Goal: Task Accomplishment & Management: Complete application form

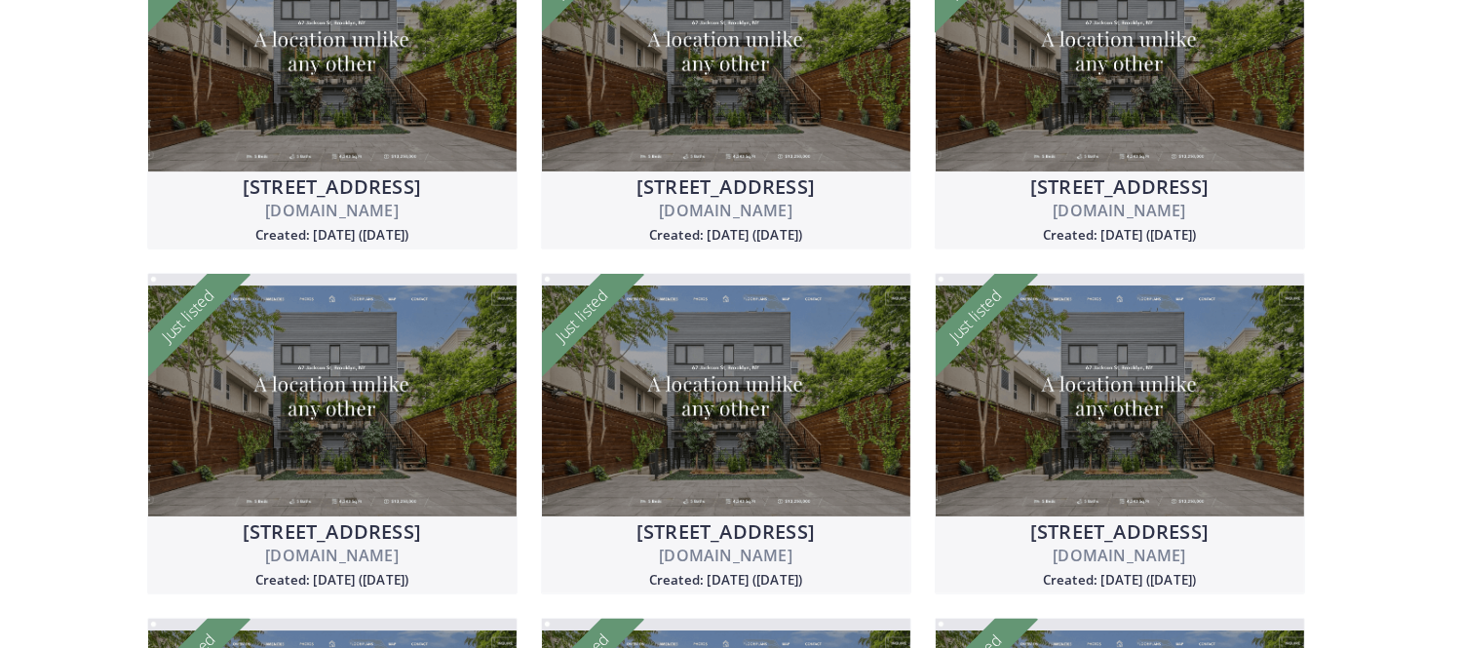
scroll to position [1314, 0]
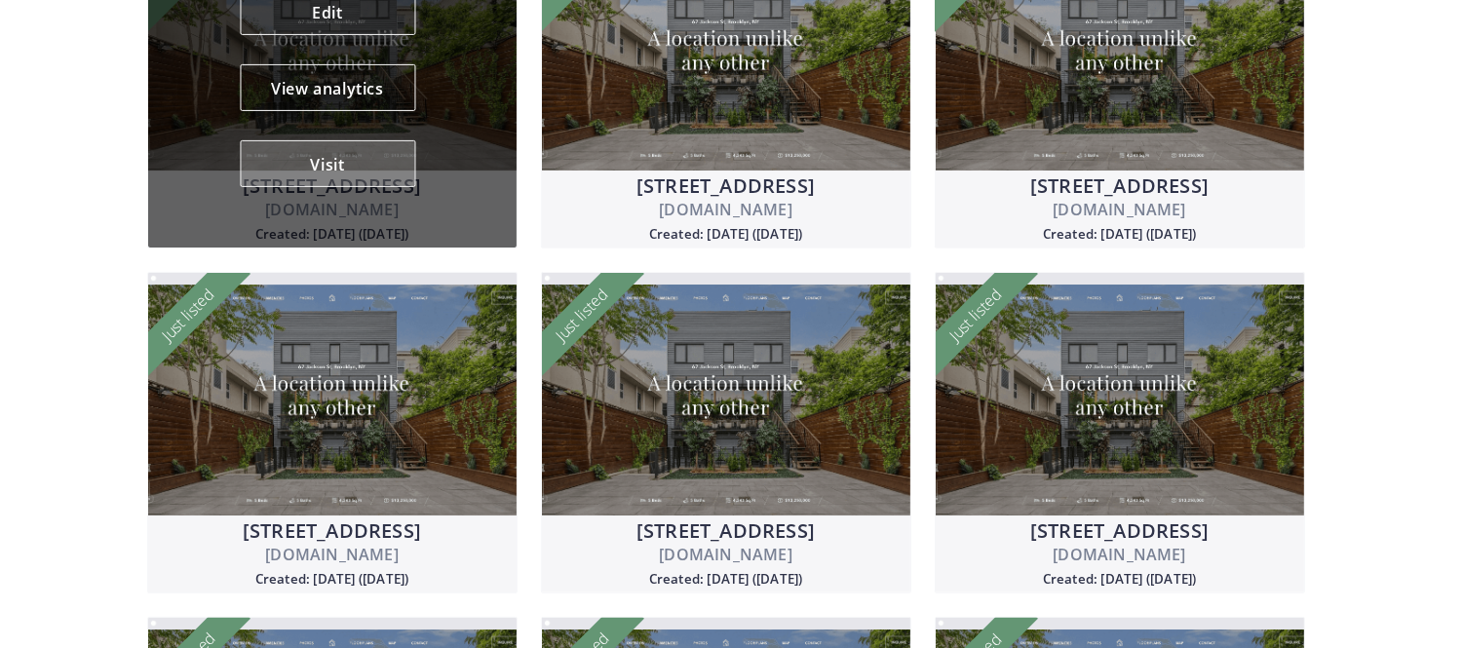
click at [354, 173] on button "Visit" at bounding box center [327, 163] width 175 height 47
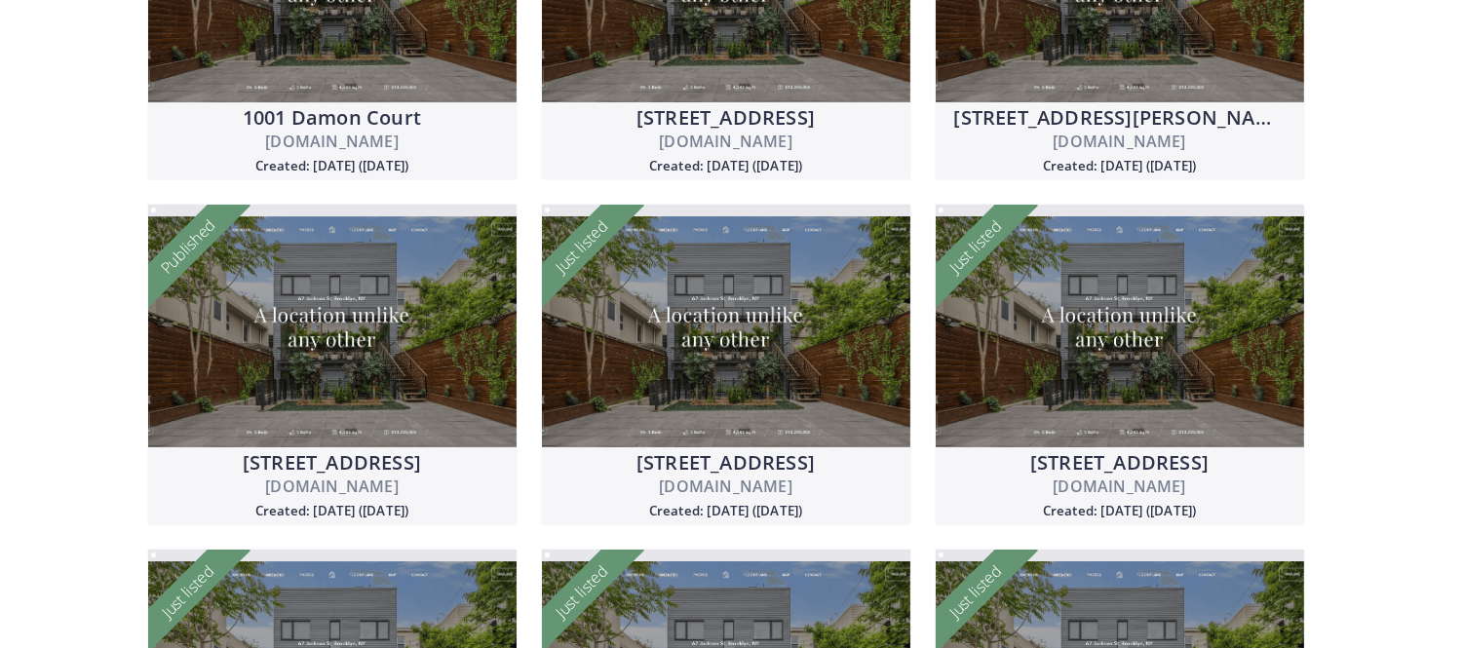
scroll to position [1016, 0]
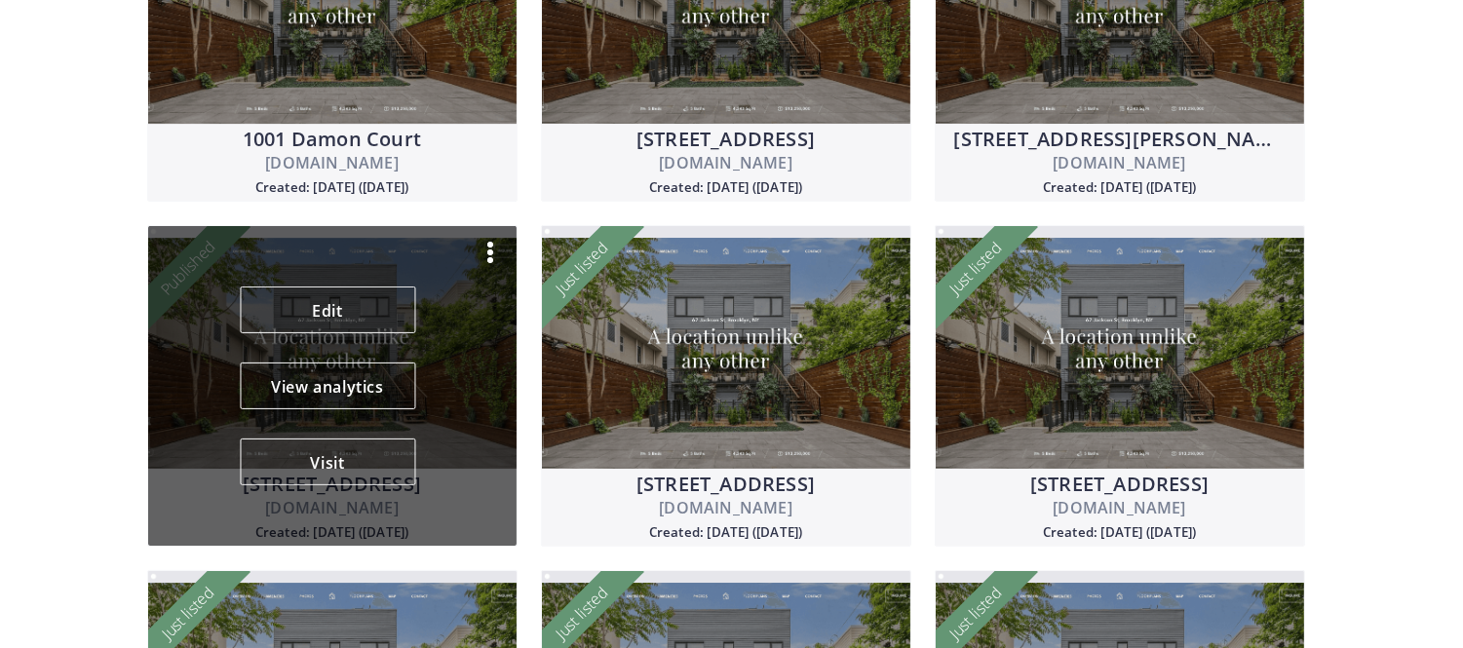
click at [484, 266] on div "[STREET_ADDRESS][DOMAIN_NAME] Created: [DATE] ([DATE]) Published Edit View anal…" at bounding box center [332, 386] width 370 height 322
click at [485, 251] on img at bounding box center [490, 252] width 23 height 23
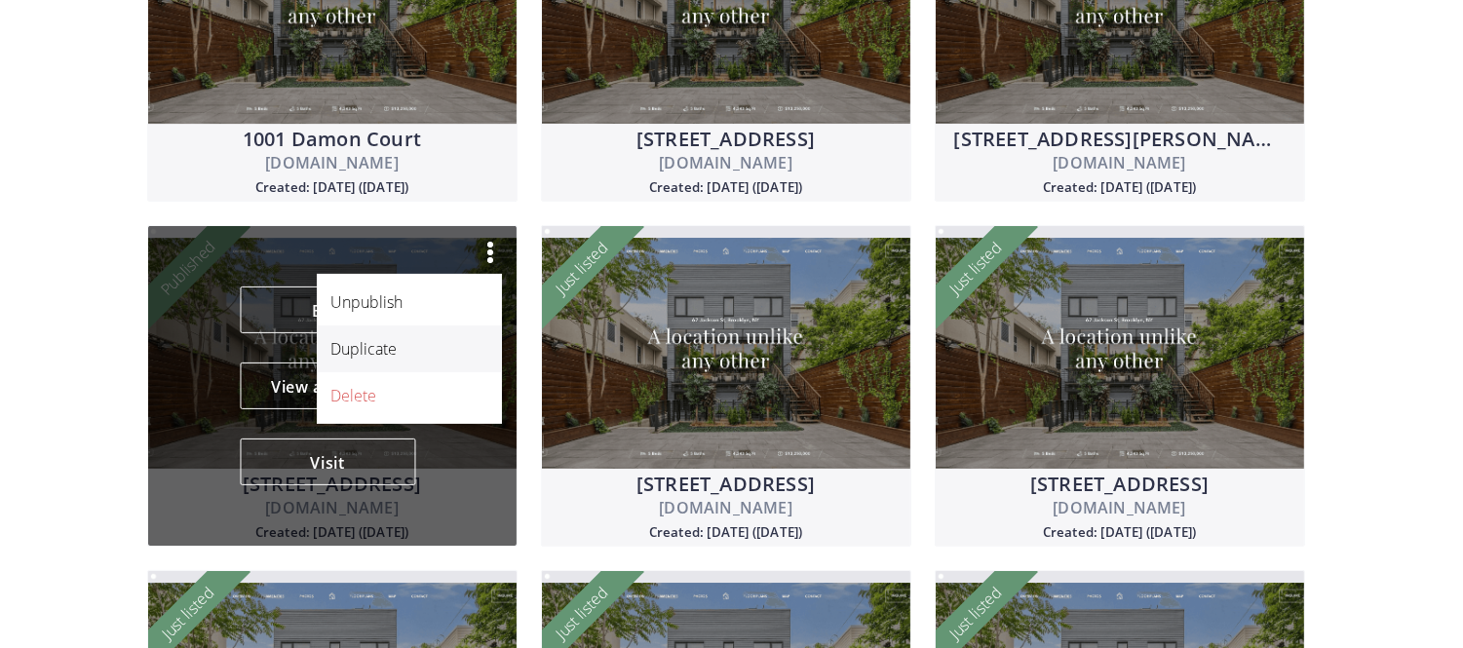
click at [436, 354] on p "Duplicate" at bounding box center [398, 348] width 135 height 23
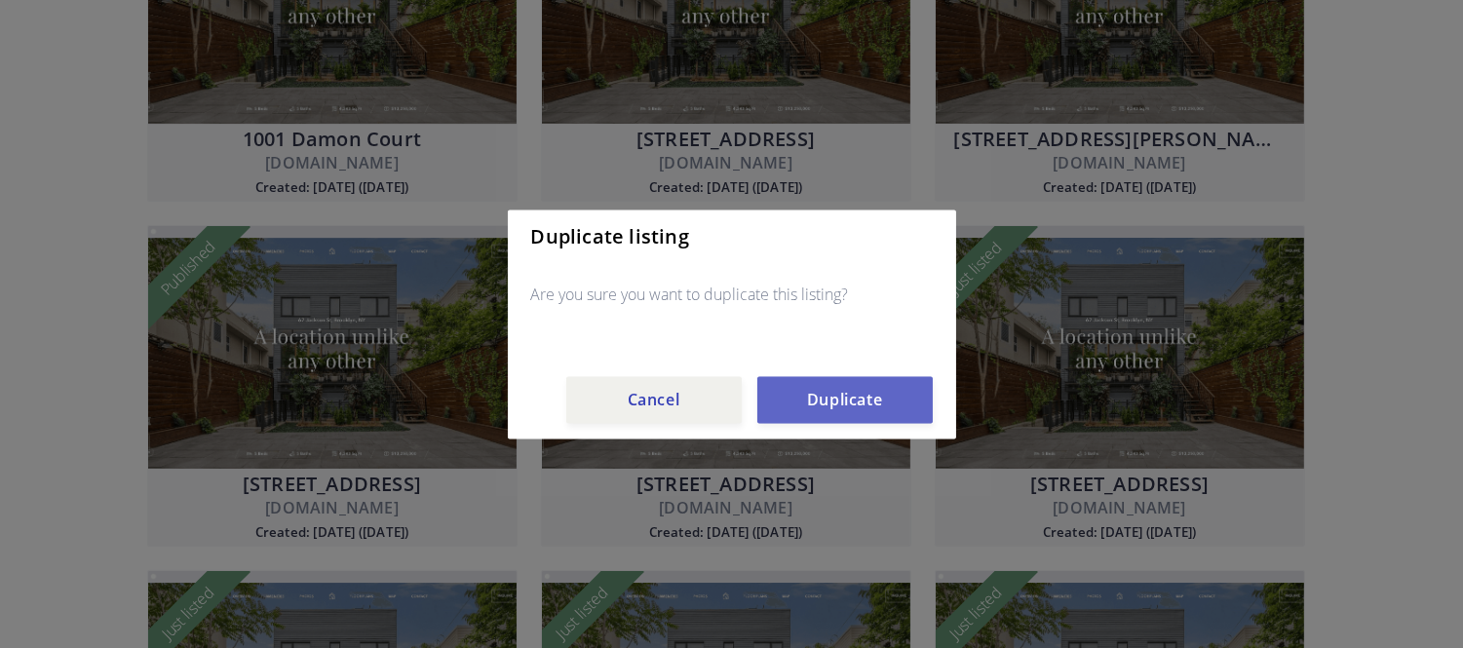
click at [852, 384] on button "Duplicate" at bounding box center [844, 399] width 175 height 47
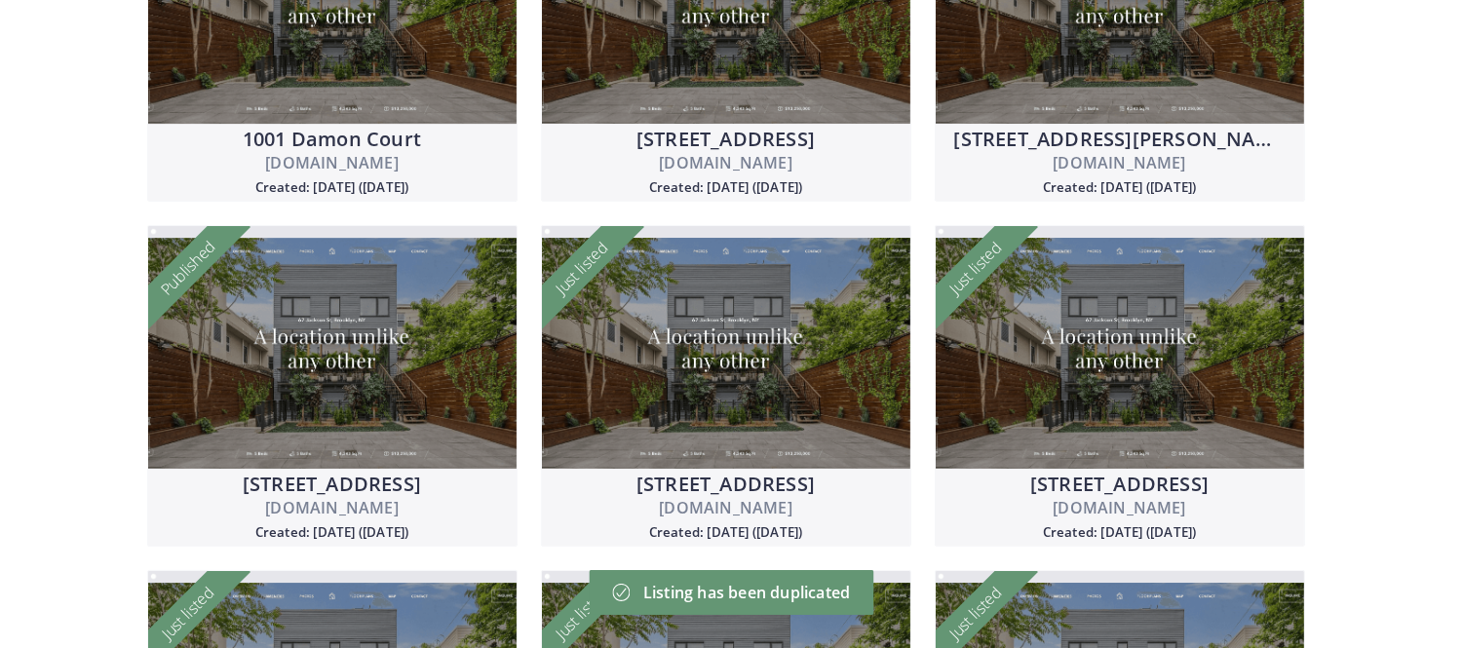
scroll to position [0, 0]
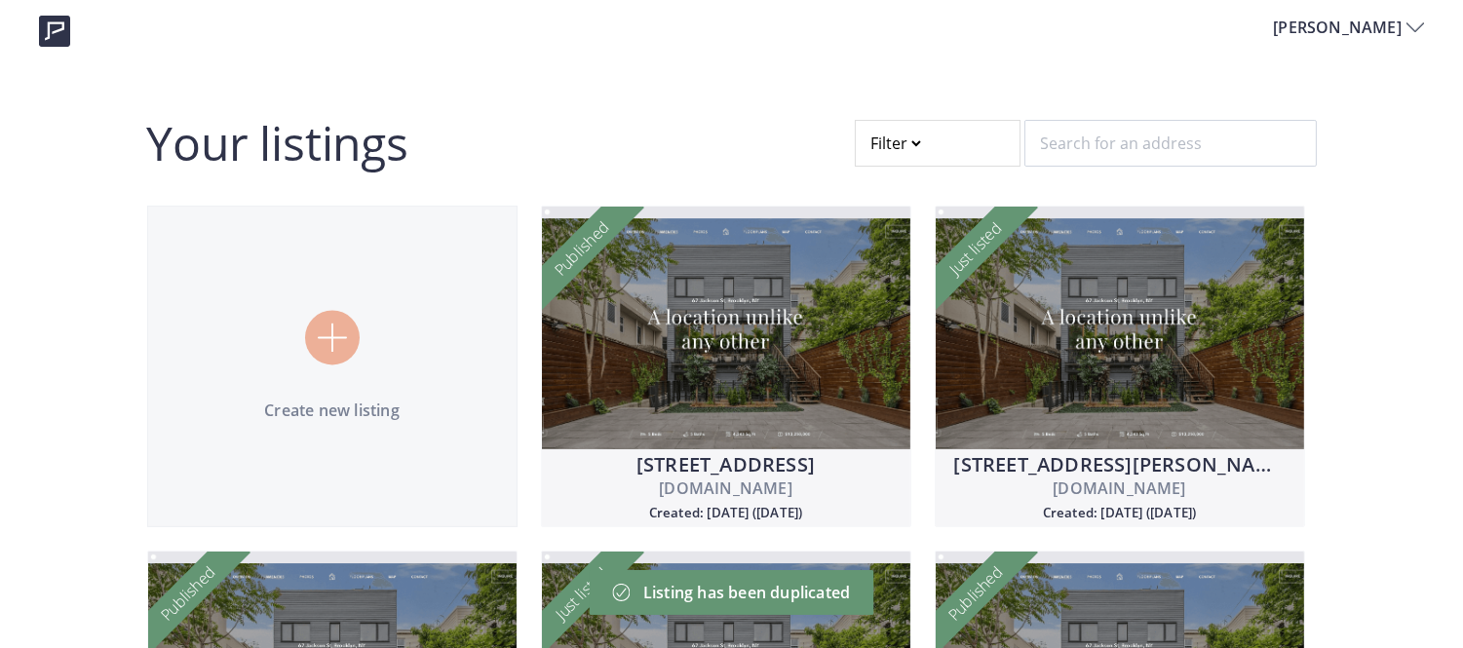
click at [940, 131] on div at bounding box center [938, 143] width 166 height 47
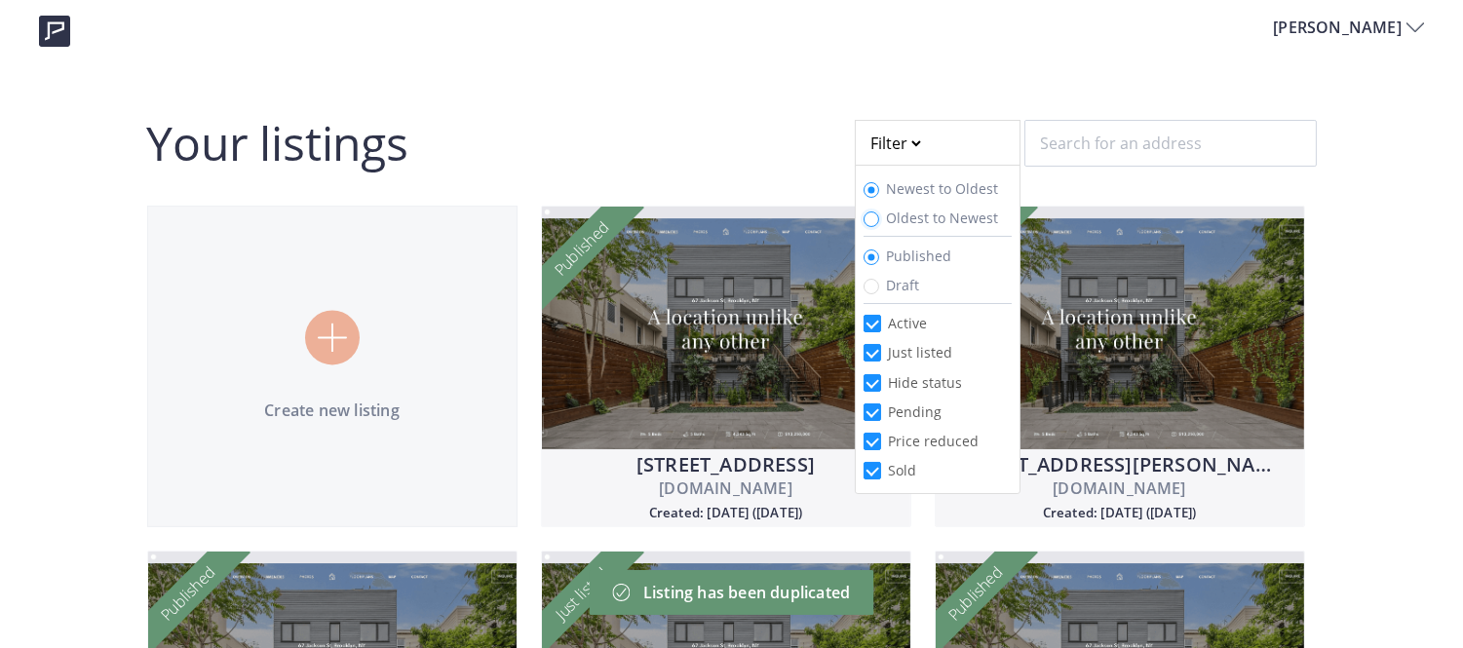
click at [867, 214] on input "Oldest to Newest" at bounding box center [872, 219] width 16 height 16
radio input "true"
radio input "false"
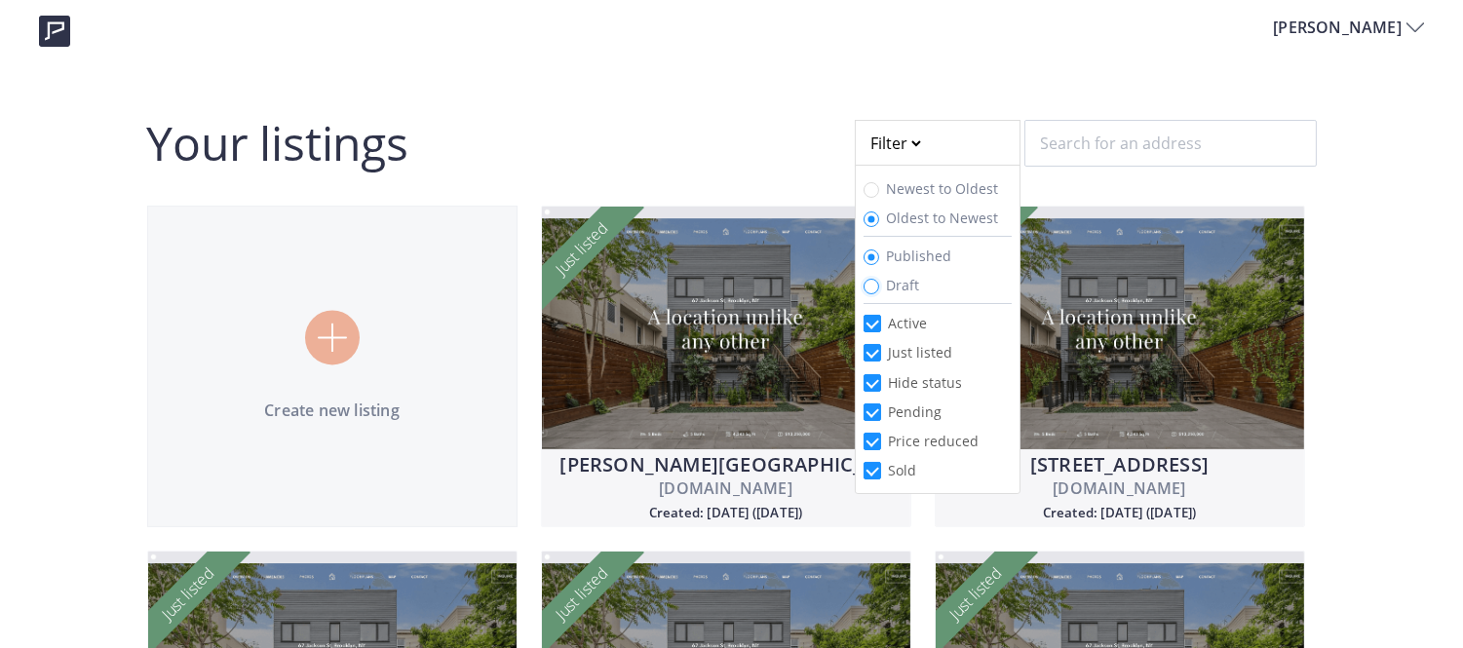
click at [877, 288] on input "Draft" at bounding box center [872, 287] width 16 height 16
radio input "true"
radio input "false"
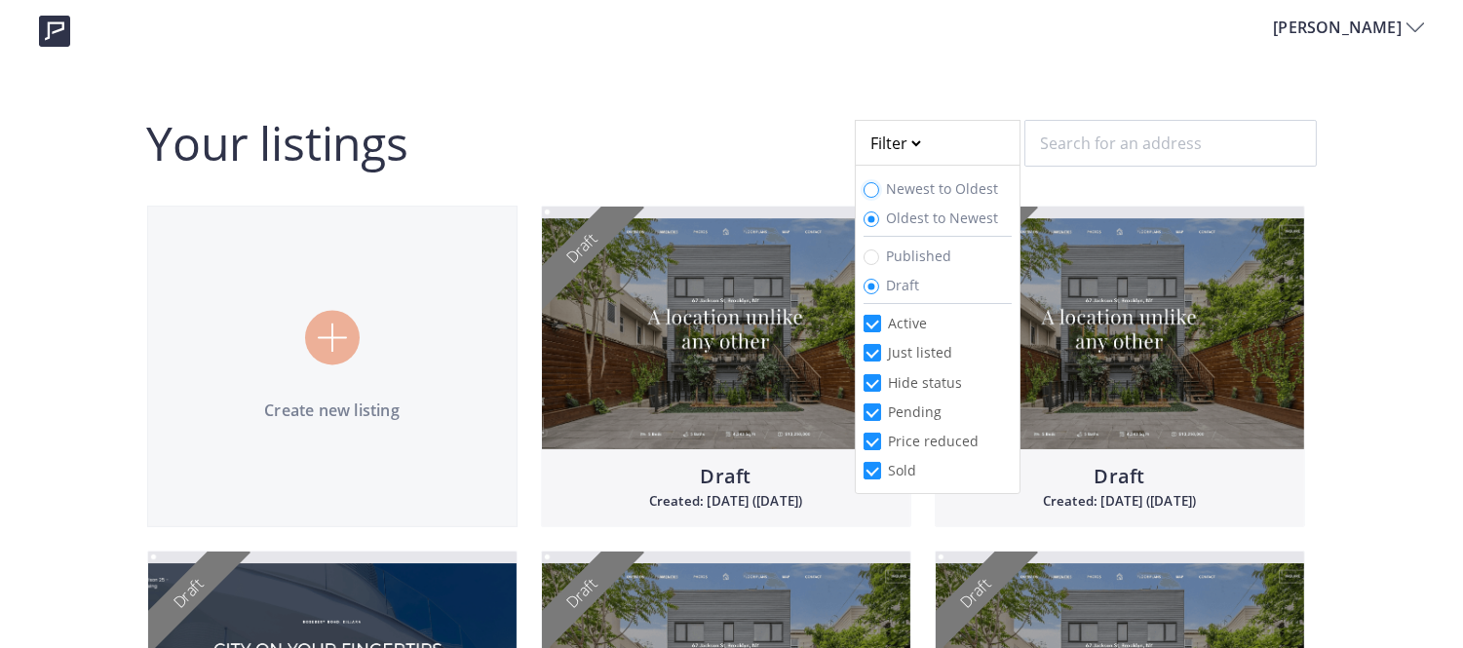
click at [877, 183] on input "Newest to Oldest" at bounding box center [872, 190] width 16 height 16
radio input "true"
radio input "false"
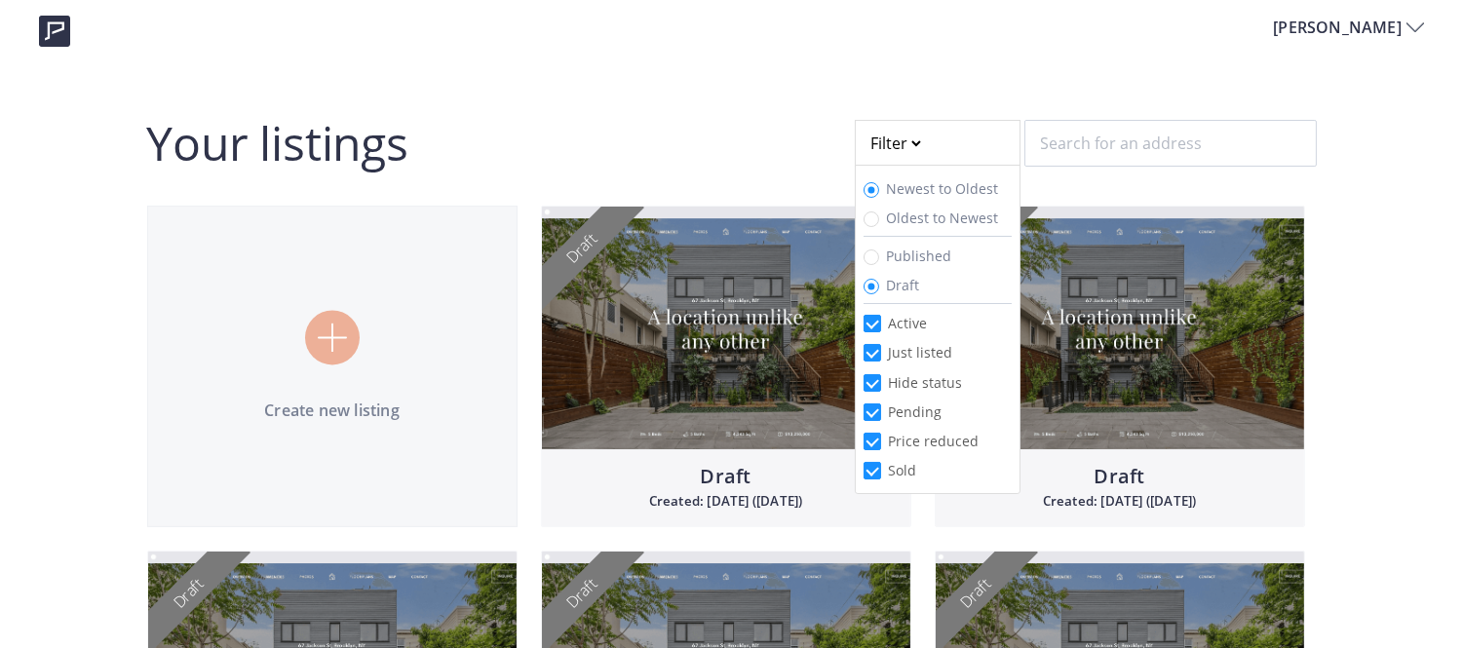
click at [55, 35] on img at bounding box center [54, 31] width 31 height 31
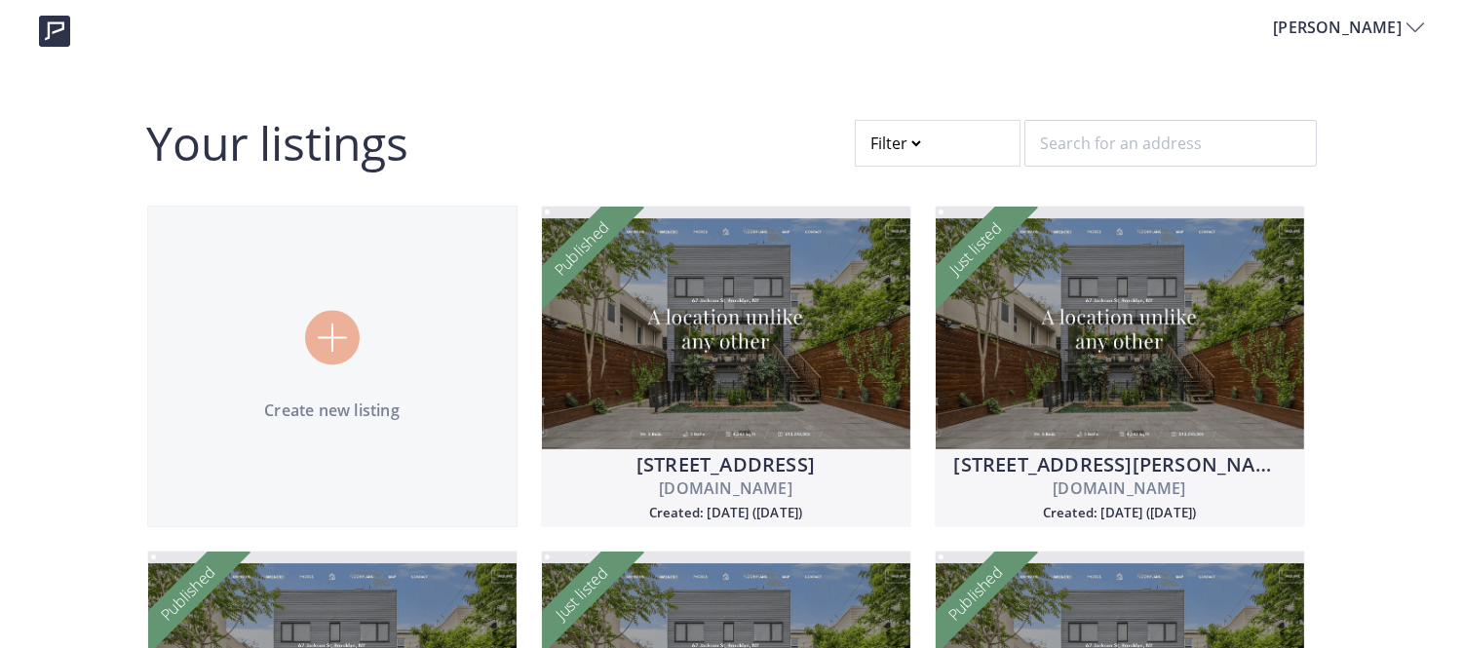
click at [903, 156] on div at bounding box center [938, 143] width 166 height 47
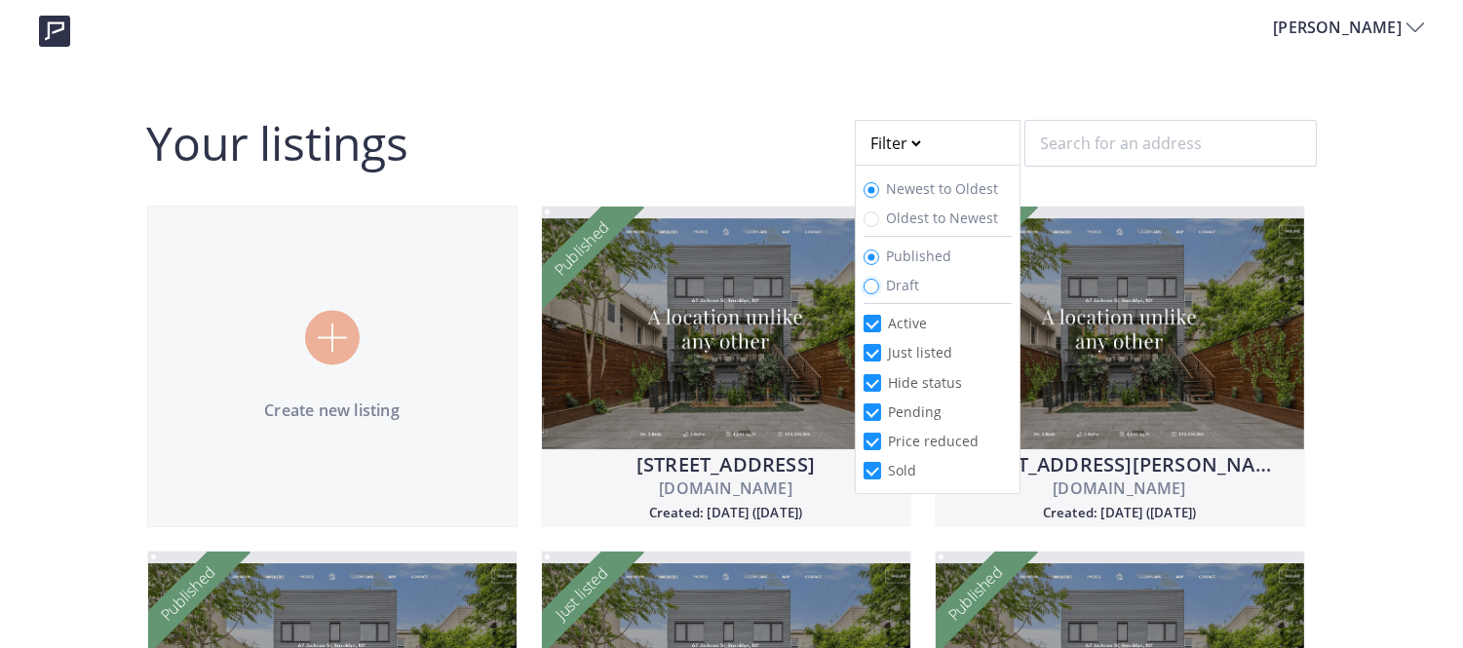
click at [868, 284] on input "Draft" at bounding box center [872, 287] width 16 height 16
radio input "true"
radio input "false"
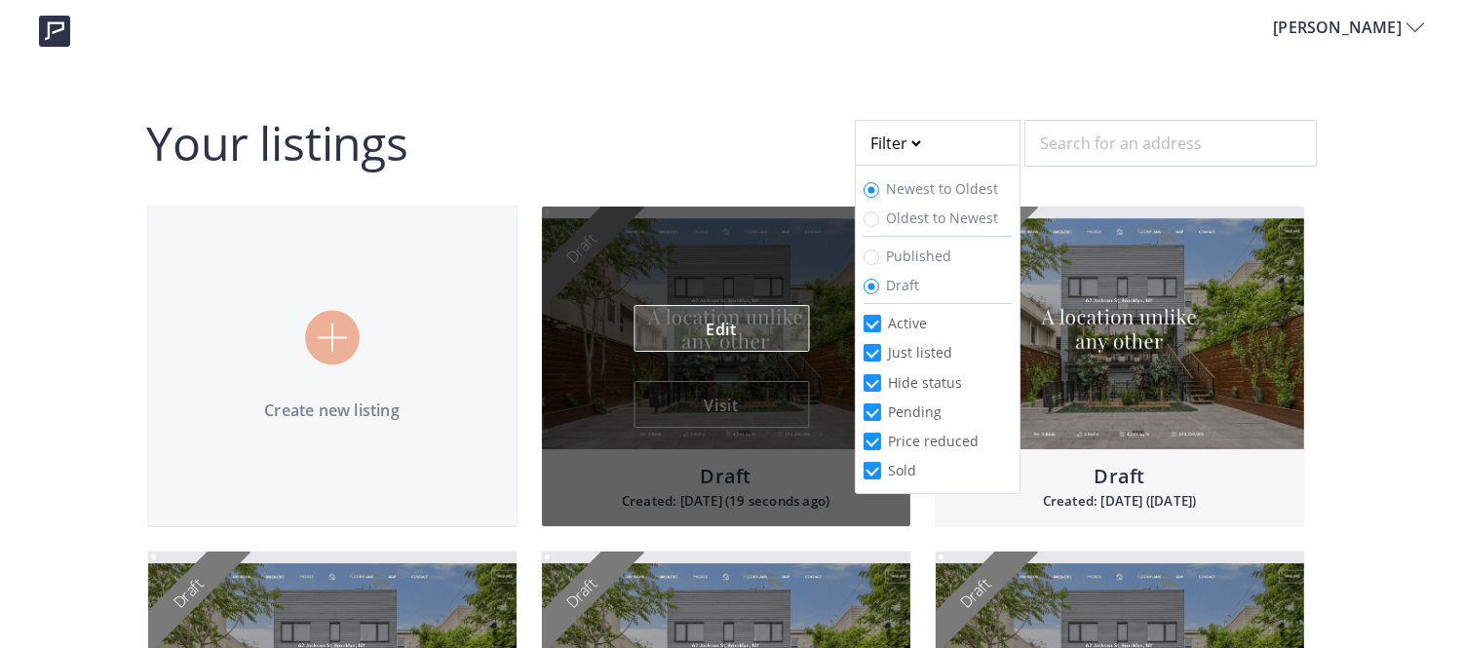
click at [750, 327] on link "Edit" at bounding box center [721, 328] width 175 height 47
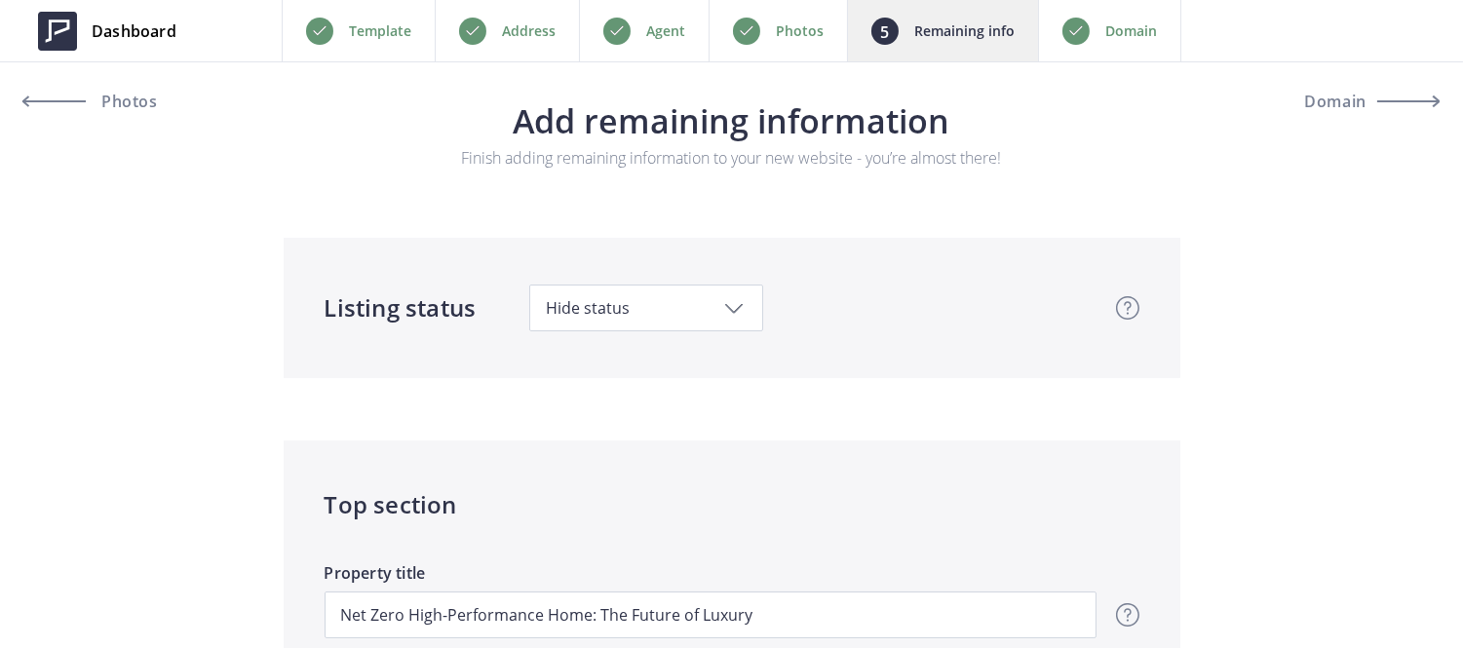
click at [780, 54] on div "Photos" at bounding box center [778, 30] width 138 height 61
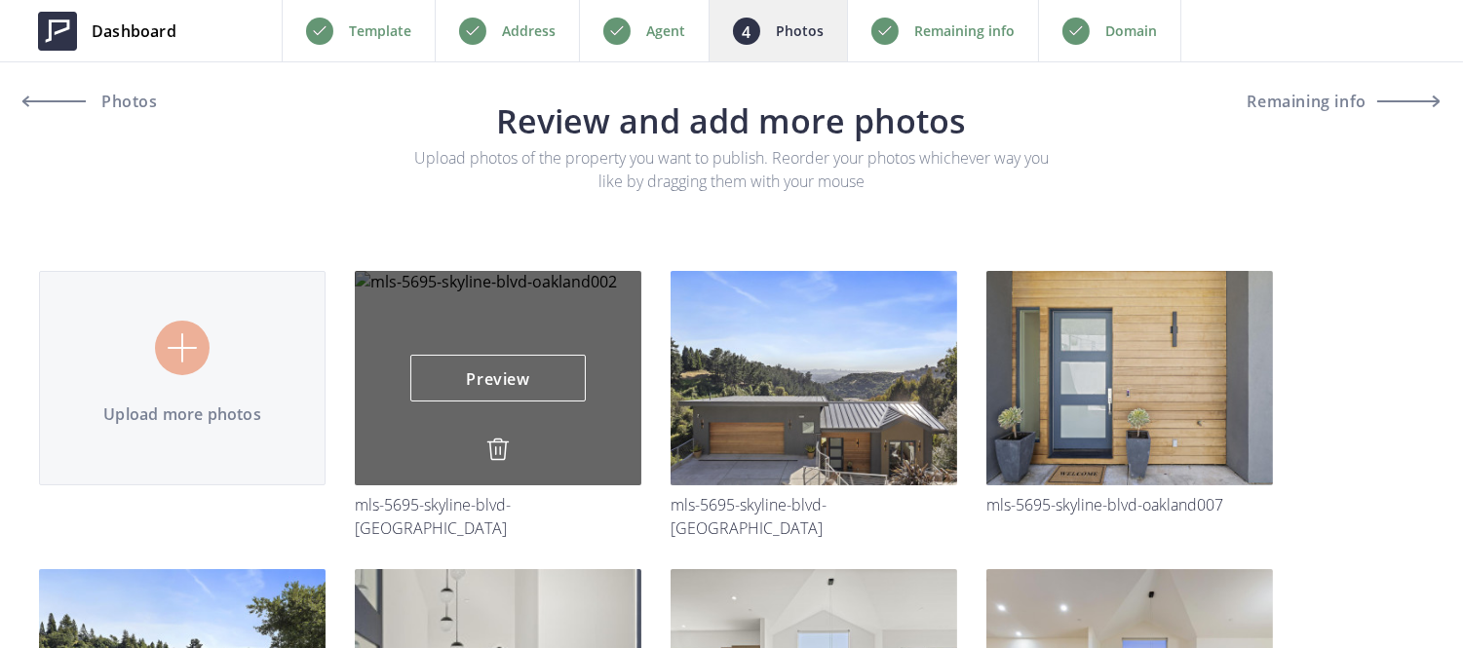
click at [491, 442] on img at bounding box center [497, 449] width 23 height 23
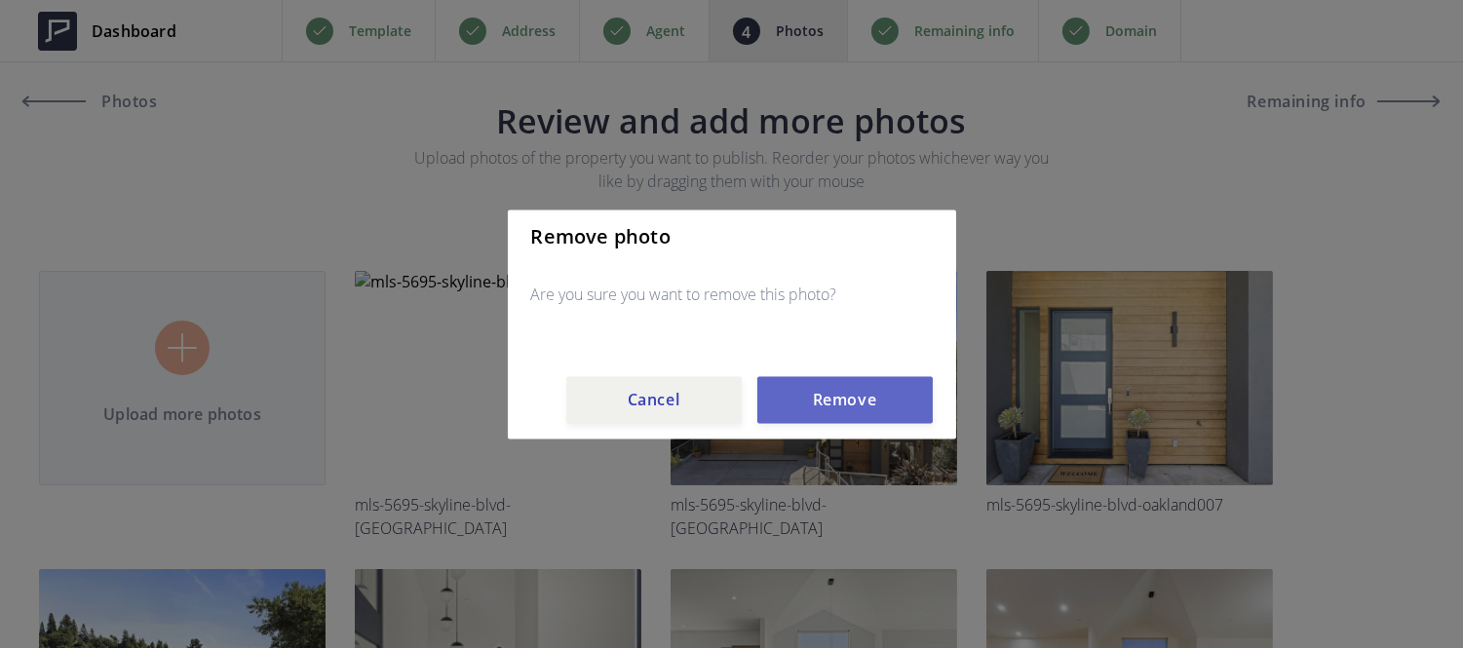
click at [815, 398] on button "Remove" at bounding box center [844, 399] width 175 height 47
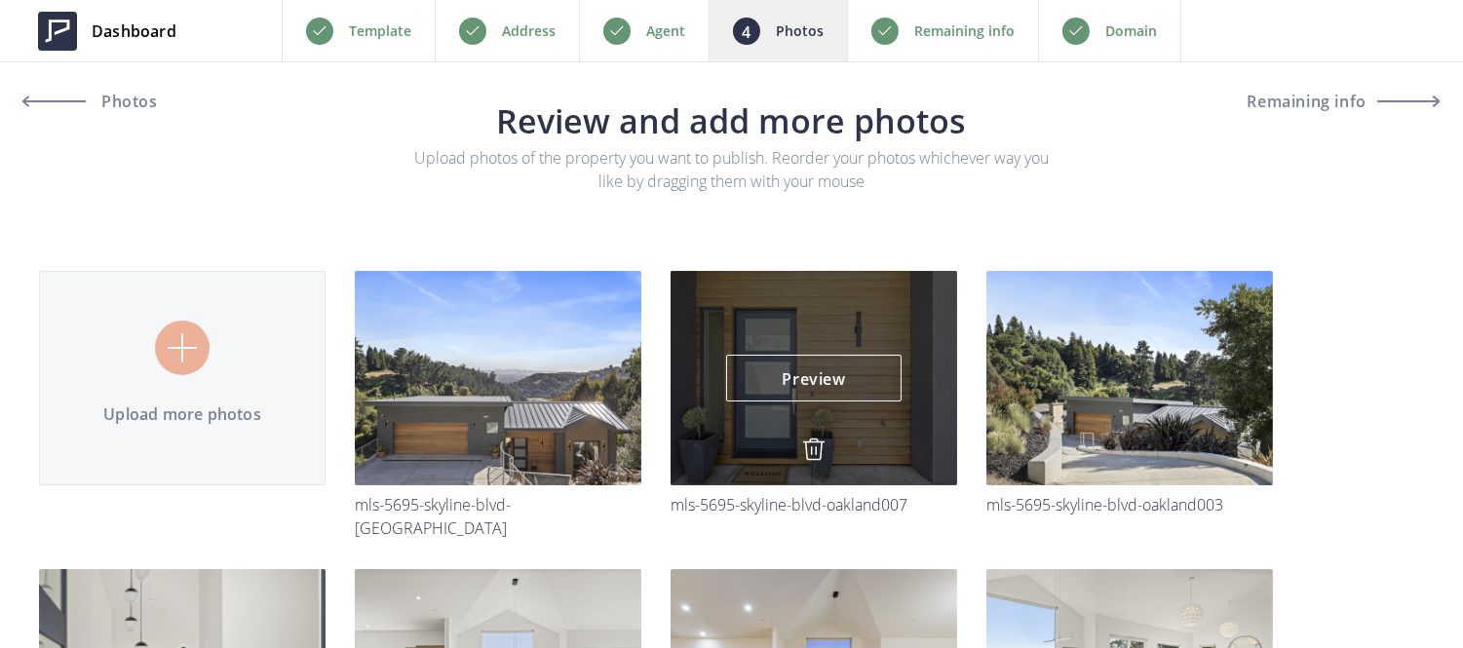
click at [821, 449] on img at bounding box center [813, 449] width 23 height 23
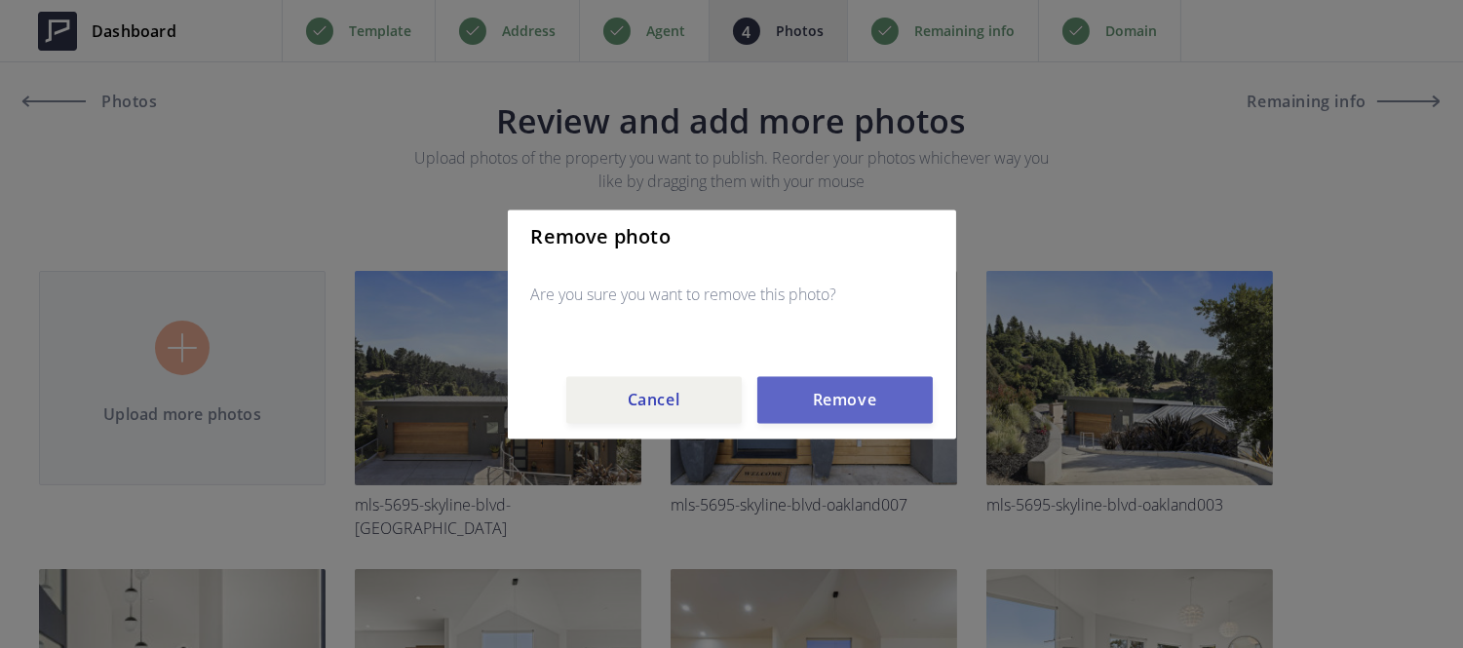
click at [817, 406] on button "Remove" at bounding box center [844, 399] width 175 height 47
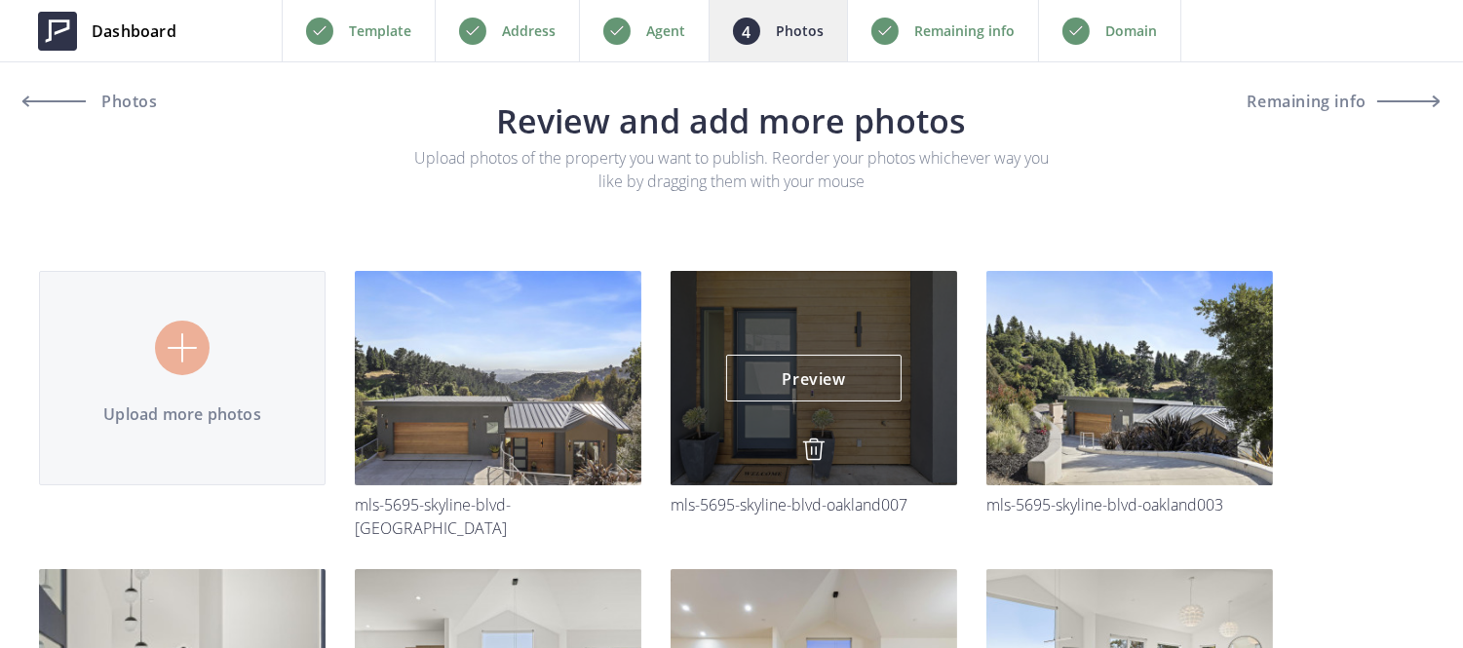
click at [812, 446] on img at bounding box center [813, 449] width 23 height 23
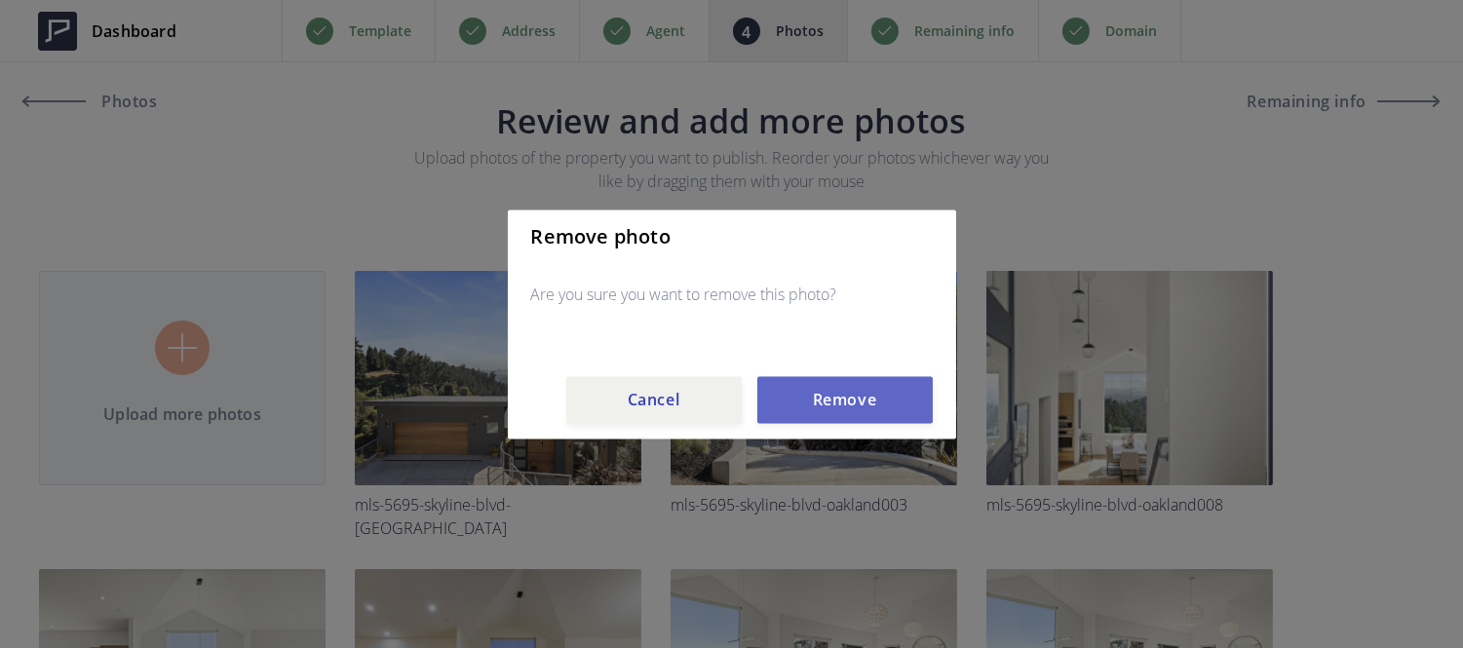
click at [833, 396] on button "Remove" at bounding box center [844, 399] width 175 height 47
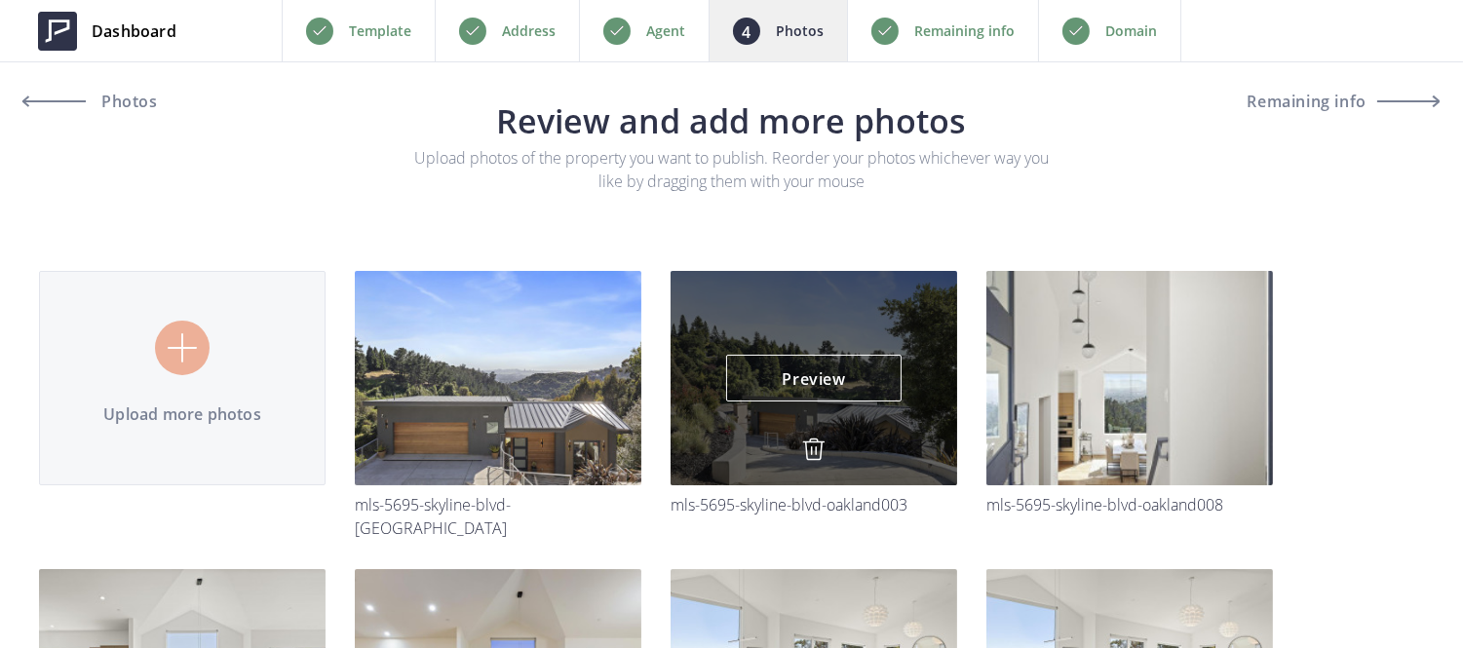
click at [809, 441] on img at bounding box center [813, 449] width 23 height 23
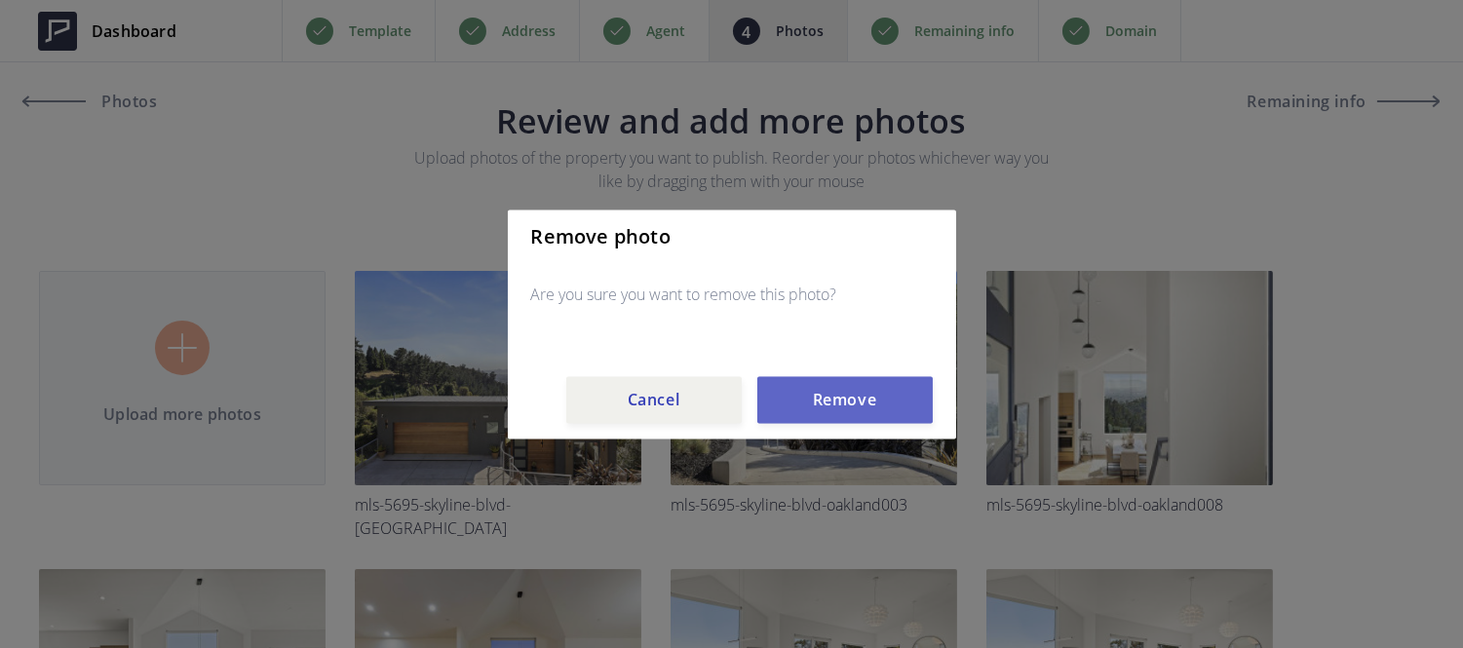
click at [821, 410] on button "Remove" at bounding box center [844, 399] width 175 height 47
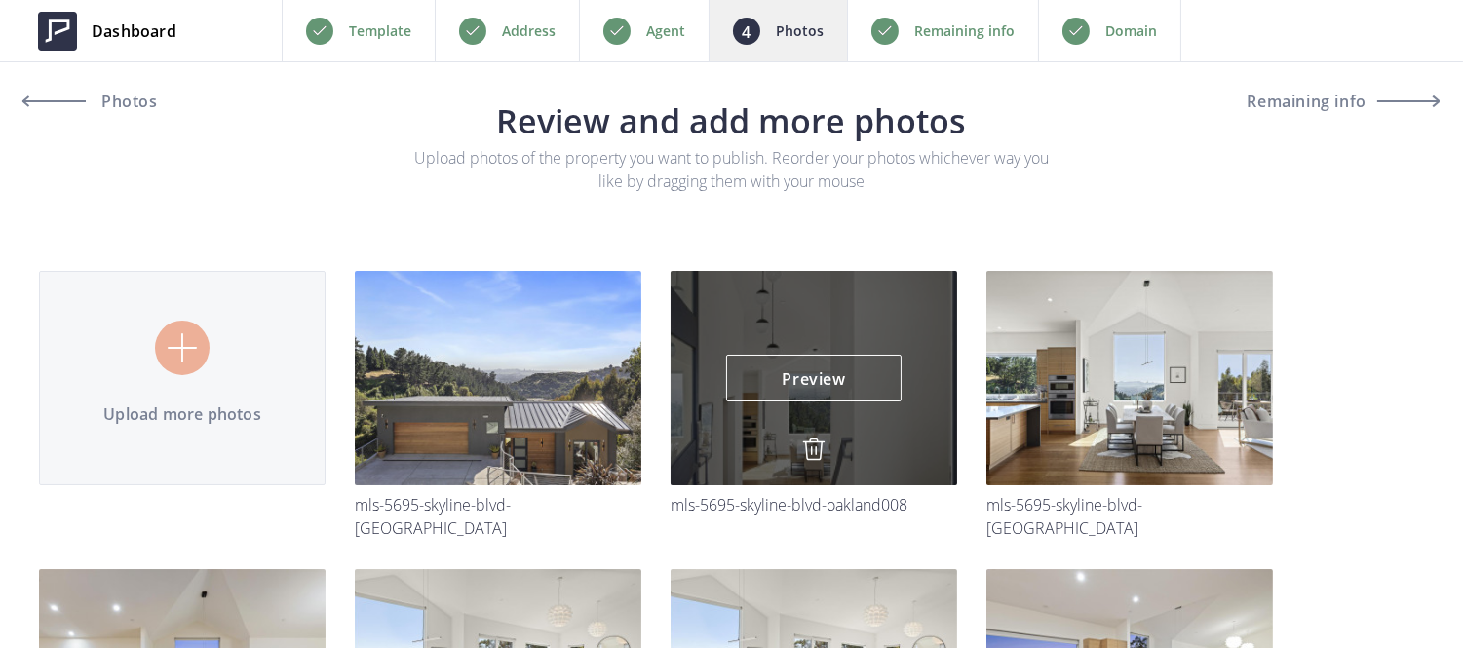
click at [811, 442] on img at bounding box center [813, 449] width 23 height 23
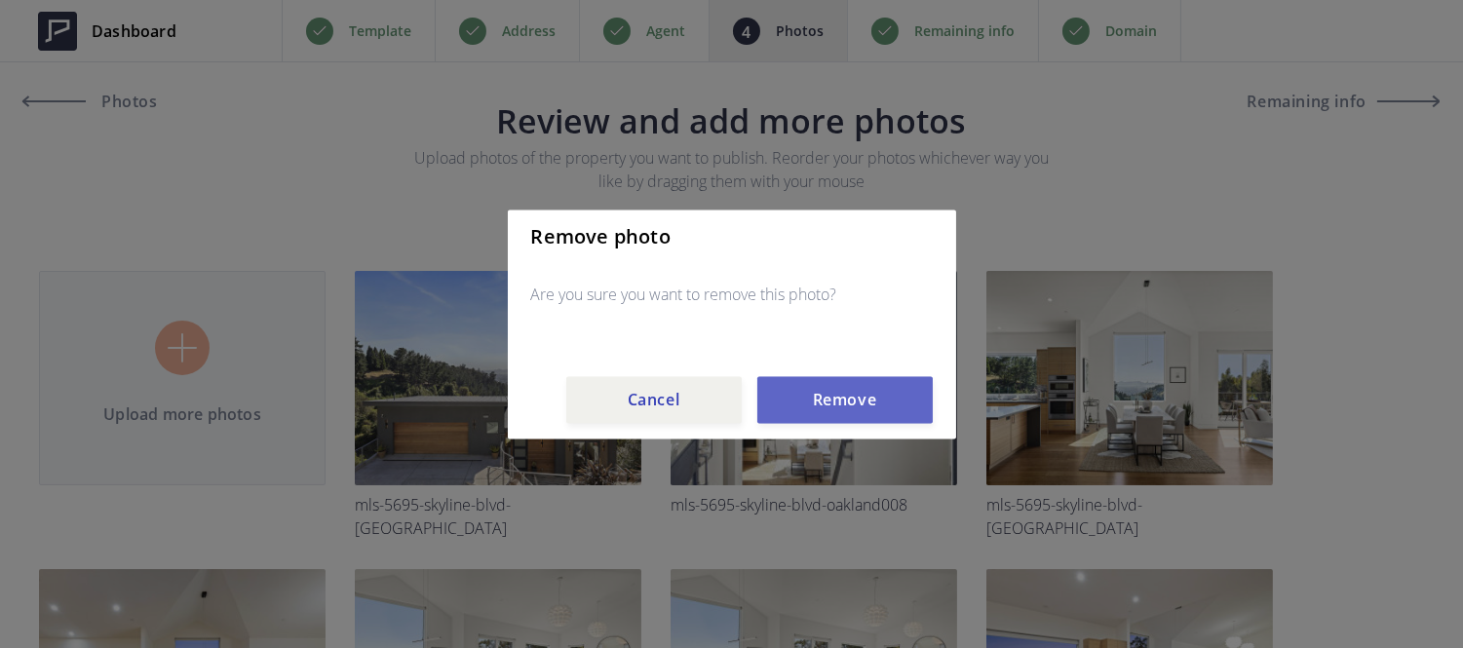
click at [823, 405] on button "Remove" at bounding box center [844, 399] width 175 height 47
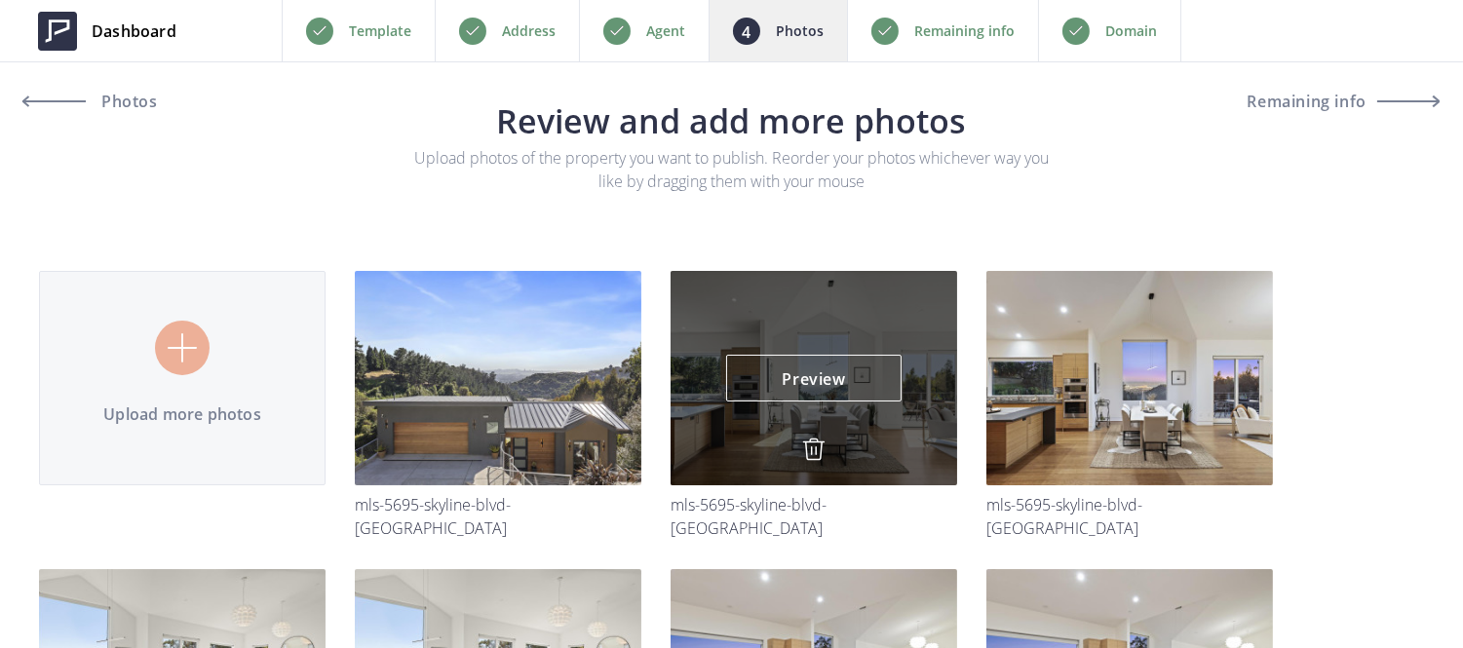
click at [813, 446] on img at bounding box center [813, 449] width 23 height 23
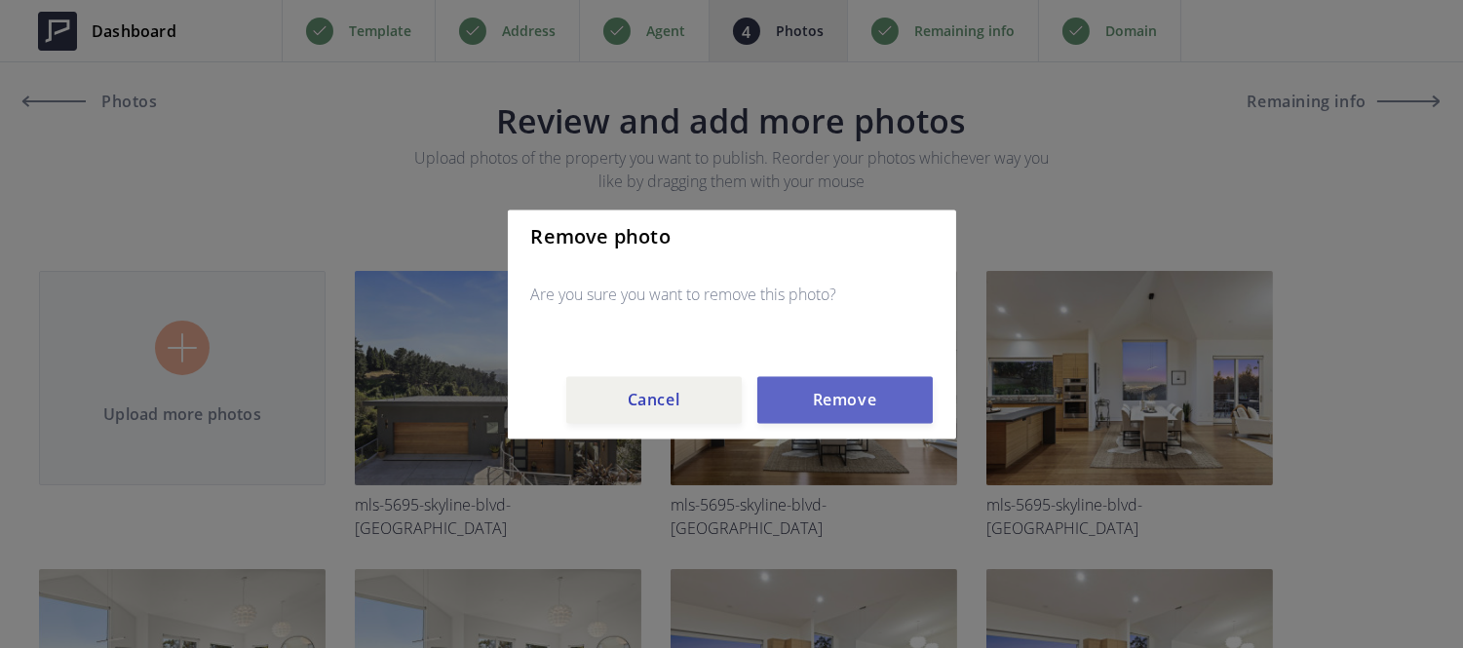
click at [824, 405] on button "Remove" at bounding box center [844, 399] width 175 height 47
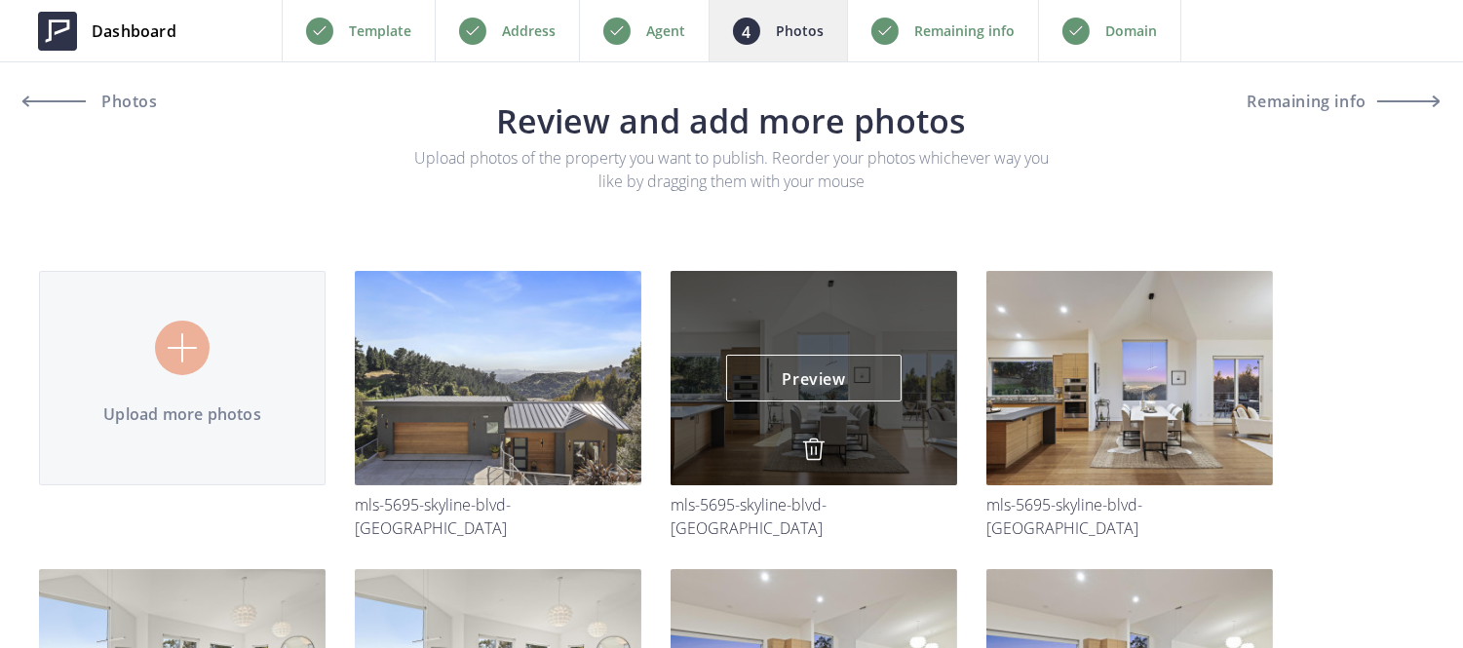
click at [807, 464] on link at bounding box center [813, 452] width 23 height 28
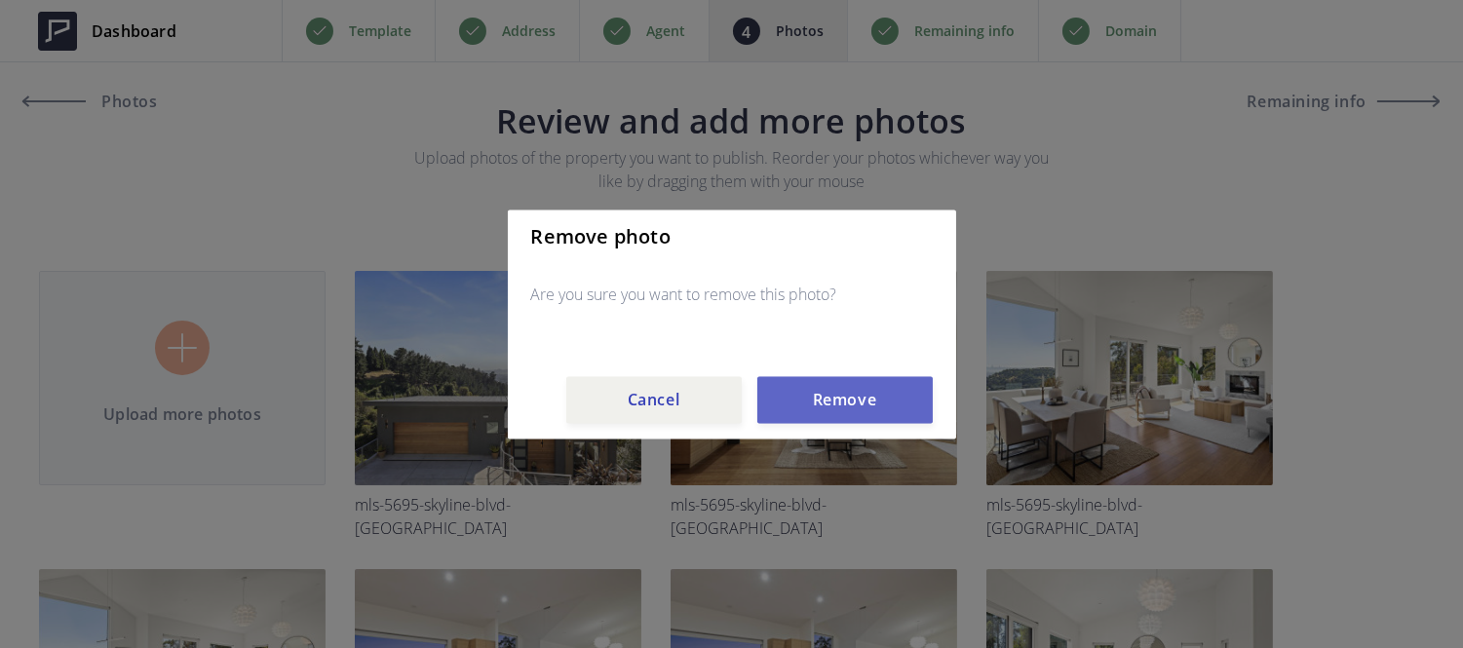
click at [825, 397] on button "Remove" at bounding box center [844, 399] width 175 height 47
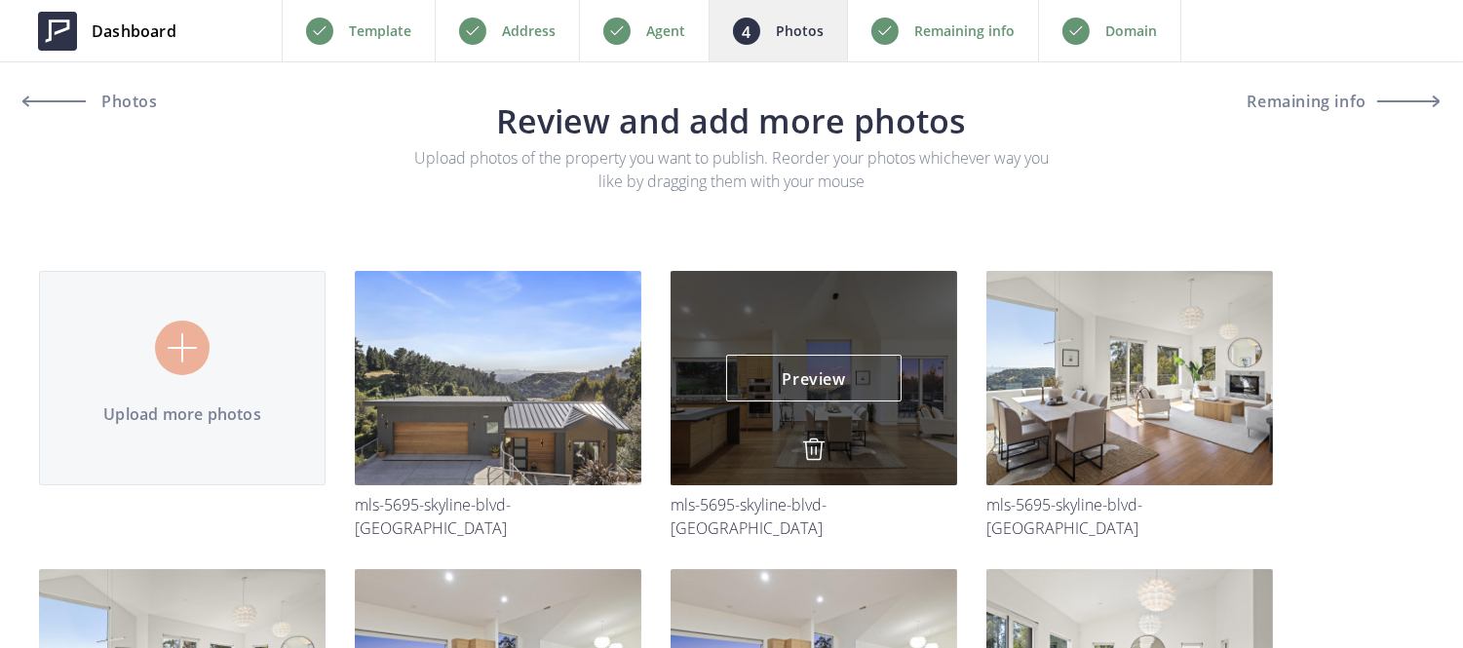
click at [807, 444] on img at bounding box center [813, 449] width 23 height 23
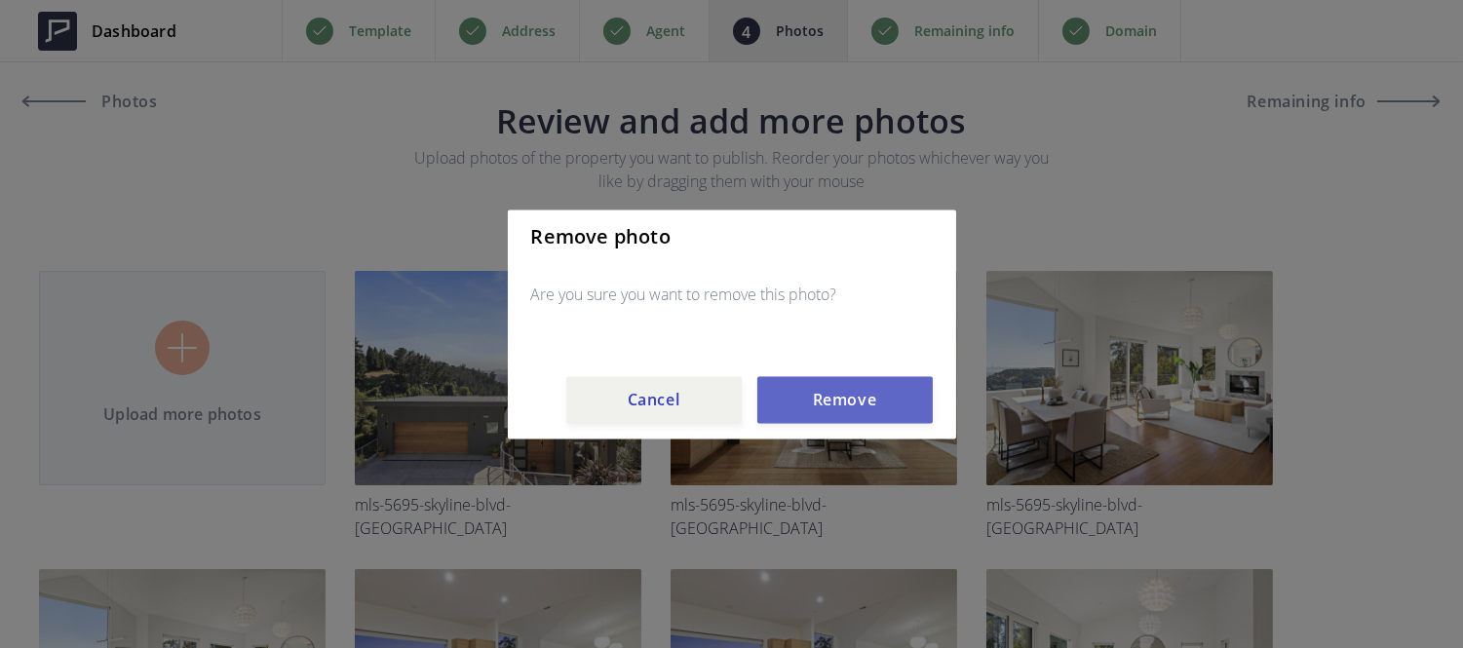
click at [813, 416] on button "Remove" at bounding box center [844, 399] width 175 height 47
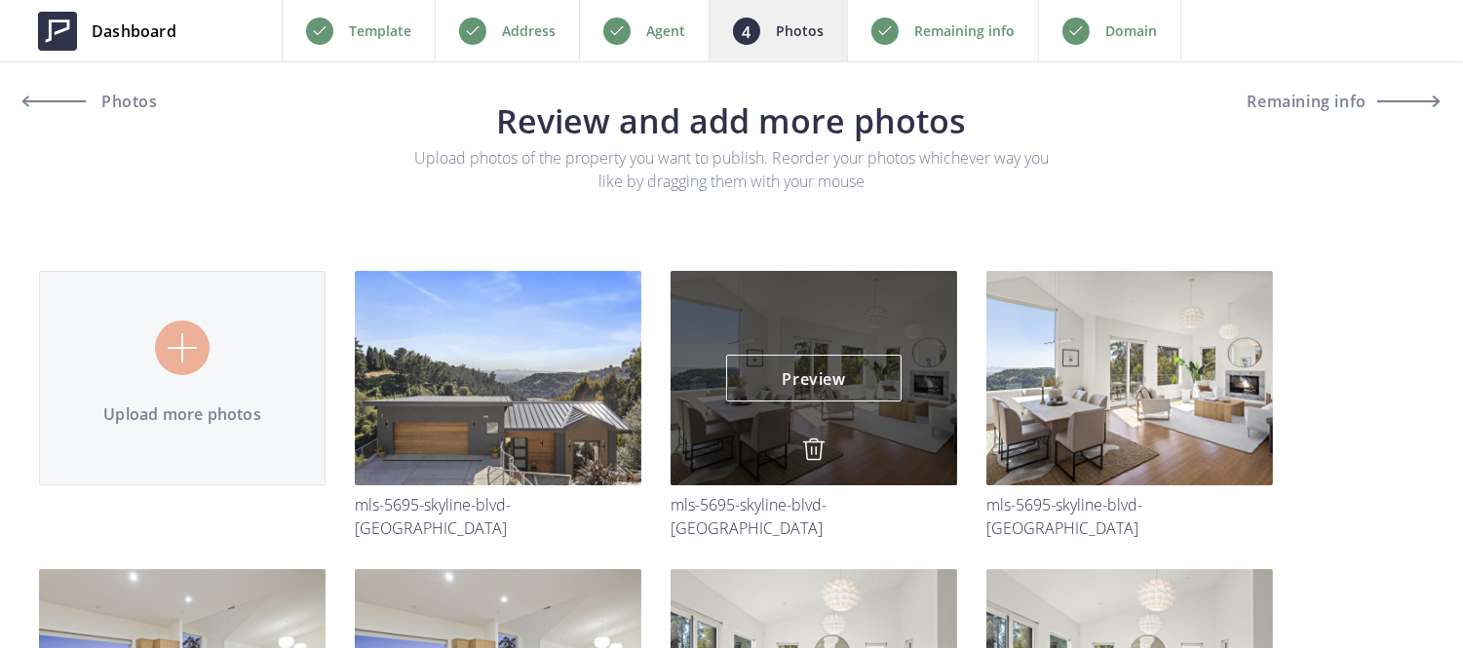
click at [810, 458] on img at bounding box center [813, 449] width 23 height 23
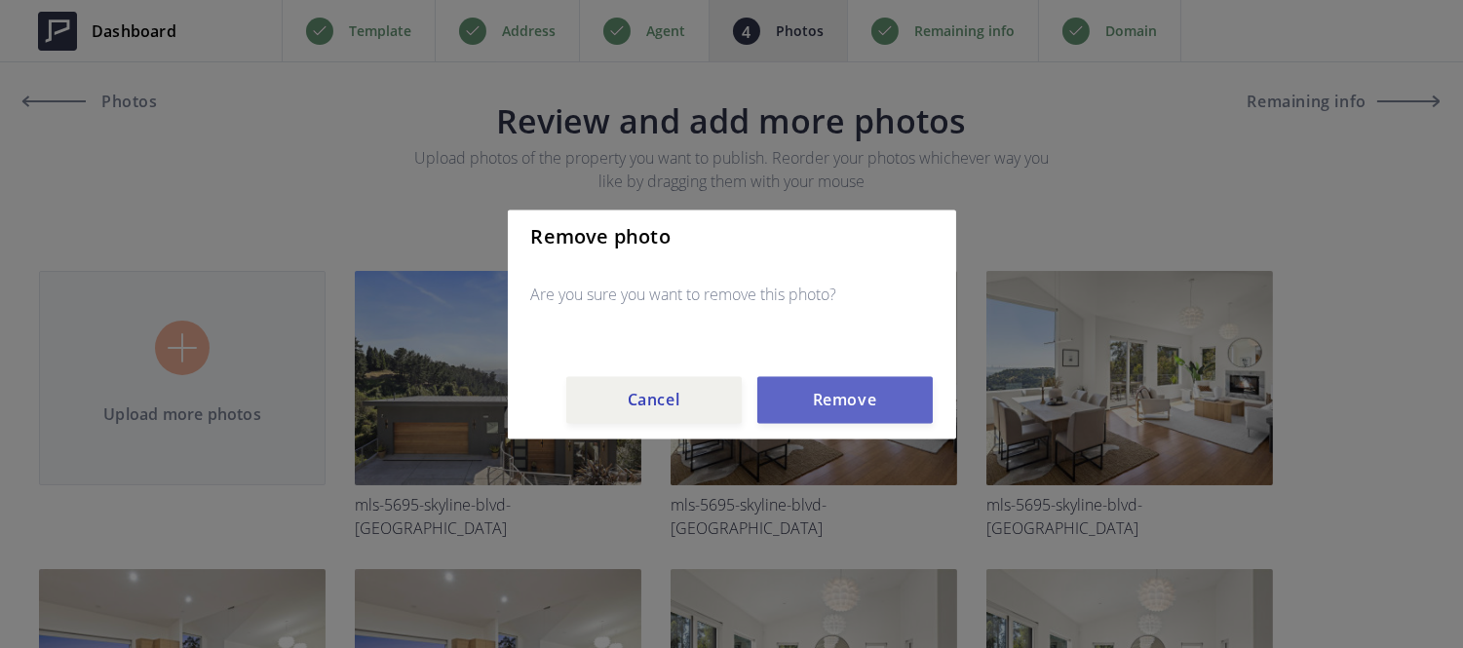
click at [819, 386] on button "Remove" at bounding box center [844, 399] width 175 height 47
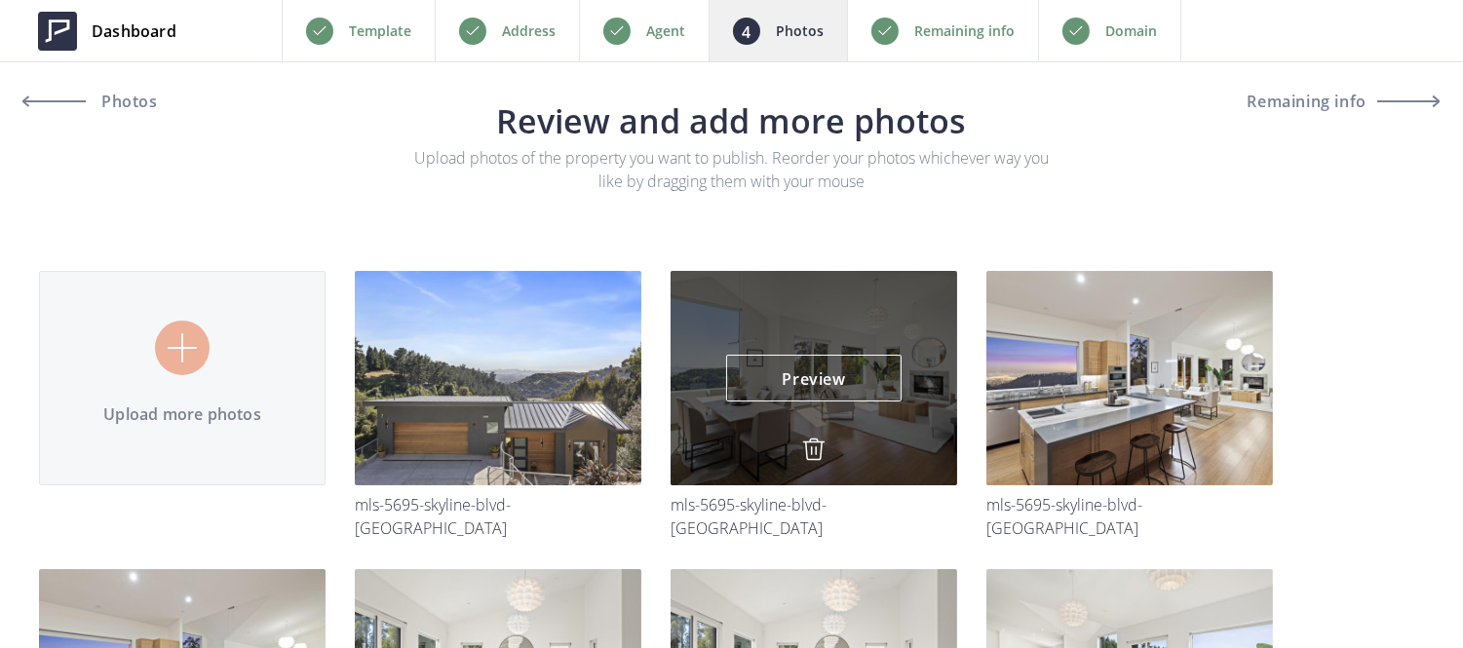
click at [812, 444] on img at bounding box center [813, 449] width 23 height 23
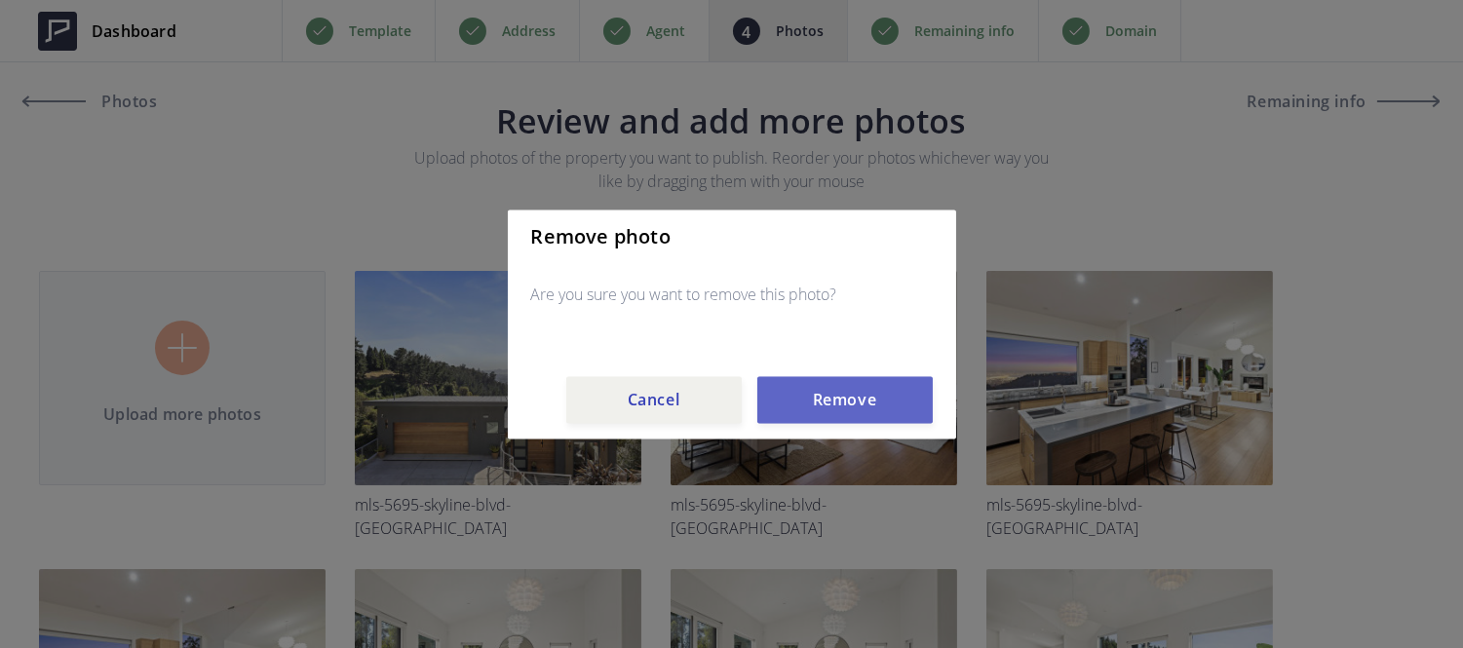
click at [814, 406] on button "Remove" at bounding box center [844, 399] width 175 height 47
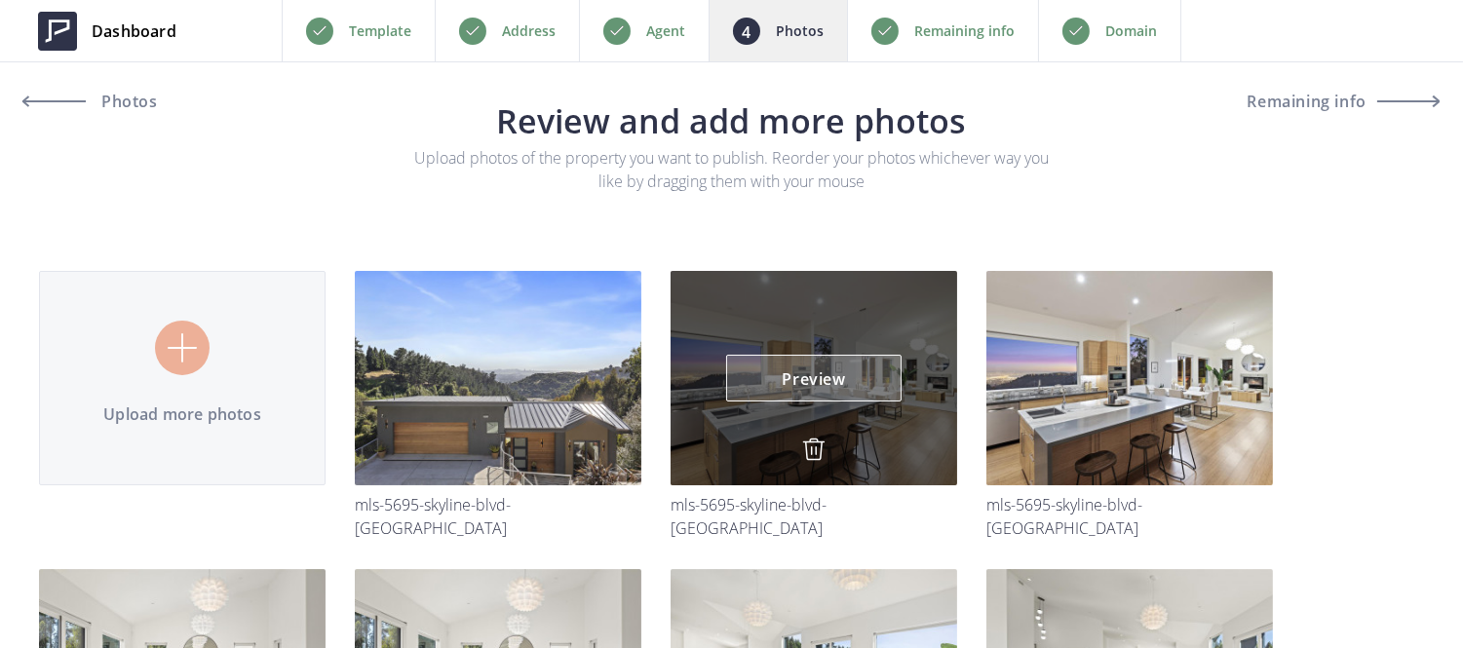
click at [806, 391] on link "Preview" at bounding box center [813, 378] width 175 height 47
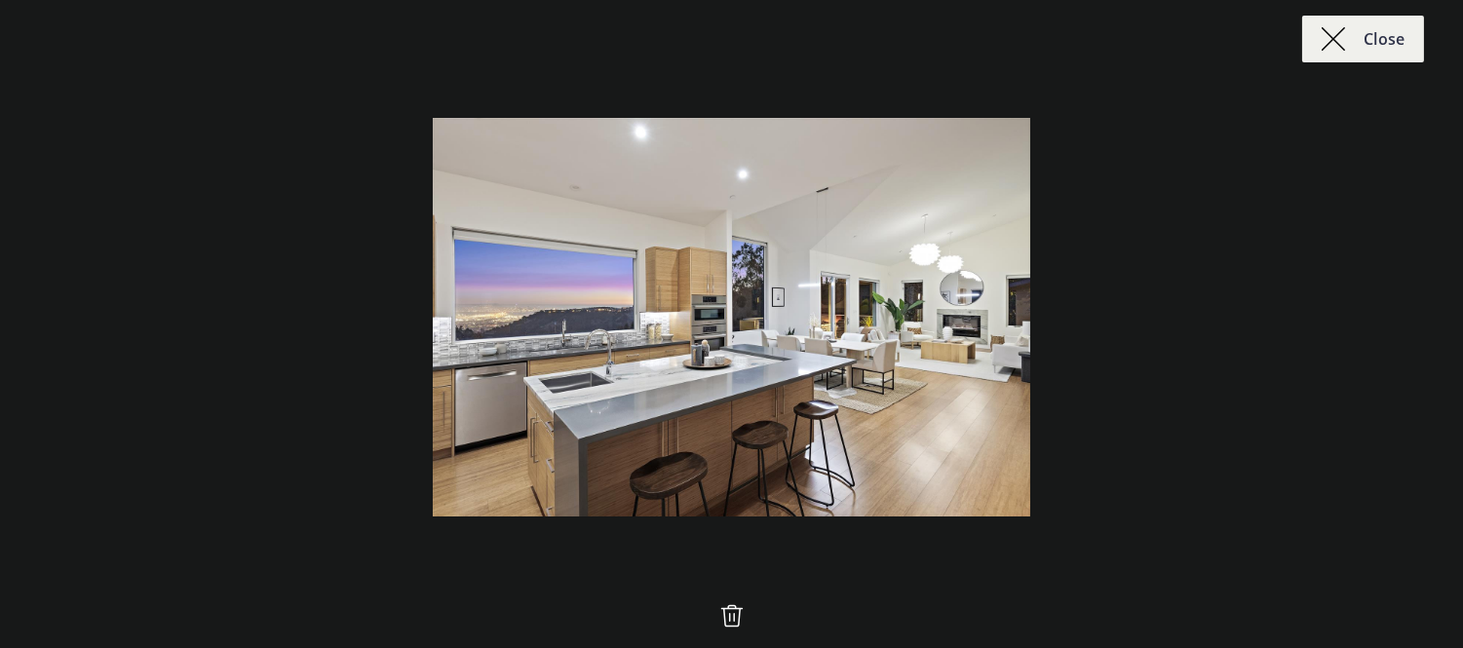
click at [1321, 52] on link "Close" at bounding box center [1363, 39] width 122 height 47
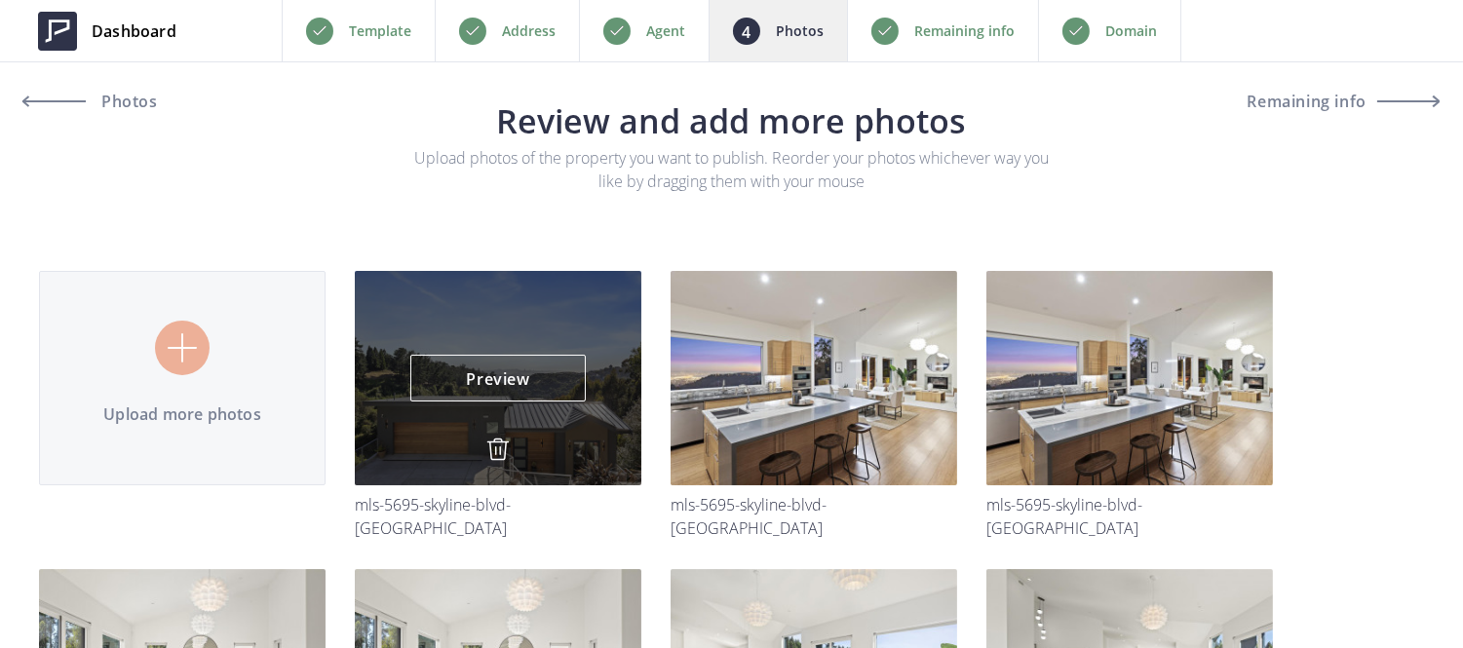
click at [492, 455] on img at bounding box center [497, 449] width 23 height 23
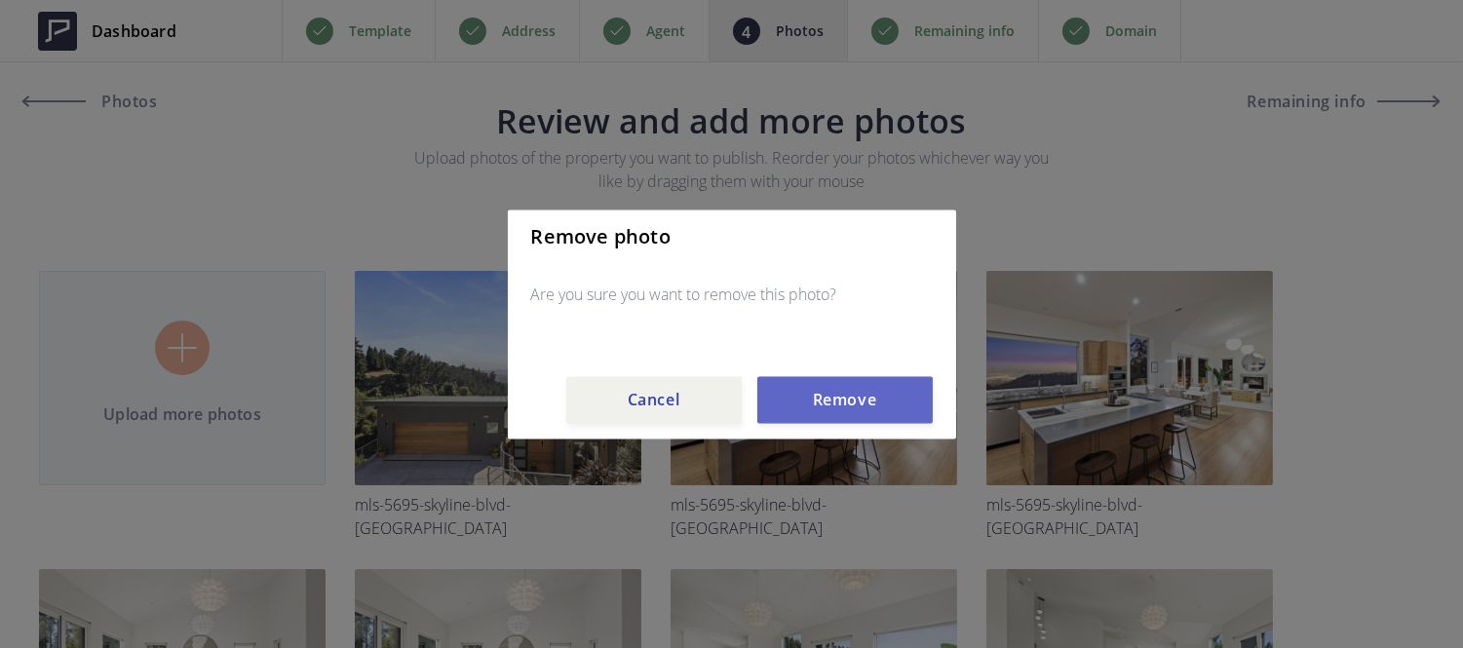
click at [865, 403] on button "Remove" at bounding box center [844, 399] width 175 height 47
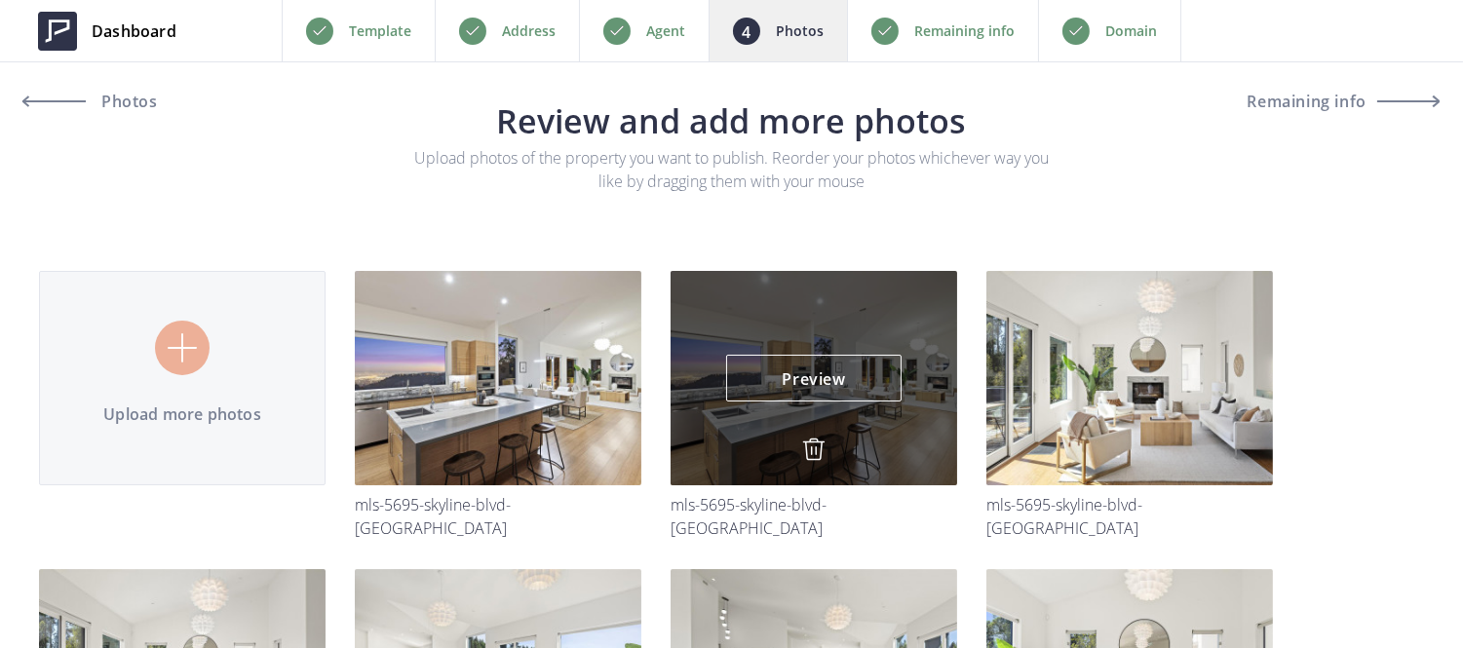
click at [816, 449] on img at bounding box center [813, 449] width 23 height 23
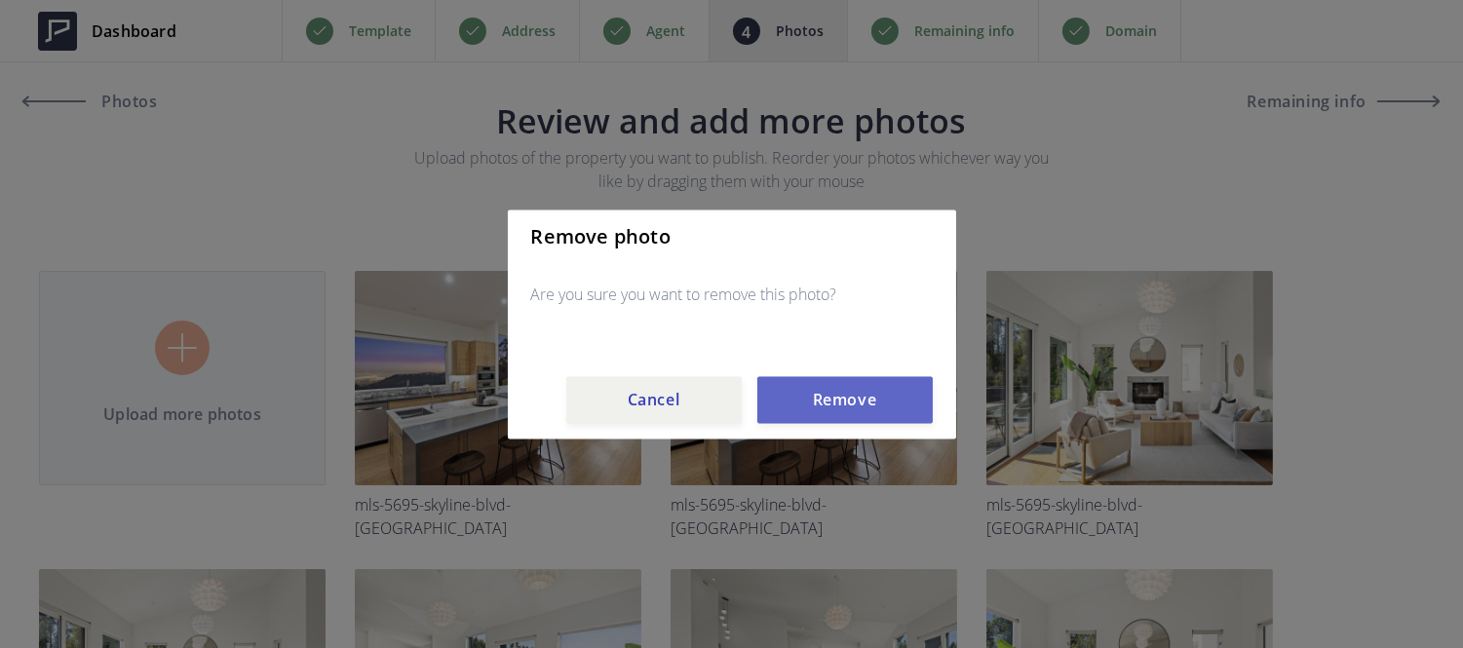
click at [831, 406] on button "Remove" at bounding box center [844, 399] width 175 height 47
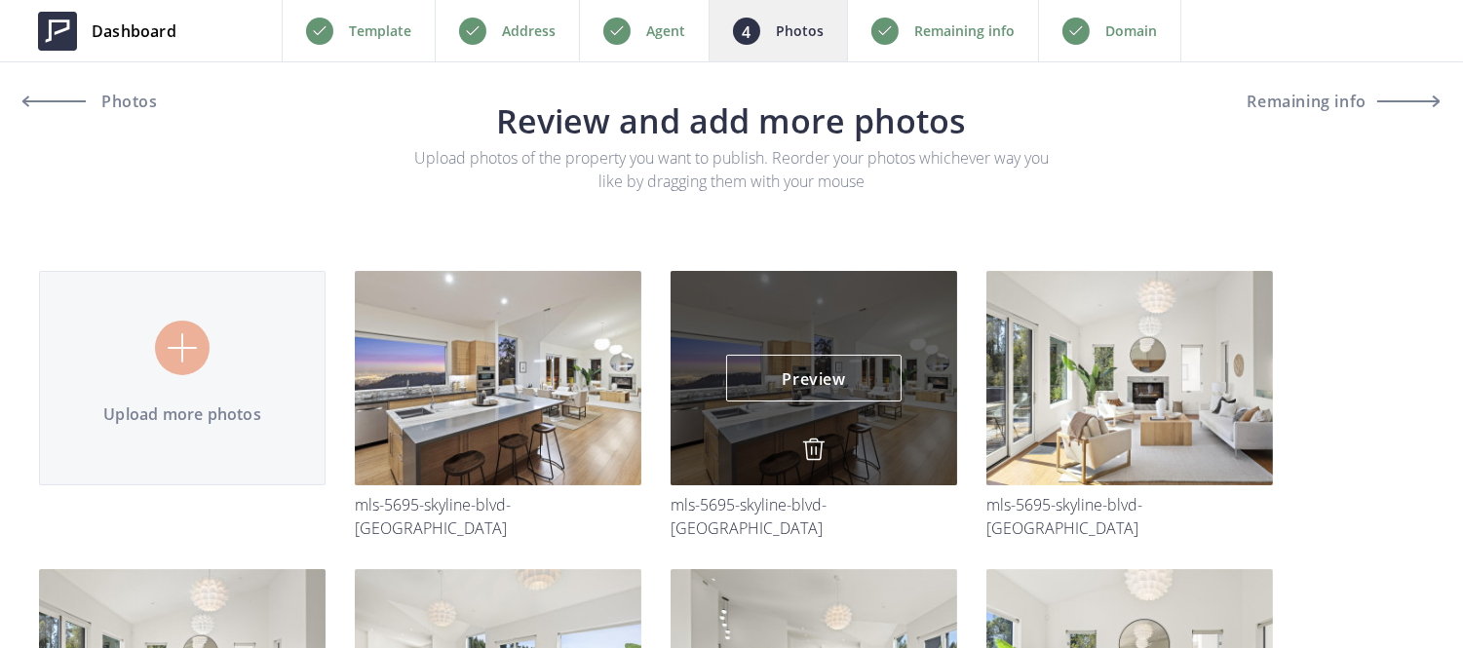
click at [817, 448] on img at bounding box center [813, 449] width 23 height 23
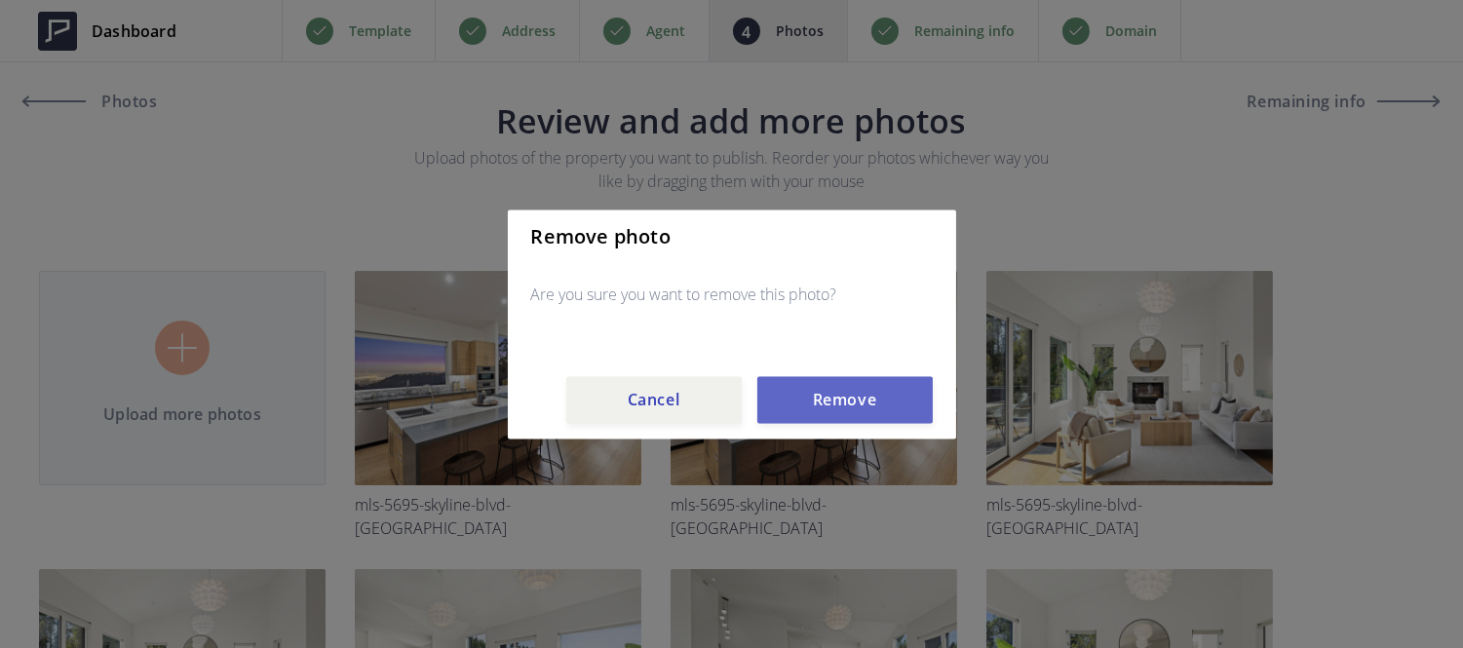
click at [844, 382] on button "Remove" at bounding box center [844, 399] width 175 height 47
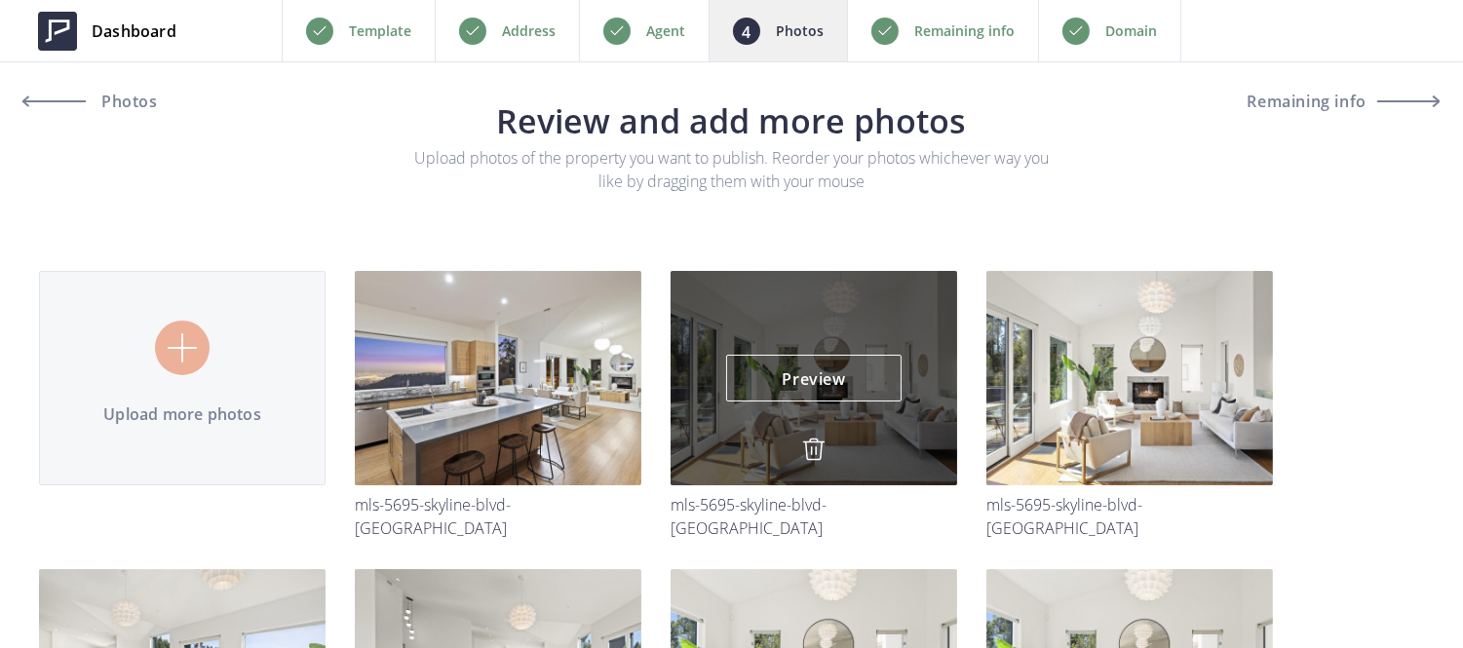
click at [813, 431] on div "Preview Preview" at bounding box center [814, 378] width 287 height 214
click at [803, 455] on img at bounding box center [813, 449] width 23 height 23
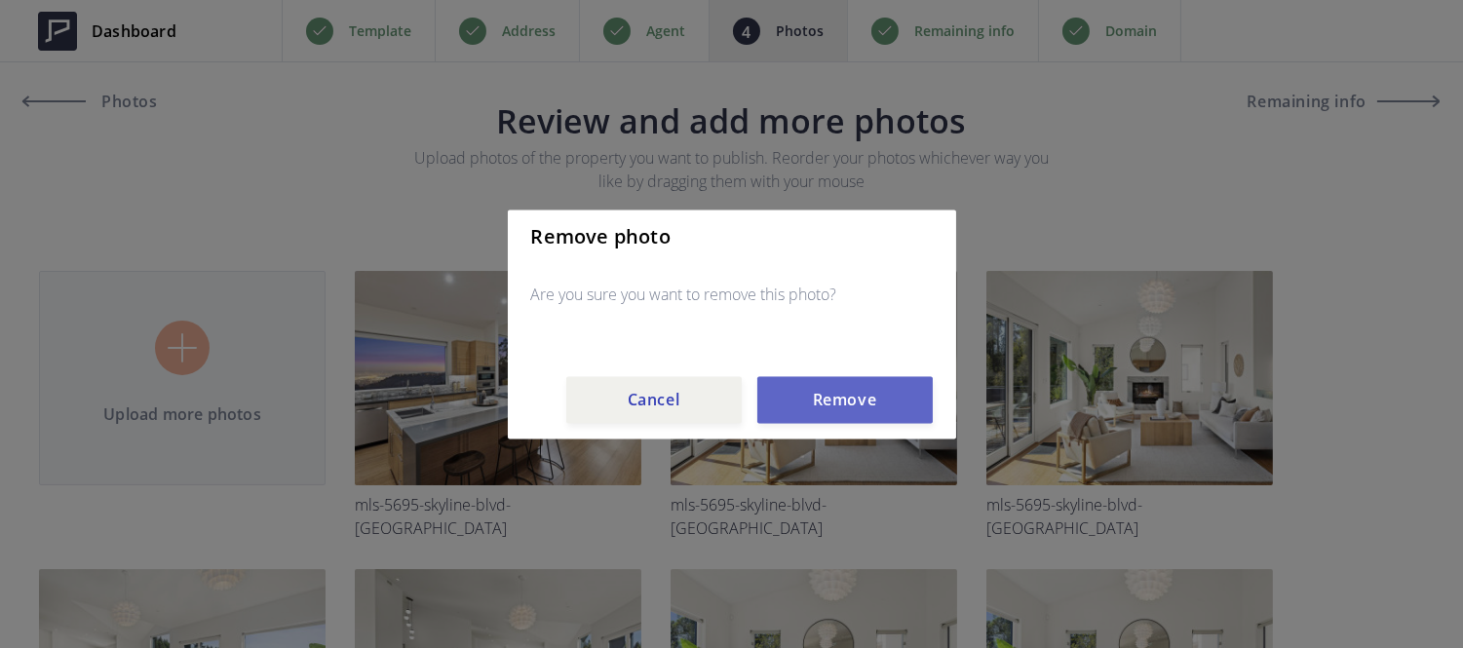
click at [855, 380] on button "Remove" at bounding box center [844, 399] width 175 height 47
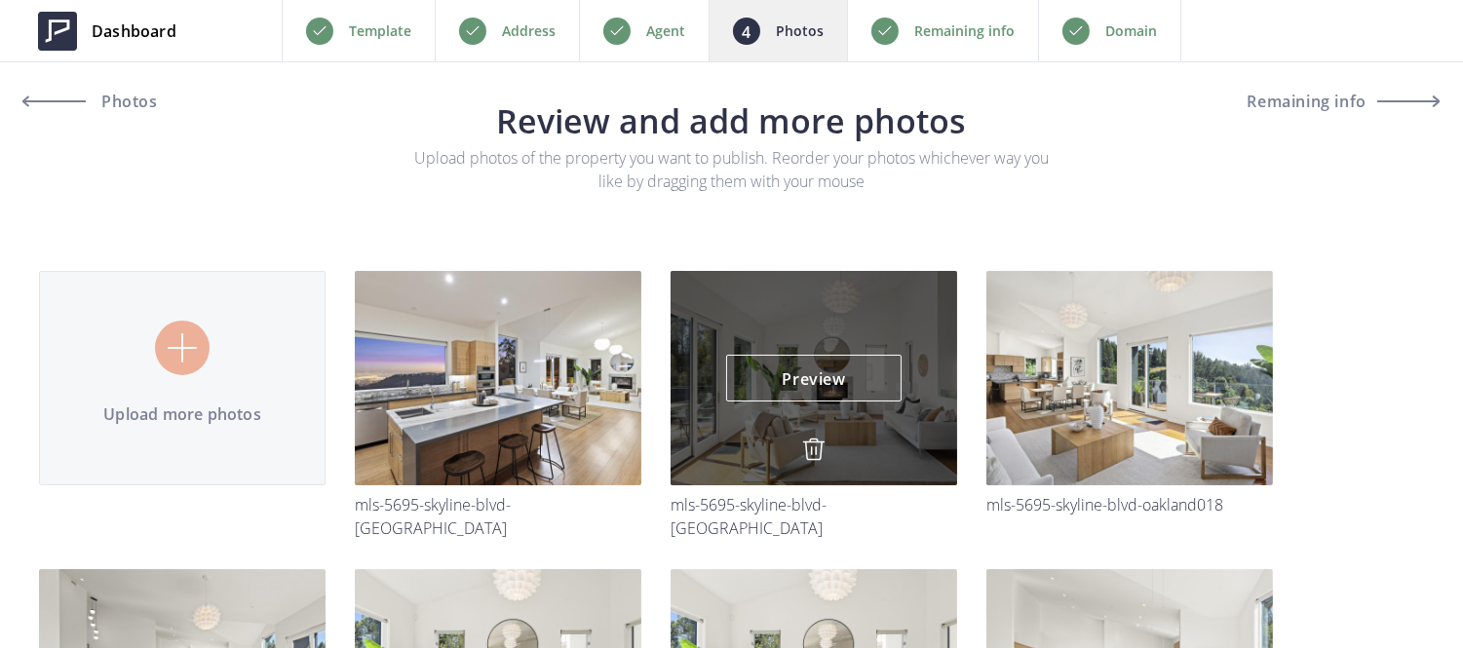
click at [814, 449] on img at bounding box center [813, 449] width 23 height 23
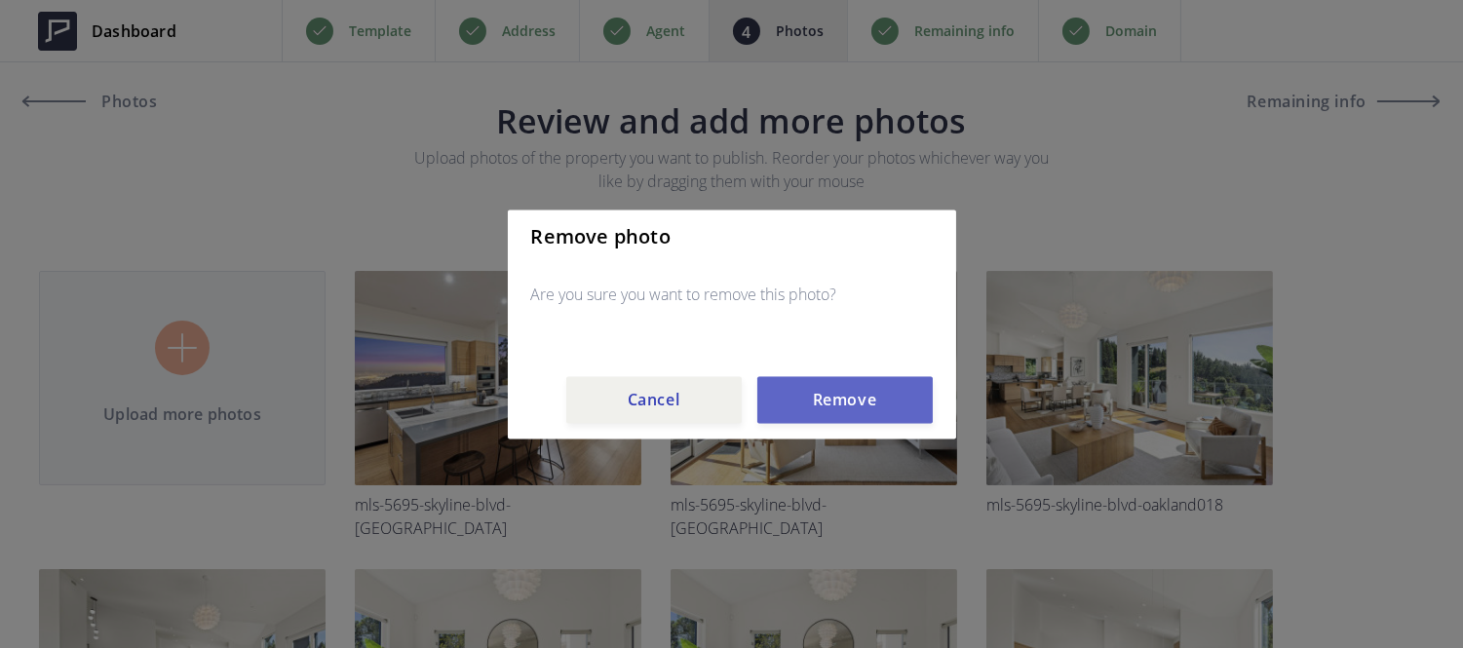
click at [820, 414] on button "Remove" at bounding box center [844, 399] width 175 height 47
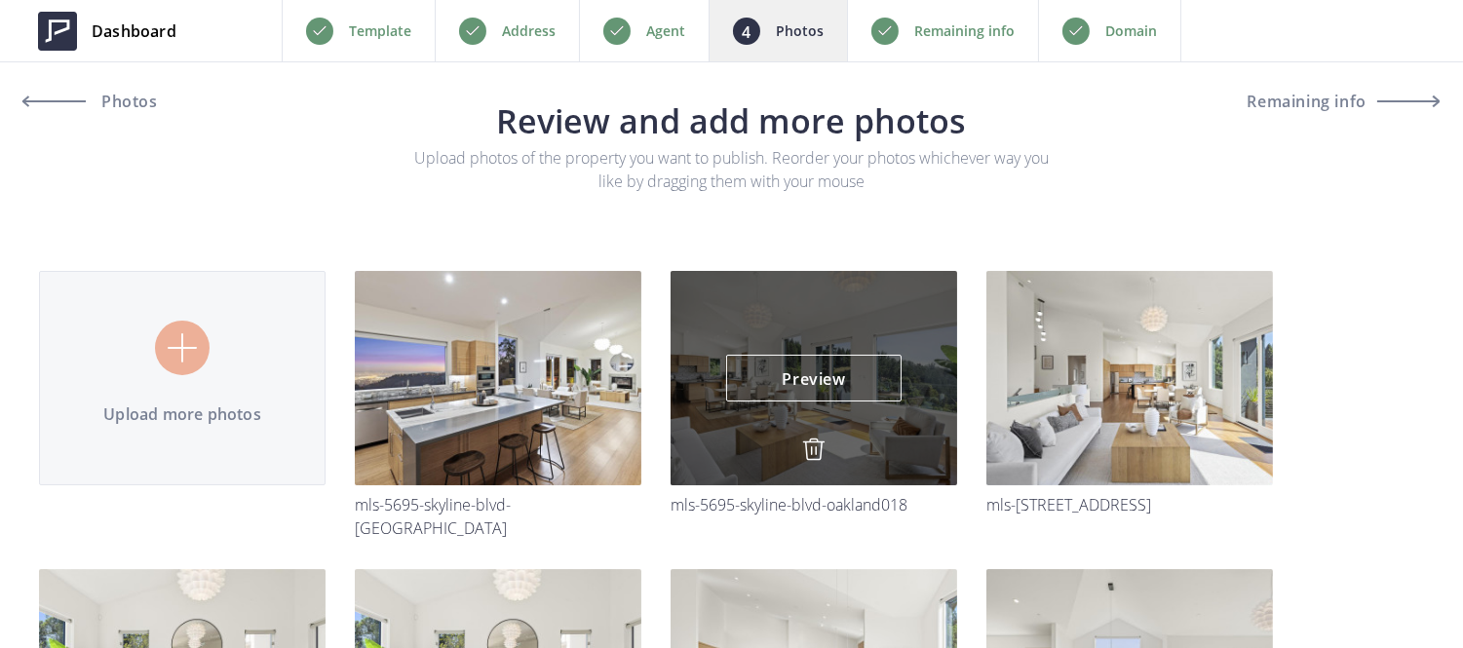
click at [804, 458] on img at bounding box center [813, 449] width 23 height 23
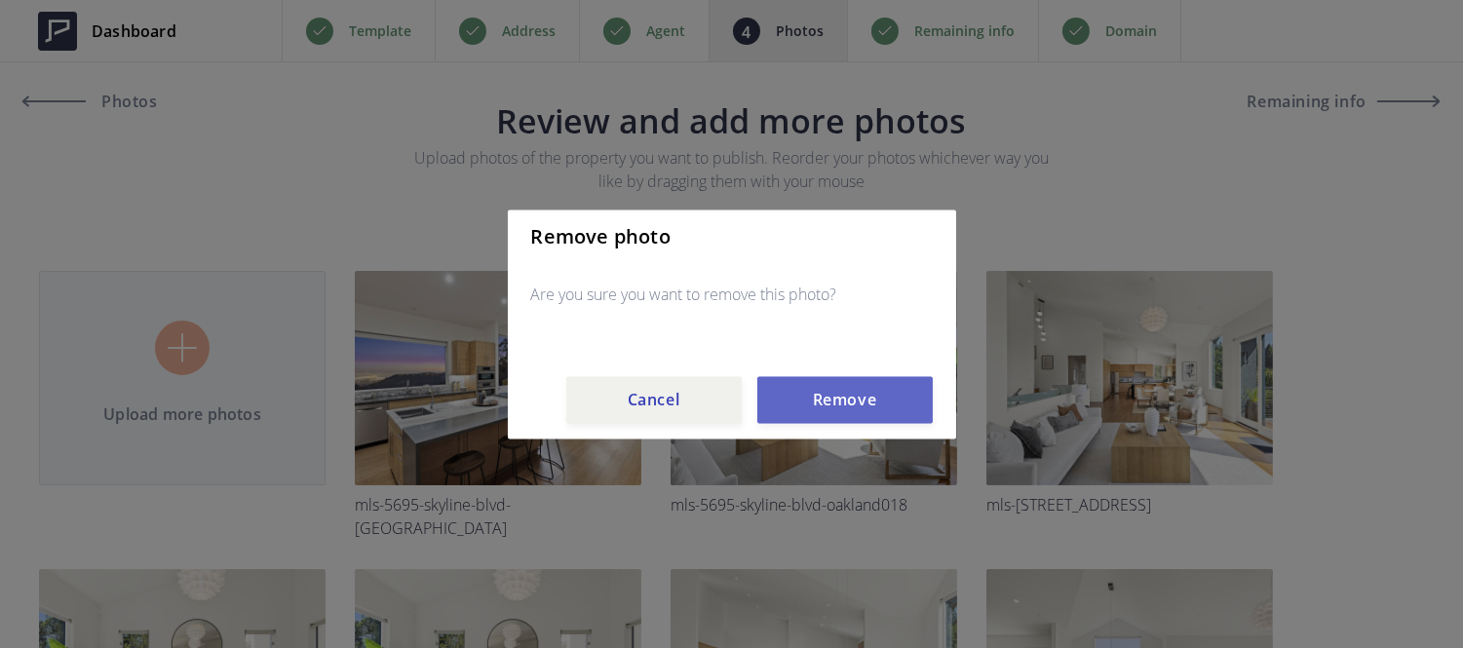
click at [814, 414] on button "Remove" at bounding box center [844, 399] width 175 height 47
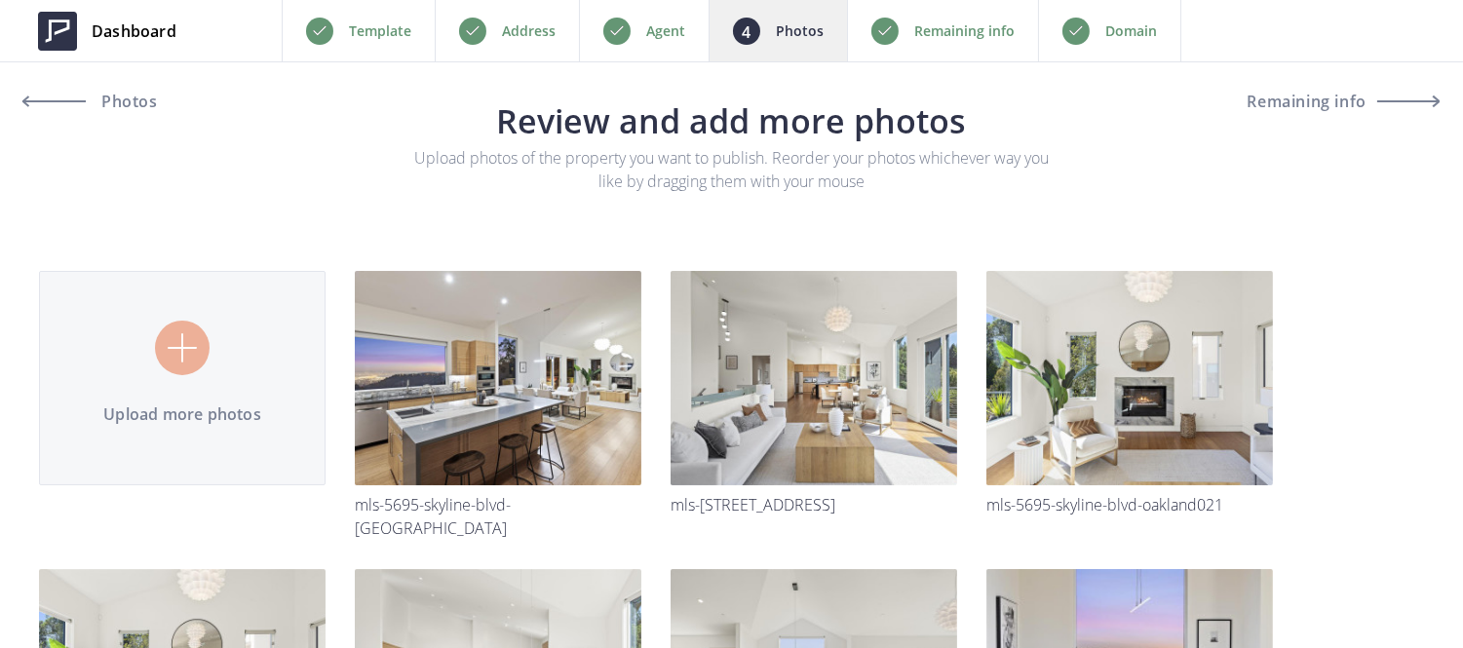
click at [0, 0] on img at bounding box center [0, 0] width 0 height 0
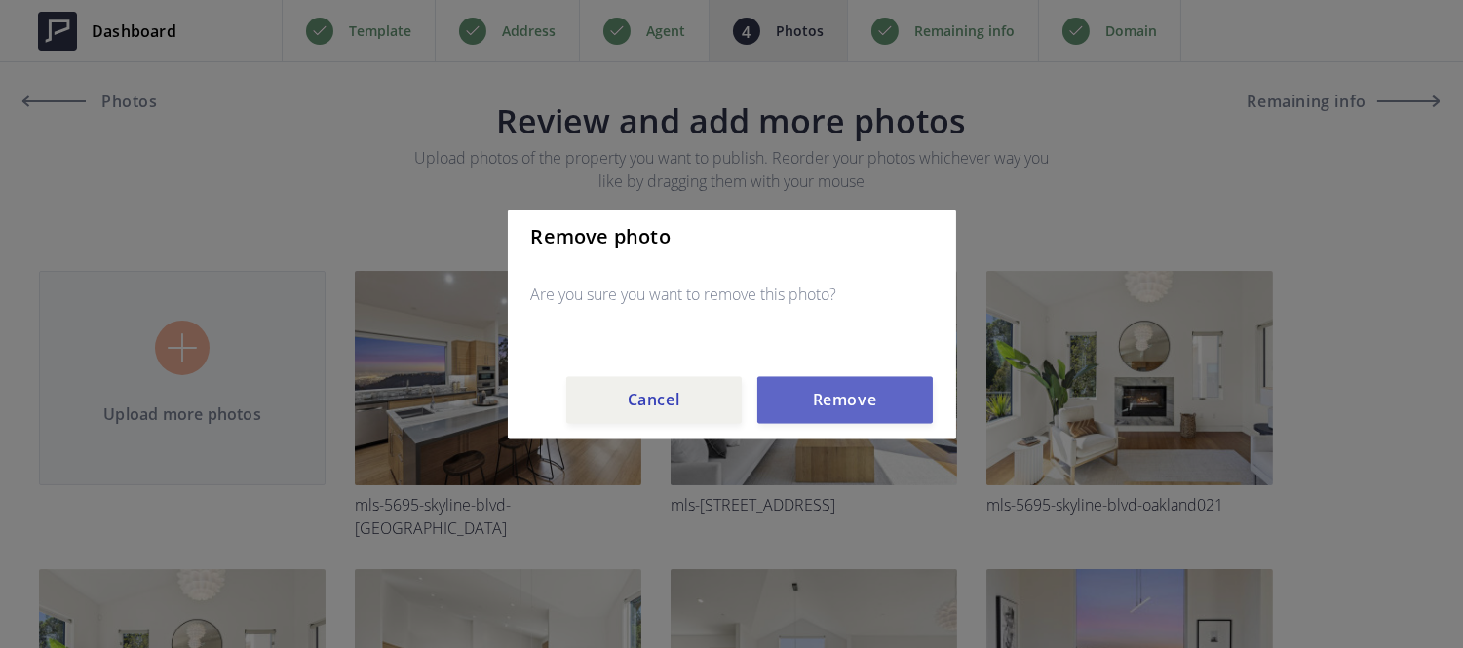
click at [810, 411] on button "Remove" at bounding box center [844, 399] width 175 height 47
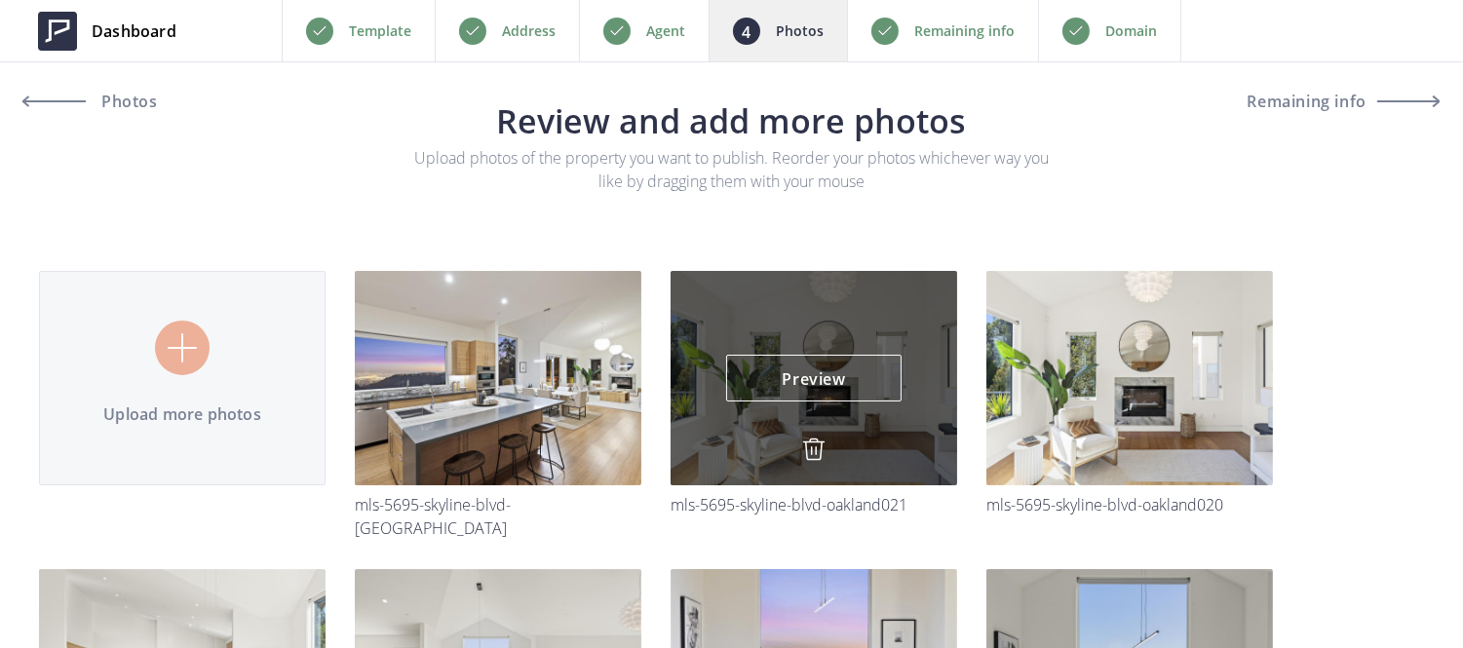
click at [811, 442] on img at bounding box center [813, 449] width 23 height 23
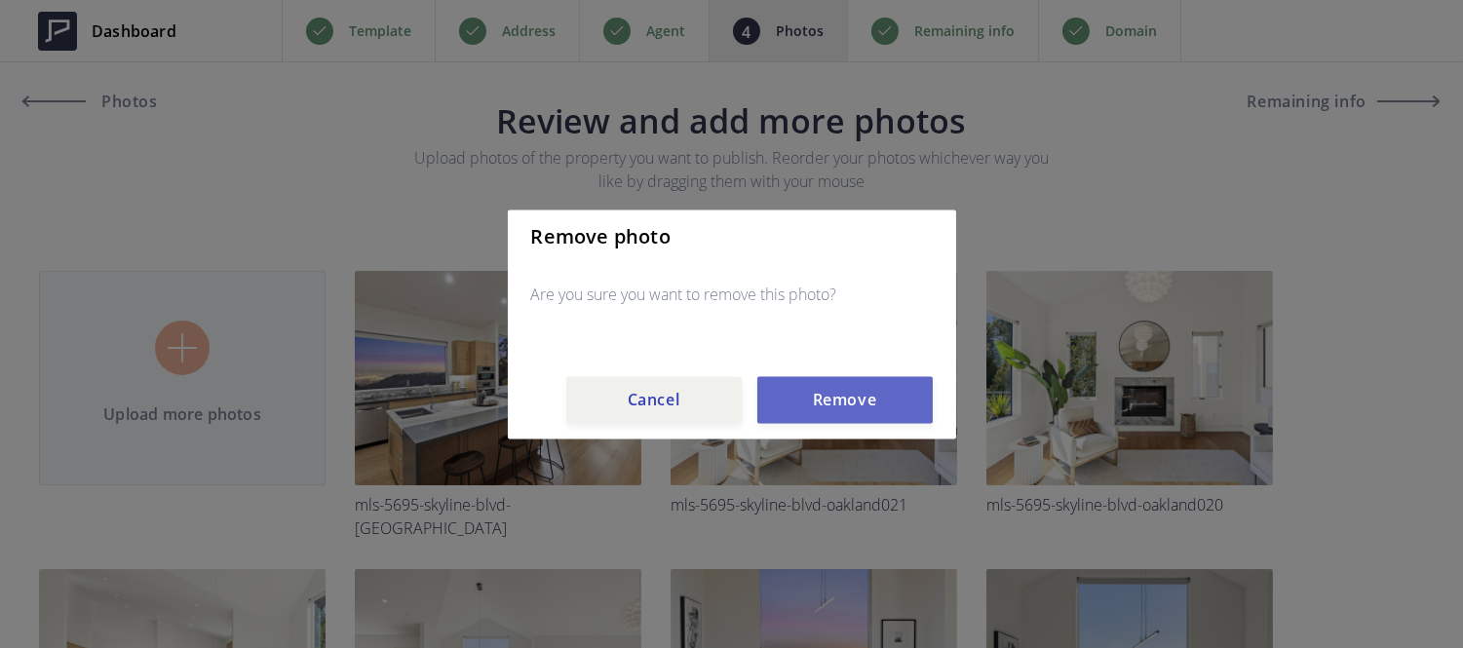
click at [823, 396] on button "Remove" at bounding box center [844, 399] width 175 height 47
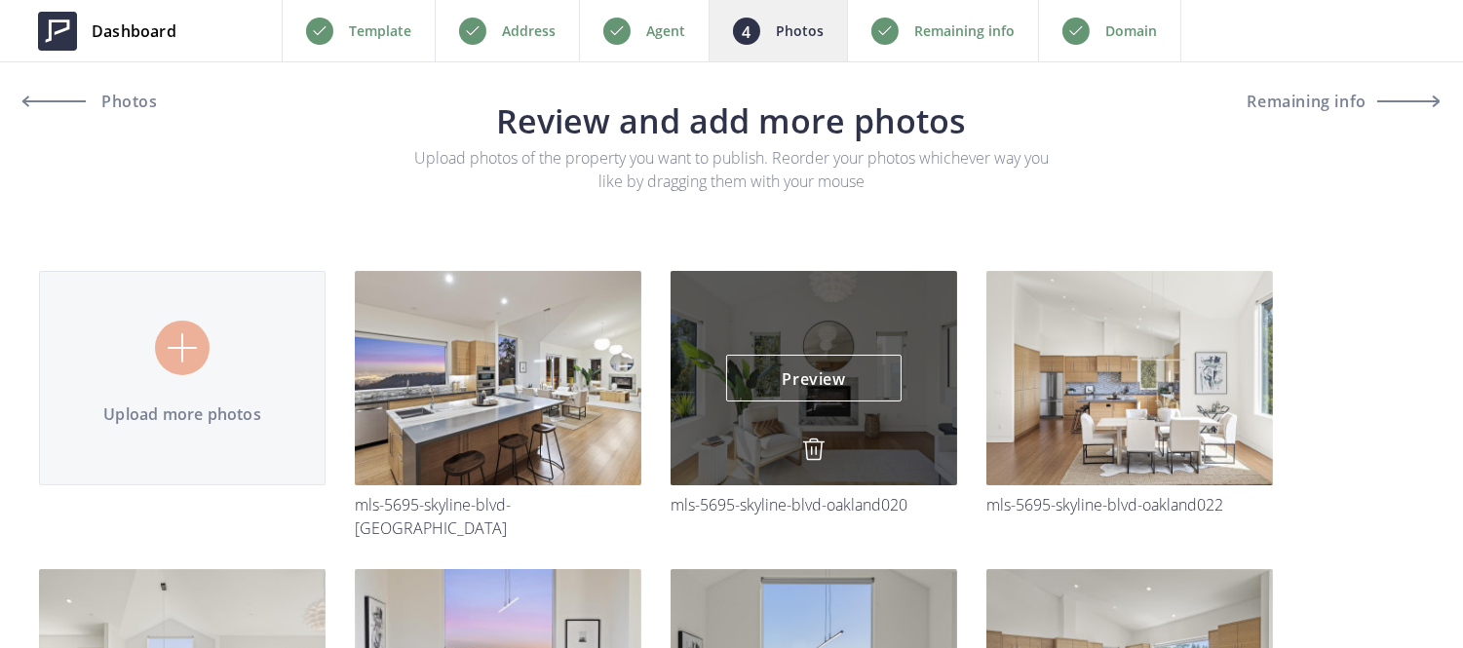
click at [813, 444] on img at bounding box center [813, 449] width 23 height 23
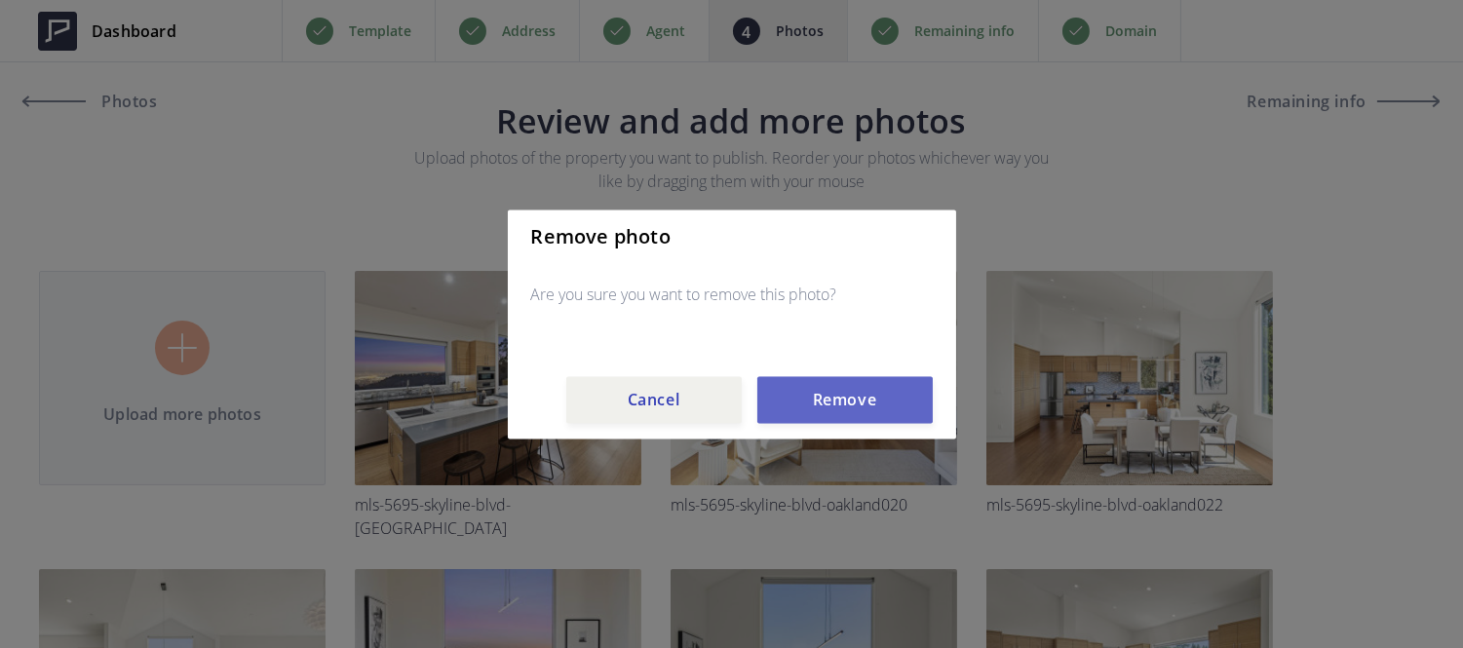
click at [820, 406] on button "Remove" at bounding box center [844, 399] width 175 height 47
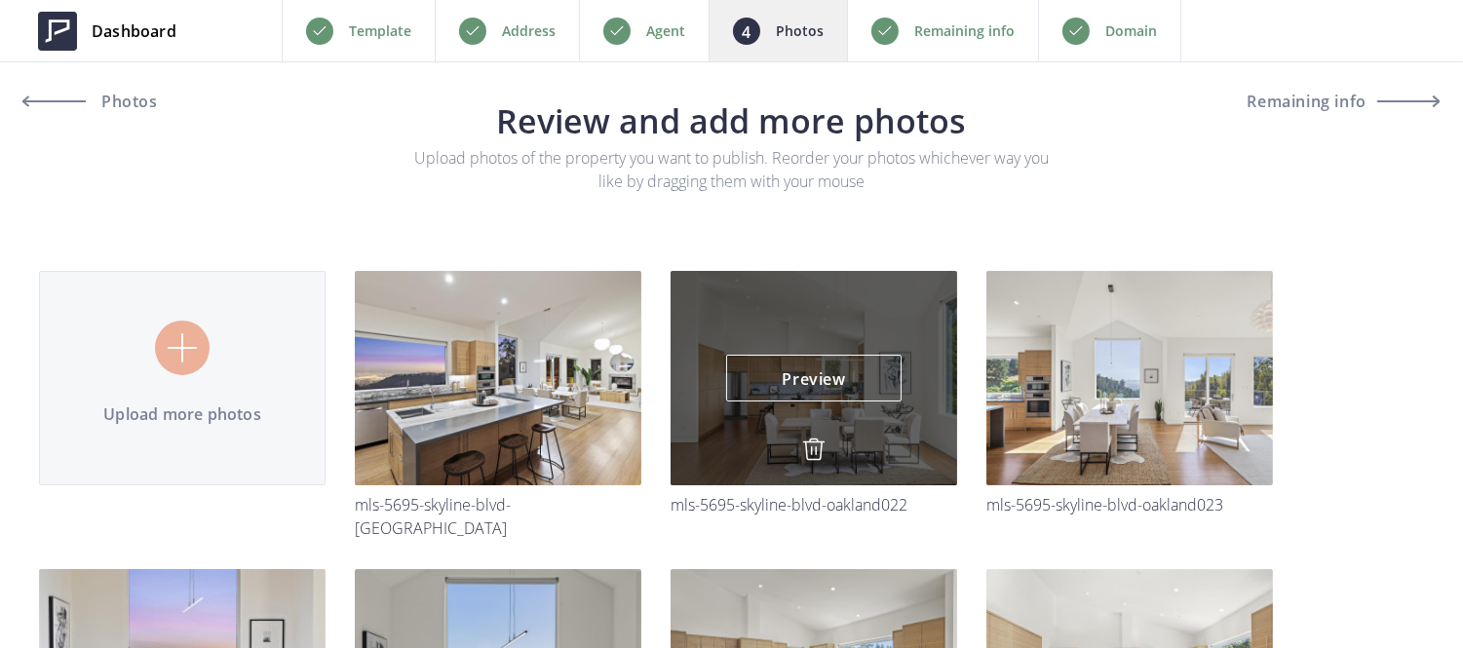
click at [809, 450] on img at bounding box center [813, 449] width 23 height 23
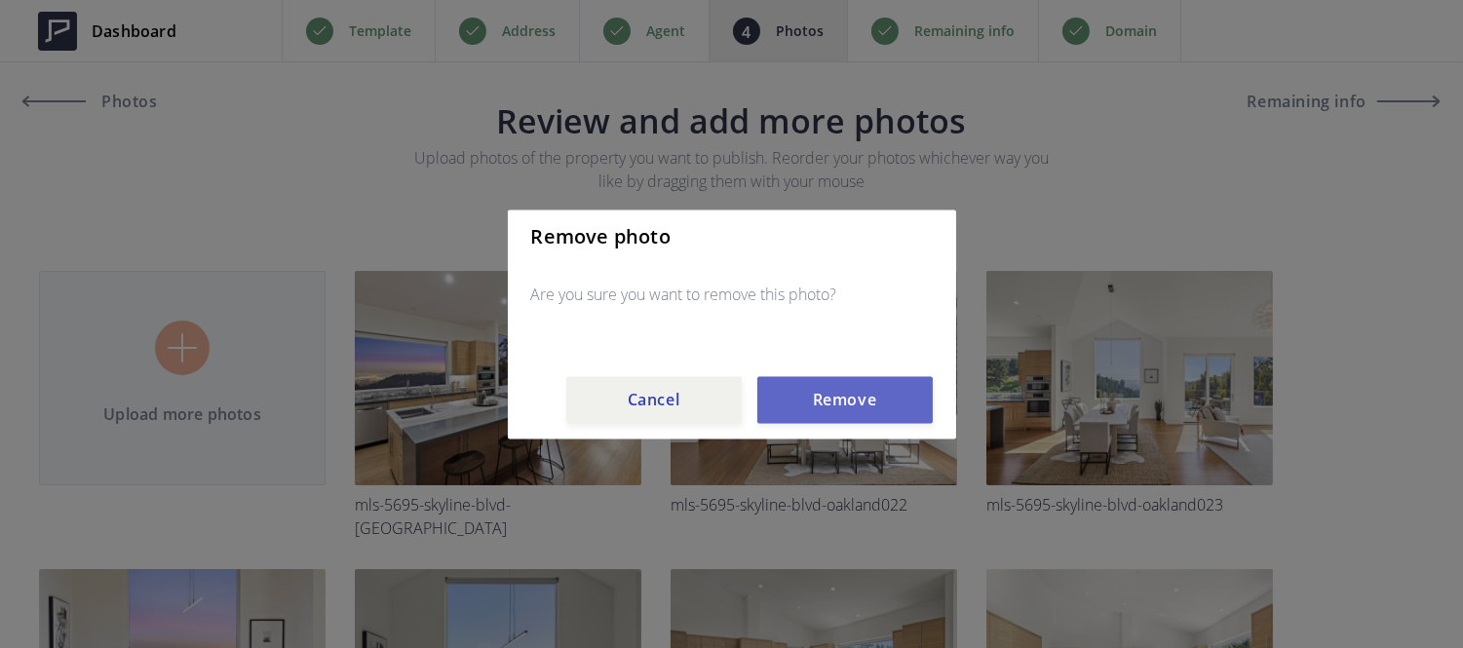
click at [824, 407] on button "Remove" at bounding box center [844, 399] width 175 height 47
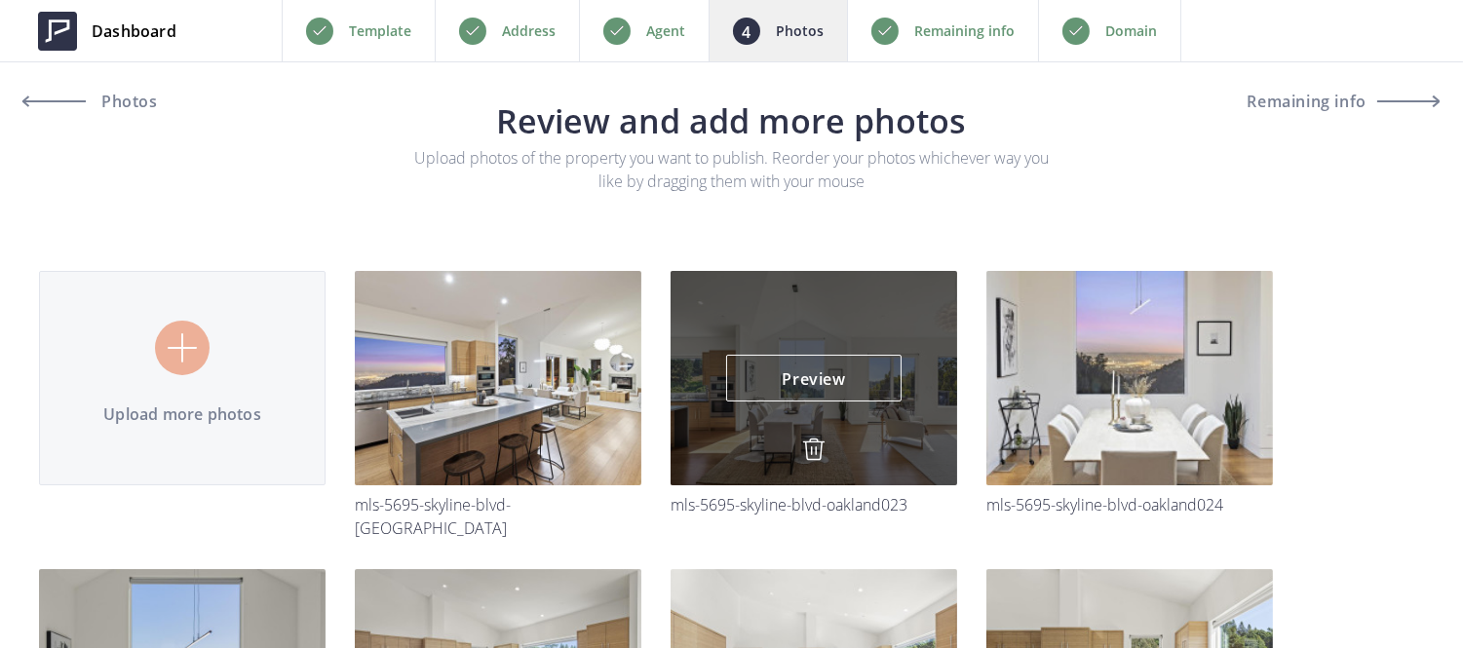
click at [811, 449] on img at bounding box center [813, 449] width 23 height 23
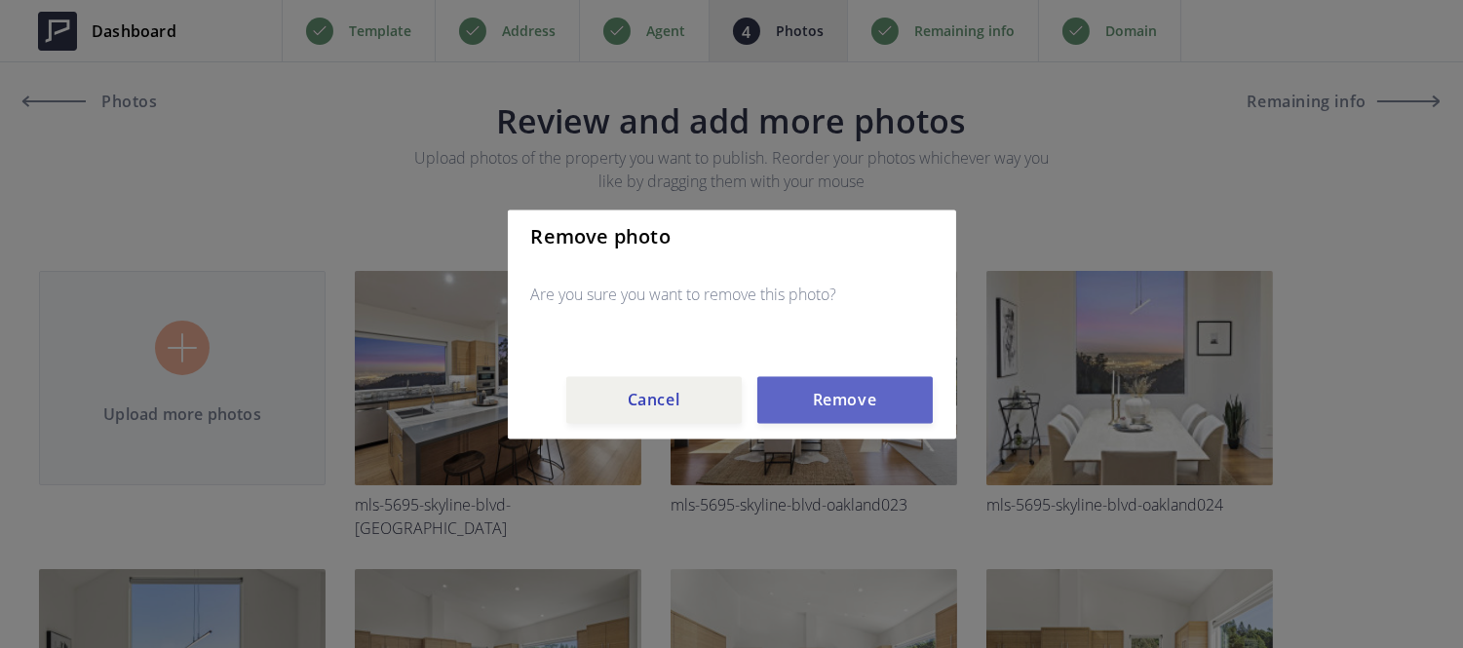
click at [817, 411] on button "Remove" at bounding box center [844, 399] width 175 height 47
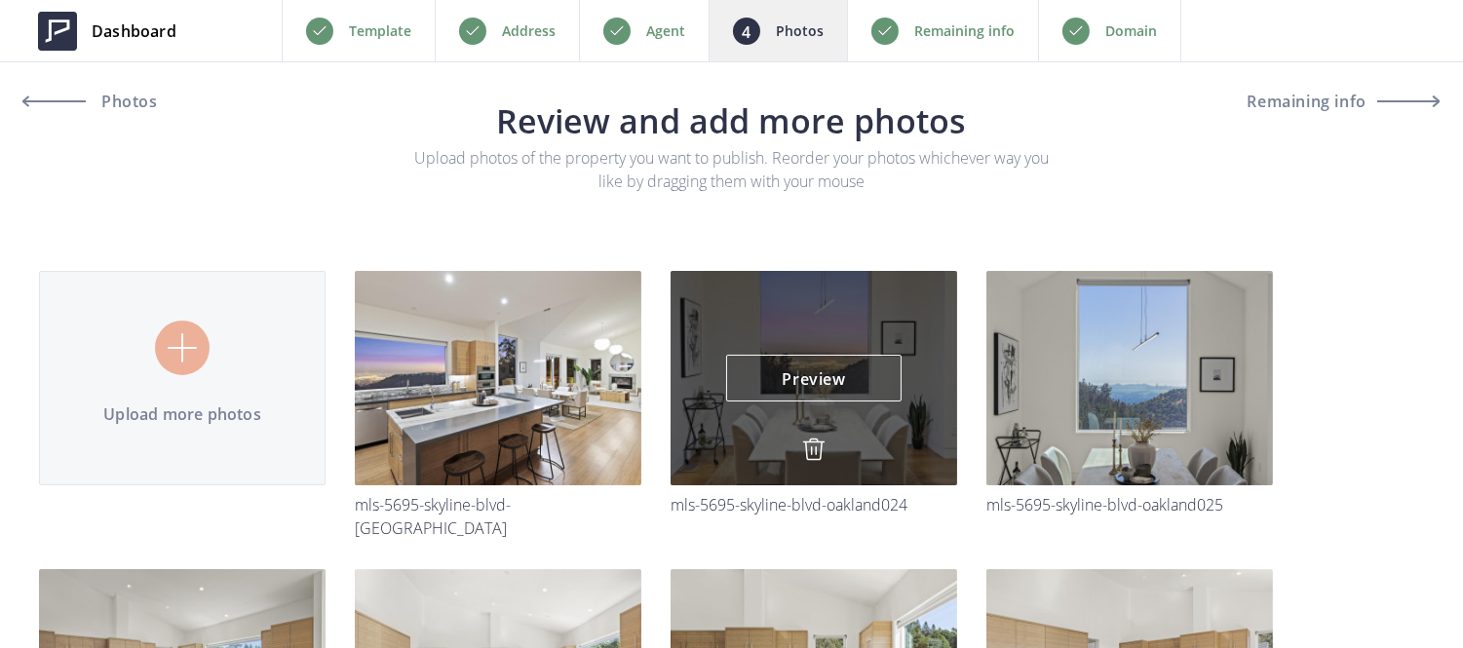
click at [815, 439] on img at bounding box center [813, 449] width 23 height 23
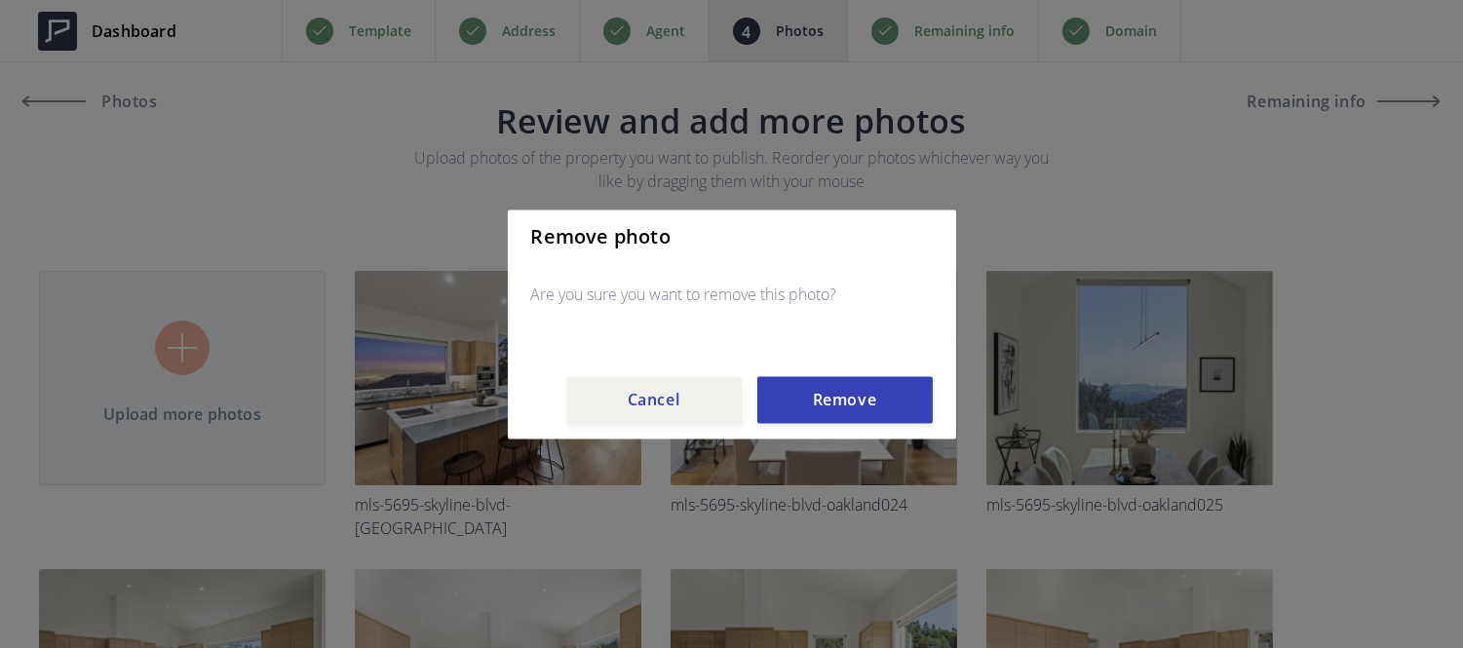
click at [816, 427] on div "Remove photo Are you sure you want to remove this photo? Cancel Remove" at bounding box center [732, 324] width 448 height 229
click at [819, 416] on button "Remove" at bounding box center [844, 399] width 175 height 47
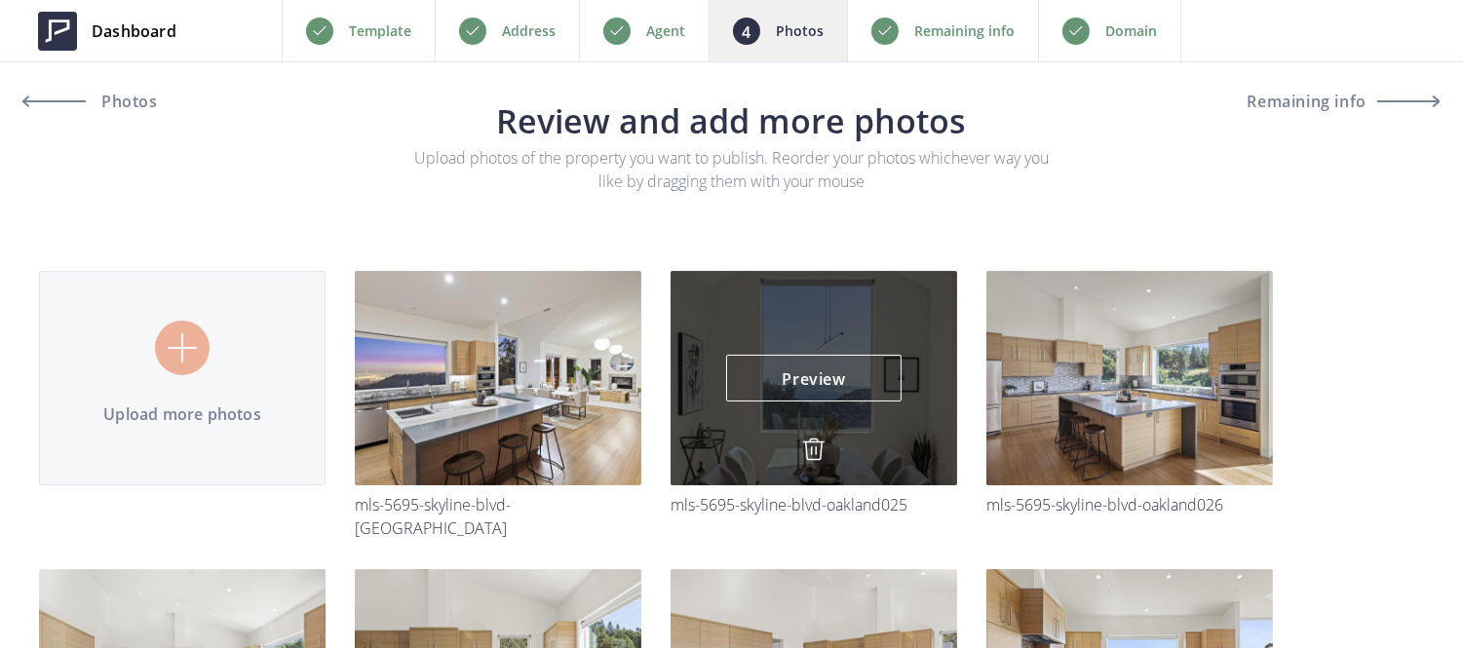
click at [812, 458] on img at bounding box center [813, 449] width 23 height 23
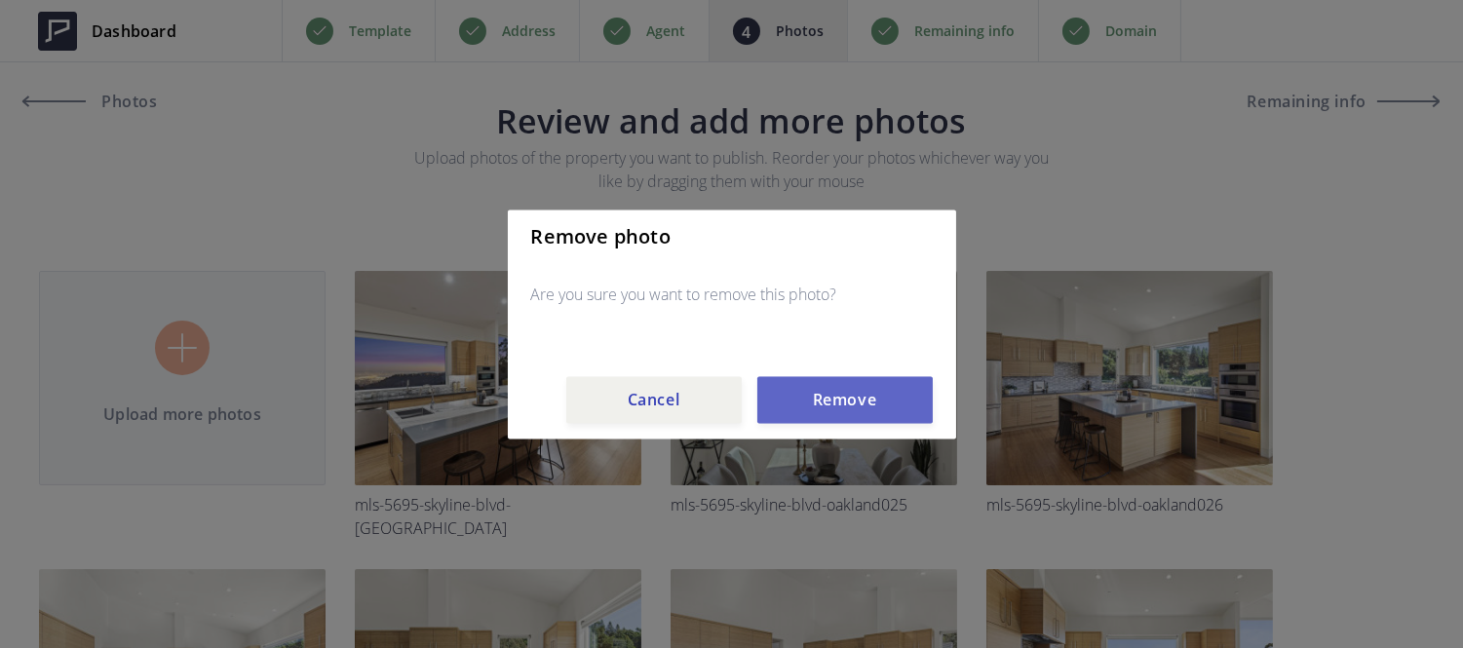
click at [816, 406] on button "Remove" at bounding box center [844, 399] width 175 height 47
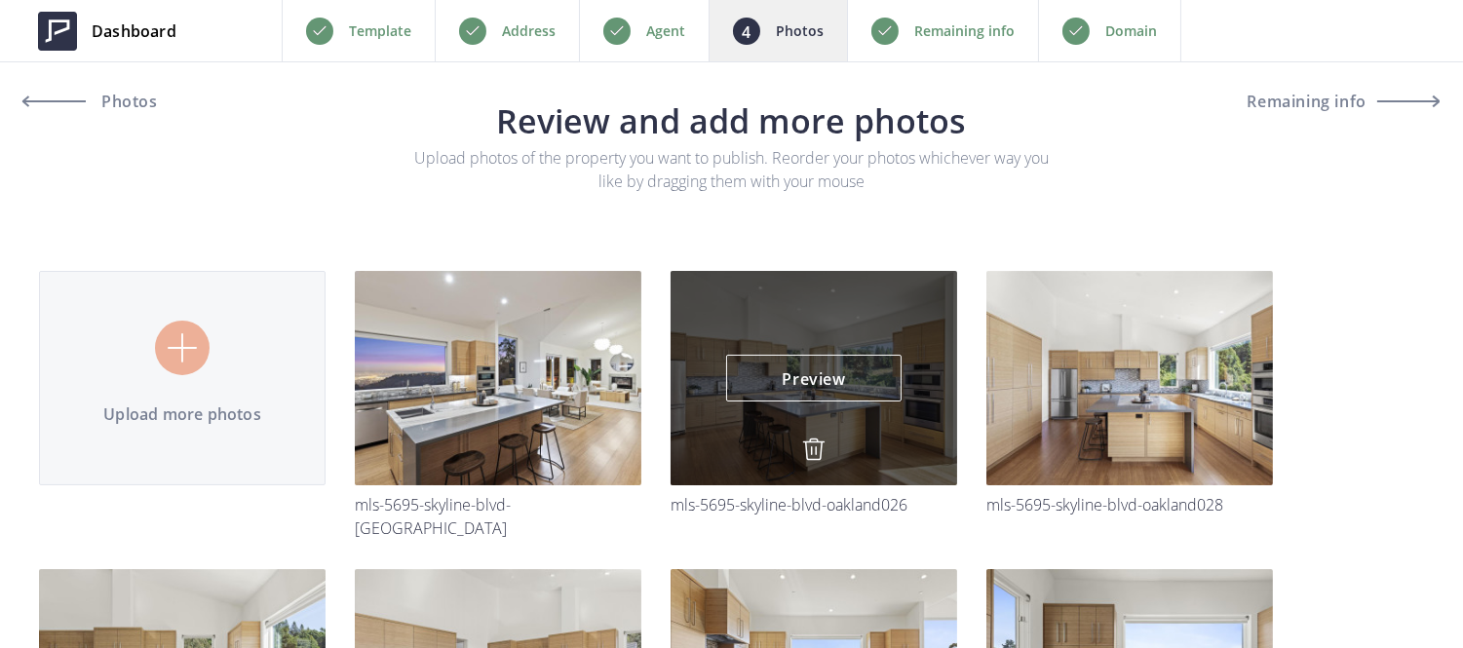
click at [811, 453] on img at bounding box center [813, 449] width 23 height 23
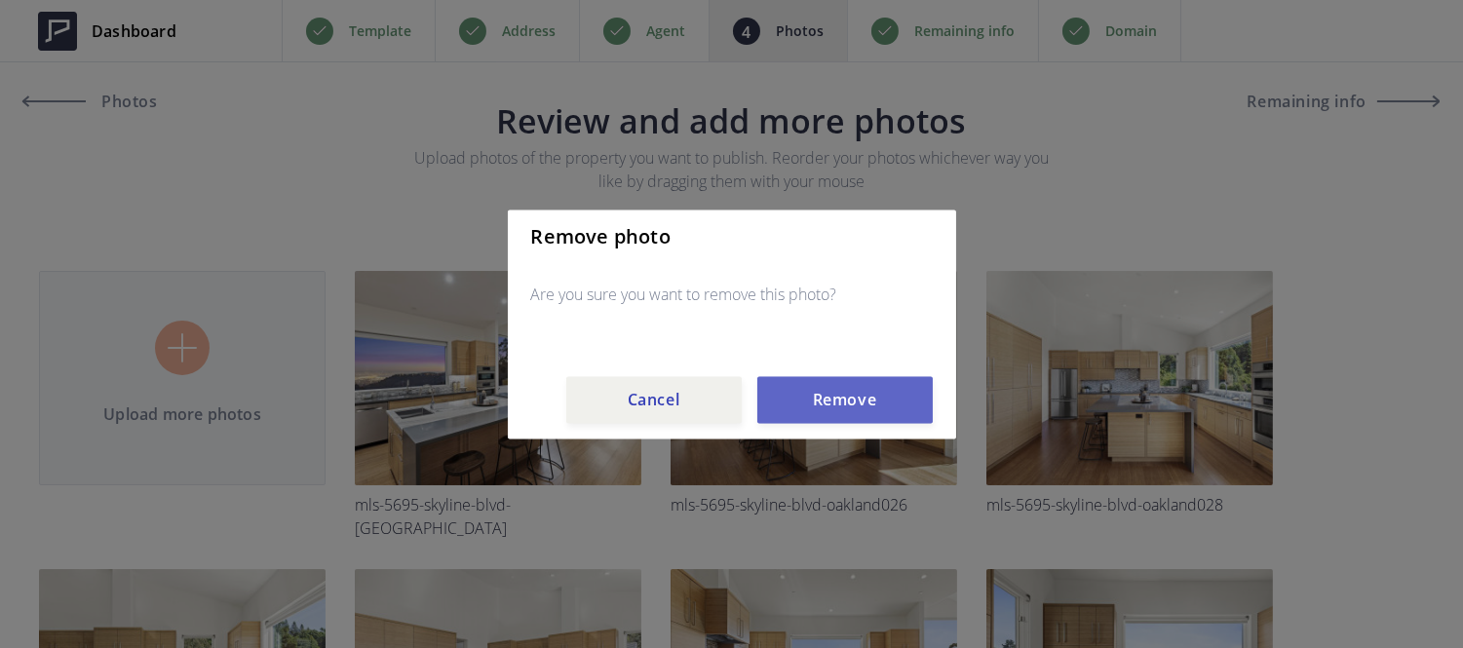
click at [810, 398] on button "Remove" at bounding box center [844, 399] width 175 height 47
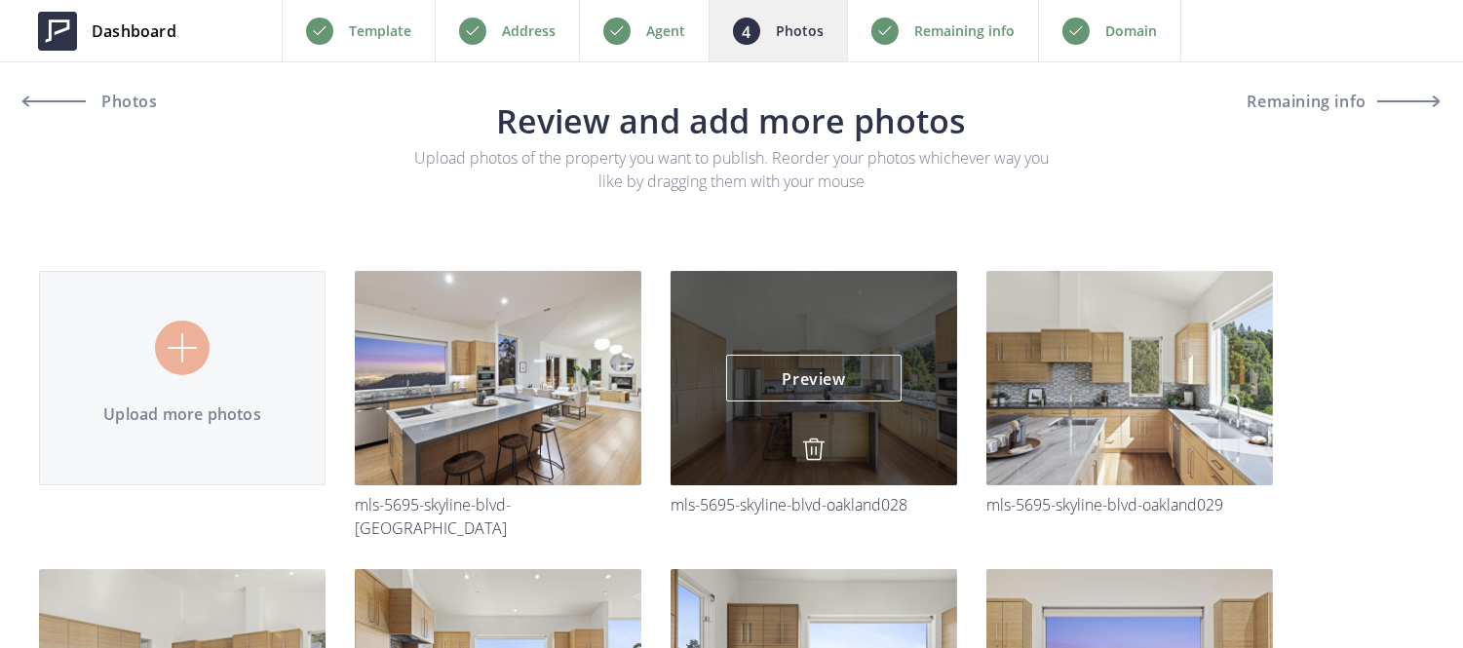
click at [811, 440] on img at bounding box center [813, 449] width 23 height 23
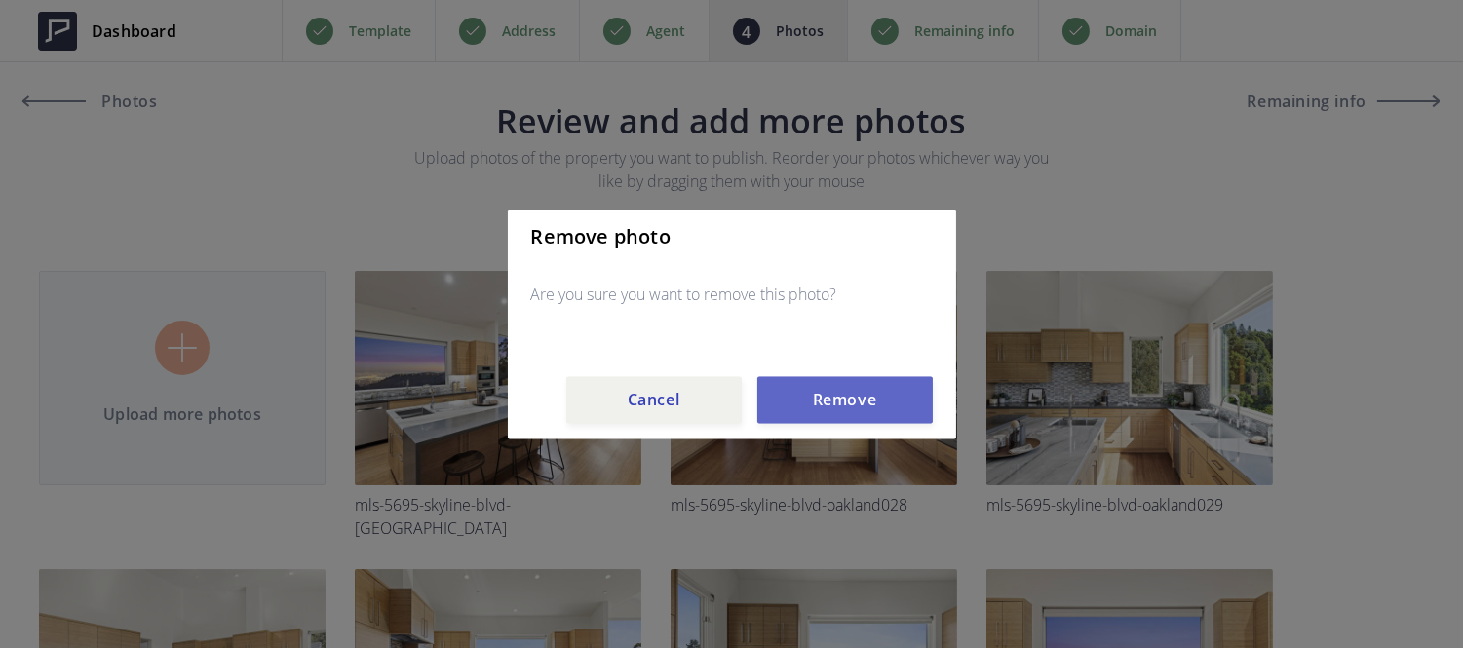
click at [819, 411] on button "Remove" at bounding box center [844, 399] width 175 height 47
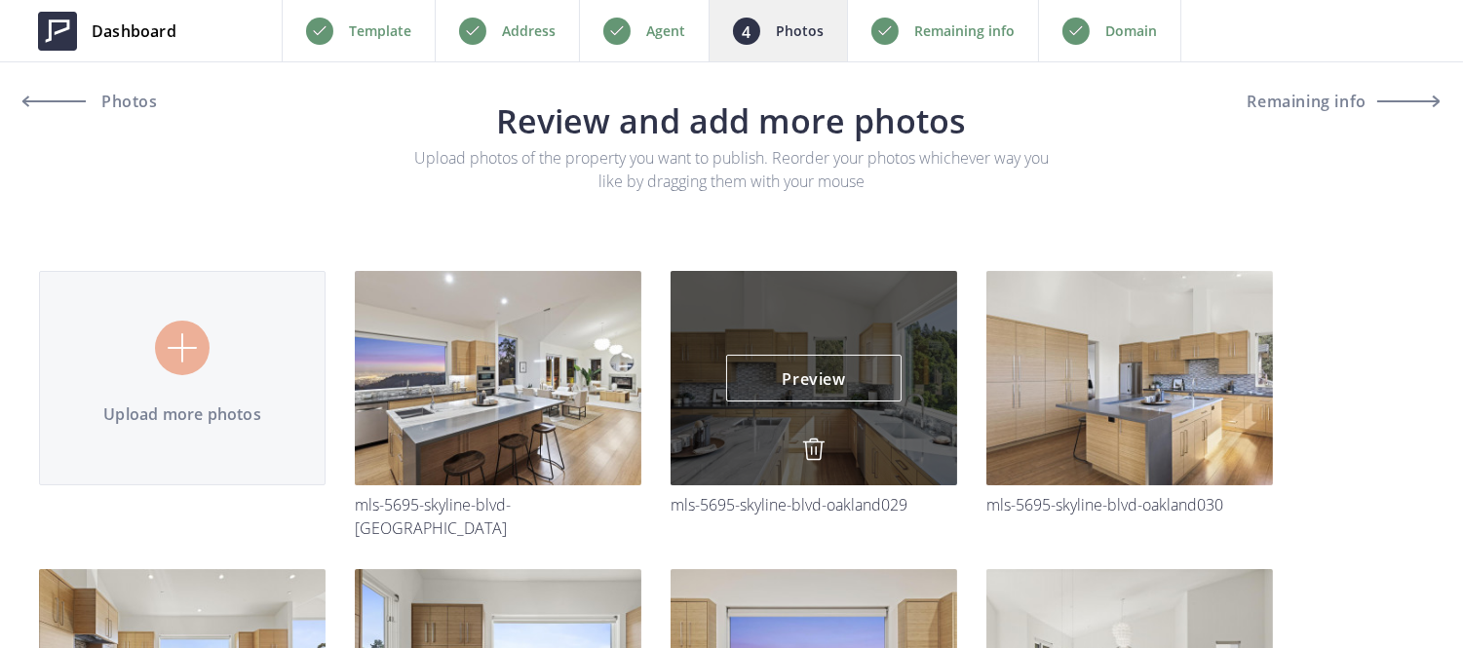
click at [810, 446] on img at bounding box center [813, 449] width 23 height 23
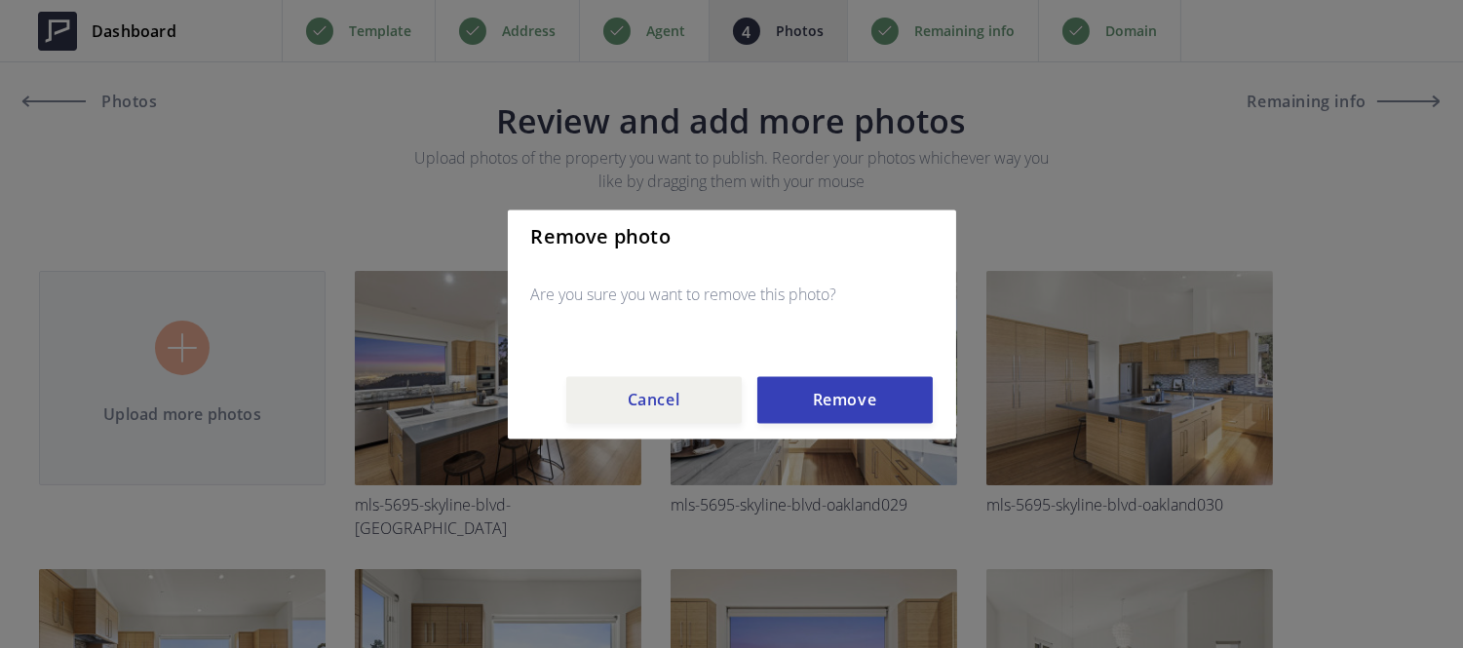
click at [820, 425] on div "Remove photo Are you sure you want to remove this photo? Cancel Remove" at bounding box center [732, 324] width 448 height 229
click at [820, 424] on div "Remove photo Are you sure you want to remove this photo? Cancel Remove" at bounding box center [732, 324] width 448 height 229
click at [810, 419] on button "Remove" at bounding box center [844, 399] width 175 height 47
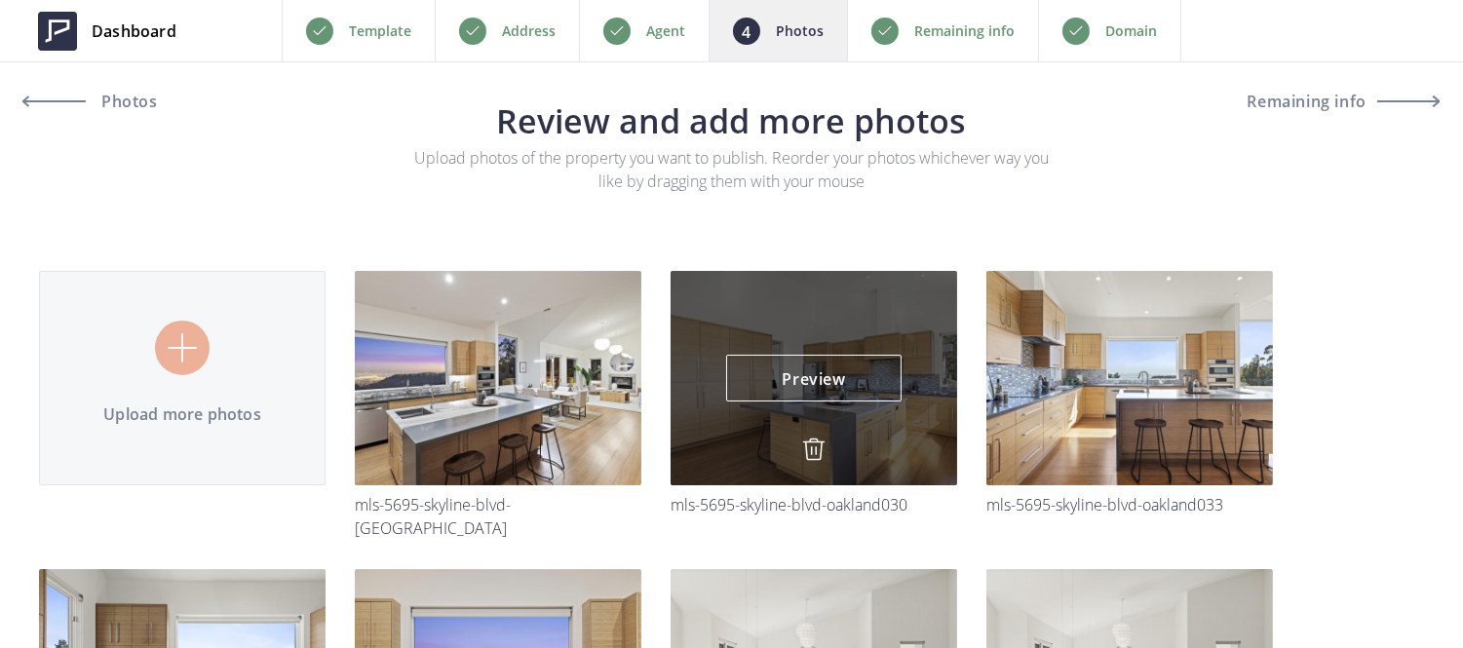
click at [810, 449] on img at bounding box center [813, 449] width 23 height 23
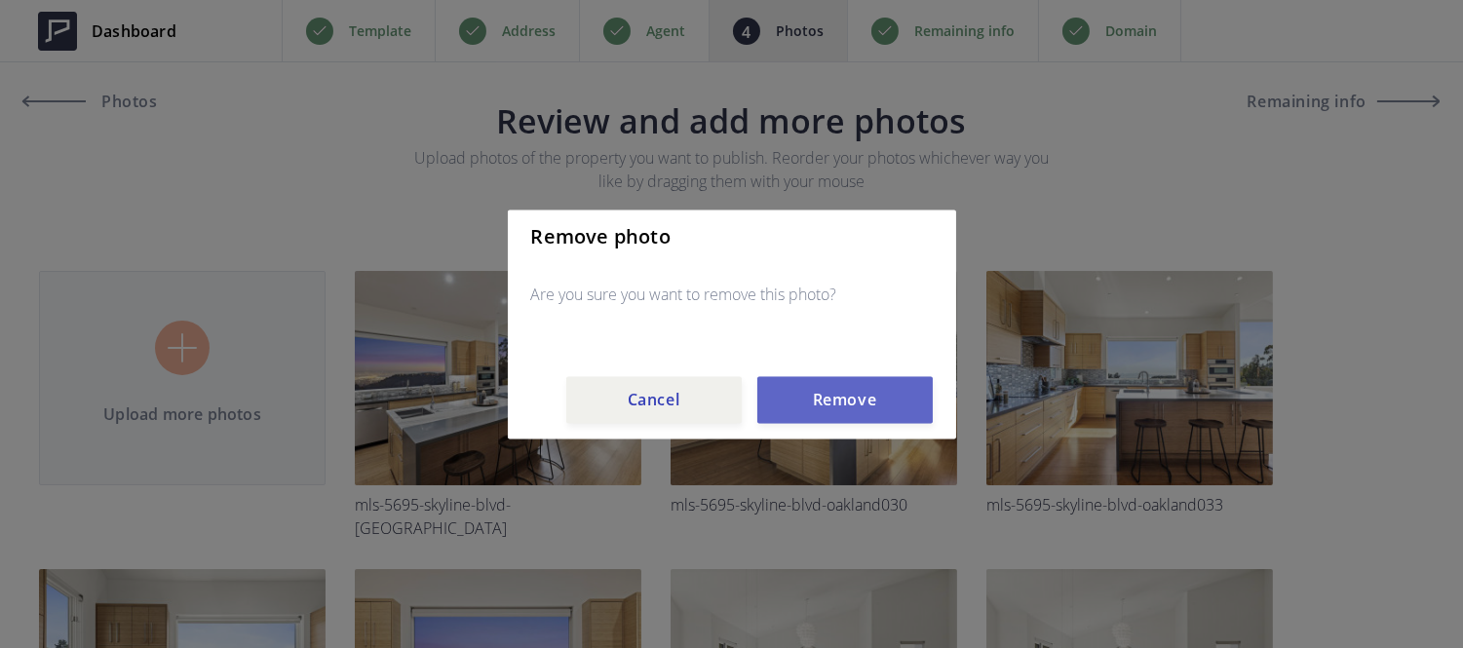
click at [806, 382] on button "Remove" at bounding box center [844, 399] width 175 height 47
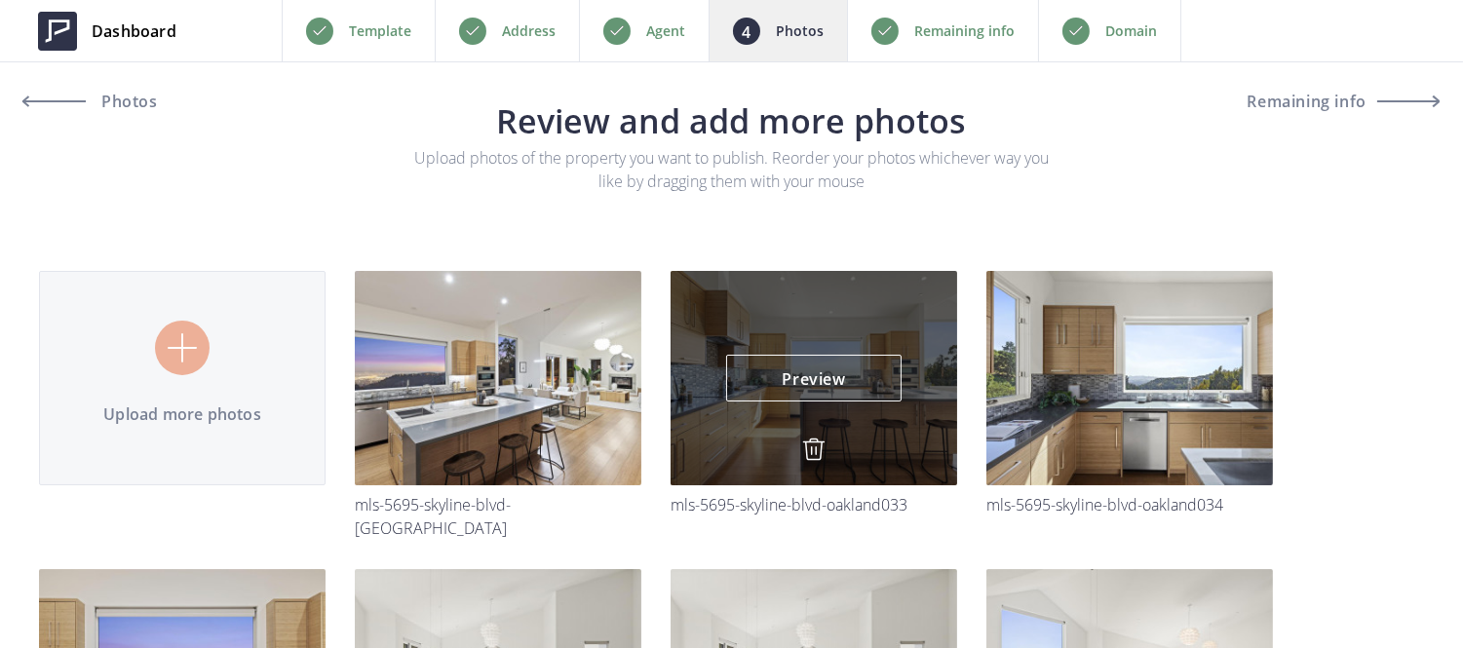
click at [810, 445] on img at bounding box center [813, 449] width 23 height 23
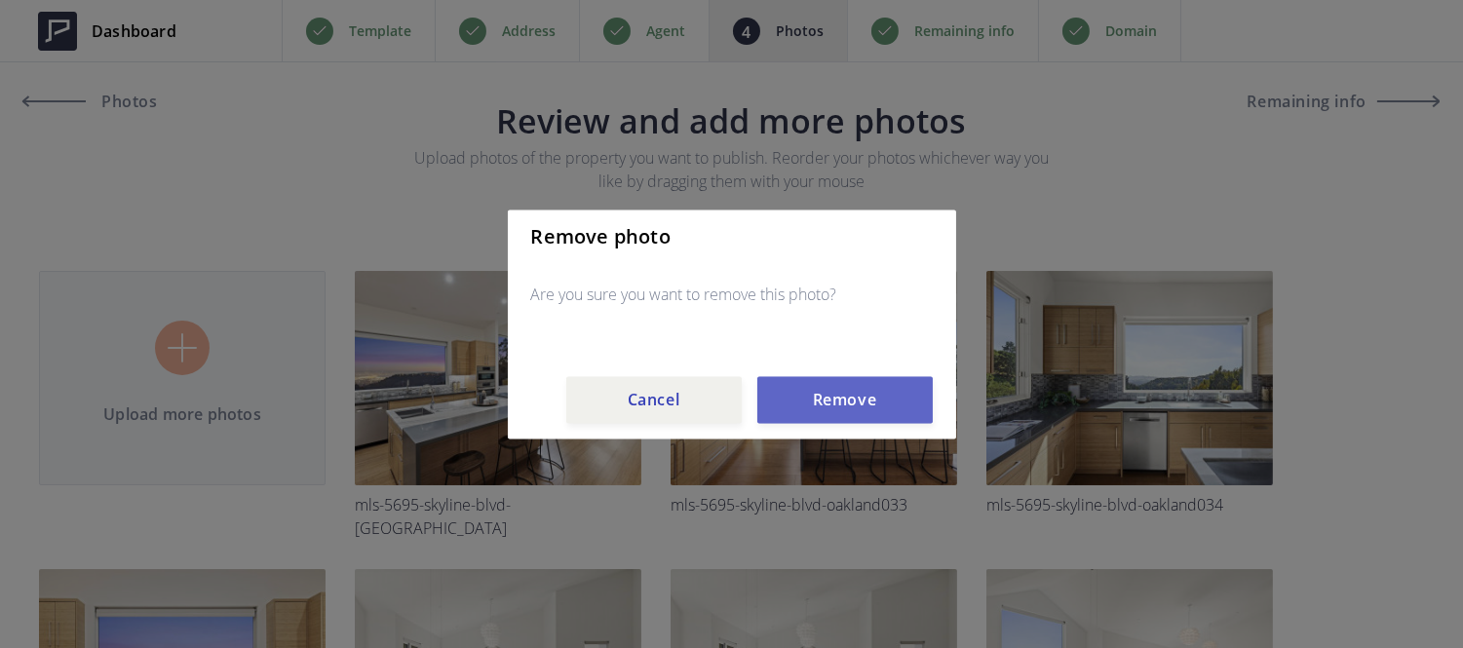
click at [817, 402] on button "Remove" at bounding box center [844, 399] width 175 height 47
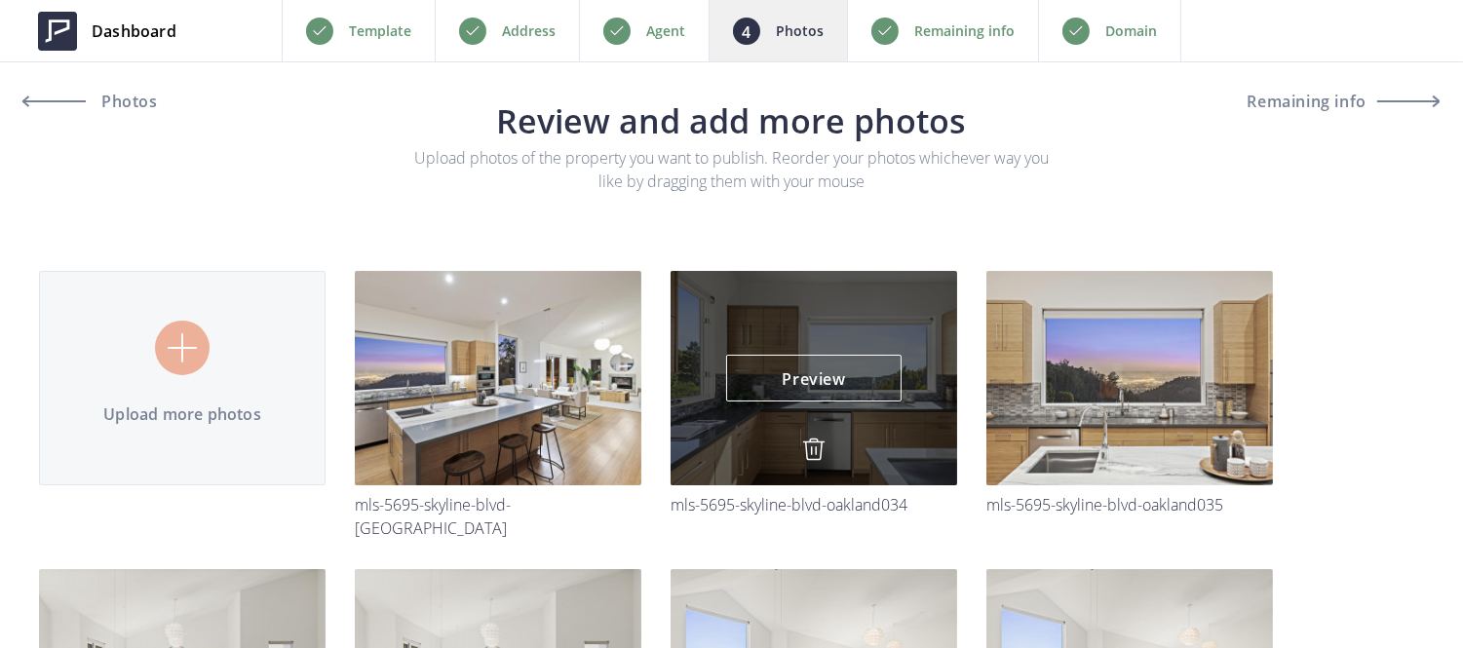
click at [810, 441] on img at bounding box center [813, 449] width 23 height 23
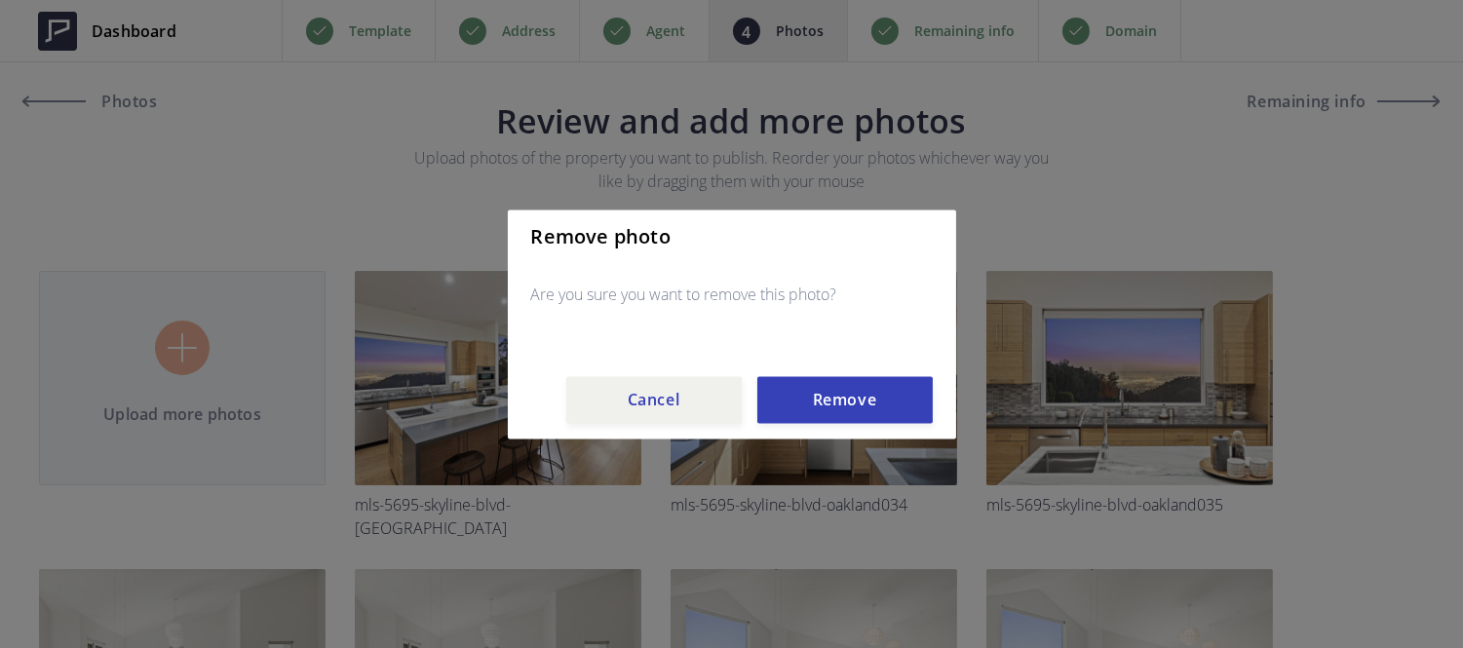
click at [810, 427] on div "Remove photo Are you sure you want to remove this photo? Cancel Remove" at bounding box center [732, 324] width 448 height 229
click at [810, 422] on button "Remove" at bounding box center [844, 399] width 175 height 47
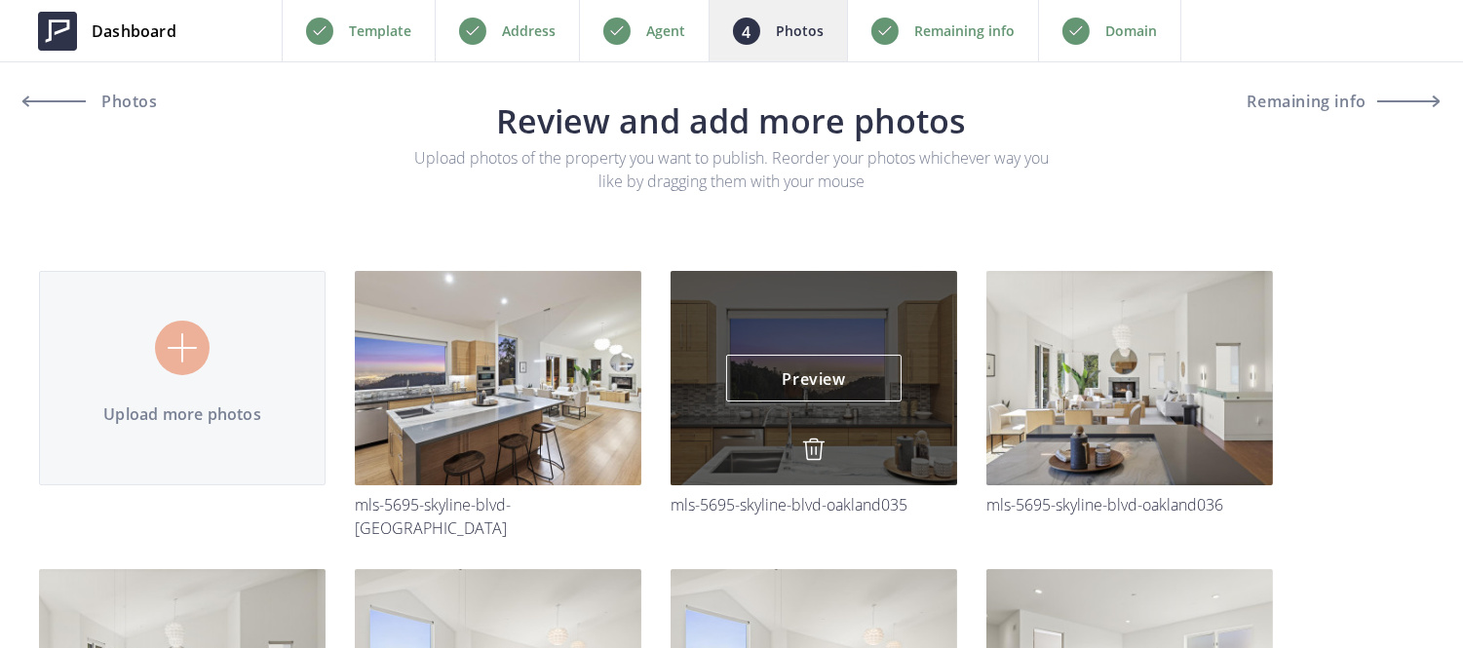
click at [814, 456] on img at bounding box center [813, 449] width 23 height 23
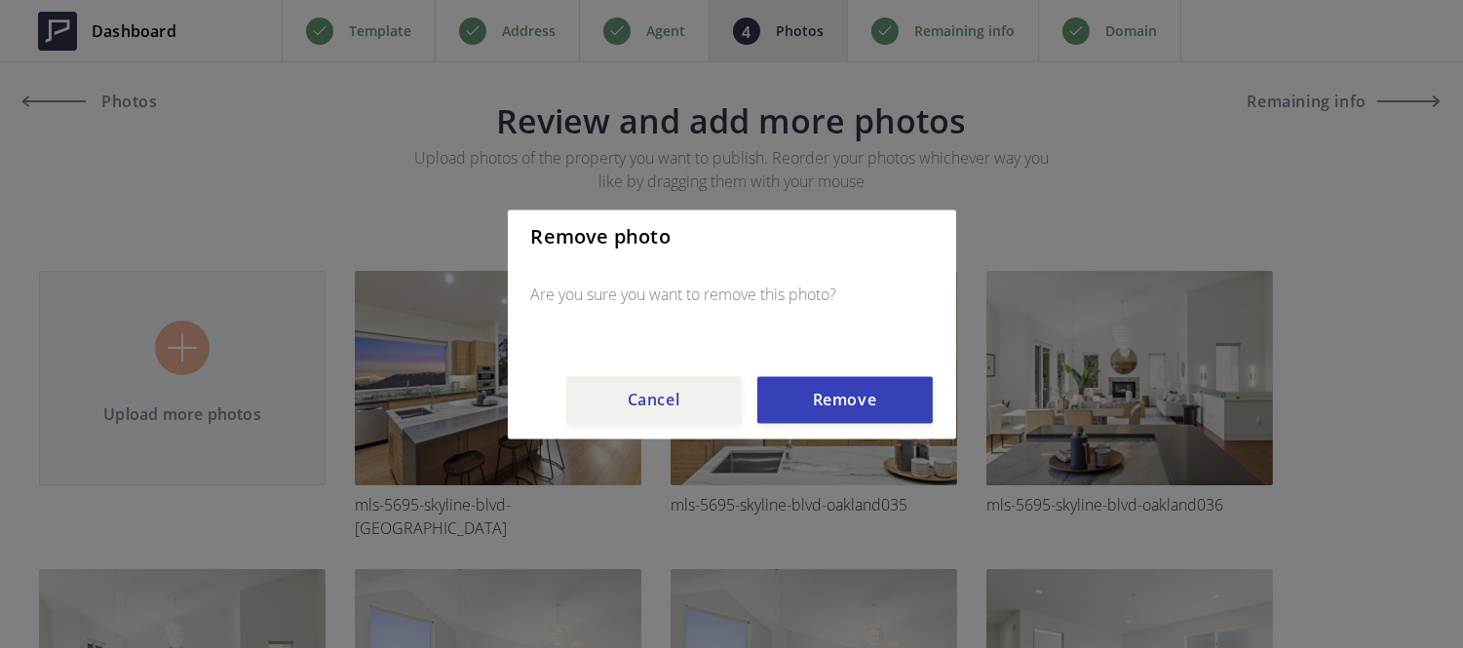
click at [809, 430] on div "Remove photo Are you sure you want to remove this photo? Cancel Remove" at bounding box center [732, 324] width 448 height 229
click at [809, 419] on button "Remove" at bounding box center [844, 399] width 175 height 47
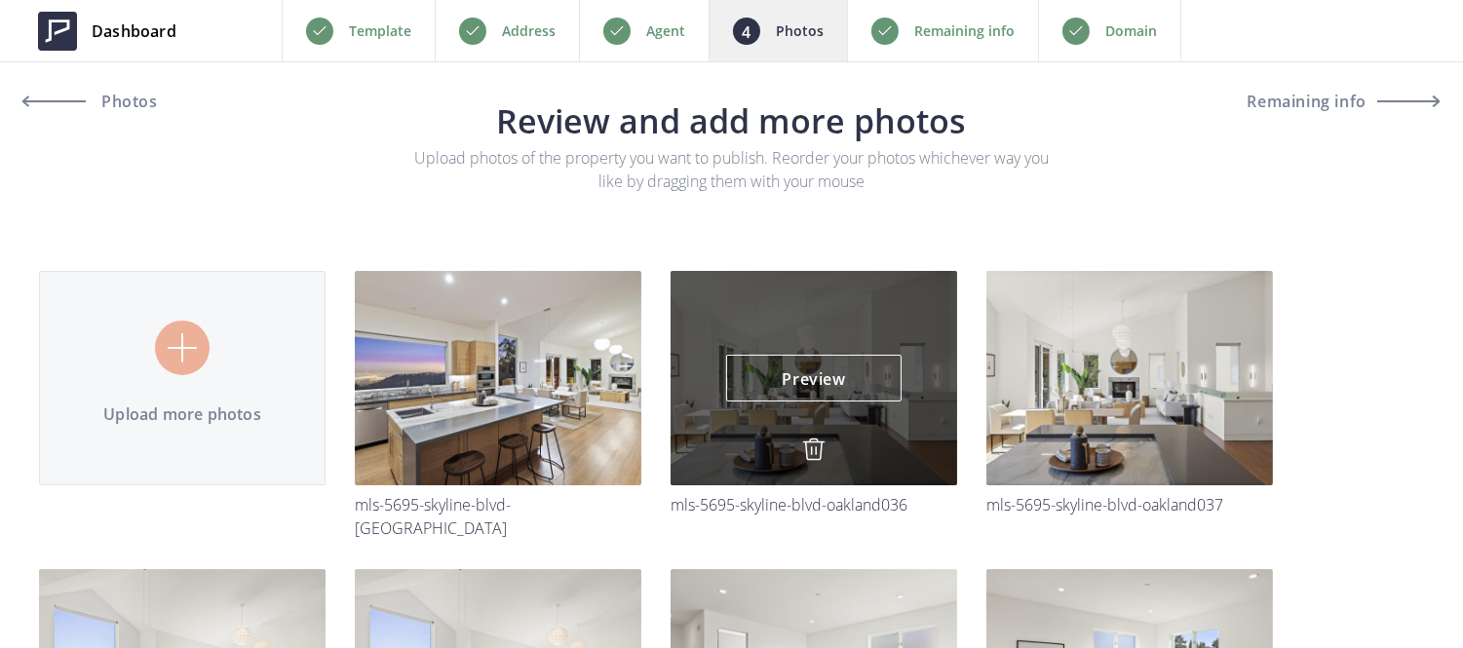
click at [810, 444] on img at bounding box center [813, 449] width 23 height 23
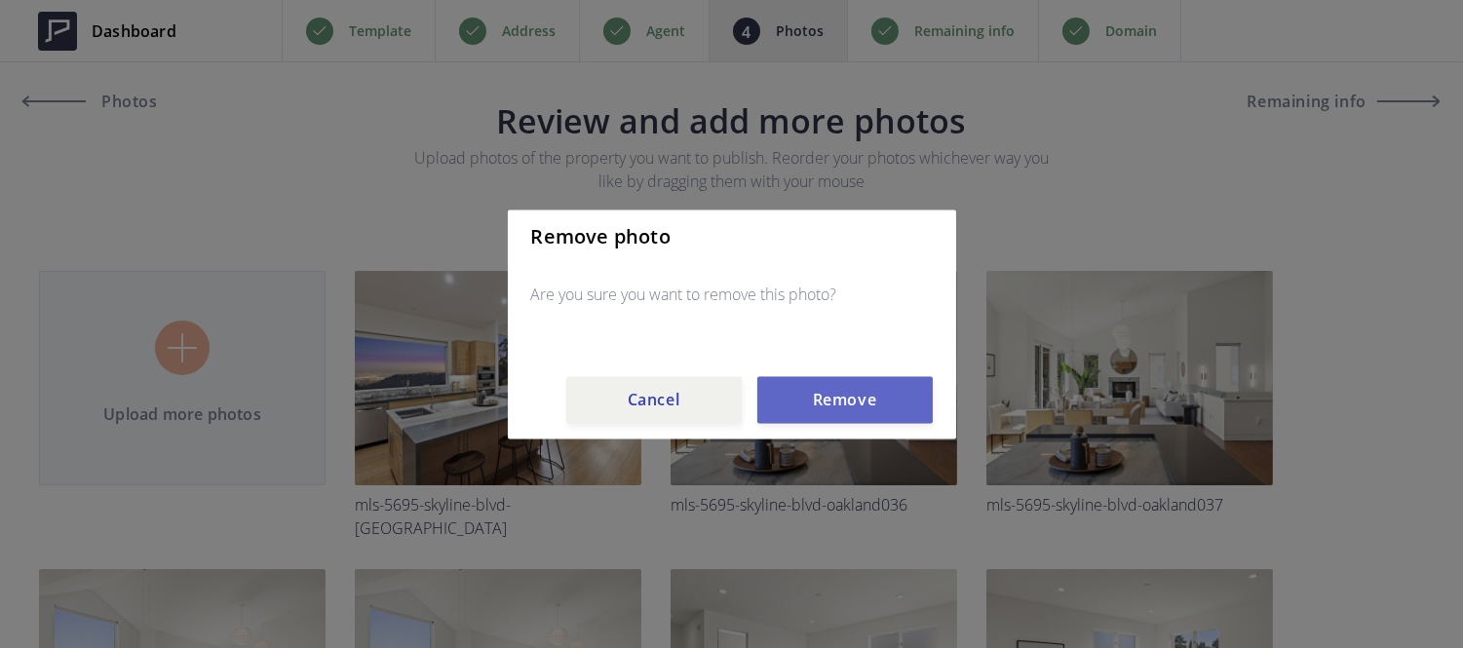
click at [801, 416] on button "Remove" at bounding box center [844, 399] width 175 height 47
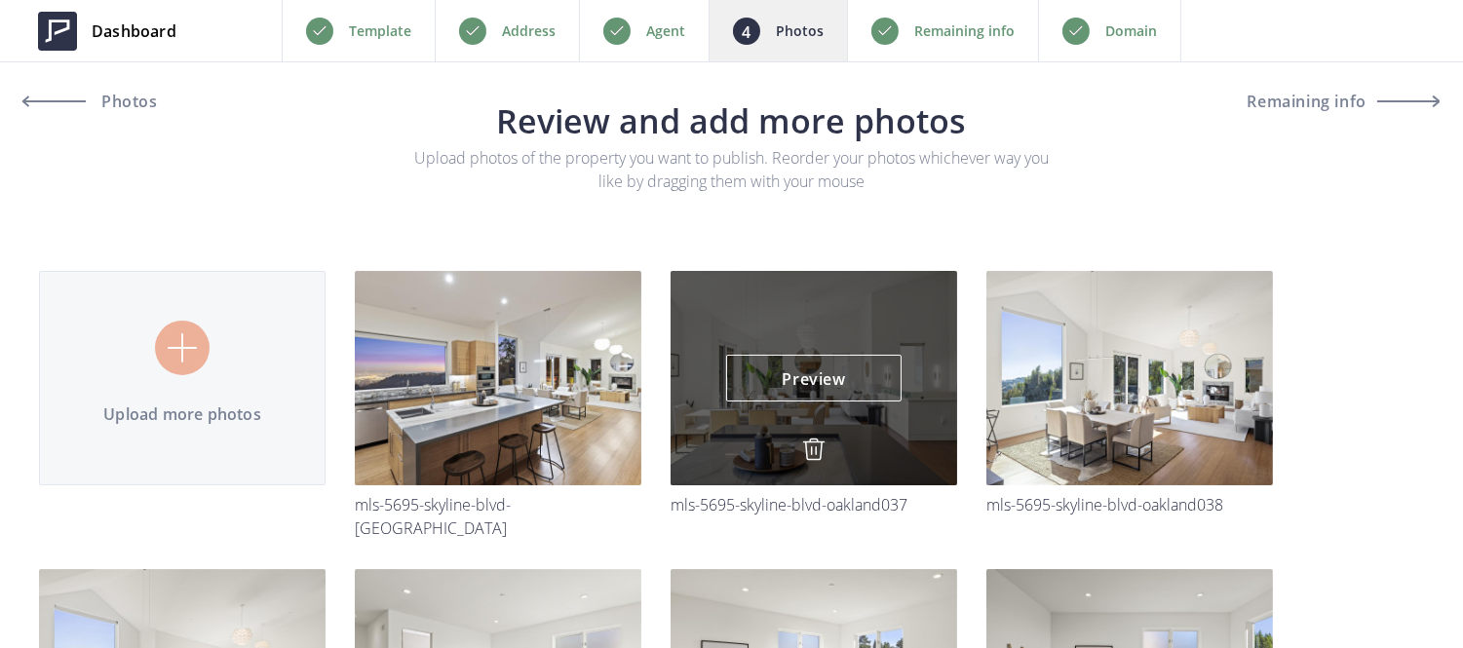
click at [810, 460] on img at bounding box center [813, 449] width 23 height 23
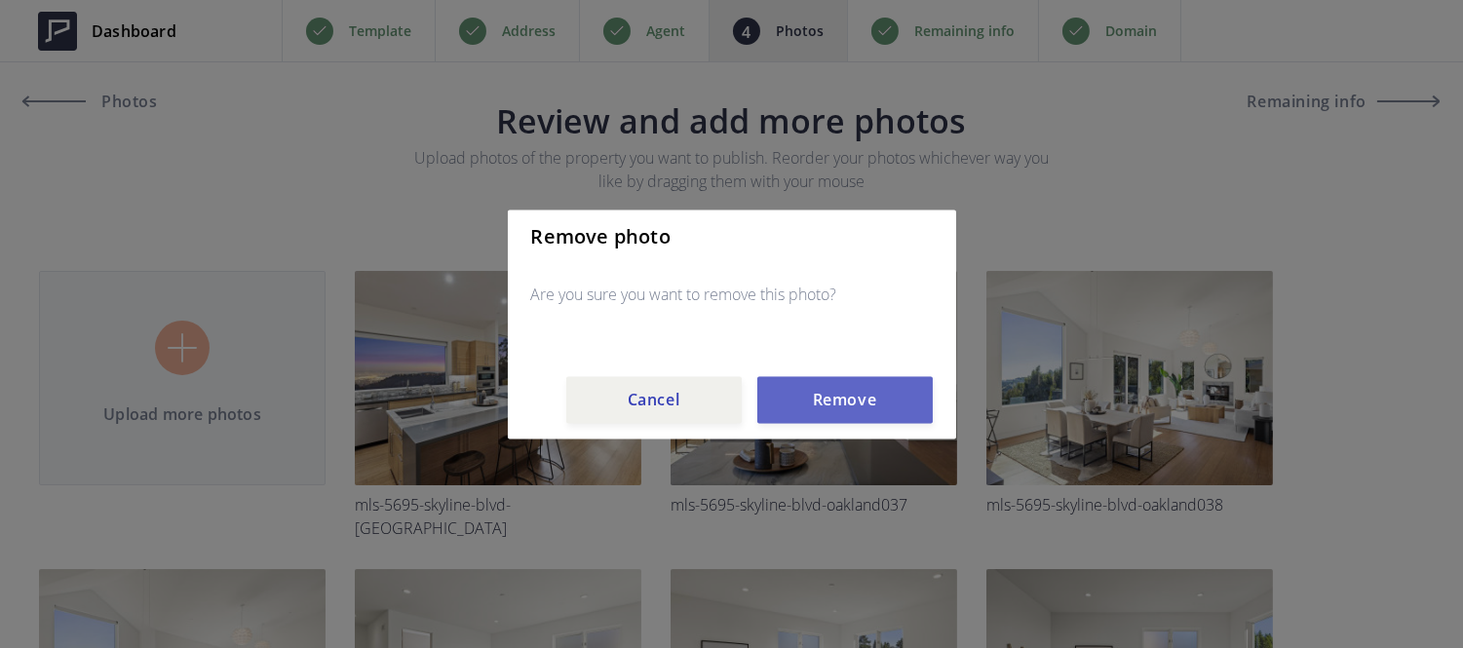
click at [807, 412] on button "Remove" at bounding box center [844, 399] width 175 height 47
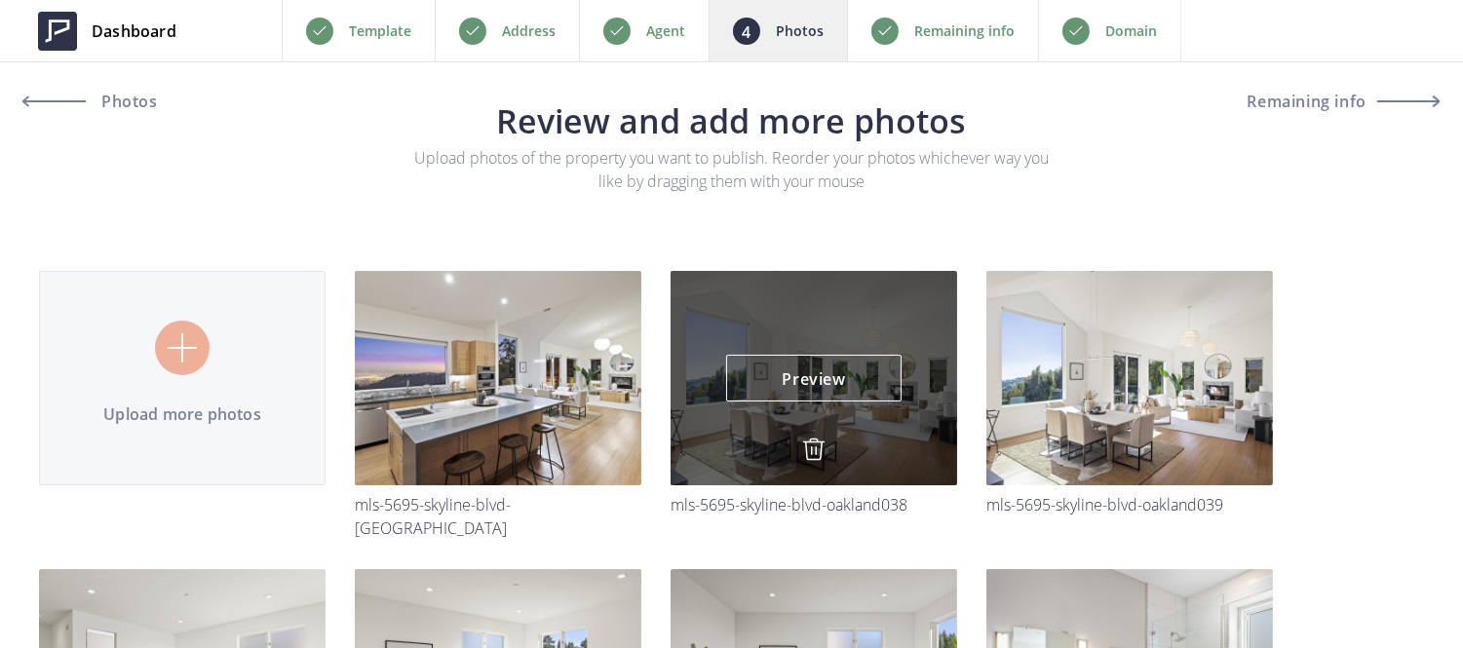
click at [811, 448] on img at bounding box center [813, 449] width 23 height 23
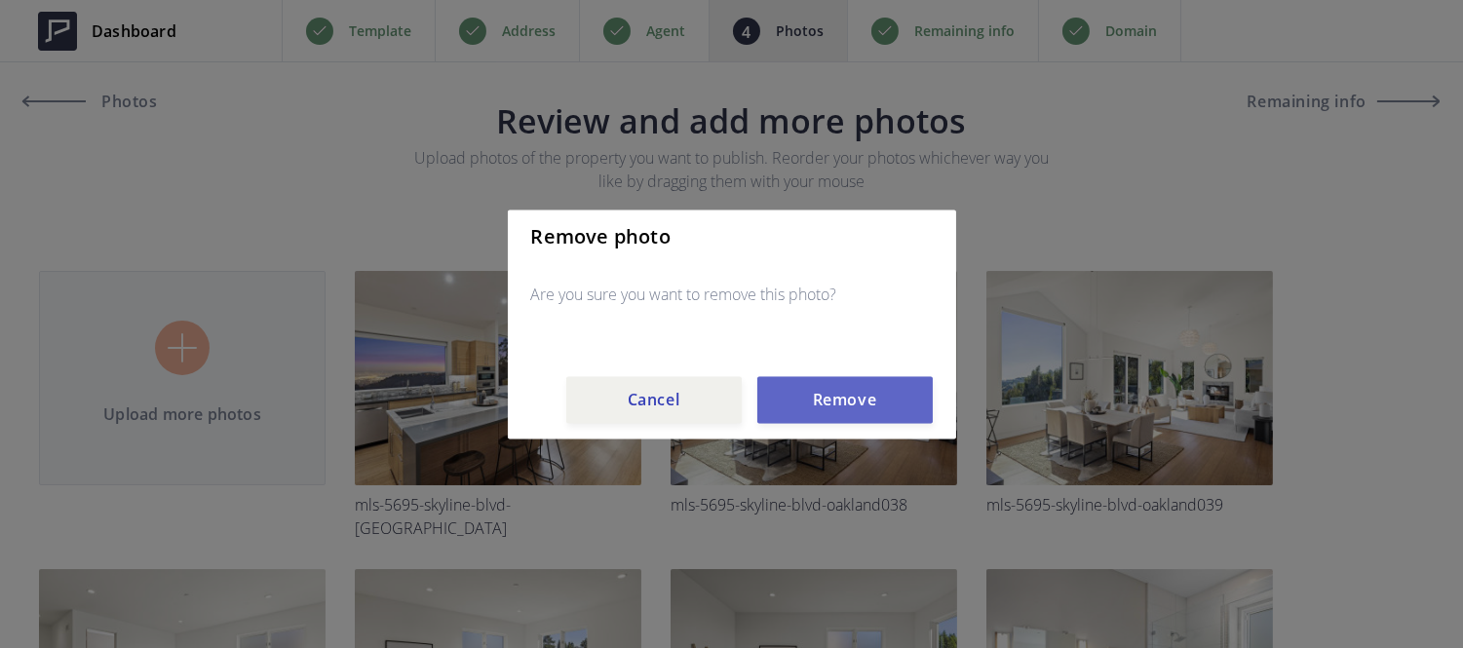
click at [806, 413] on button "Remove" at bounding box center [844, 399] width 175 height 47
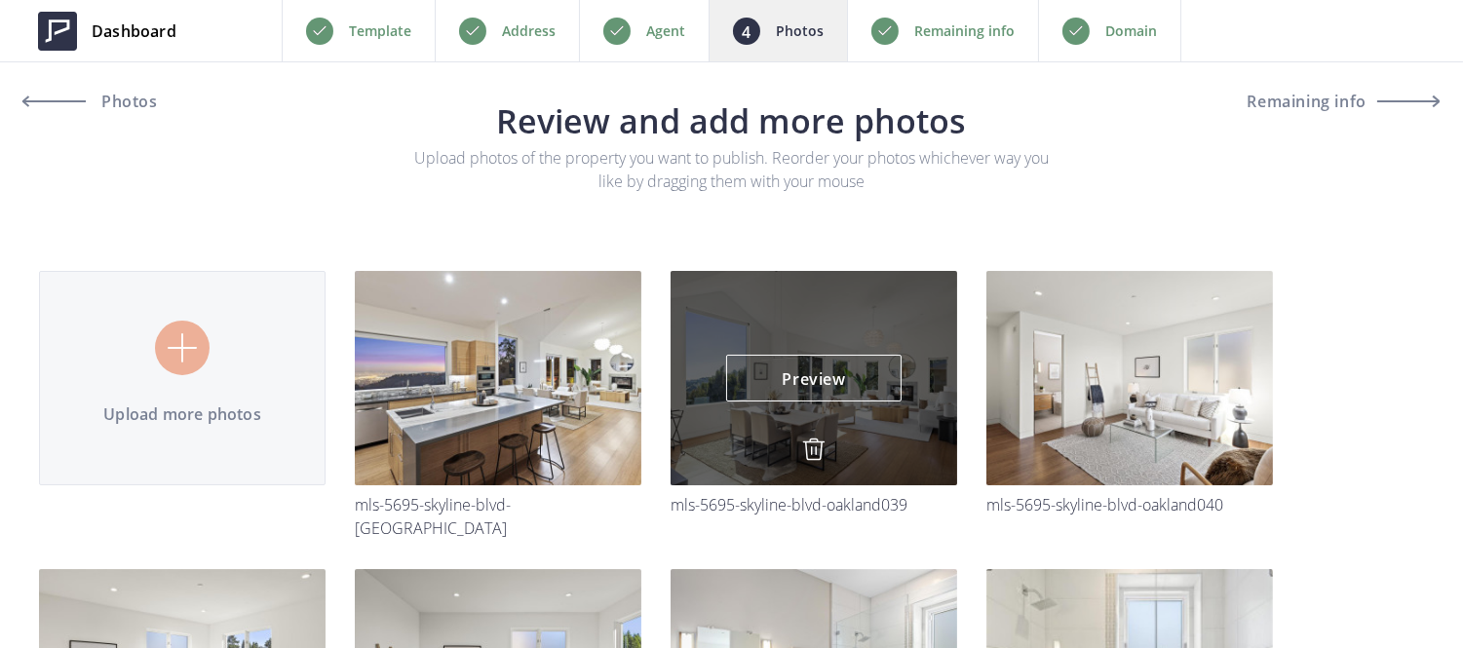
click at [813, 442] on img at bounding box center [813, 449] width 23 height 23
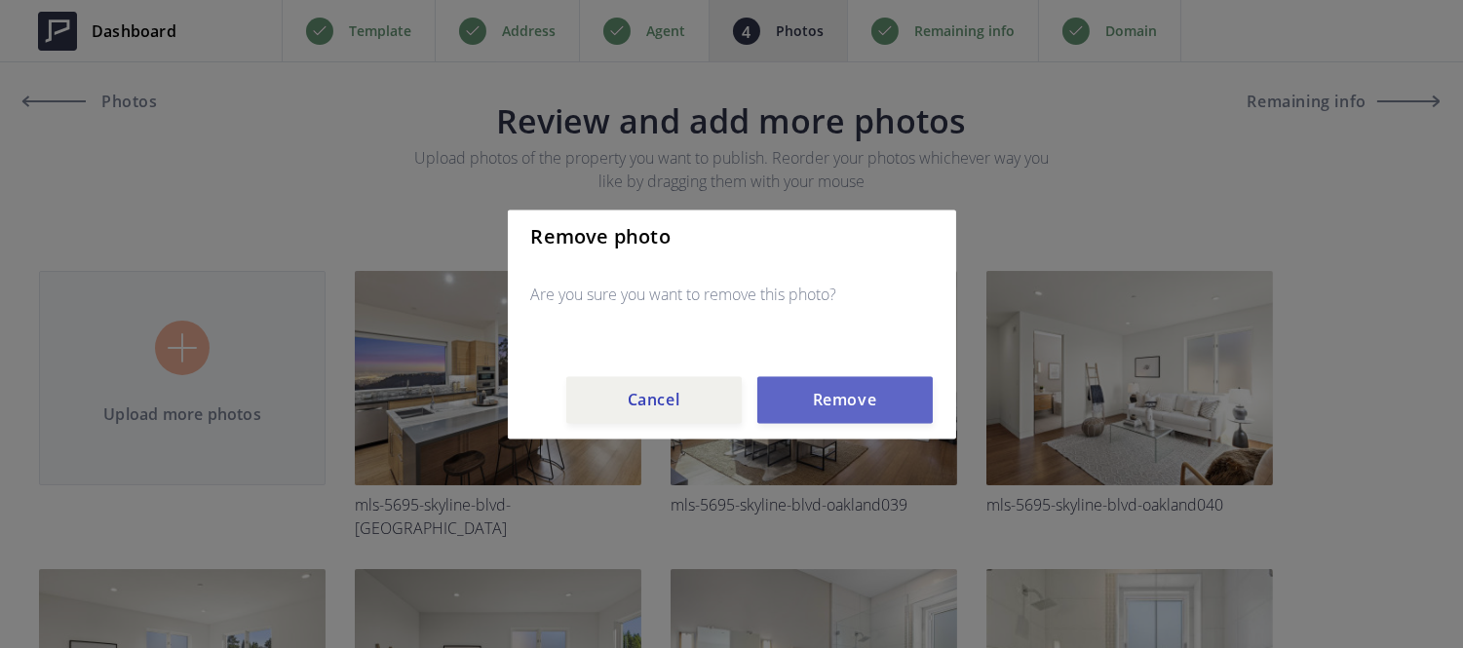
click at [804, 411] on button "Remove" at bounding box center [844, 399] width 175 height 47
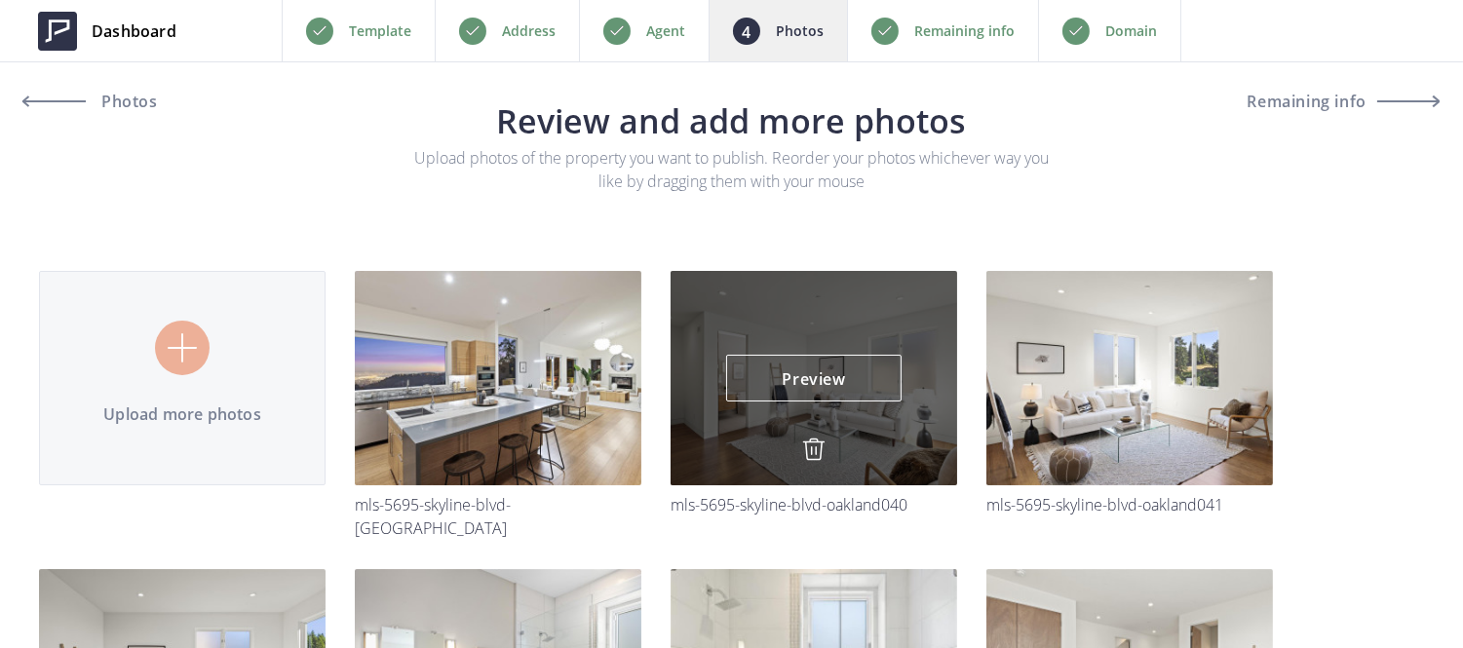
click at [816, 449] on img at bounding box center [813, 449] width 23 height 23
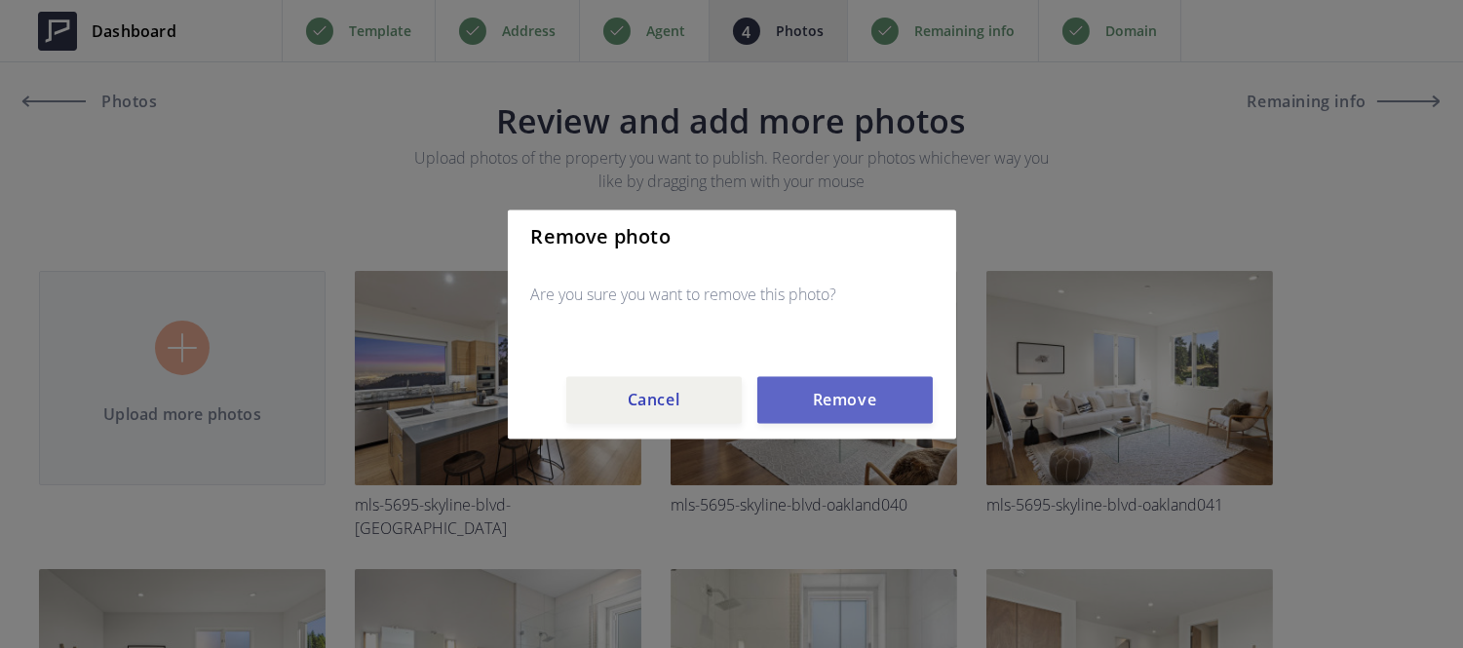
click at [815, 404] on button "Remove" at bounding box center [844, 399] width 175 height 47
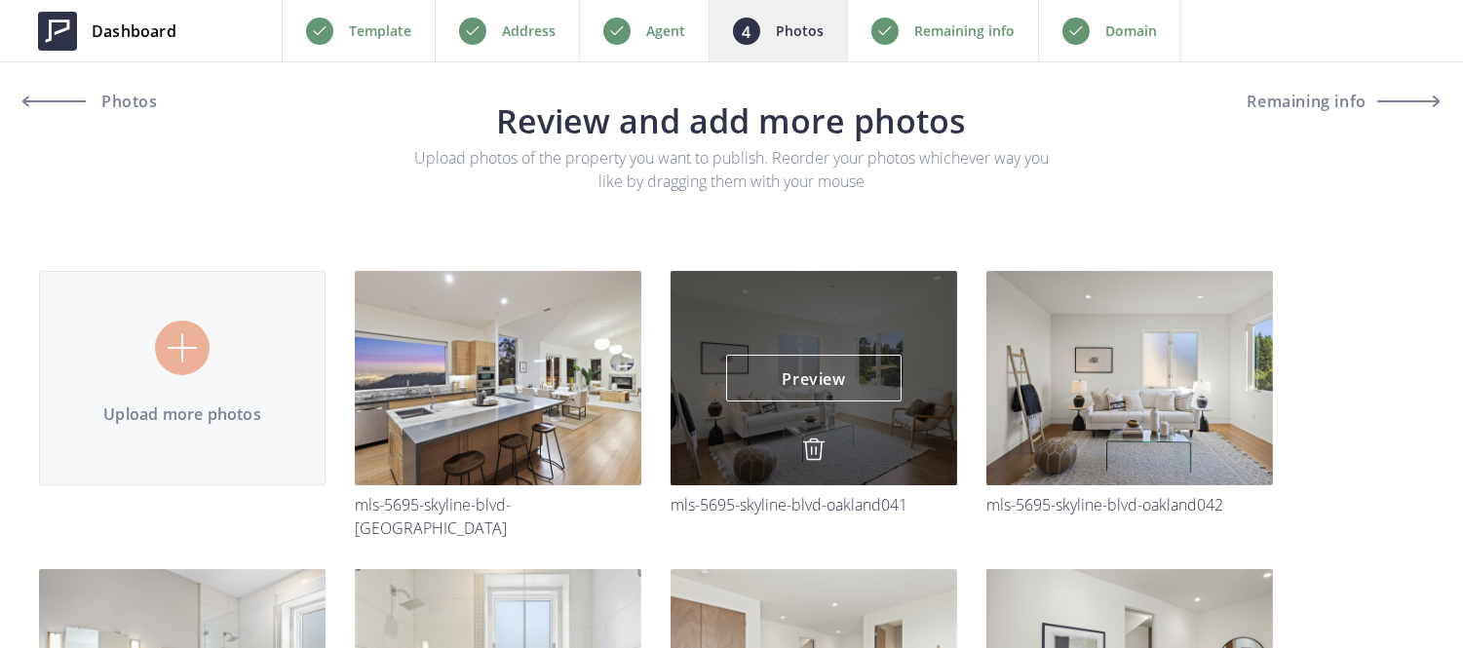
click at [811, 460] on img at bounding box center [813, 449] width 23 height 23
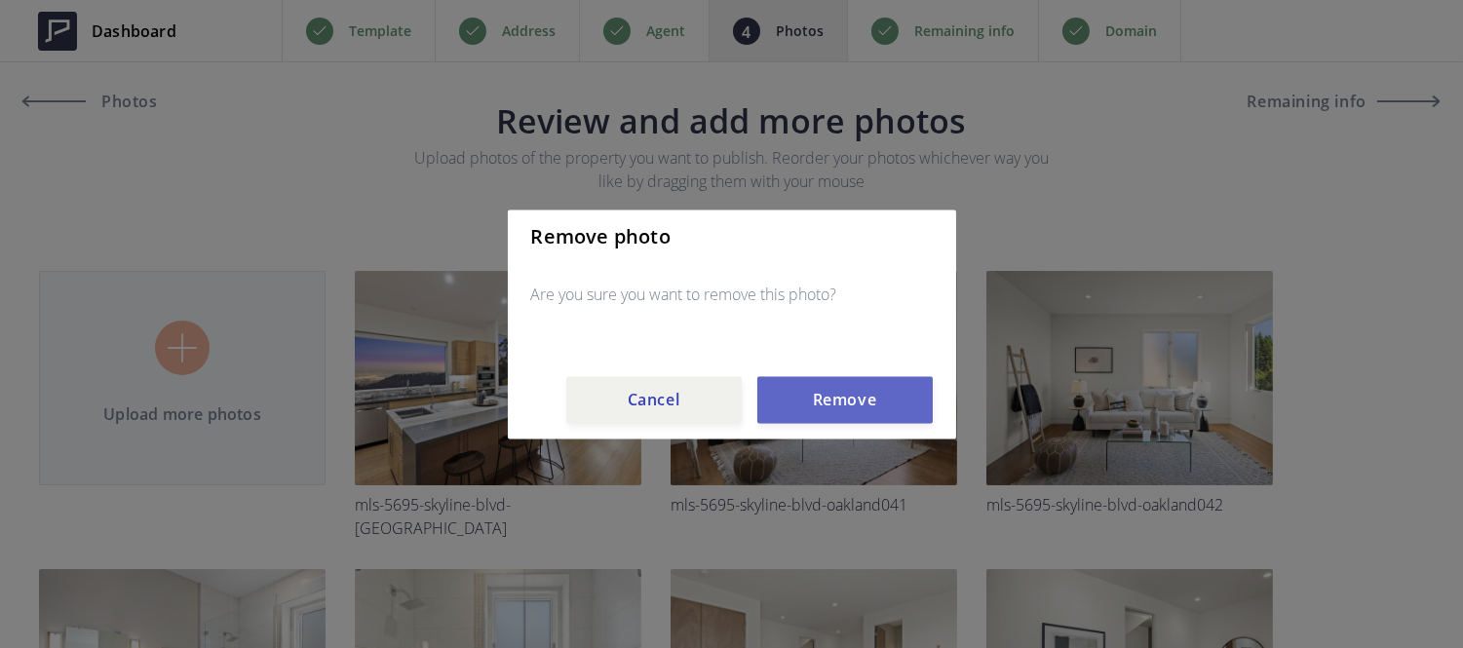
click at [806, 407] on button "Remove" at bounding box center [844, 399] width 175 height 47
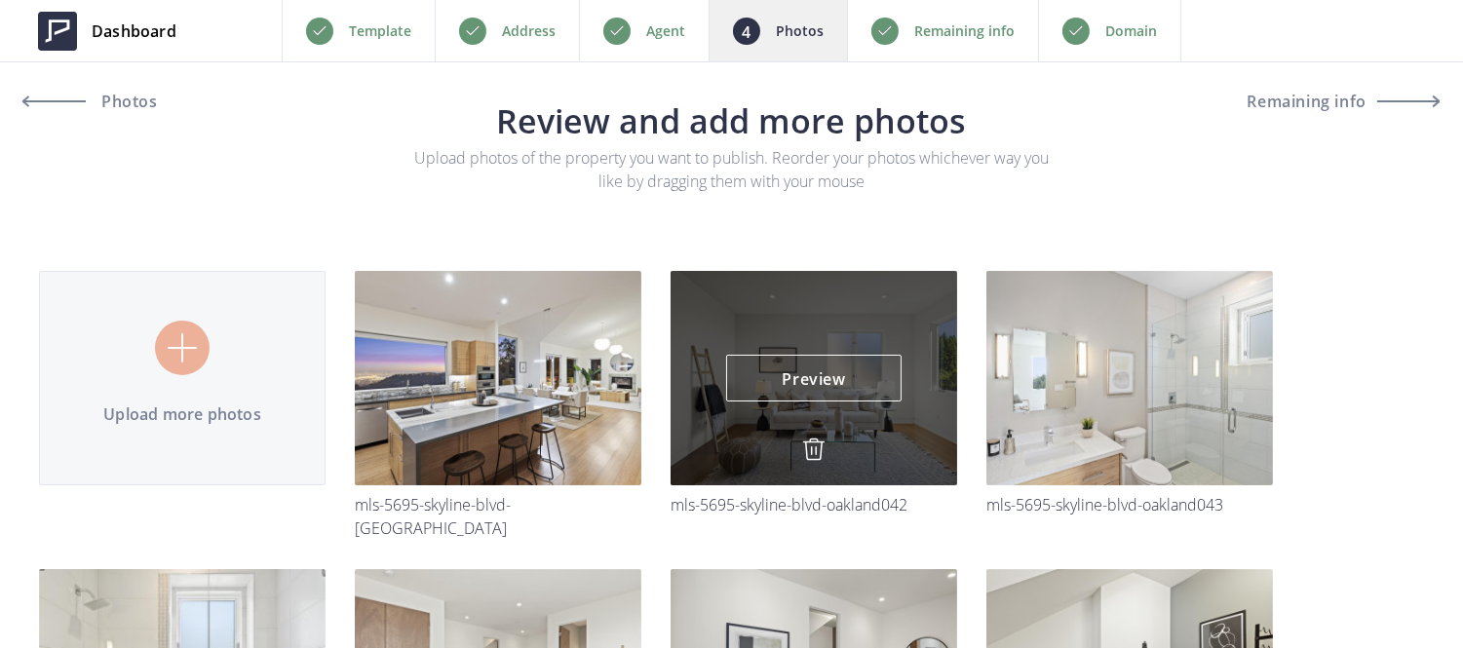
click at [806, 461] on img at bounding box center [813, 449] width 23 height 23
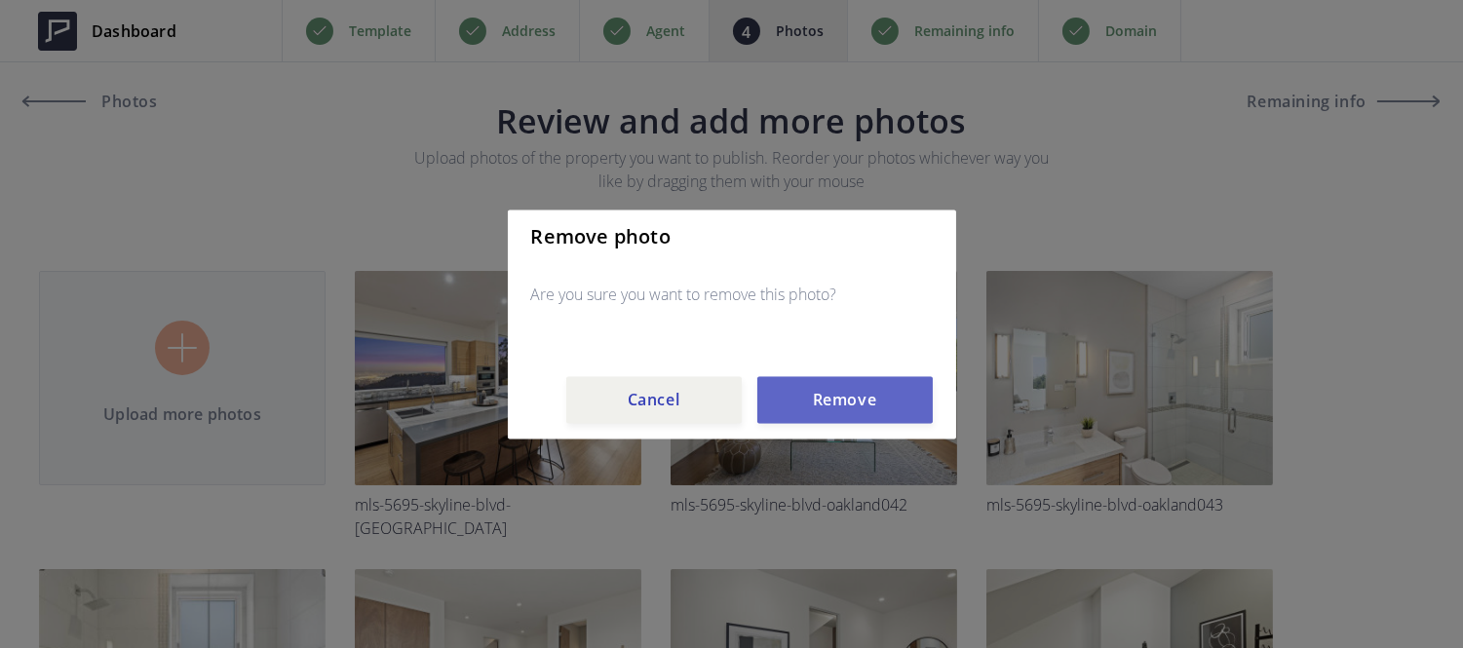
click at [810, 419] on button "Remove" at bounding box center [844, 399] width 175 height 47
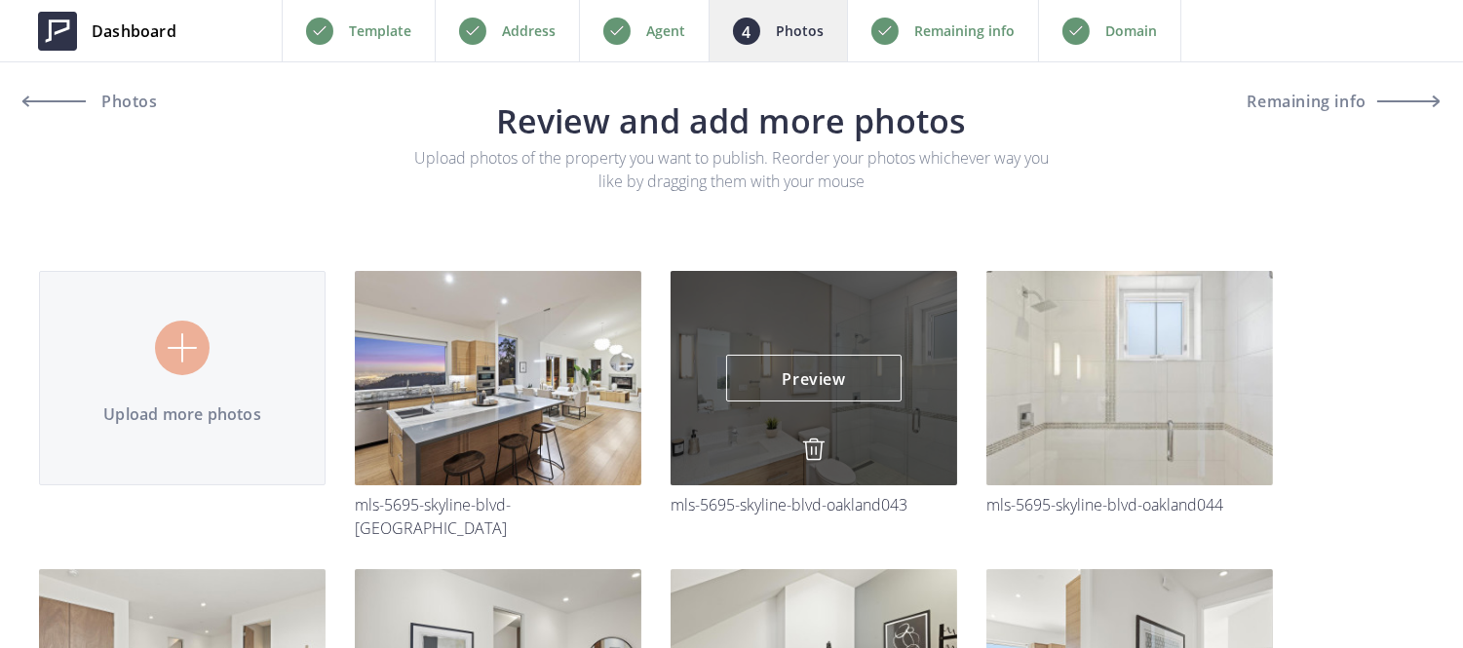
click at [814, 453] on img at bounding box center [813, 449] width 23 height 23
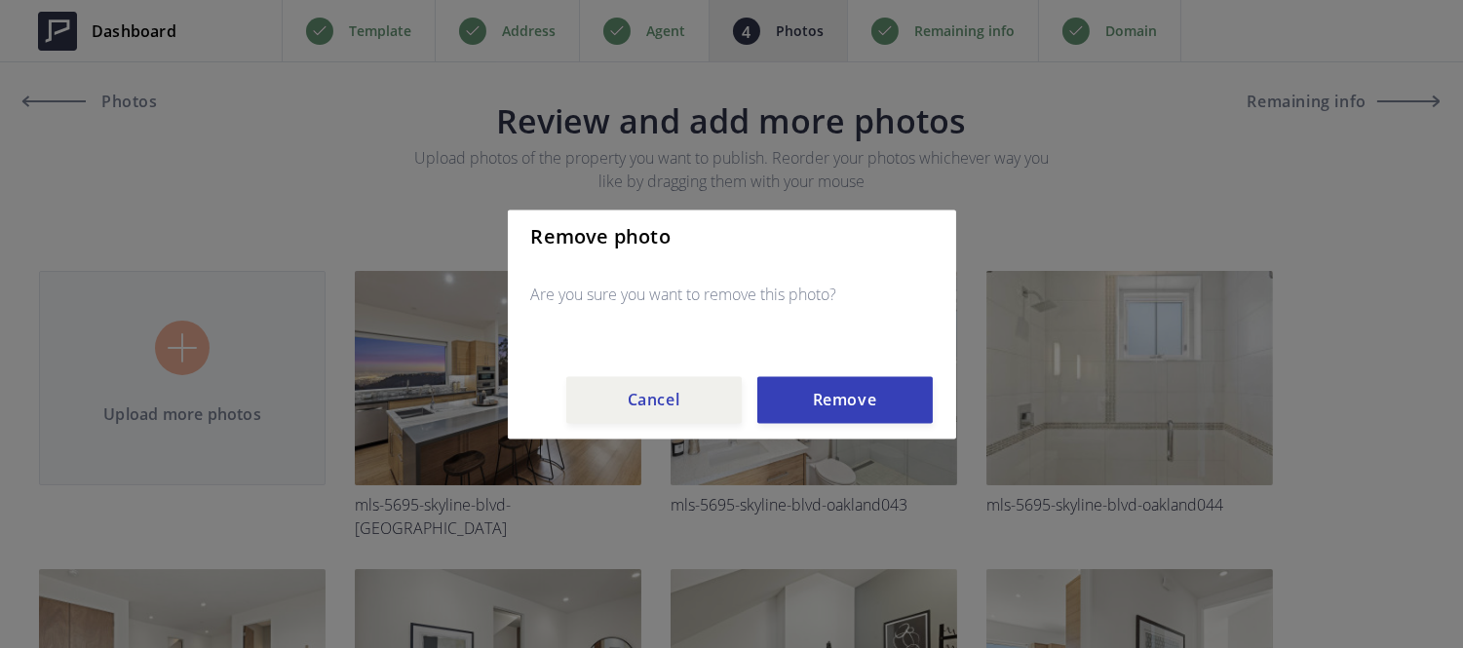
click at [807, 432] on div "Remove photo Are you sure you want to remove this photo? Cancel Remove" at bounding box center [732, 324] width 448 height 229
click at [825, 403] on button "Remove" at bounding box center [844, 399] width 175 height 47
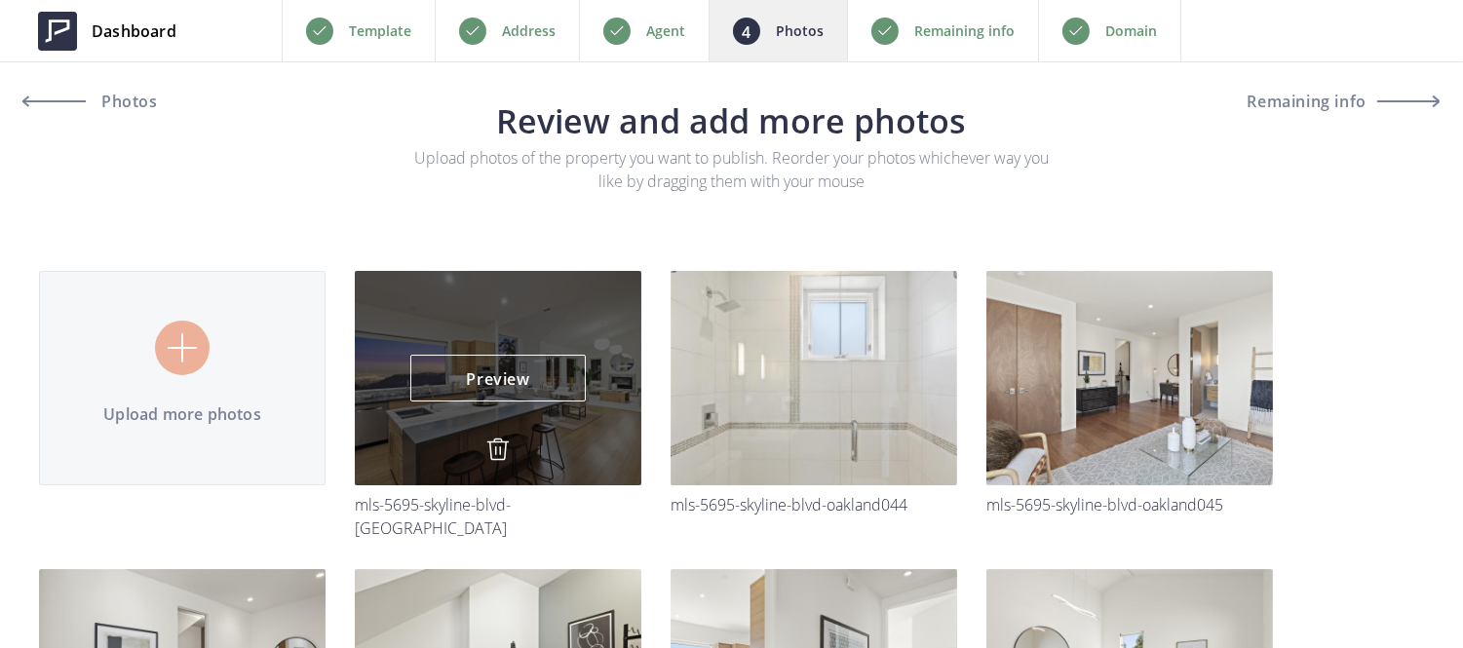
click at [501, 446] on img at bounding box center [497, 449] width 23 height 23
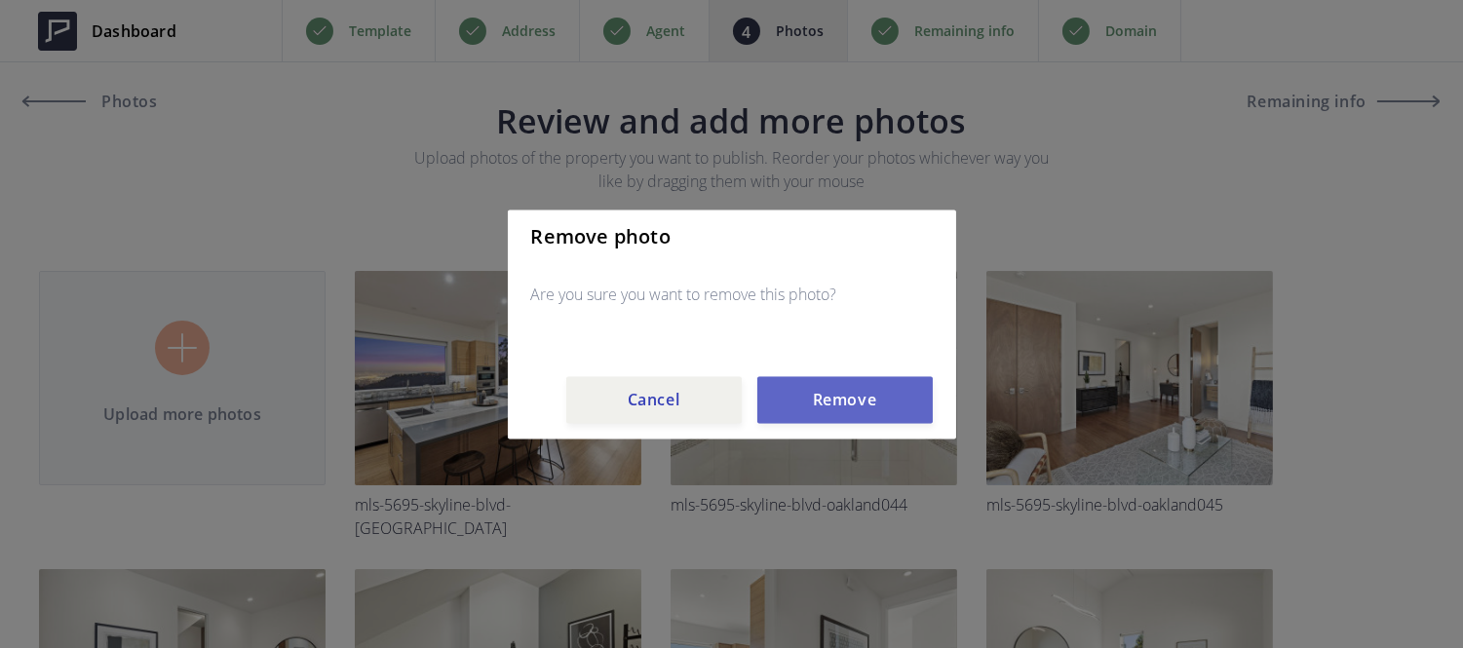
click at [792, 412] on button "Remove" at bounding box center [844, 399] width 175 height 47
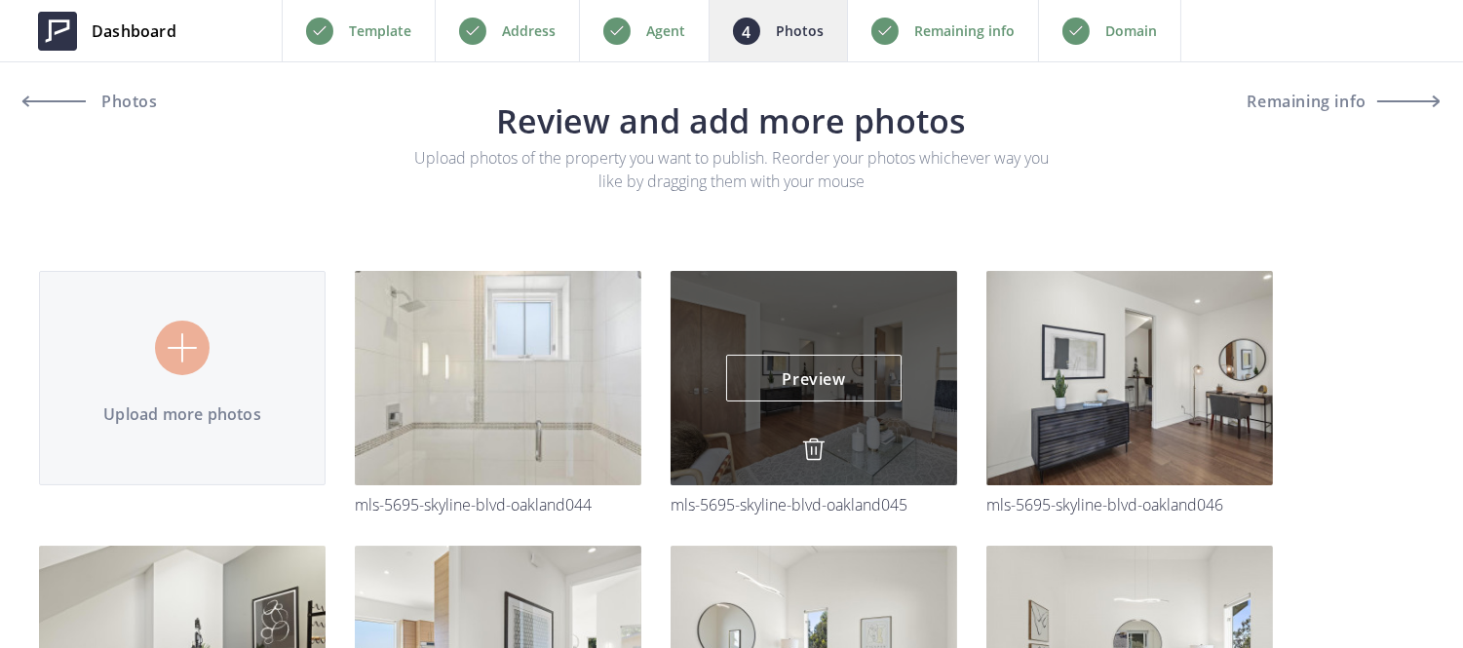
click at [813, 445] on img at bounding box center [813, 449] width 23 height 23
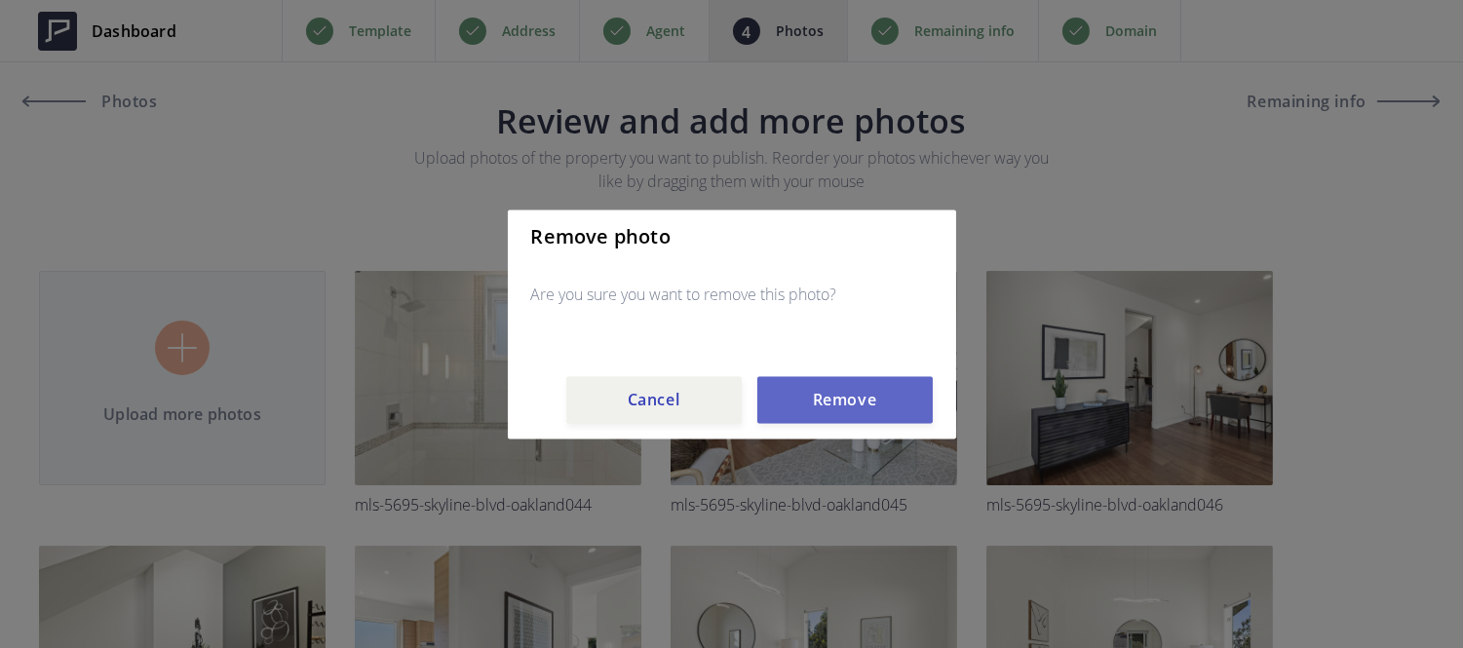
click at [815, 406] on button "Remove" at bounding box center [844, 399] width 175 height 47
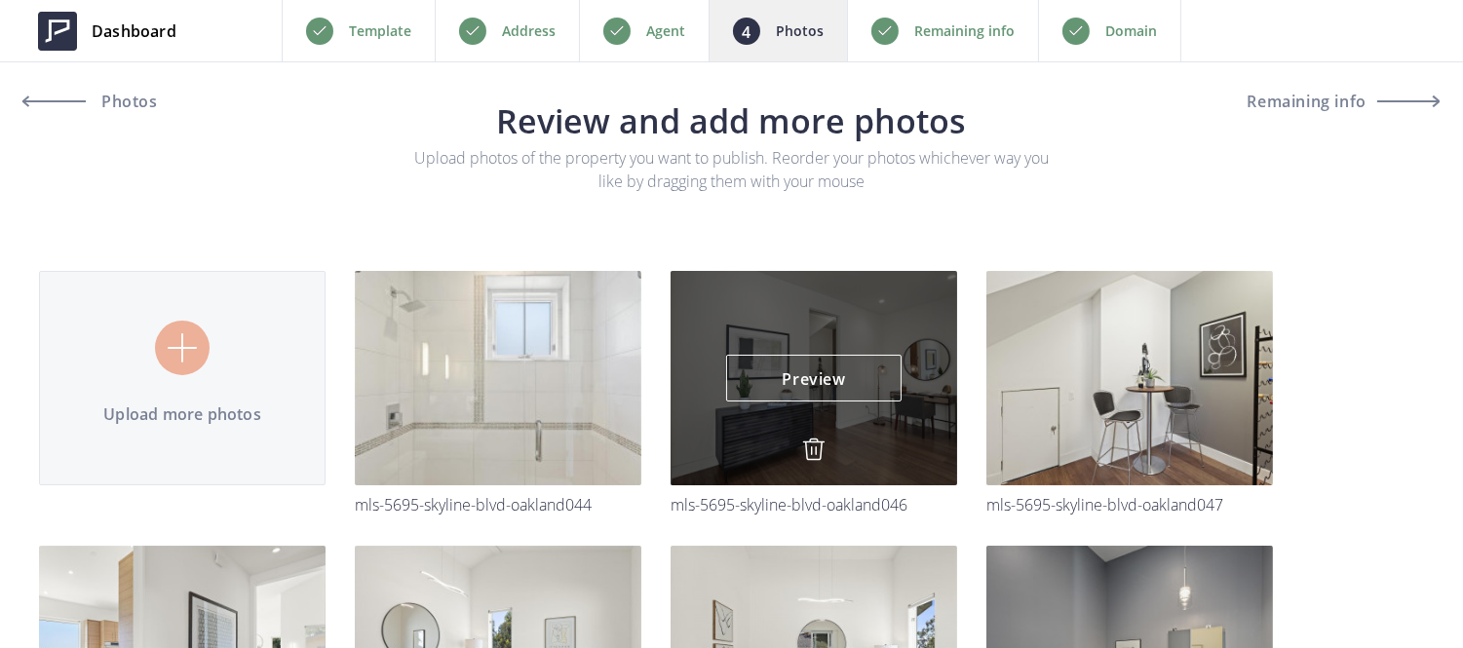
click at [811, 458] on img at bounding box center [813, 449] width 23 height 23
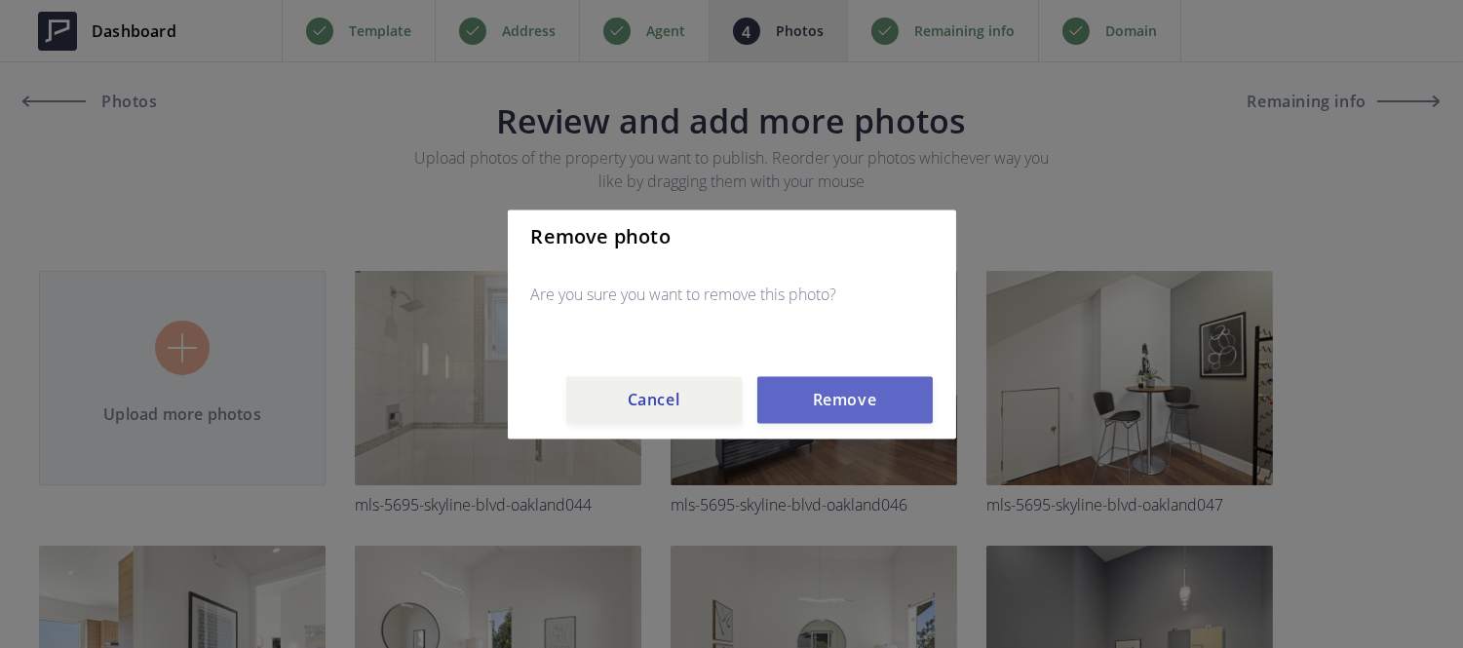
click at [822, 406] on button "Remove" at bounding box center [844, 399] width 175 height 47
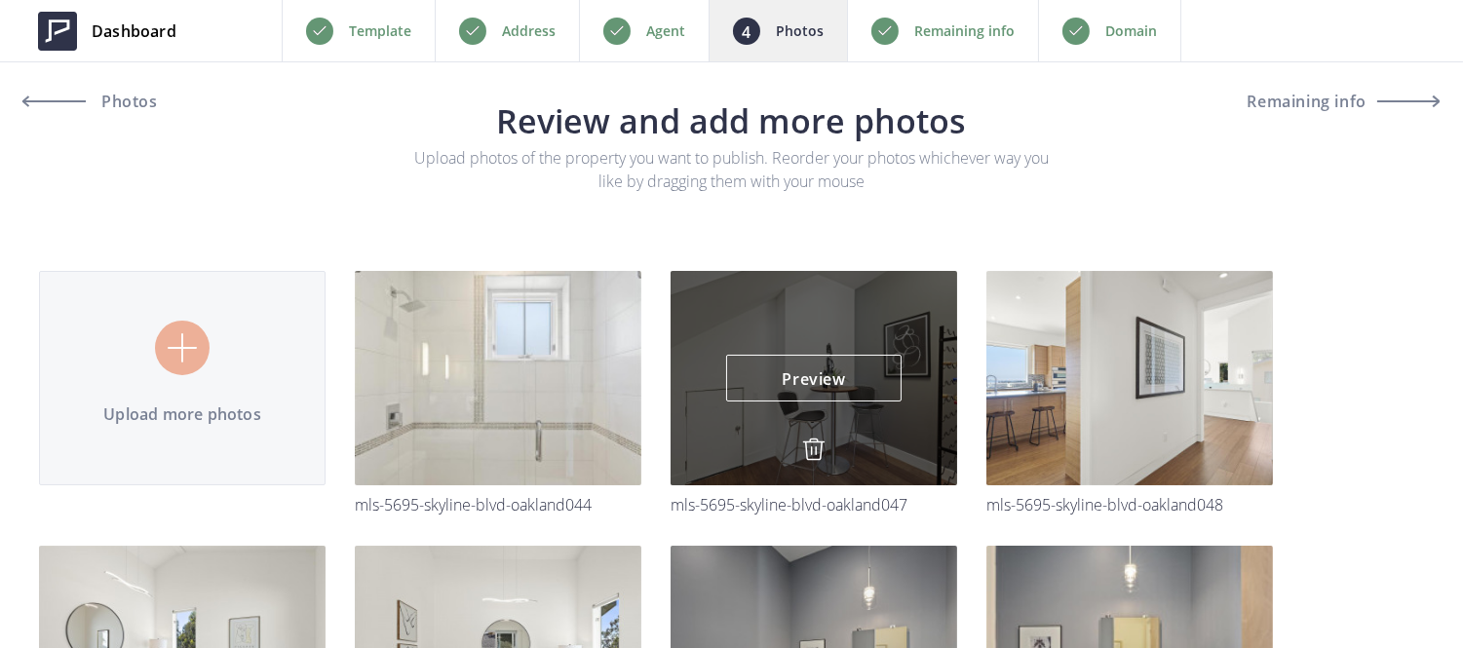
click at [814, 442] on img at bounding box center [813, 449] width 23 height 23
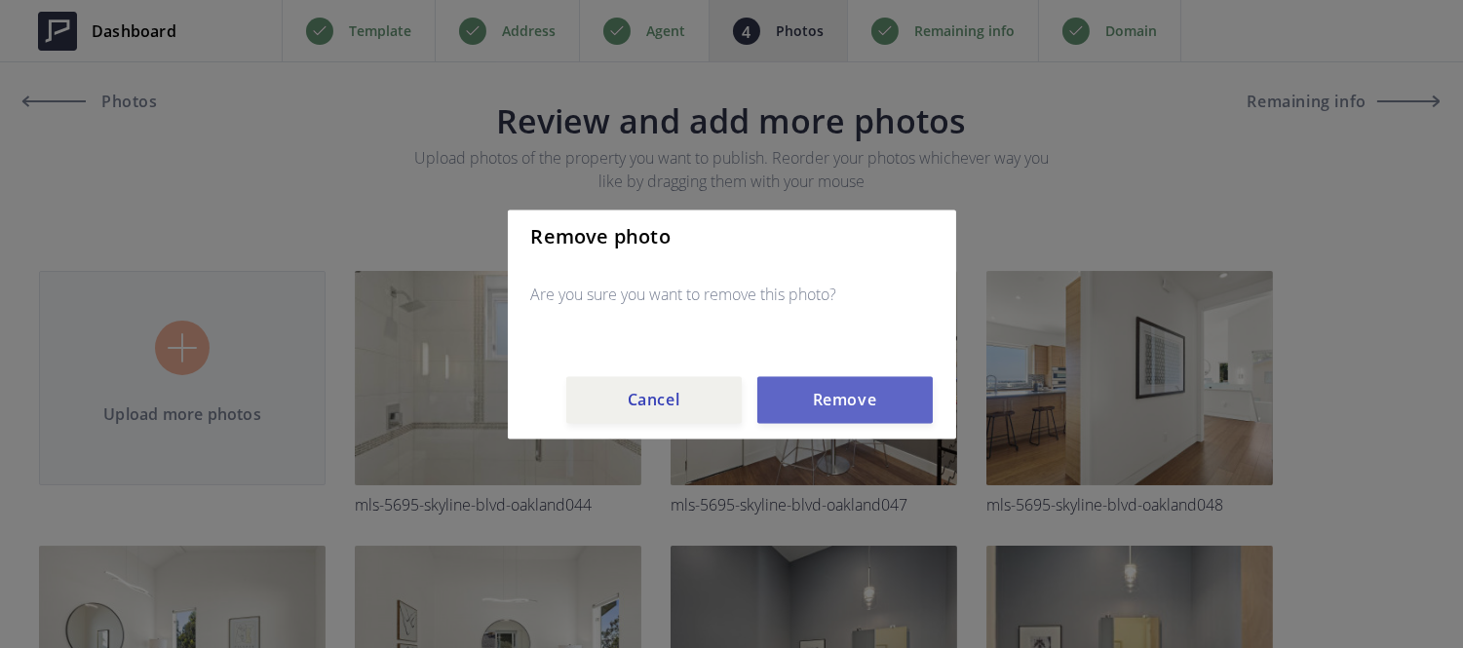
click at [814, 407] on button "Remove" at bounding box center [844, 399] width 175 height 47
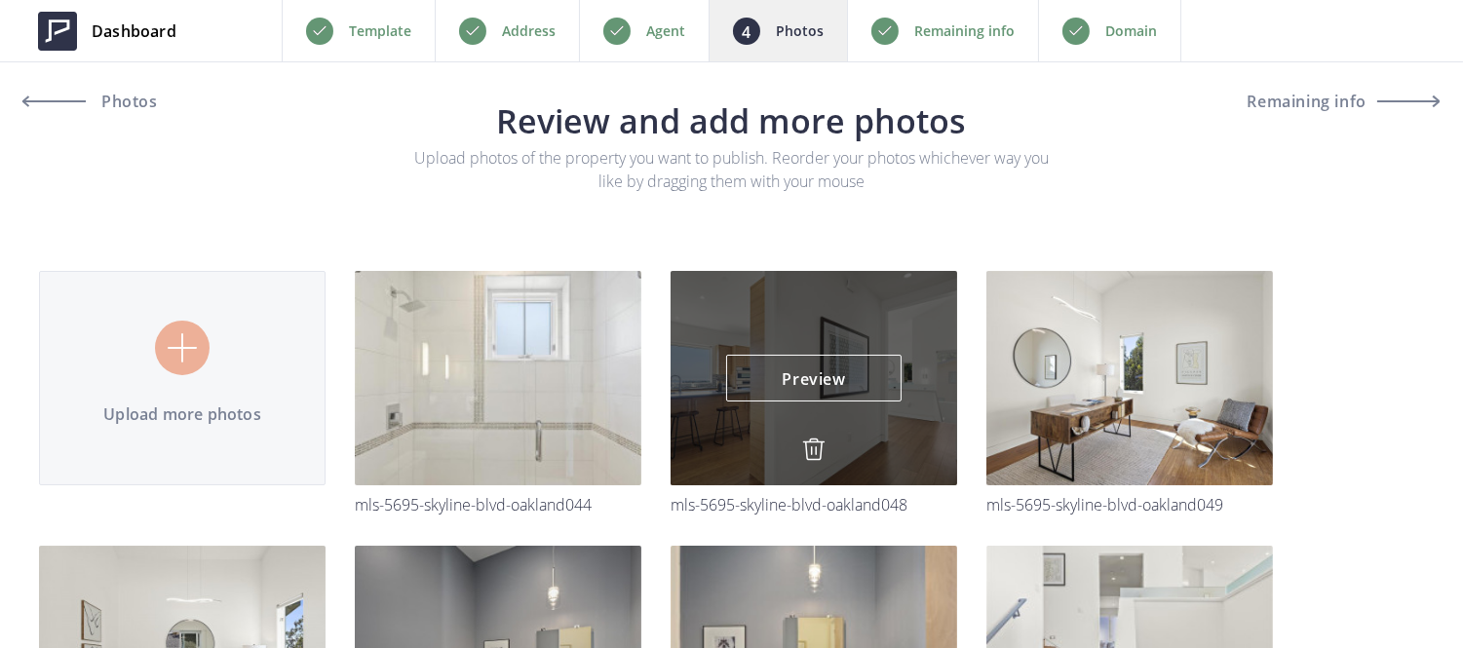
click at [811, 454] on img at bounding box center [813, 449] width 23 height 23
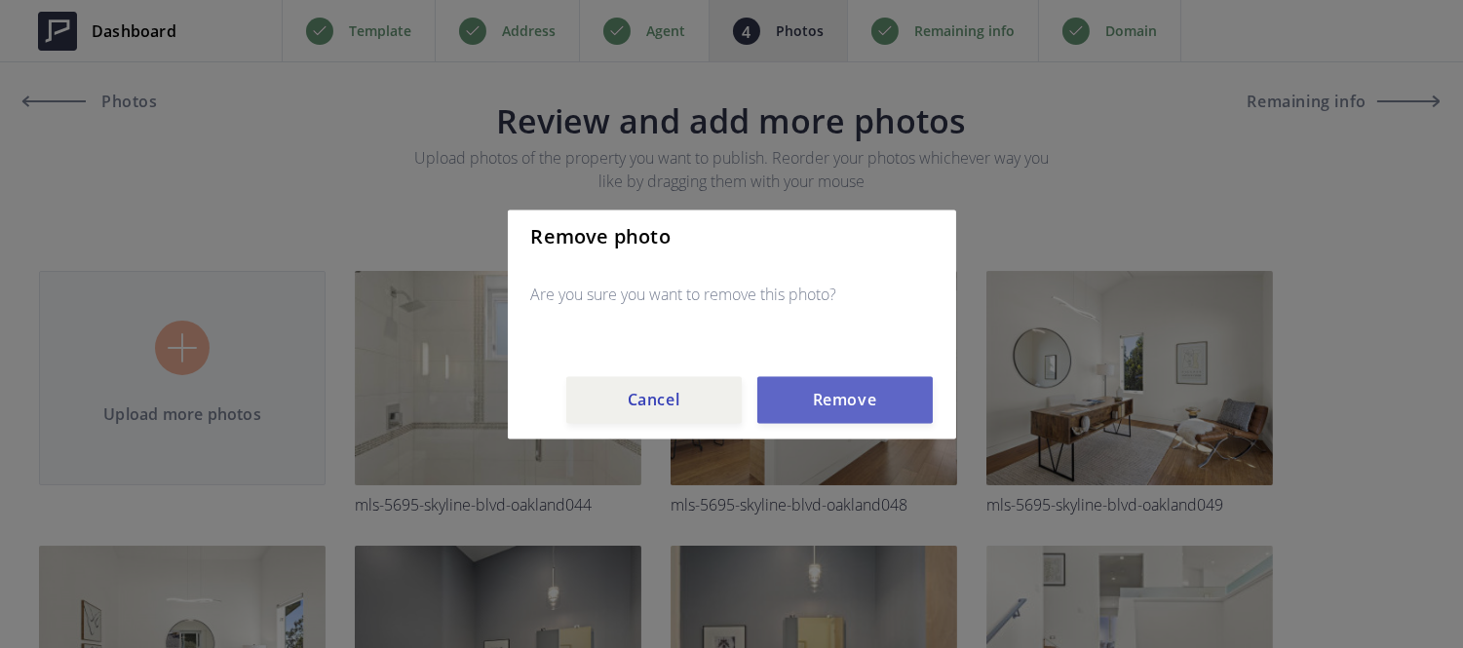
click at [810, 413] on button "Remove" at bounding box center [844, 399] width 175 height 47
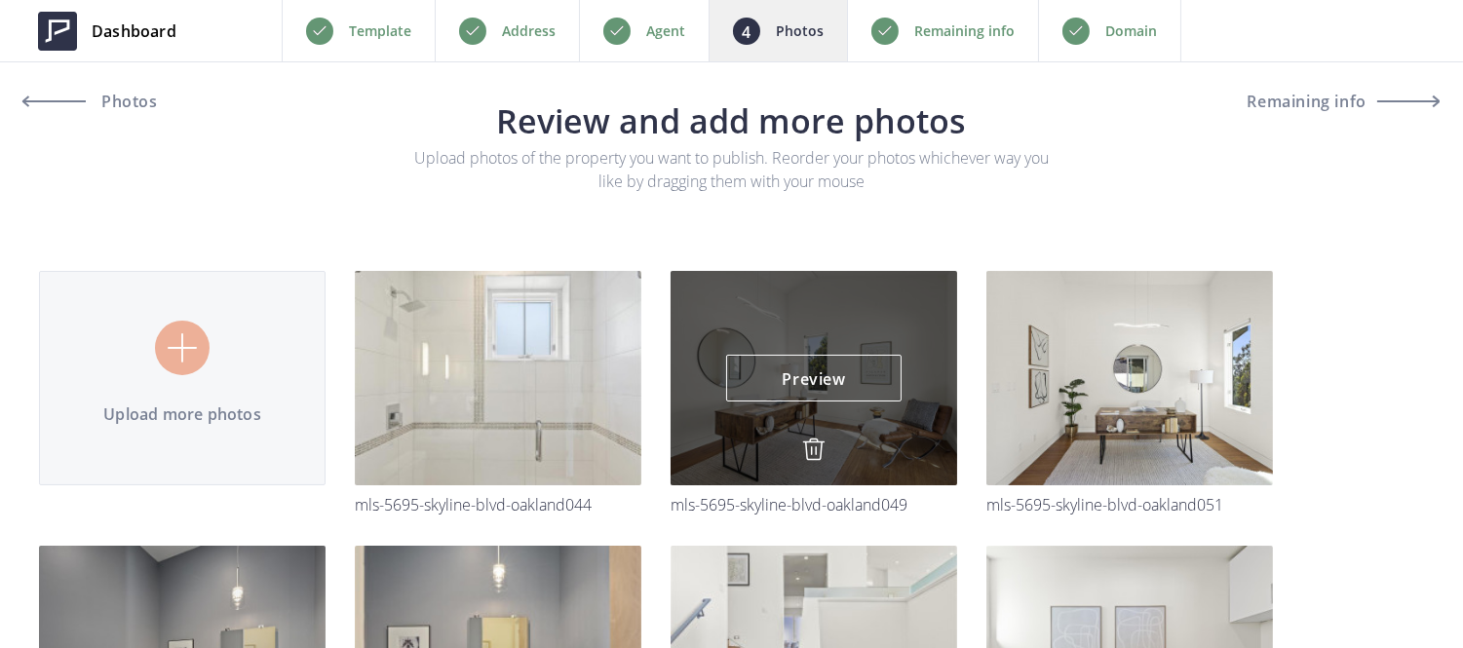
click at [812, 454] on img at bounding box center [813, 449] width 23 height 23
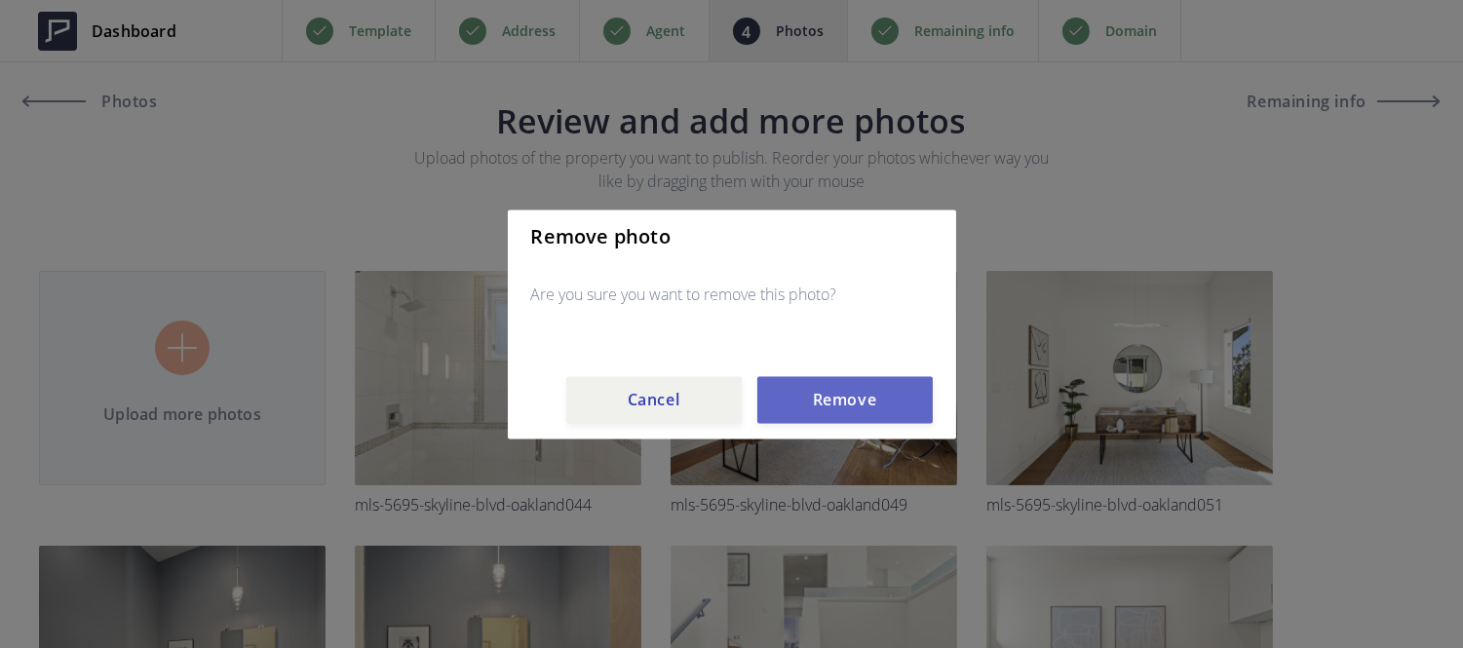
click at [814, 409] on button "Remove" at bounding box center [844, 399] width 175 height 47
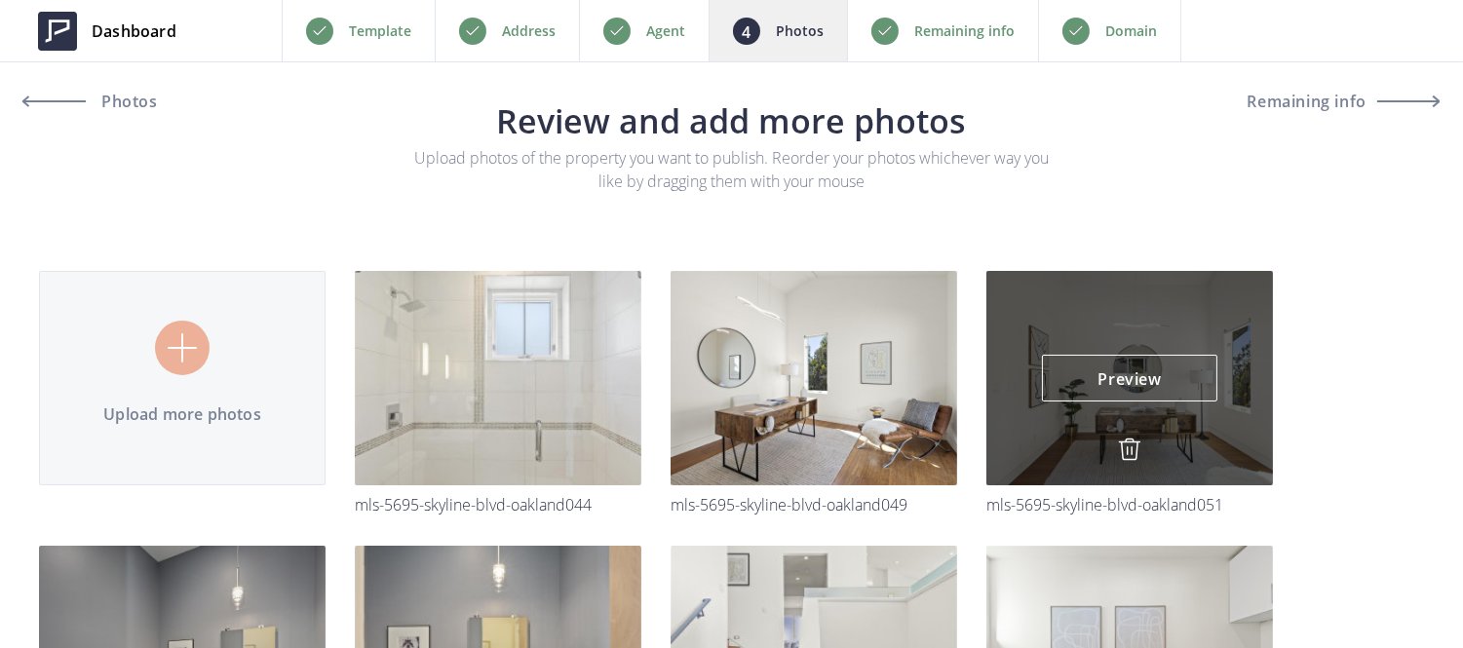
click at [1118, 462] on link at bounding box center [1129, 452] width 23 height 28
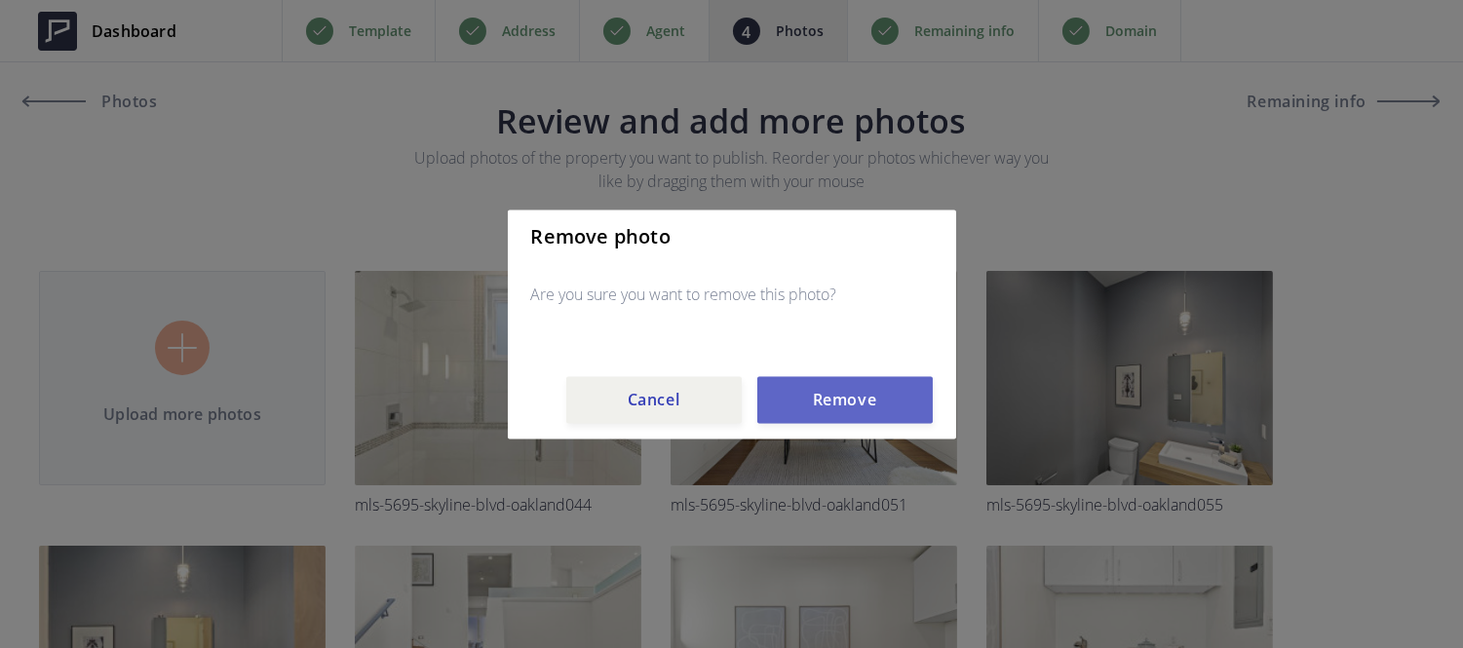
click at [819, 398] on button "Remove" at bounding box center [844, 399] width 175 height 47
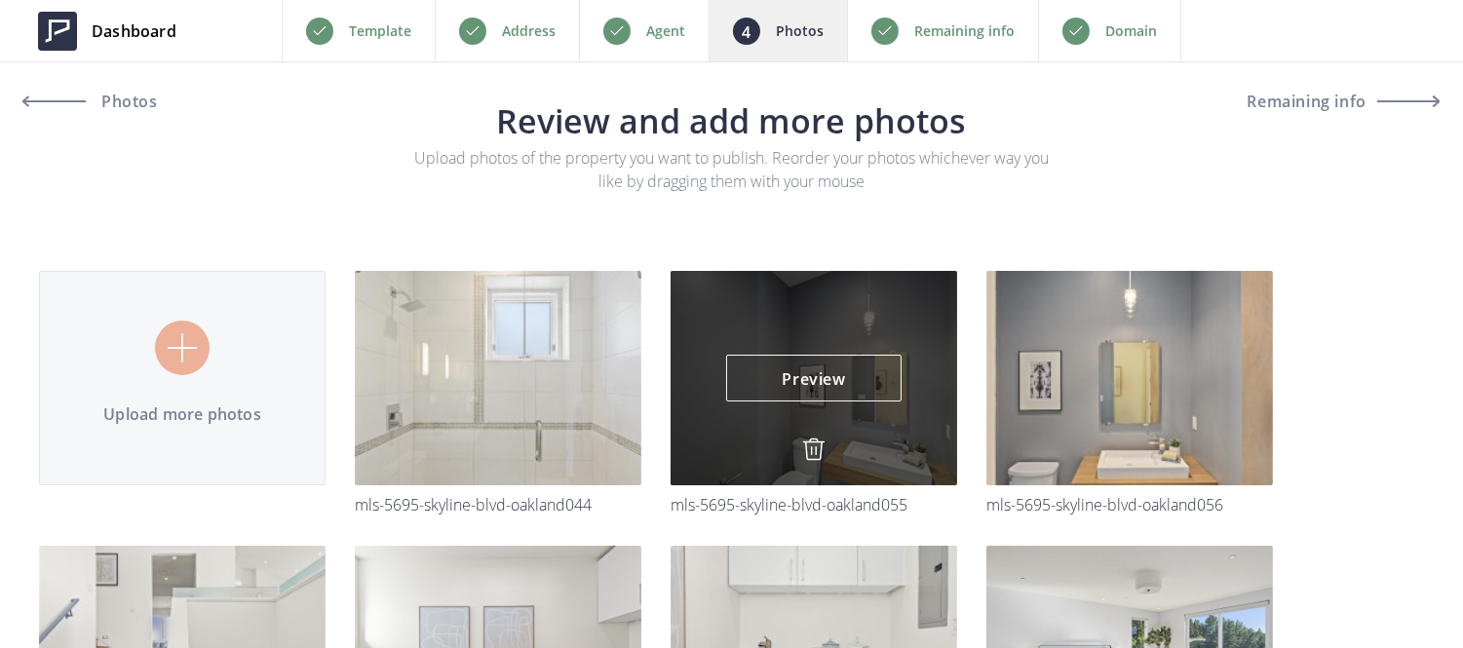
click at [812, 445] on img at bounding box center [813, 449] width 23 height 23
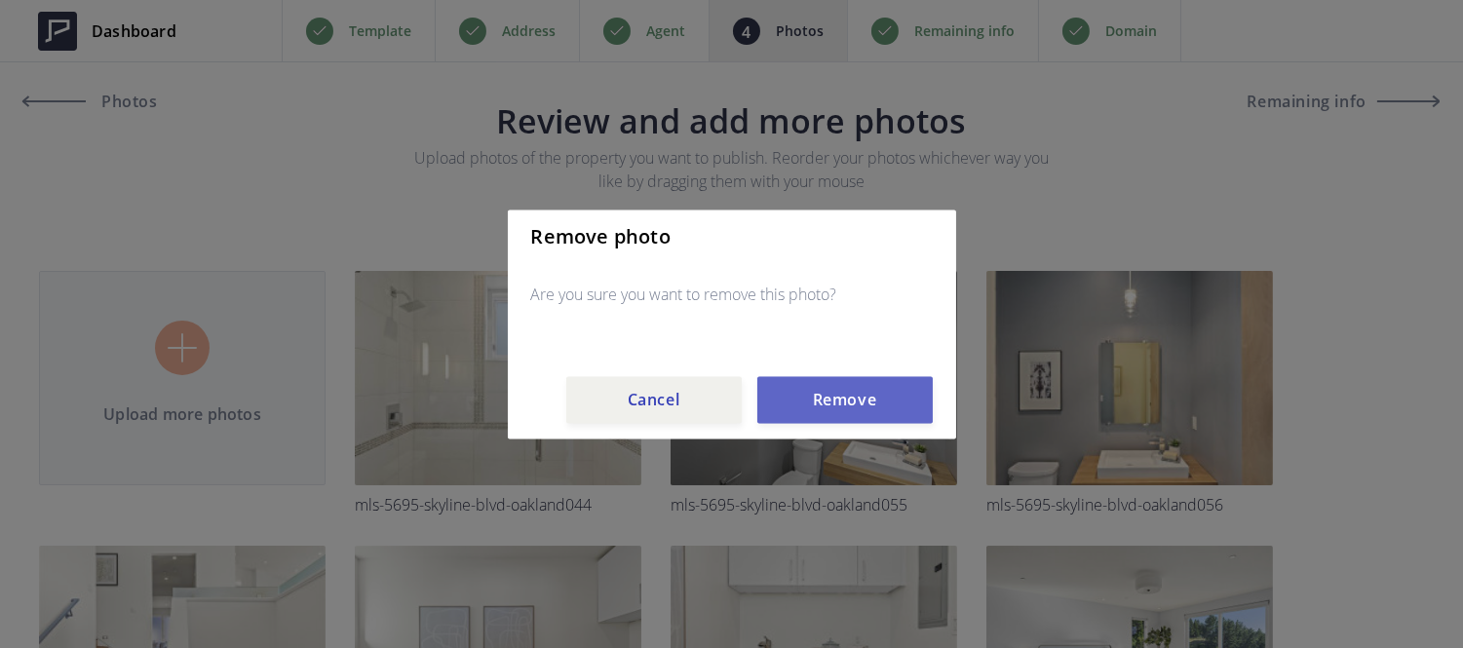
click at [812, 412] on button "Remove" at bounding box center [844, 399] width 175 height 47
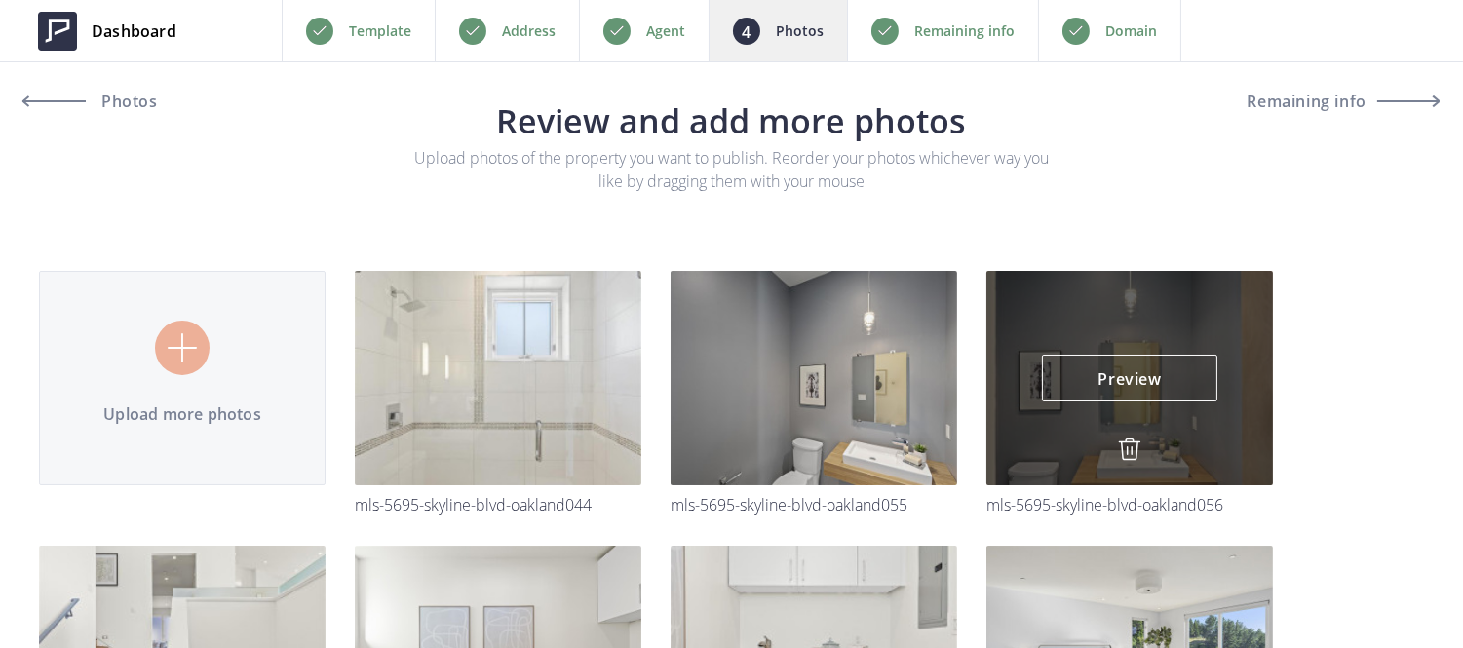
click at [1118, 446] on img at bounding box center [1129, 449] width 23 height 23
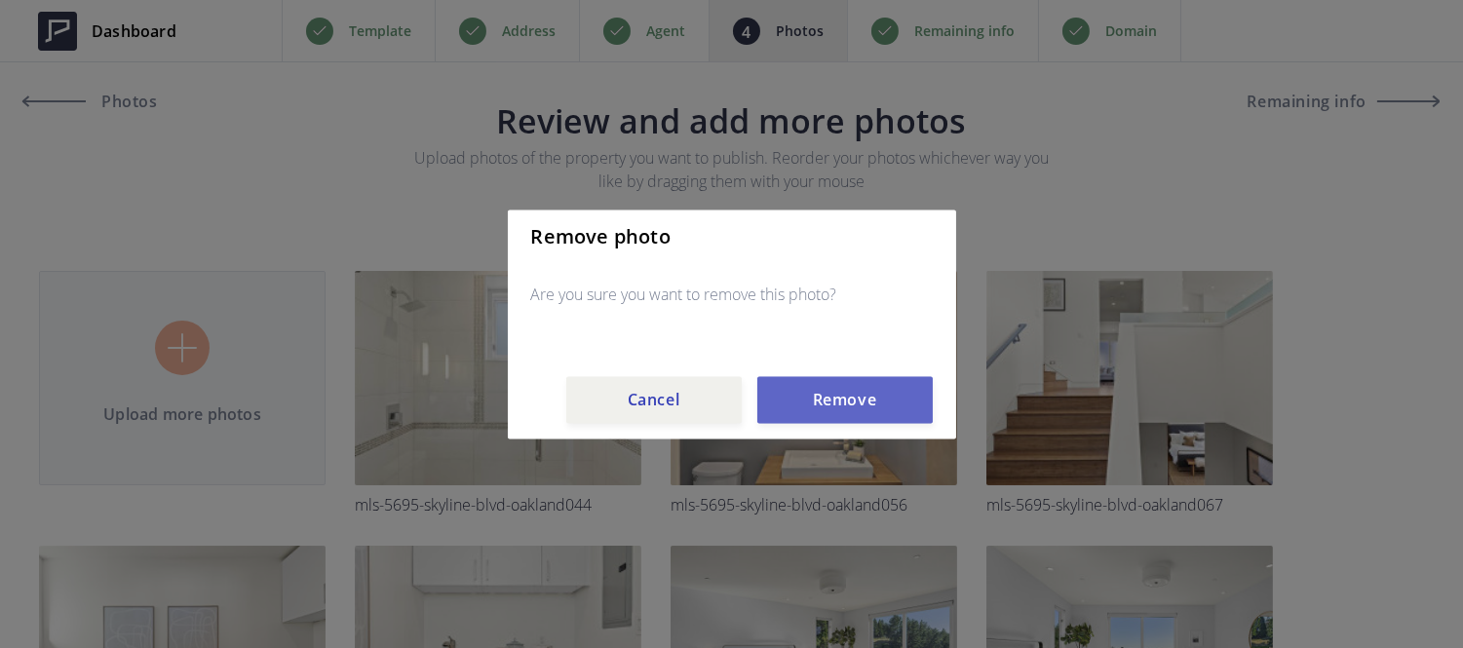
click at [827, 393] on button "Remove" at bounding box center [844, 399] width 175 height 47
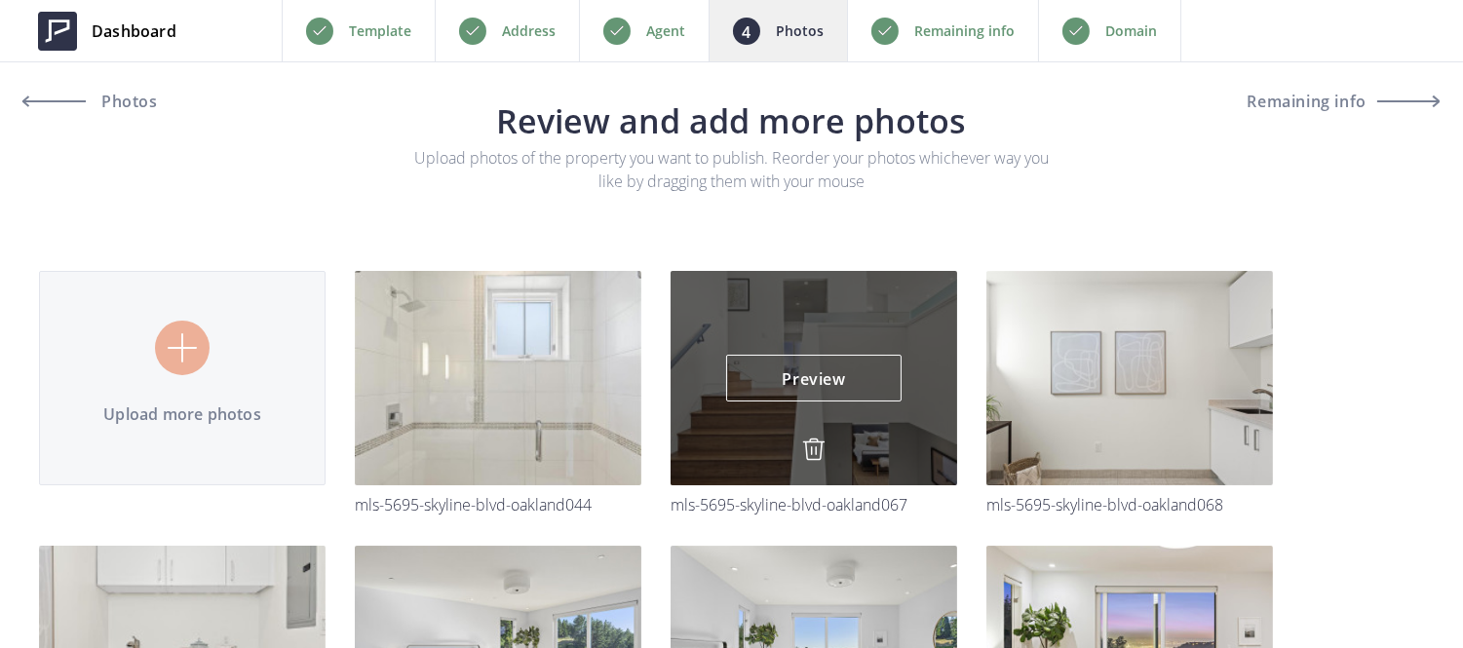
click at [815, 452] on img at bounding box center [813, 449] width 23 height 23
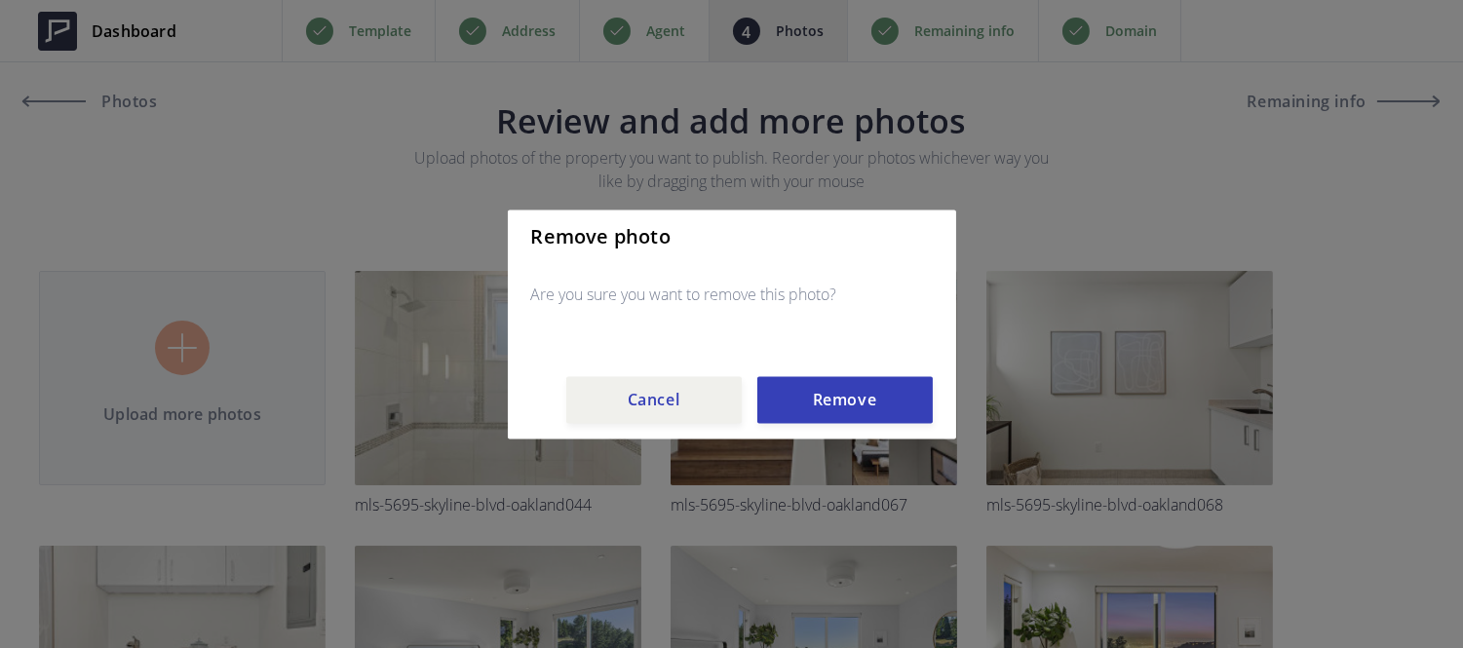
click at [825, 429] on div "Remove photo Are you sure you want to remove this photo? Cancel Remove" at bounding box center [732, 324] width 448 height 229
click at [829, 424] on div "Remove photo Are you sure you want to remove this photo? Cancel Remove" at bounding box center [732, 324] width 448 height 229
click at [831, 424] on div "Remove photo Are you sure you want to remove this photo? Cancel Remove" at bounding box center [732, 324] width 448 height 229
click at [832, 401] on button "Remove" at bounding box center [844, 399] width 175 height 47
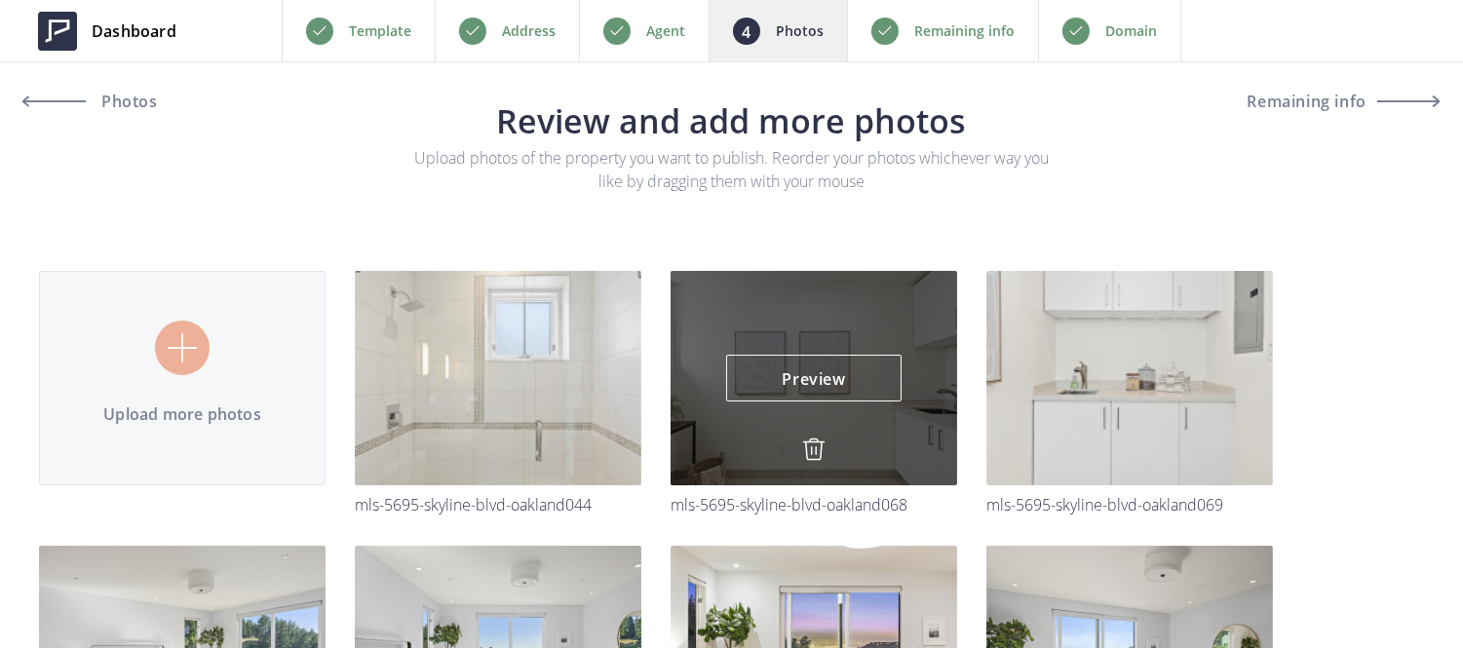
click at [816, 460] on img at bounding box center [813, 449] width 23 height 23
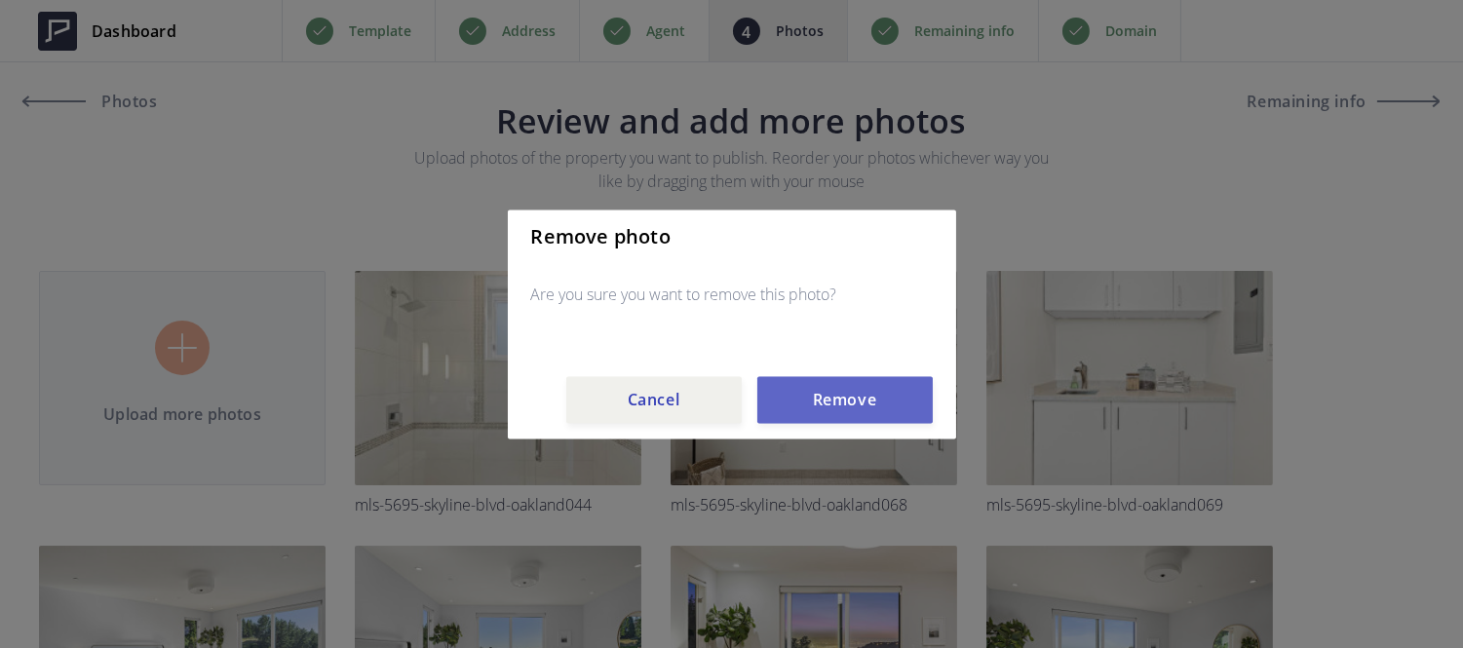
click at [828, 405] on button "Remove" at bounding box center [844, 399] width 175 height 47
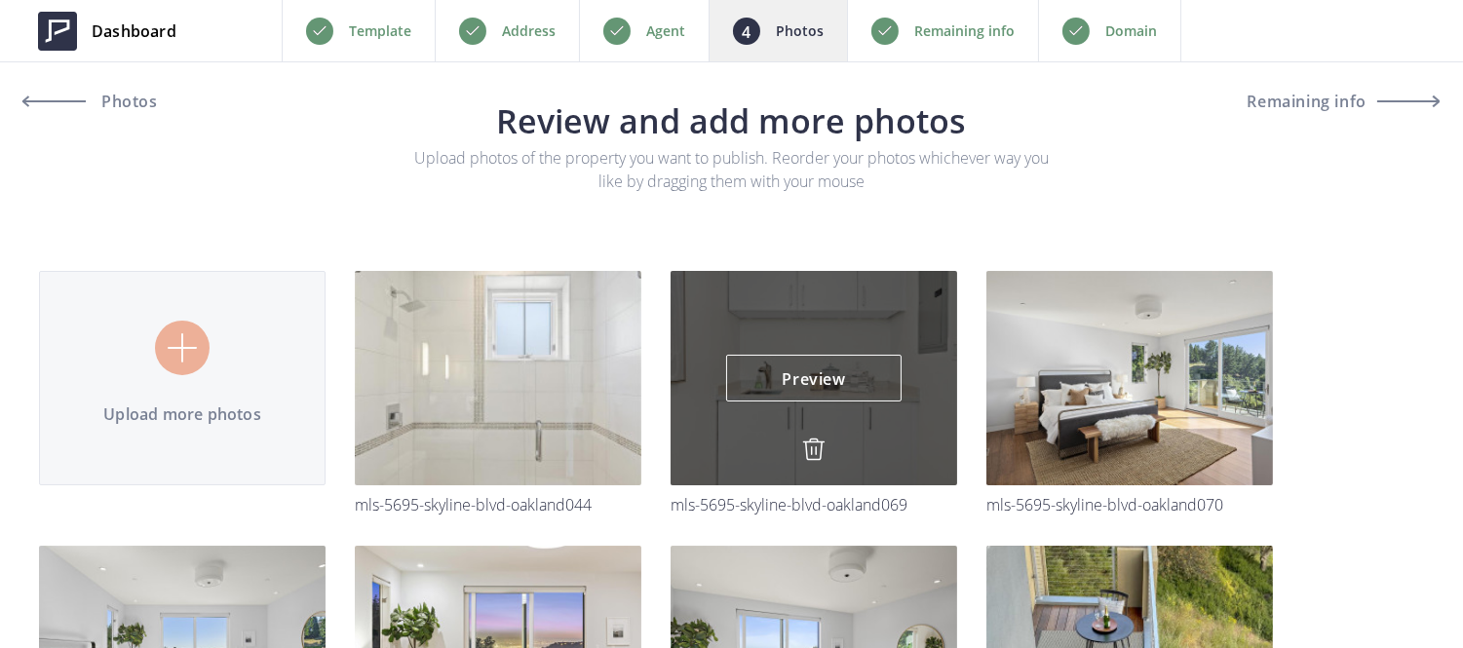
click at [813, 449] on img at bounding box center [813, 449] width 23 height 23
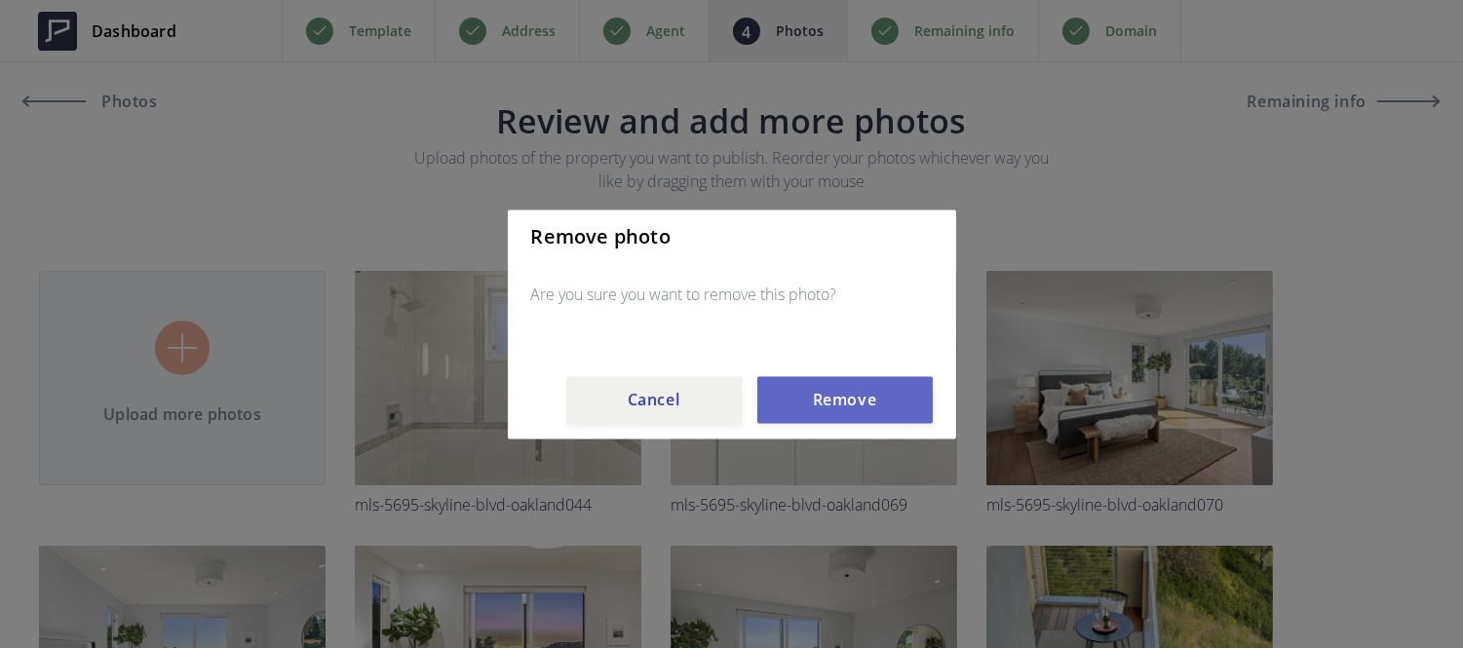
click at [831, 404] on button "Remove" at bounding box center [844, 399] width 175 height 47
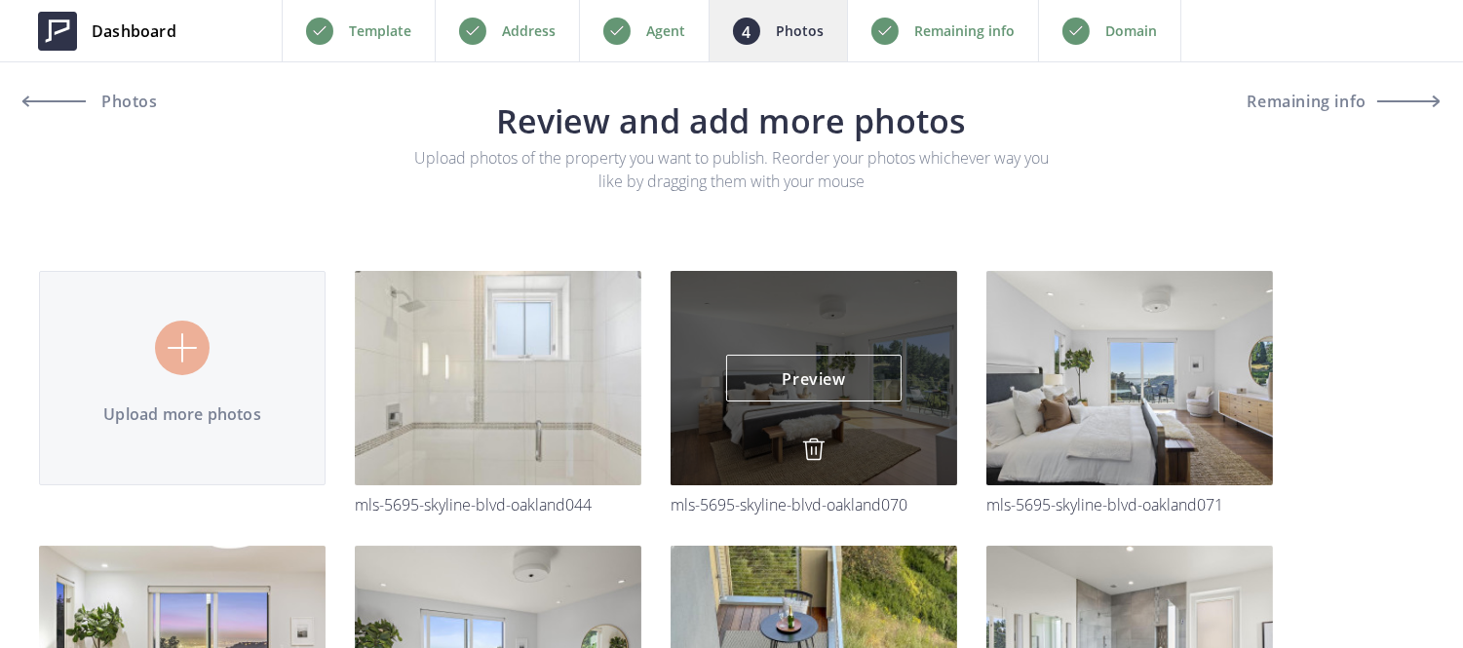
click at [809, 456] on img at bounding box center [813, 449] width 23 height 23
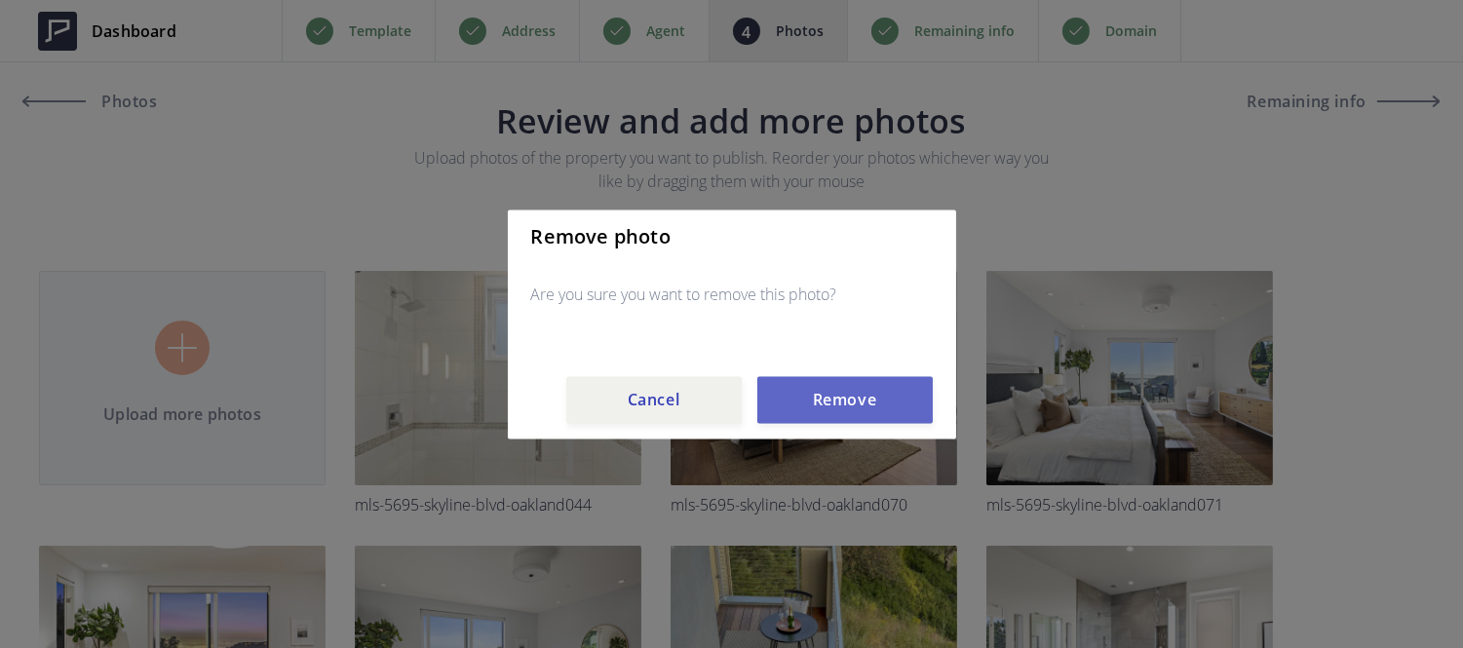
click at [816, 415] on button "Remove" at bounding box center [844, 399] width 175 height 47
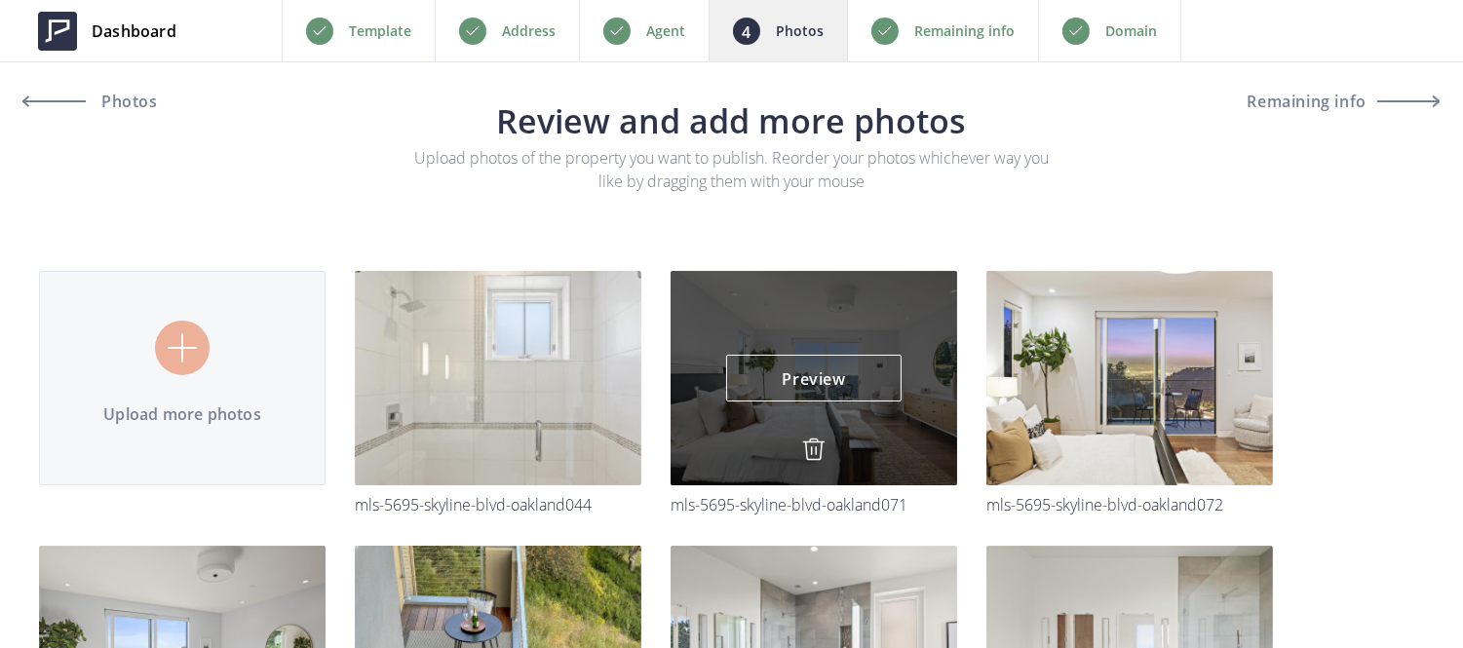
click at [812, 443] on img at bounding box center [813, 449] width 23 height 23
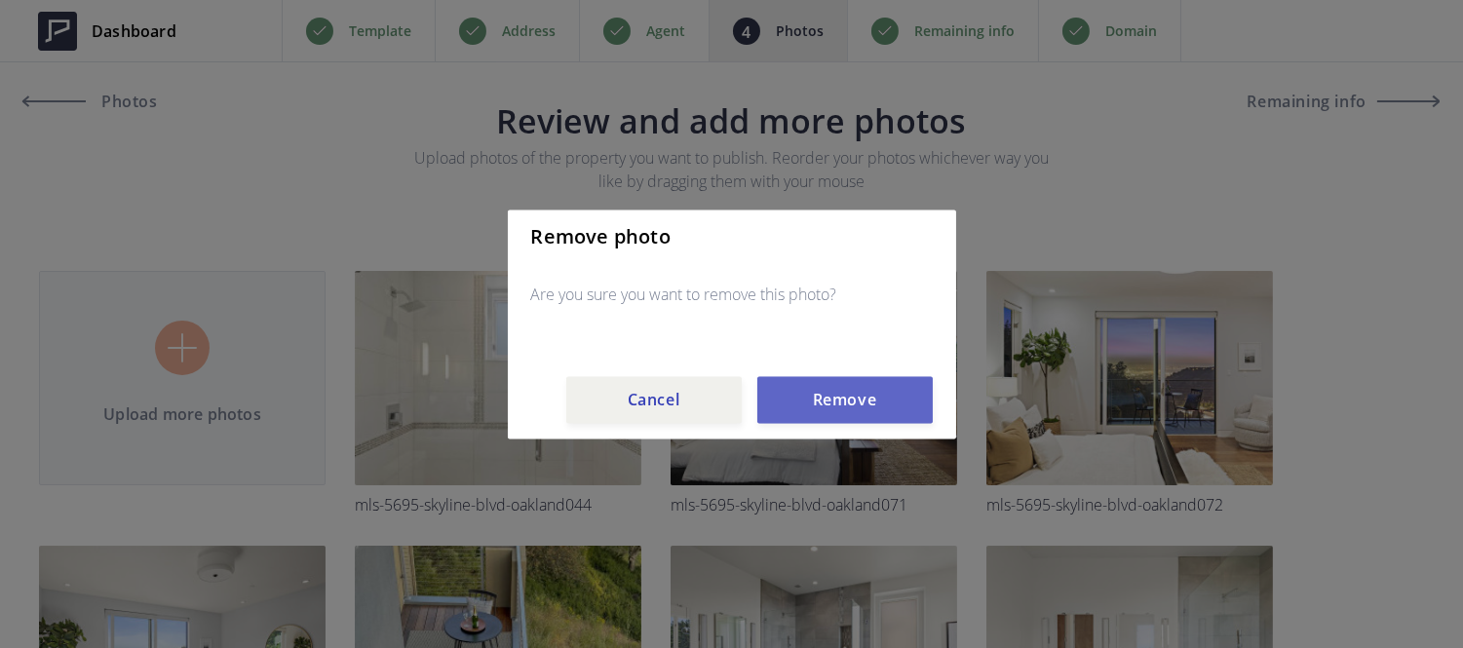
click at [822, 405] on button "Remove" at bounding box center [844, 399] width 175 height 47
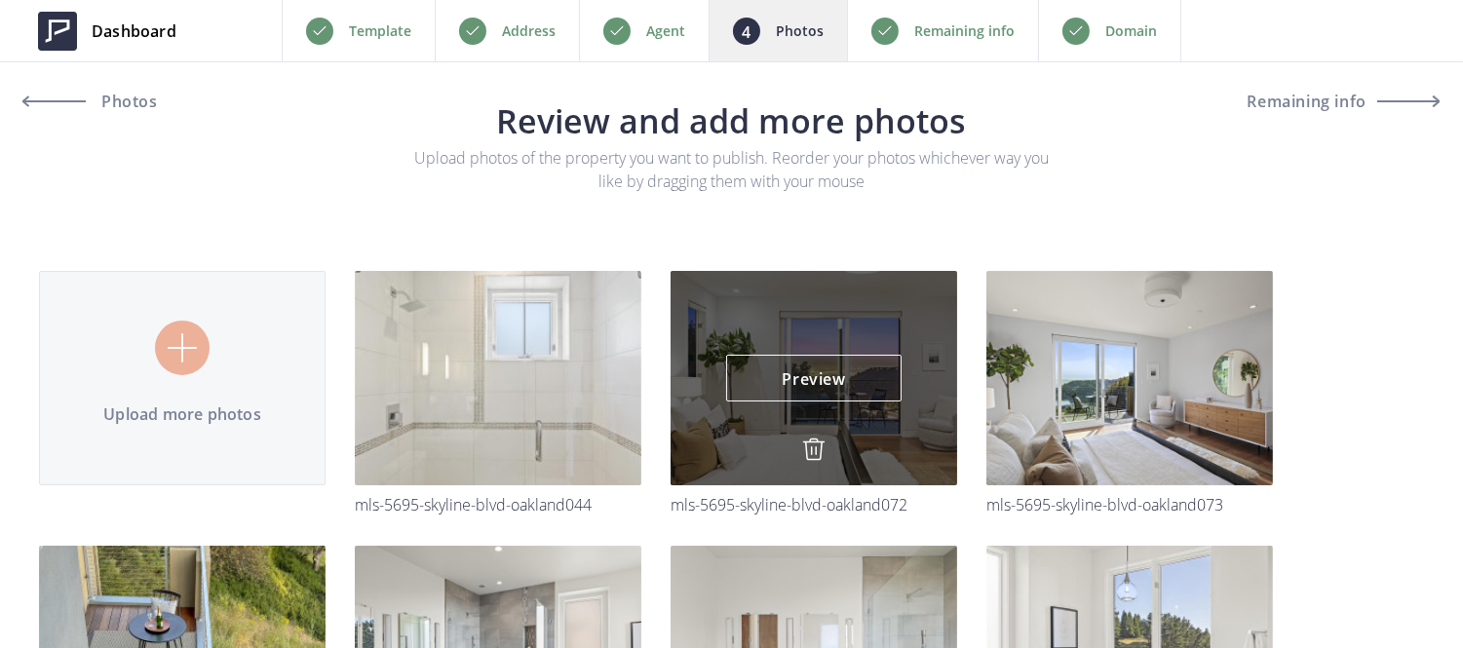
click at [815, 459] on img at bounding box center [813, 449] width 23 height 23
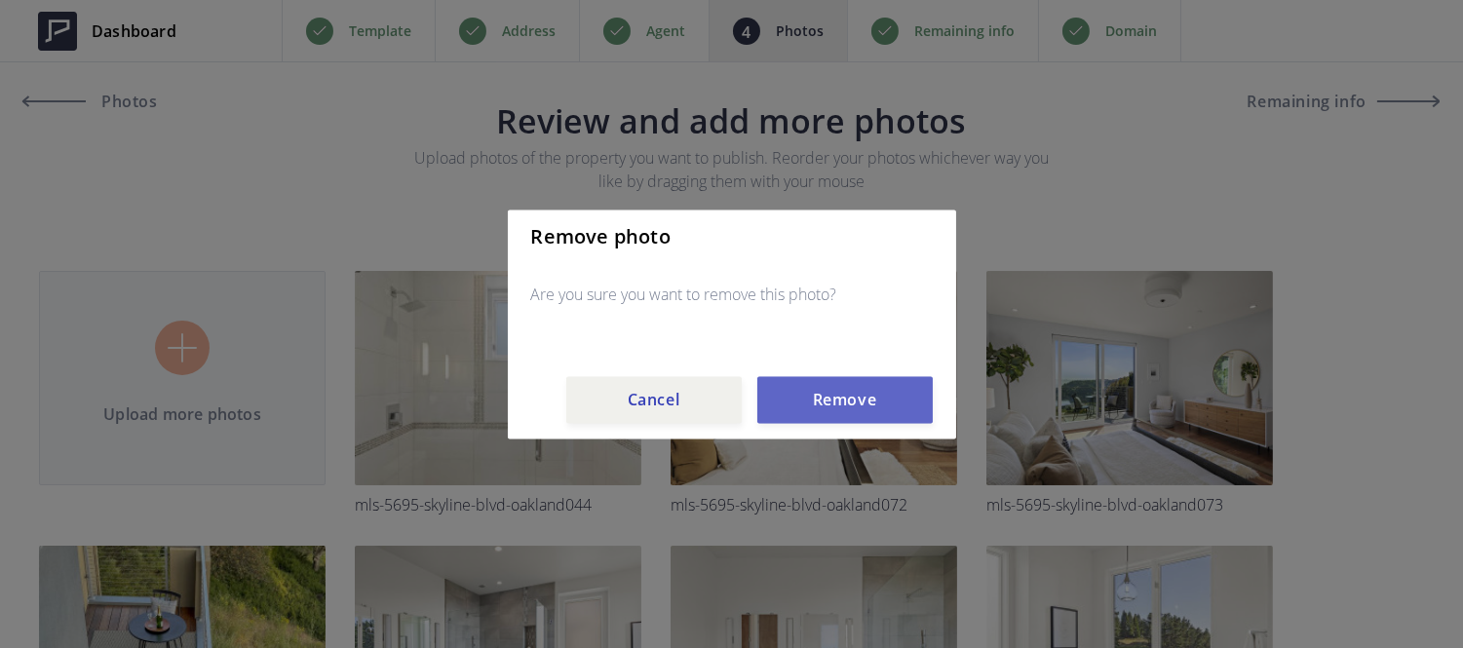
click at [831, 403] on button "Remove" at bounding box center [844, 399] width 175 height 47
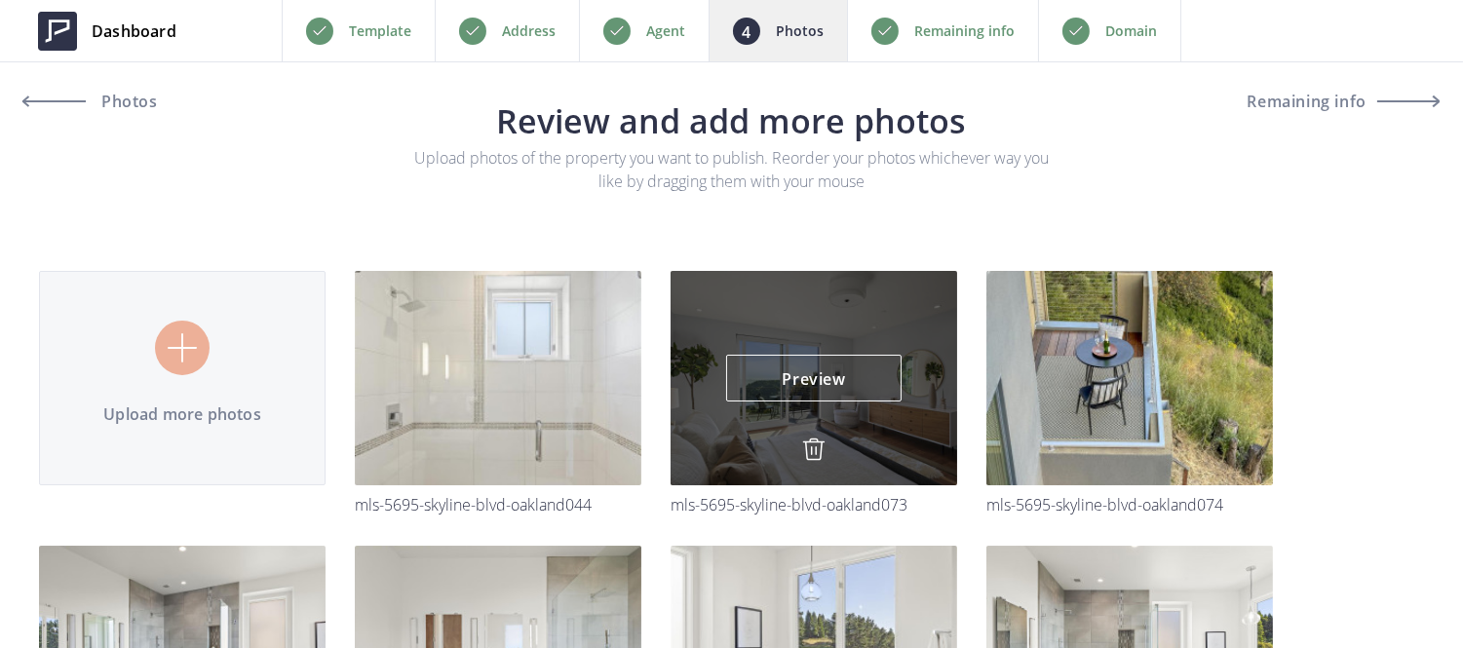
click at [812, 442] on img at bounding box center [813, 449] width 23 height 23
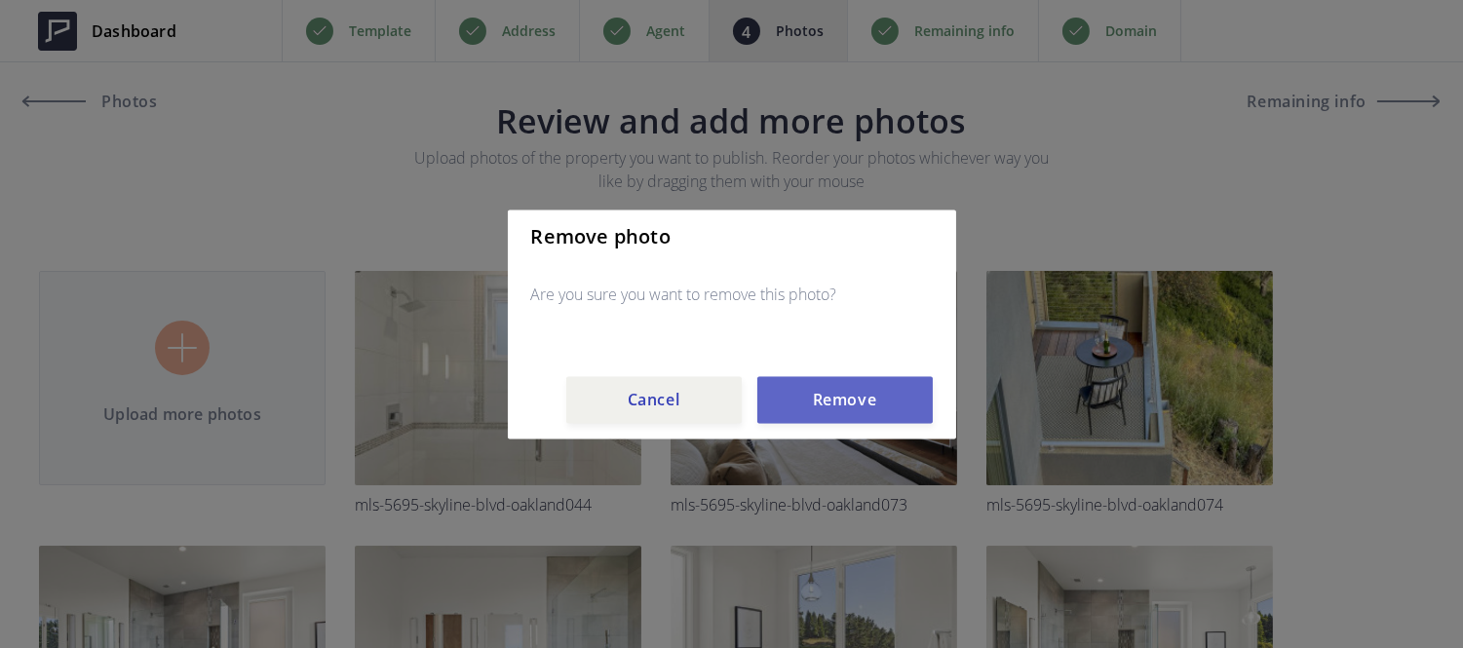
click at [835, 383] on button "Remove" at bounding box center [844, 399] width 175 height 47
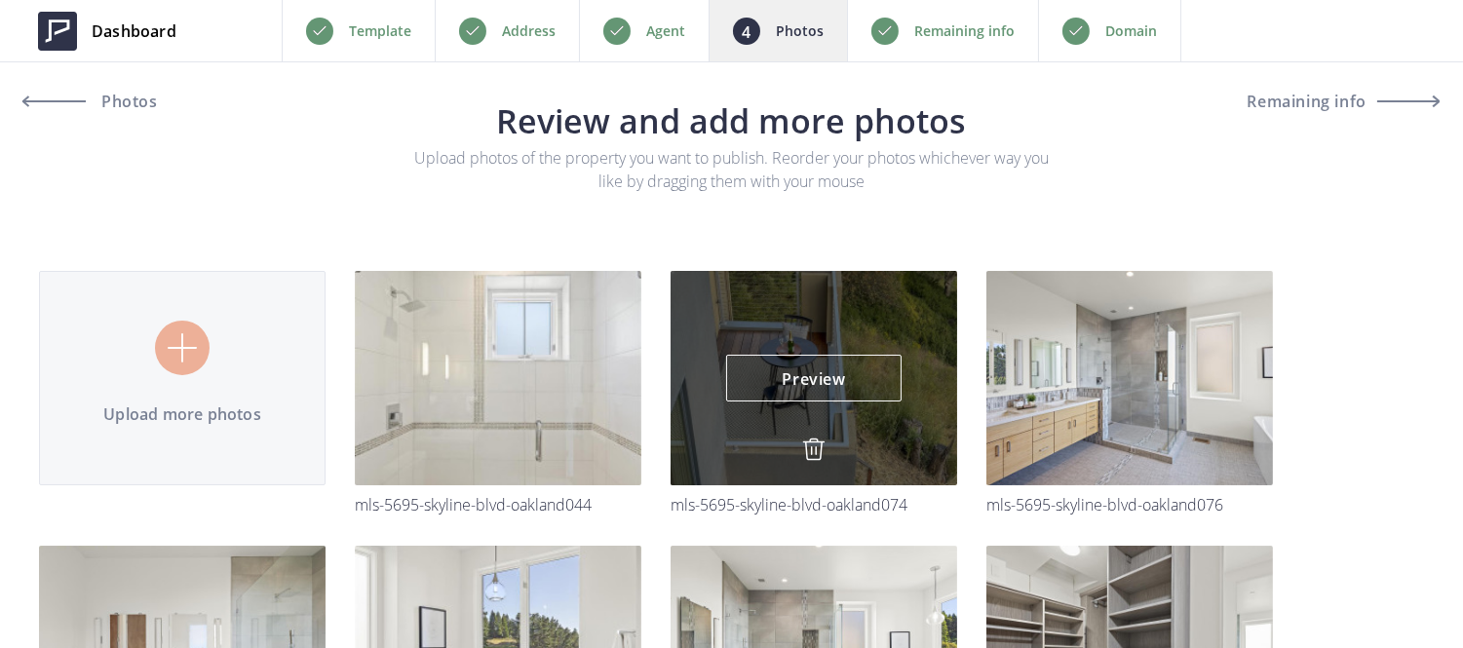
click at [817, 443] on img at bounding box center [813, 449] width 23 height 23
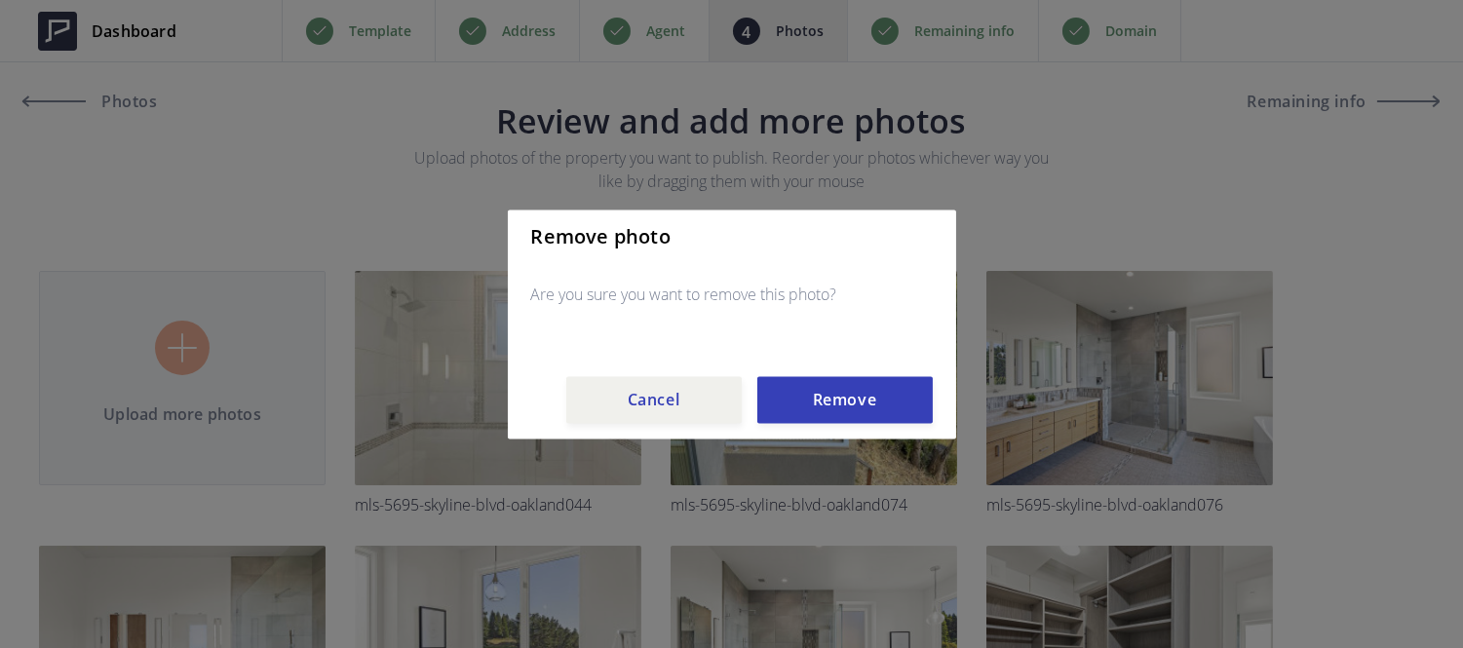
click at [825, 427] on div "Remove photo Are you sure you want to remove this photo? Cancel Remove" at bounding box center [732, 324] width 448 height 229
click at [832, 419] on button "Remove" at bounding box center [844, 399] width 175 height 47
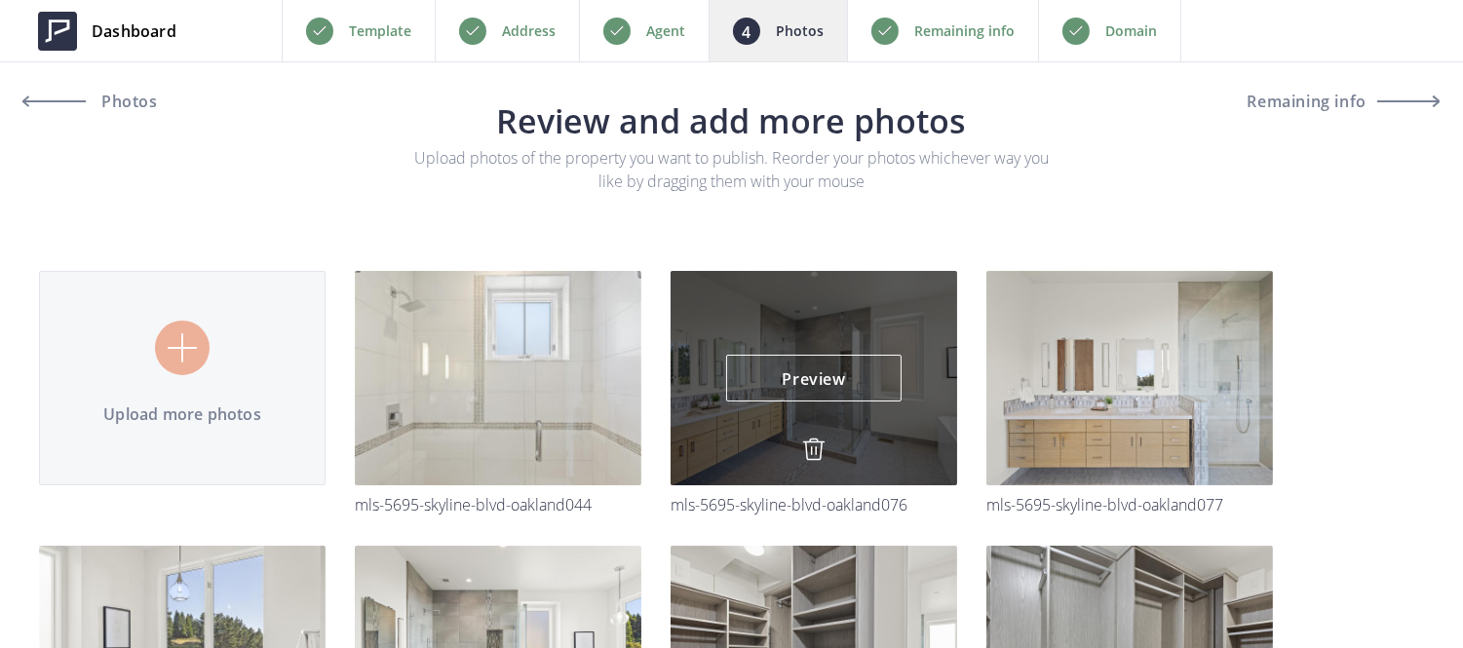
click at [814, 443] on img at bounding box center [813, 449] width 23 height 23
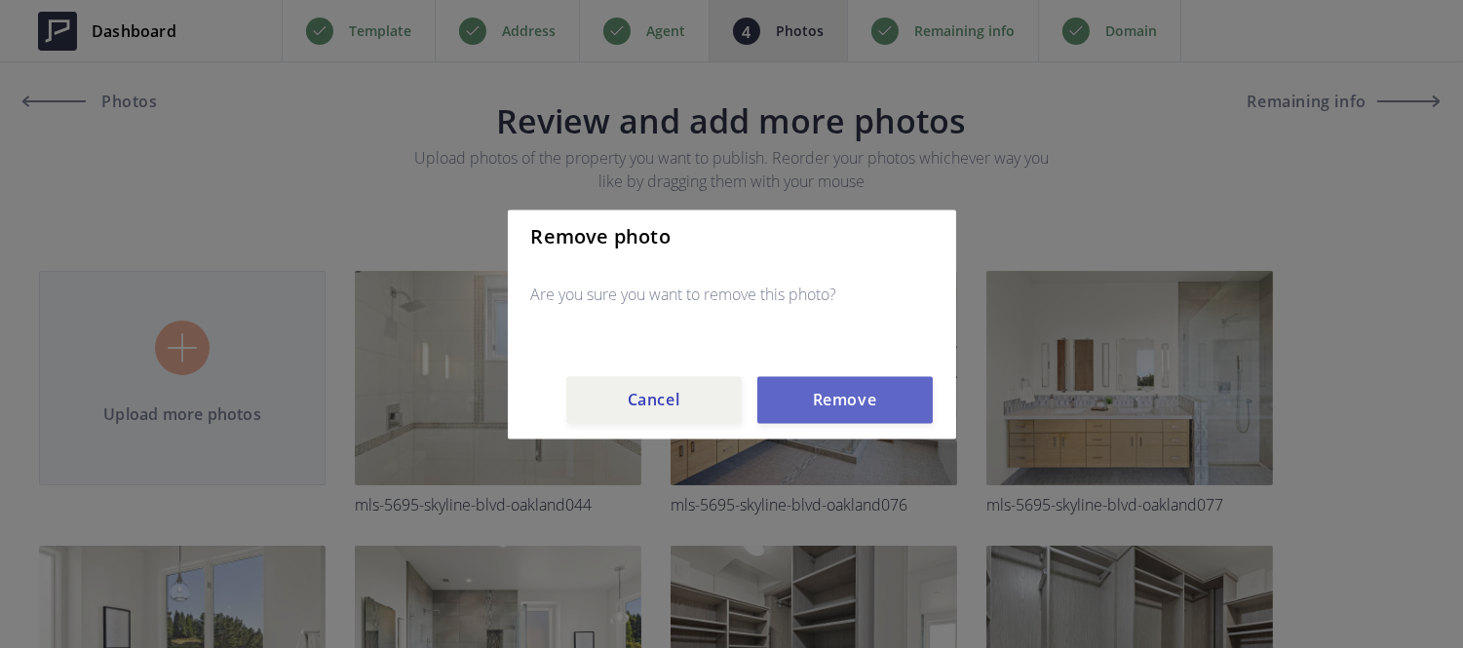
click at [844, 395] on button "Remove" at bounding box center [844, 399] width 175 height 47
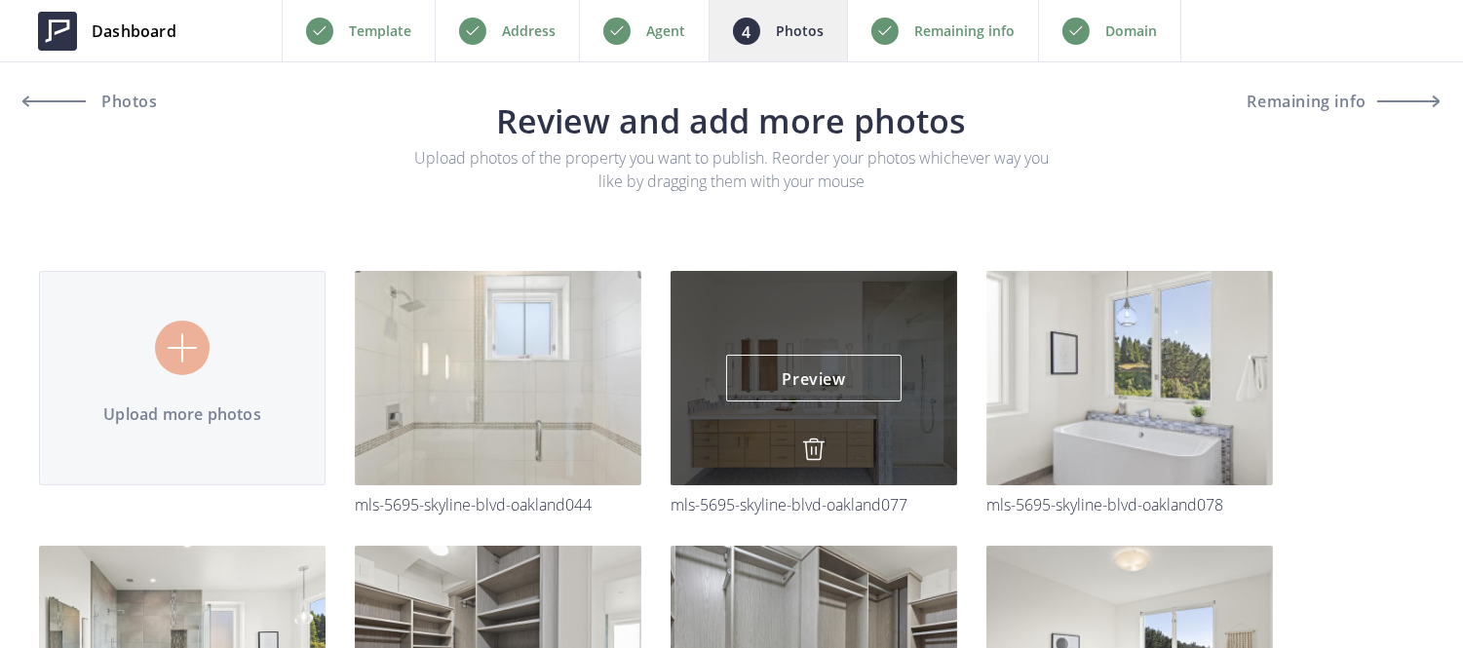
click at [819, 442] on img at bounding box center [813, 449] width 23 height 23
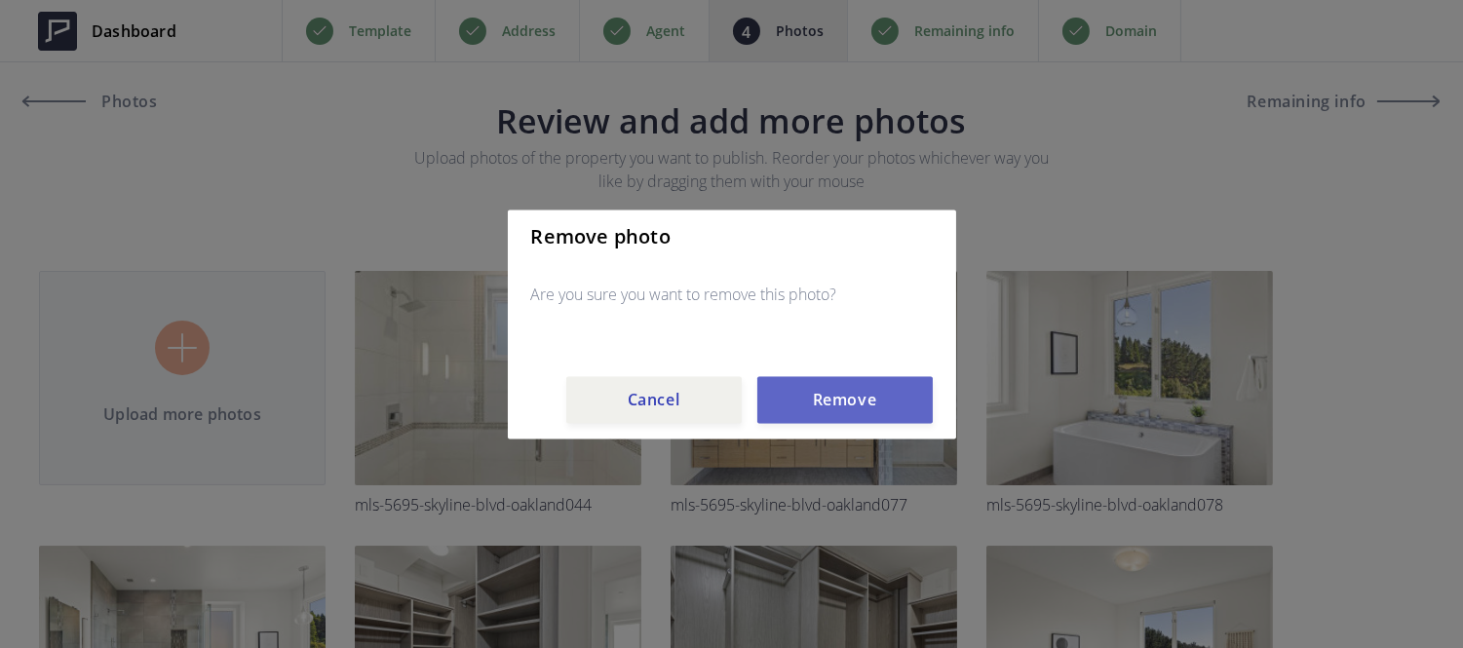
click at [832, 397] on button "Remove" at bounding box center [844, 399] width 175 height 47
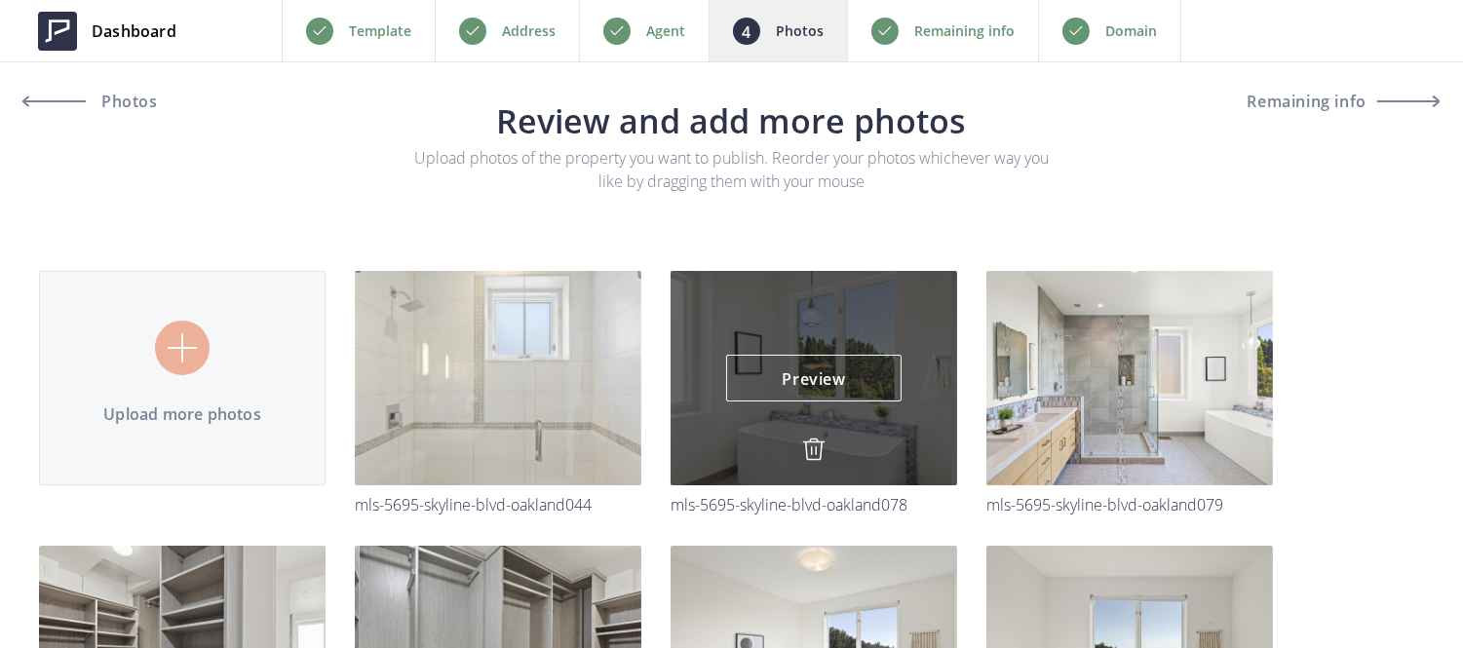
click at [806, 450] on img at bounding box center [813, 449] width 23 height 23
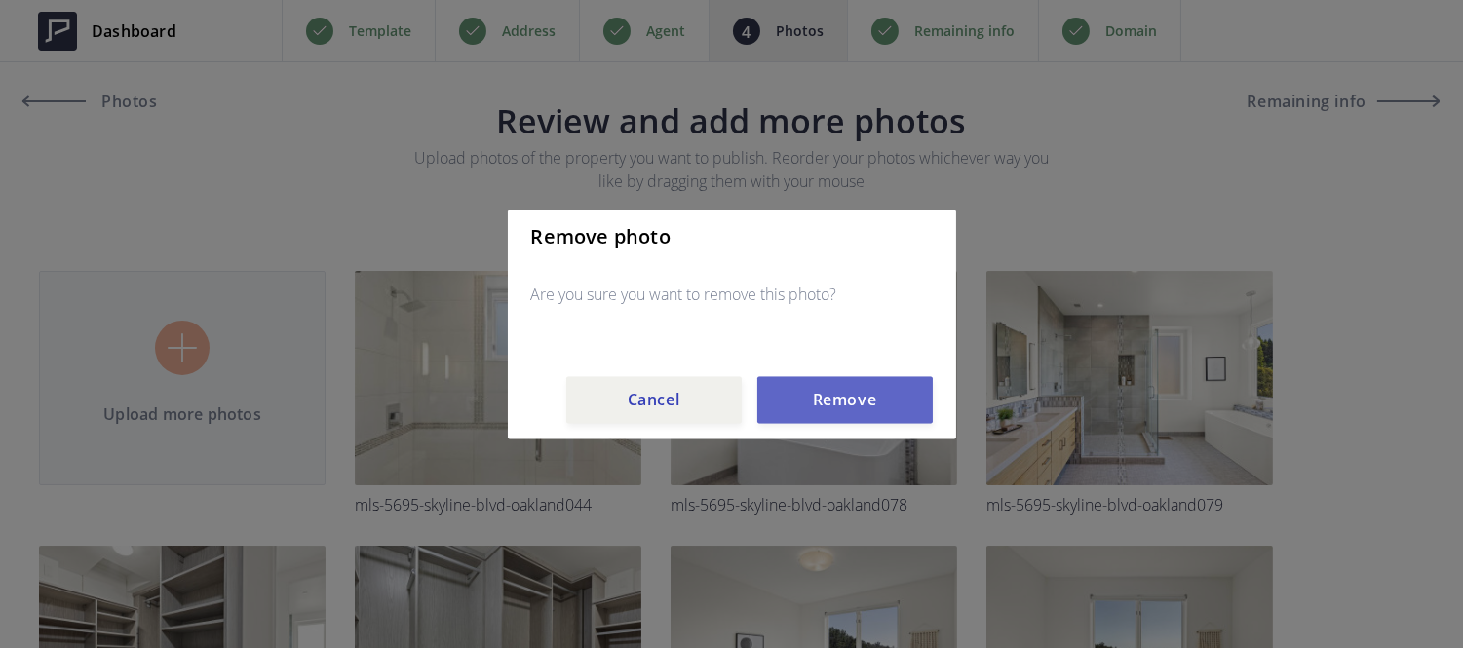
click at [816, 417] on button "Remove" at bounding box center [844, 399] width 175 height 47
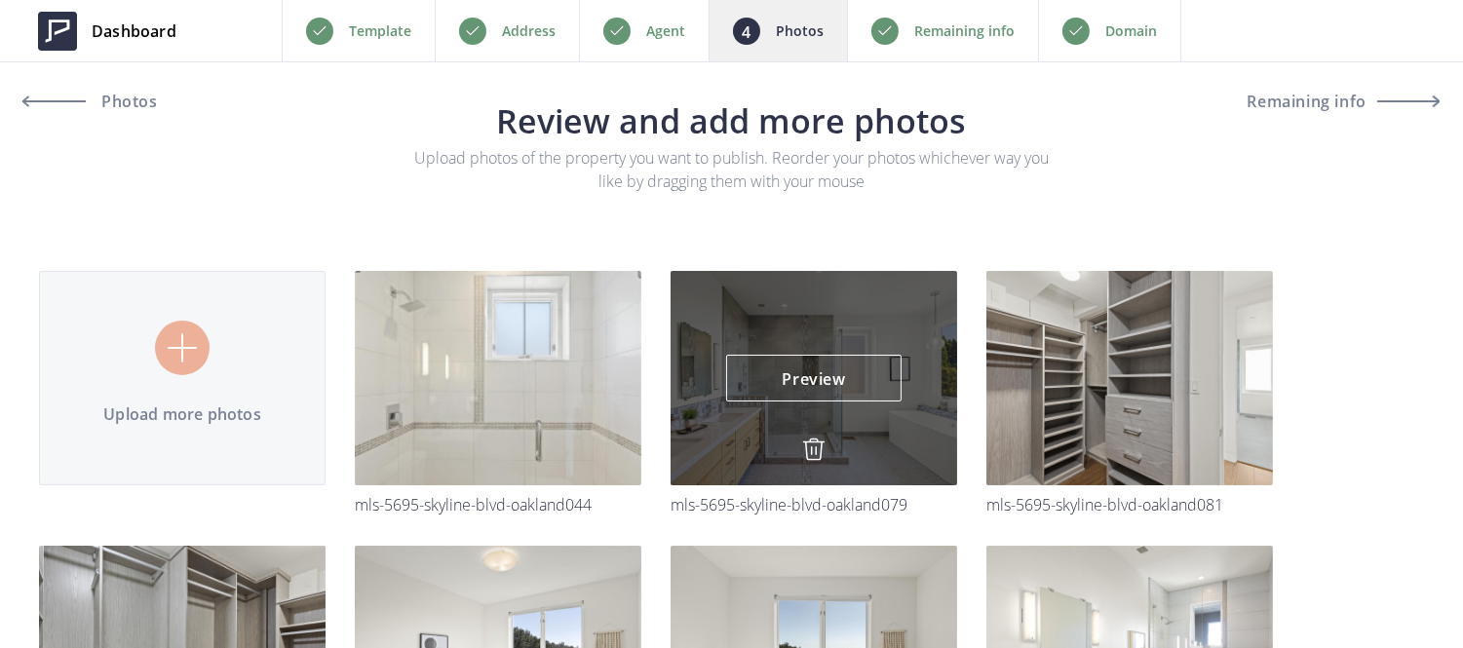
click at [811, 442] on img at bounding box center [813, 449] width 23 height 23
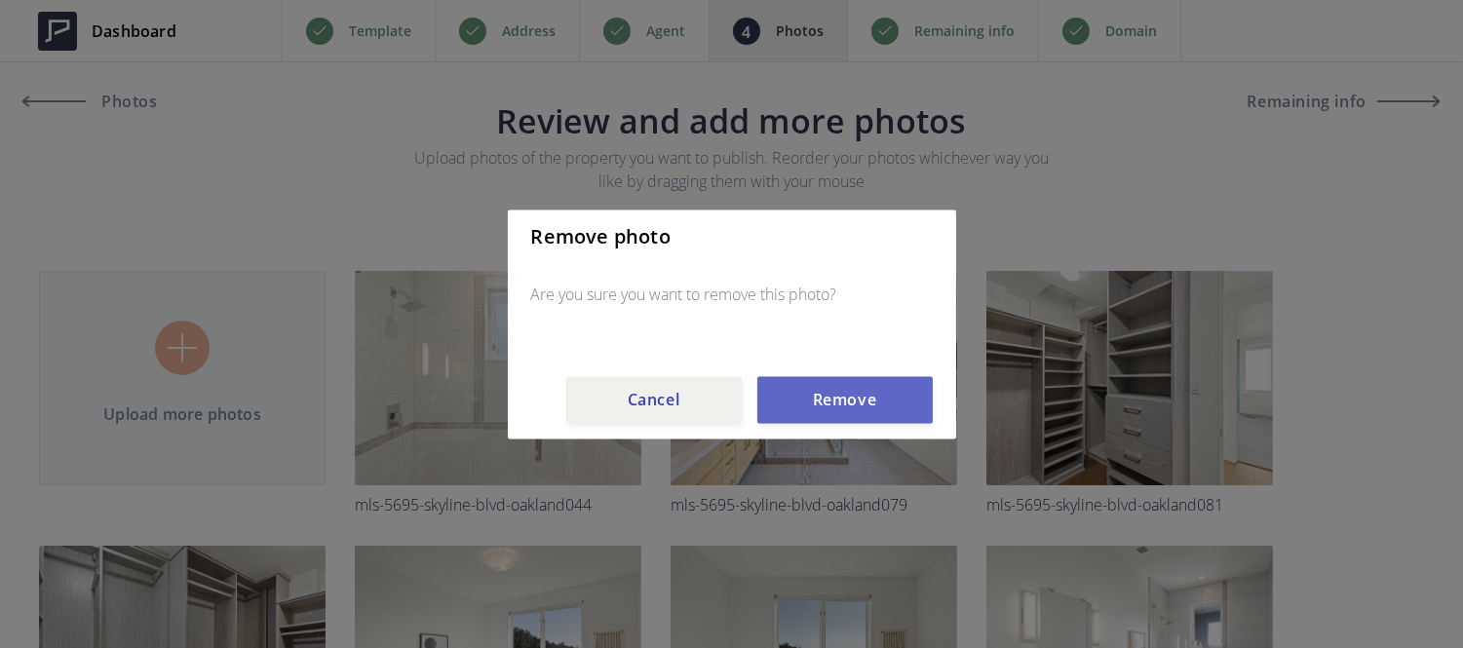
click at [833, 380] on button "Remove" at bounding box center [844, 399] width 175 height 47
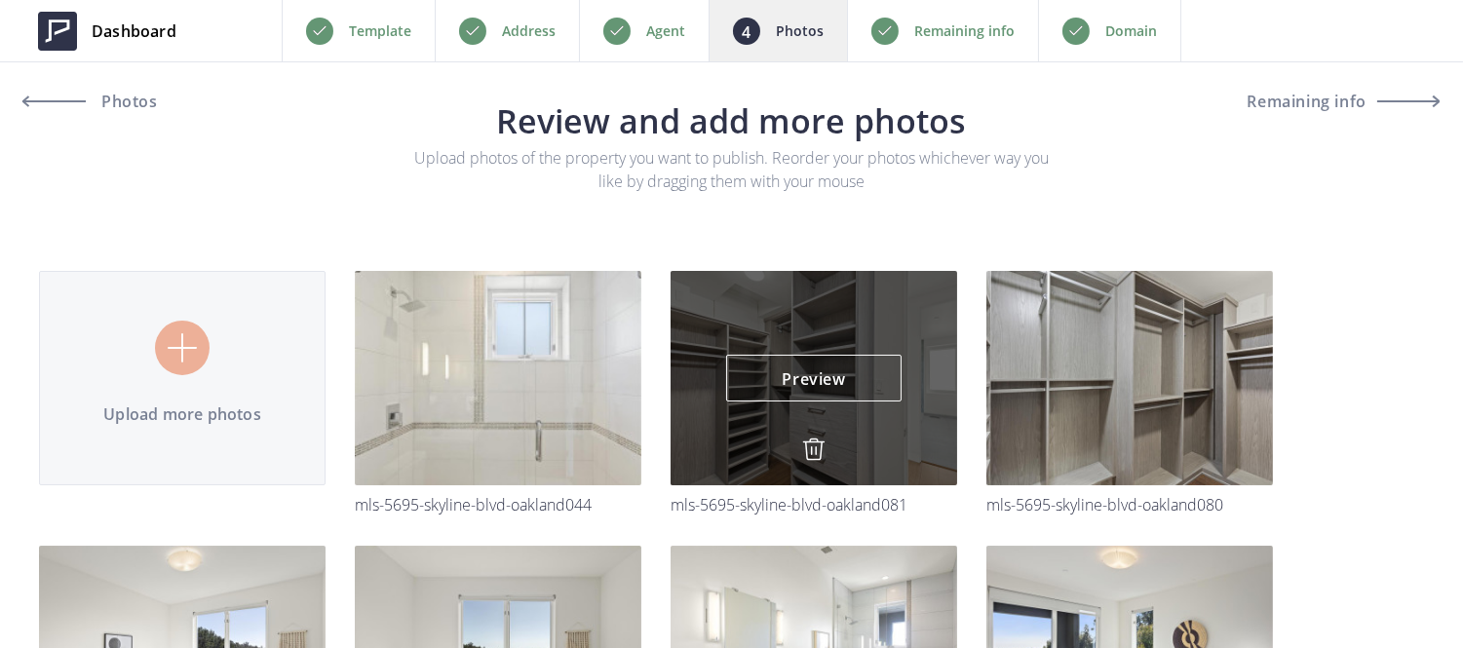
click at [812, 439] on img at bounding box center [813, 449] width 23 height 23
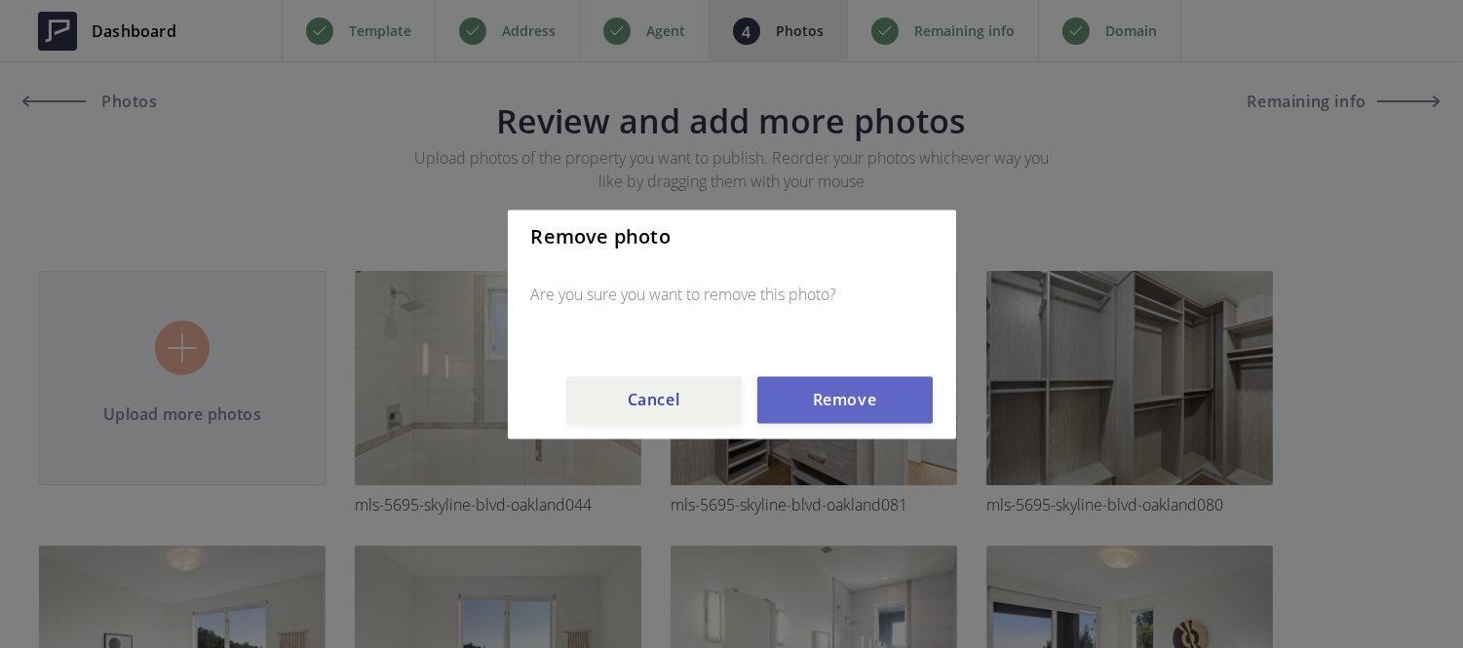
click at [828, 387] on button "Remove" at bounding box center [844, 399] width 175 height 47
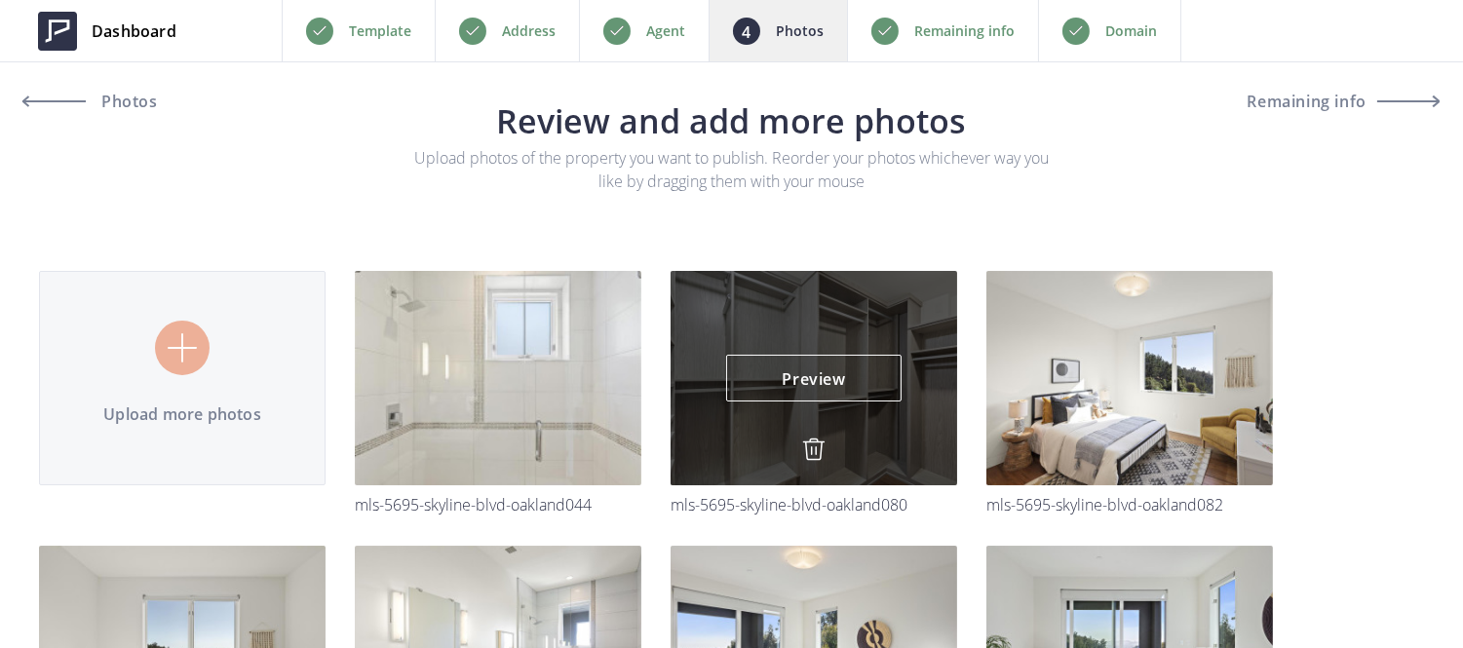
click at [807, 442] on img at bounding box center [813, 449] width 23 height 23
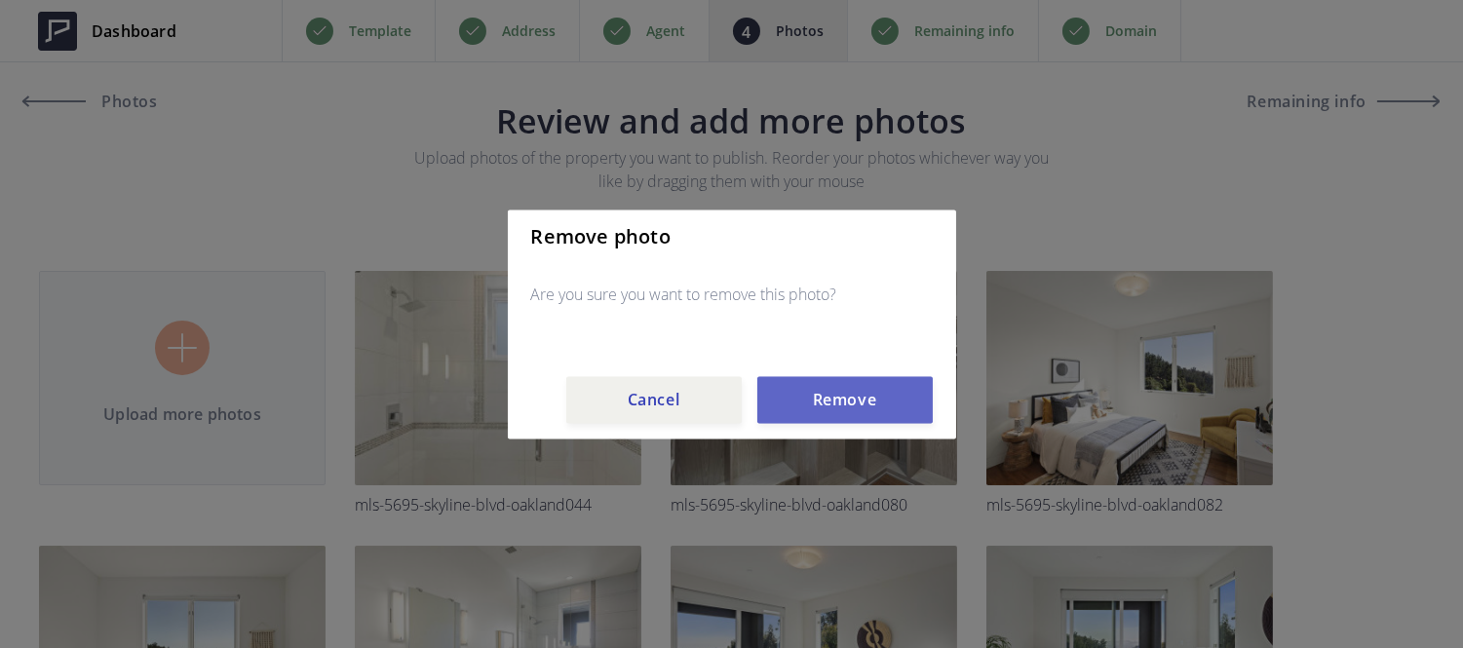
click at [795, 404] on button "Remove" at bounding box center [844, 399] width 175 height 47
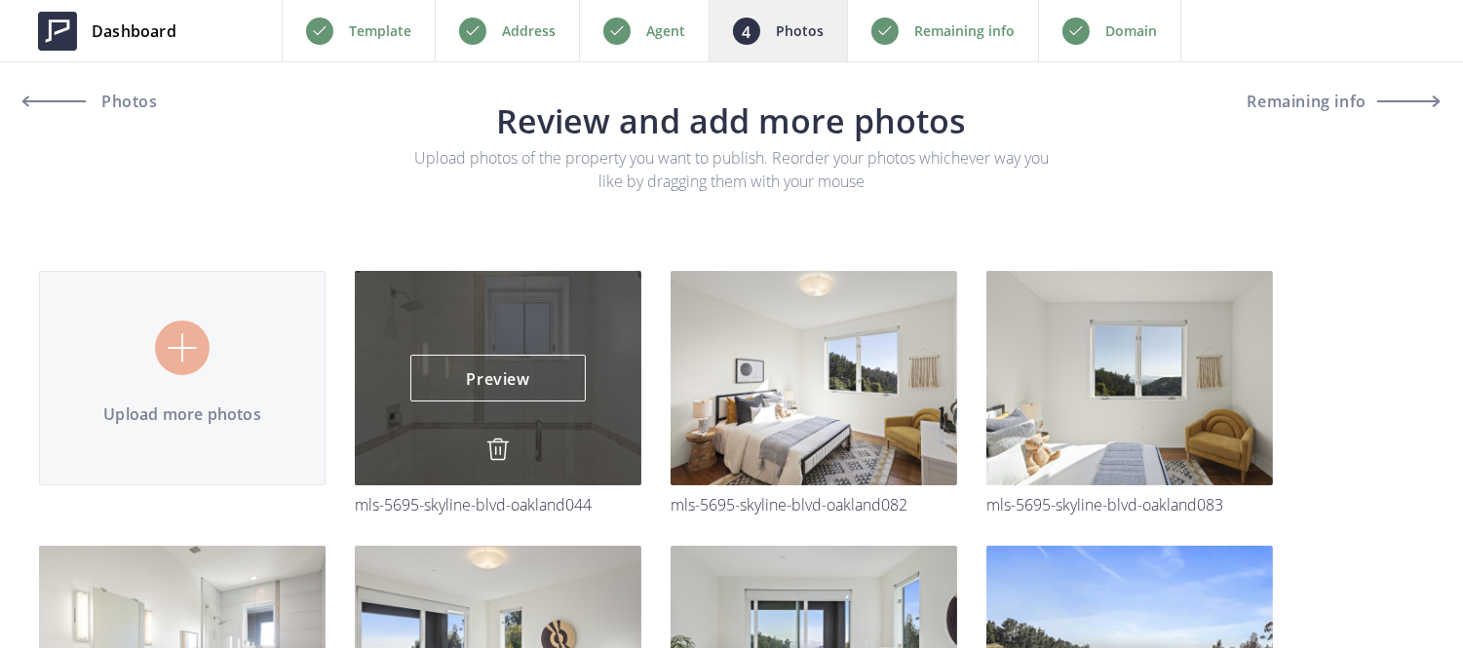
click at [493, 444] on img at bounding box center [497, 449] width 23 height 23
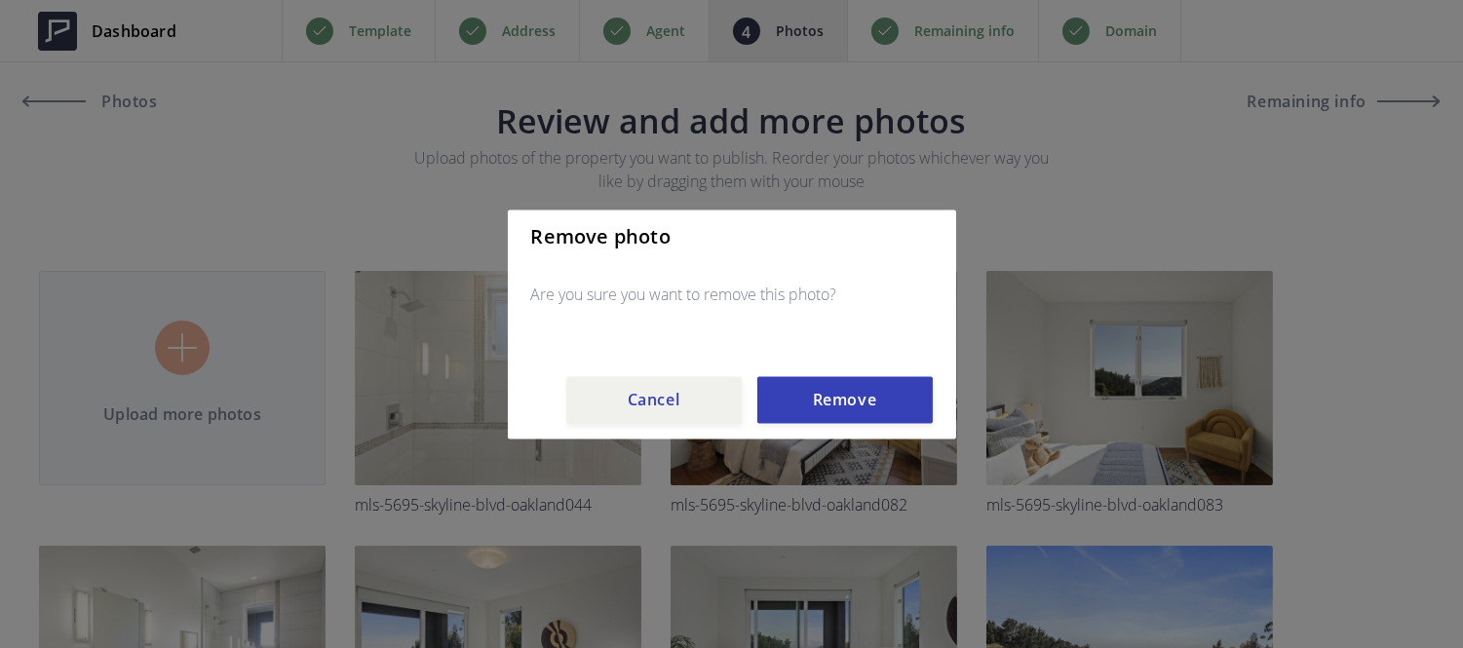
click at [851, 374] on div "Remove photo Are you sure you want to remove this photo? Cancel Remove" at bounding box center [732, 324] width 448 height 229
click at [863, 404] on button "Remove" at bounding box center [844, 399] width 175 height 47
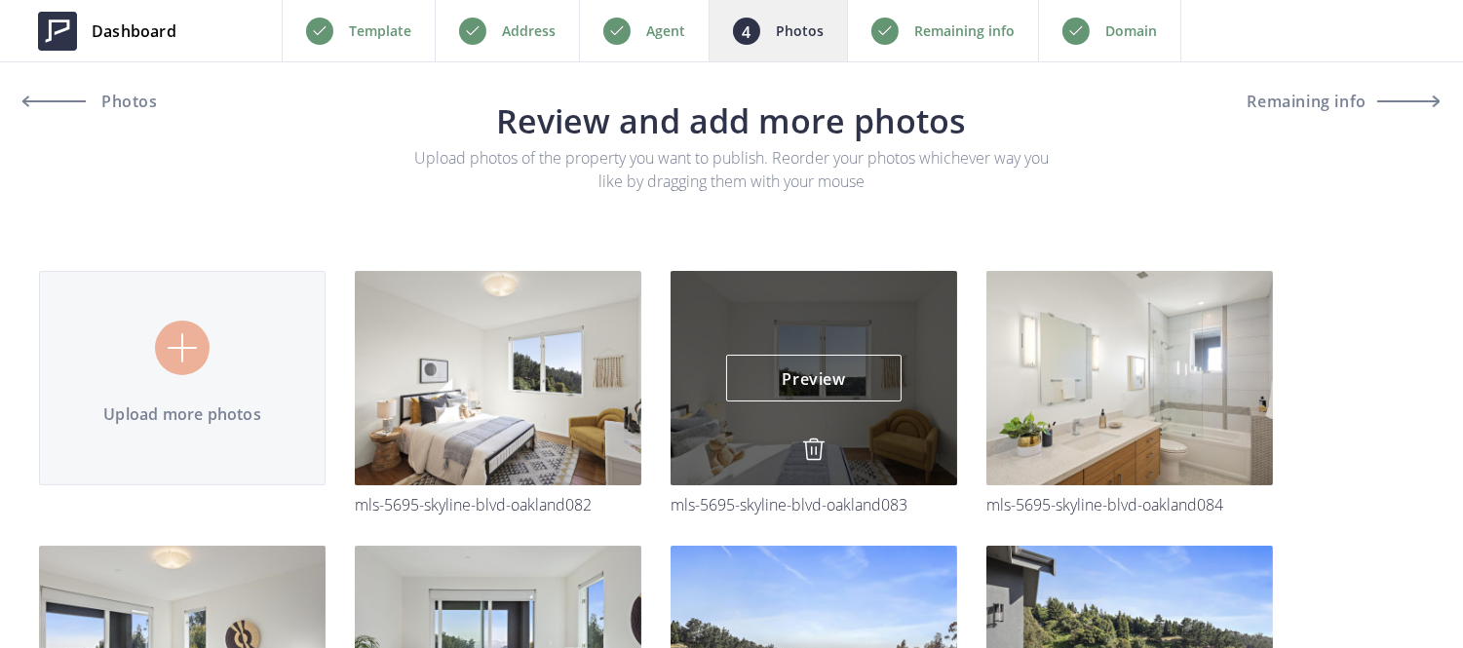
click at [805, 462] on link at bounding box center [813, 452] width 23 height 28
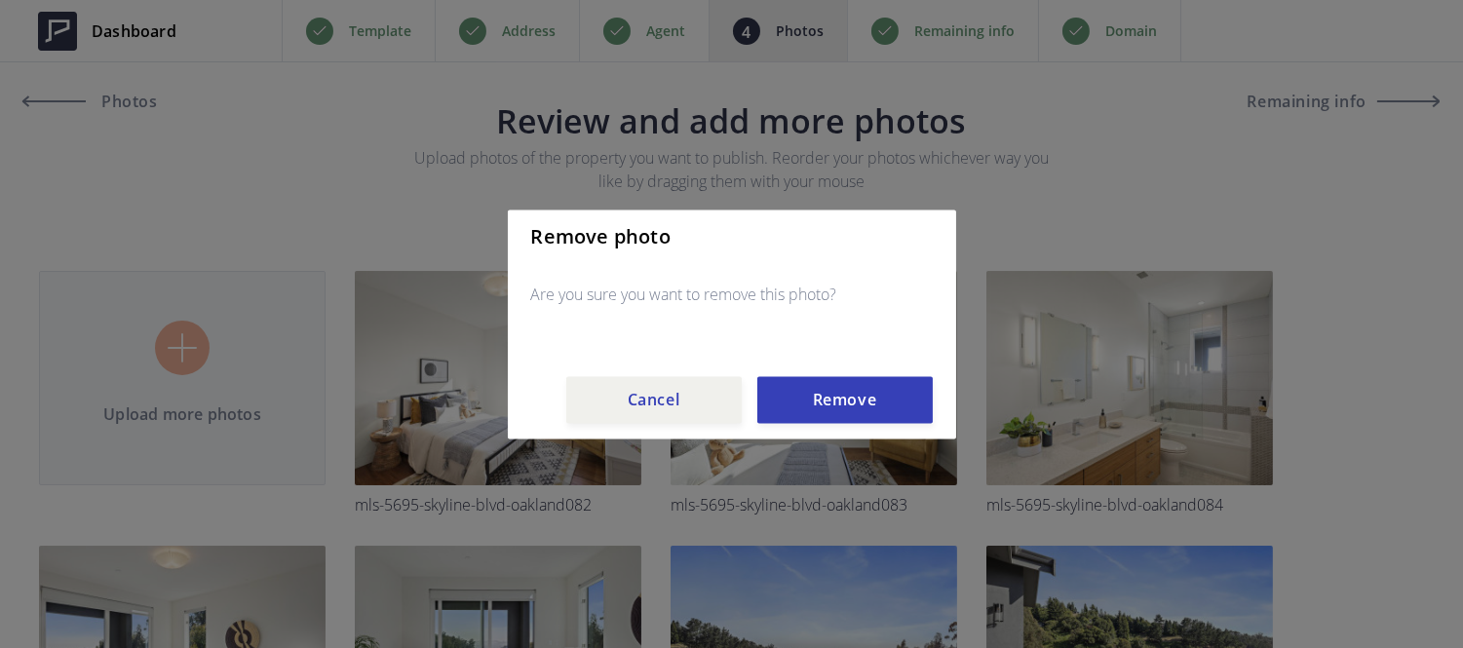
click at [833, 423] on div "Remove photo Are you sure you want to remove this photo? Cancel Remove" at bounding box center [732, 324] width 448 height 229
click at [828, 412] on button "Remove" at bounding box center [844, 399] width 175 height 47
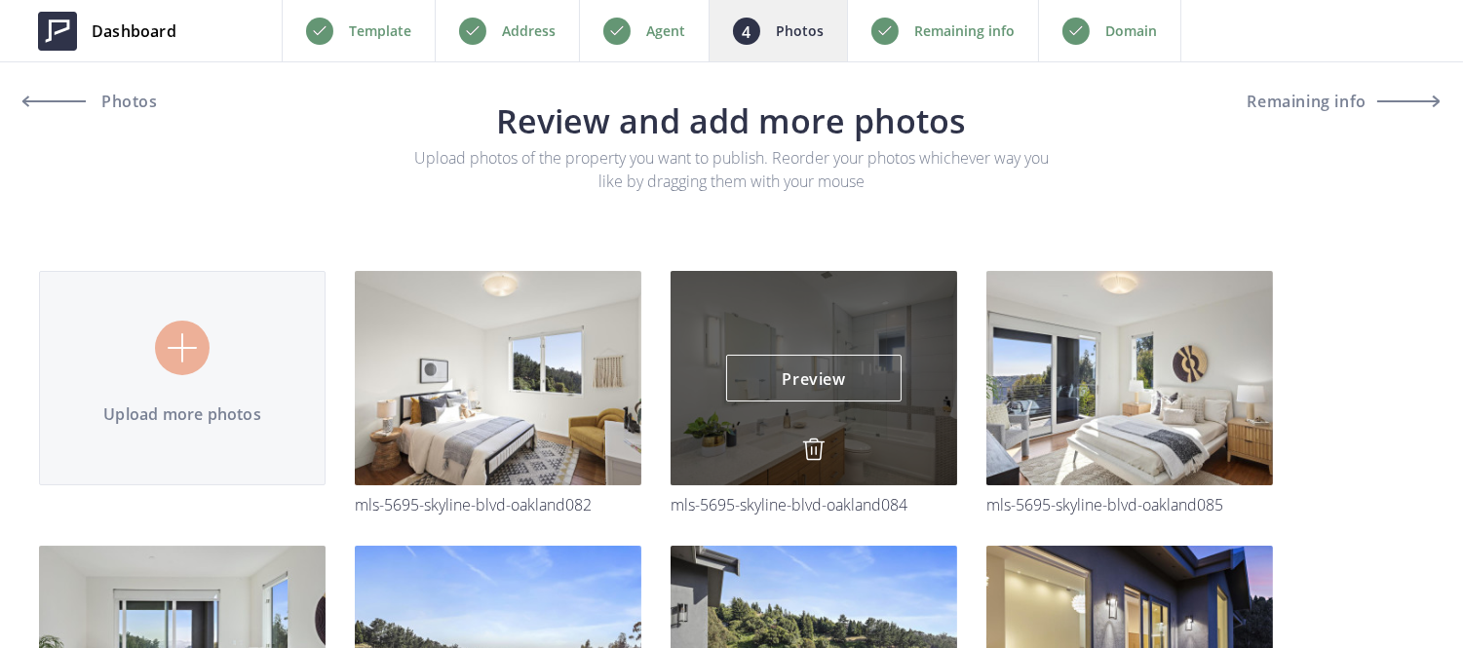
click at [816, 446] on img at bounding box center [813, 449] width 23 height 23
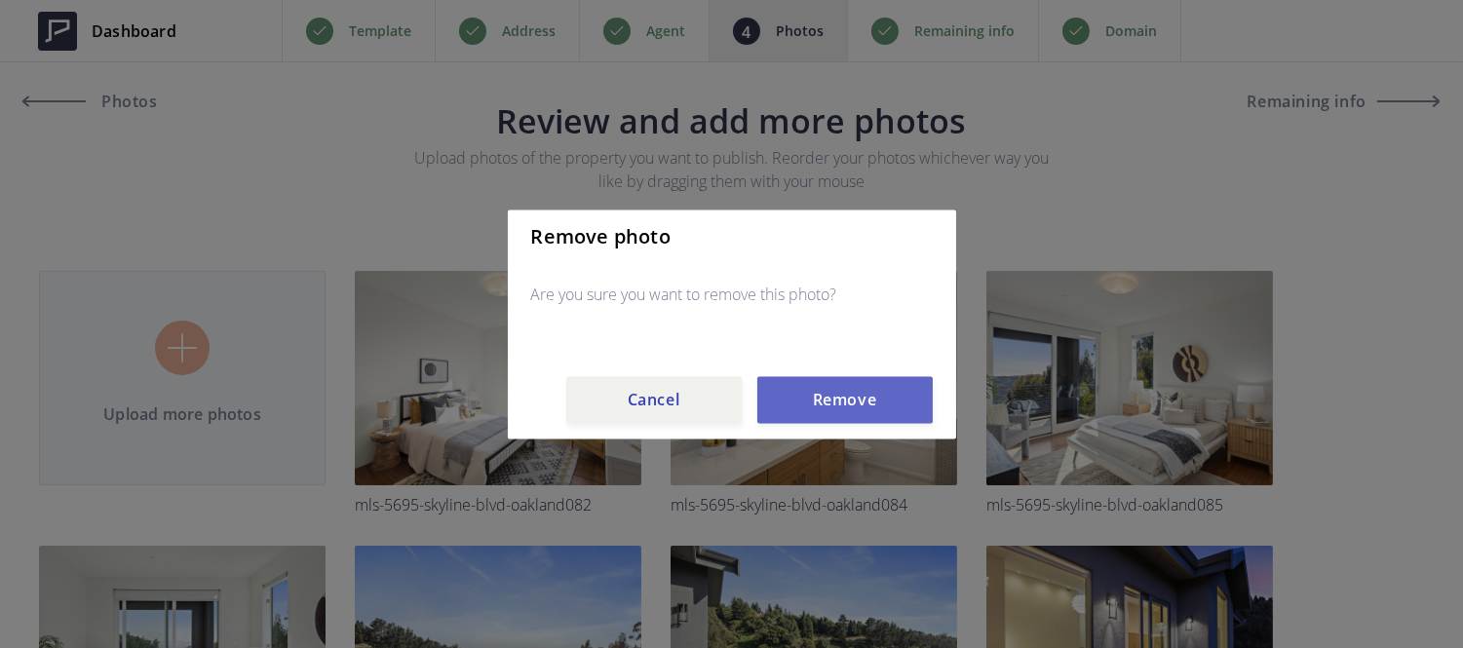
click at [820, 419] on button "Remove" at bounding box center [844, 399] width 175 height 47
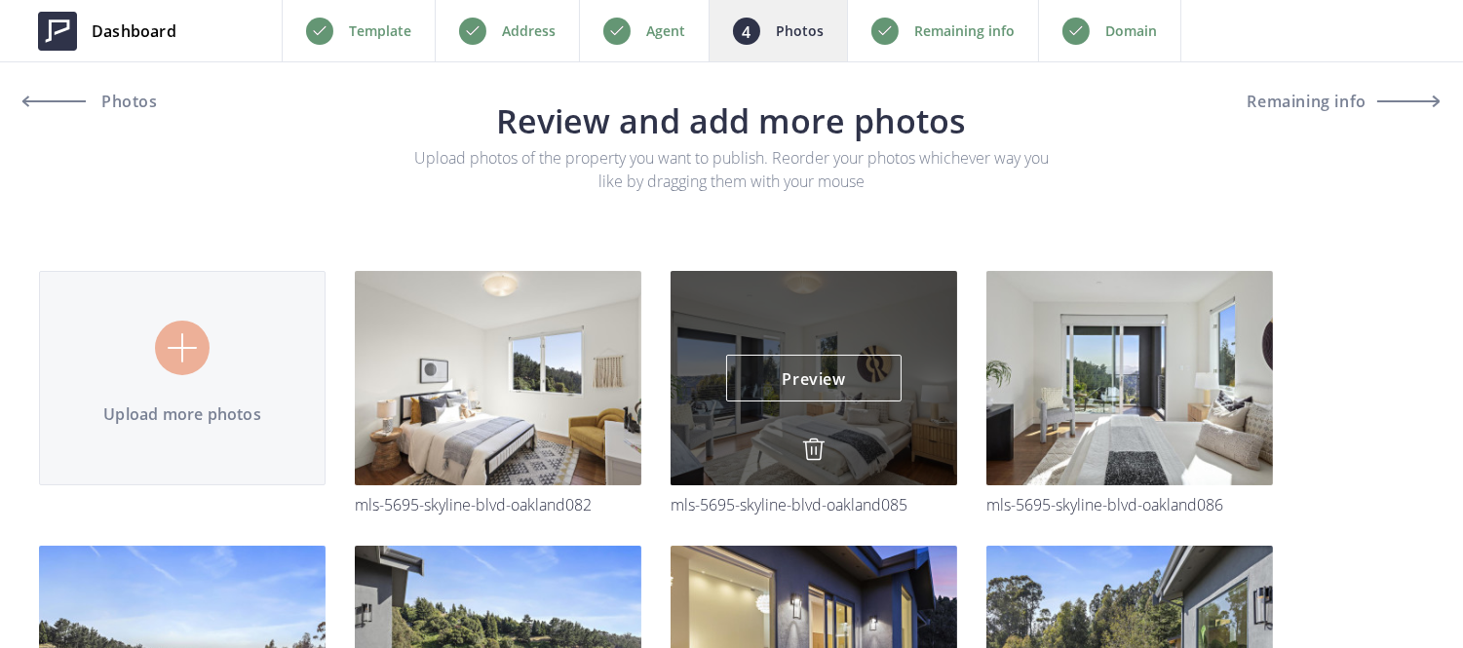
click at [812, 450] on img at bounding box center [813, 449] width 23 height 23
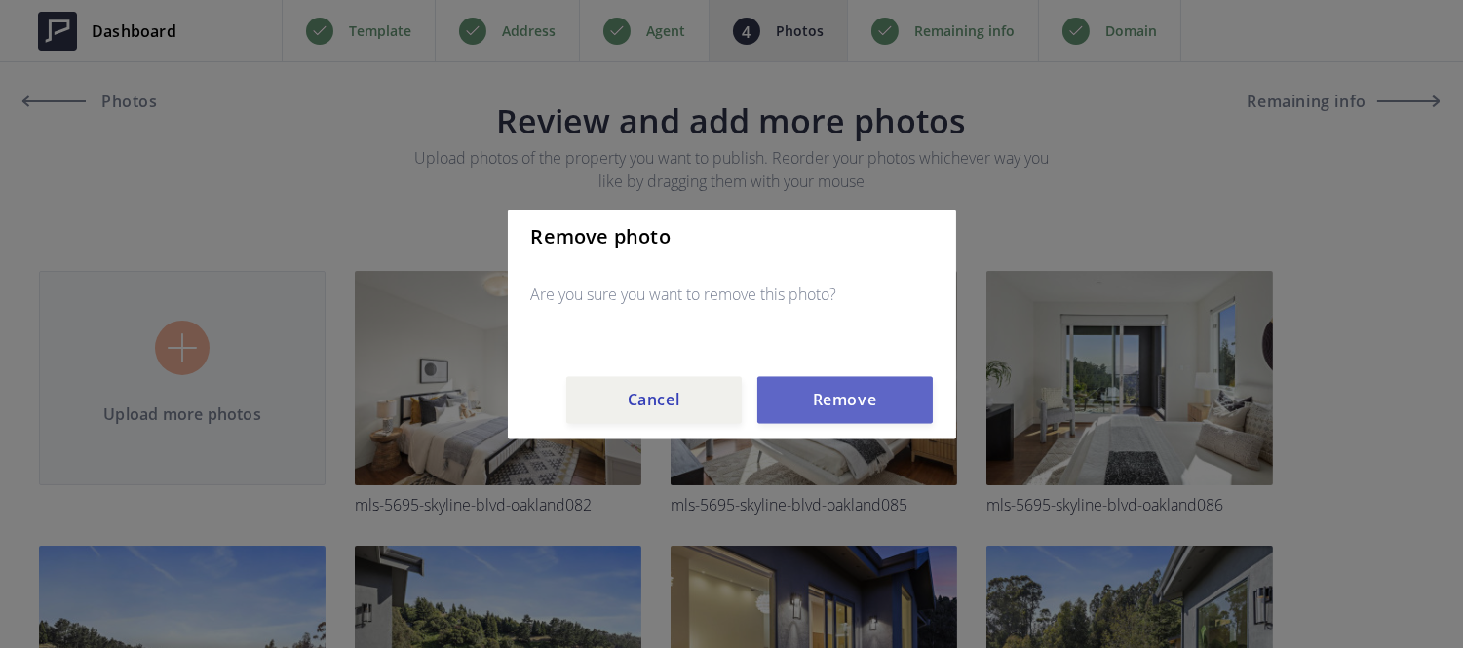
click at [820, 398] on button "Remove" at bounding box center [844, 399] width 175 height 47
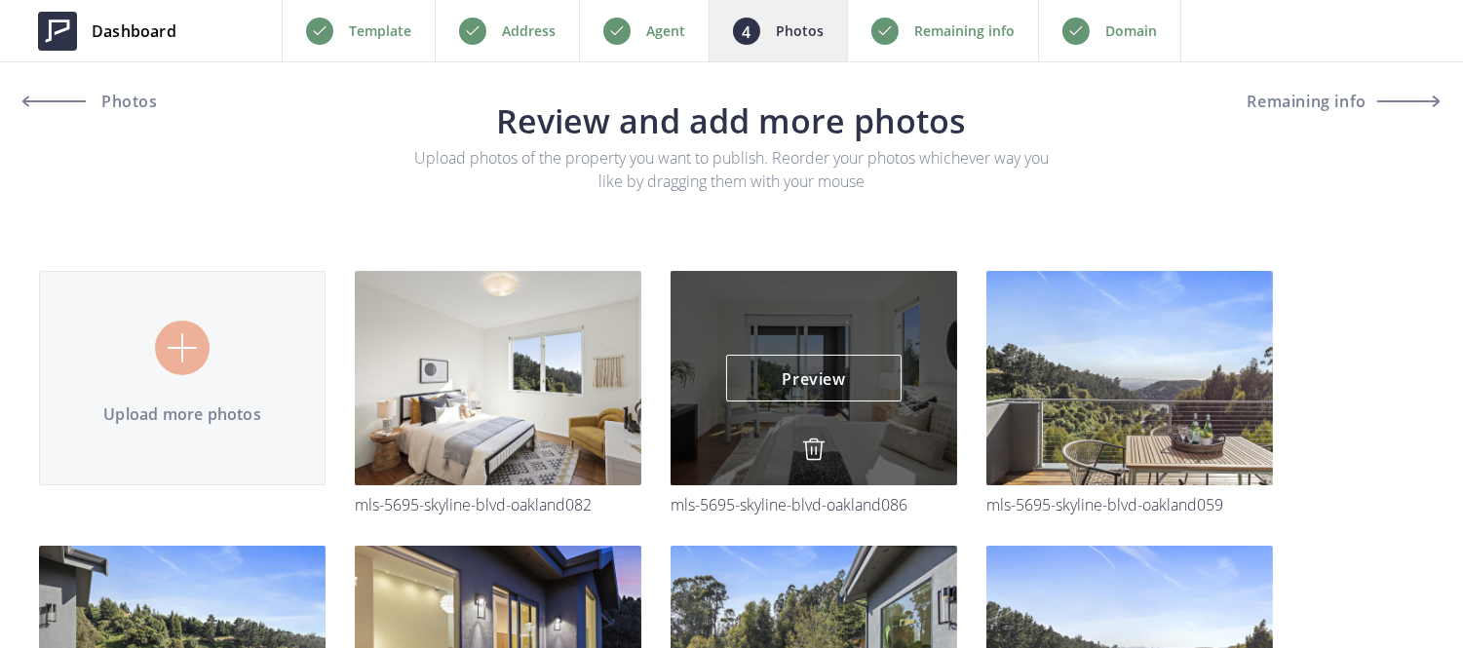
click at [807, 442] on img at bounding box center [813, 449] width 23 height 23
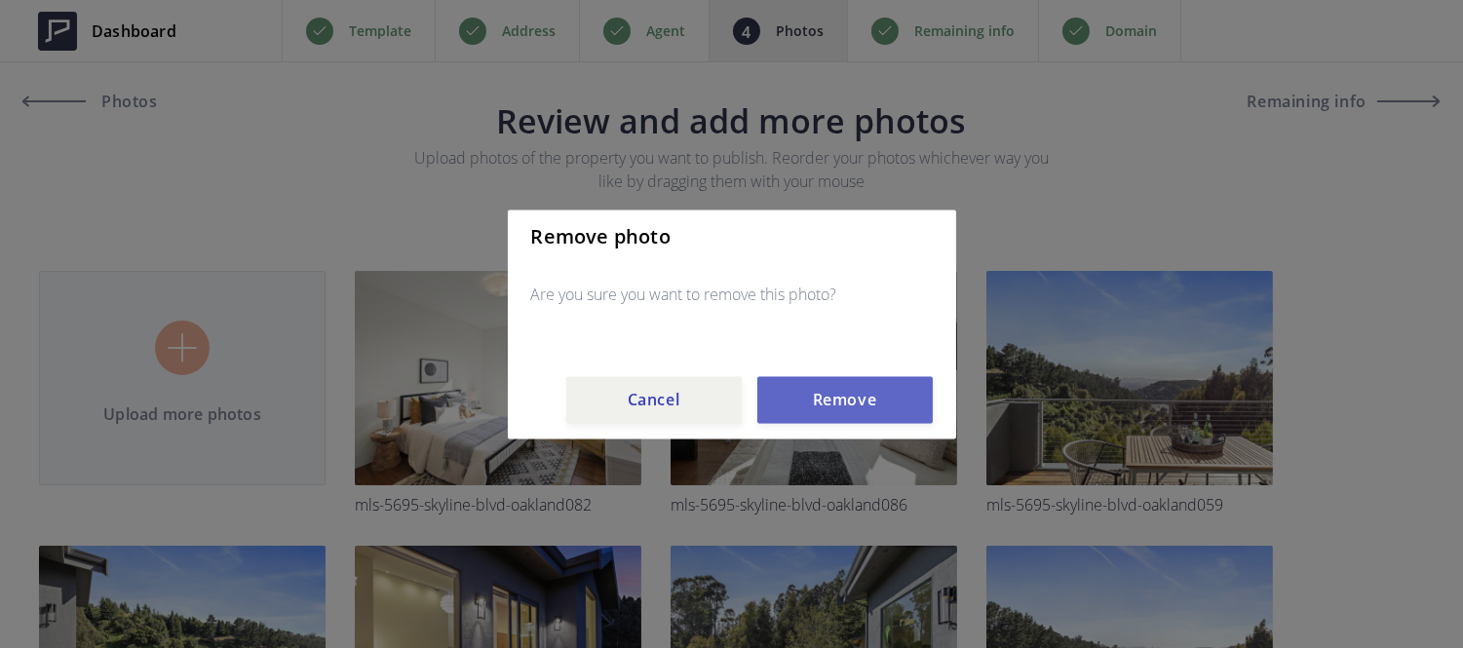
click at [827, 412] on button "Remove" at bounding box center [844, 399] width 175 height 47
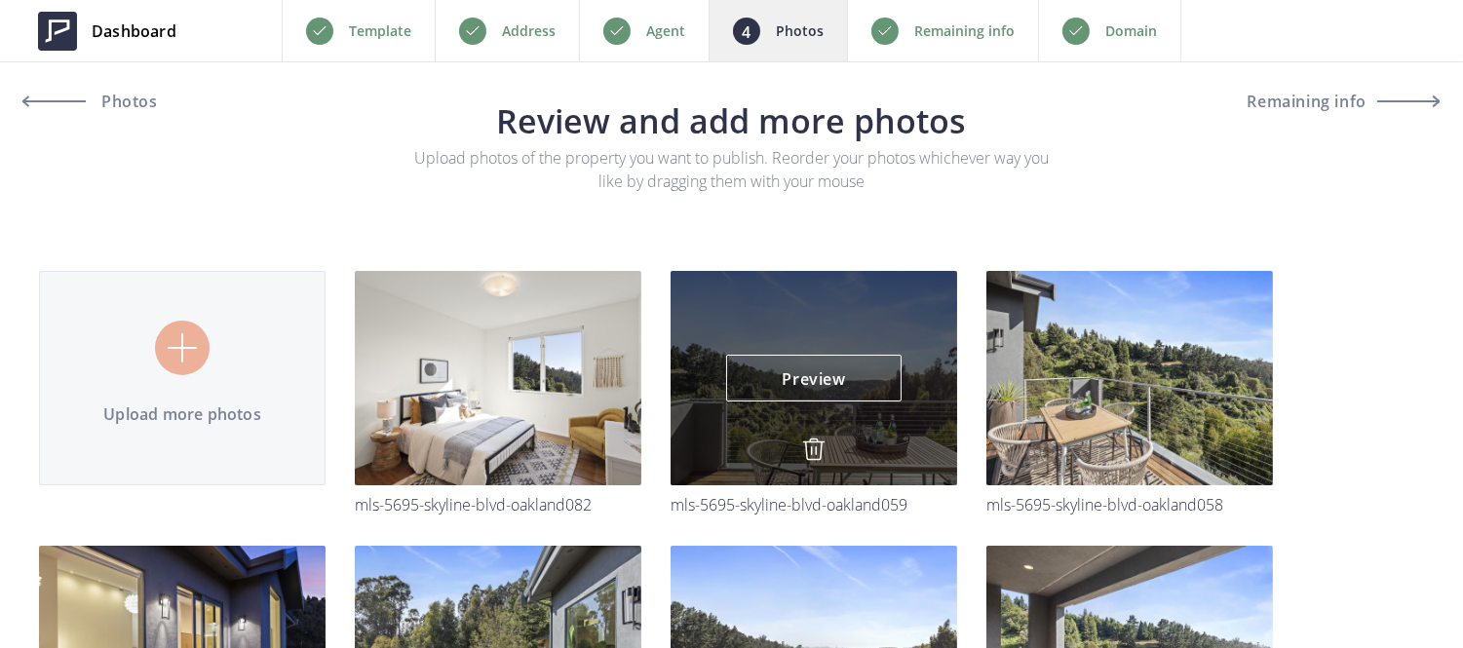
click at [816, 444] on img at bounding box center [813, 449] width 23 height 23
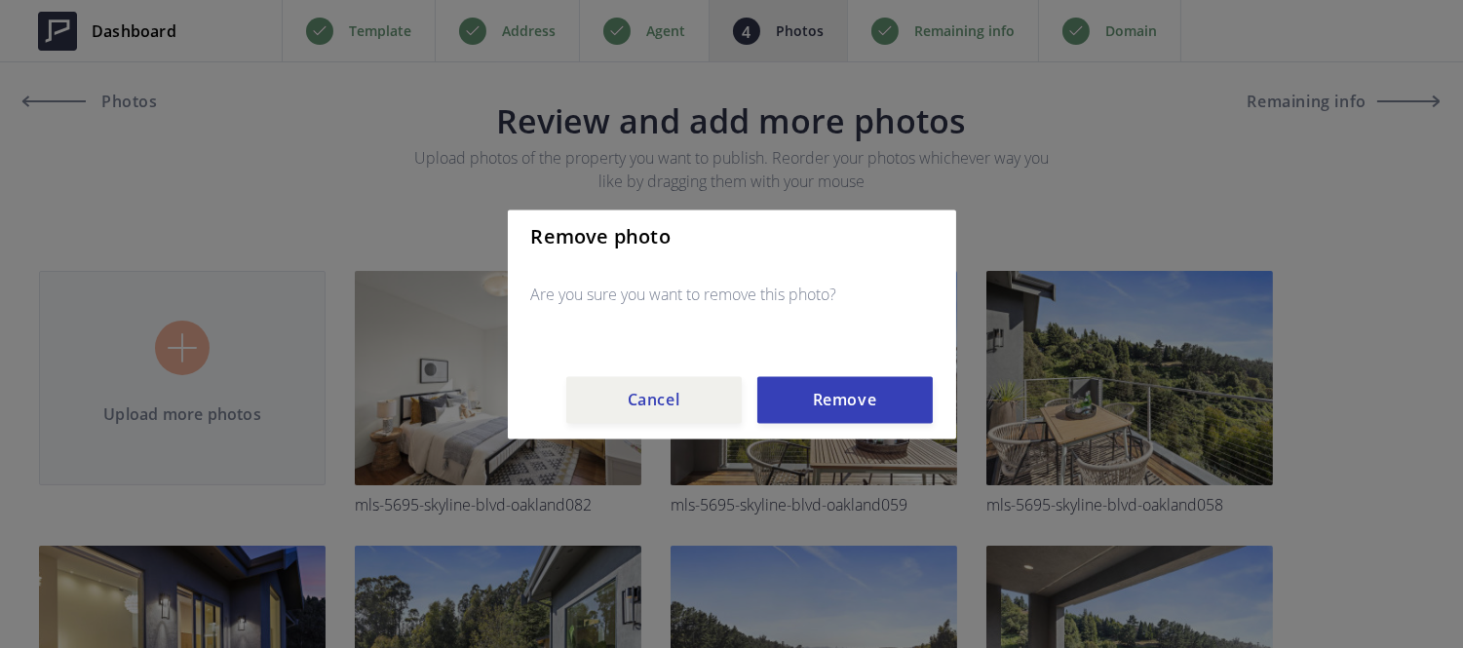
click at [825, 426] on div "Remove photo Are you sure you want to remove this photo? Cancel Remove" at bounding box center [732, 324] width 448 height 229
click at [824, 422] on button "Remove" at bounding box center [844, 399] width 175 height 47
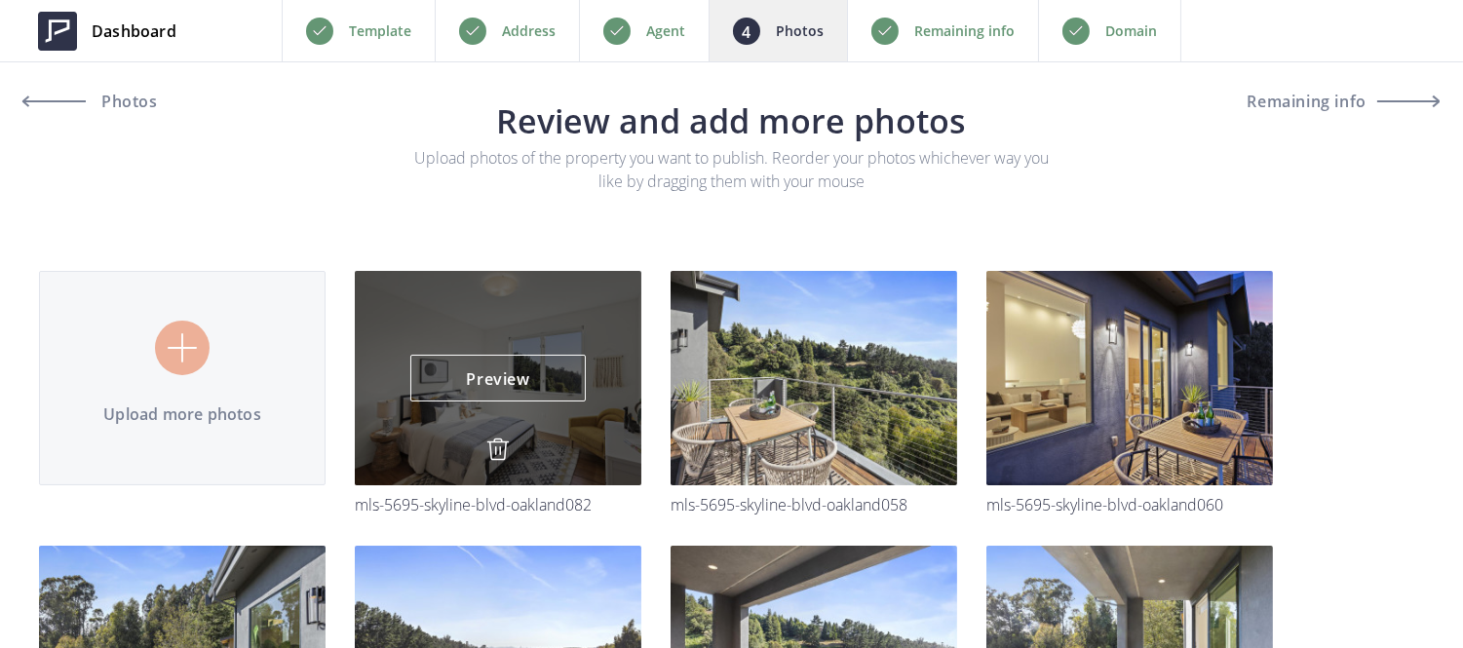
click at [499, 446] on img at bounding box center [497, 449] width 23 height 23
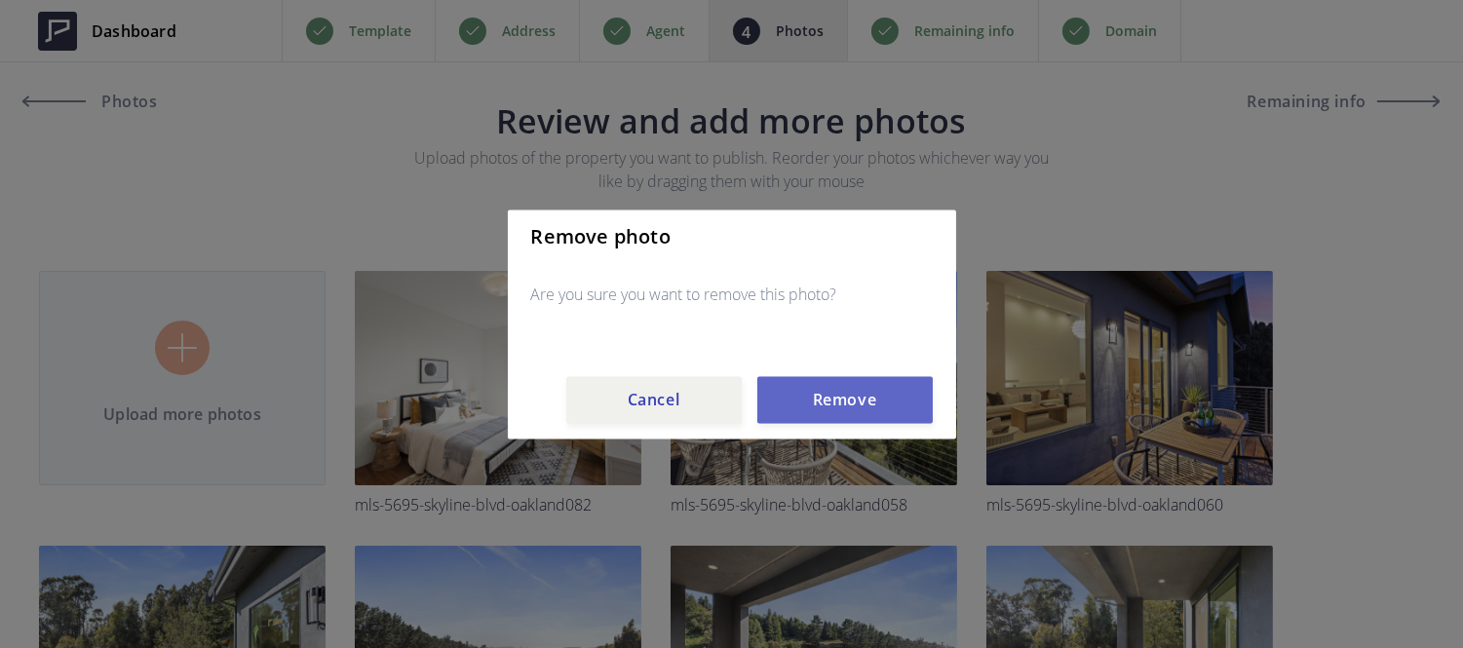
click at [826, 404] on button "Remove" at bounding box center [844, 399] width 175 height 47
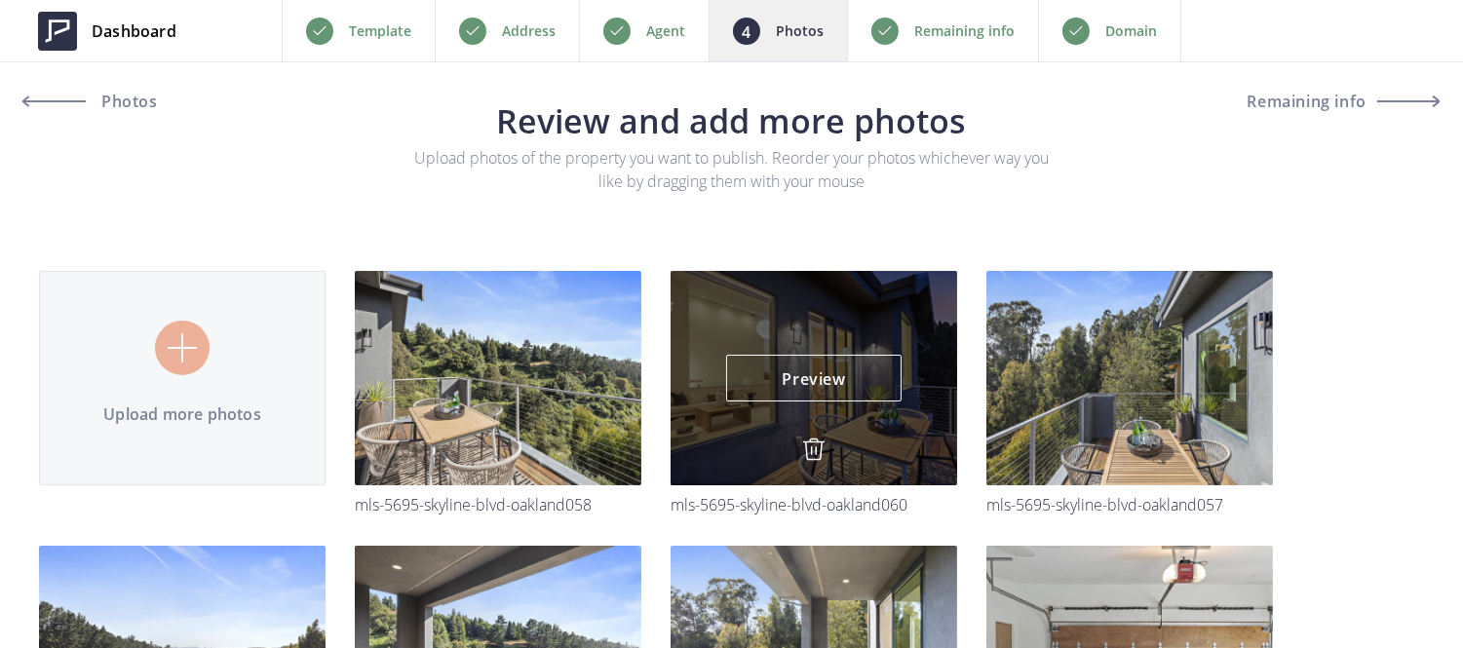
click at [815, 451] on img at bounding box center [813, 449] width 23 height 23
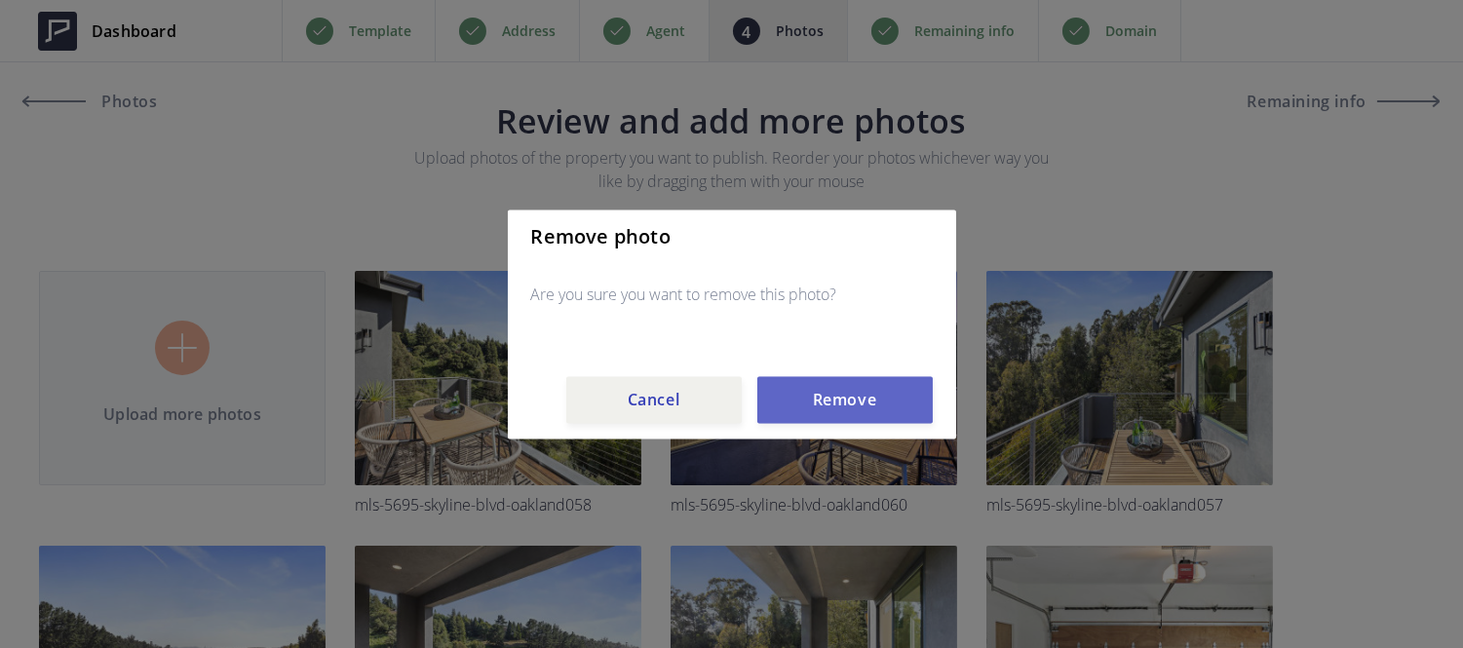
click at [820, 409] on button "Remove" at bounding box center [844, 399] width 175 height 47
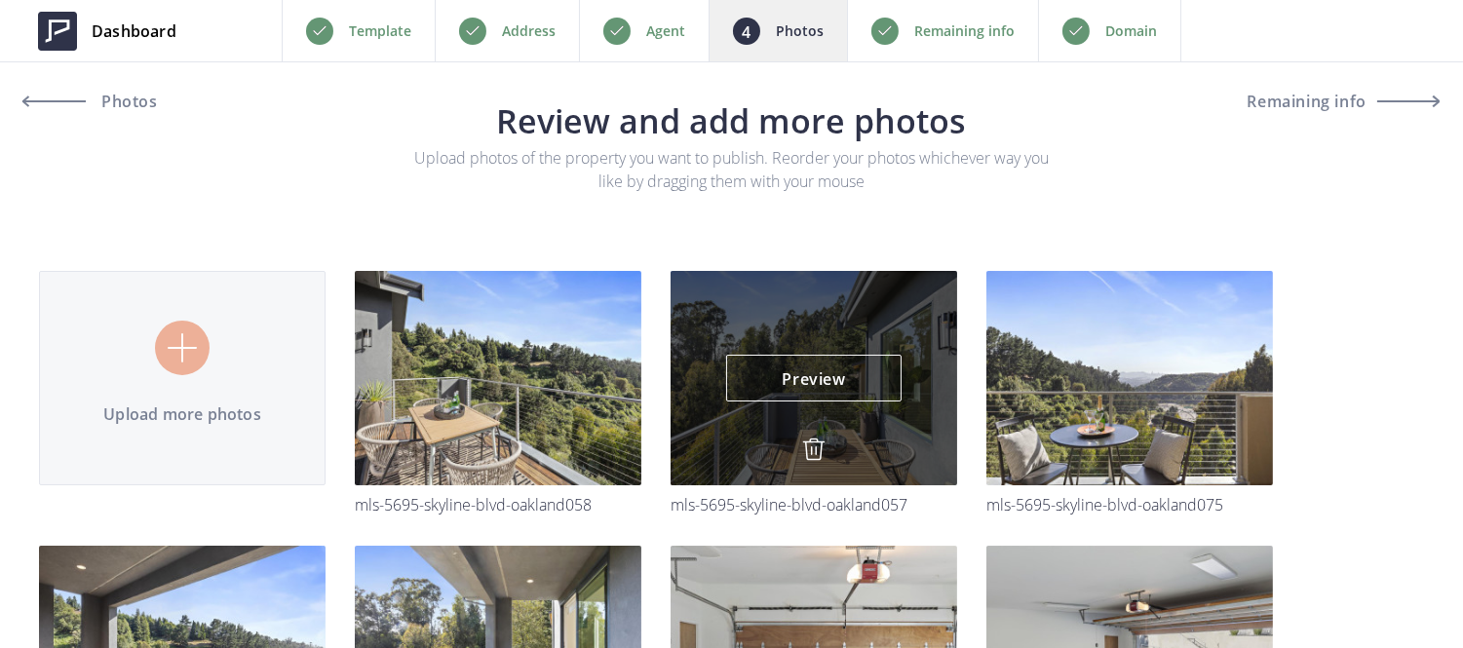
click at [815, 440] on img at bounding box center [813, 449] width 23 height 23
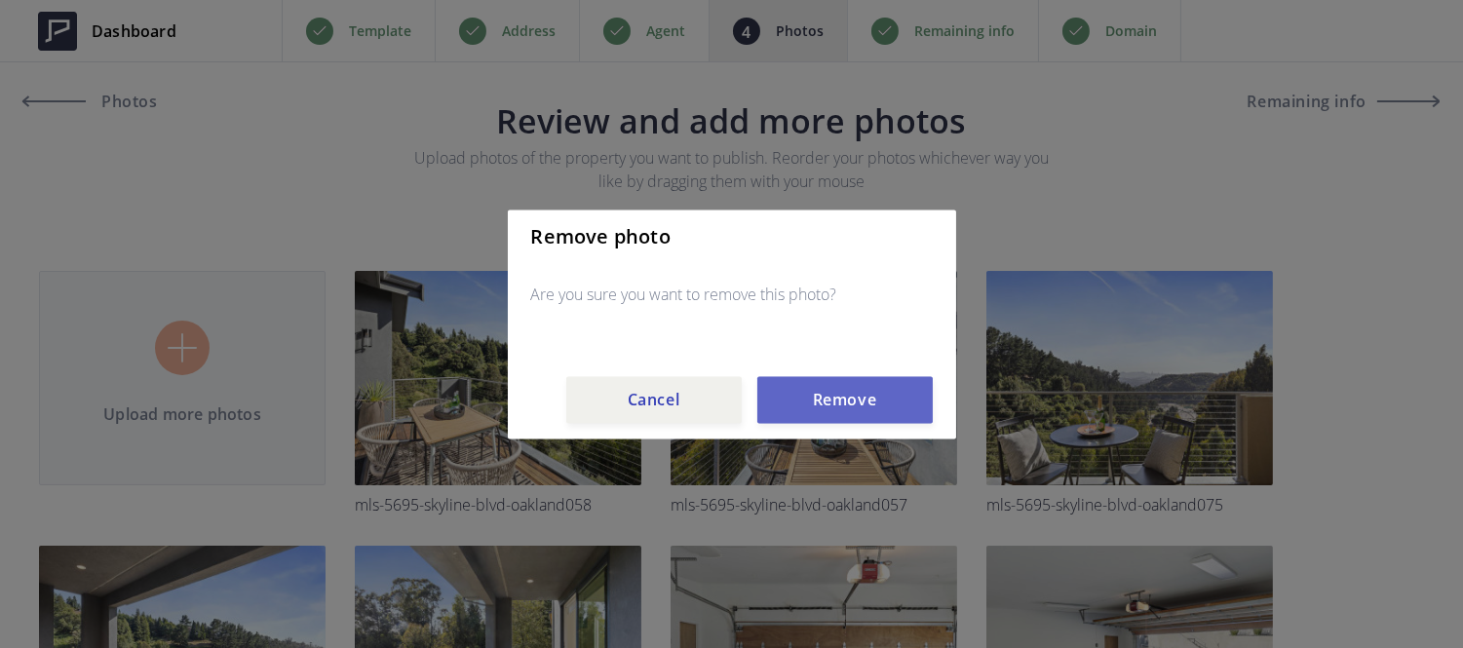
click at [817, 406] on button "Remove" at bounding box center [844, 399] width 175 height 47
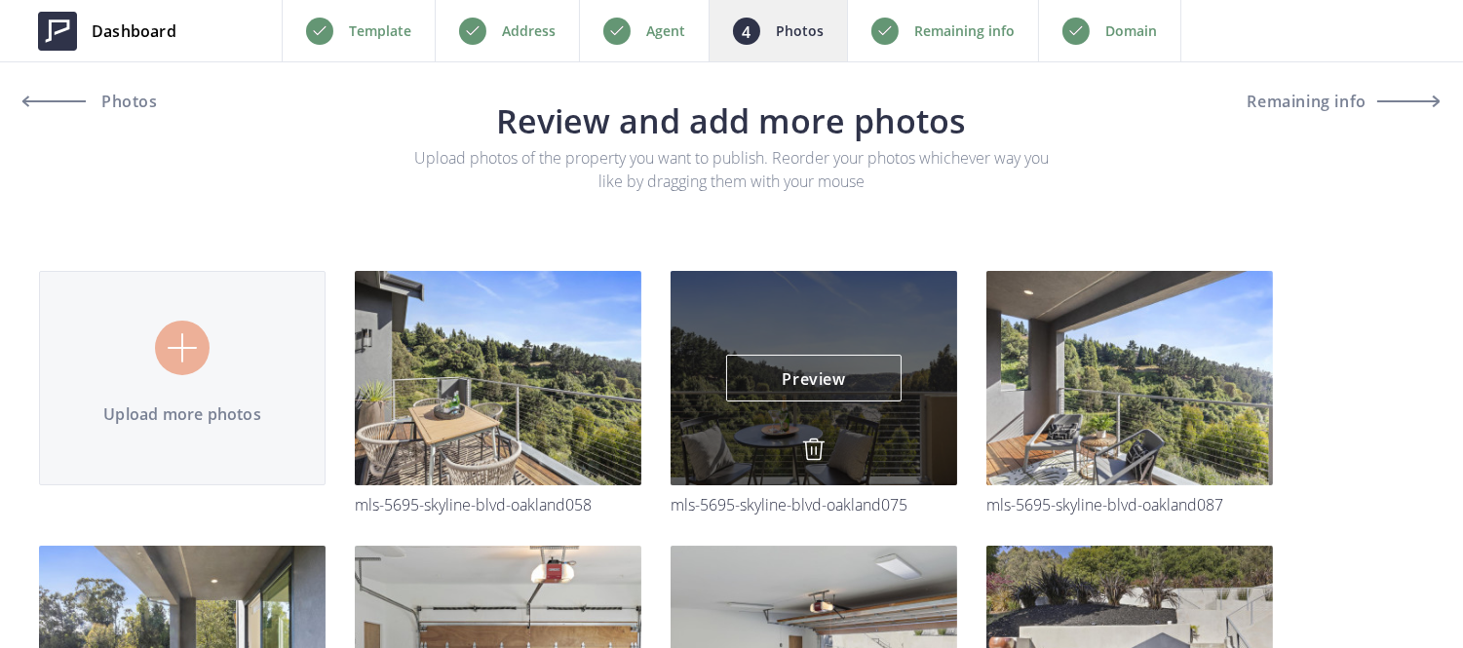
click at [810, 450] on img at bounding box center [813, 449] width 23 height 23
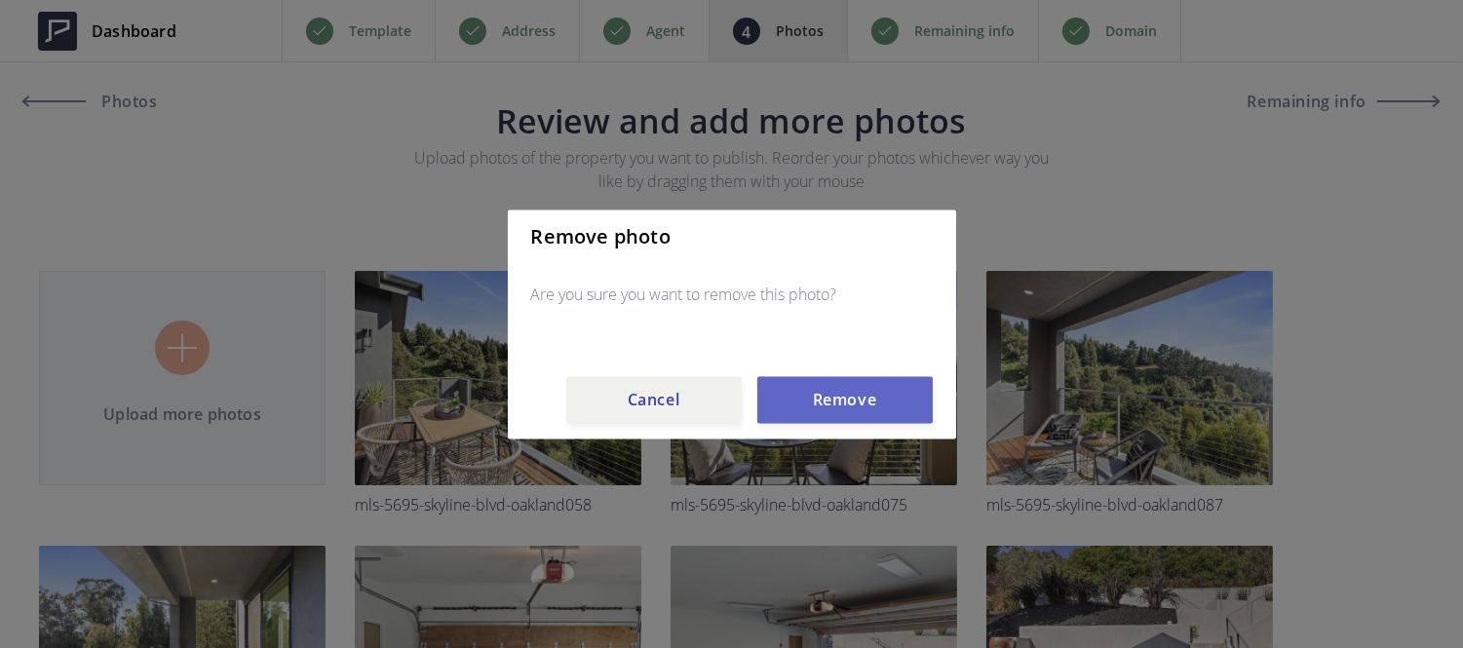
click at [811, 384] on button "Remove" at bounding box center [844, 399] width 175 height 47
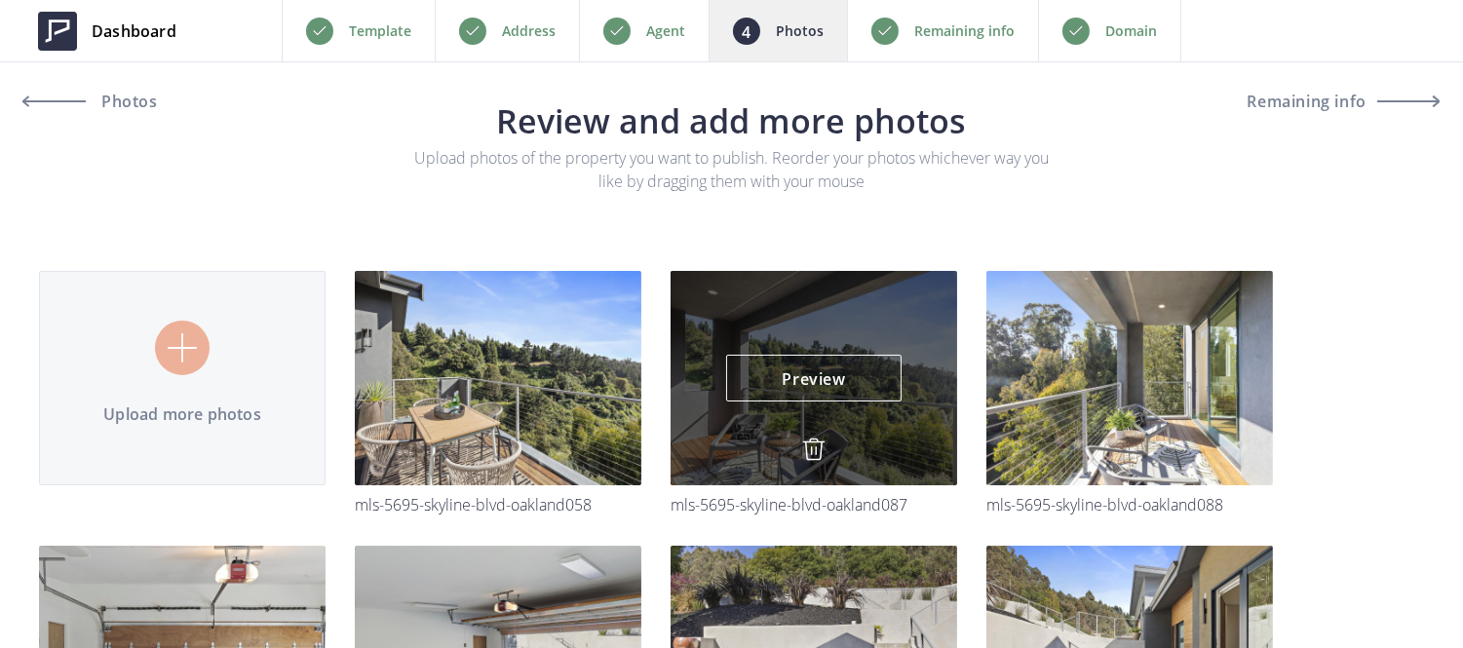
click at [807, 442] on img at bounding box center [813, 449] width 23 height 23
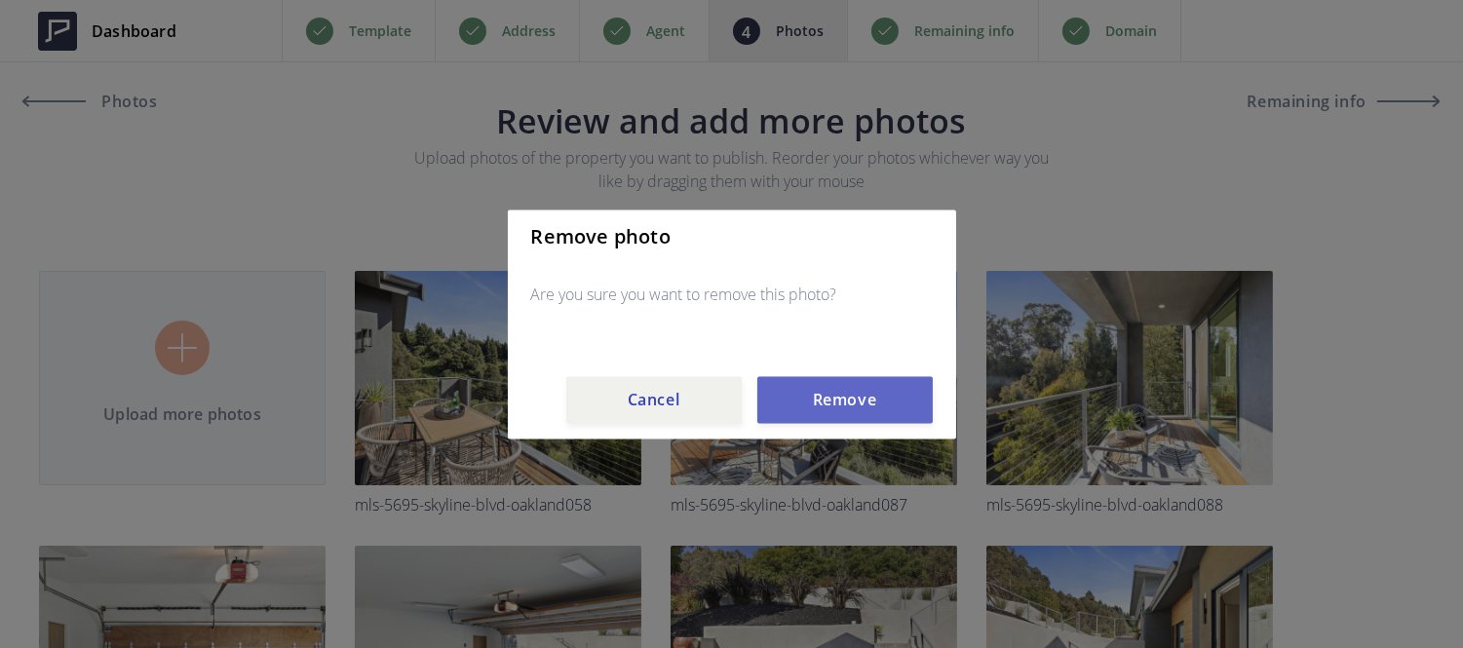
click at [793, 407] on button "Remove" at bounding box center [844, 399] width 175 height 47
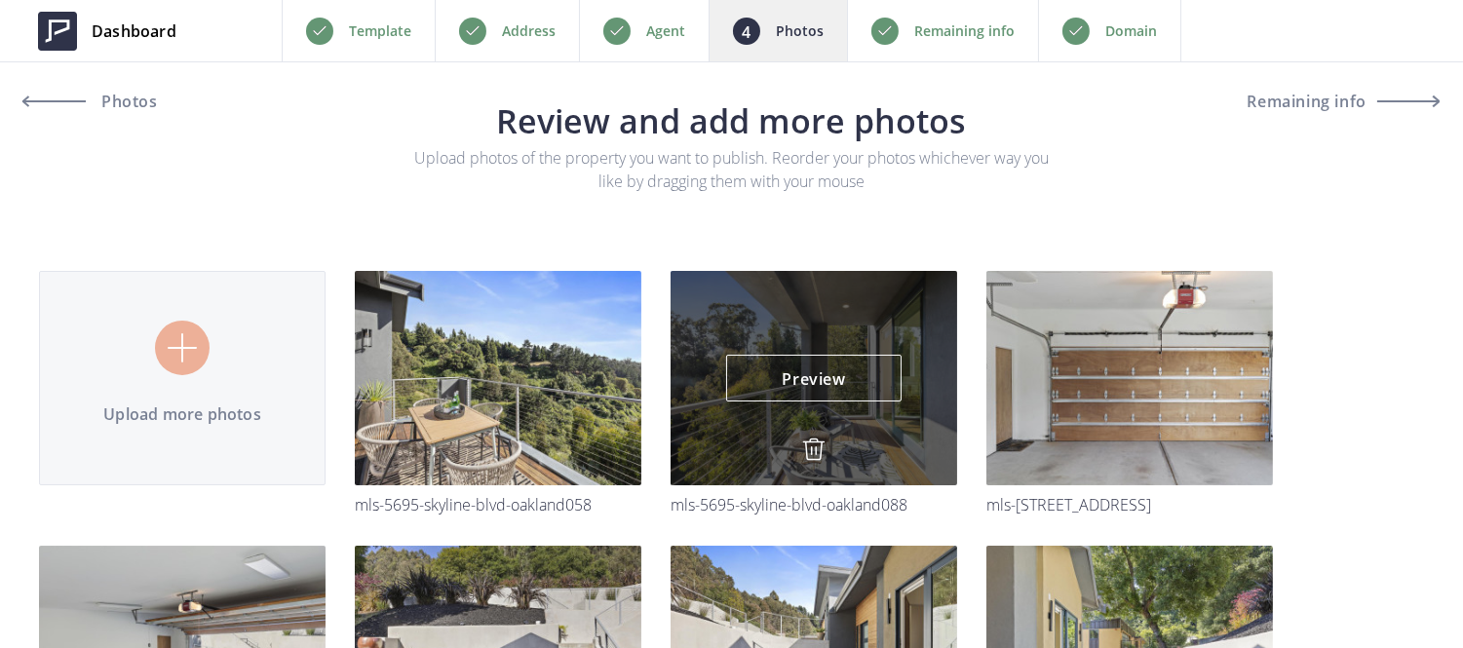
click at [802, 455] on img at bounding box center [813, 449] width 23 height 23
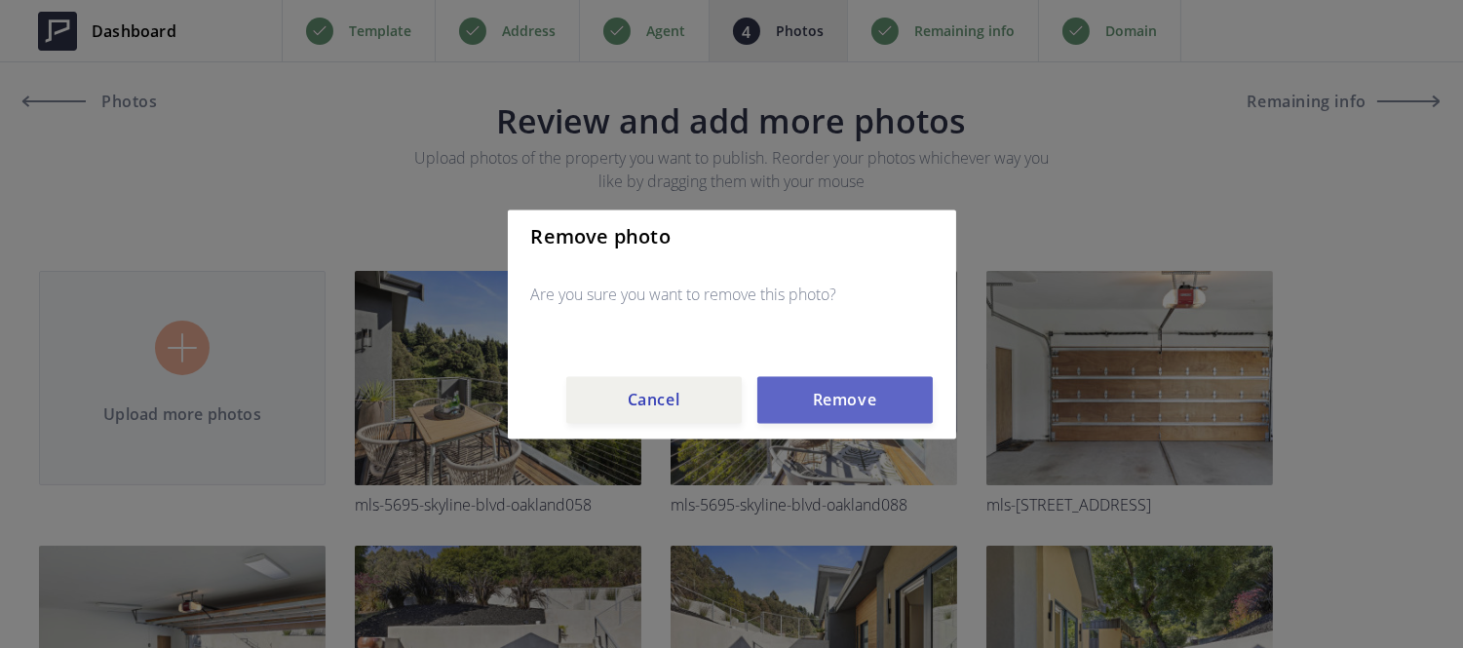
click at [799, 412] on button "Remove" at bounding box center [844, 399] width 175 height 47
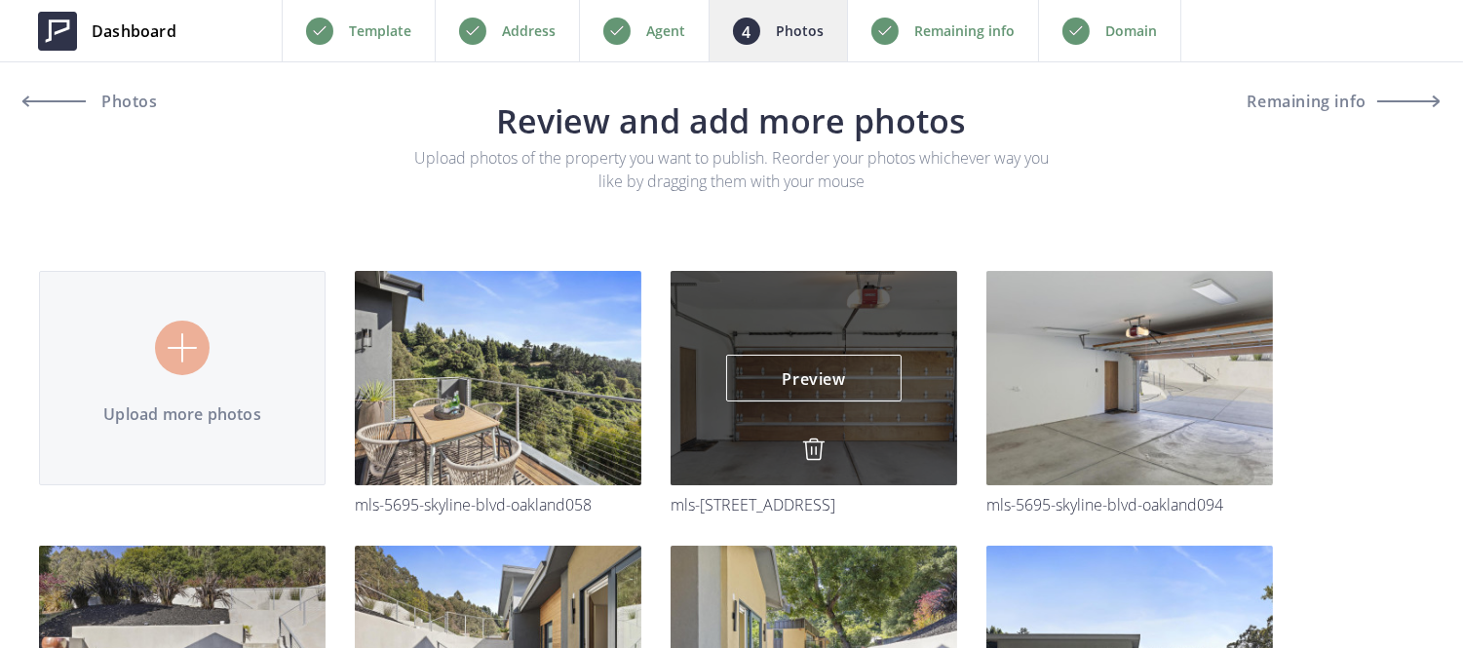
click at [807, 454] on img at bounding box center [813, 449] width 23 height 23
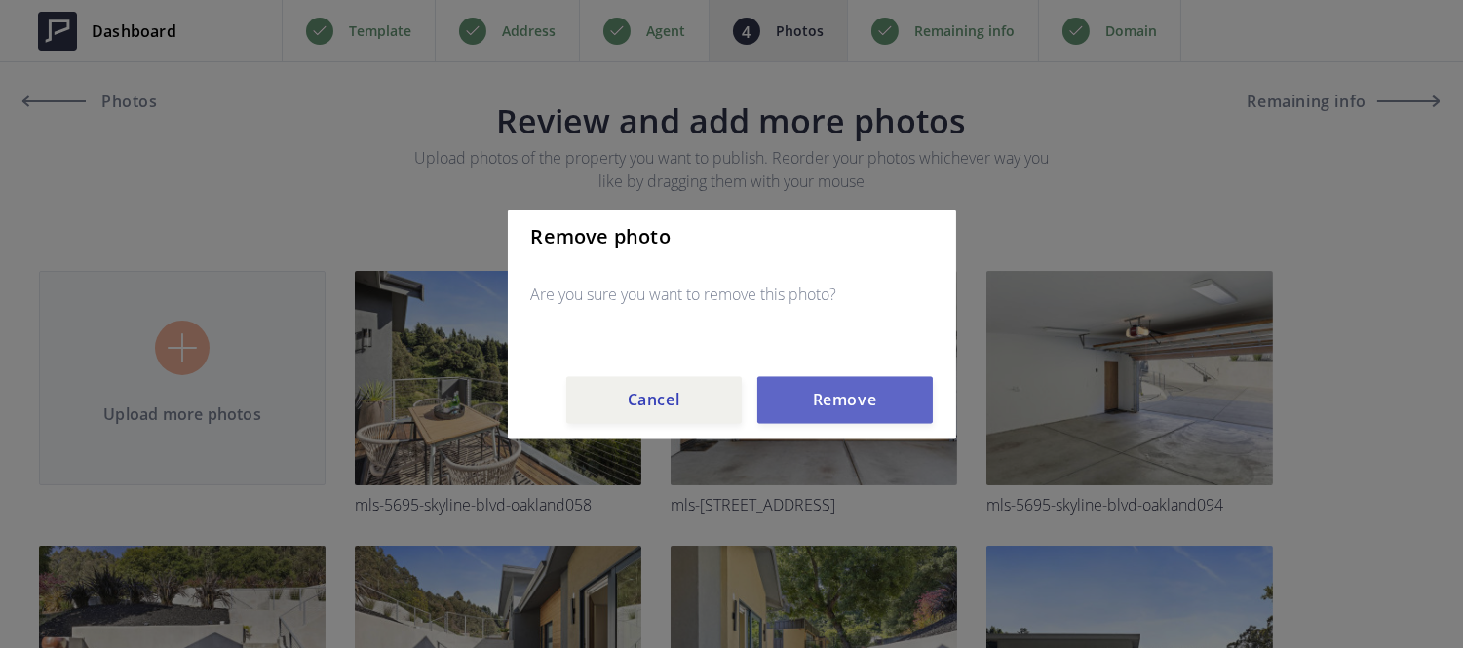
click at [795, 414] on button "Remove" at bounding box center [844, 399] width 175 height 47
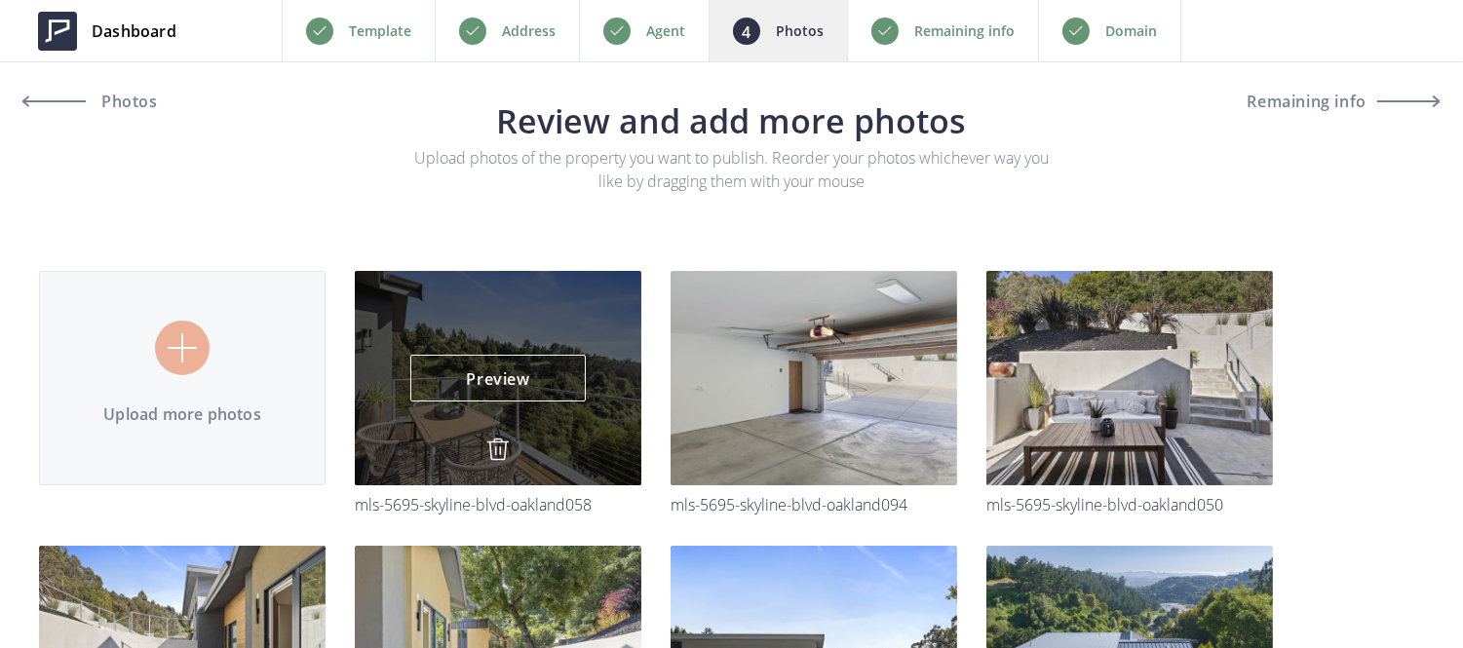
click at [493, 446] on img at bounding box center [497, 449] width 23 height 23
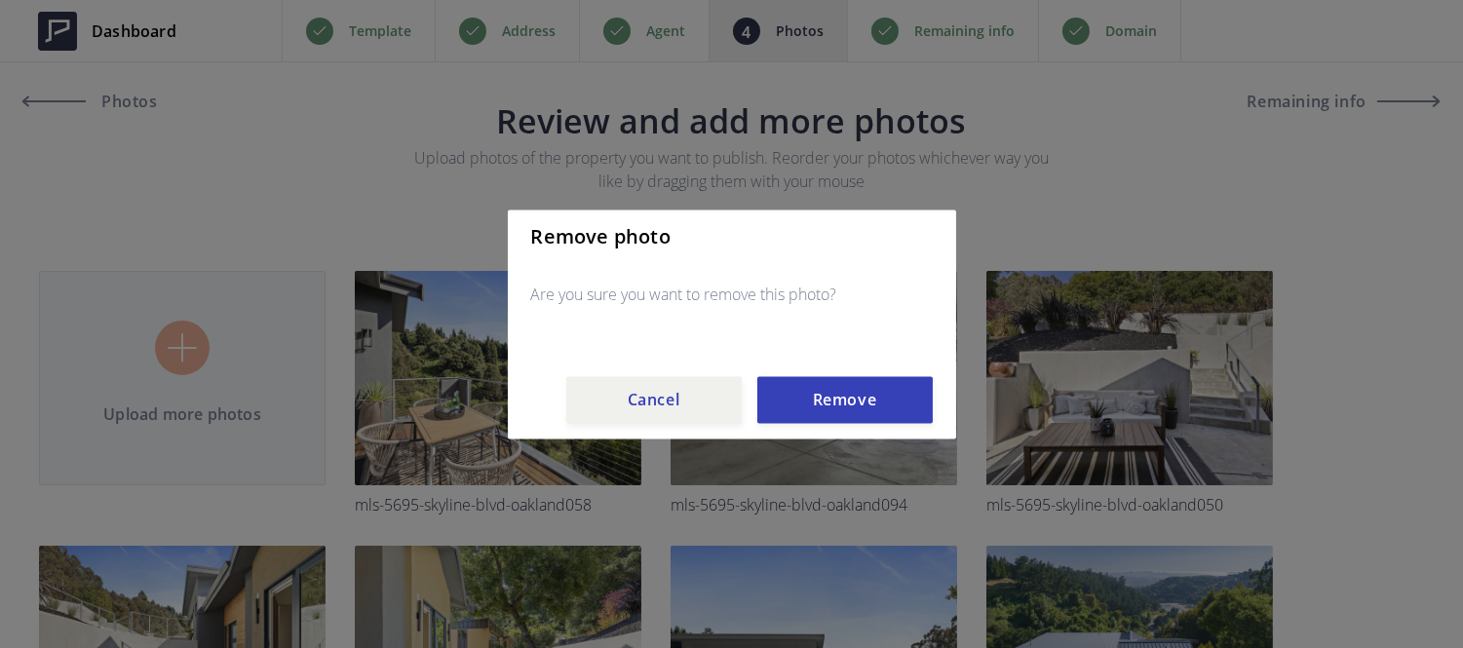
click at [841, 423] on div "Remove photo Are you sure you want to remove this photo? Cancel Remove" at bounding box center [732, 324] width 448 height 229
click at [840, 412] on button "Remove" at bounding box center [844, 399] width 175 height 47
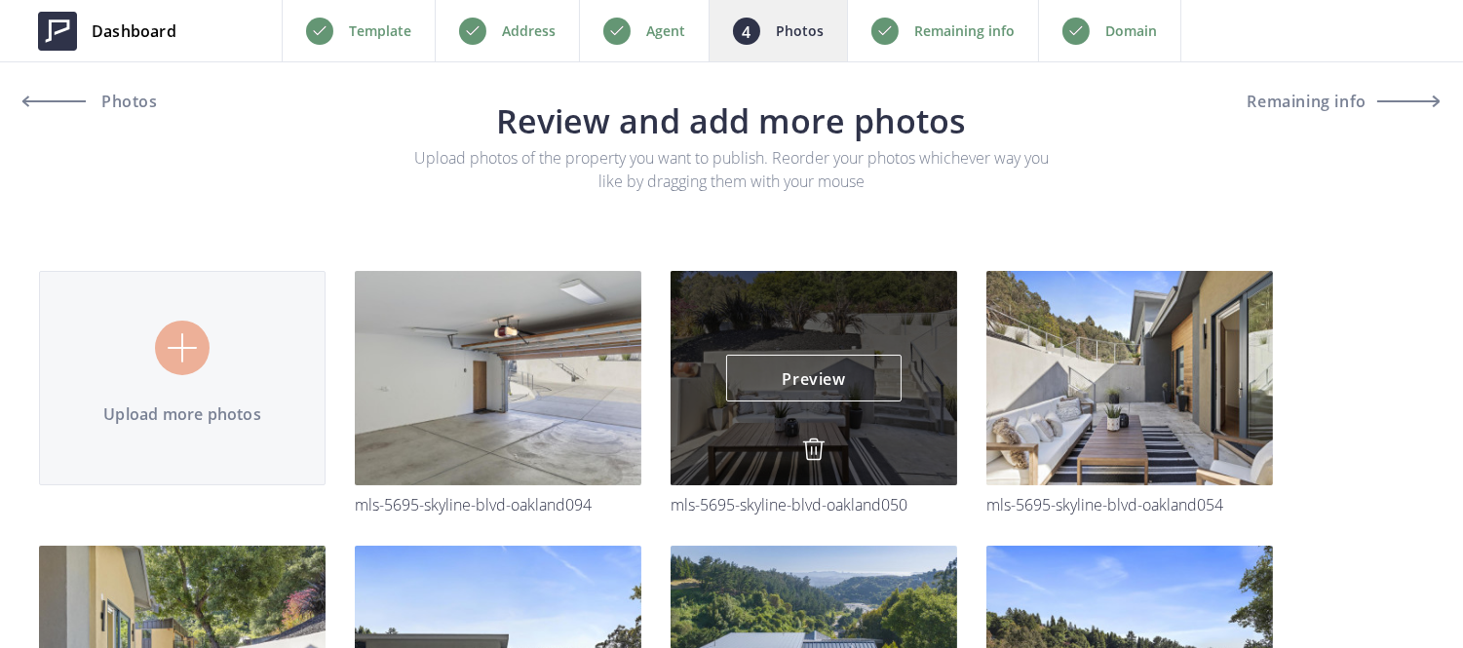
click at [814, 445] on img at bounding box center [813, 449] width 23 height 23
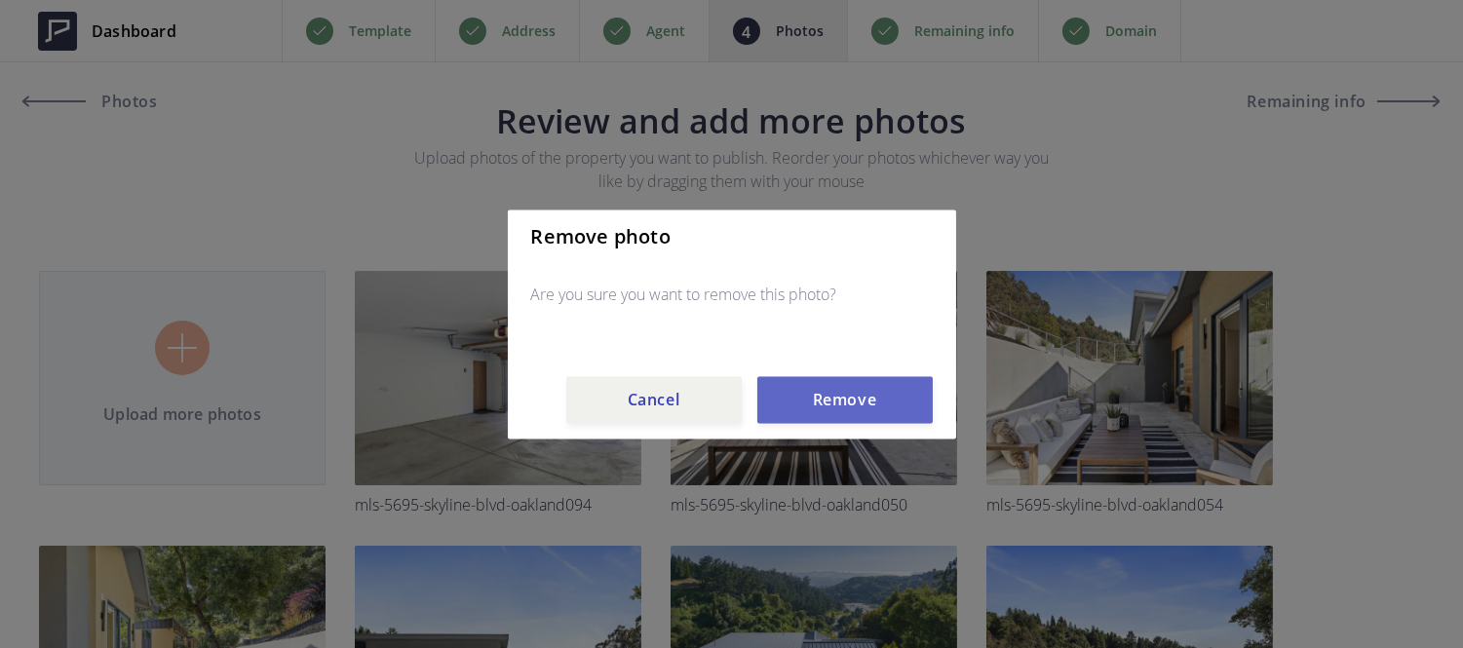
click at [825, 411] on button "Remove" at bounding box center [844, 399] width 175 height 47
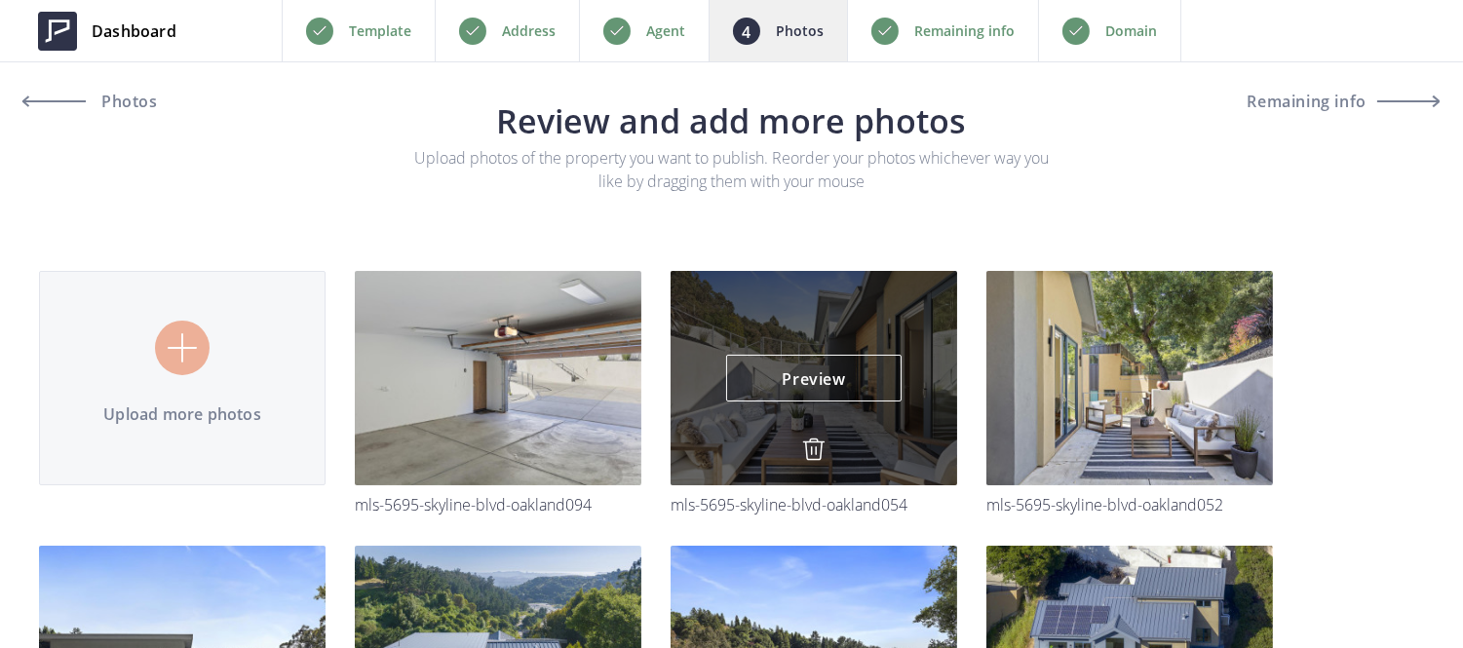
click at [807, 465] on link at bounding box center [813, 452] width 23 height 28
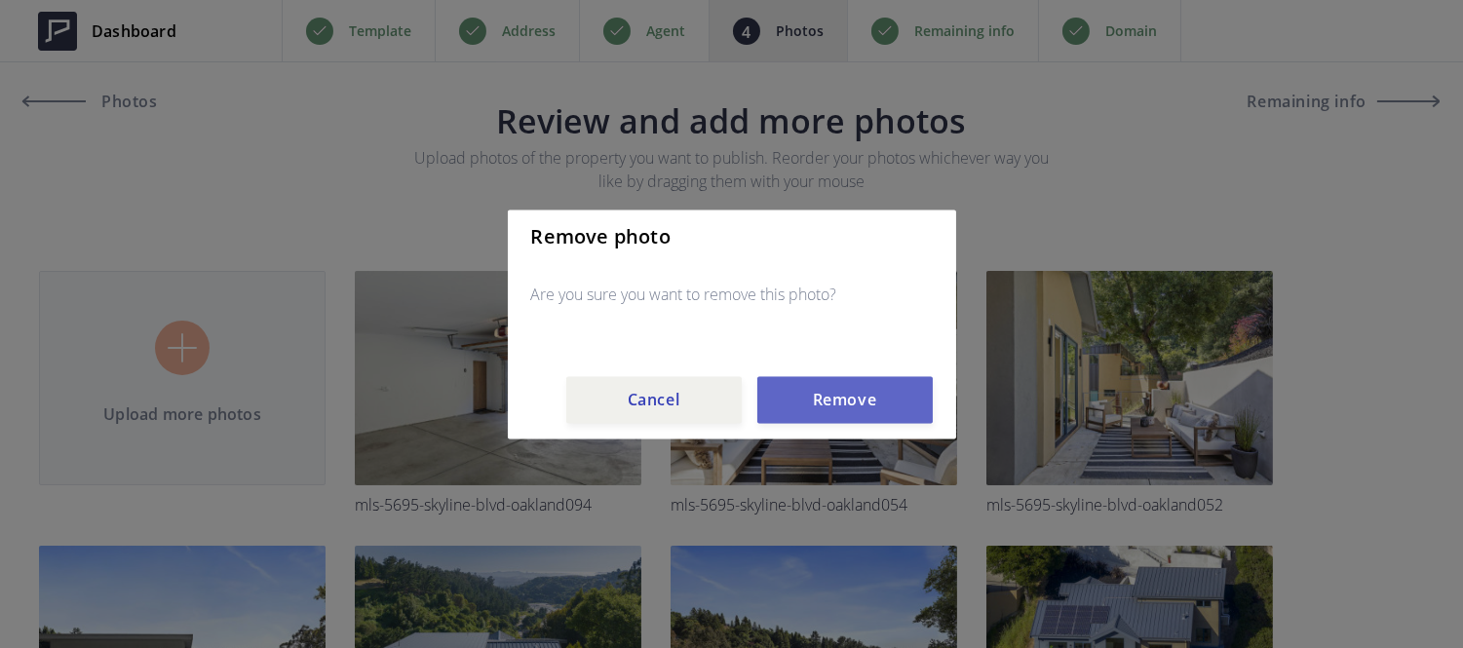
click at [840, 382] on button "Remove" at bounding box center [844, 399] width 175 height 47
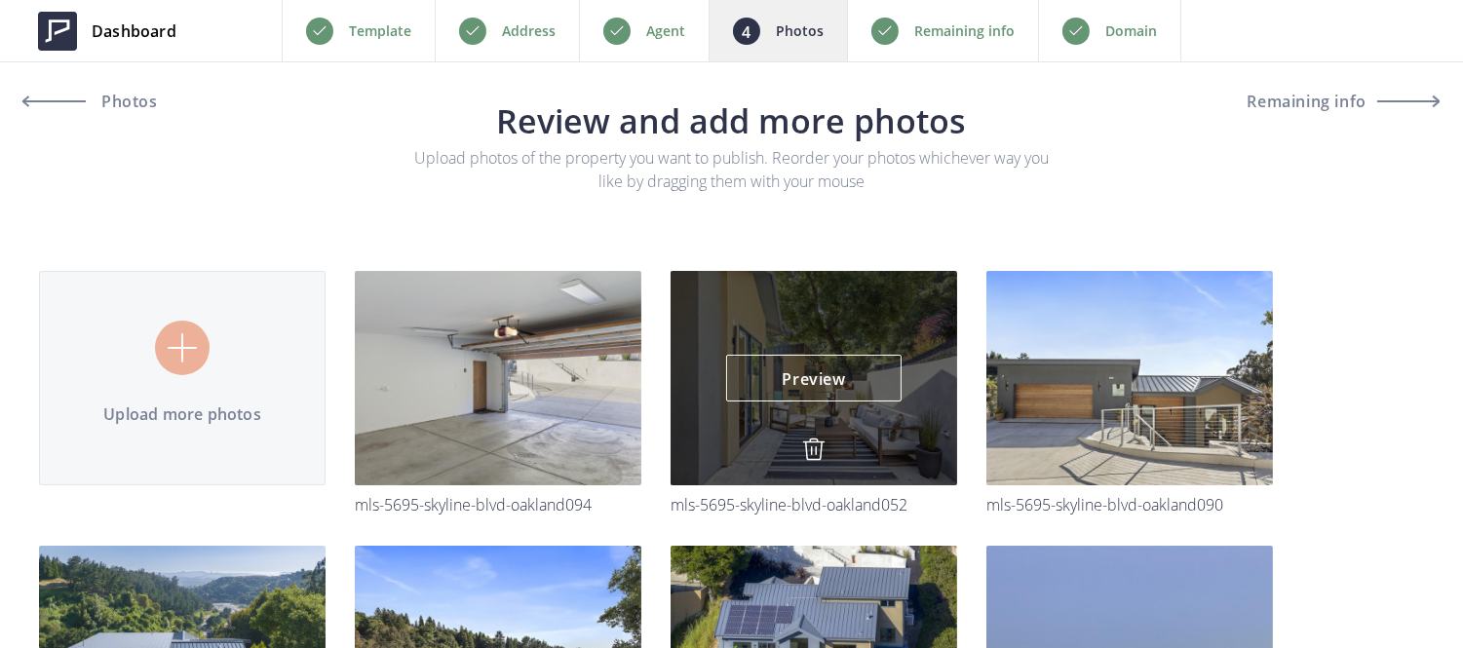
click at [806, 449] on img at bounding box center [813, 449] width 23 height 23
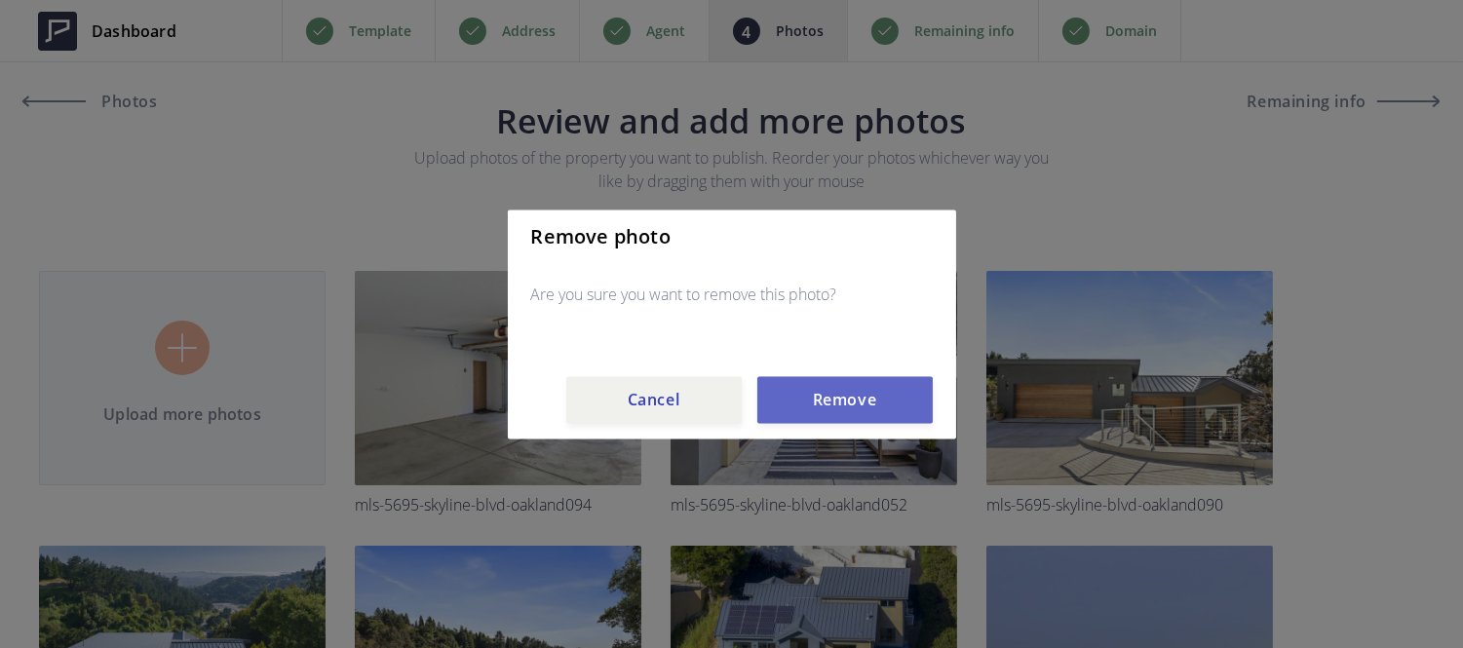
click at [828, 409] on button "Remove" at bounding box center [844, 399] width 175 height 47
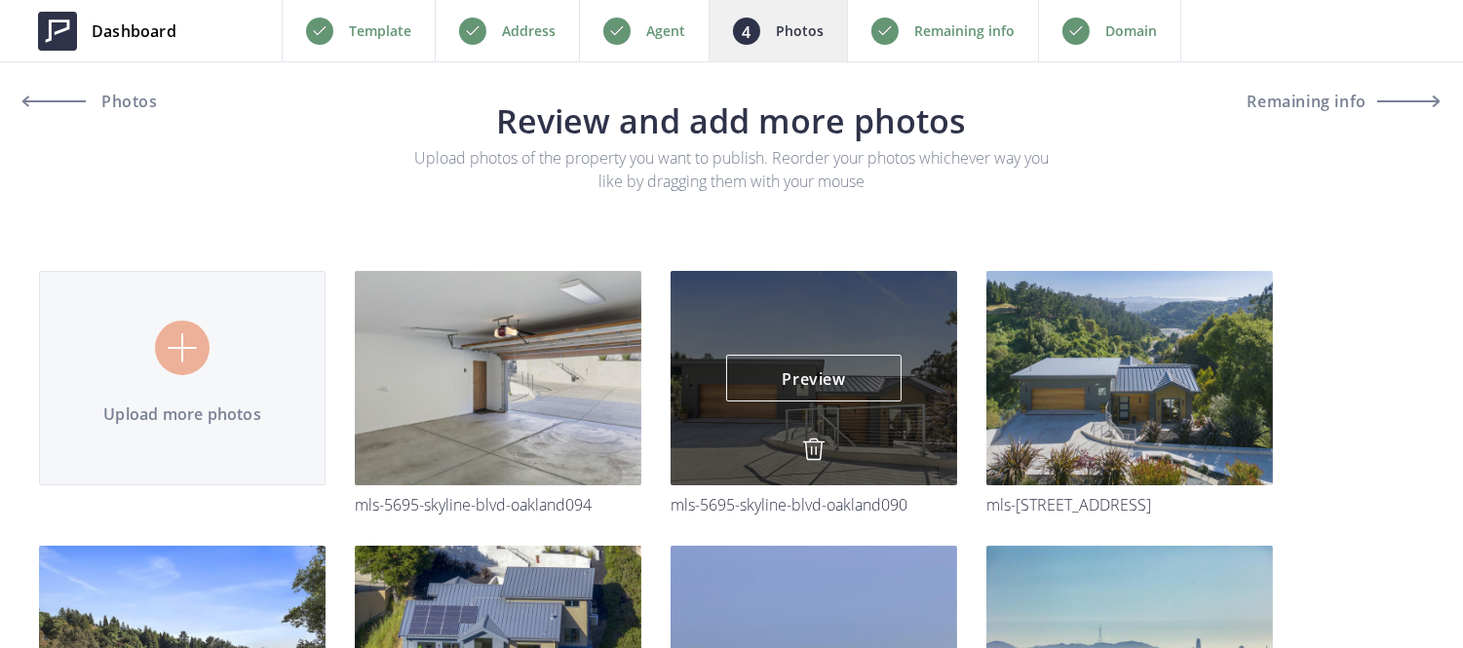
click at [814, 444] on img at bounding box center [813, 449] width 23 height 23
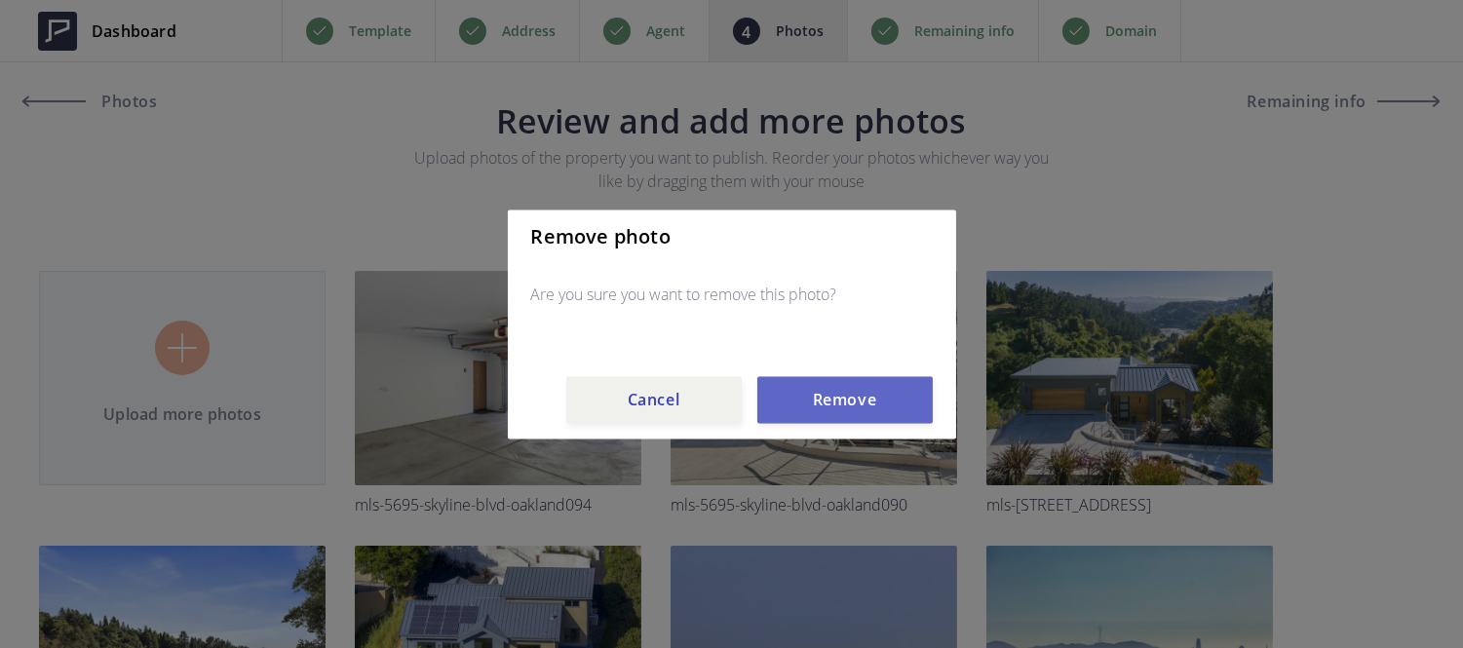
click at [833, 382] on button "Remove" at bounding box center [844, 399] width 175 height 47
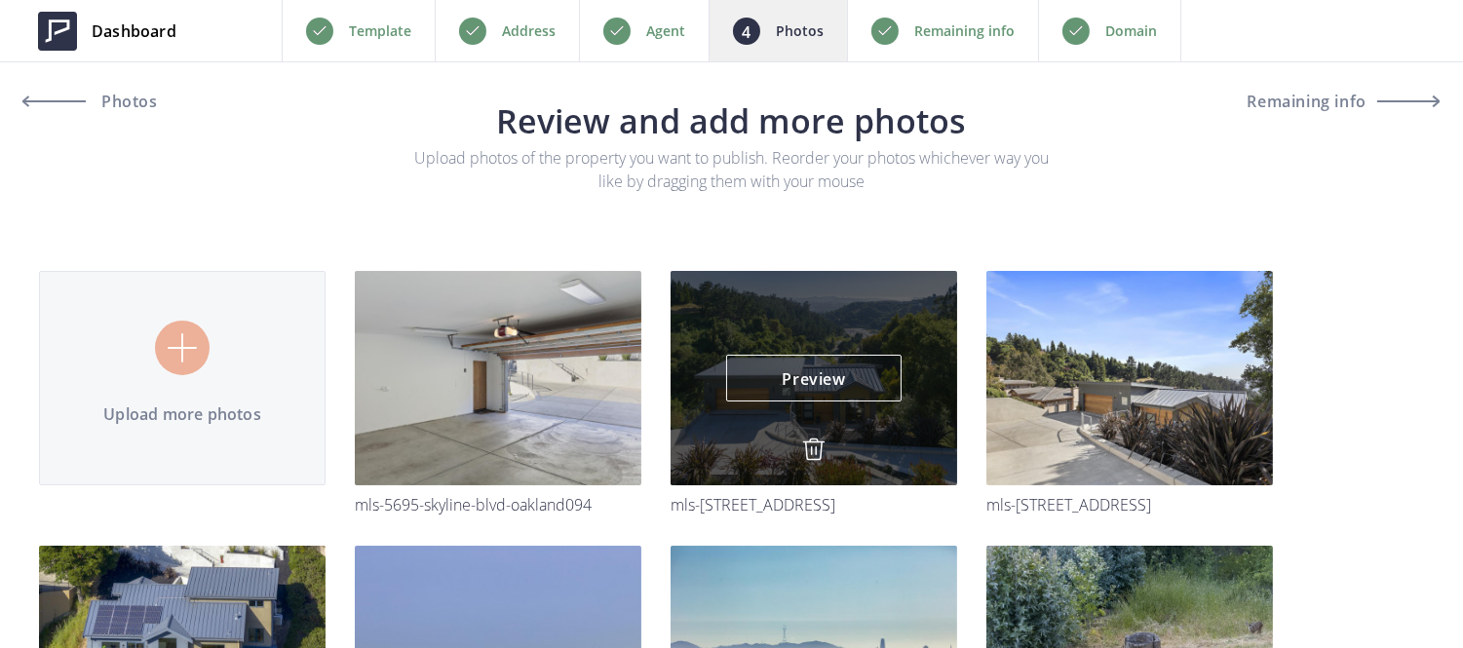
click at [804, 450] on img at bounding box center [813, 449] width 23 height 23
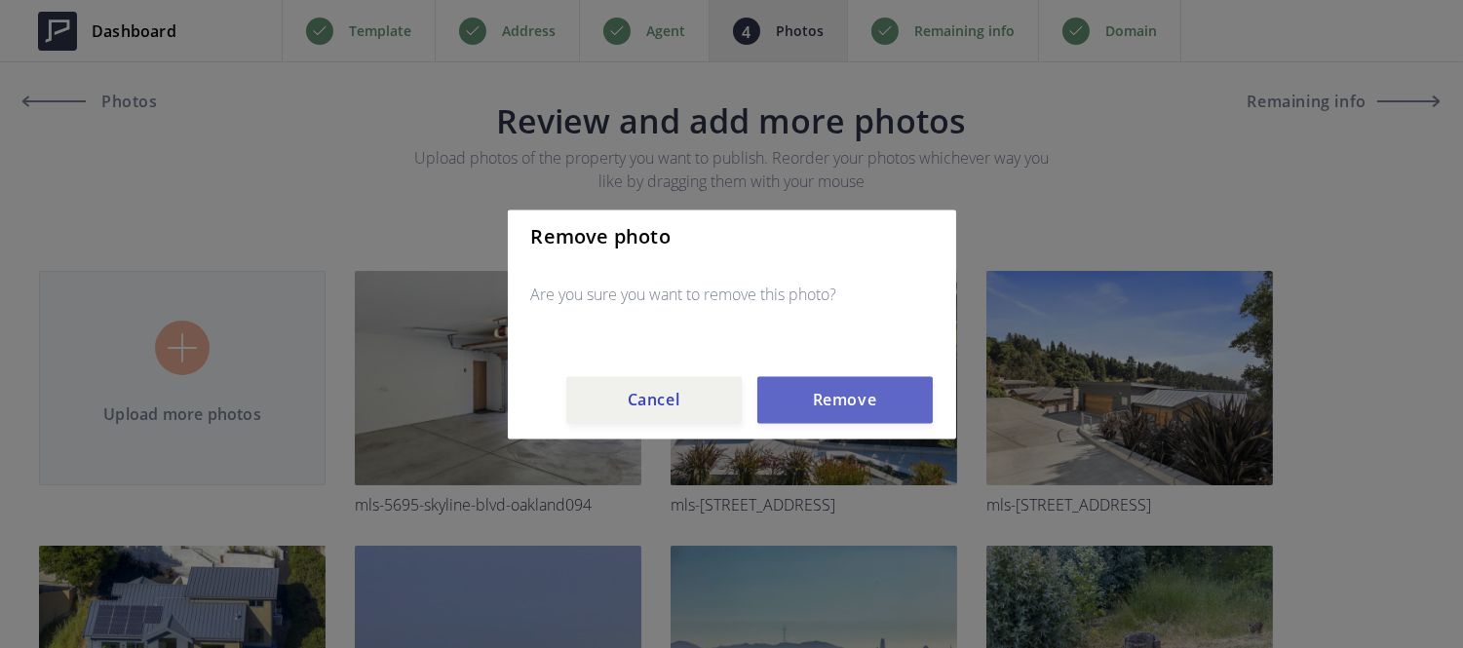
click at [806, 396] on button "Remove" at bounding box center [844, 399] width 175 height 47
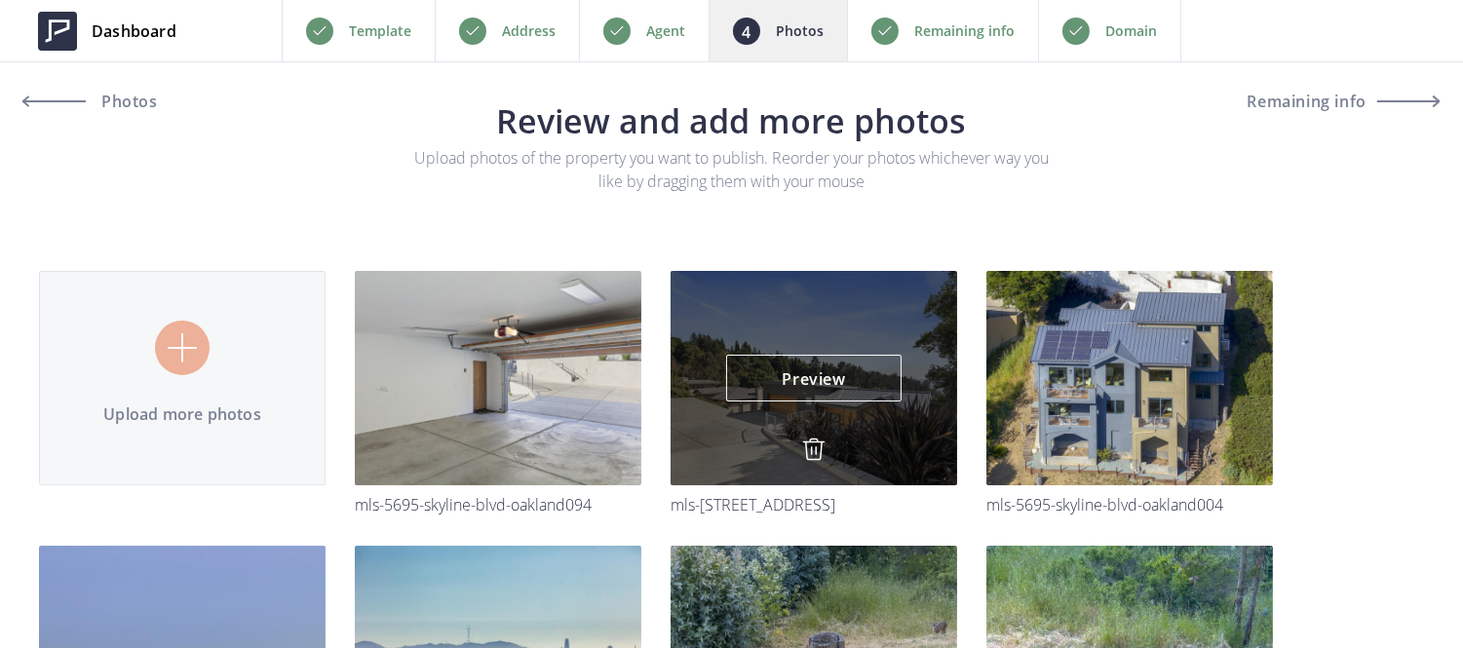
click at [807, 449] on img at bounding box center [813, 449] width 23 height 23
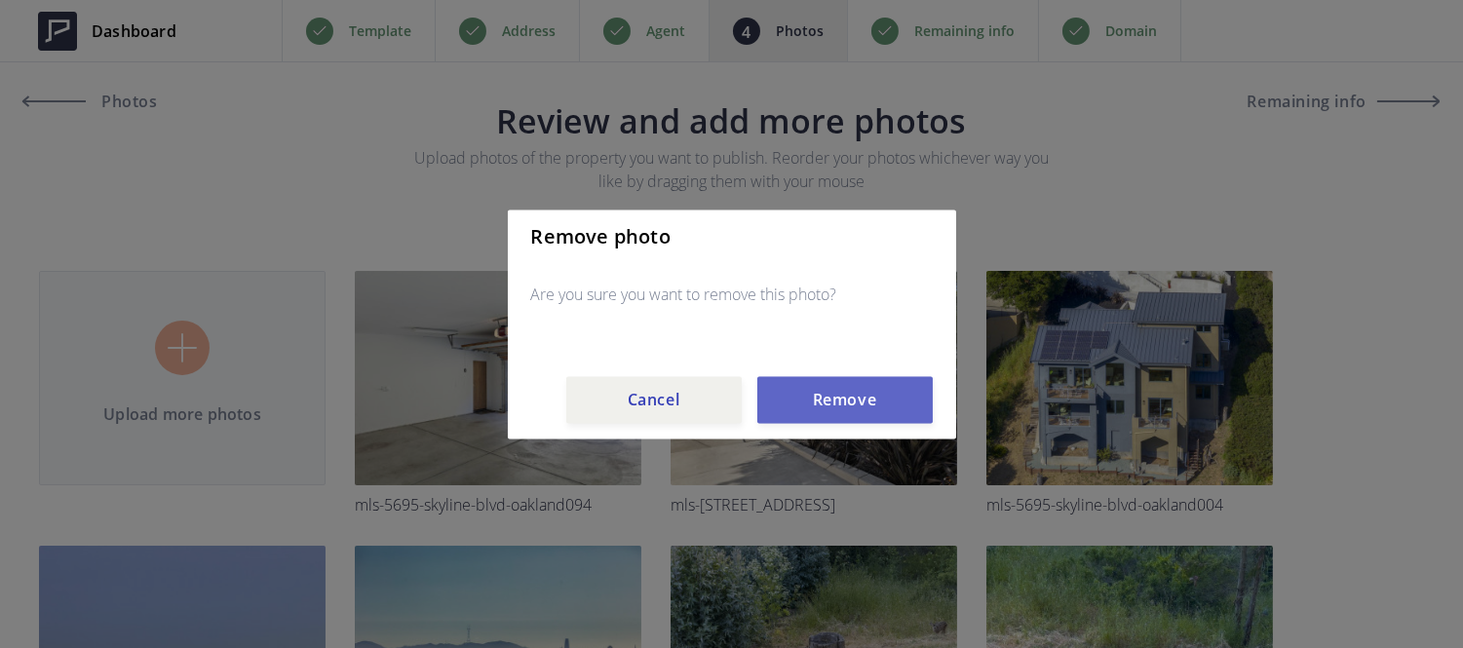
click at [822, 397] on button "Remove" at bounding box center [844, 399] width 175 height 47
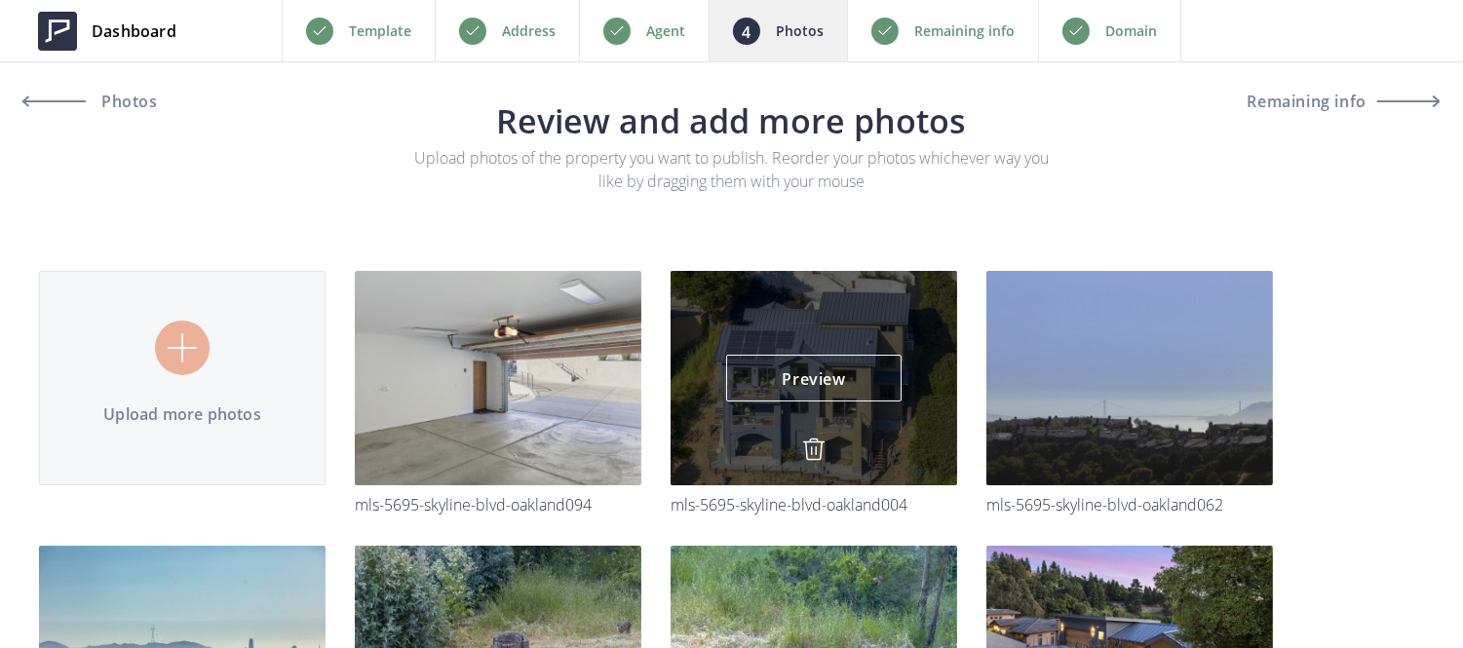
click at [813, 445] on img at bounding box center [813, 449] width 23 height 23
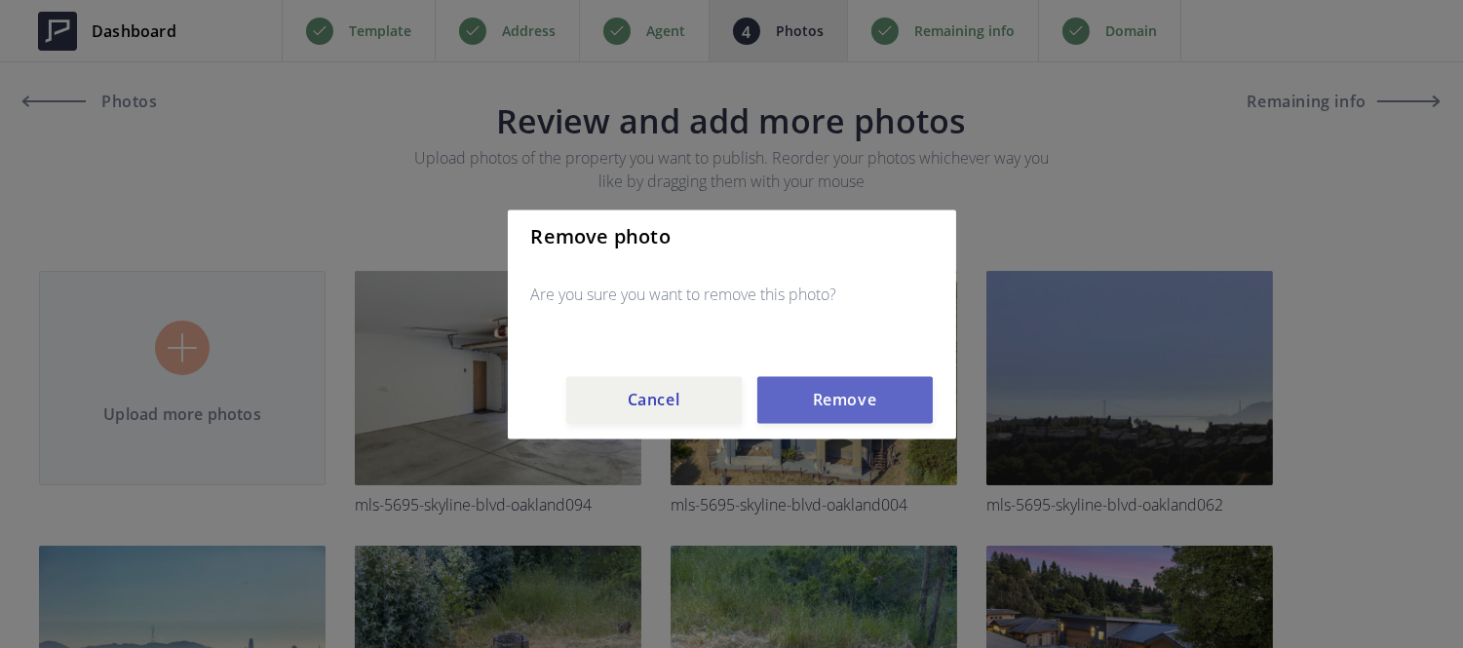
click at [819, 409] on button "Remove" at bounding box center [844, 399] width 175 height 47
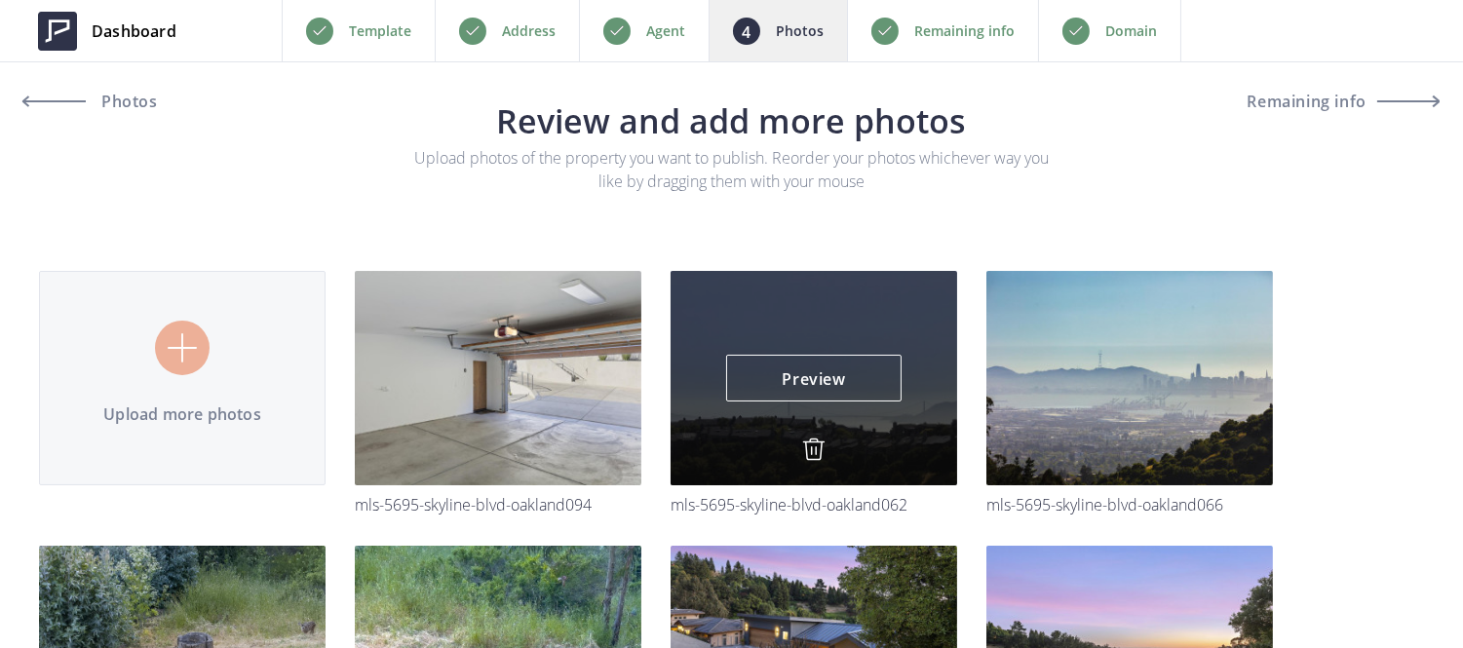
click at [811, 450] on img at bounding box center [813, 449] width 23 height 23
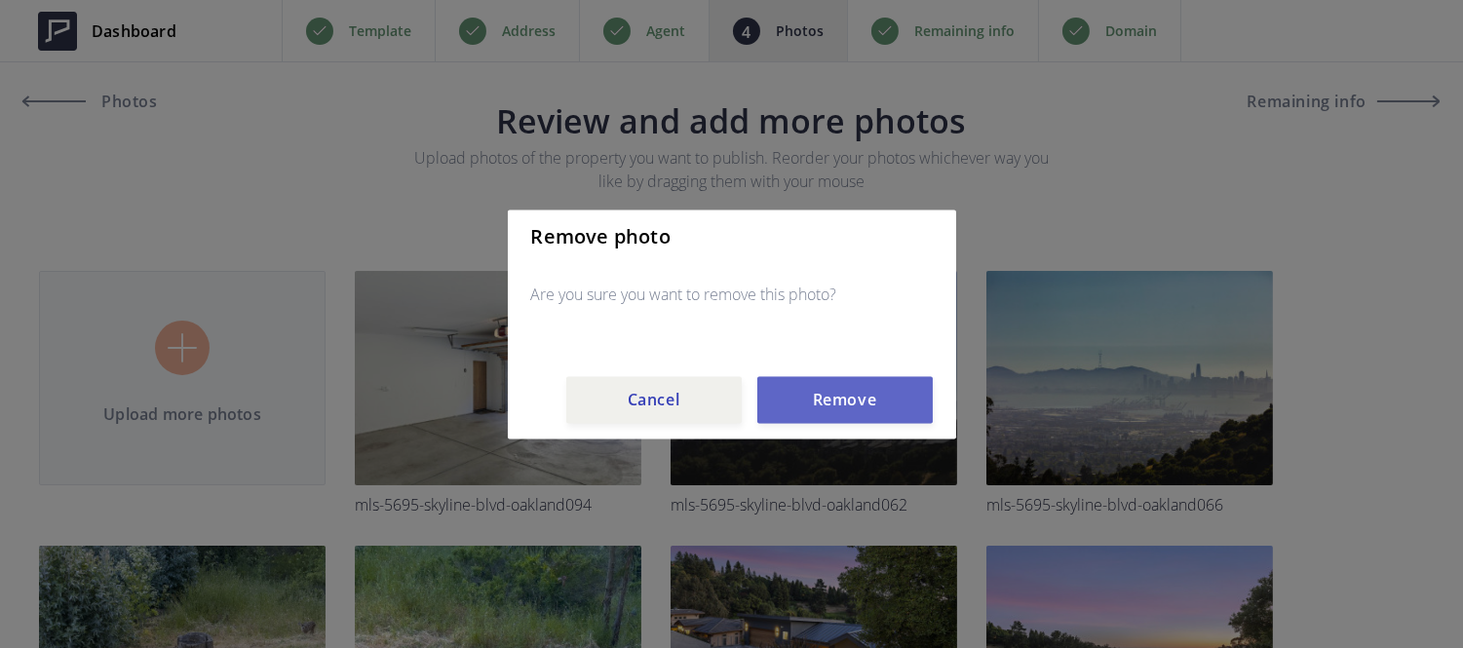
click at [824, 395] on button "Remove" at bounding box center [844, 399] width 175 height 47
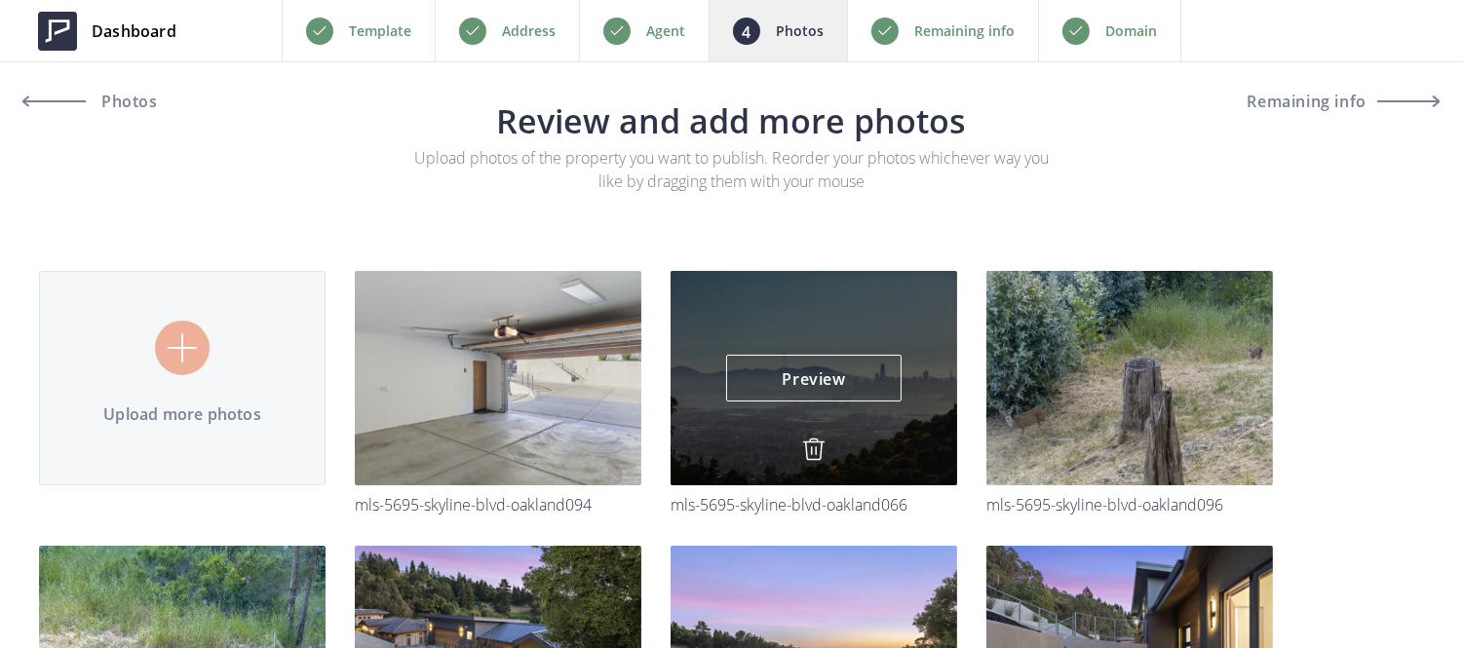
click at [814, 469] on div "Preview Preview" at bounding box center [814, 378] width 287 height 214
click at [812, 453] on img at bounding box center [813, 449] width 23 height 23
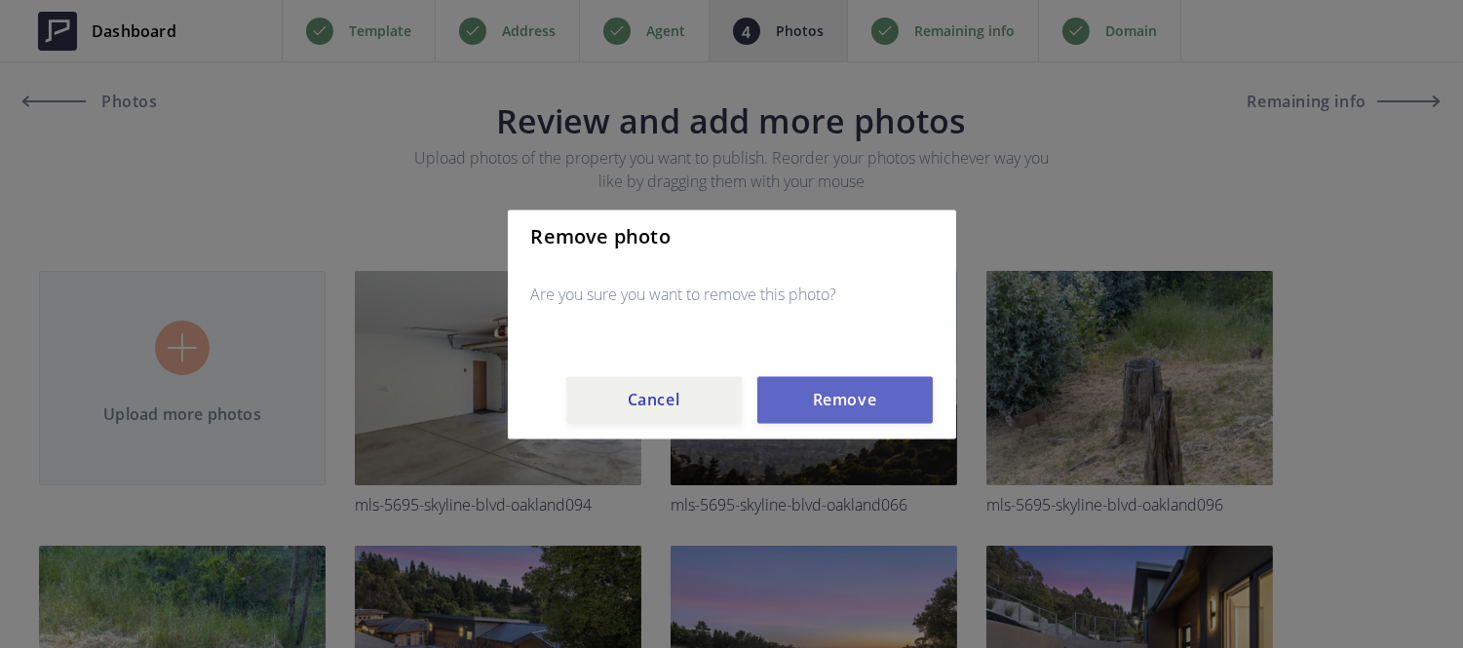
click at [830, 380] on button "Remove" at bounding box center [844, 399] width 175 height 47
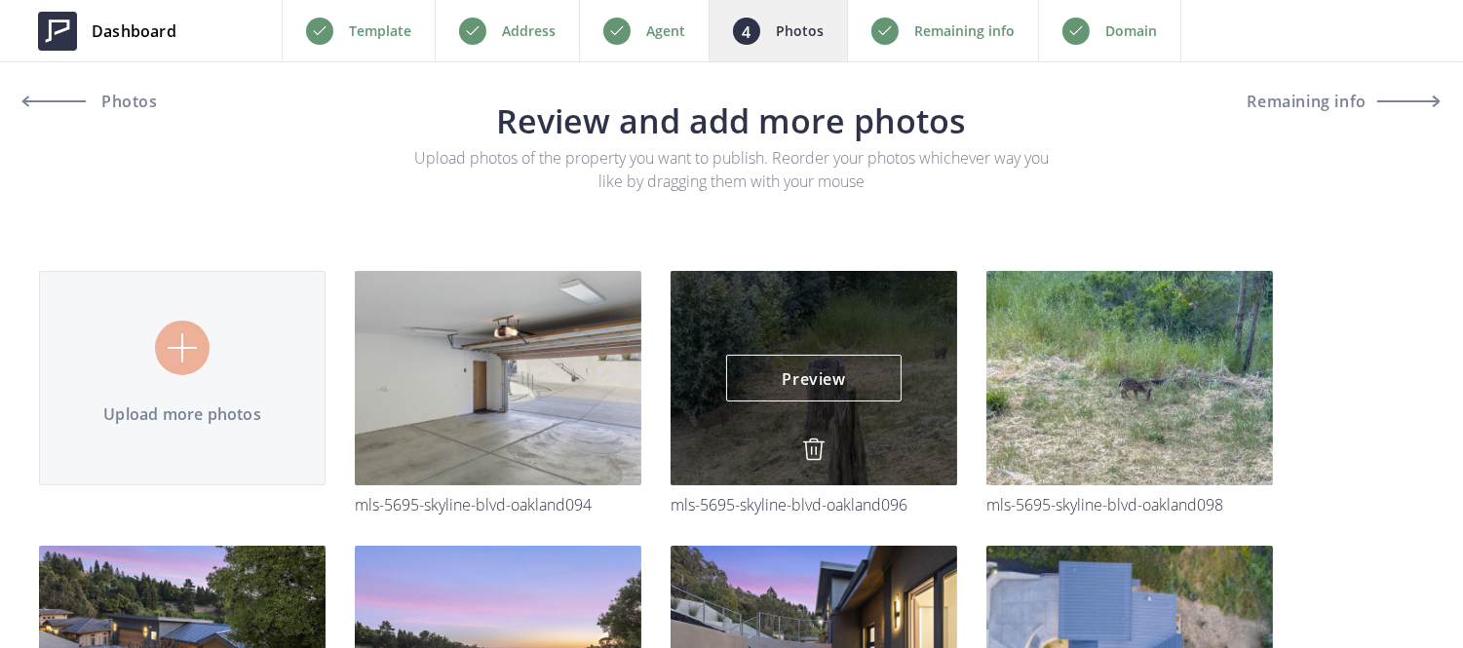
click at [815, 444] on img at bounding box center [813, 449] width 23 height 23
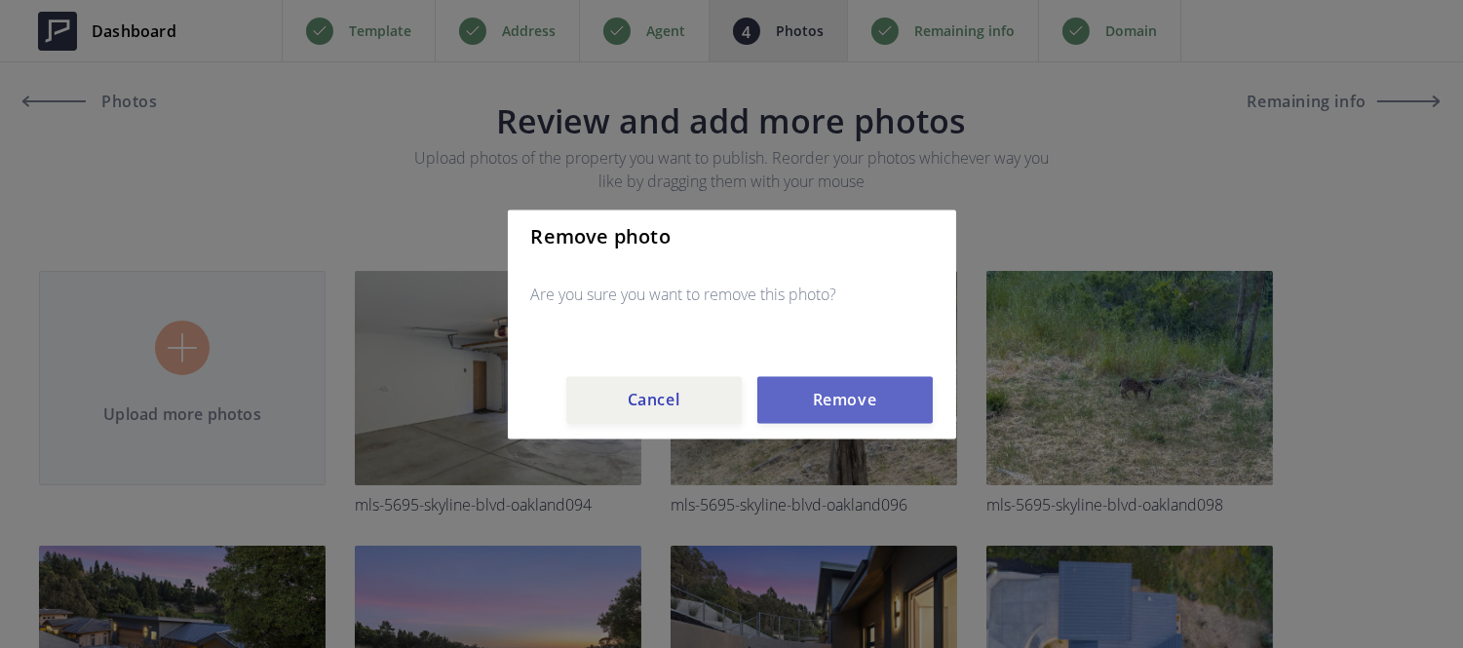
click at [831, 383] on button "Remove" at bounding box center [844, 399] width 175 height 47
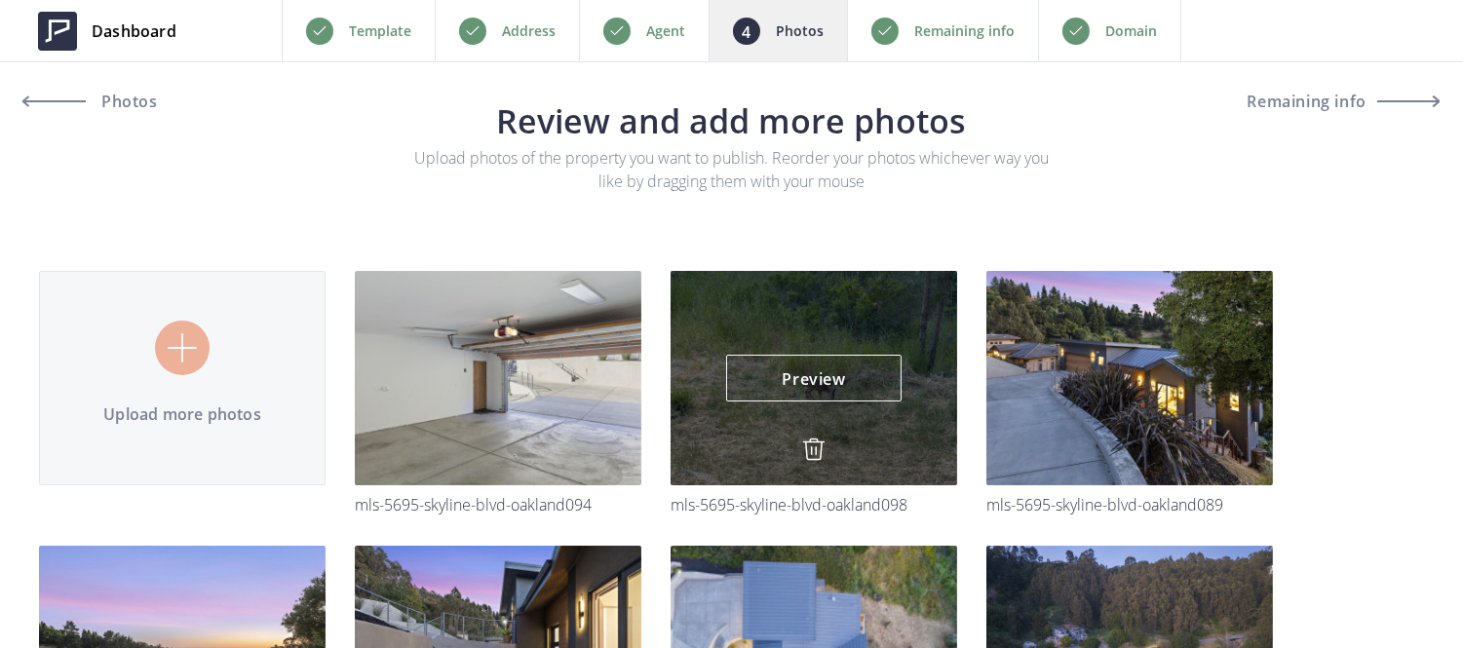
click at [809, 450] on img at bounding box center [813, 449] width 23 height 23
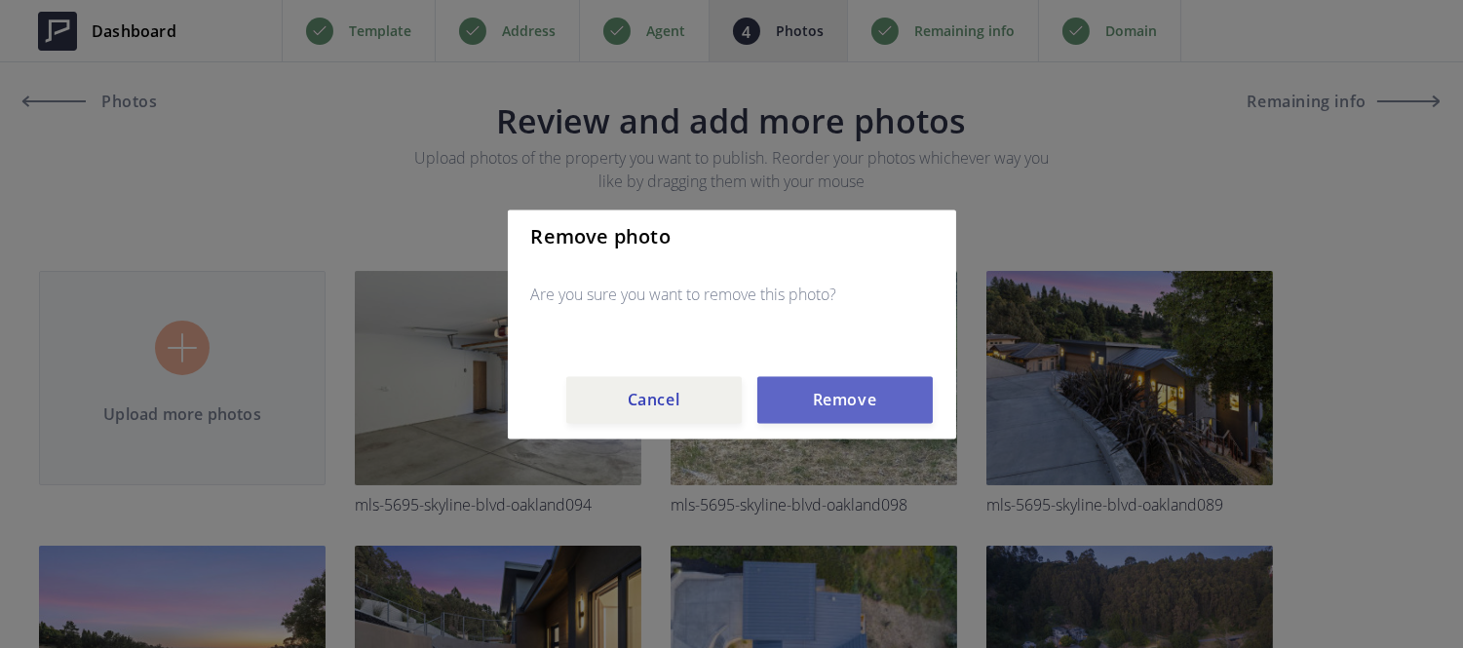
click at [823, 419] on button "Remove" at bounding box center [844, 399] width 175 height 47
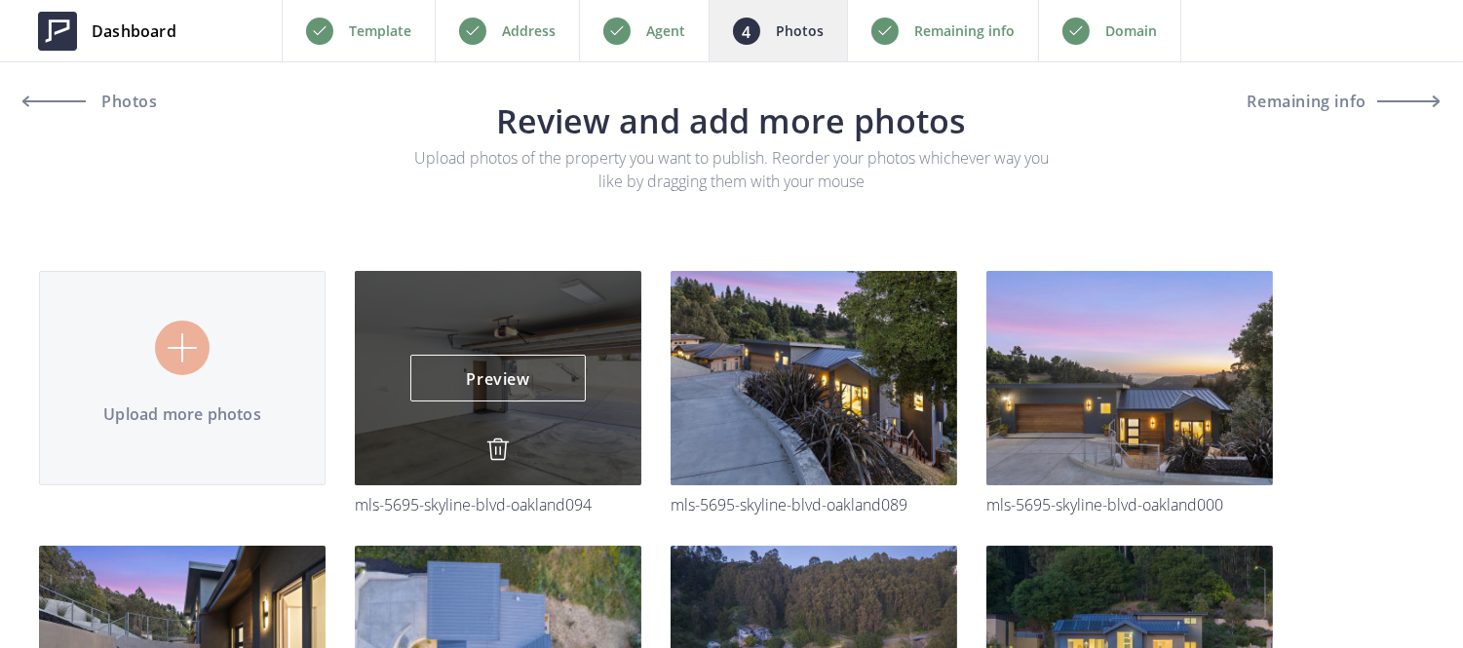
click at [497, 449] on img at bounding box center [497, 449] width 23 height 23
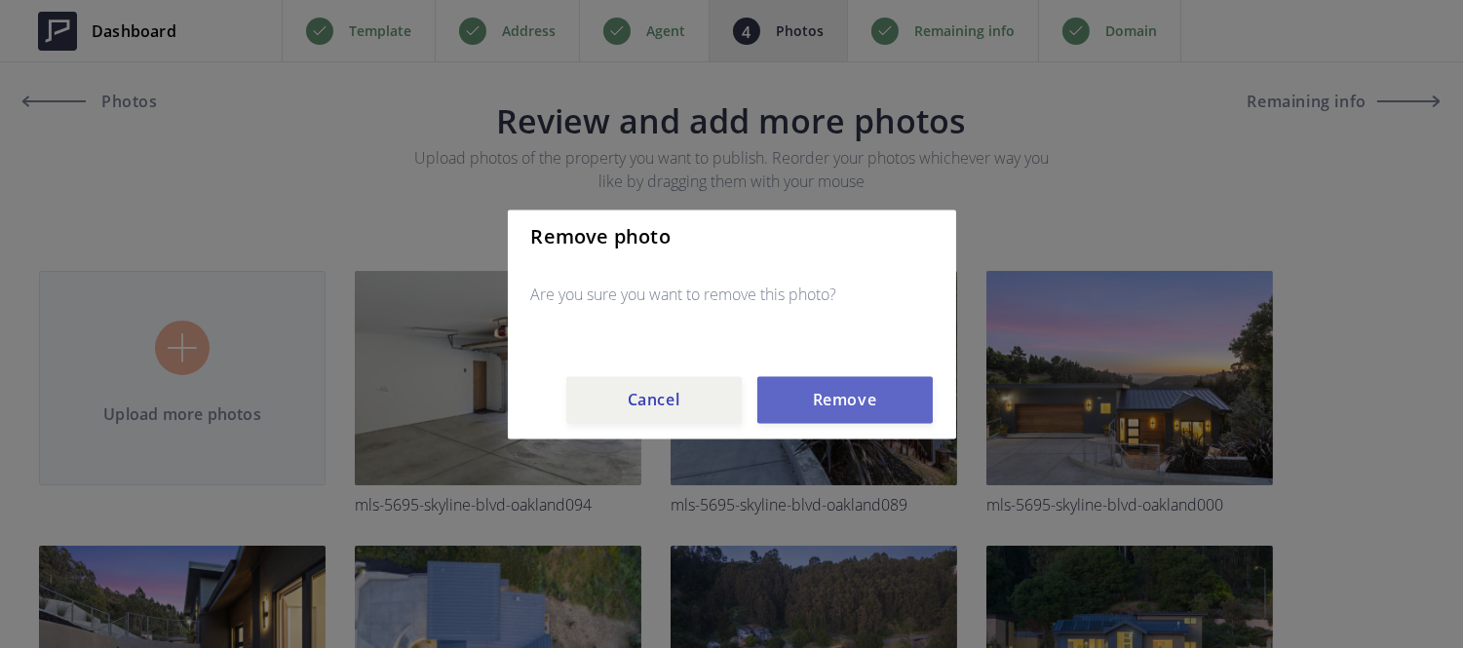
click at [789, 414] on button "Remove" at bounding box center [844, 399] width 175 height 47
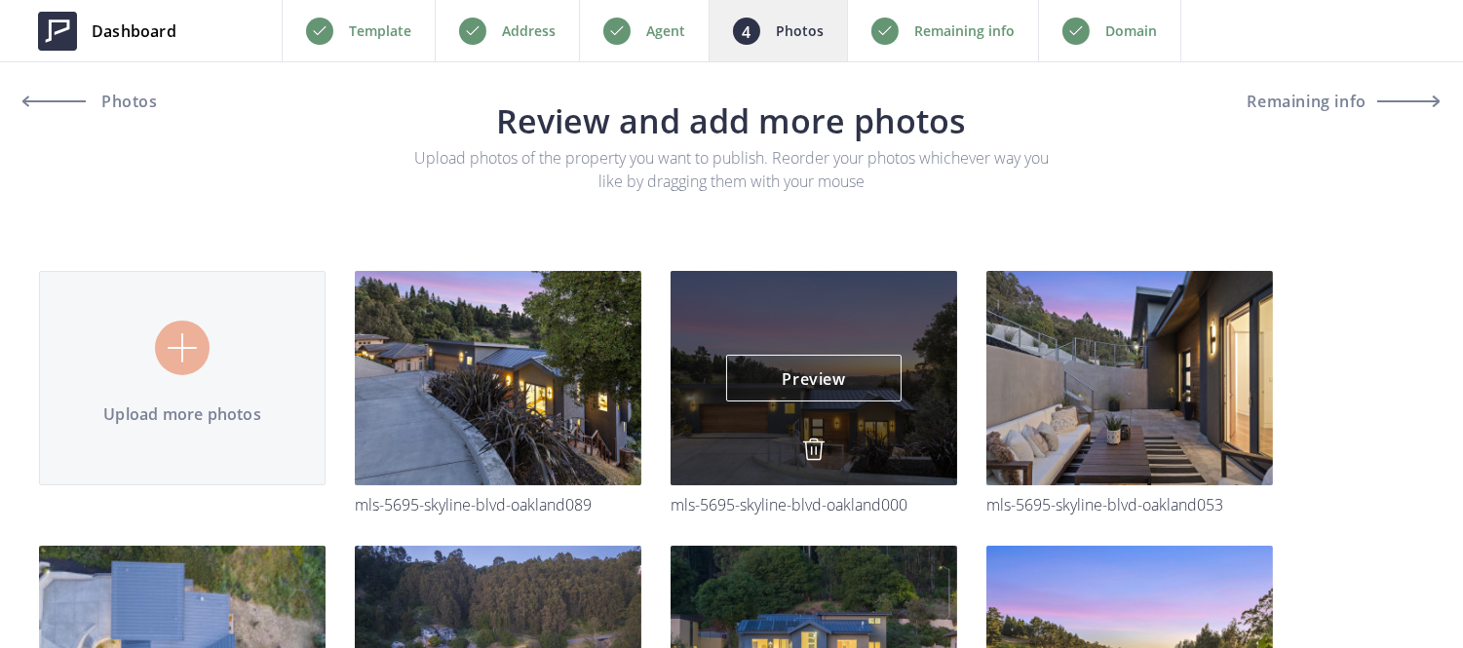
click at [807, 449] on img at bounding box center [813, 449] width 23 height 23
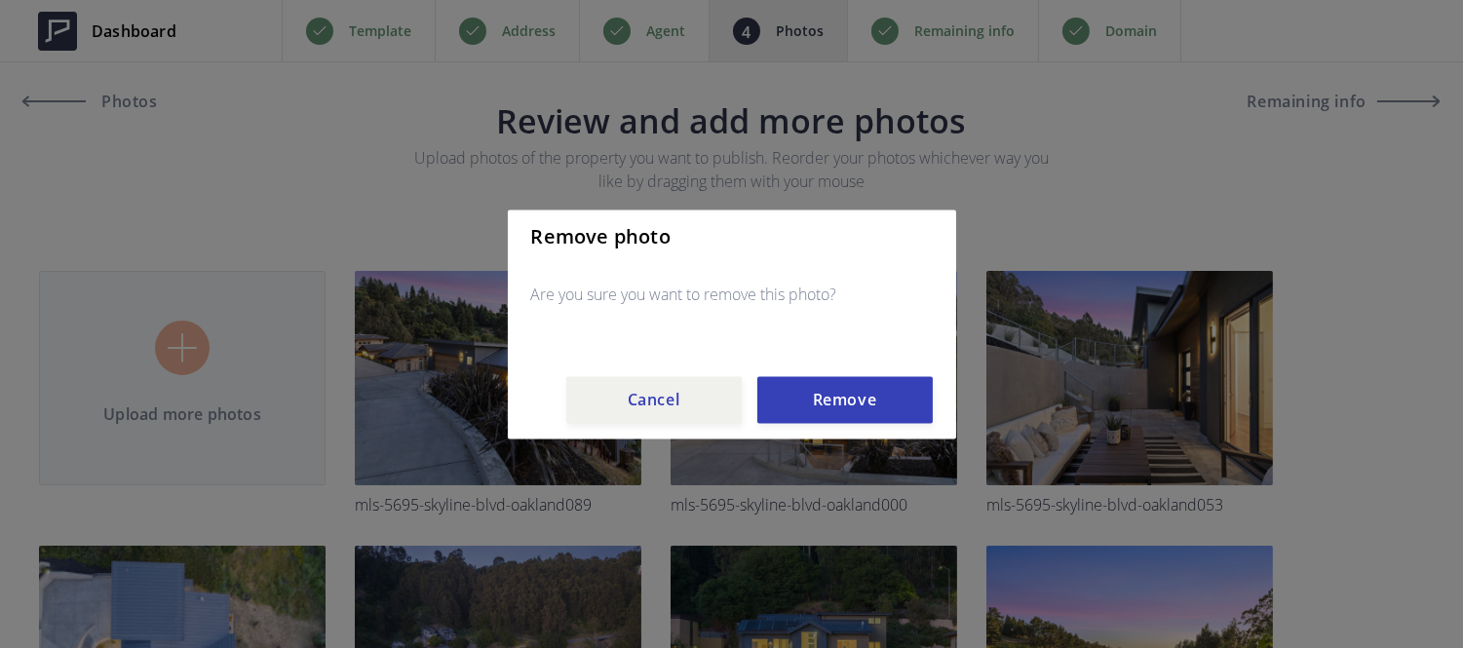
click at [801, 435] on div "Remove photo Are you sure you want to remove this photo? Cancel Remove" at bounding box center [732, 324] width 448 height 229
click at [803, 422] on button "Remove" at bounding box center [844, 399] width 175 height 47
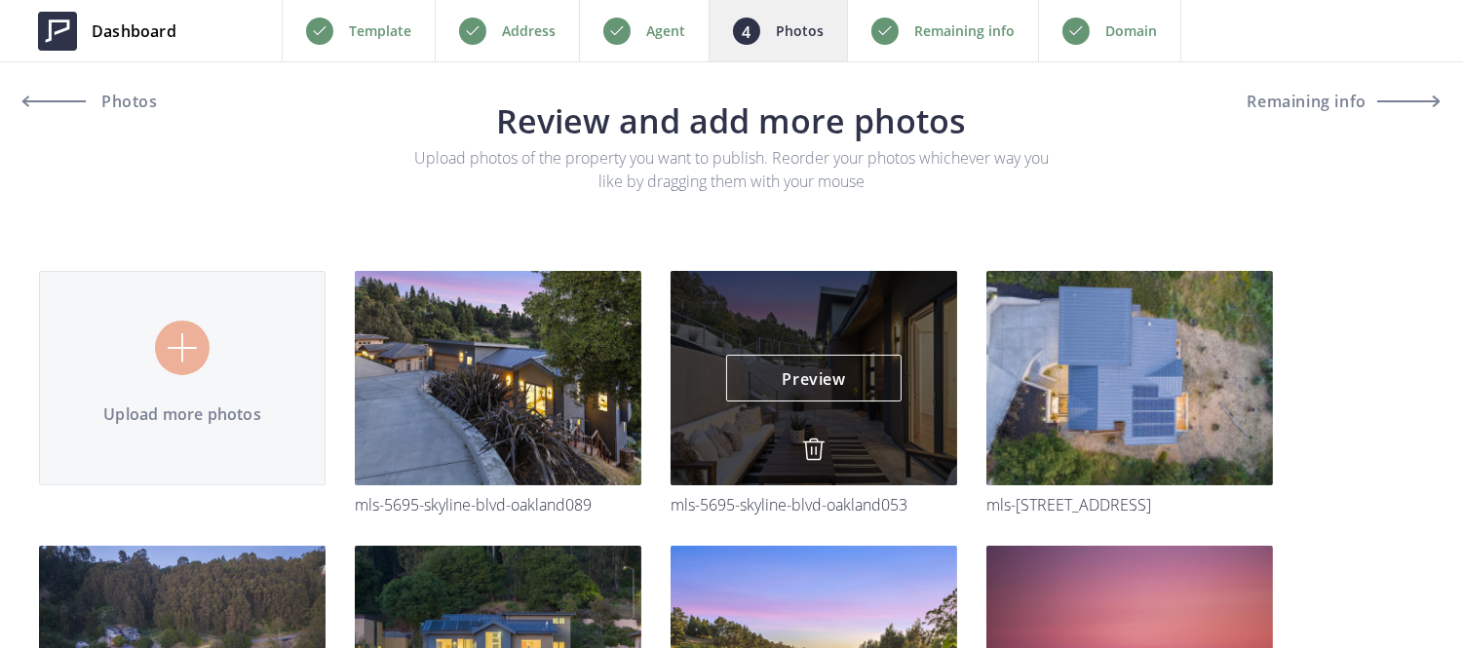
click at [814, 453] on img at bounding box center [813, 449] width 23 height 23
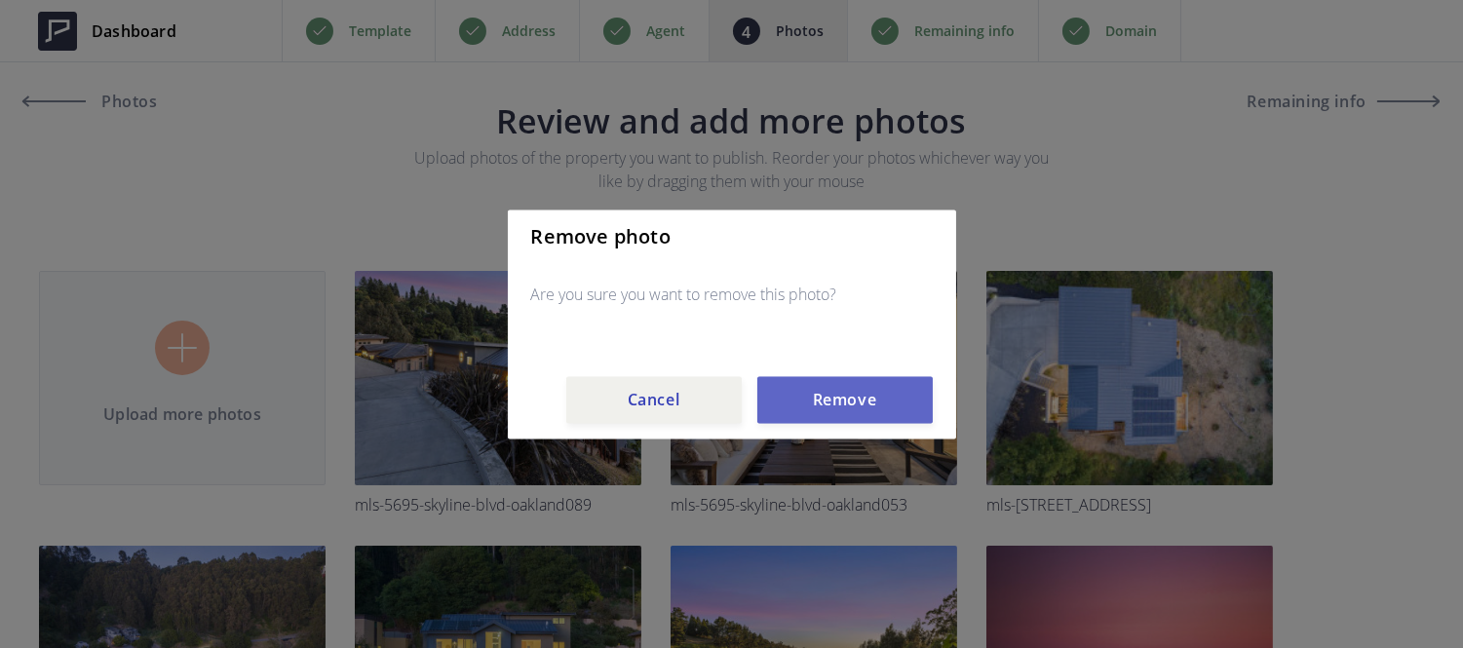
click at [821, 397] on button "Remove" at bounding box center [844, 399] width 175 height 47
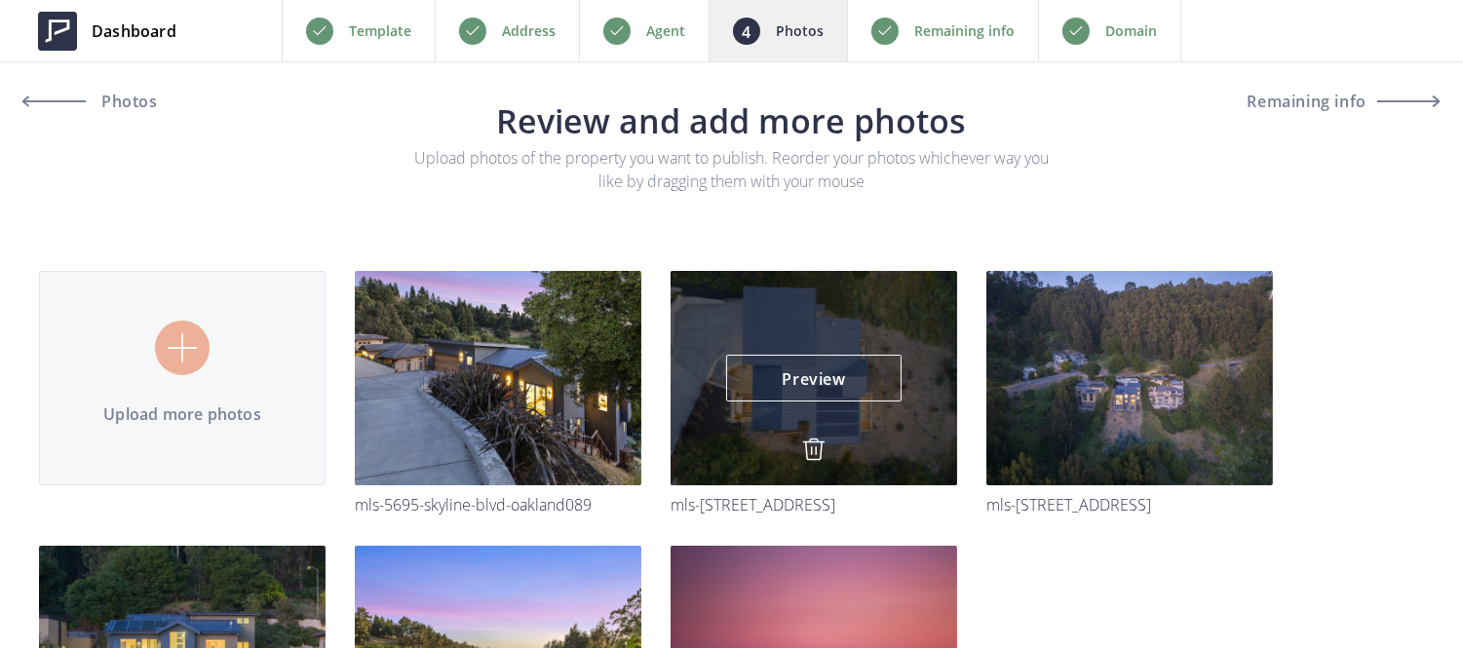
click at [815, 456] on img at bounding box center [813, 449] width 23 height 23
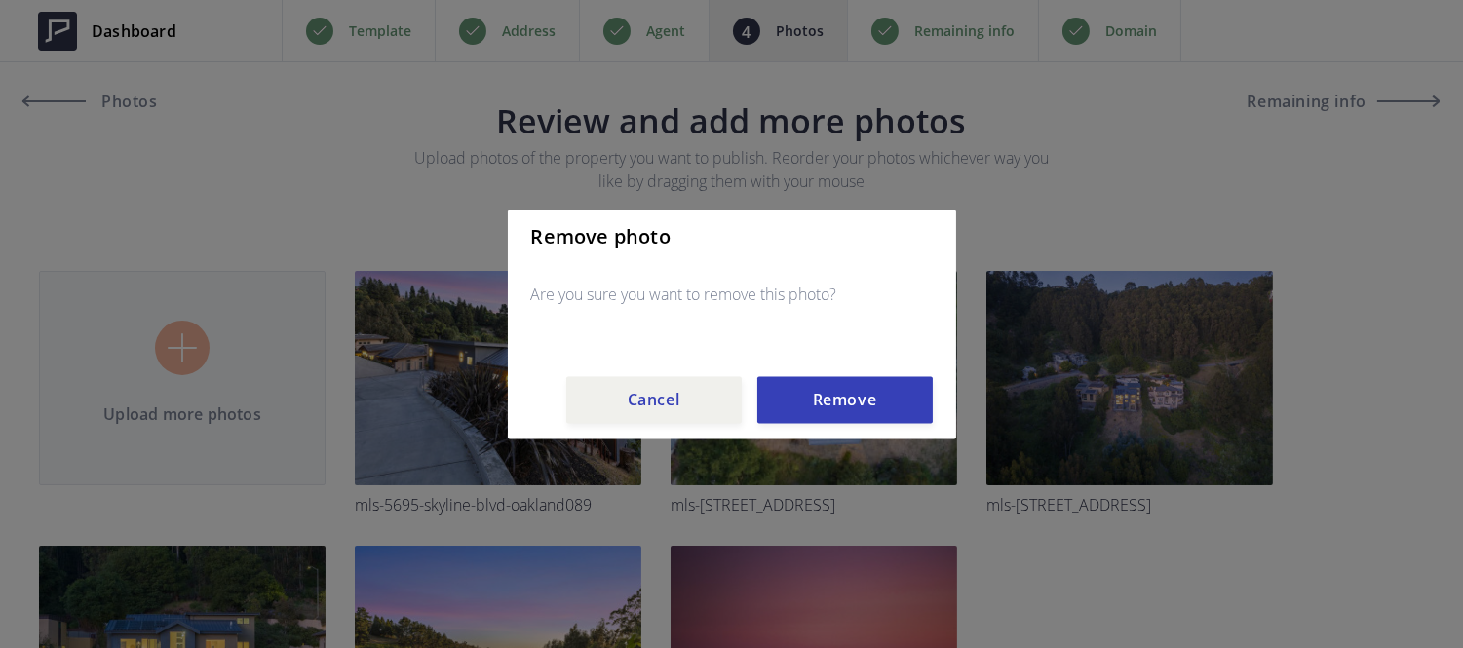
click at [817, 437] on div "Remove photo Are you sure you want to remove this photo? Cancel Remove" at bounding box center [732, 324] width 448 height 229
click at [820, 427] on div "Remove photo Are you sure you want to remove this photo? Cancel Remove" at bounding box center [732, 324] width 448 height 229
click at [822, 420] on button "Remove" at bounding box center [844, 399] width 175 height 47
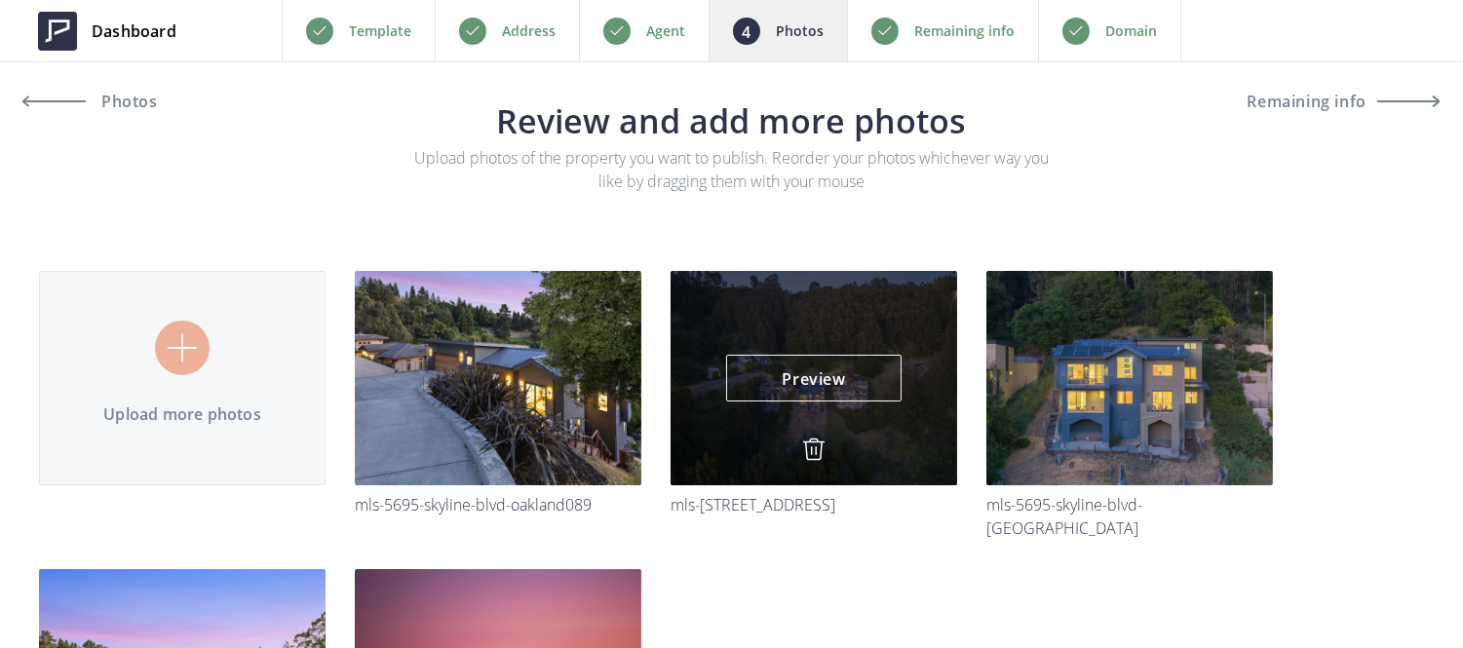
click at [811, 446] on img at bounding box center [813, 449] width 23 height 23
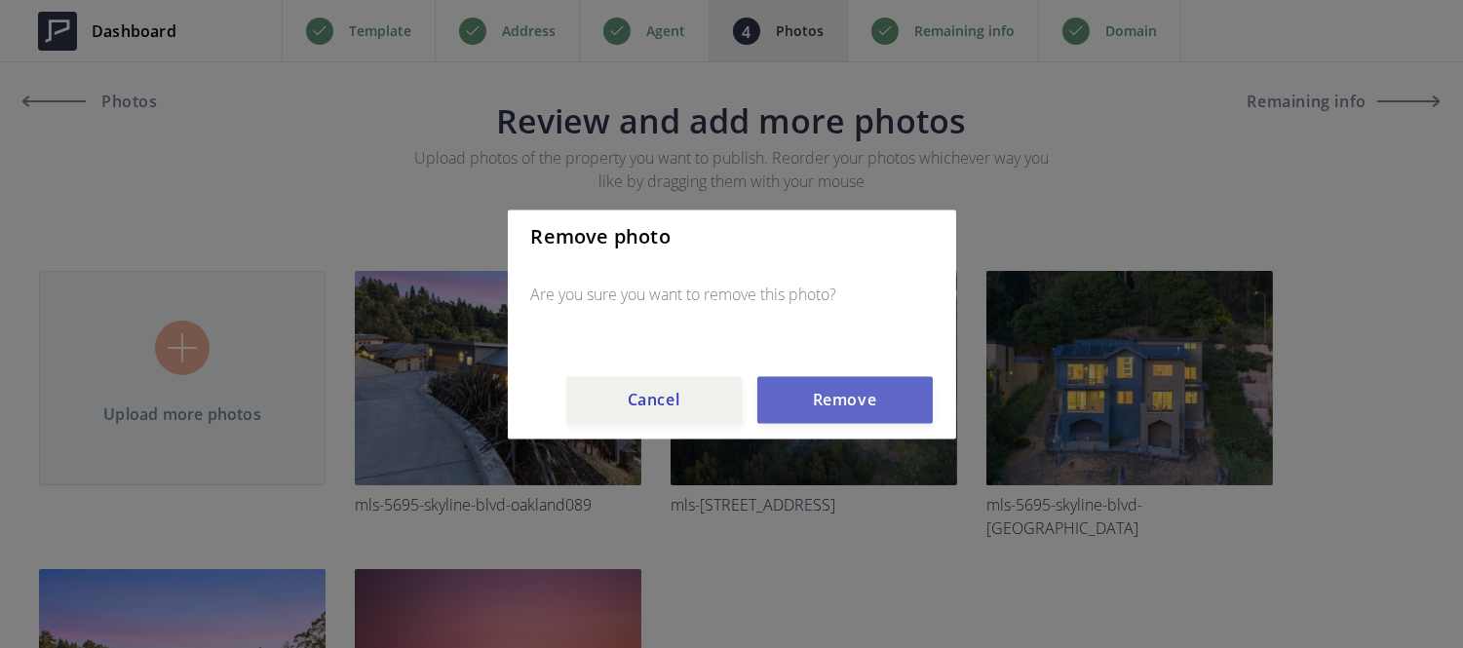
click at [814, 419] on button "Remove" at bounding box center [844, 399] width 175 height 47
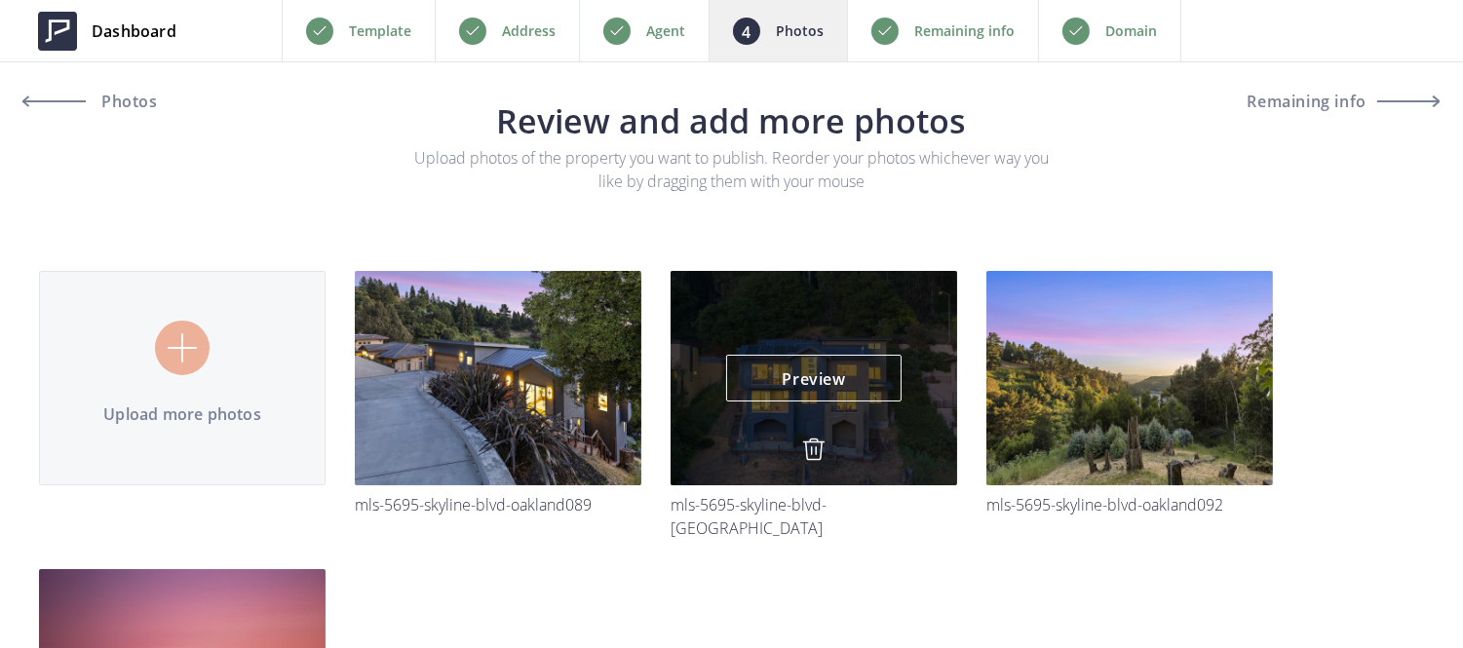
click at [809, 458] on img at bounding box center [813, 449] width 23 height 23
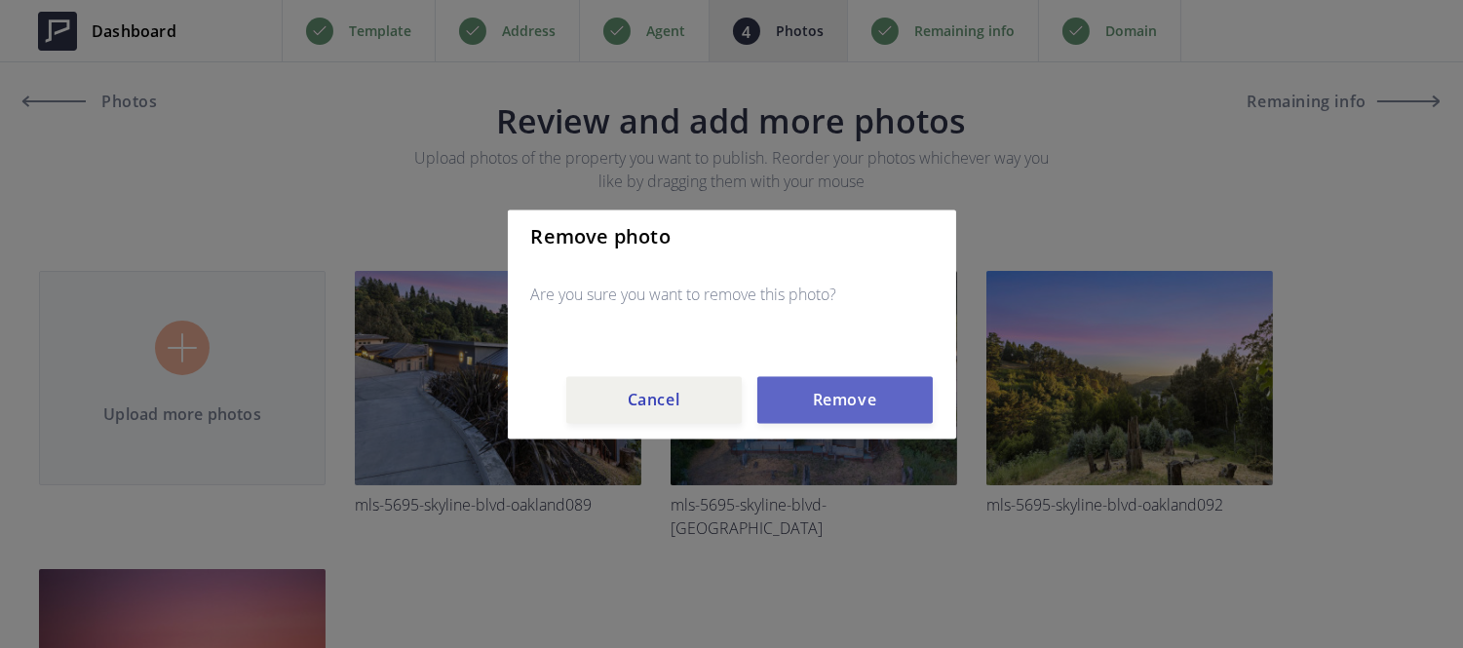
click at [819, 382] on button "Remove" at bounding box center [844, 399] width 175 height 47
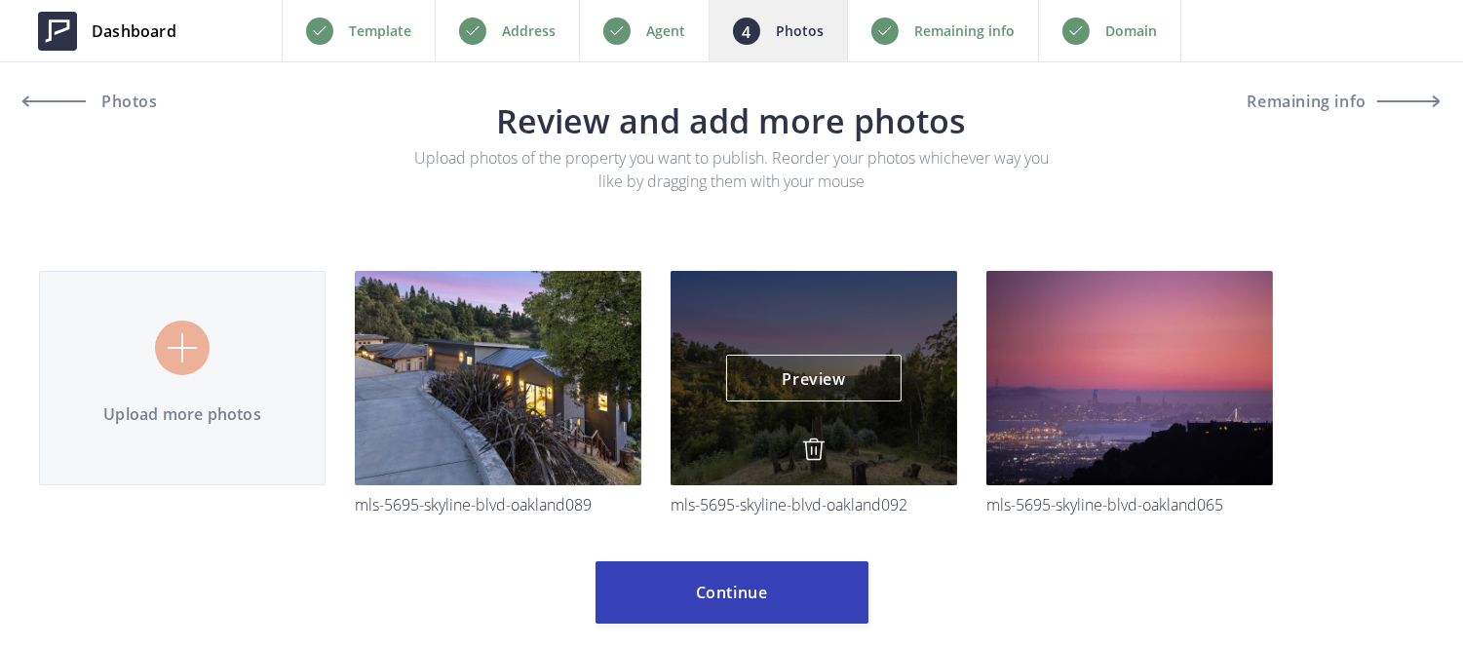
click at [813, 444] on img at bounding box center [813, 449] width 23 height 23
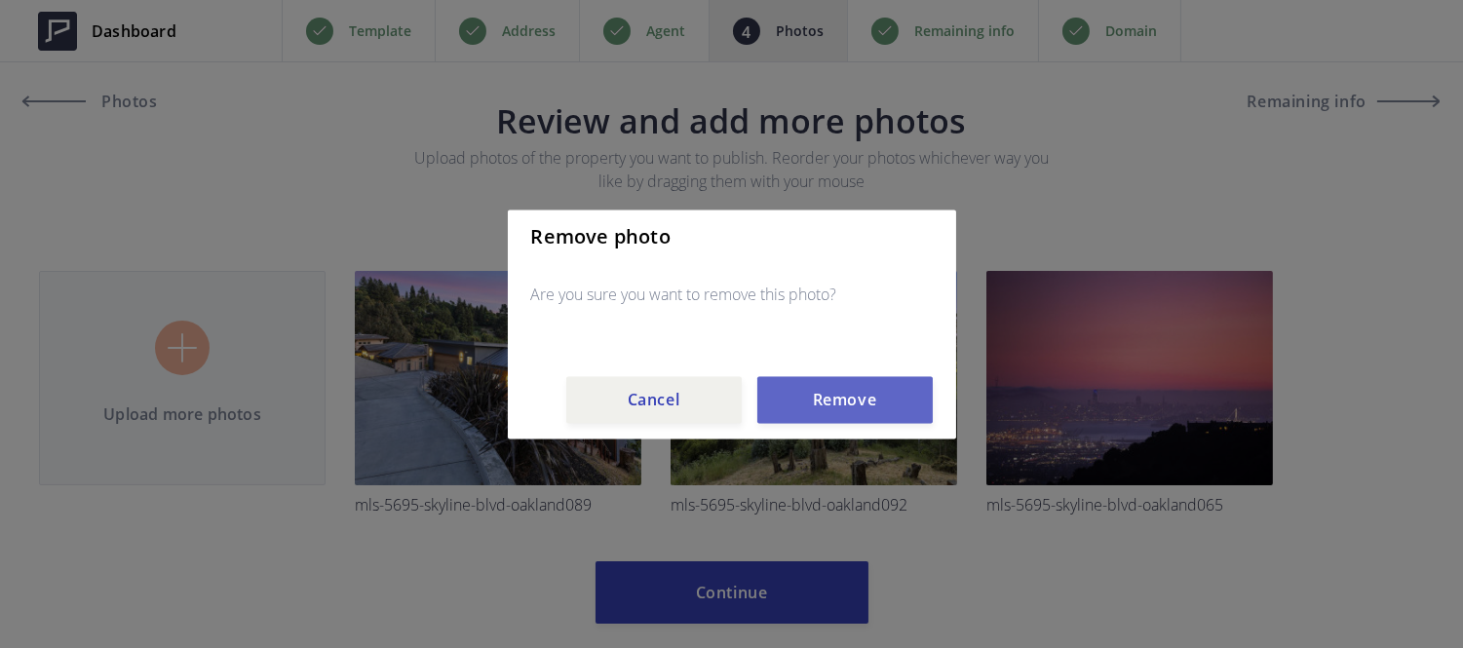
click at [824, 398] on button "Remove" at bounding box center [844, 399] width 175 height 47
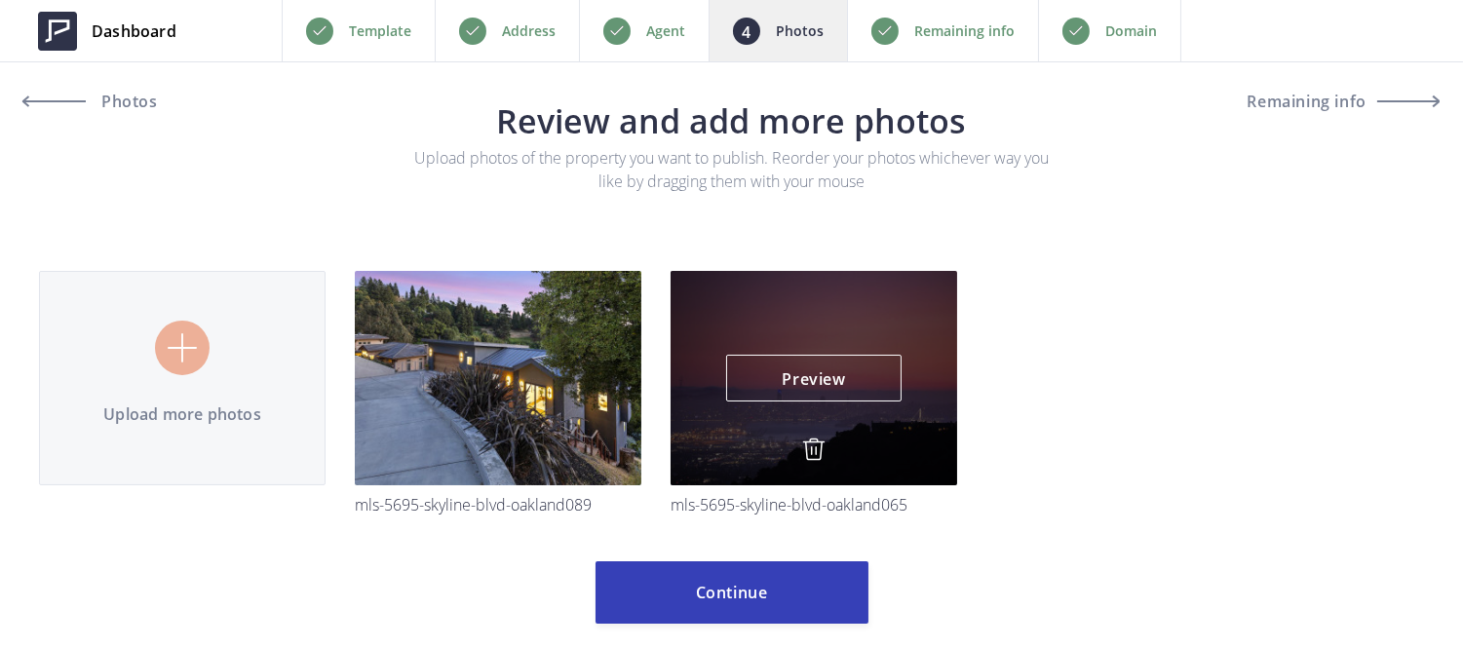
click at [814, 445] on img at bounding box center [813, 449] width 23 height 23
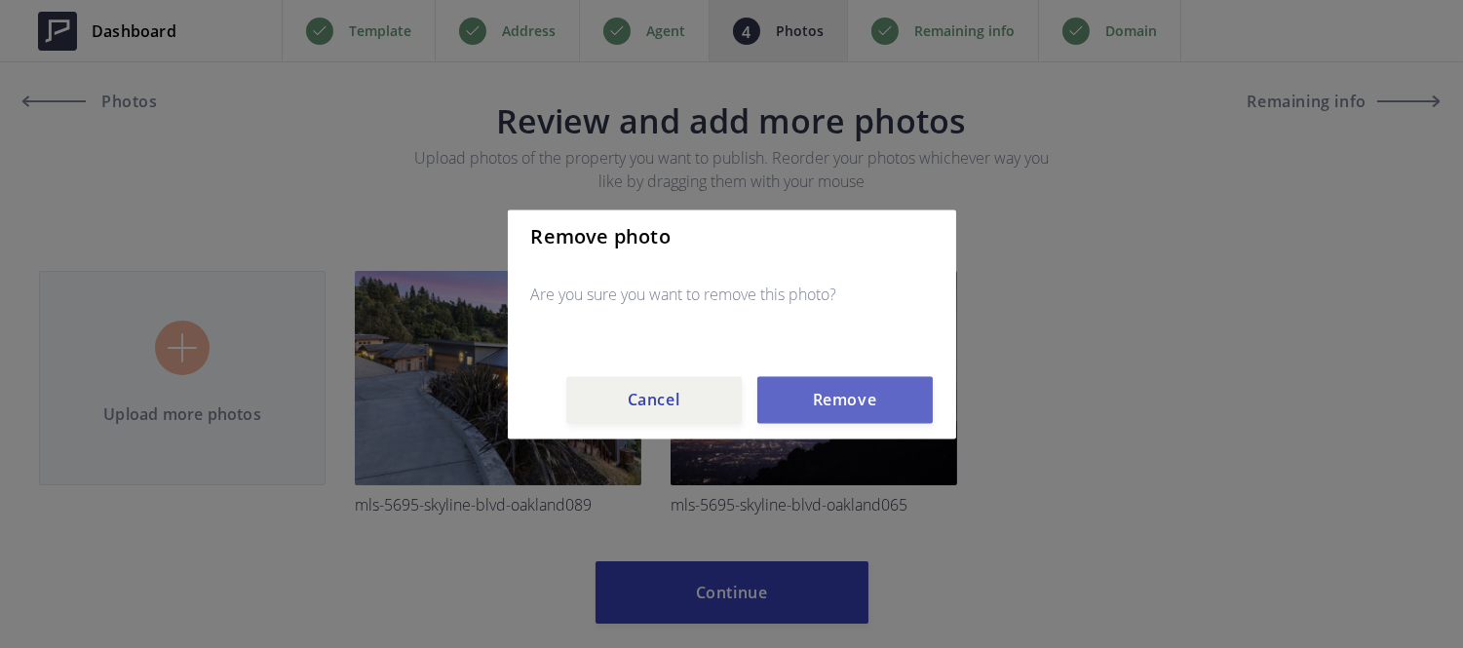
click at [820, 409] on button "Remove" at bounding box center [844, 399] width 175 height 47
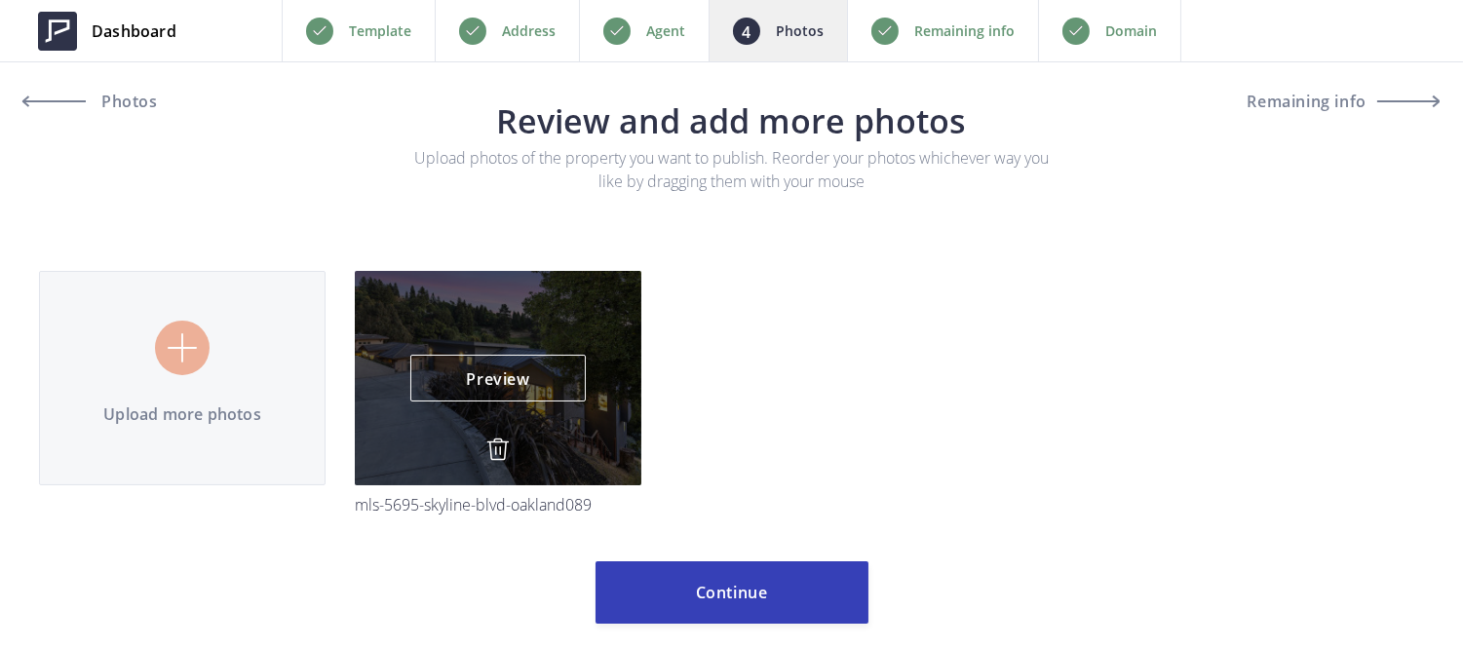
click at [494, 443] on img at bounding box center [497, 449] width 23 height 23
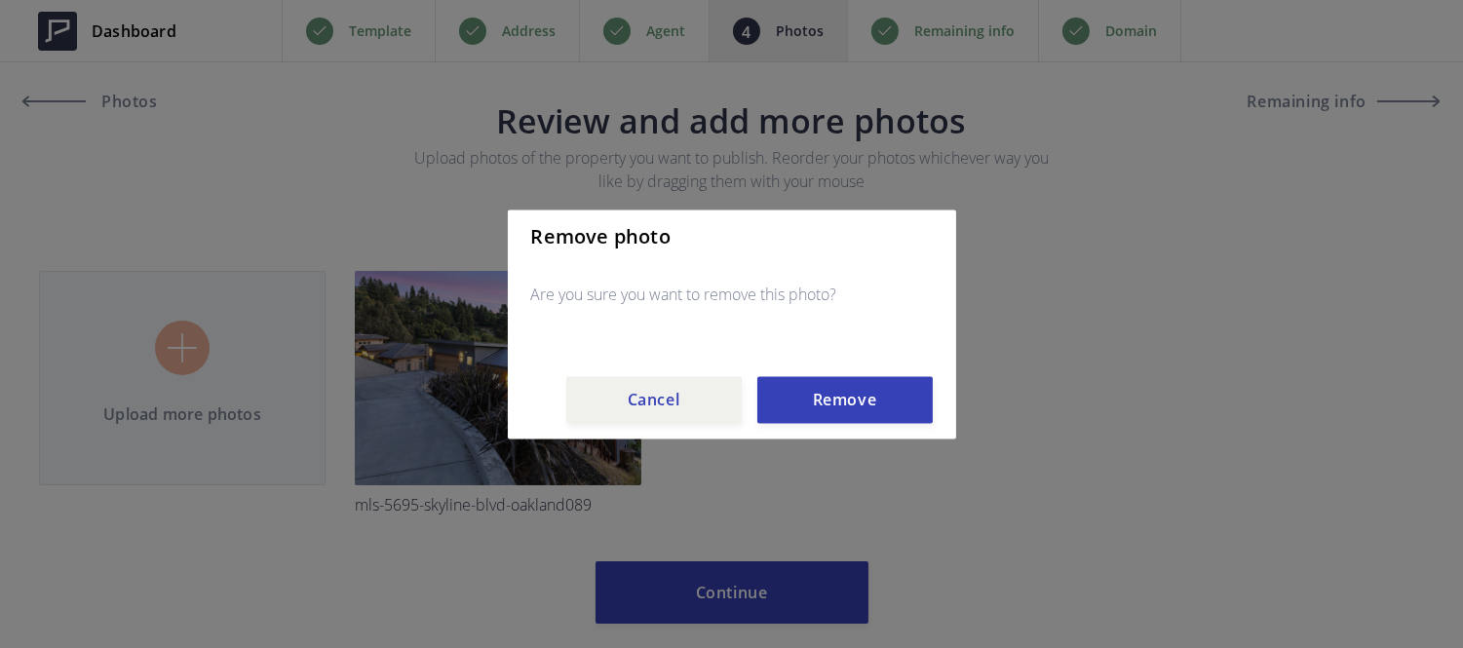
click at [787, 426] on div "Remove photo Are you sure you want to remove this photo? Cancel Remove" at bounding box center [732, 324] width 448 height 229
click at [788, 401] on button "Remove" at bounding box center [844, 399] width 175 height 47
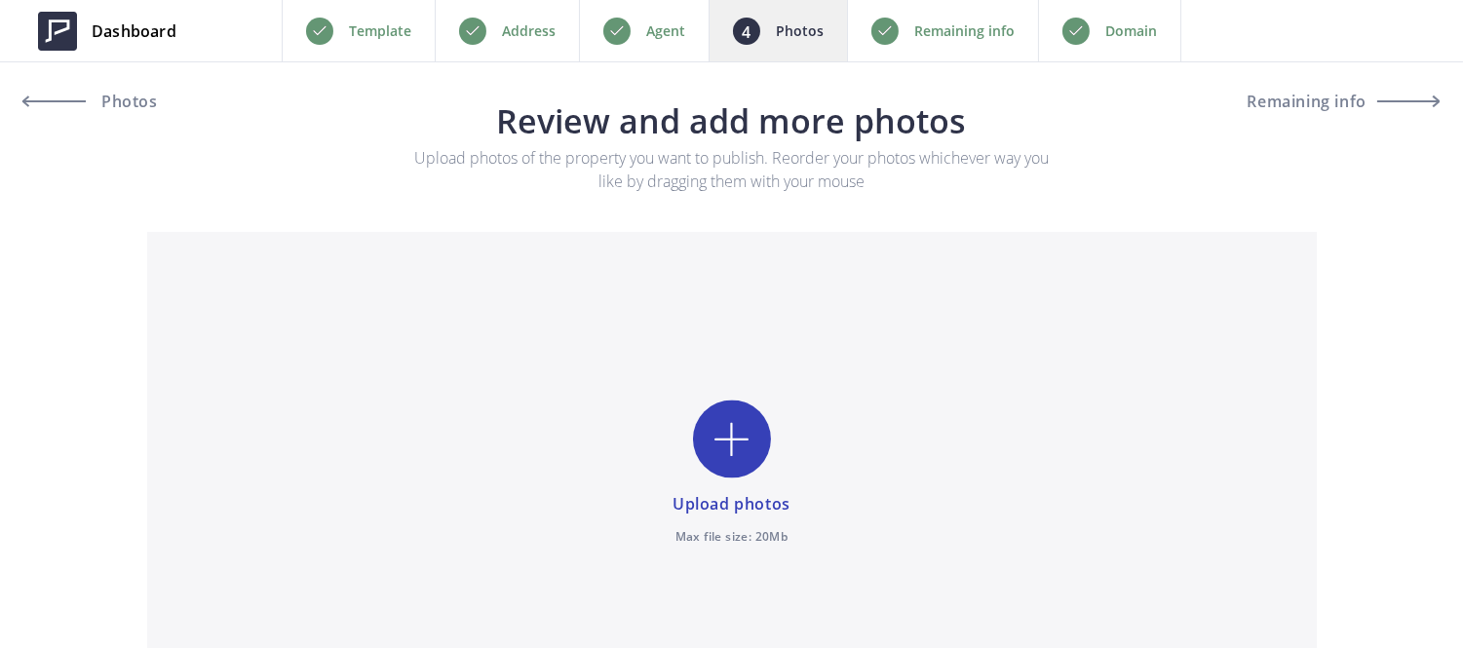
click at [963, 22] on p "Remaining info" at bounding box center [964, 30] width 100 height 23
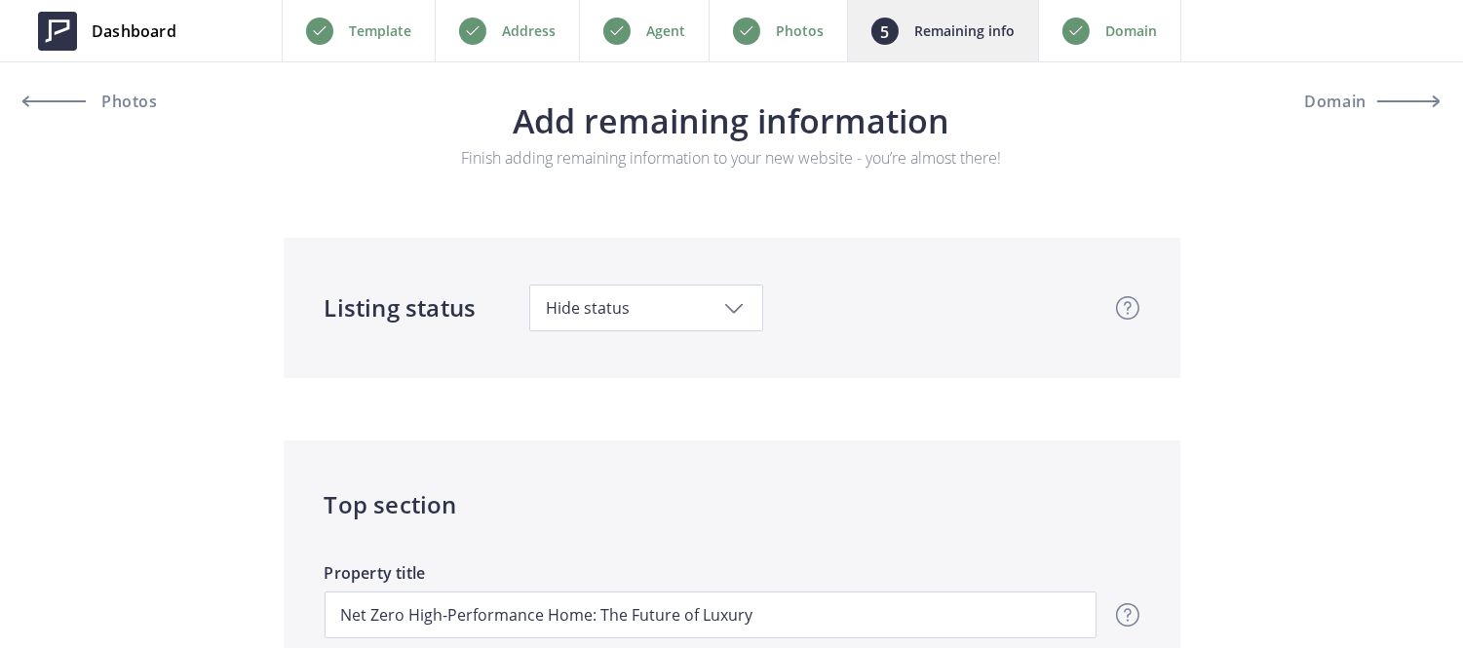
click at [789, 42] on p "Photos" at bounding box center [800, 30] width 48 height 23
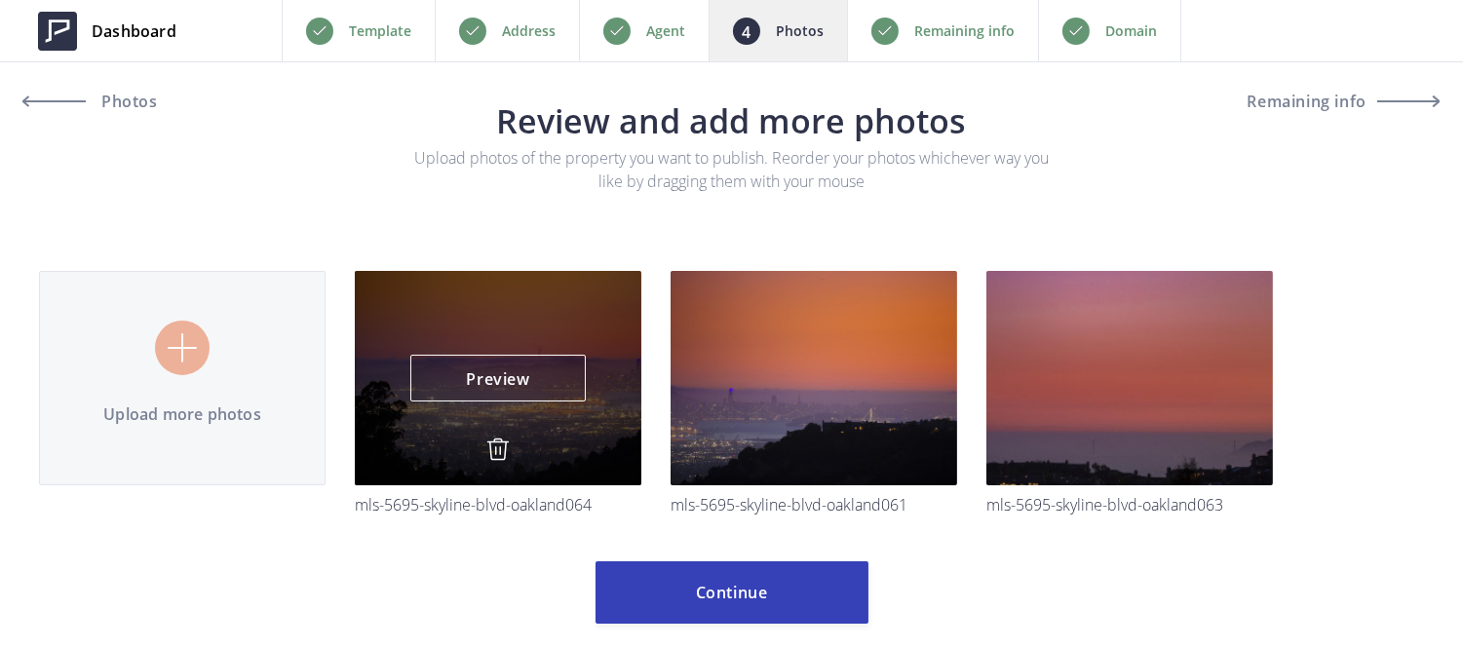
click at [501, 450] on img at bounding box center [497, 449] width 23 height 23
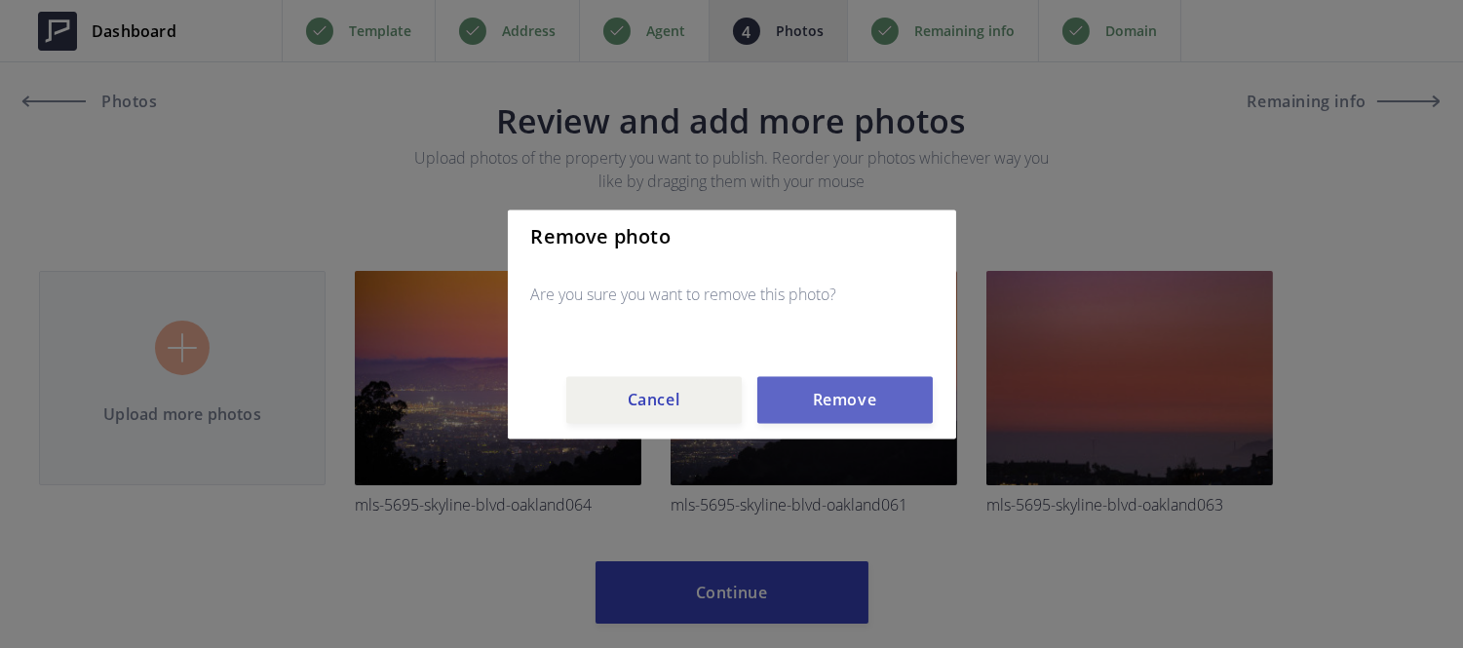
click at [811, 401] on button "Remove" at bounding box center [844, 399] width 175 height 47
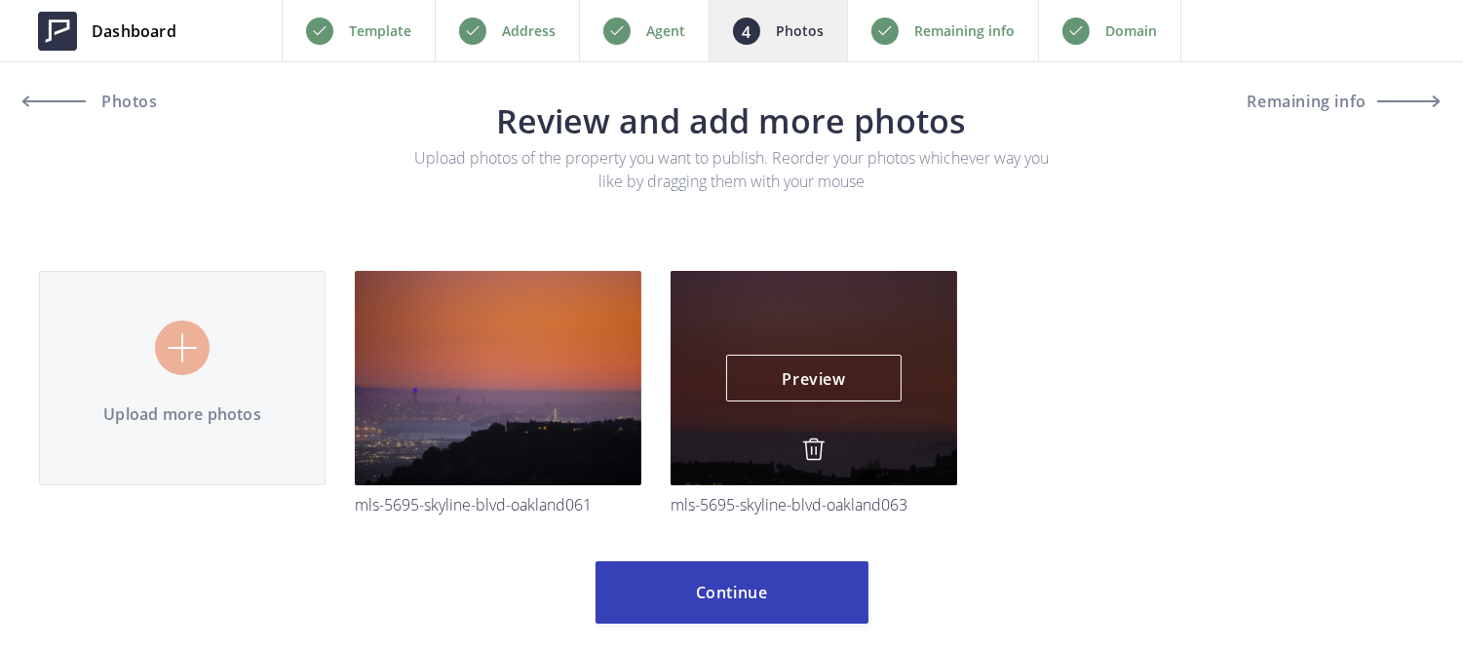
click at [812, 440] on img at bounding box center [813, 449] width 23 height 23
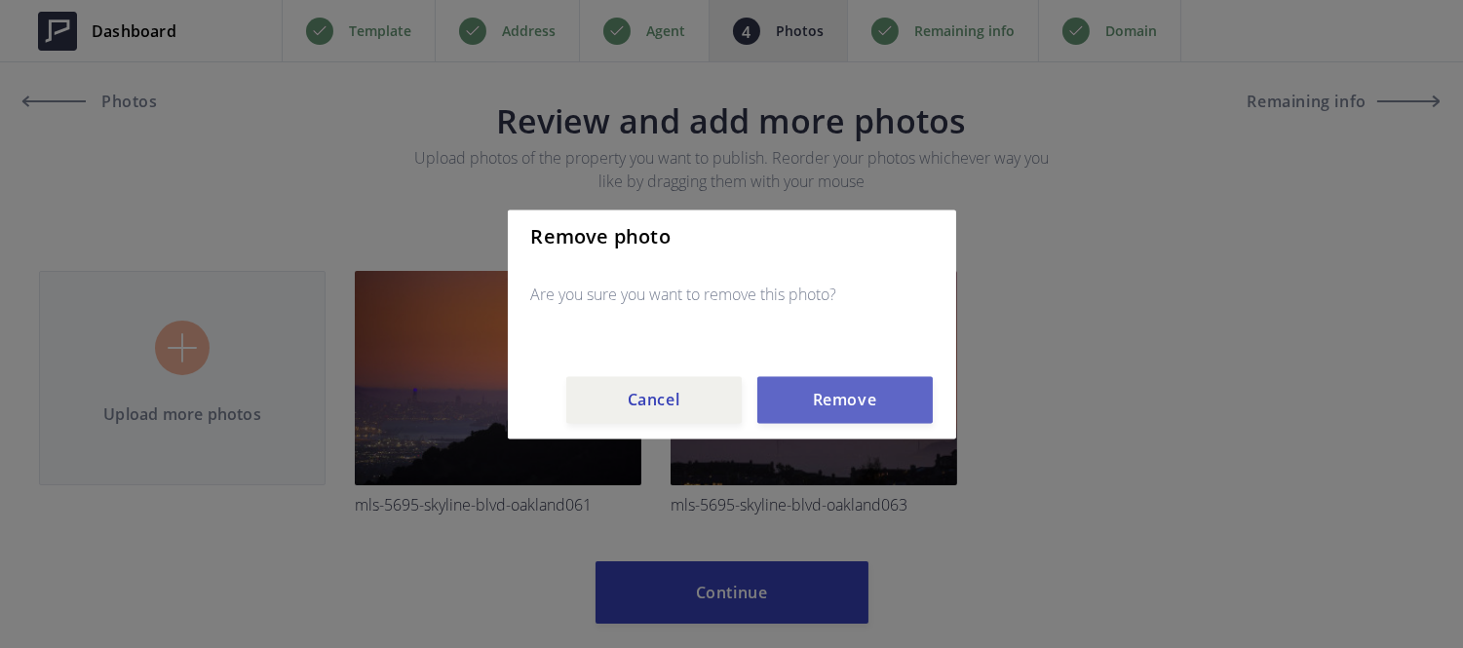
click at [819, 387] on button "Remove" at bounding box center [844, 399] width 175 height 47
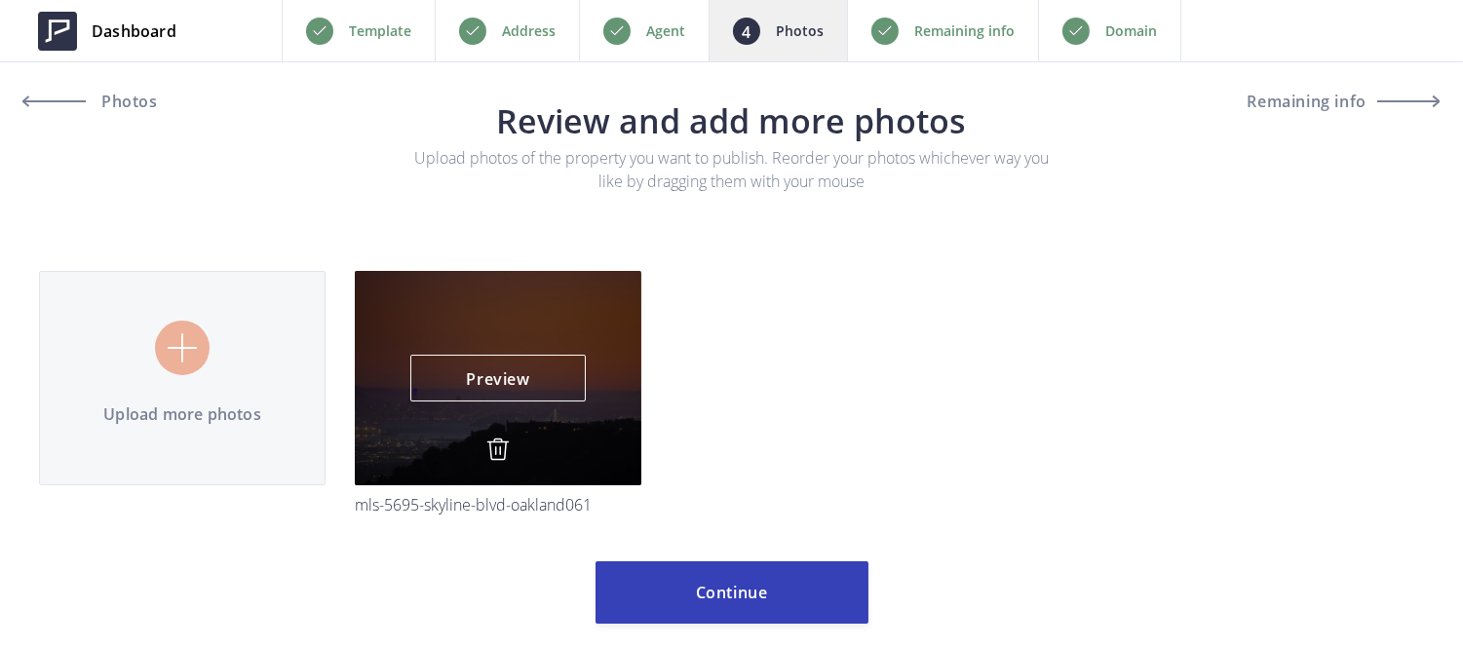
click at [503, 454] on img at bounding box center [497, 449] width 23 height 23
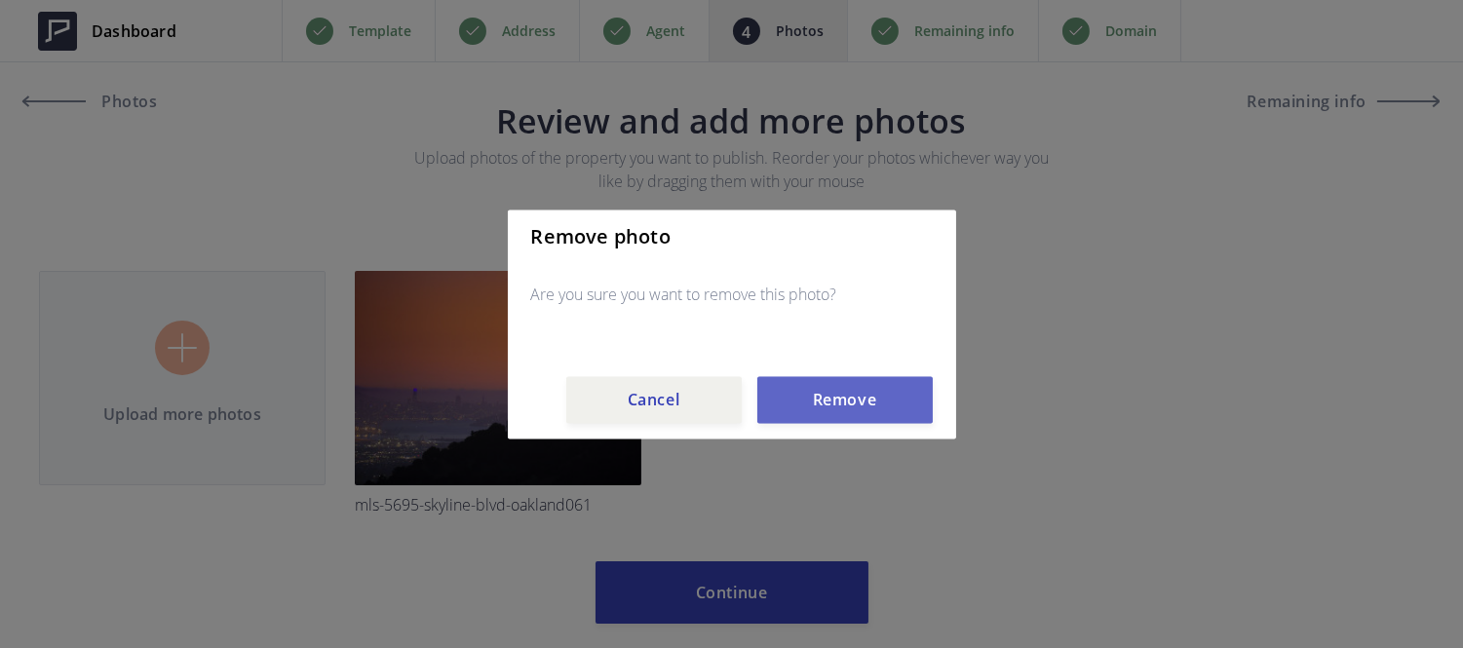
click at [794, 416] on button "Remove" at bounding box center [844, 399] width 175 height 47
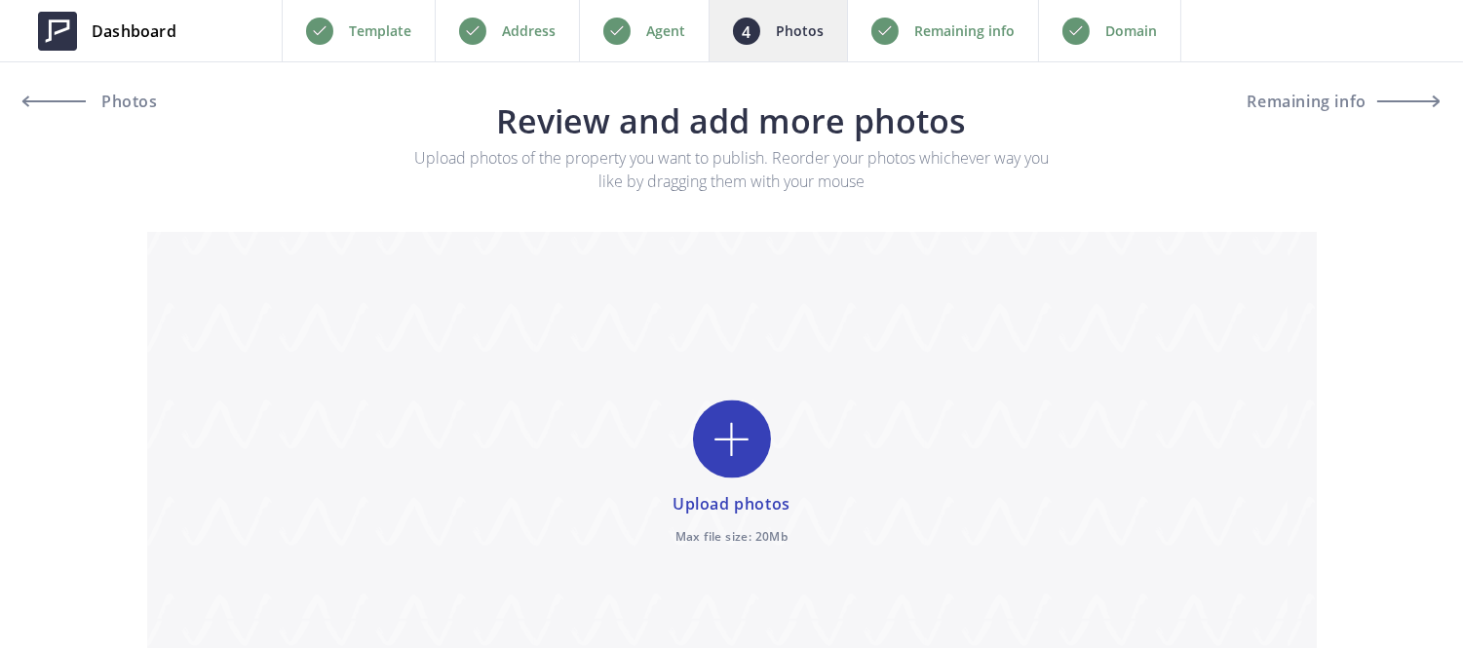
click at [979, 31] on p "Remaining info" at bounding box center [964, 30] width 100 height 23
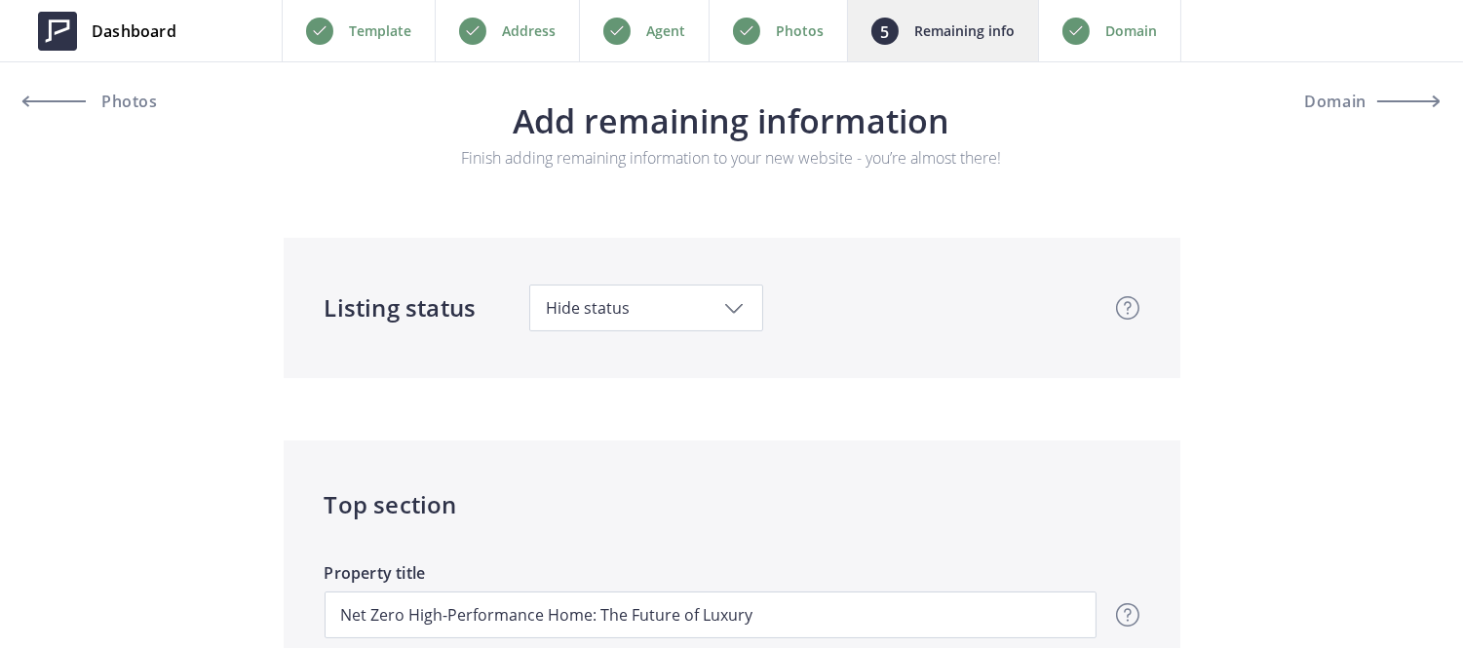
click at [780, 22] on p "Photos" at bounding box center [800, 30] width 48 height 23
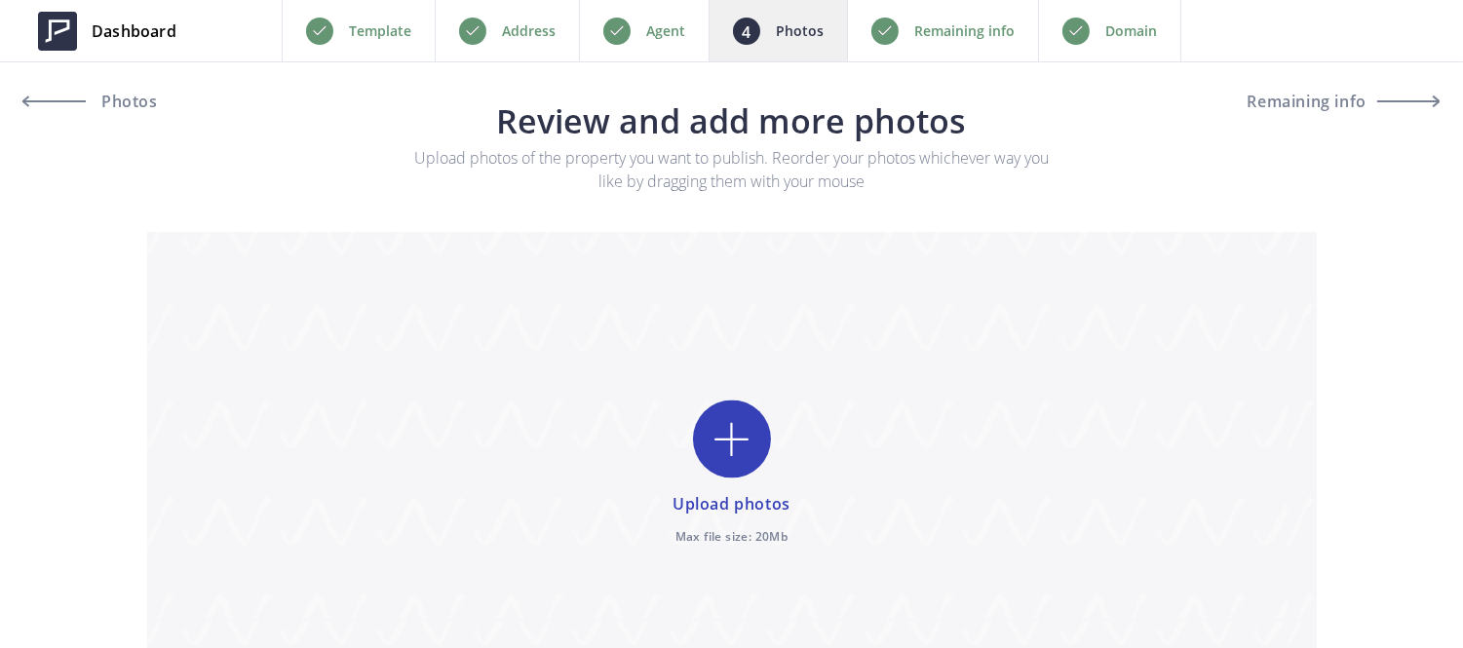
click at [744, 411] on input "file" at bounding box center [732, 475] width 1170 height 486
type input "C:\fakepath\01-4 [PERSON_NAME] Ct-1.jpg"
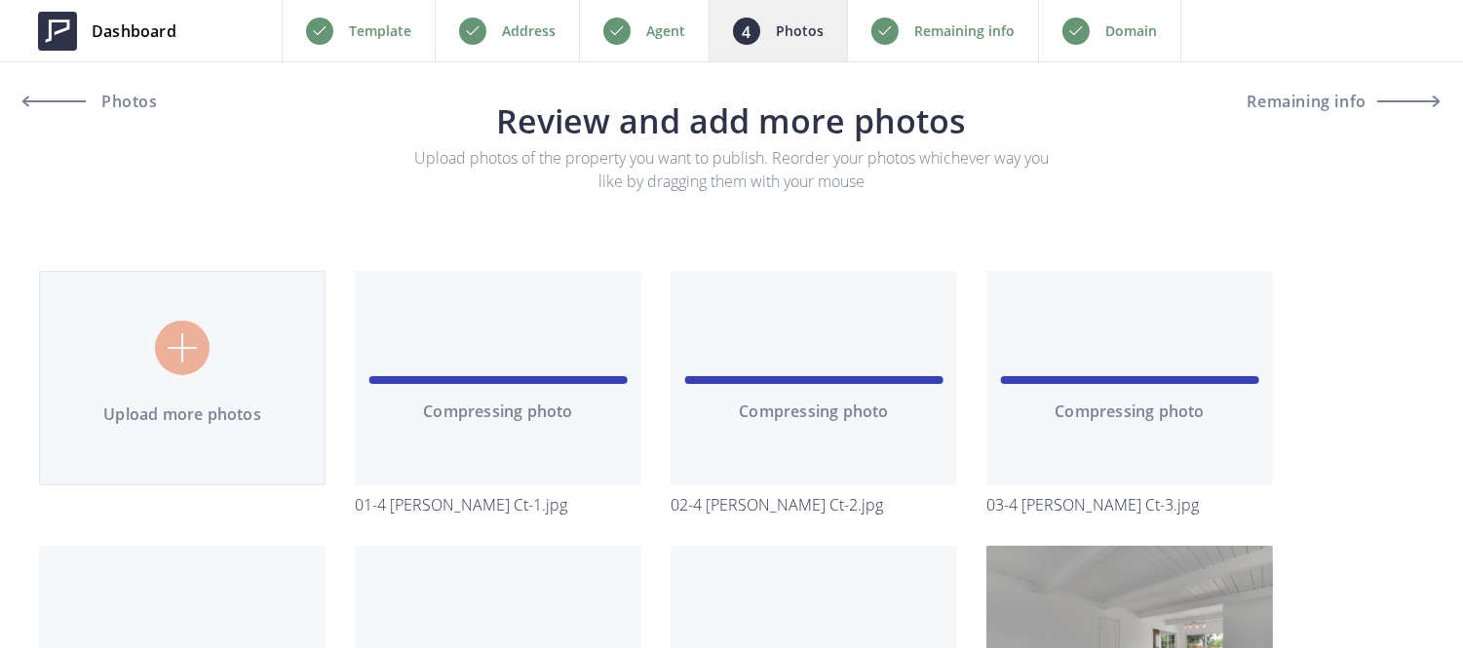
click at [928, 52] on div "Remaining info" at bounding box center [942, 30] width 191 height 61
click at [776, 23] on p "Photos" at bounding box center [800, 30] width 48 height 23
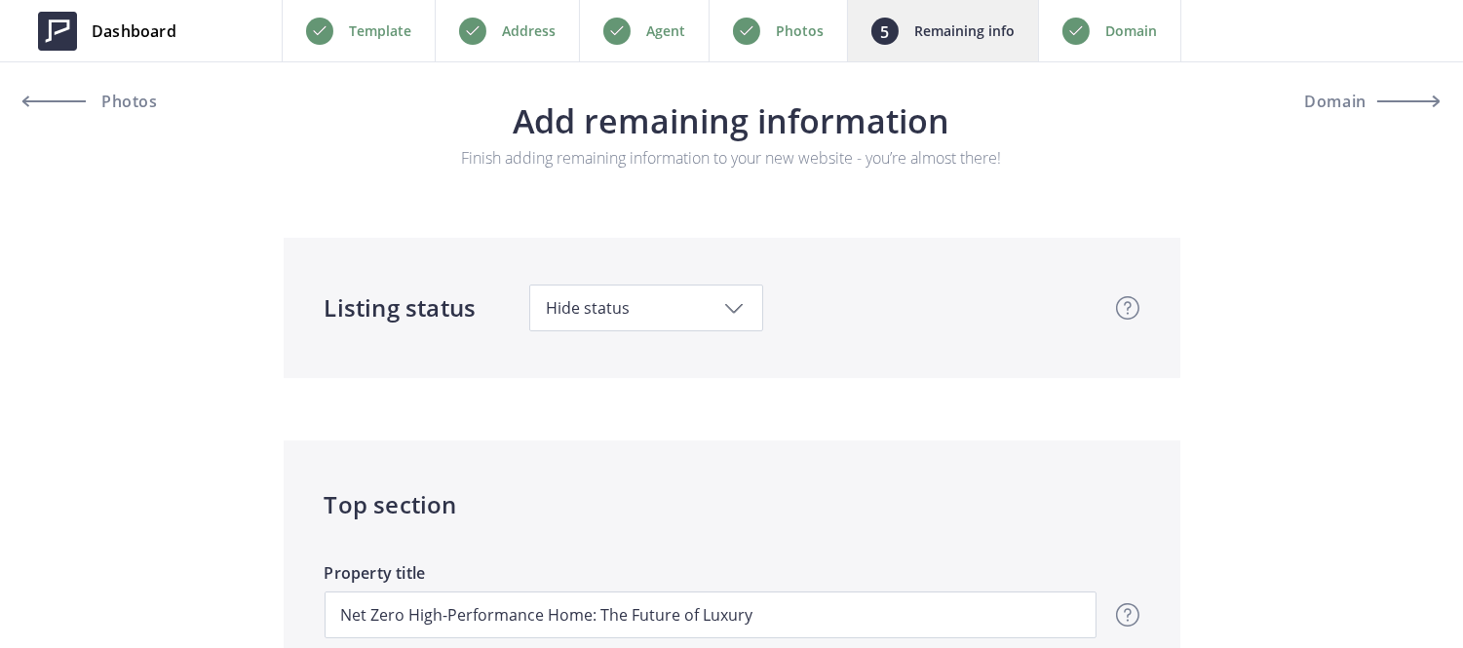
click at [826, 25] on div "Photos" at bounding box center [778, 30] width 138 height 61
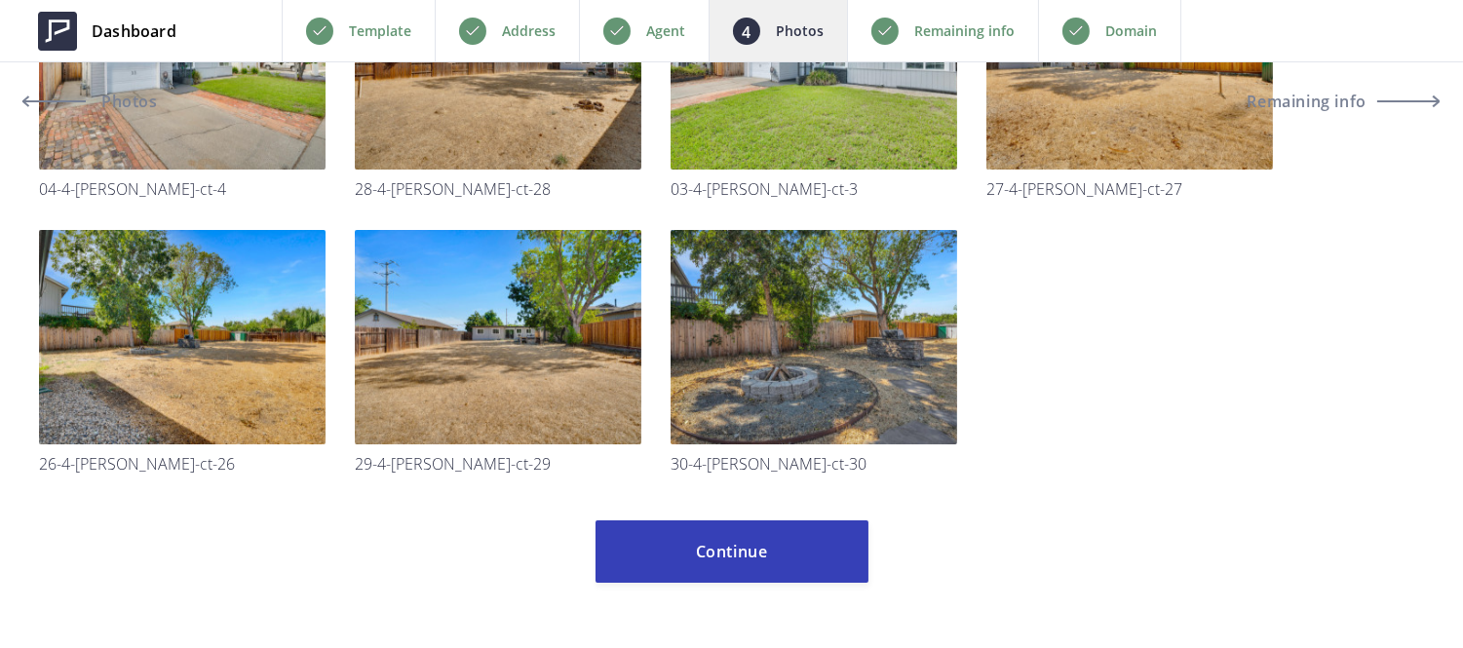
scroll to position [1983, 0]
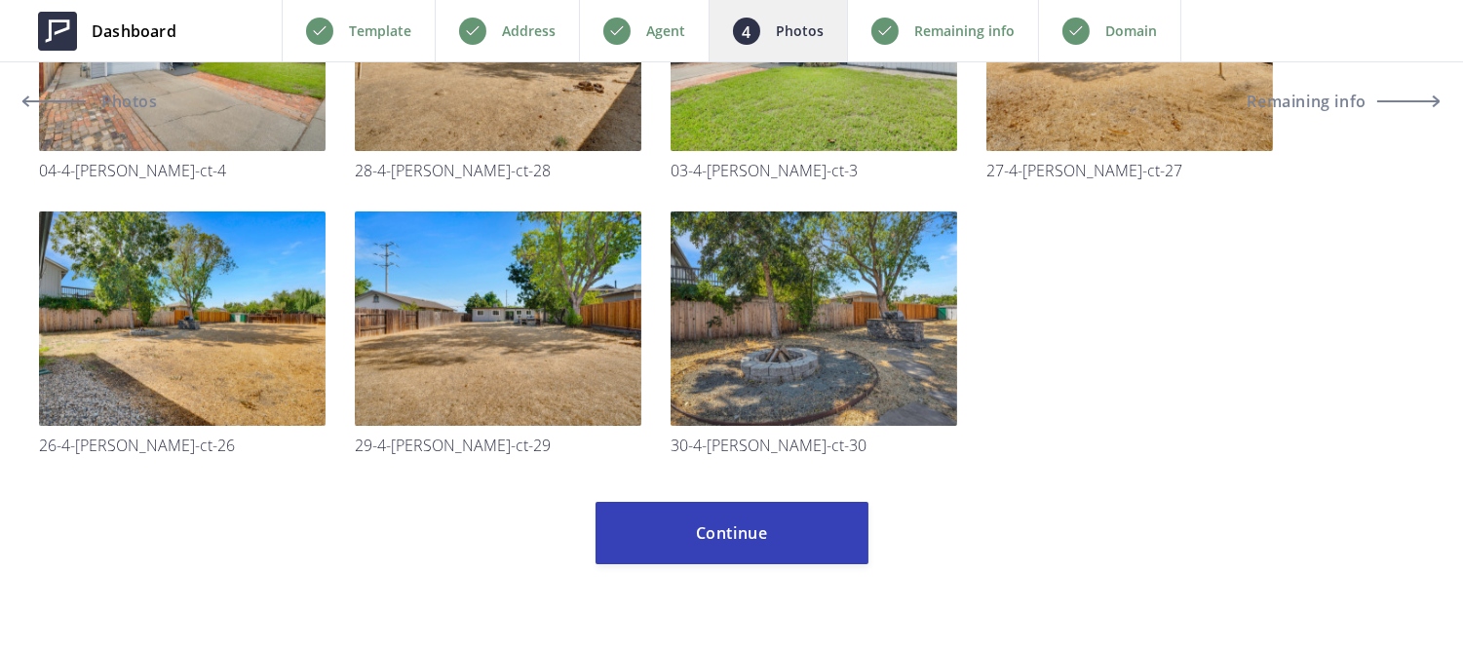
click at [914, 29] on p "Remaining info" at bounding box center [964, 30] width 100 height 23
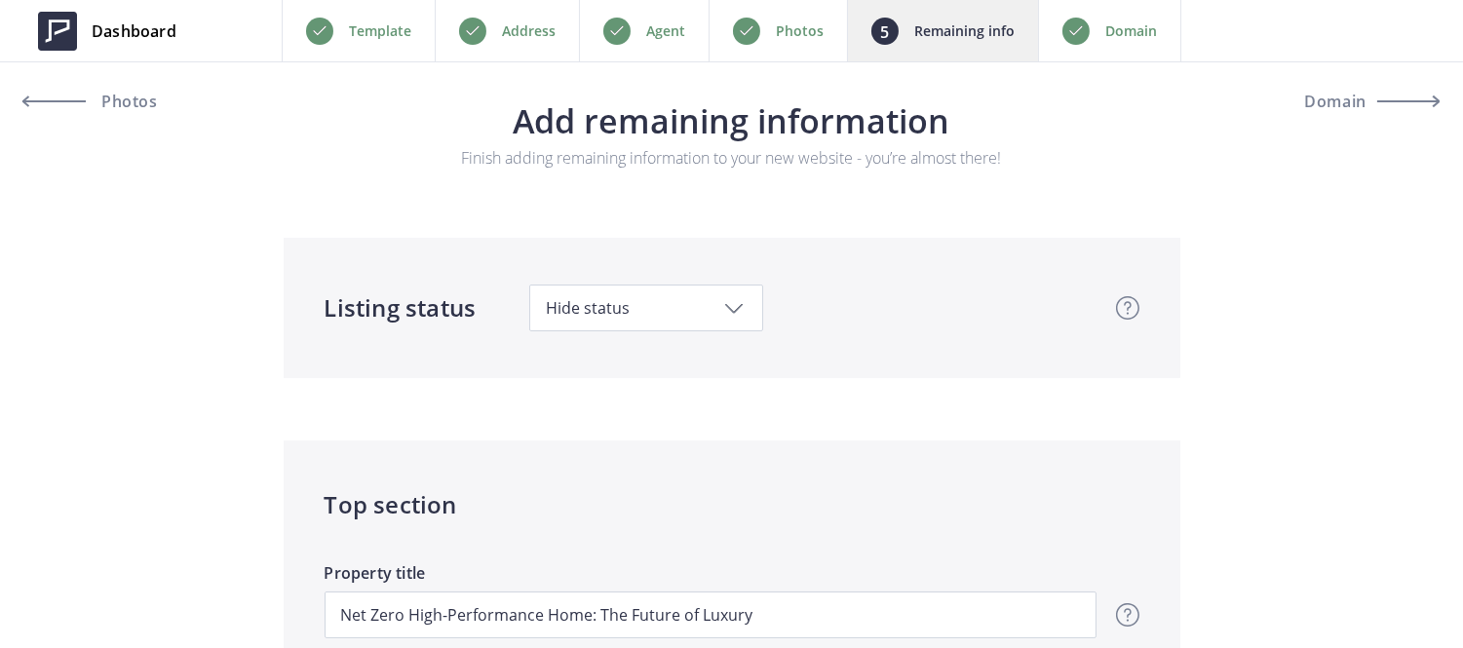
scroll to position [436, 0]
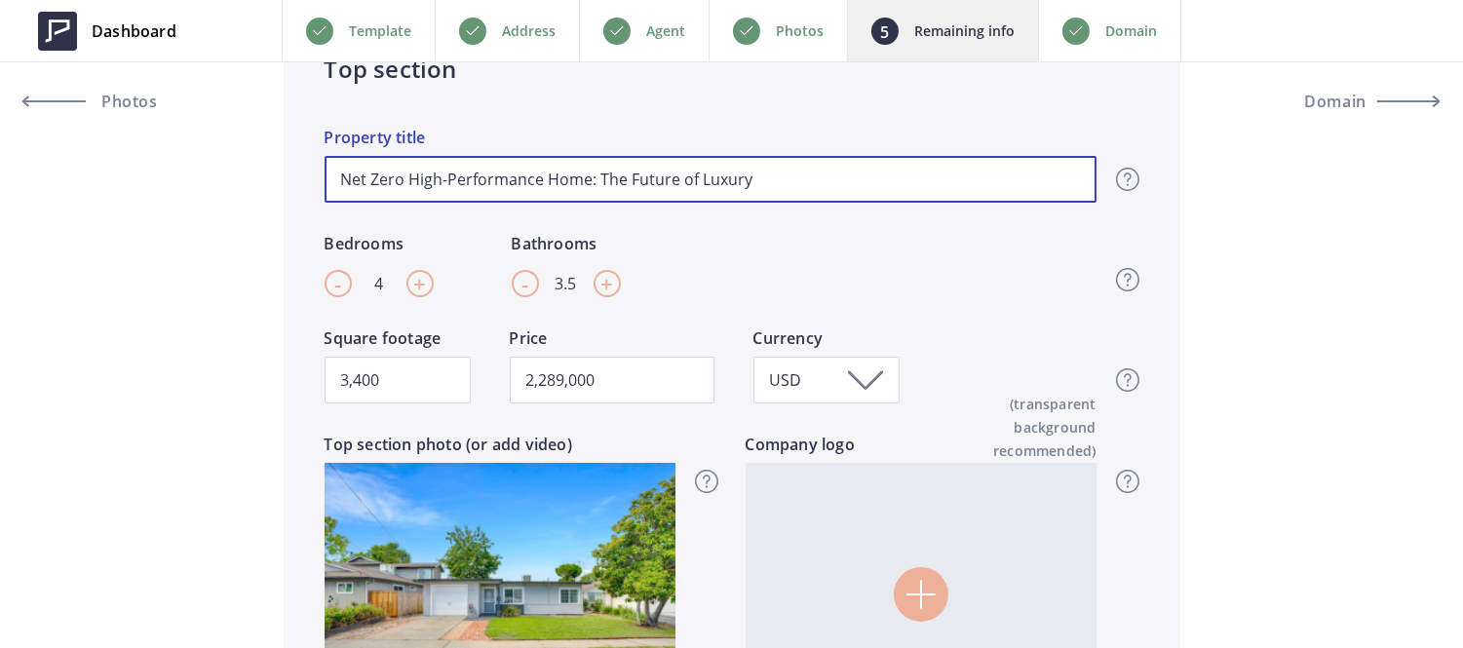
click at [602, 173] on input "Net Zero High-Performance Home: The Future of Luxury" at bounding box center [711, 179] width 772 height 47
type input "2,289,000"
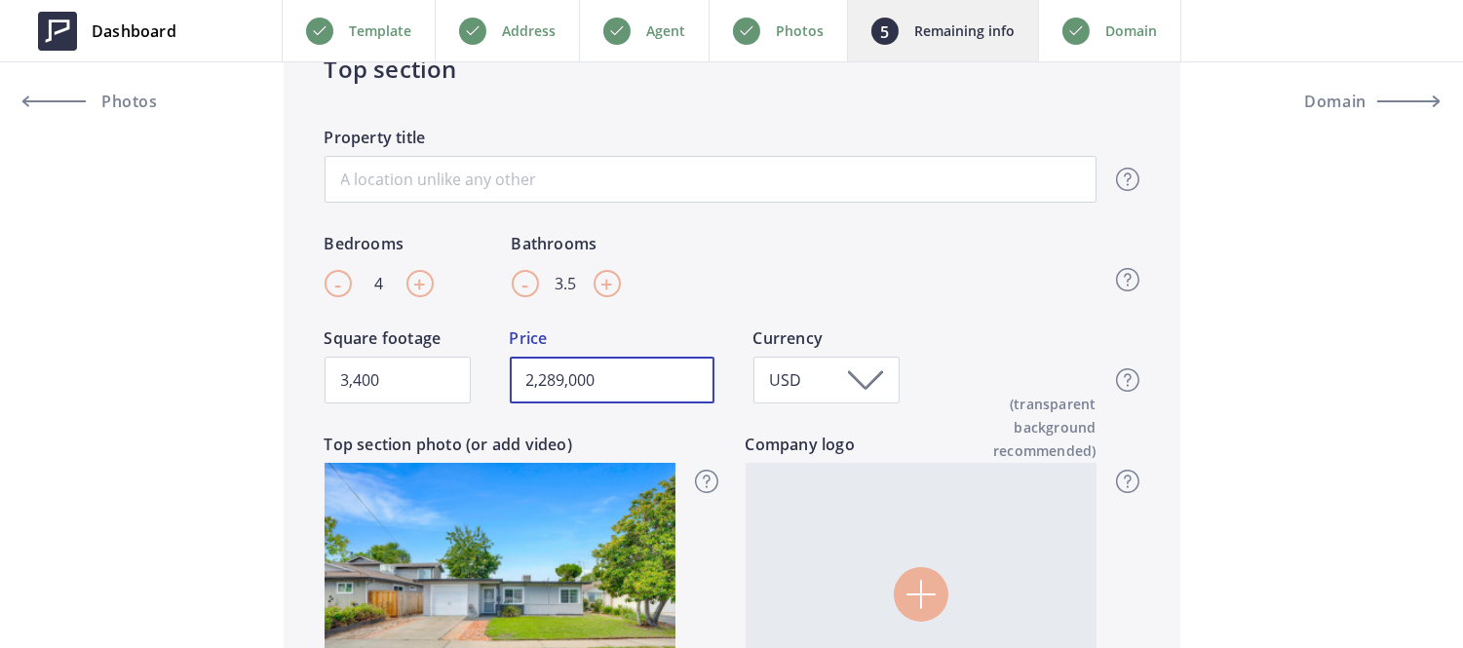
click at [551, 383] on input "2,289,000" at bounding box center [612, 380] width 205 height 47
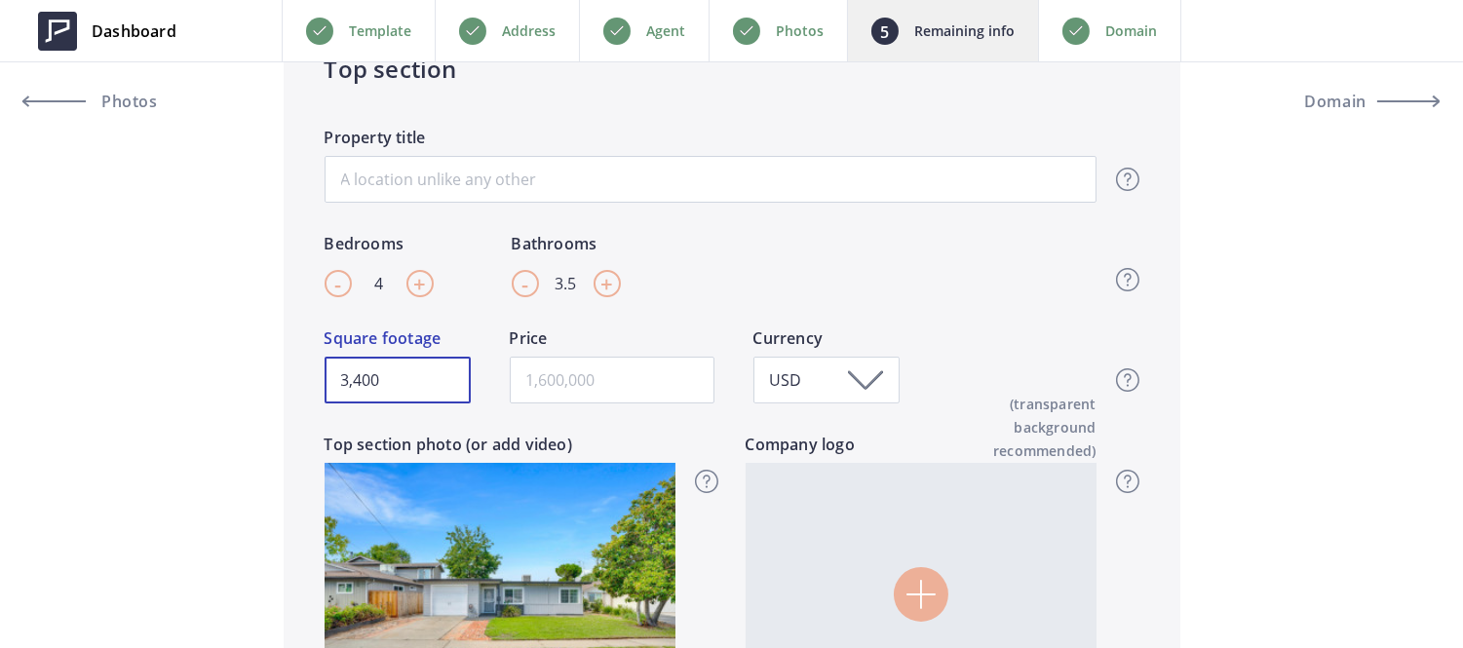
click at [431, 370] on input "3,400" at bounding box center [398, 380] width 146 height 47
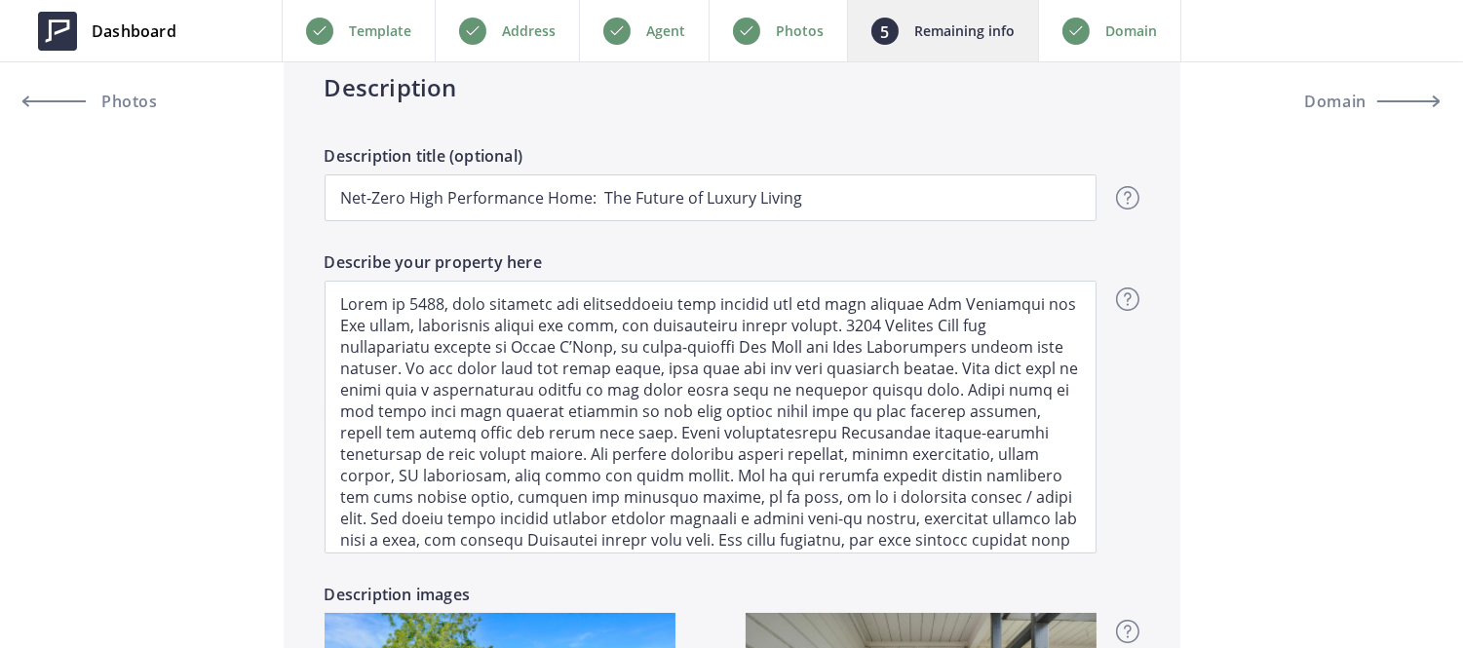
scroll to position [1357, 0]
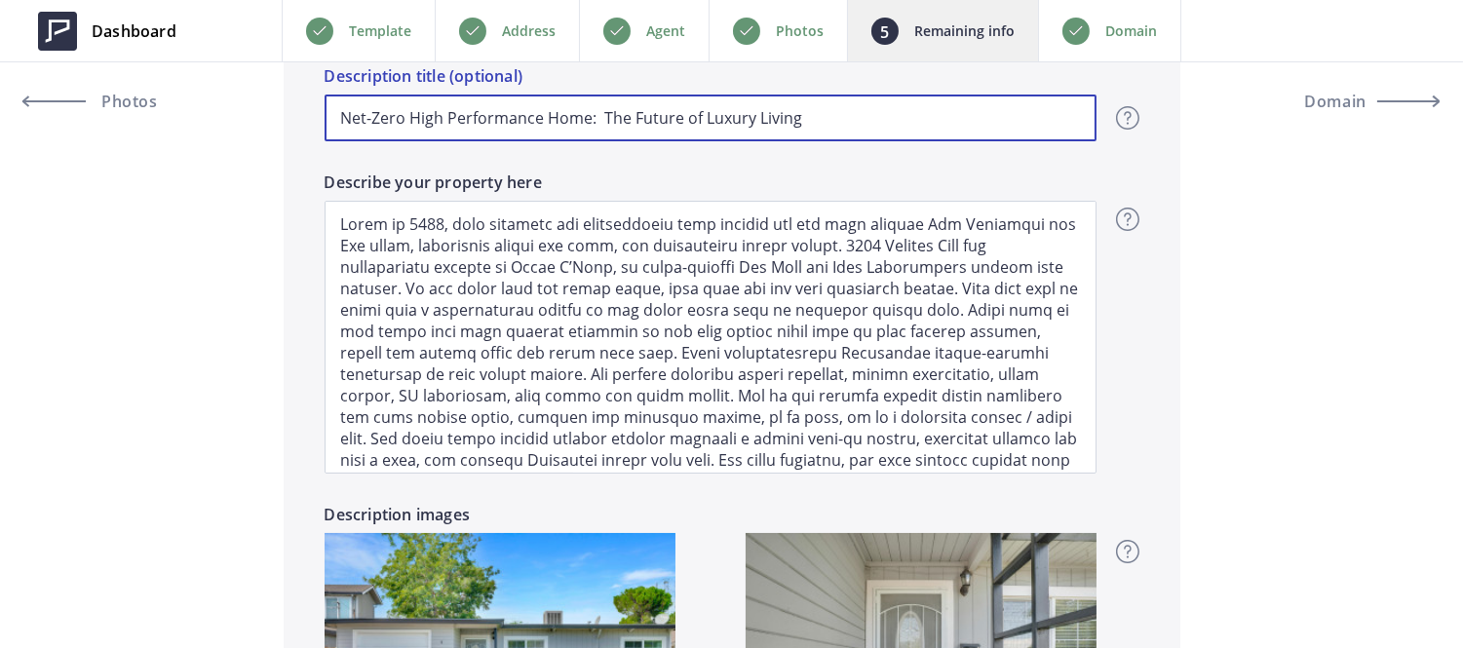
click at [505, 127] on input "Net-Zero High Performance Home: The Future of Luxury Living" at bounding box center [711, 118] width 772 height 47
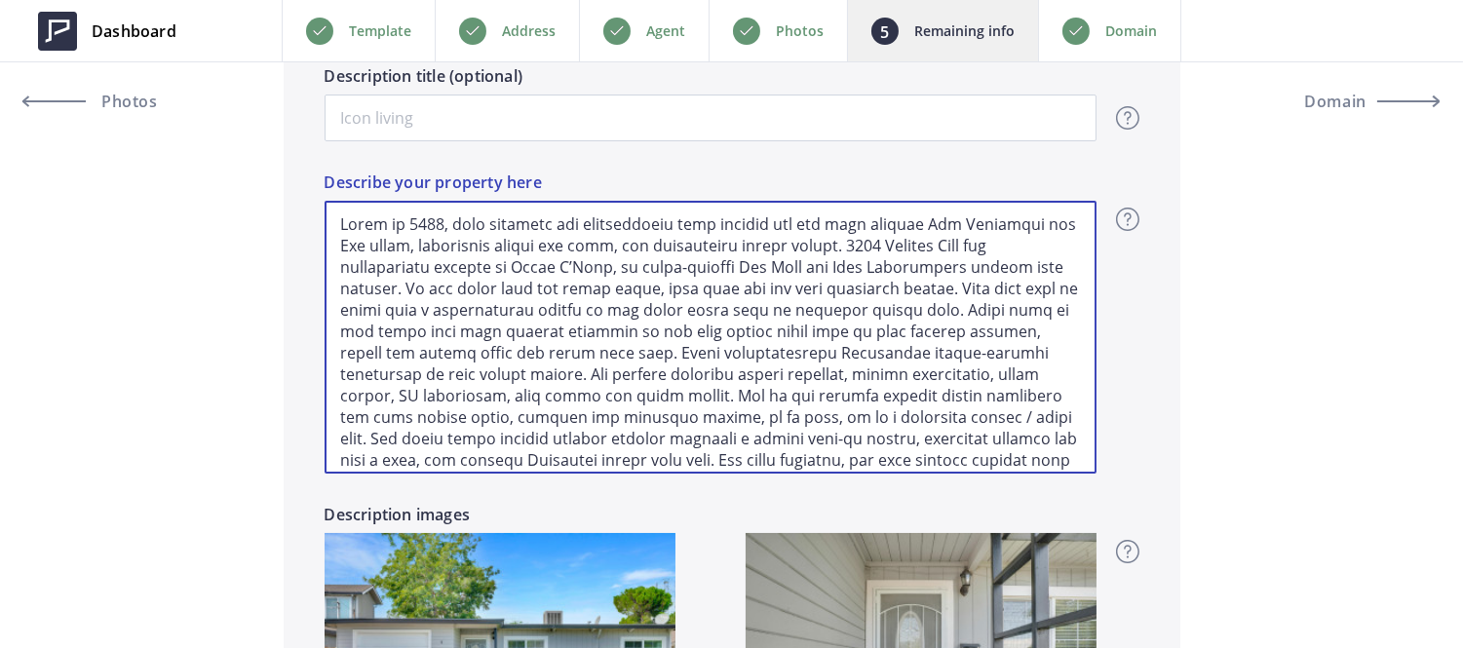
scroll to position [51, 0]
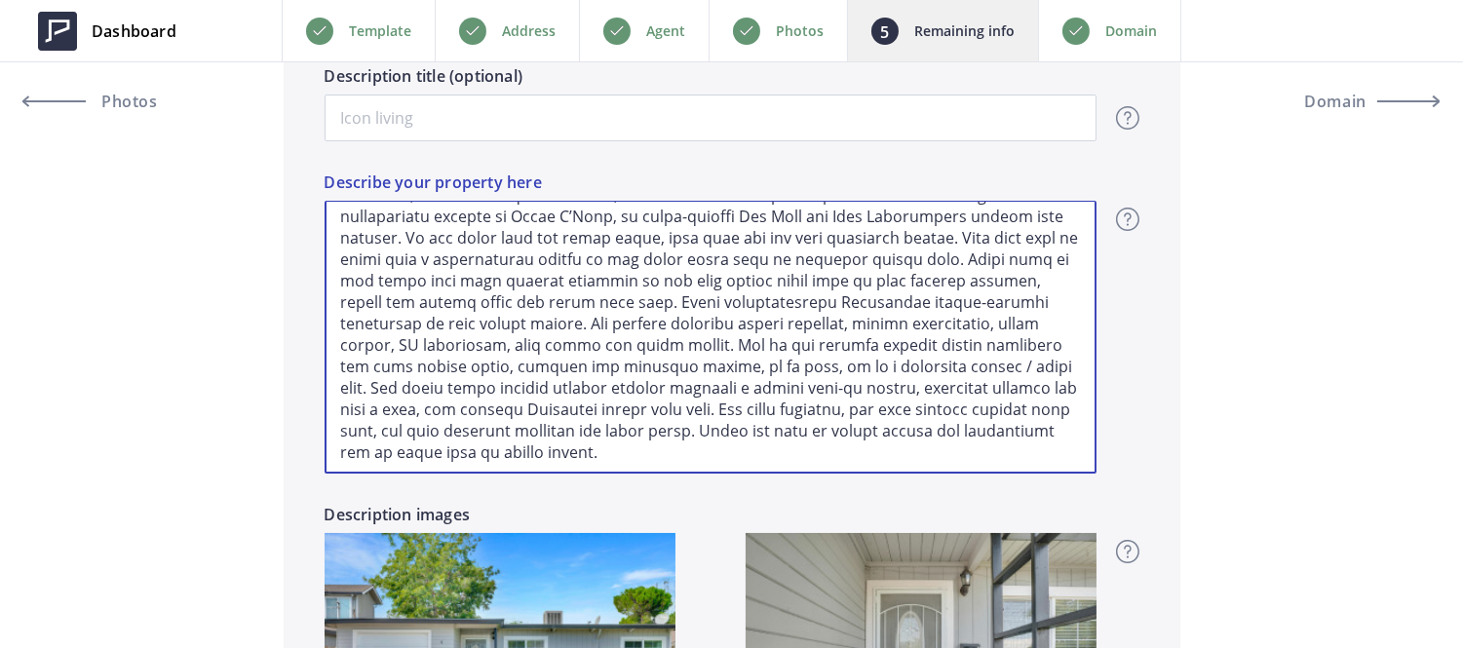
drag, startPoint x: 343, startPoint y: 216, endPoint x: 1258, endPoint y: 592, distance: 989.1
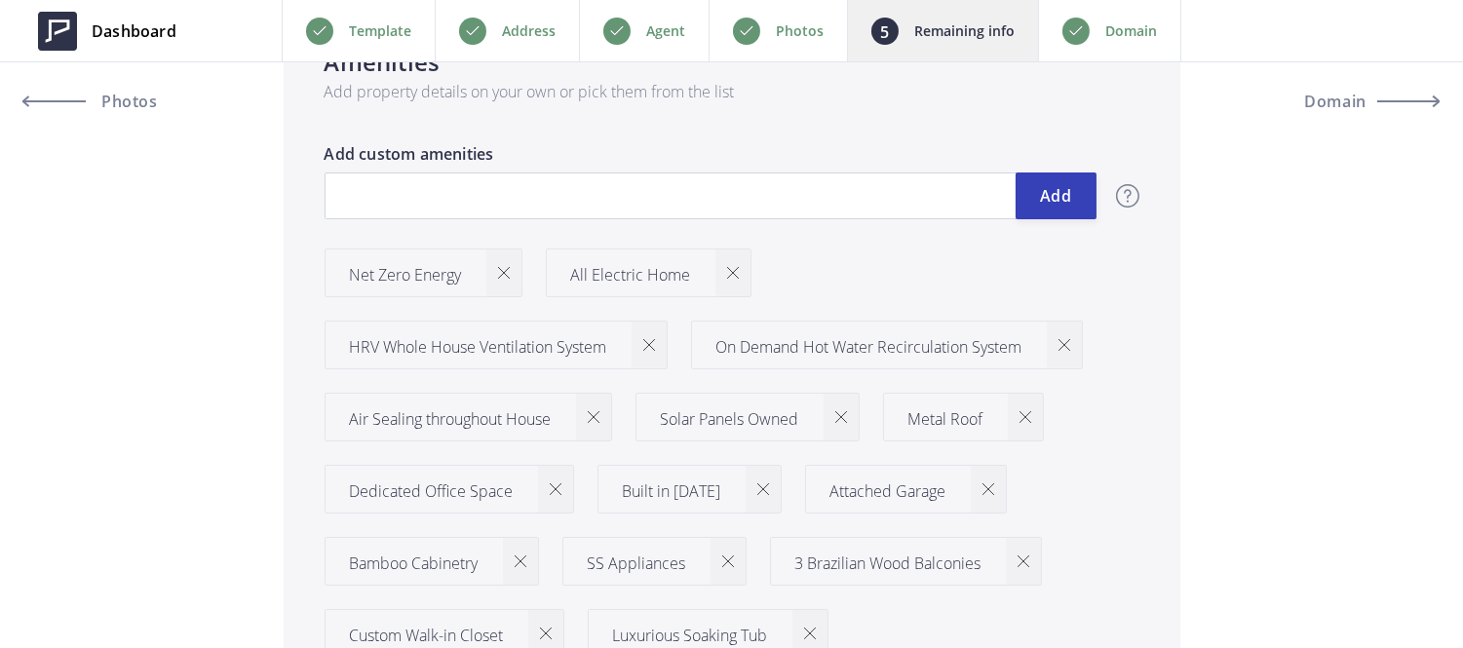
scroll to position [2412, 0]
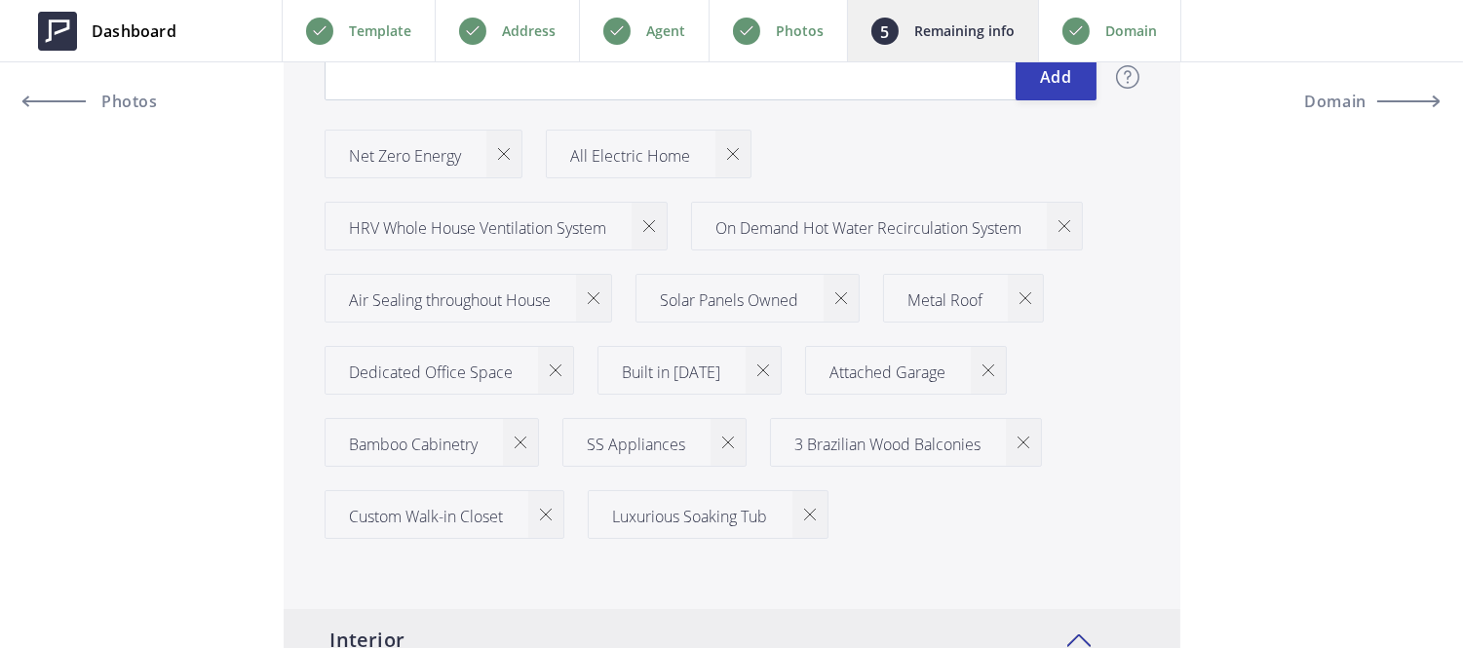
click at [490, 157] on div at bounding box center [503, 154] width 35 height 47
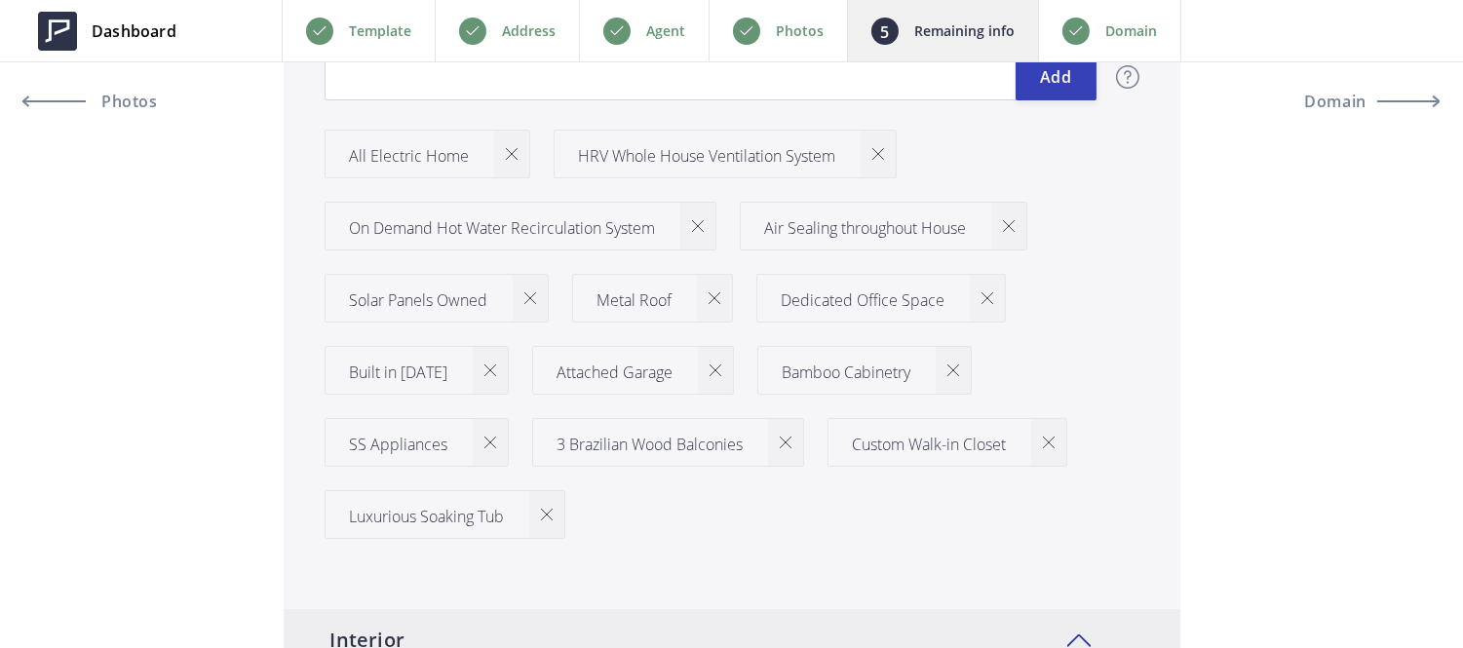
click at [521, 151] on div at bounding box center [511, 154] width 35 height 47
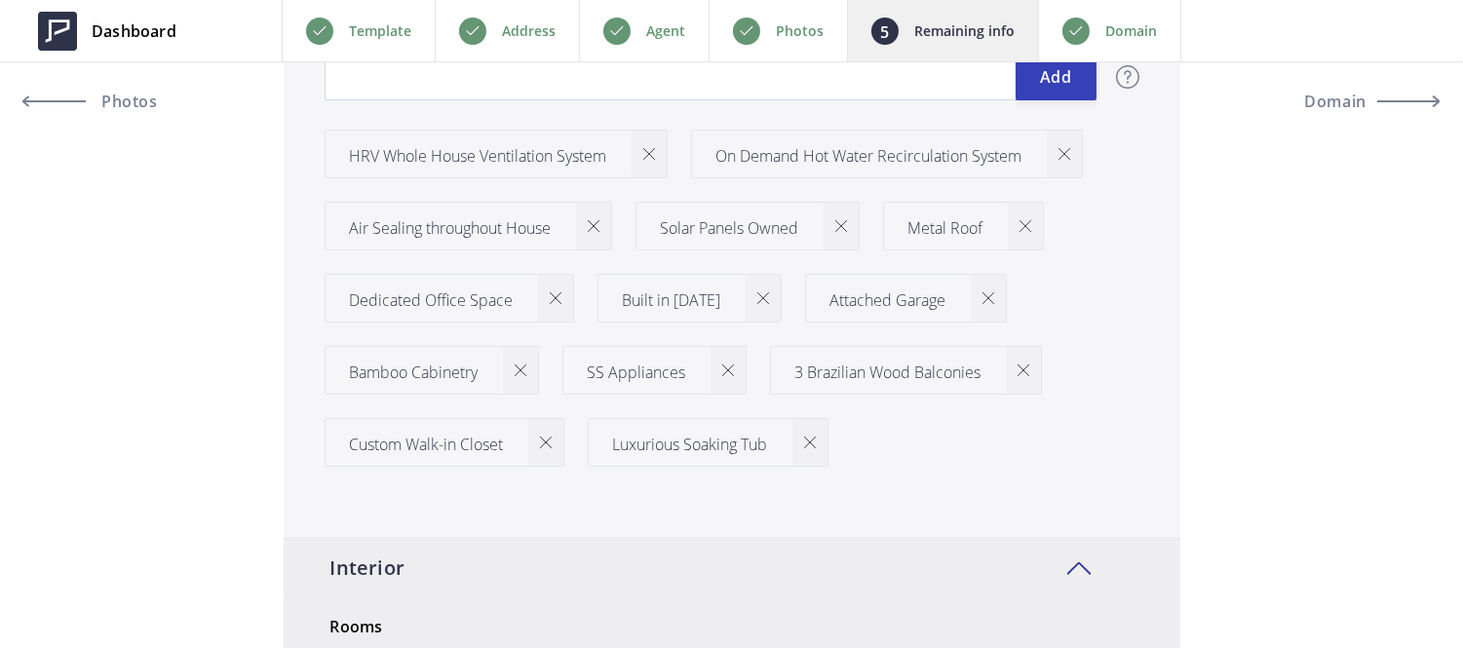
click at [647, 153] on img at bounding box center [649, 154] width 12 height 12
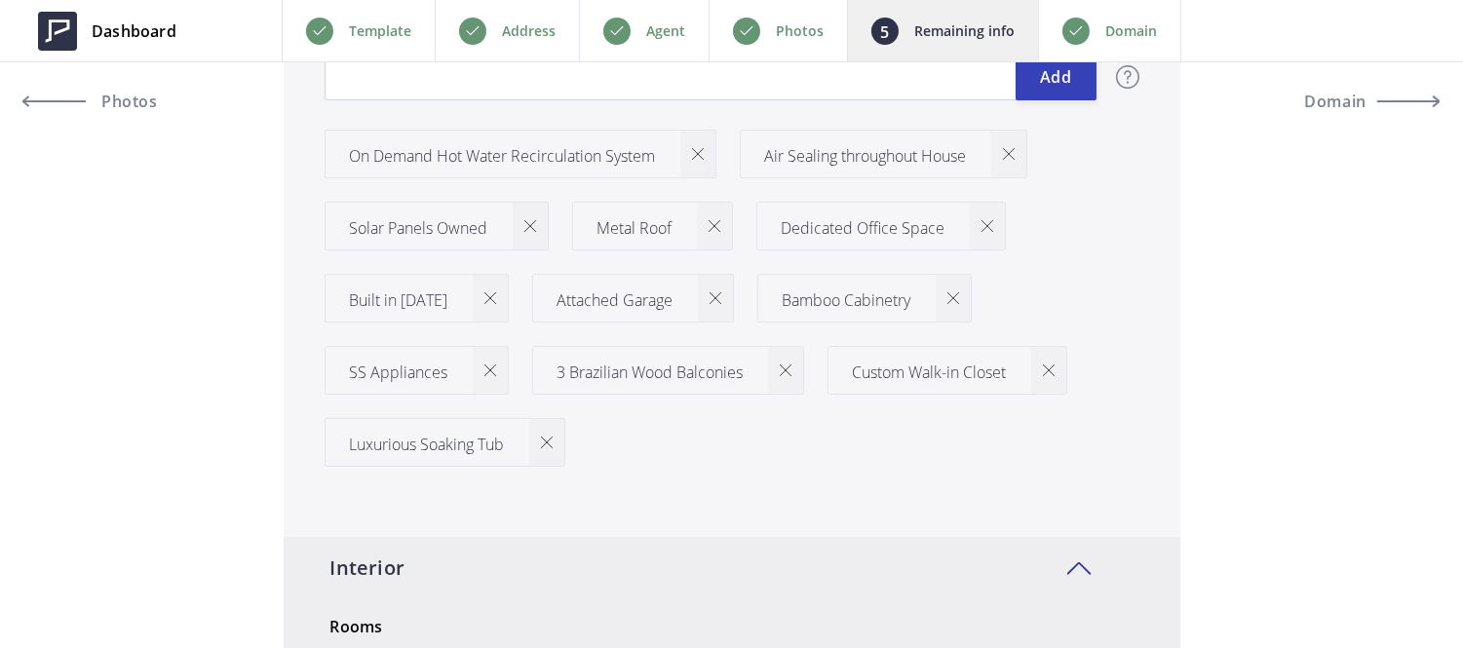
click at [700, 154] on img at bounding box center [698, 154] width 12 height 12
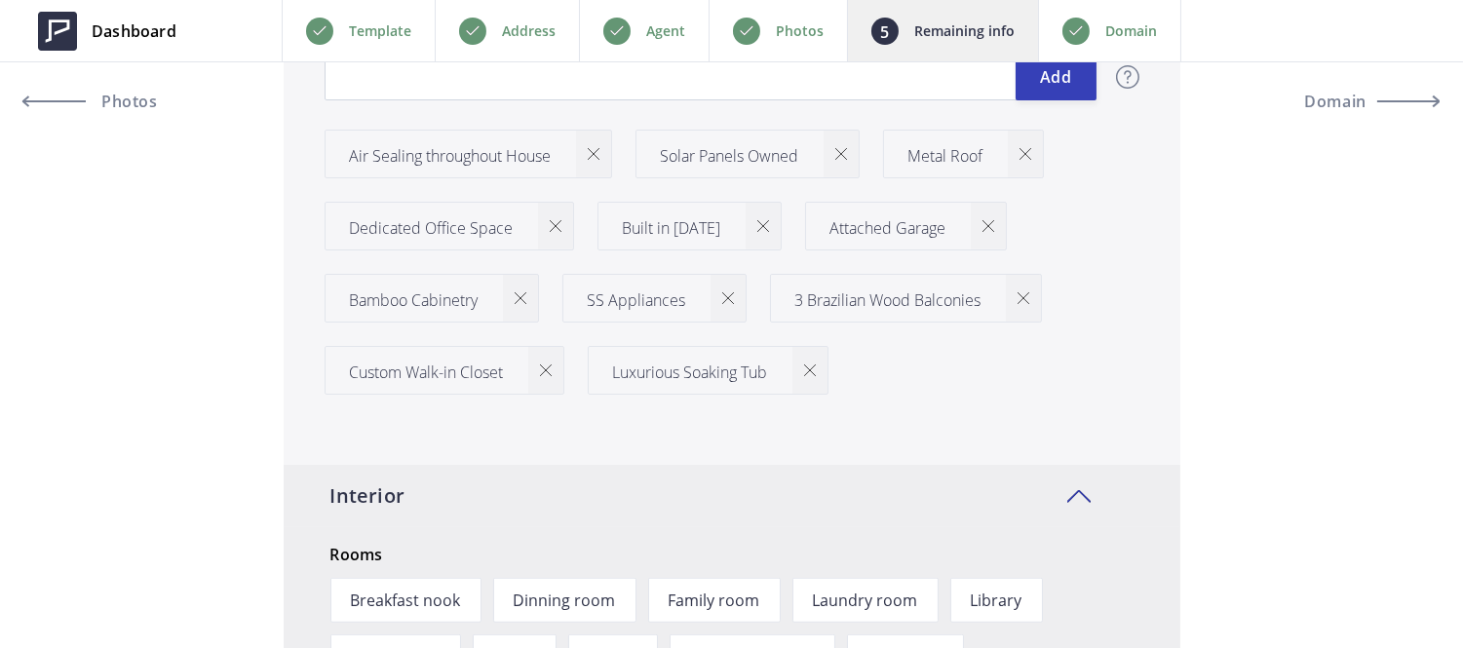
click at [599, 151] on img at bounding box center [594, 154] width 12 height 12
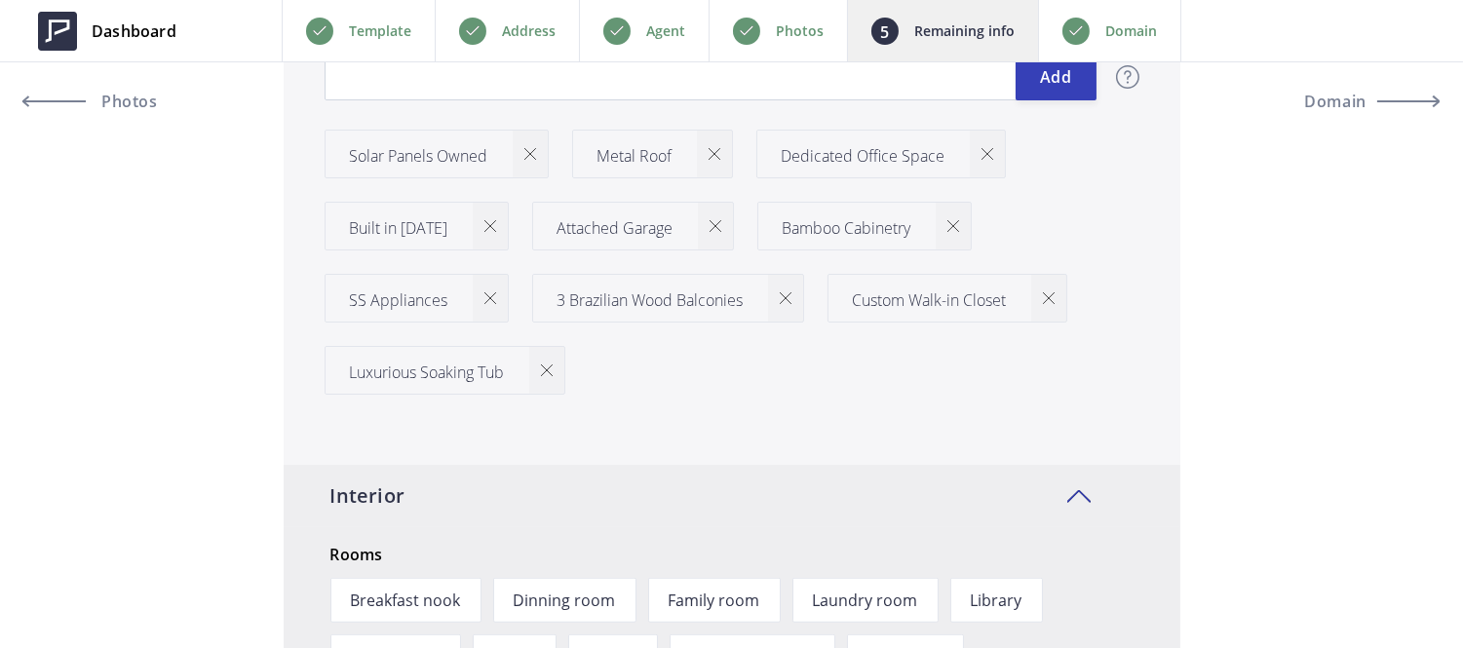
click at [522, 152] on div at bounding box center [530, 154] width 35 height 47
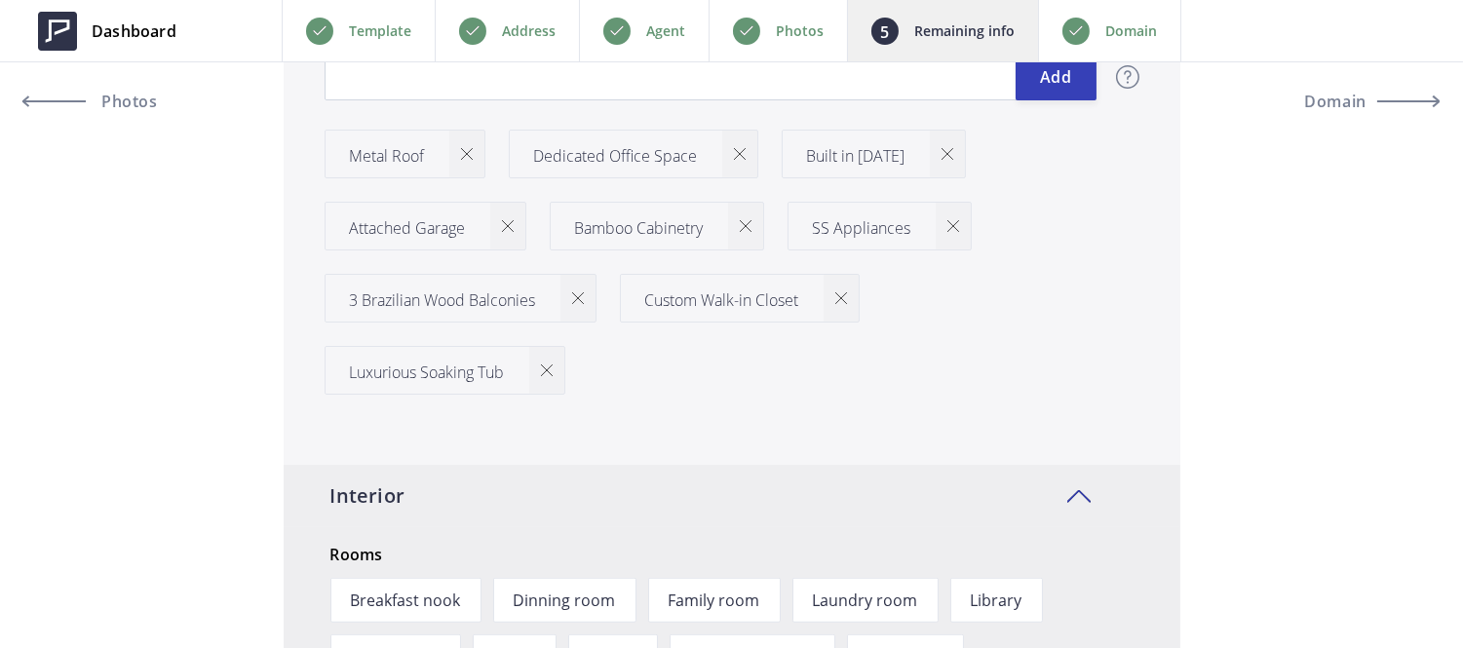
click at [464, 153] on img at bounding box center [467, 154] width 12 height 12
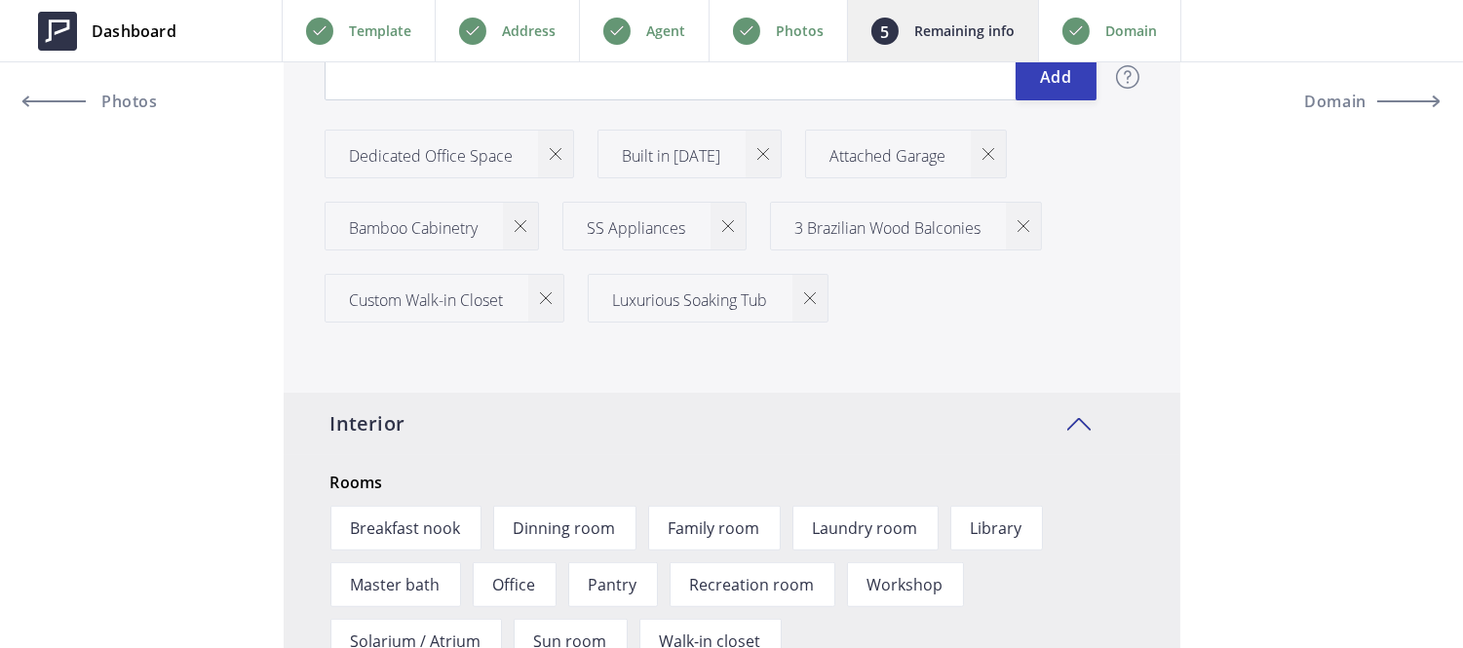
click at [540, 158] on div at bounding box center [555, 154] width 35 height 47
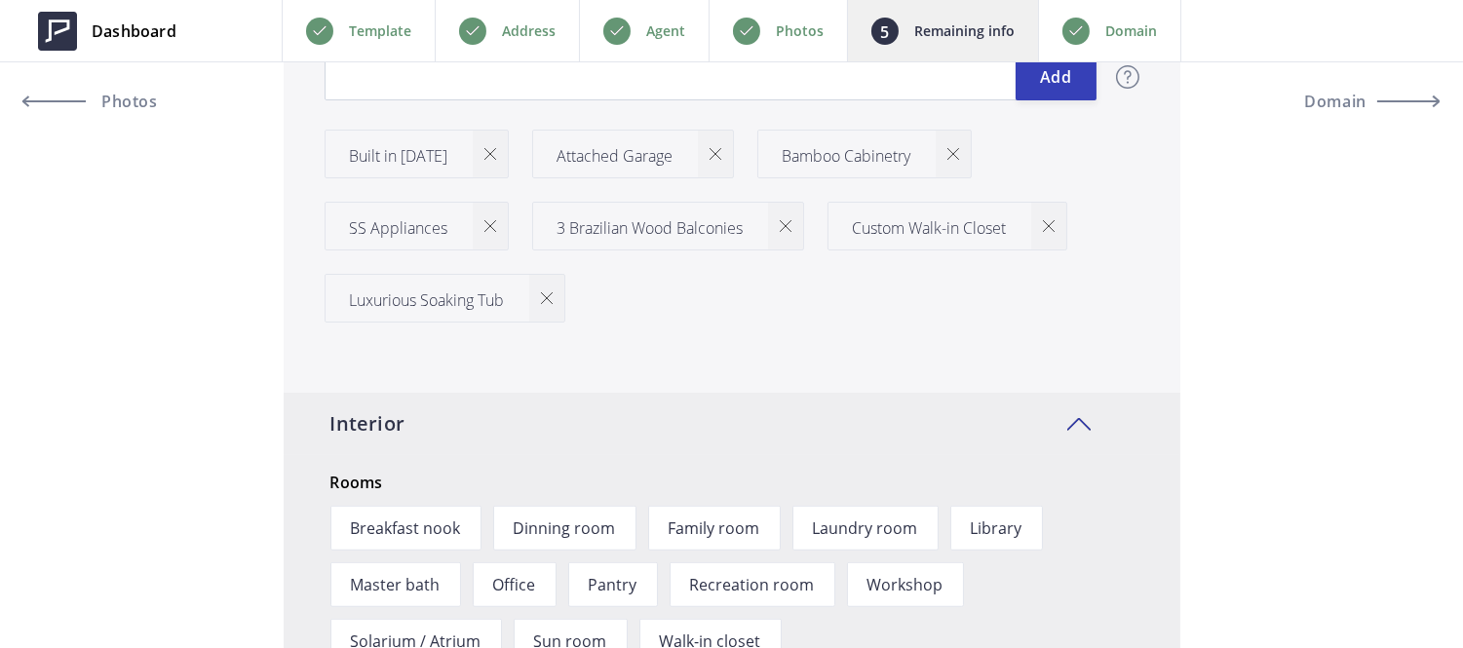
click at [473, 161] on div at bounding box center [490, 154] width 35 height 47
click at [512, 161] on div at bounding box center [507, 154] width 35 height 47
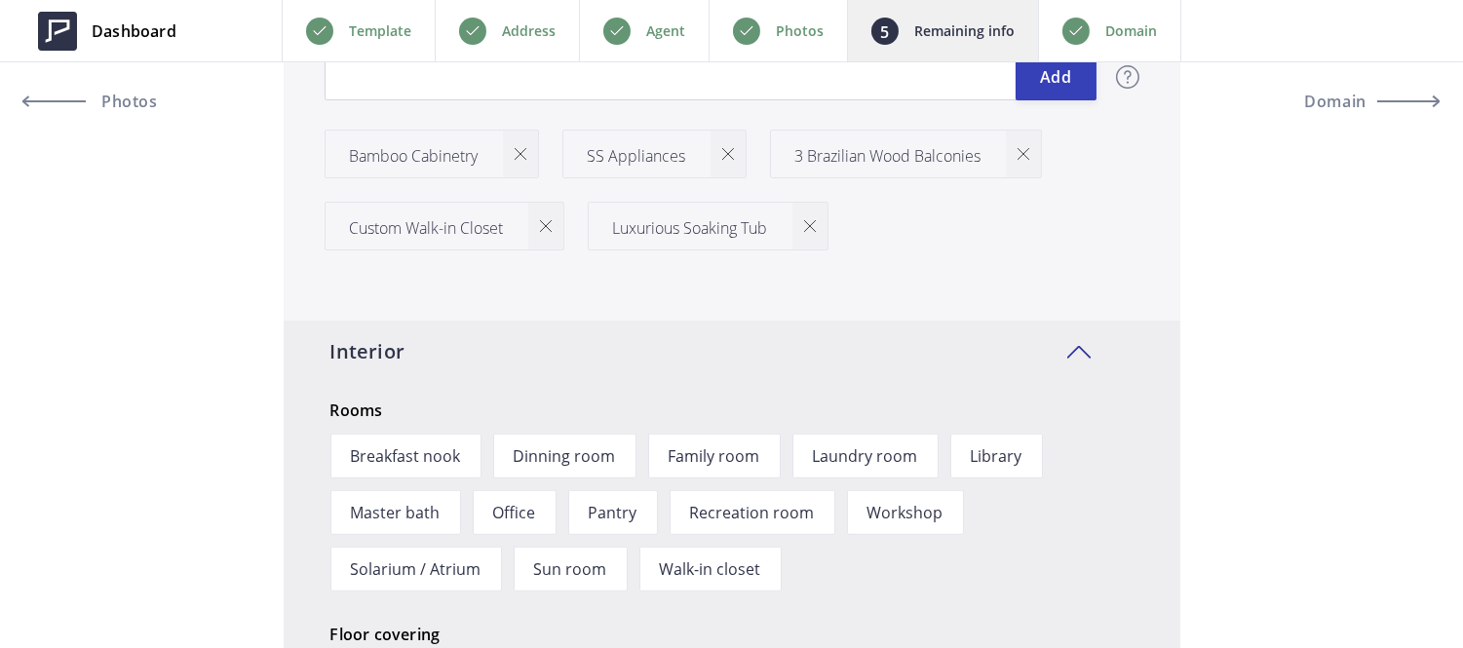
click at [519, 166] on div at bounding box center [520, 154] width 35 height 47
click at [484, 151] on img at bounding box center [490, 154] width 12 height 12
click at [575, 158] on img at bounding box center [578, 154] width 12 height 12
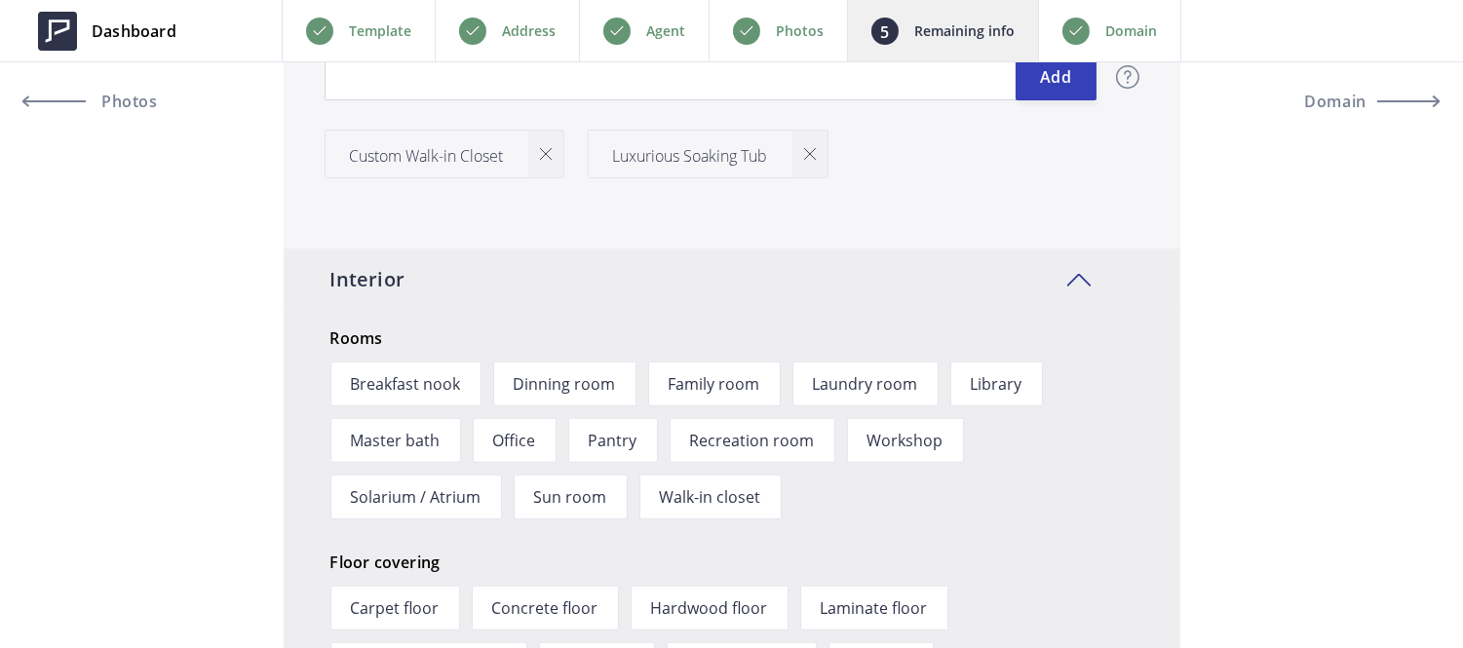
click at [540, 151] on div at bounding box center [545, 154] width 35 height 47
click at [543, 160] on div at bounding box center [546, 154] width 35 height 47
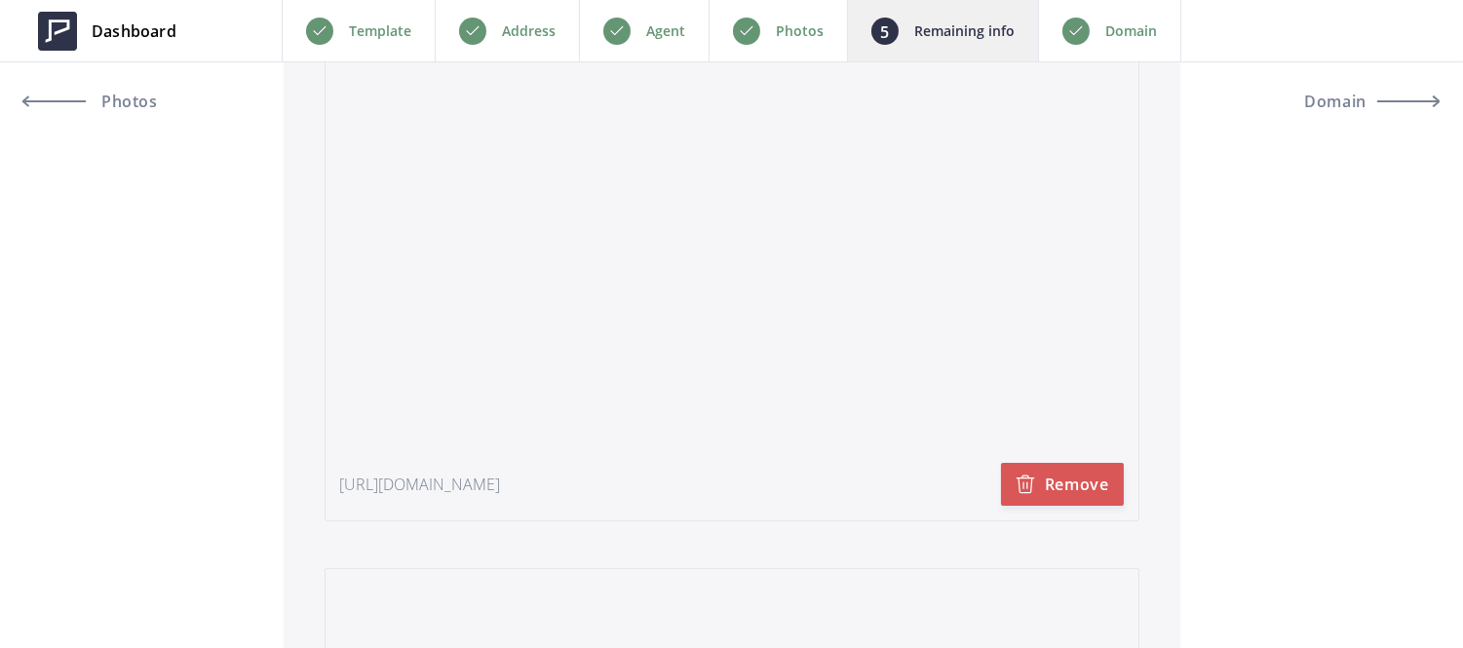
scroll to position [3986, 0]
click at [1030, 494] on button "Remove" at bounding box center [1062, 482] width 123 height 43
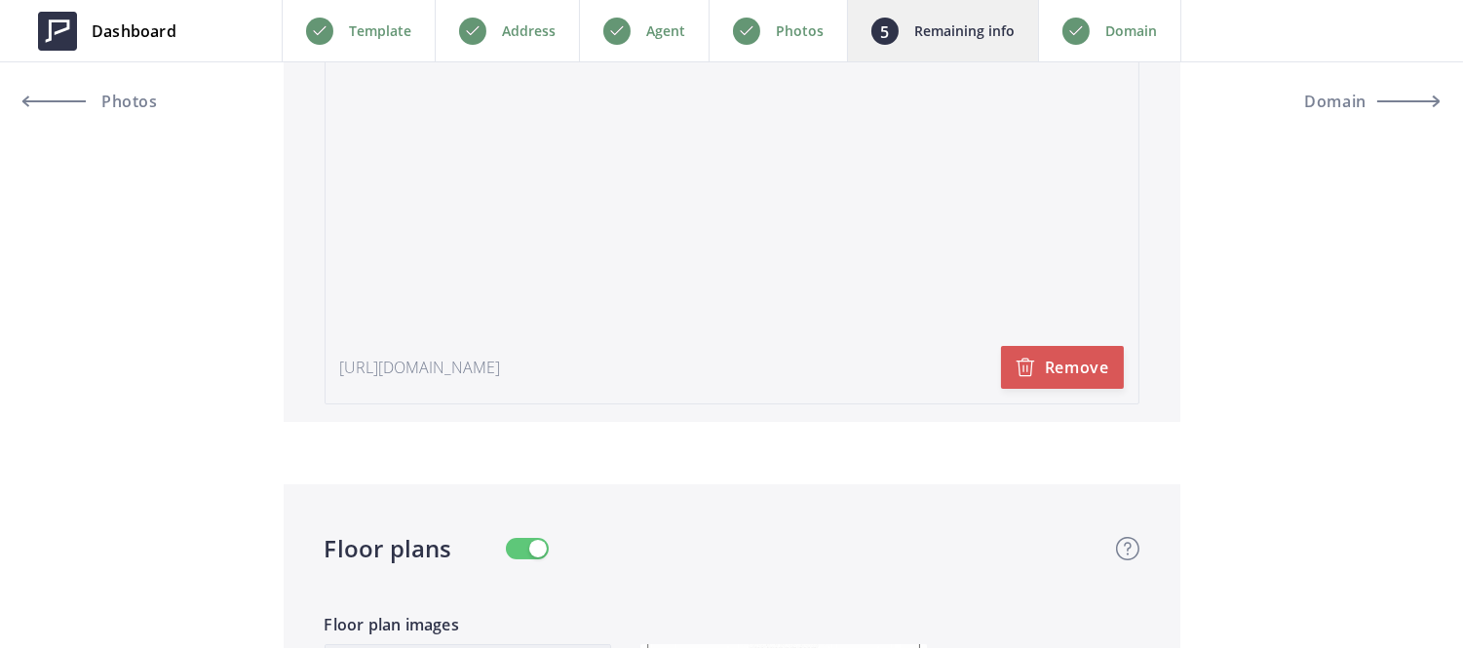
scroll to position [4196, 0]
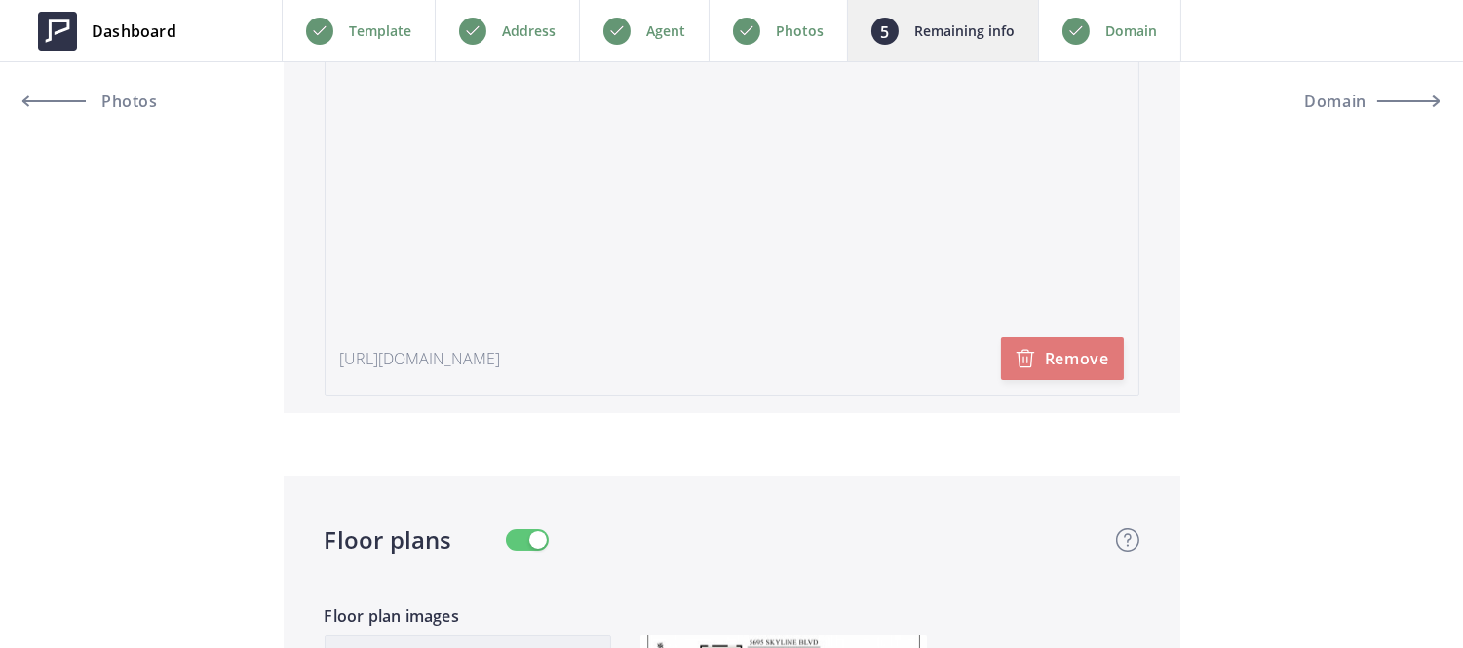
click at [1050, 372] on button "Remove" at bounding box center [1062, 358] width 123 height 43
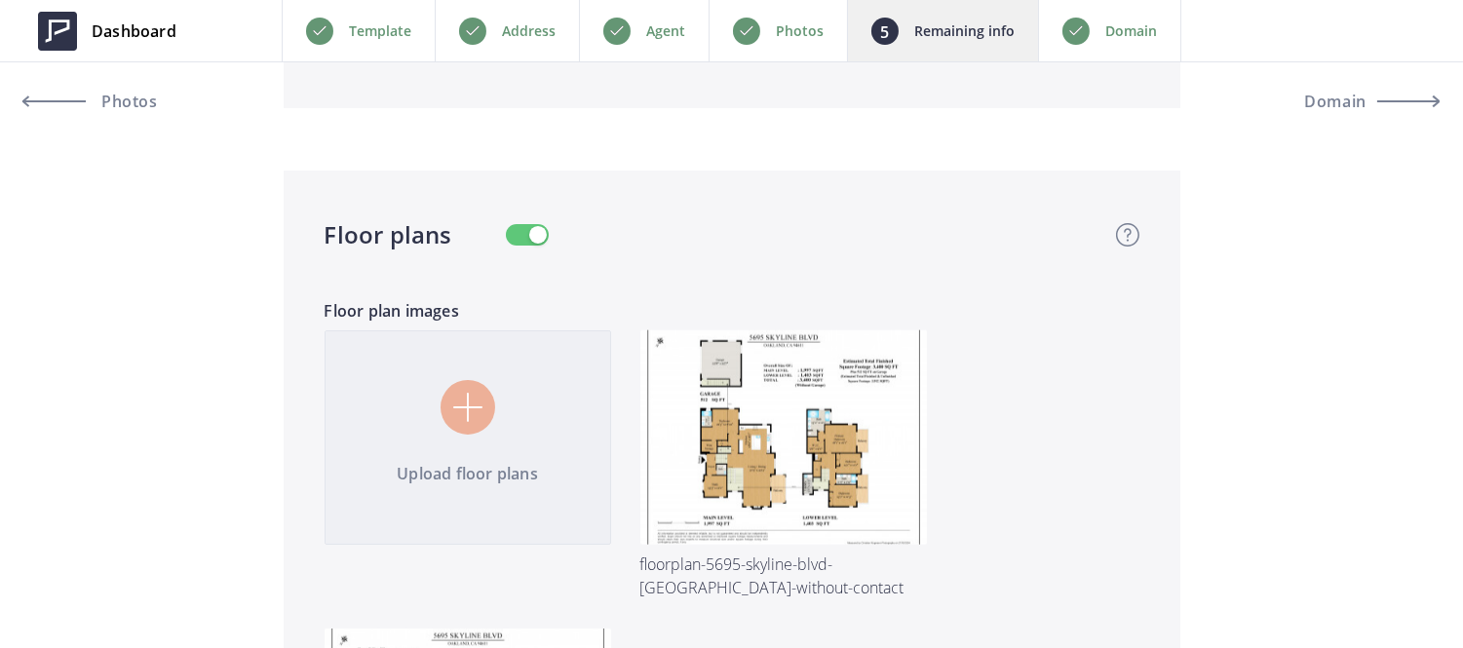
scroll to position [4082, 0]
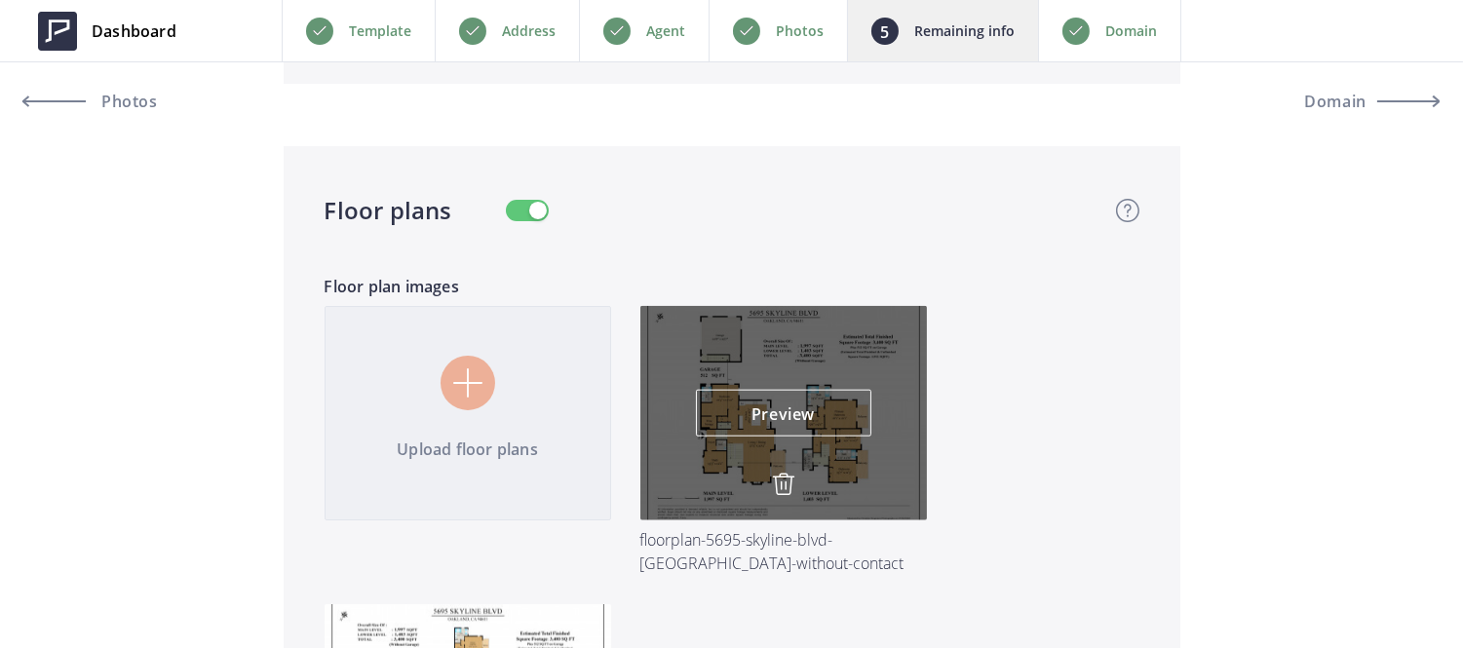
click at [788, 481] on img at bounding box center [783, 484] width 23 height 23
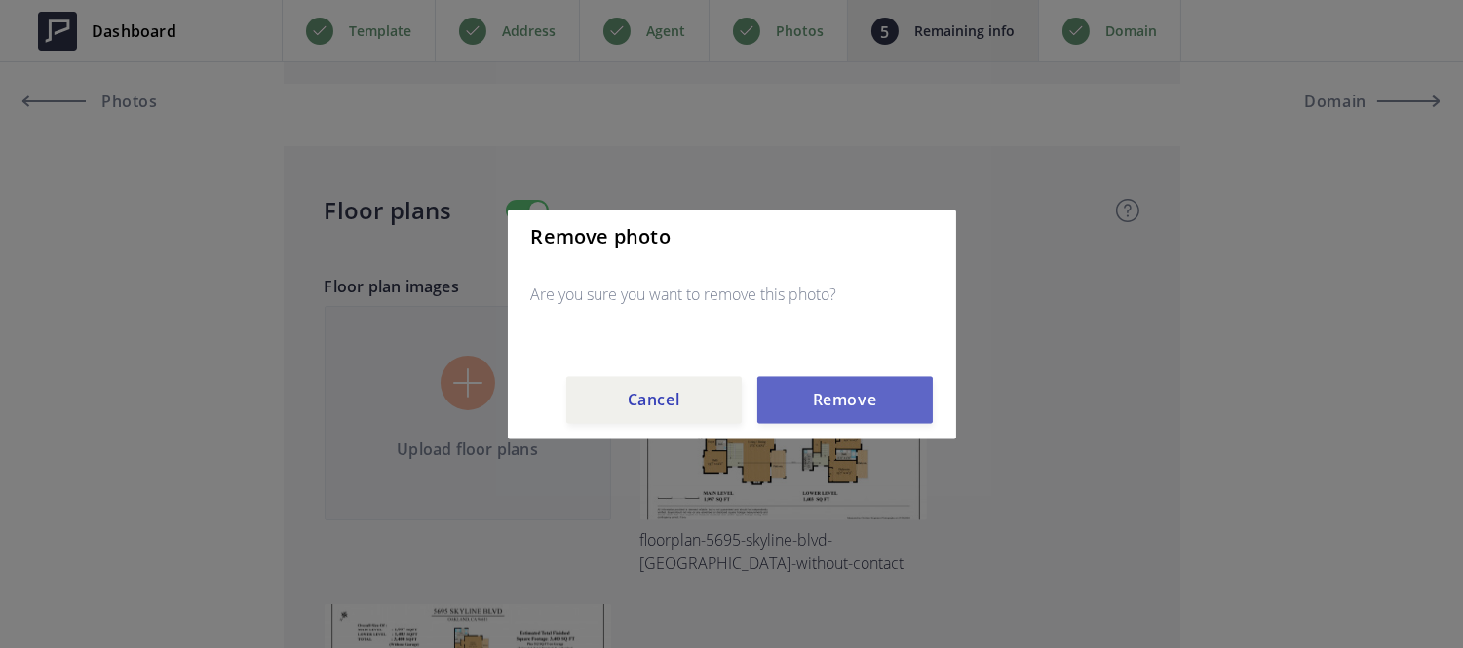
click at [881, 390] on button "Remove" at bounding box center [844, 399] width 175 height 47
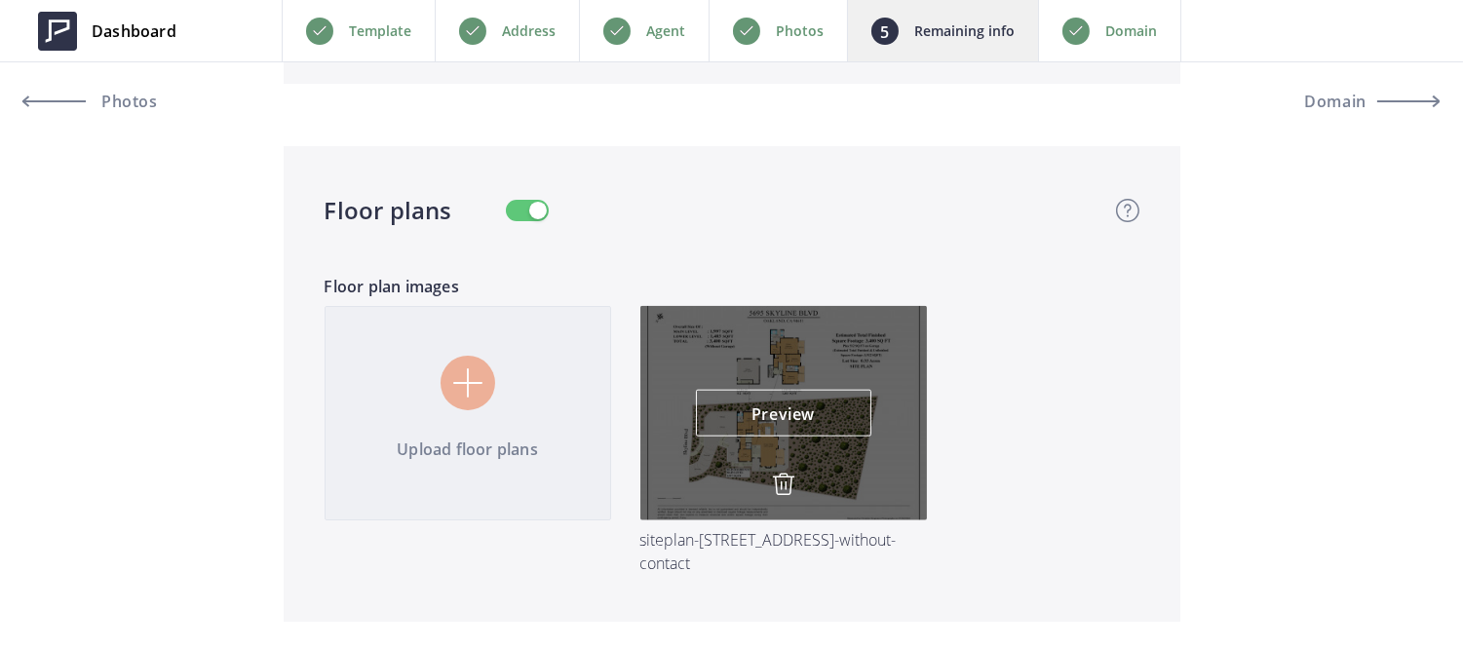
click at [777, 491] on img at bounding box center [783, 484] width 23 height 23
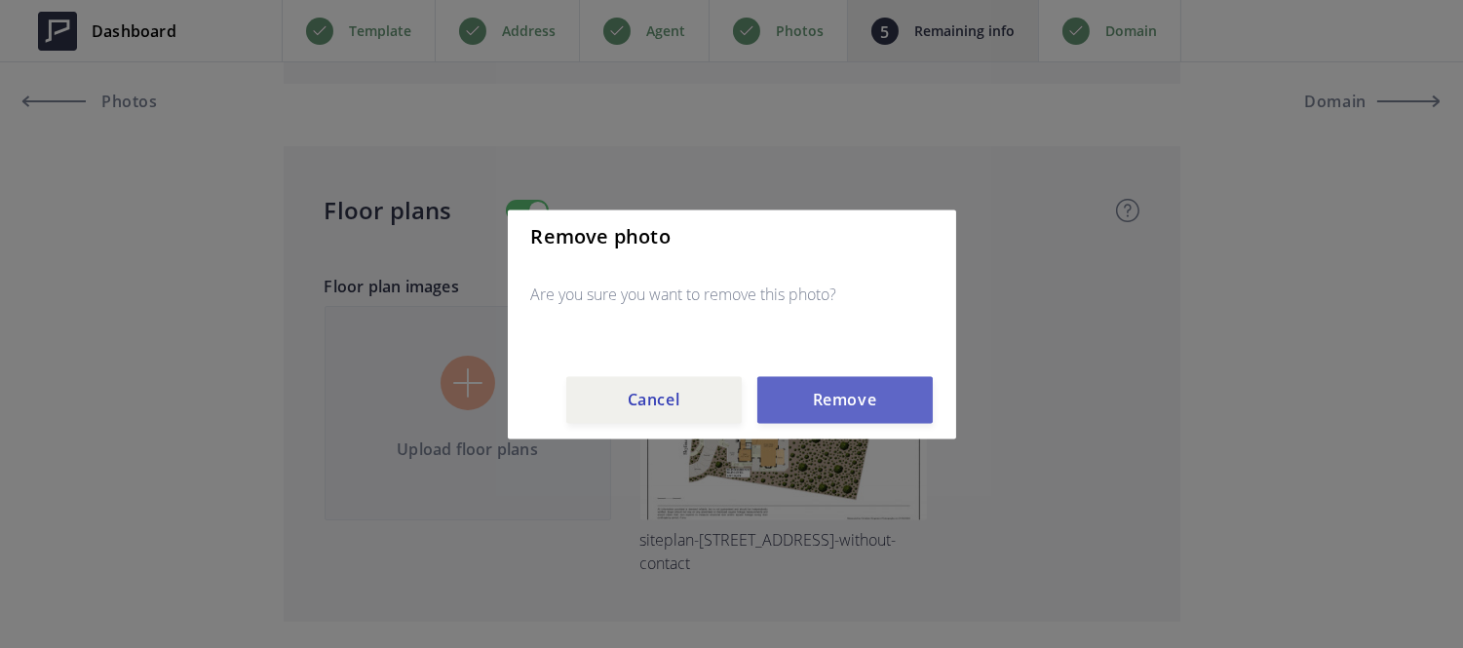
click at [884, 395] on button "Remove" at bounding box center [844, 399] width 175 height 47
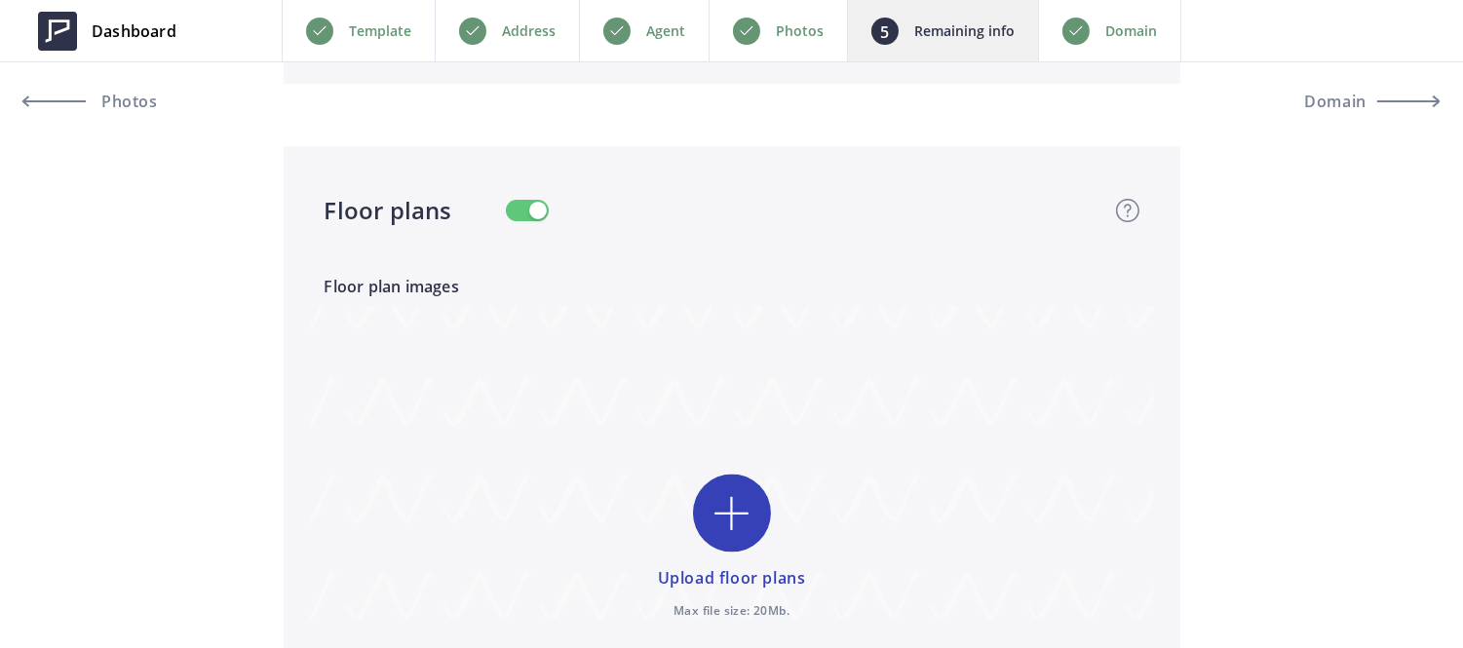
click at [530, 212] on button "button" at bounding box center [527, 210] width 43 height 21
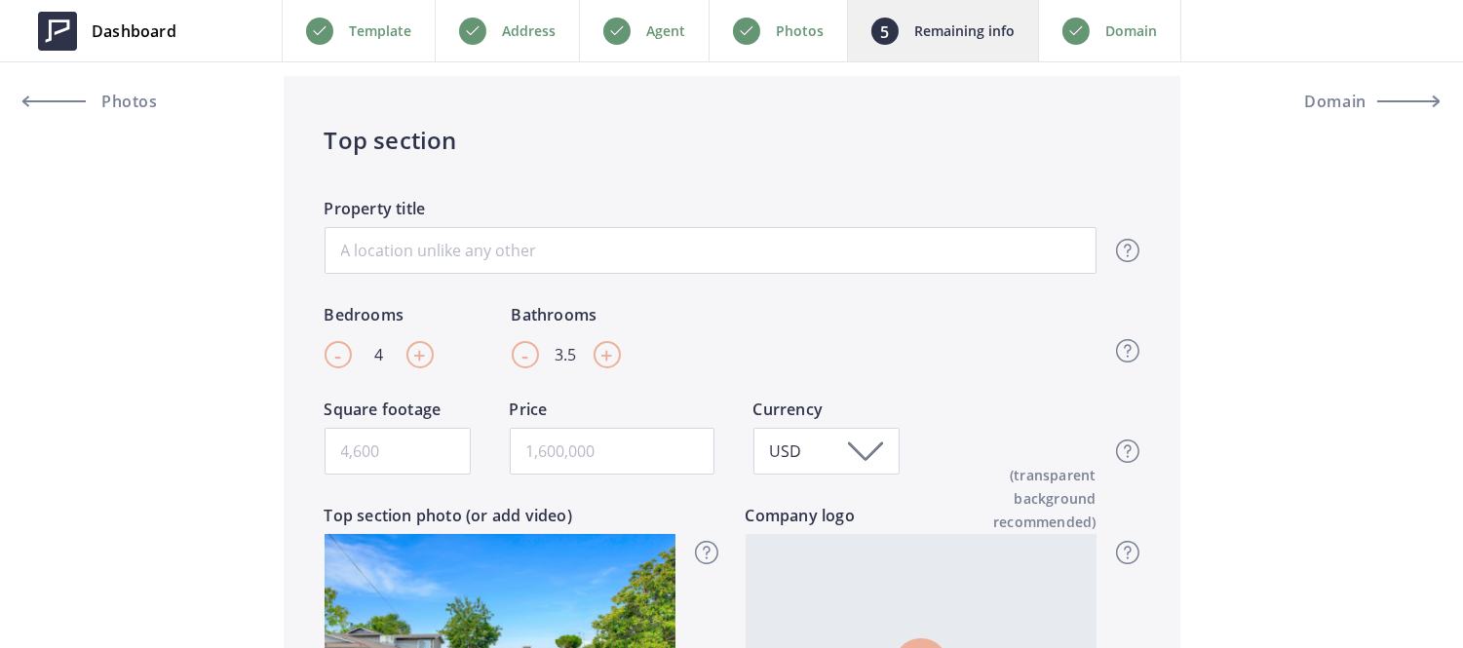
scroll to position [362, 0]
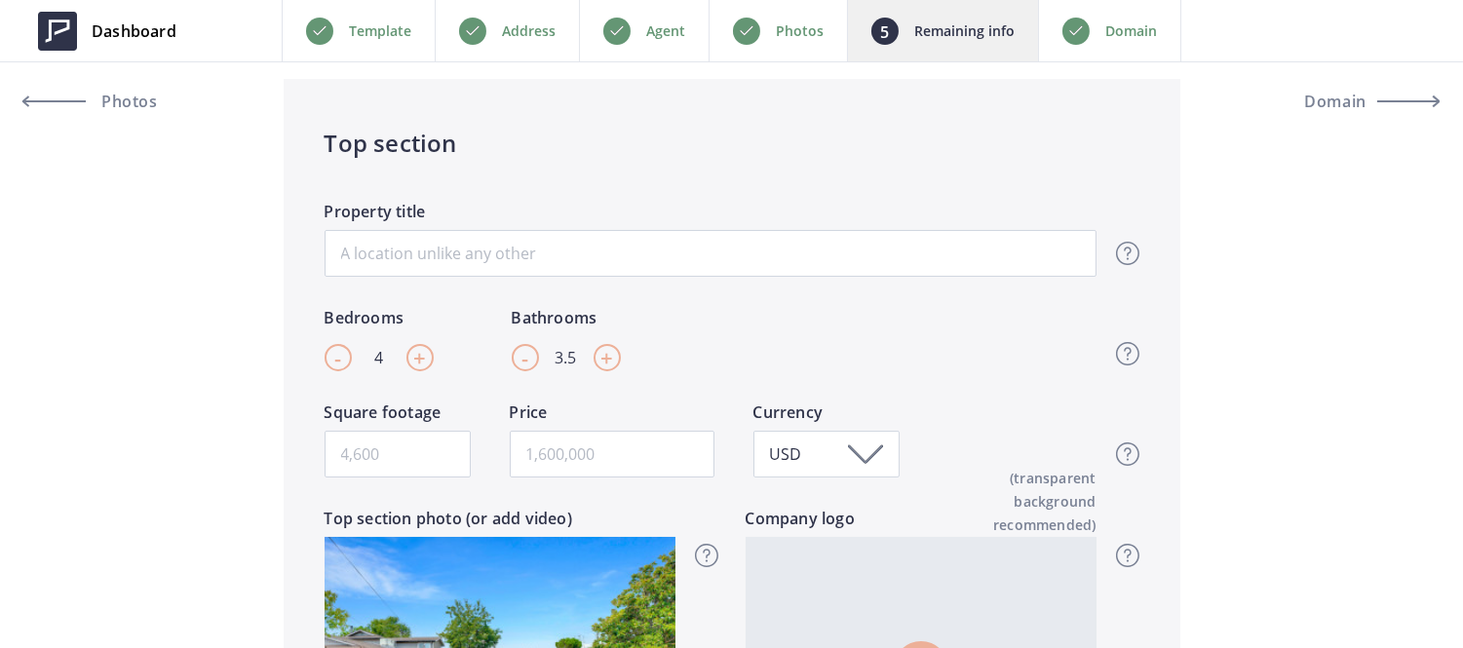
click at [338, 357] on span "-" at bounding box center [337, 357] width 7 height 29
type input "3"
drag, startPoint x: 573, startPoint y: 355, endPoint x: 464, endPoint y: 351, distance: 109.2
click at [464, 351] on div "- 3 + Bedrooms - 3.5 + Bathrooms Top section - Beds & Baths Please enter the am…" at bounding box center [711, 353] width 772 height 95
type input "1"
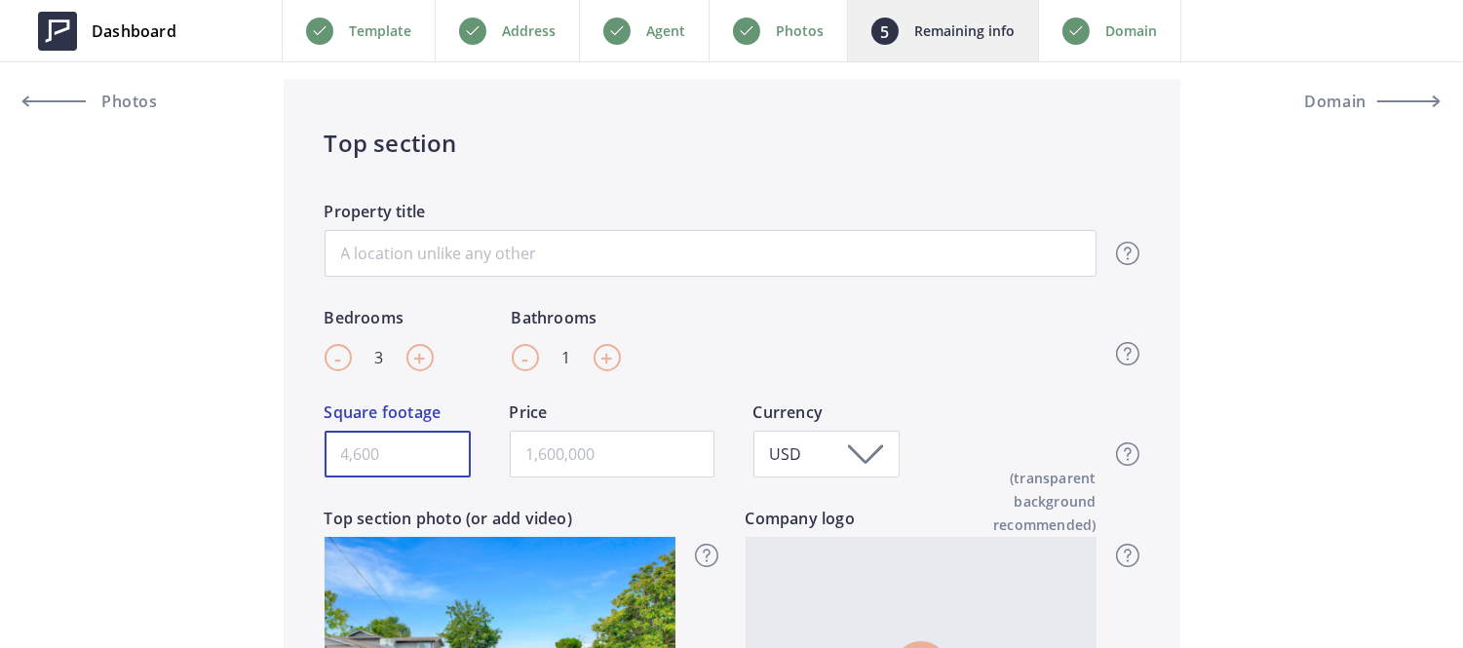
click at [441, 437] on input "Square footage" at bounding box center [398, 454] width 146 height 47
type input "964"
click at [512, 24] on p "Address" at bounding box center [529, 30] width 54 height 23
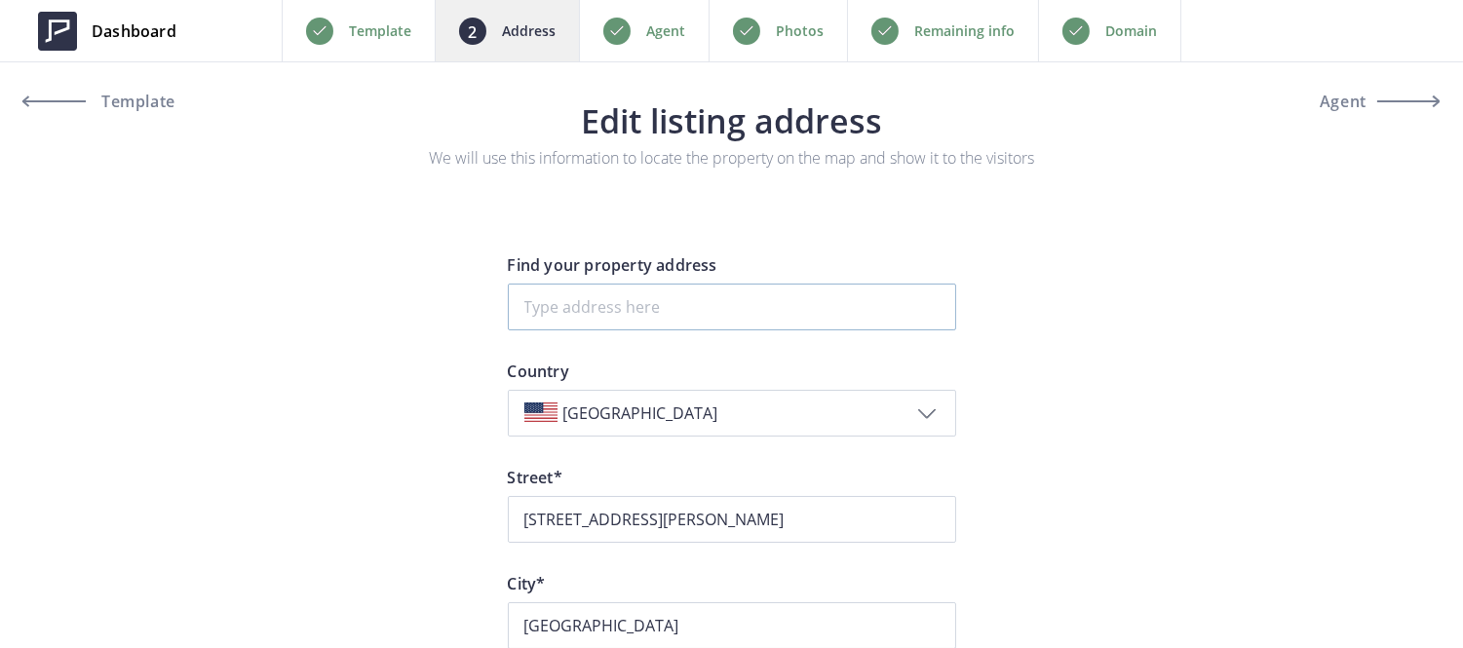
type input "[STREET_ADDRESS][PERSON_NAME]"
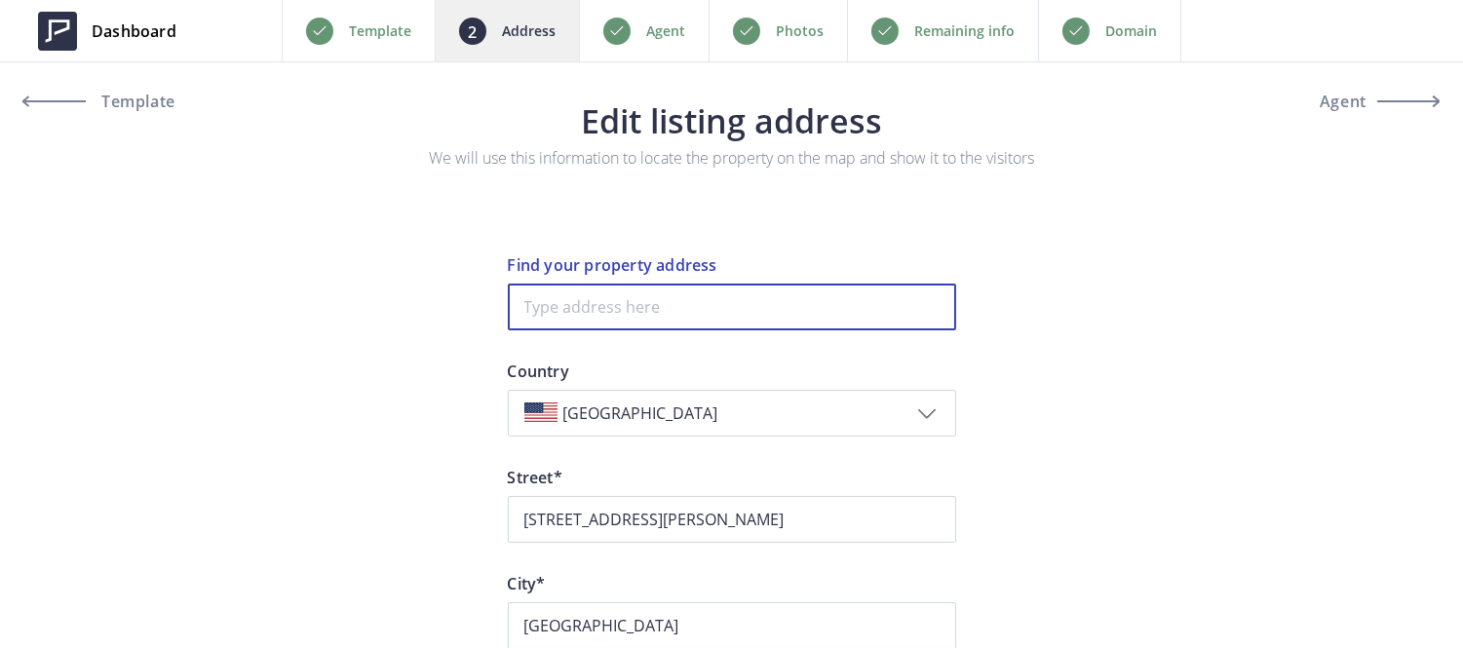
click at [677, 326] on input at bounding box center [732, 307] width 448 height 47
paste input "[STREET_ADDRESS][PERSON_NAME]"
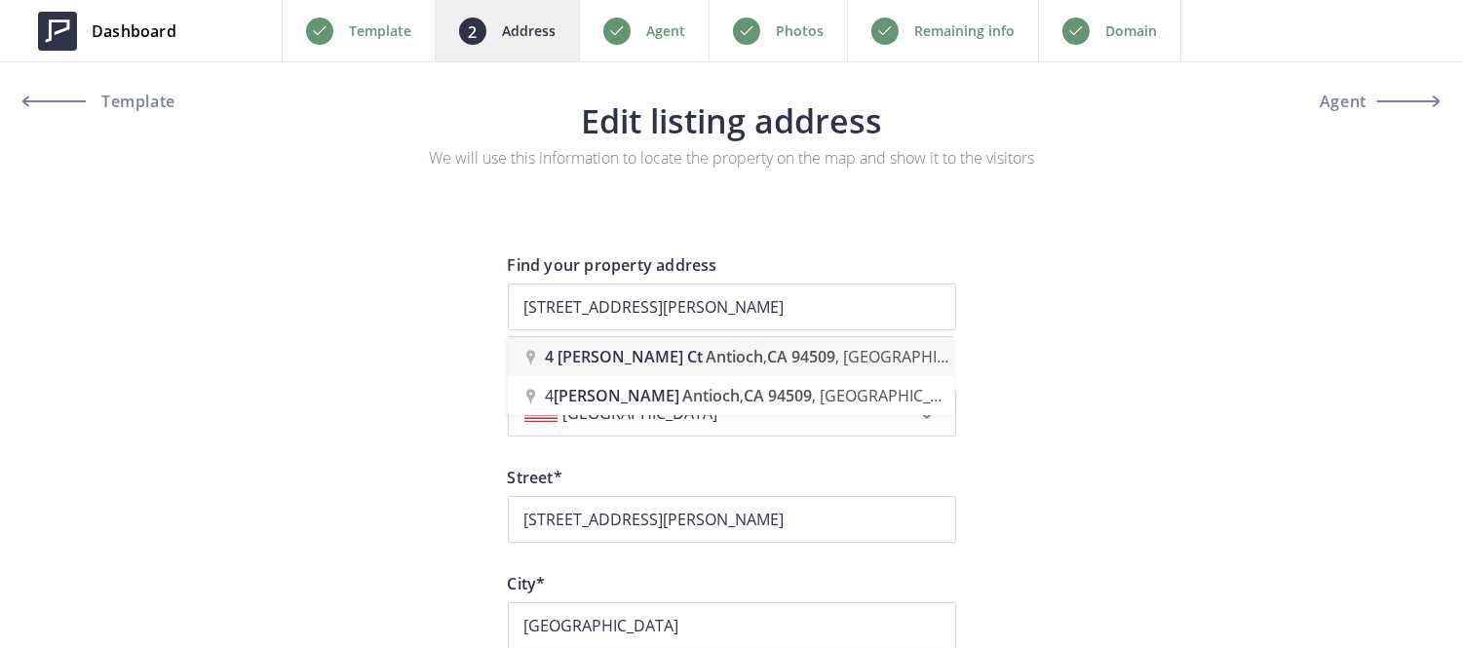
type input "[STREET_ADDRESS][PERSON_NAME]"
type input "[PERSON_NAME] Court 4"
type input "Antioch"
type input "94509"
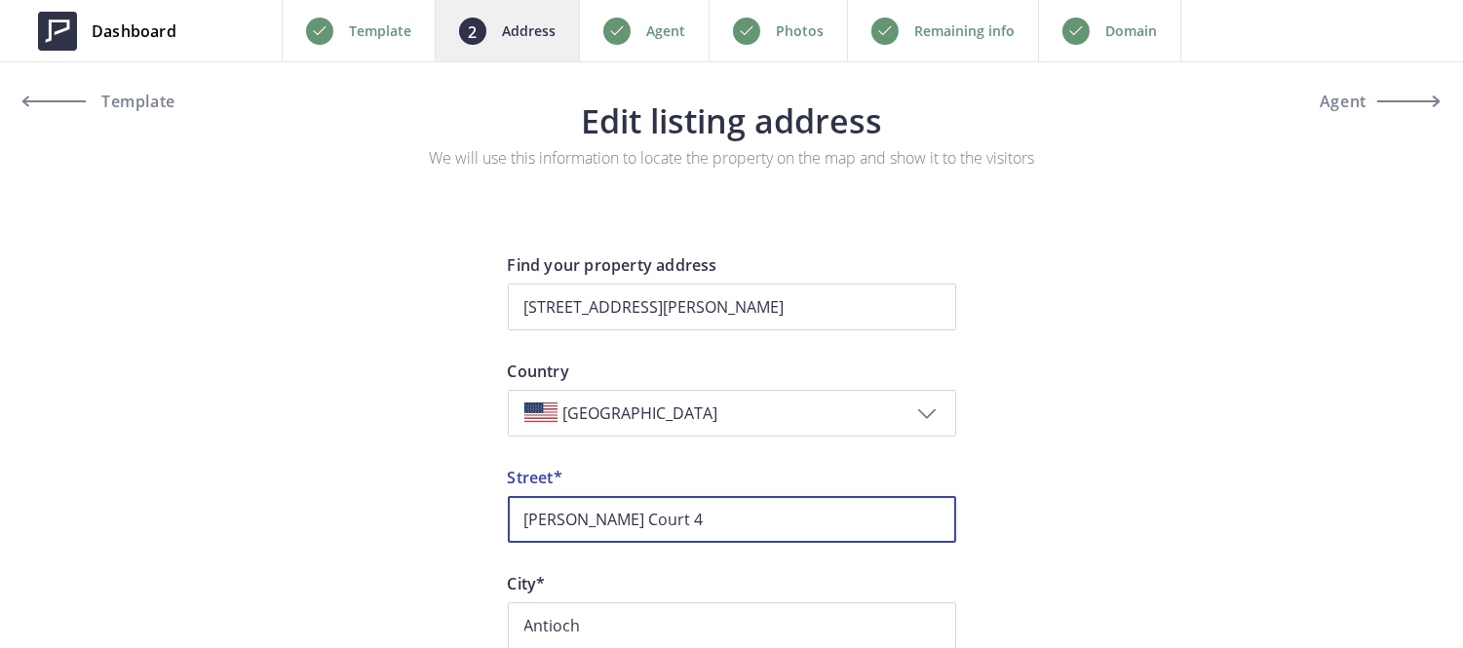
click at [656, 517] on input "[PERSON_NAME] Court 4" at bounding box center [732, 519] width 448 height 47
click at [519, 520] on input "[PERSON_NAME] Court" at bounding box center [732, 519] width 448 height 47
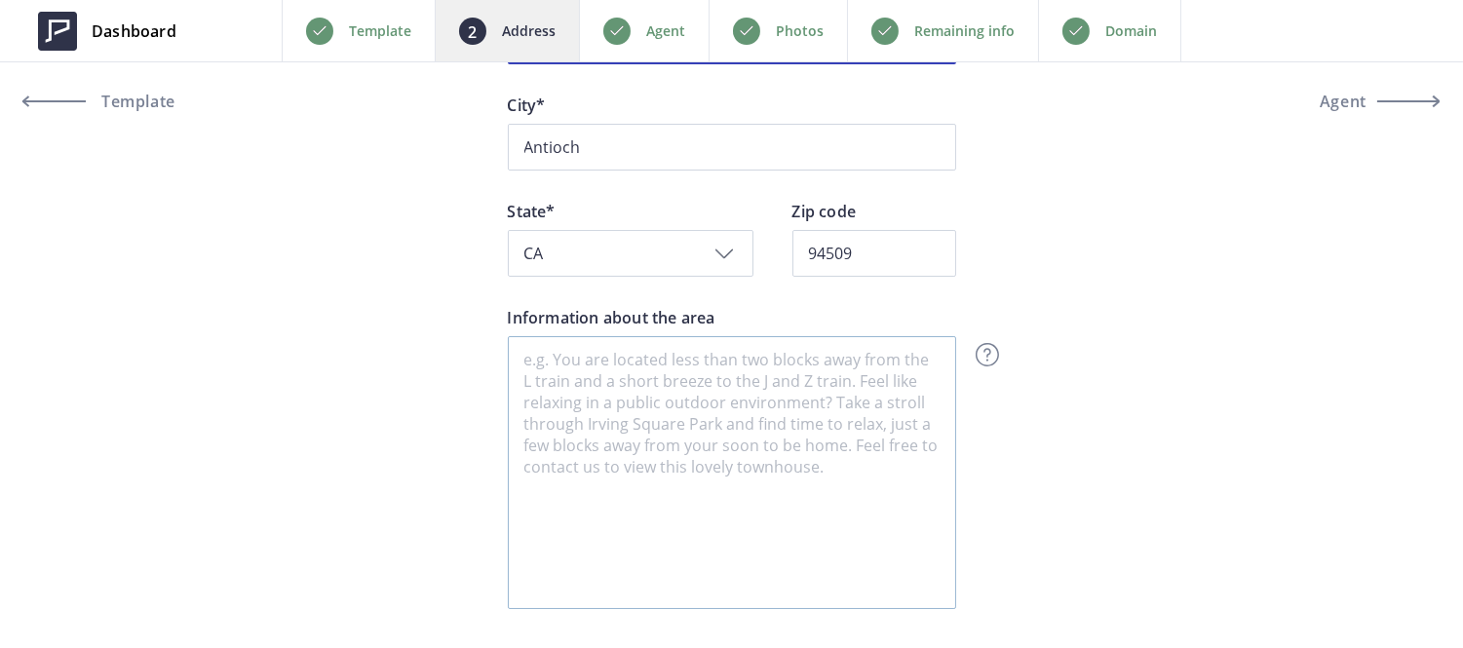
scroll to position [600, 0]
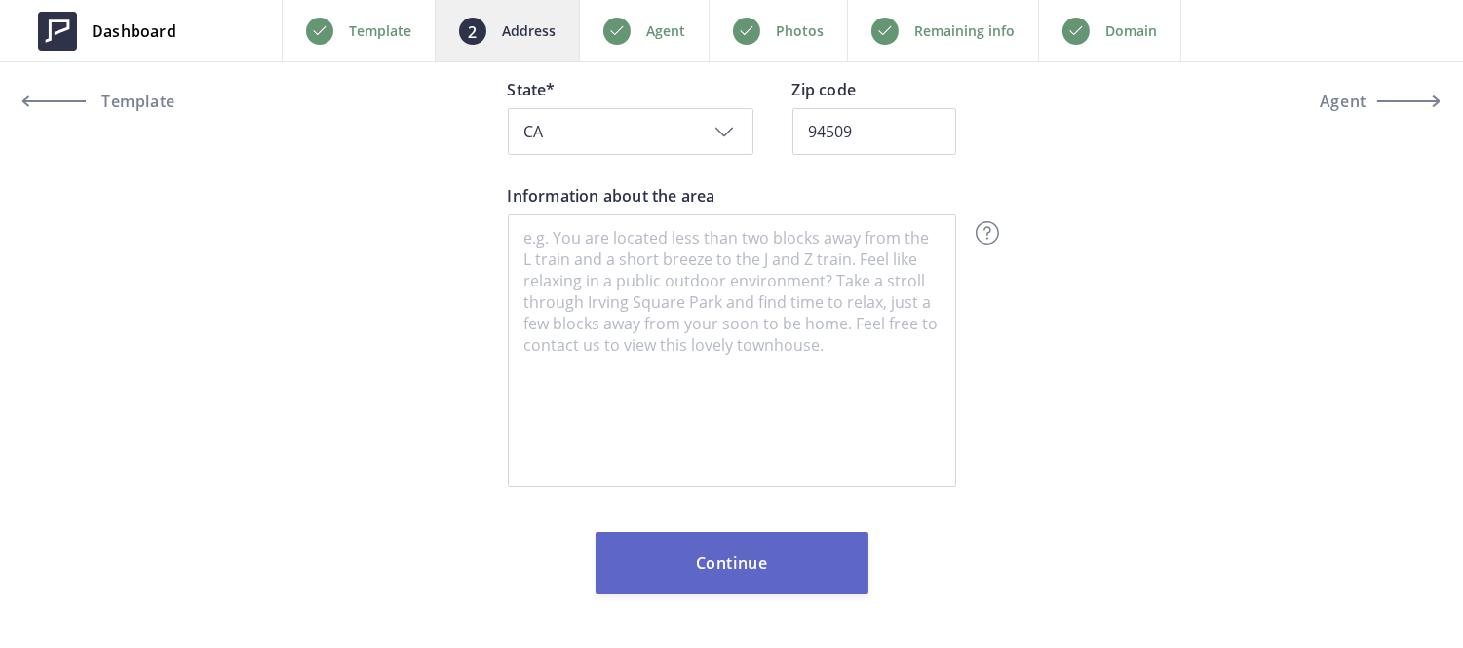
type input "[STREET_ADDRESS][PERSON_NAME]"
click at [709, 568] on button "Continue" at bounding box center [732, 563] width 273 height 62
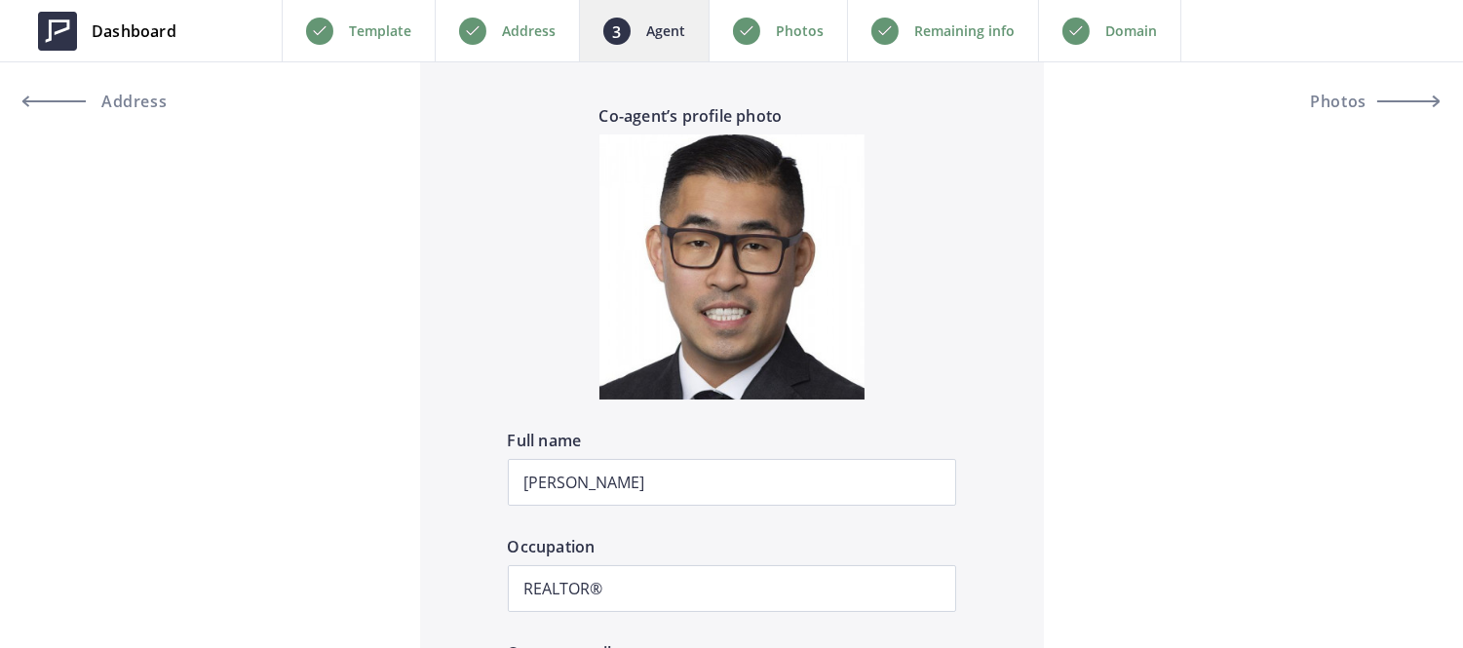
scroll to position [1846, 0]
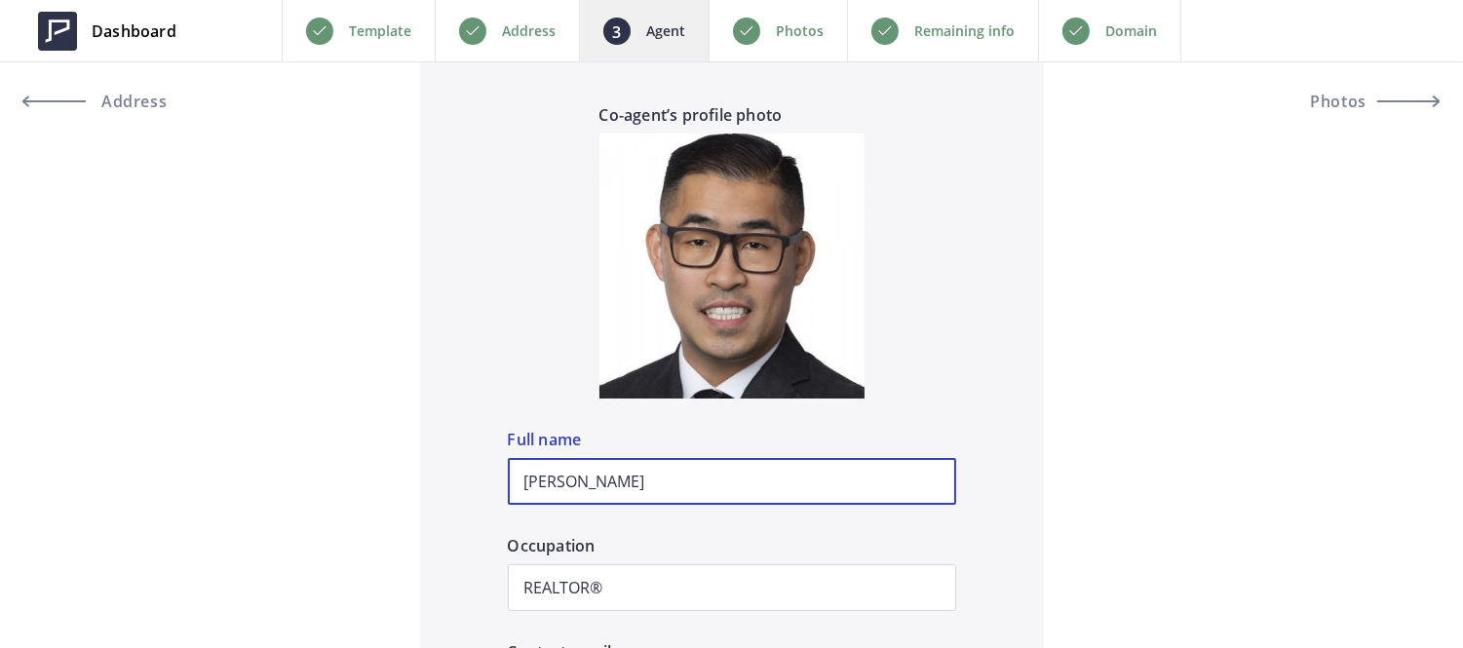
click at [656, 479] on input "Kenny Truong" at bounding box center [732, 481] width 448 height 47
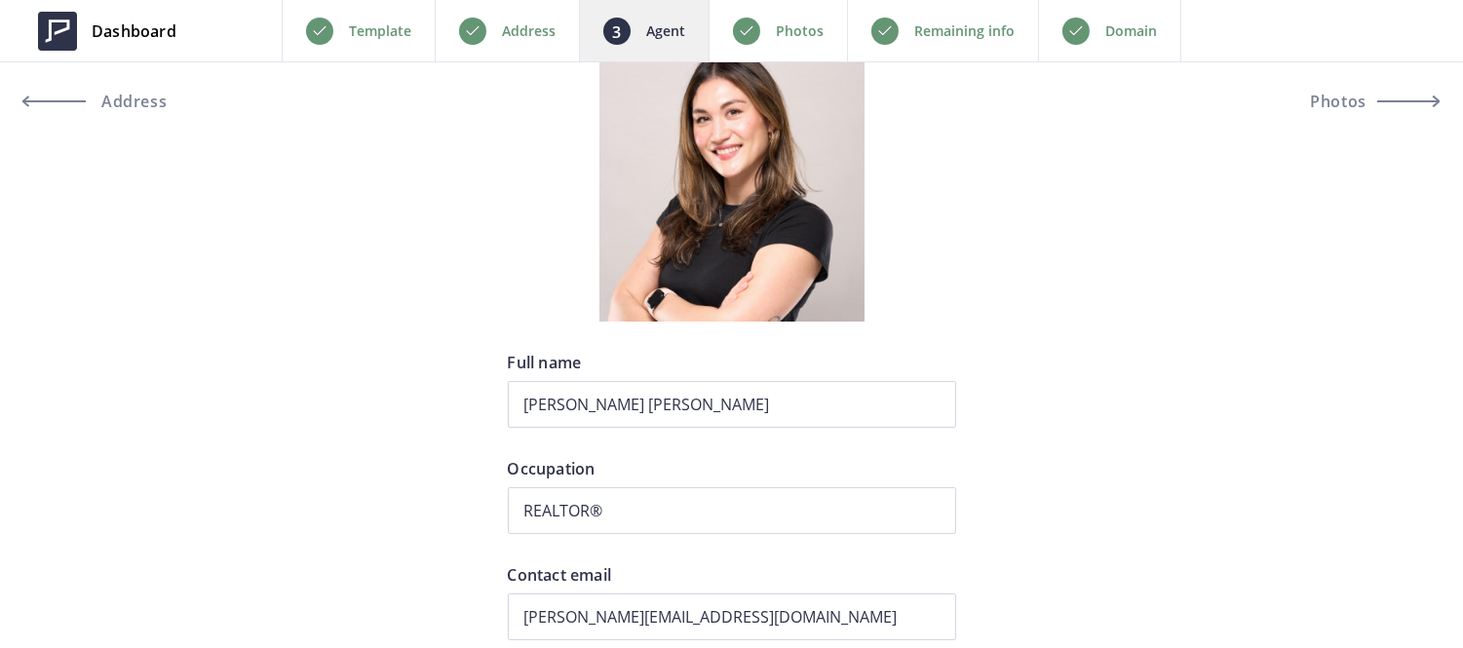
scroll to position [181, 0]
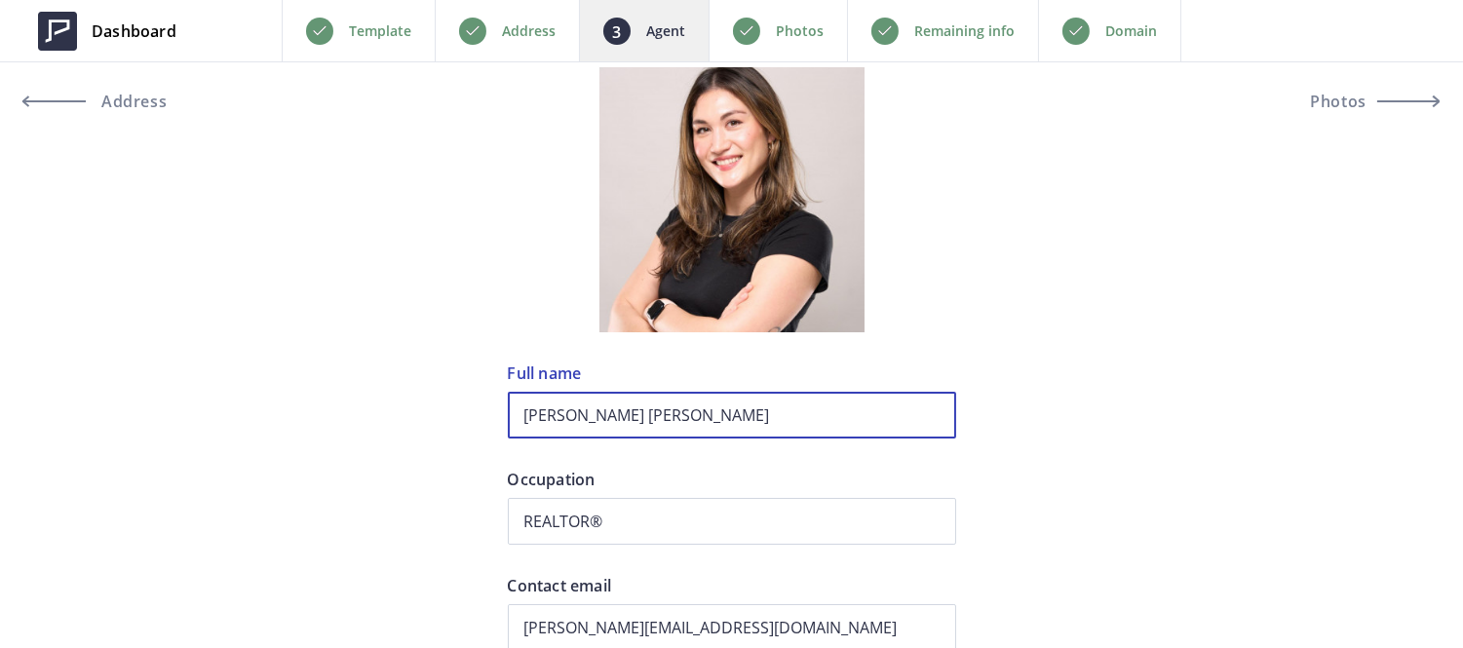
click at [670, 427] on input "Jung Hee Schwartz" at bounding box center [732, 415] width 448 height 47
paste input "[PERSON_NAME]"
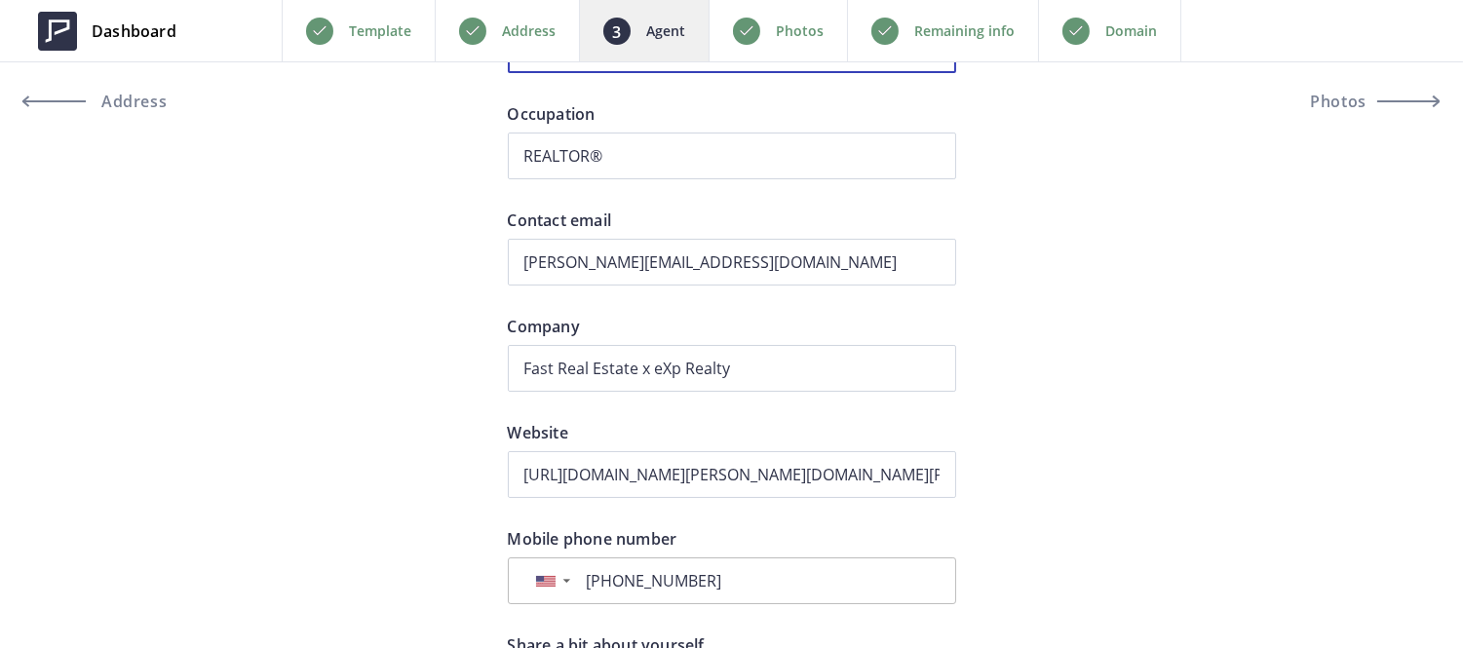
scroll to position [548, 0]
type input "[PERSON_NAME]"
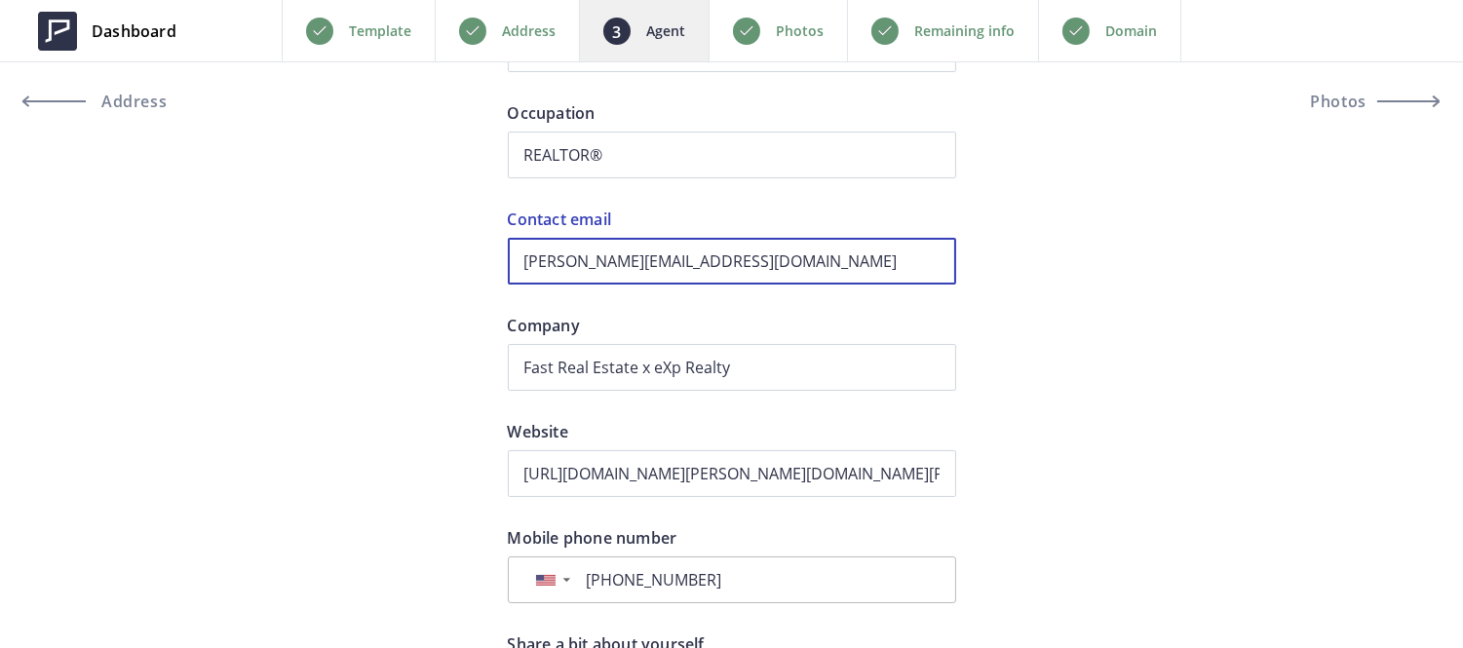
click at [521, 266] on input "junghee@fastagents.com" at bounding box center [732, 261] width 448 height 47
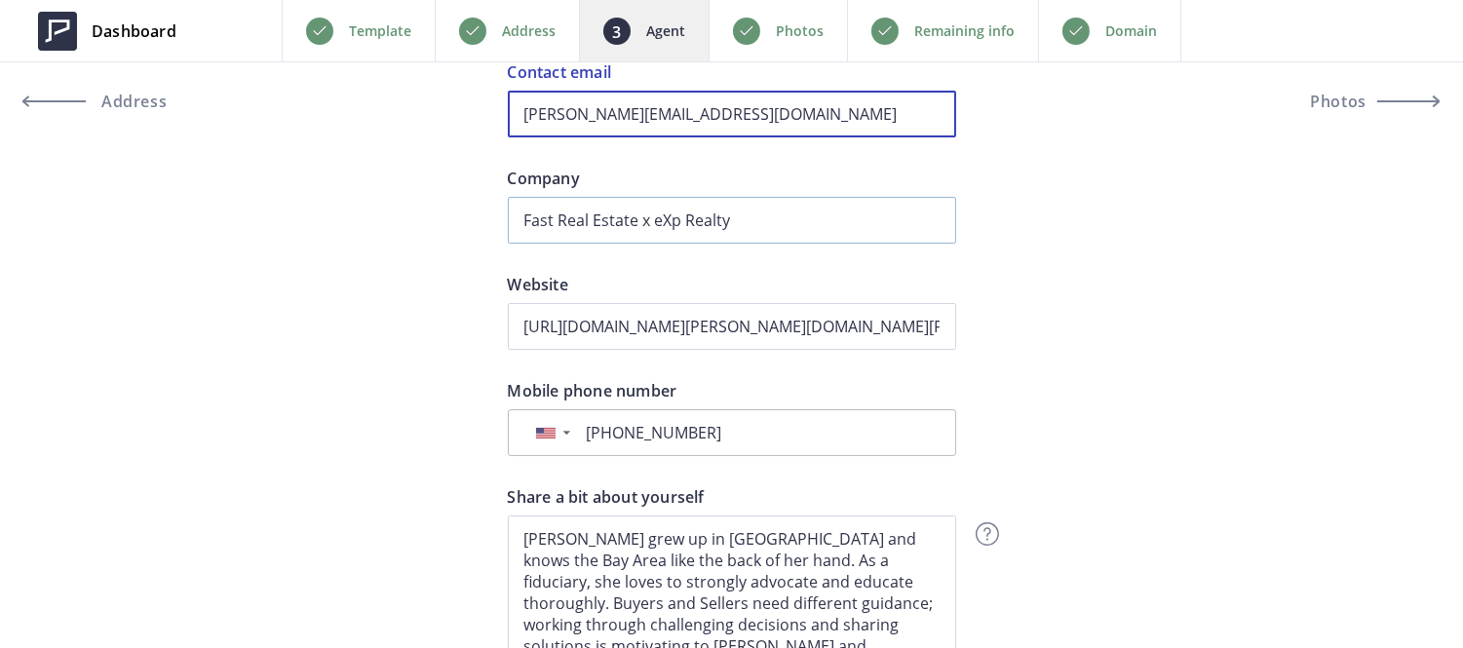
scroll to position [696, 0]
type input "[PERSON_NAME][EMAIL_ADDRESS][DOMAIN_NAME]"
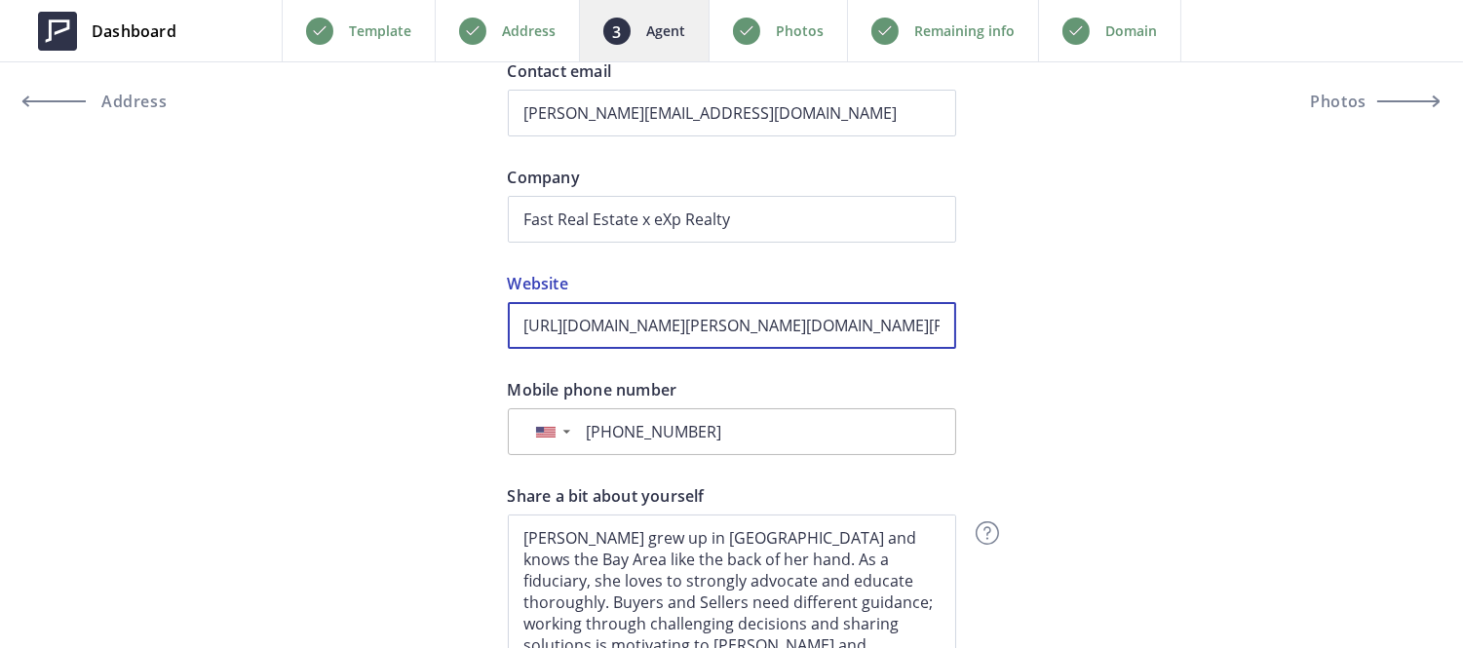
click at [673, 305] on input "https://linktr.ee/junghee.schwartz" at bounding box center [732, 325] width 448 height 47
click at [671, 314] on input "https://linktr.ee/junghee.schwartz" at bounding box center [732, 325] width 448 height 47
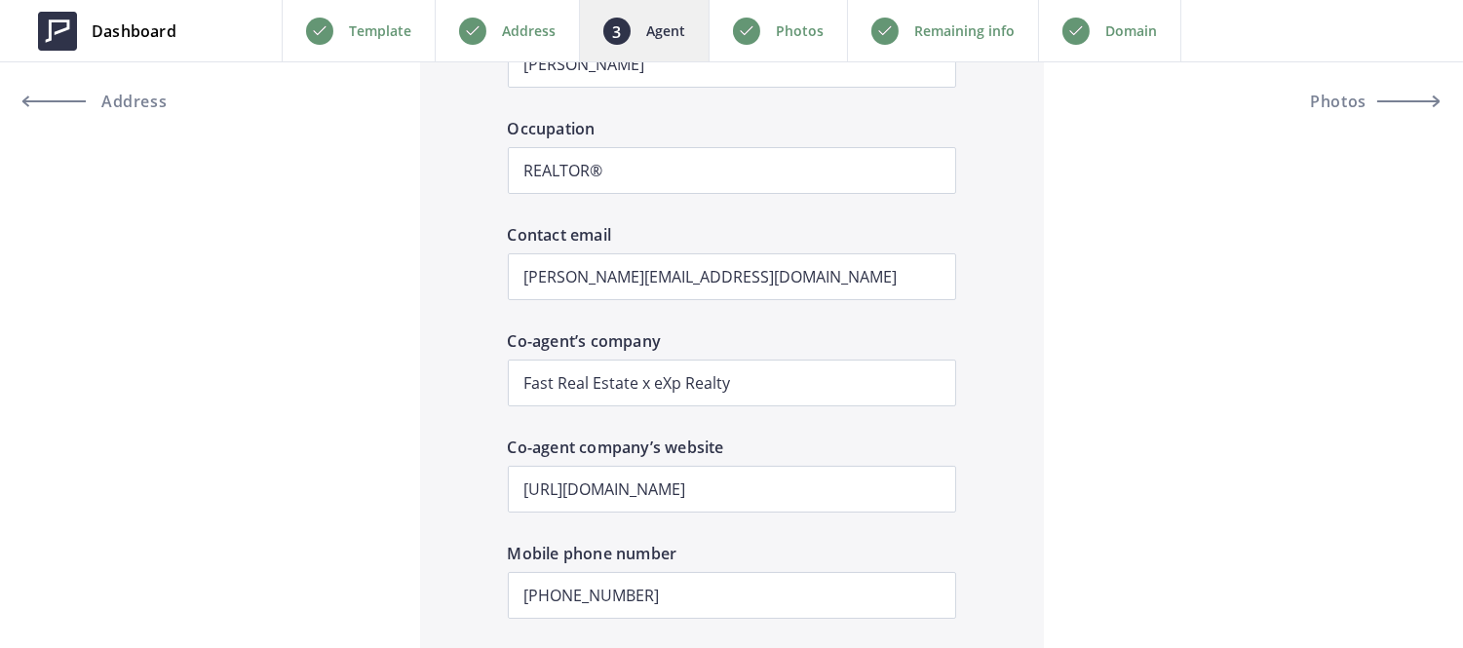
scroll to position [2264, 0]
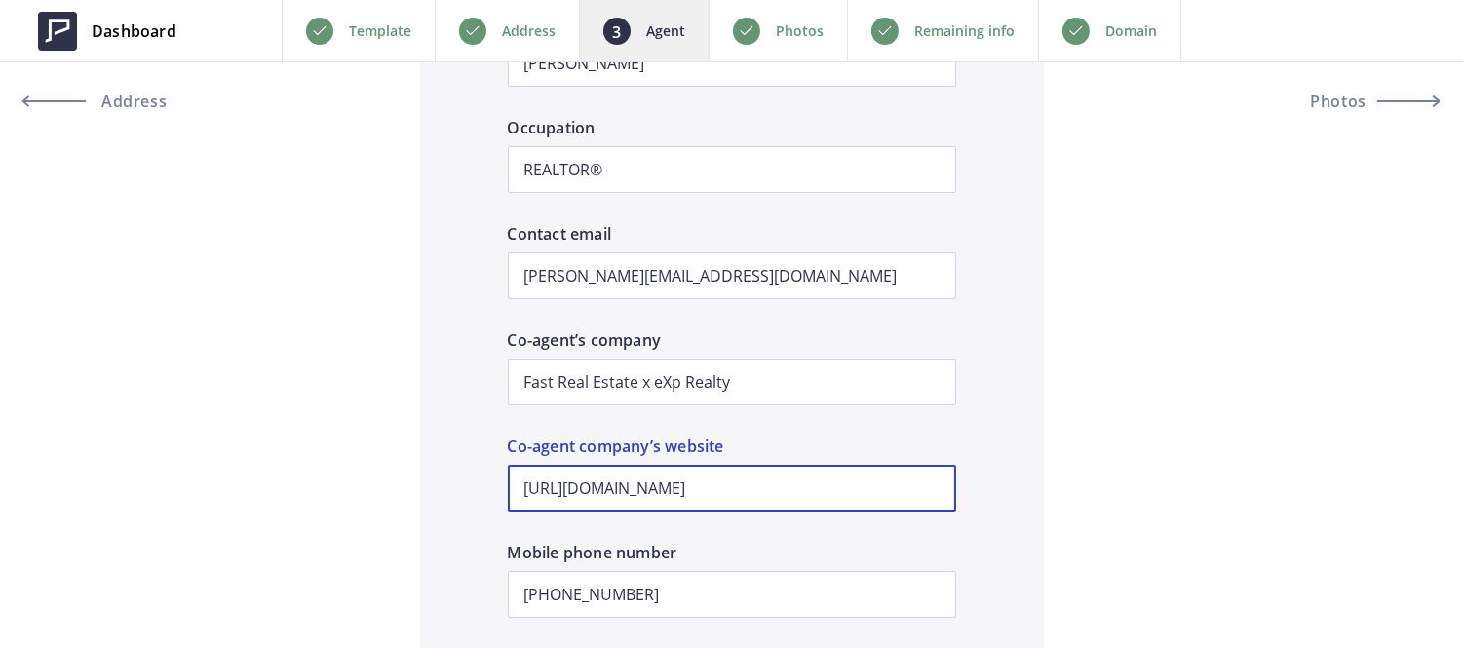
click at [700, 485] on input "[URL][DOMAIN_NAME]" at bounding box center [732, 488] width 448 height 47
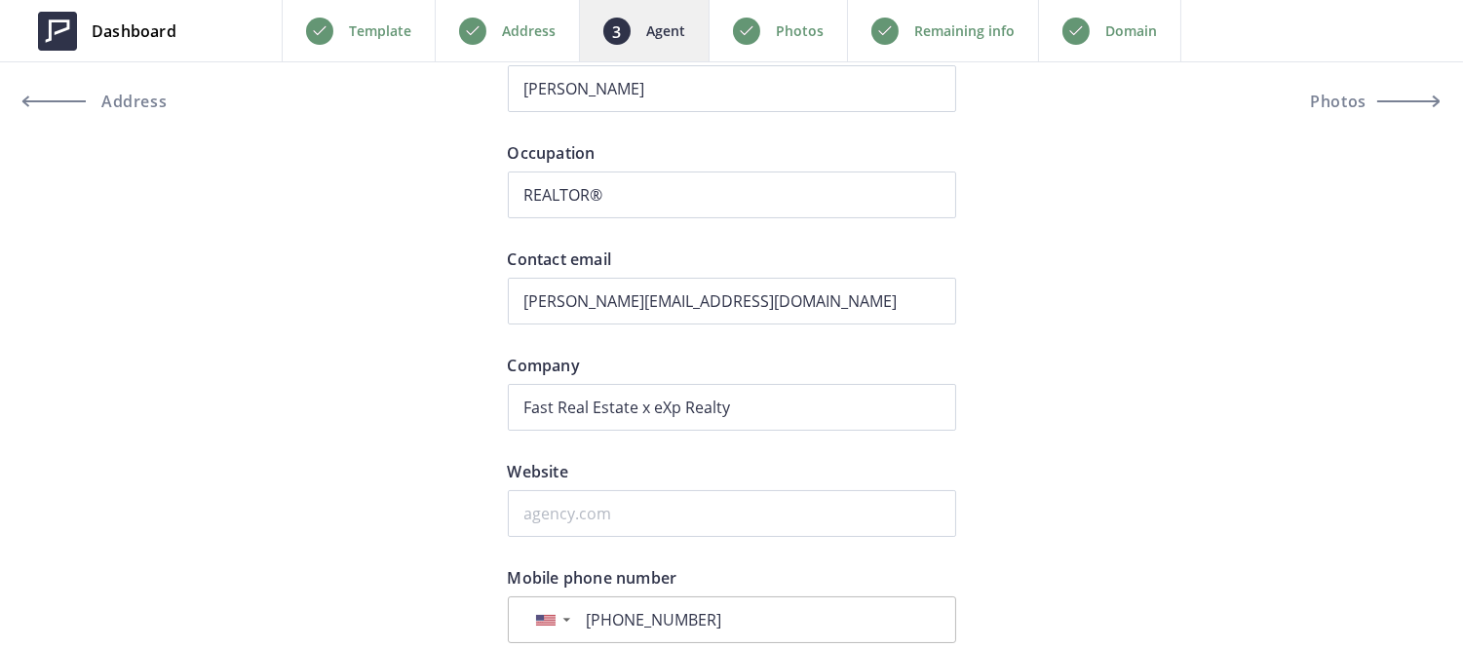
scroll to position [507, 0]
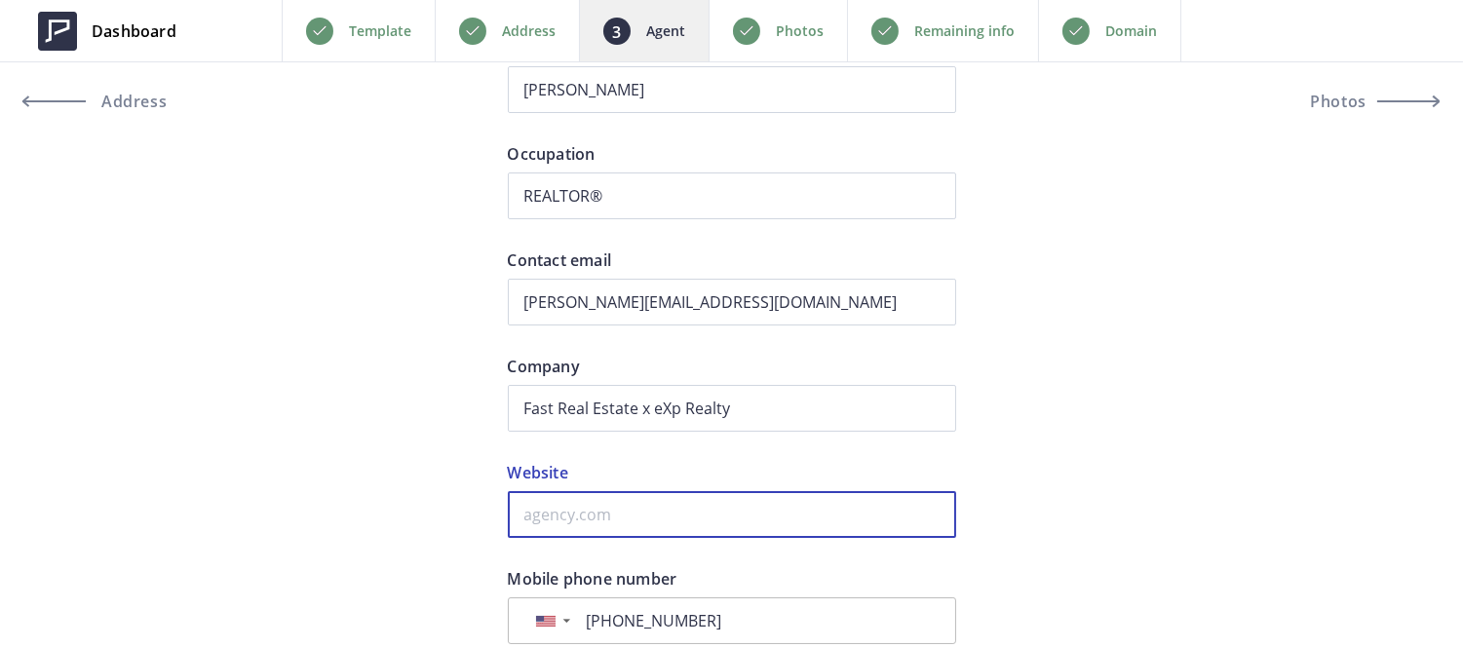
click at [626, 521] on input "Website" at bounding box center [732, 514] width 448 height 47
paste input "[URL][DOMAIN_NAME]"
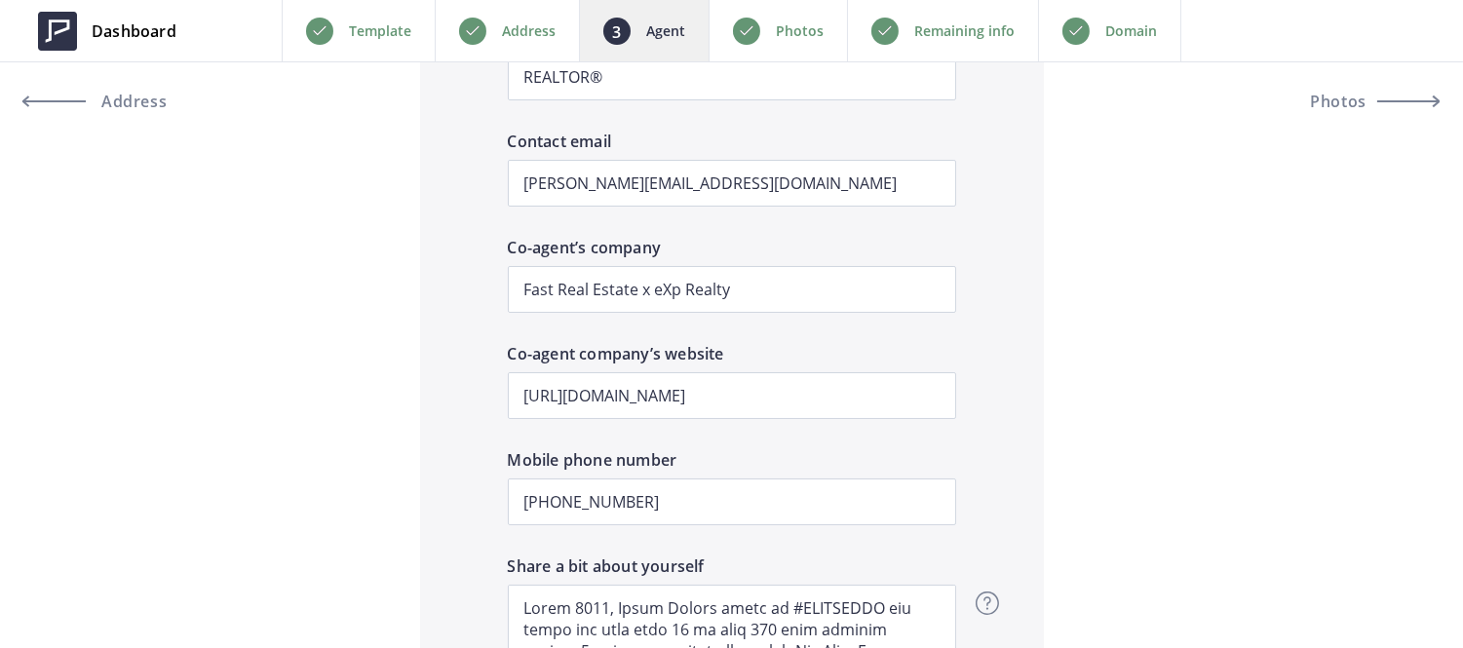
scroll to position [2388, 0]
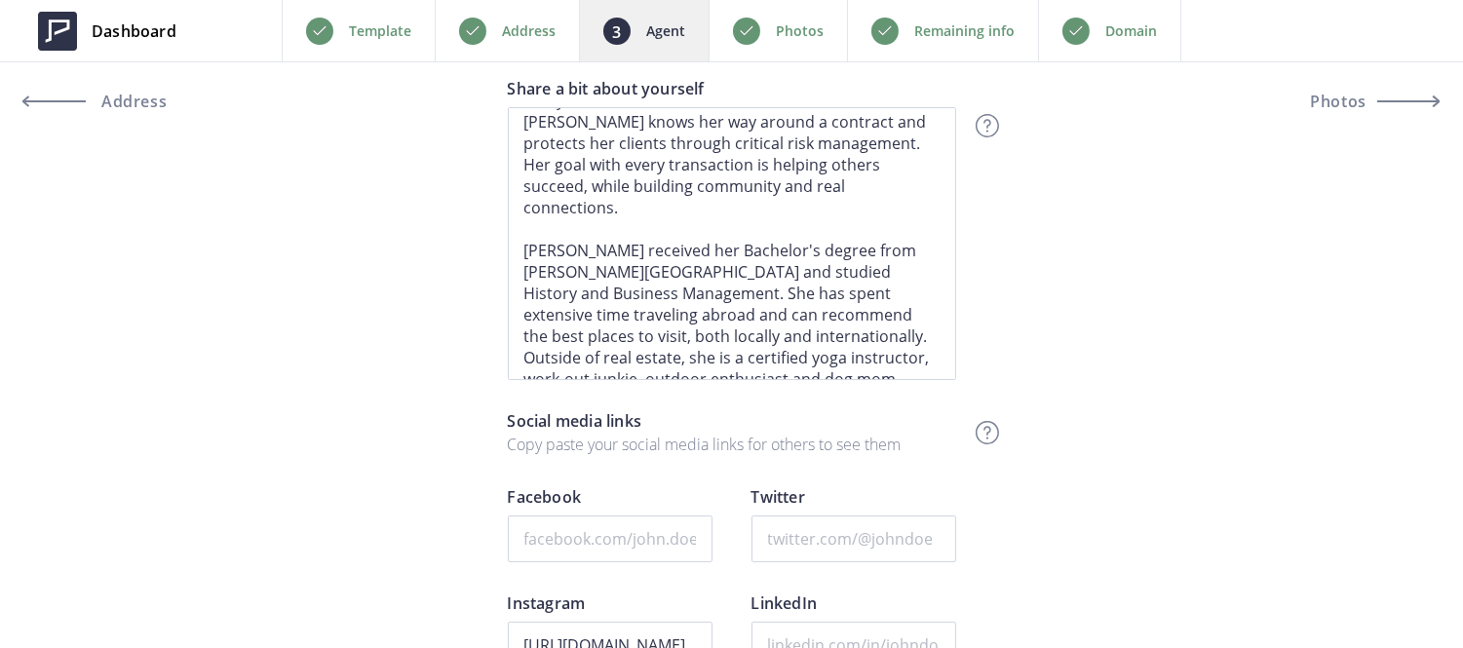
type input "[URL][DOMAIN_NAME]"
click at [631, 422] on p "Social media links" at bounding box center [732, 420] width 448 height 23
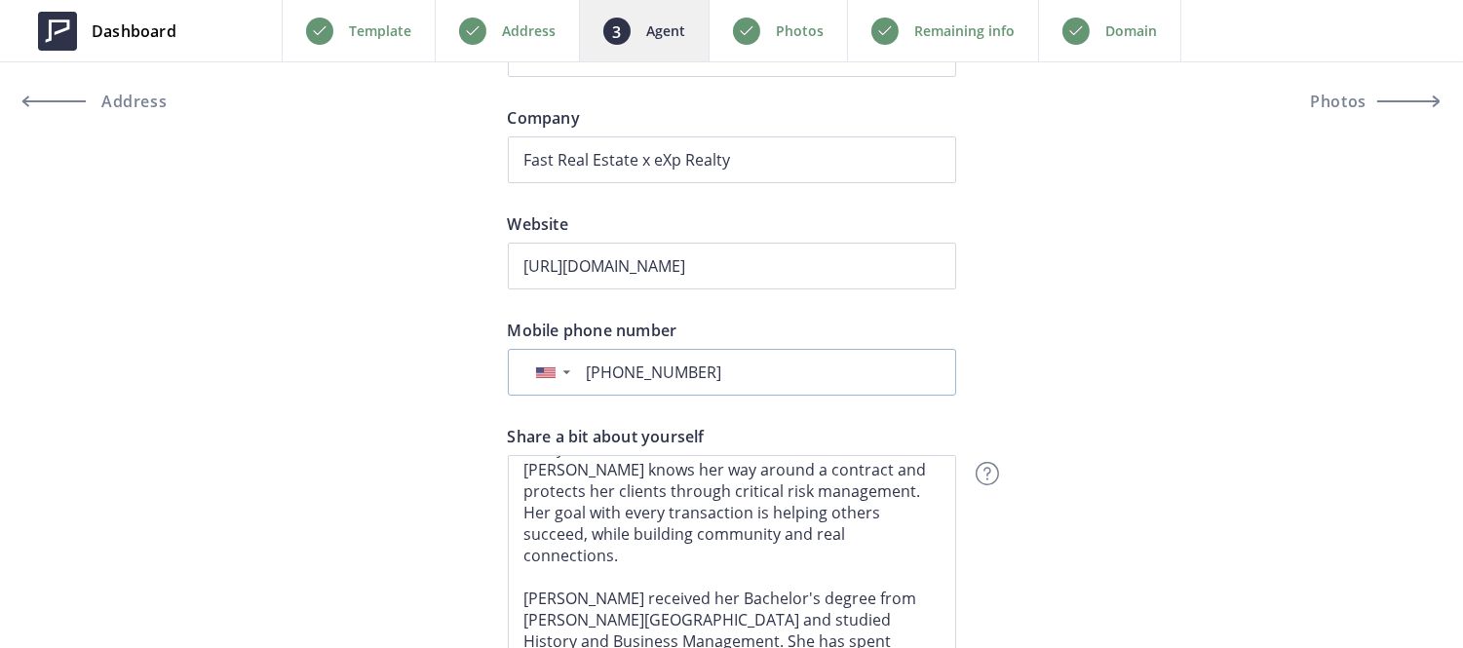
scroll to position [722, 0]
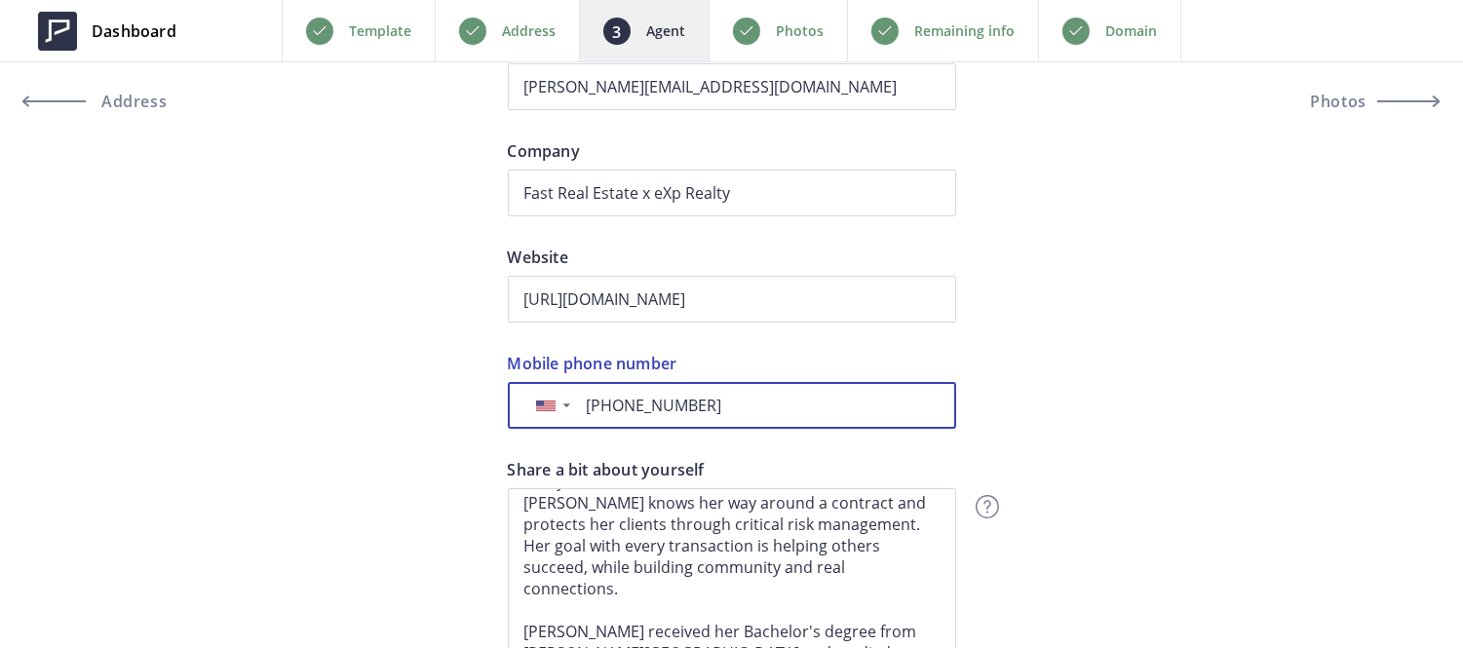
drag, startPoint x: 608, startPoint y: 402, endPoint x: 794, endPoint y: 390, distance: 186.5
click at [794, 390] on div "▼ United States +1 Russia (Россия) +7 Lithuania (Lietuva) +370 Afghanistan (‫اف…" at bounding box center [732, 405] width 448 height 47
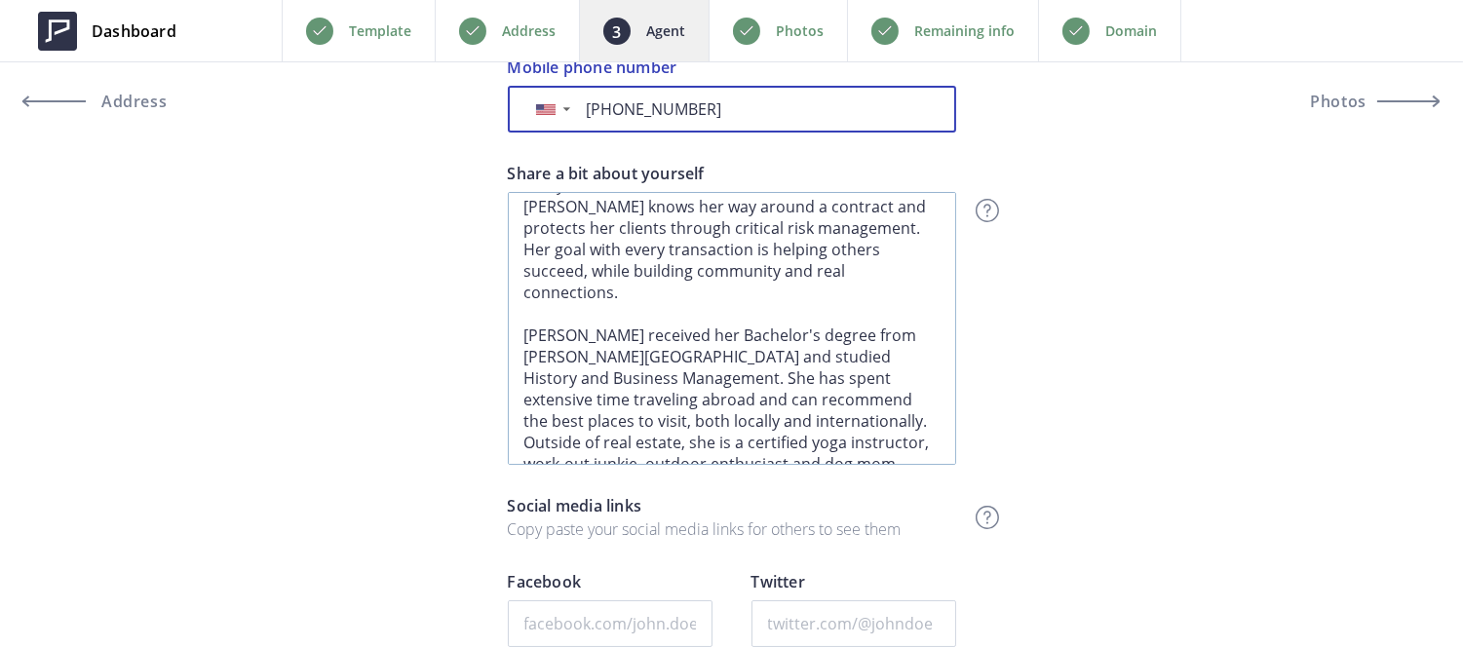
scroll to position [0, 0]
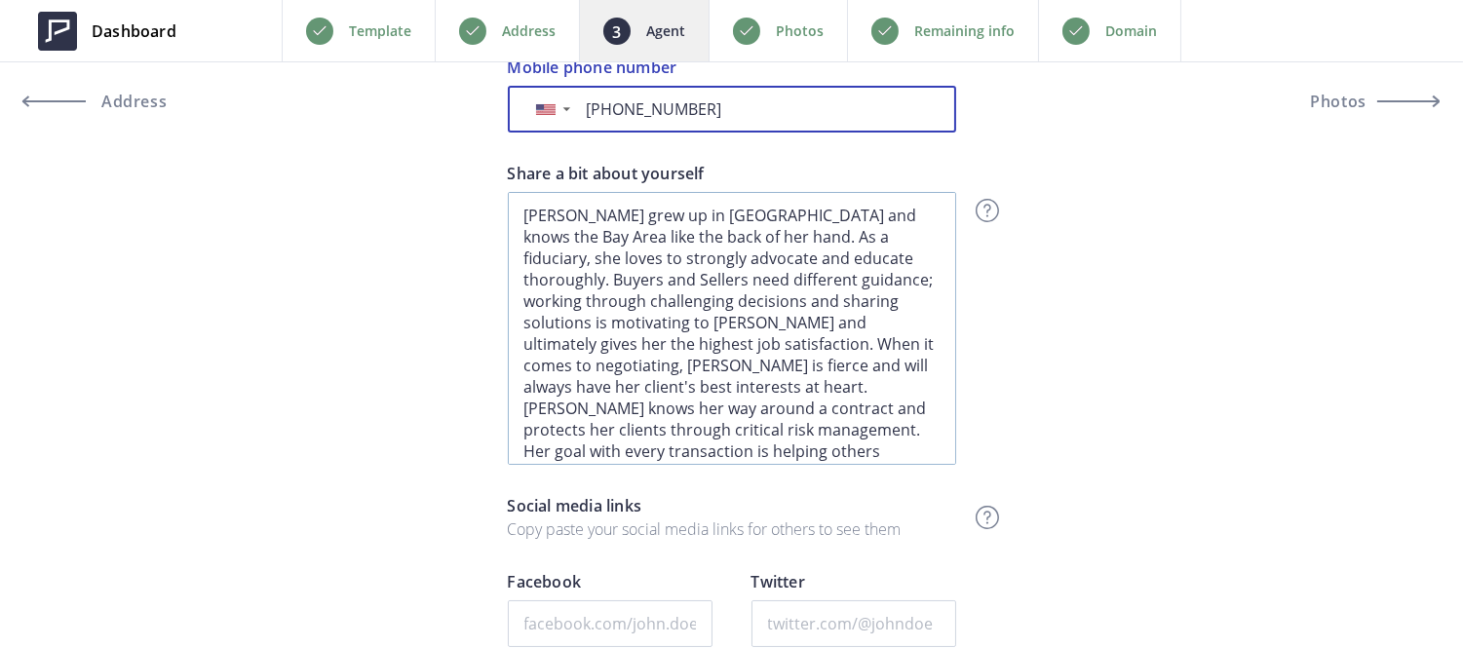
type input "[PHONE_NUMBER]"
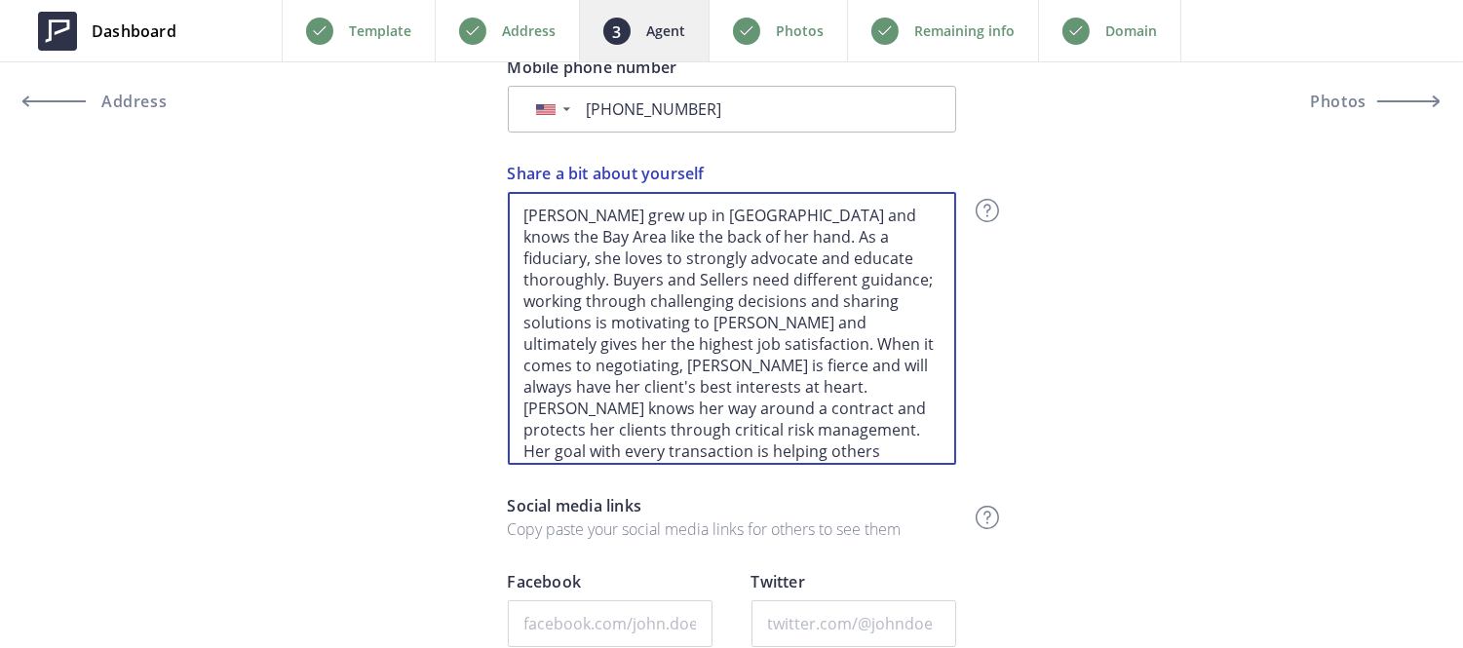
scroll to position [201, 0]
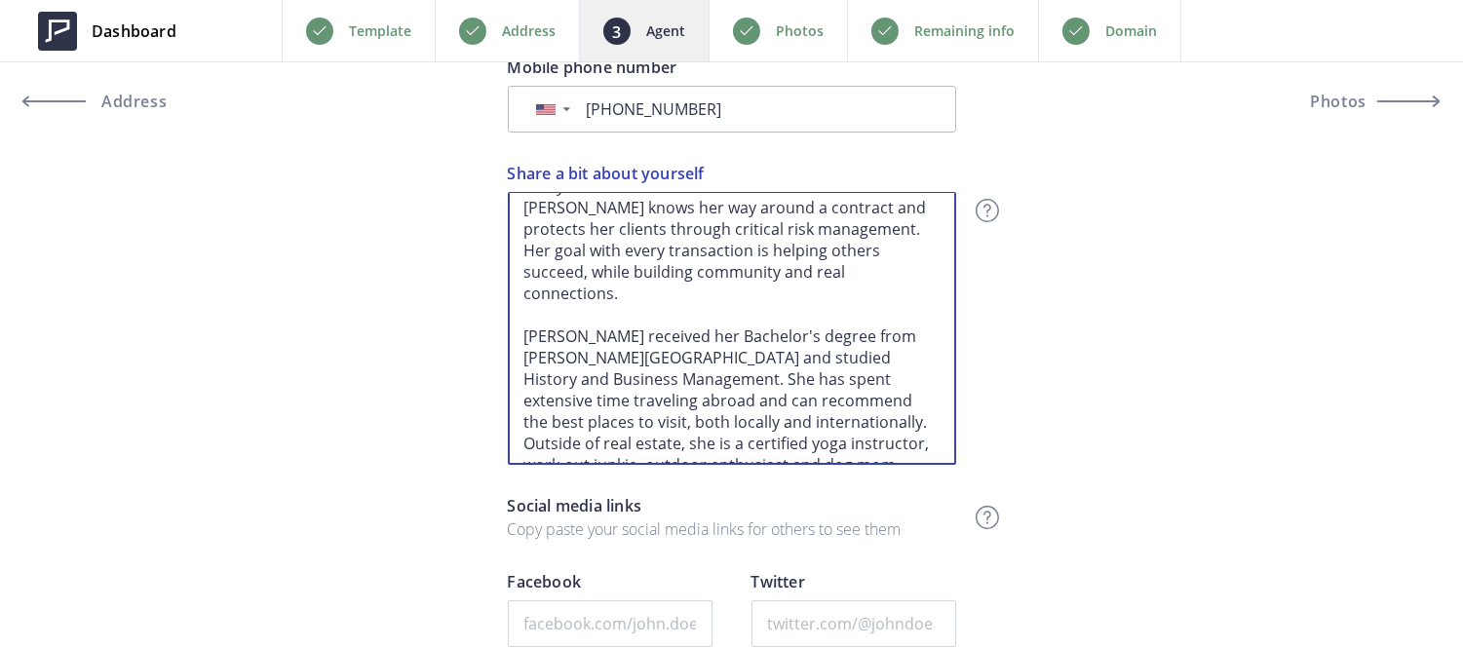
drag, startPoint x: 522, startPoint y: 210, endPoint x: 914, endPoint y: 597, distance: 551.4
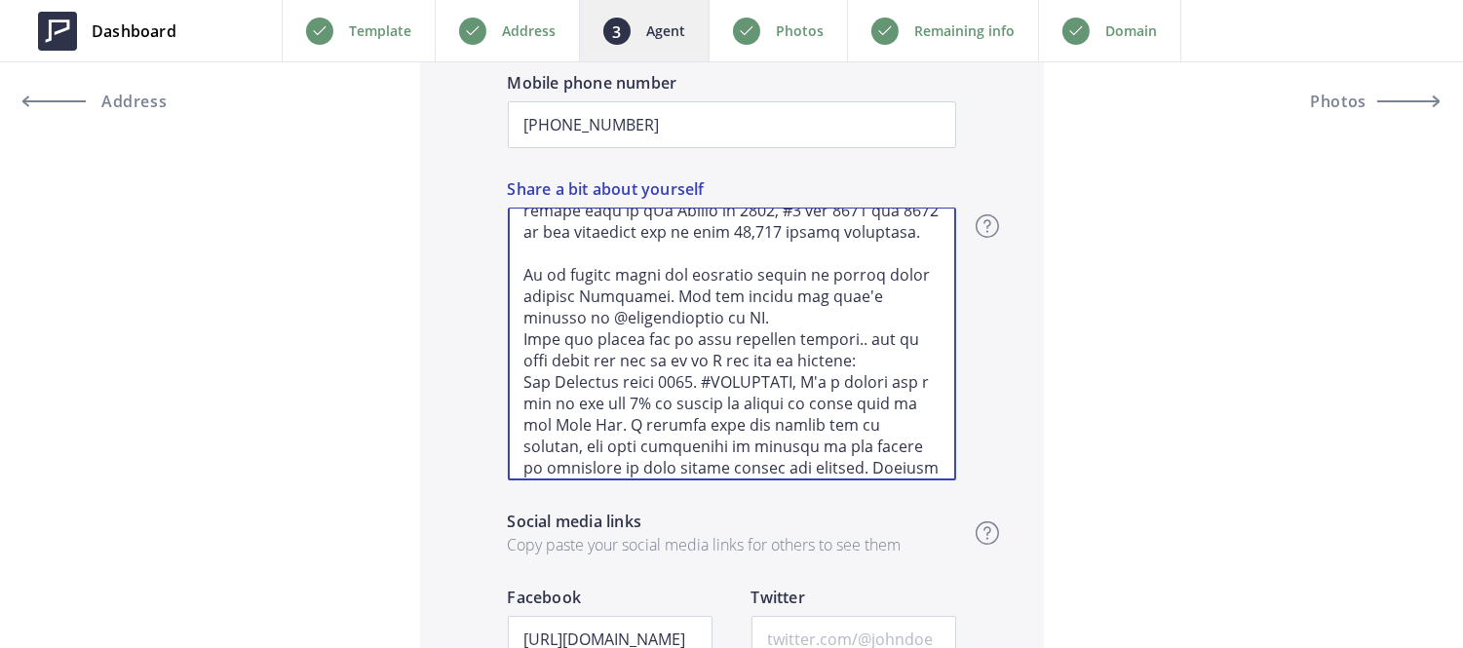
scroll to position [328, 0]
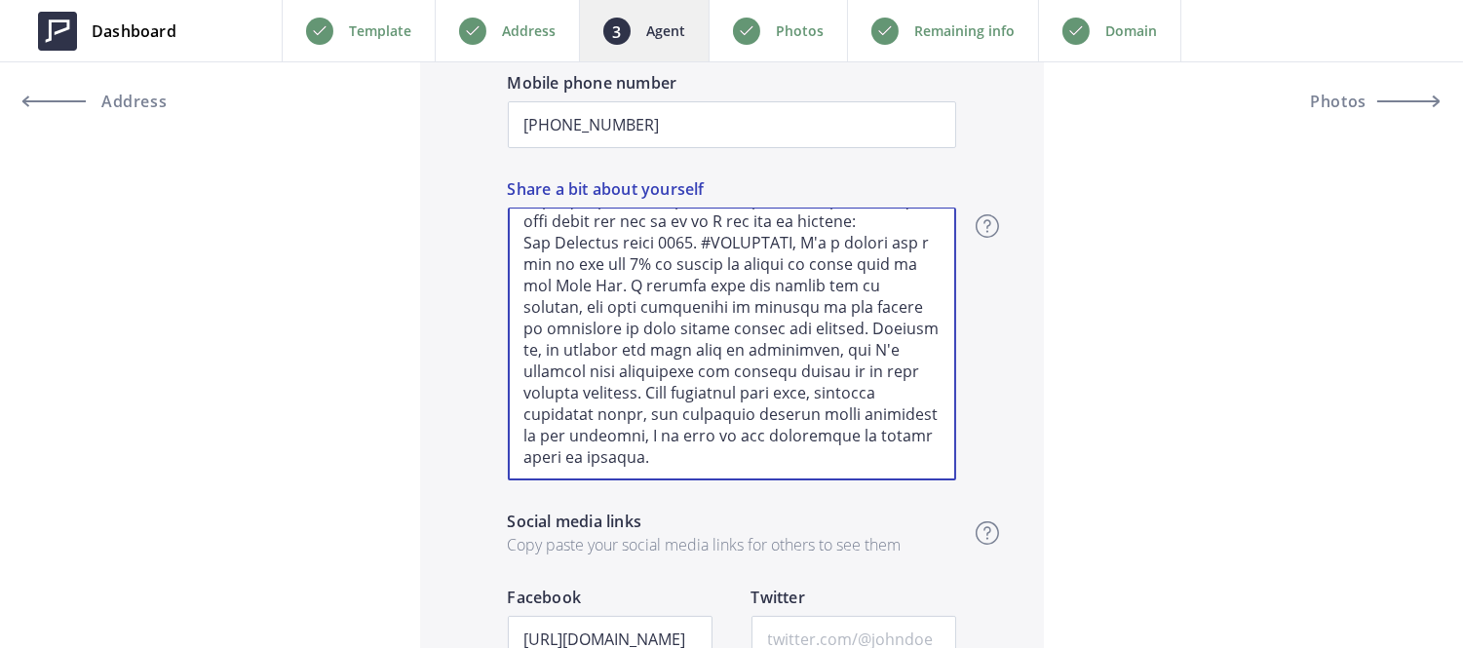
drag, startPoint x: 523, startPoint y: 225, endPoint x: 710, endPoint y: 501, distance: 332.8
click at [710, 501] on div "Share a bit about yourself Let your website visitors know more about you - shar…" at bounding box center [732, 343] width 448 height 332
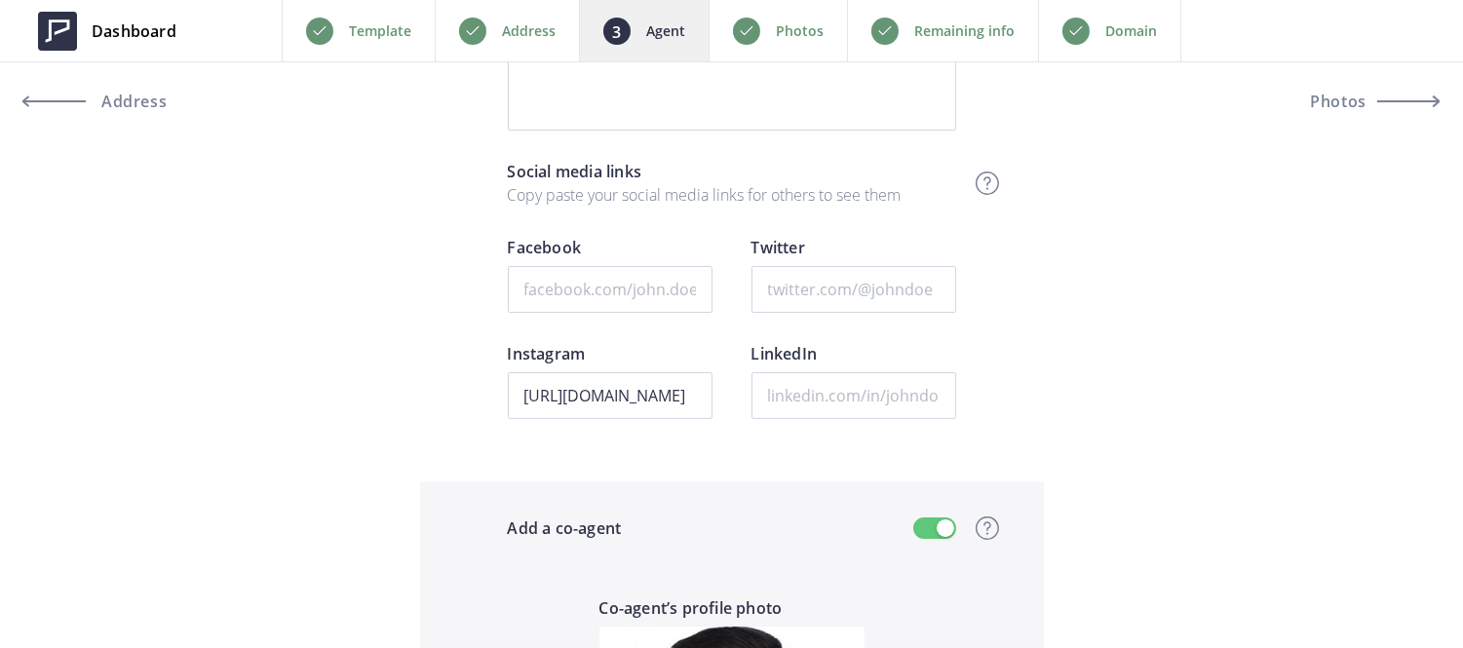
scroll to position [1216, 0]
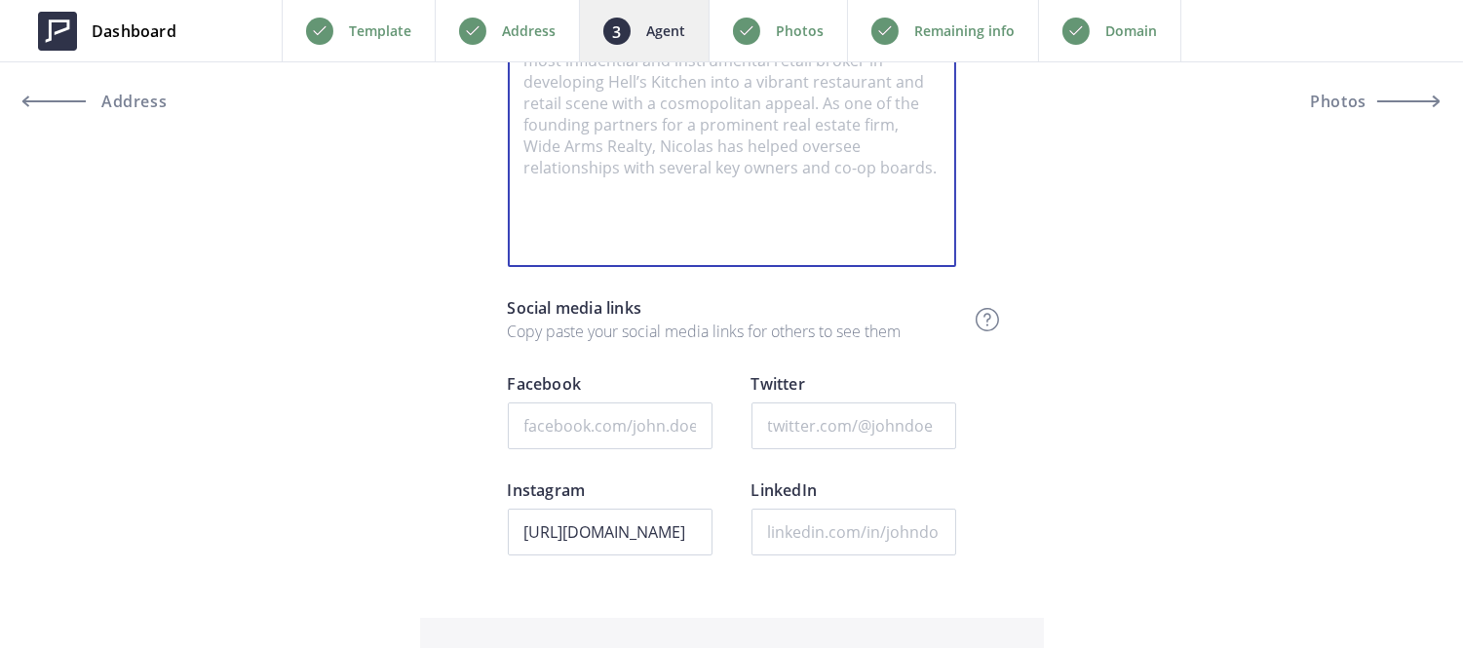
click at [644, 125] on textarea "Share a bit about yourself" at bounding box center [732, 130] width 448 height 273
paste textarea "Since 2020, Kenny Truong known as #FASTAGENT has grown his team from 11 to over…"
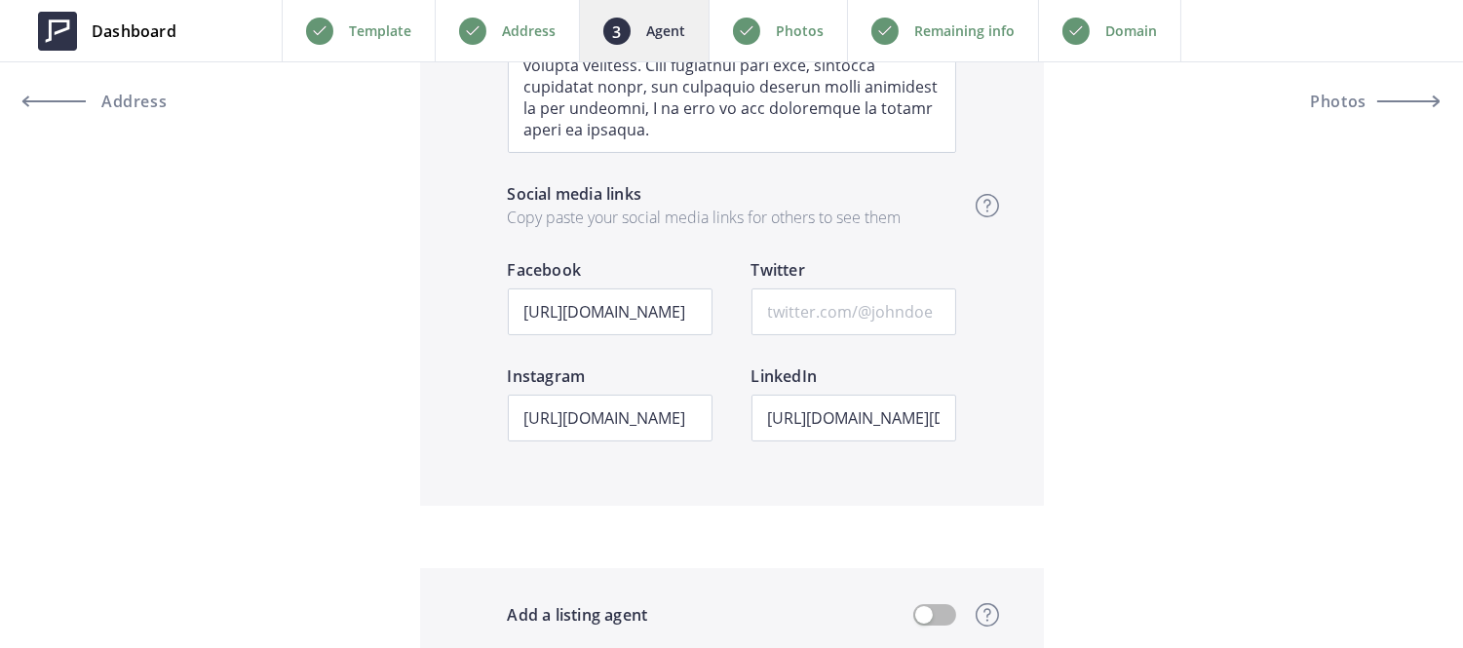
scroll to position [3143, 0]
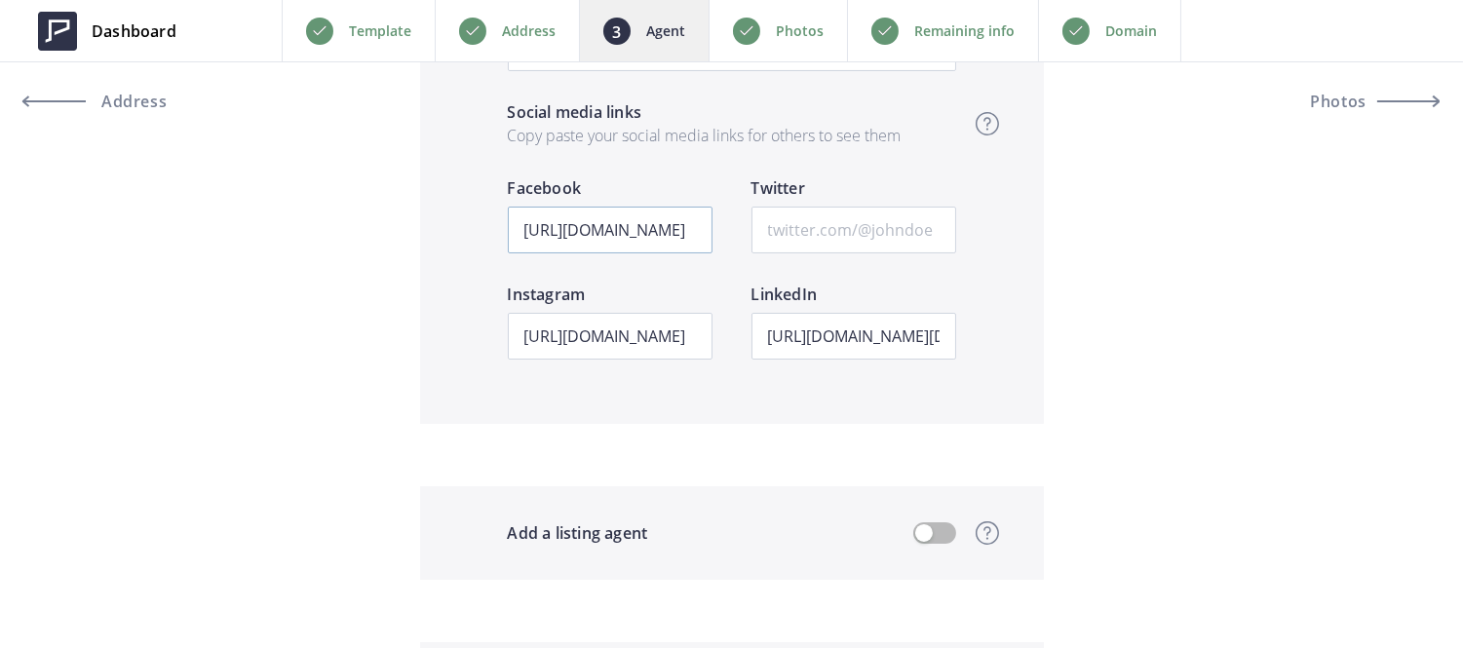
type textarea "Since 2020, Kenny Truong known as #FASTAGENT has grown his team from 11 to over…"
click at [566, 239] on input "[URL][DOMAIN_NAME]" at bounding box center [610, 230] width 205 height 47
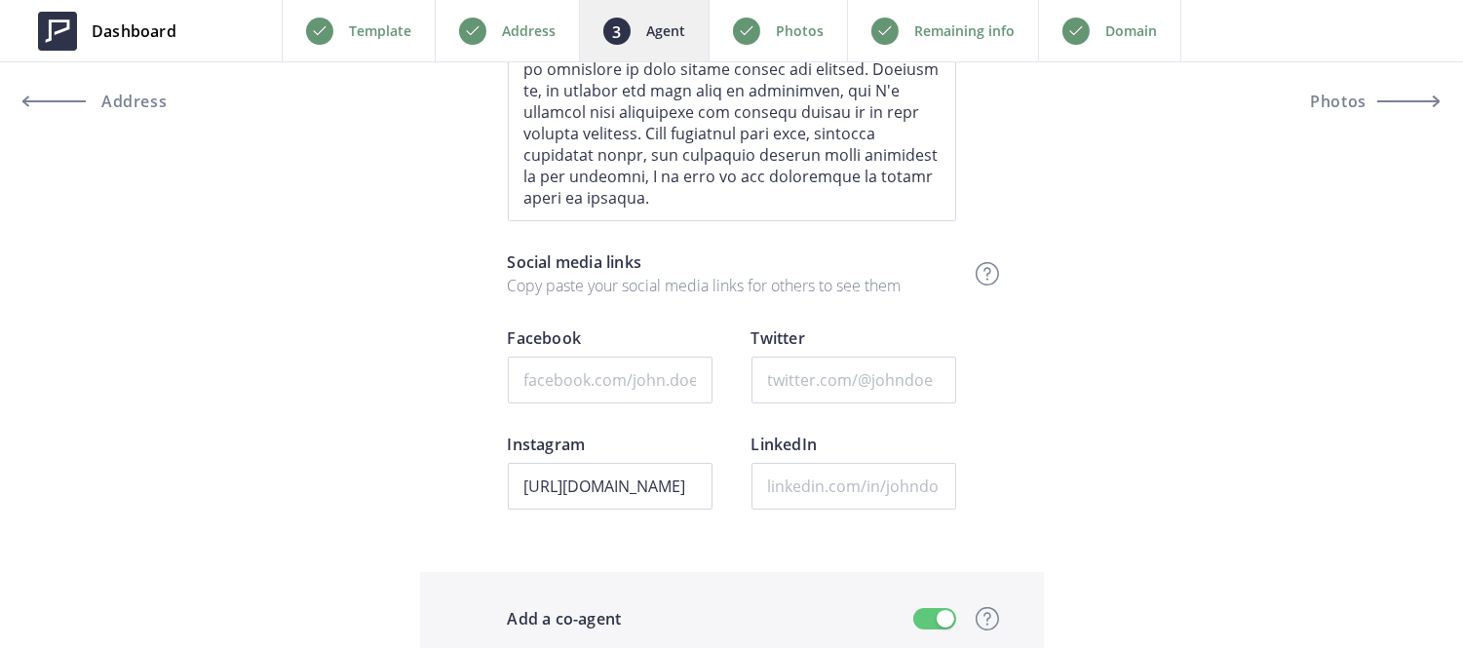
scroll to position [1261, 0]
click at [582, 376] on input "Facebook" at bounding box center [610, 381] width 205 height 47
paste input "[URL][DOMAIN_NAME]"
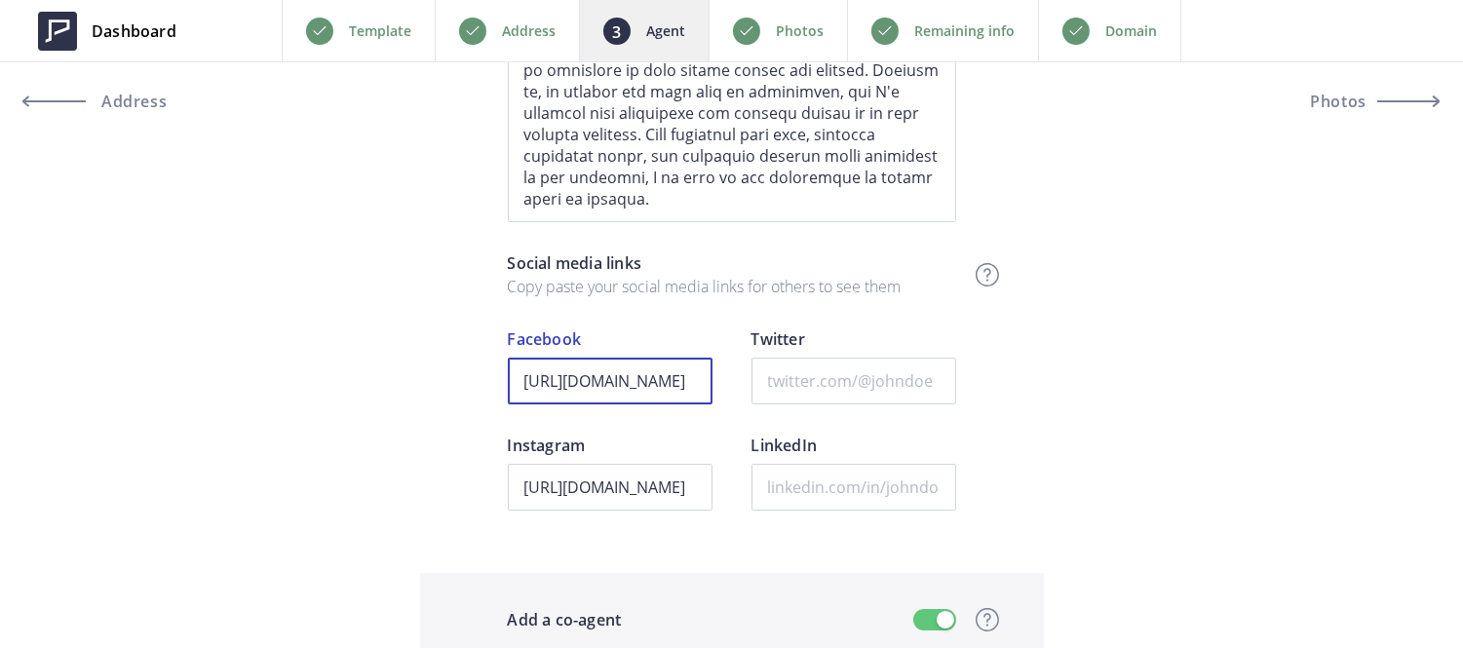
scroll to position [0, 104]
type input "[URL][DOMAIN_NAME]"
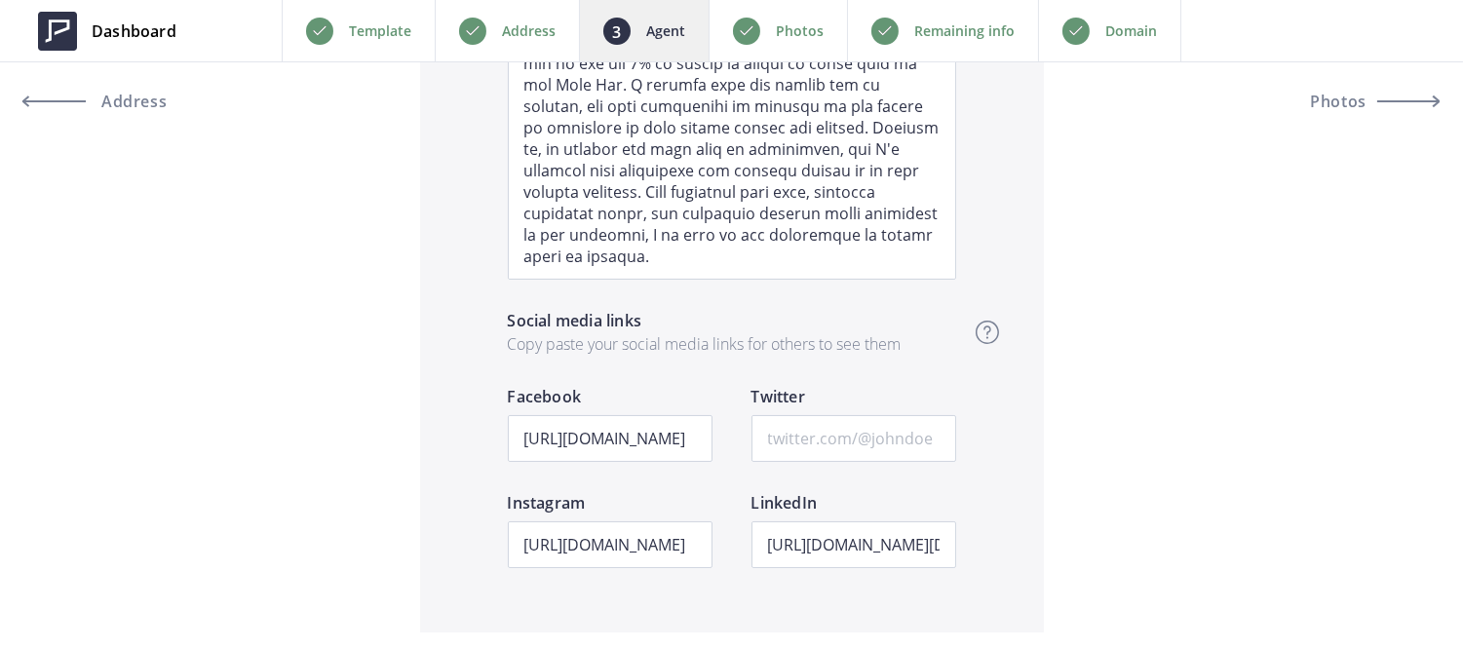
scroll to position [3183, 0]
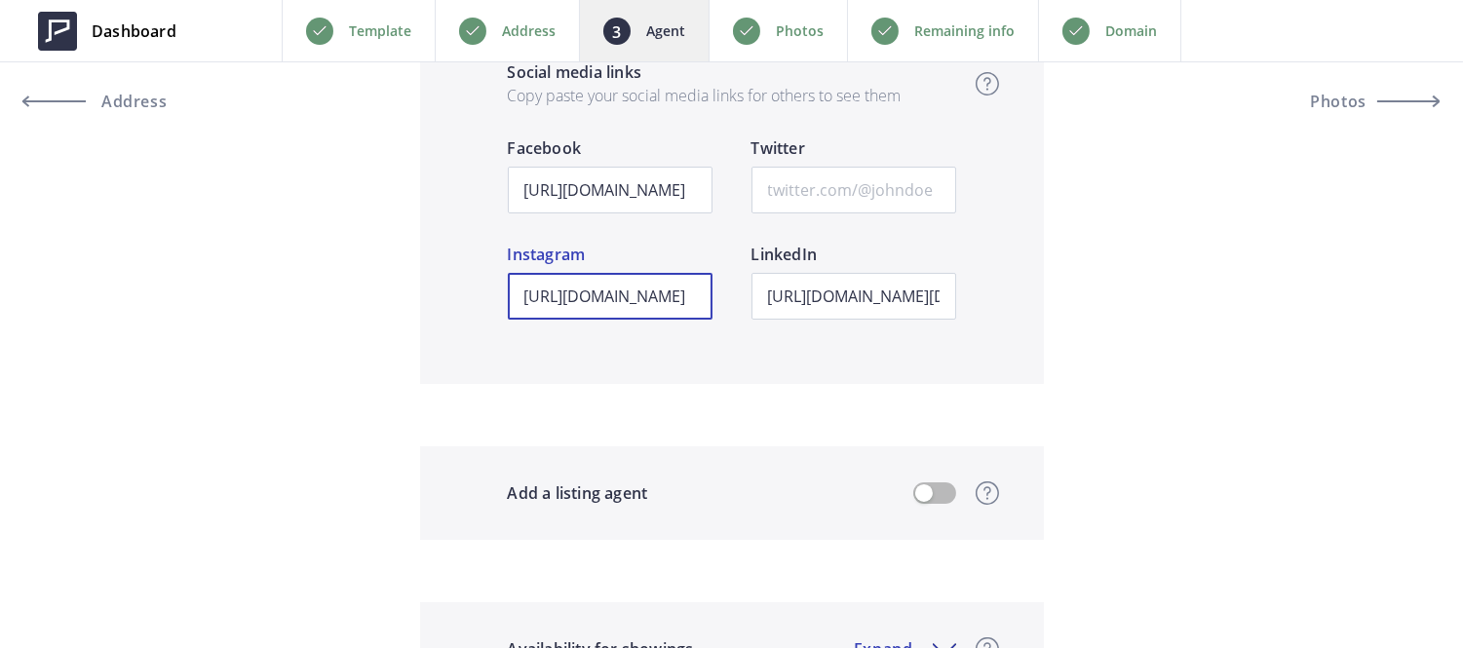
click at [631, 305] on input "[URL][DOMAIN_NAME]" at bounding box center [610, 296] width 205 height 47
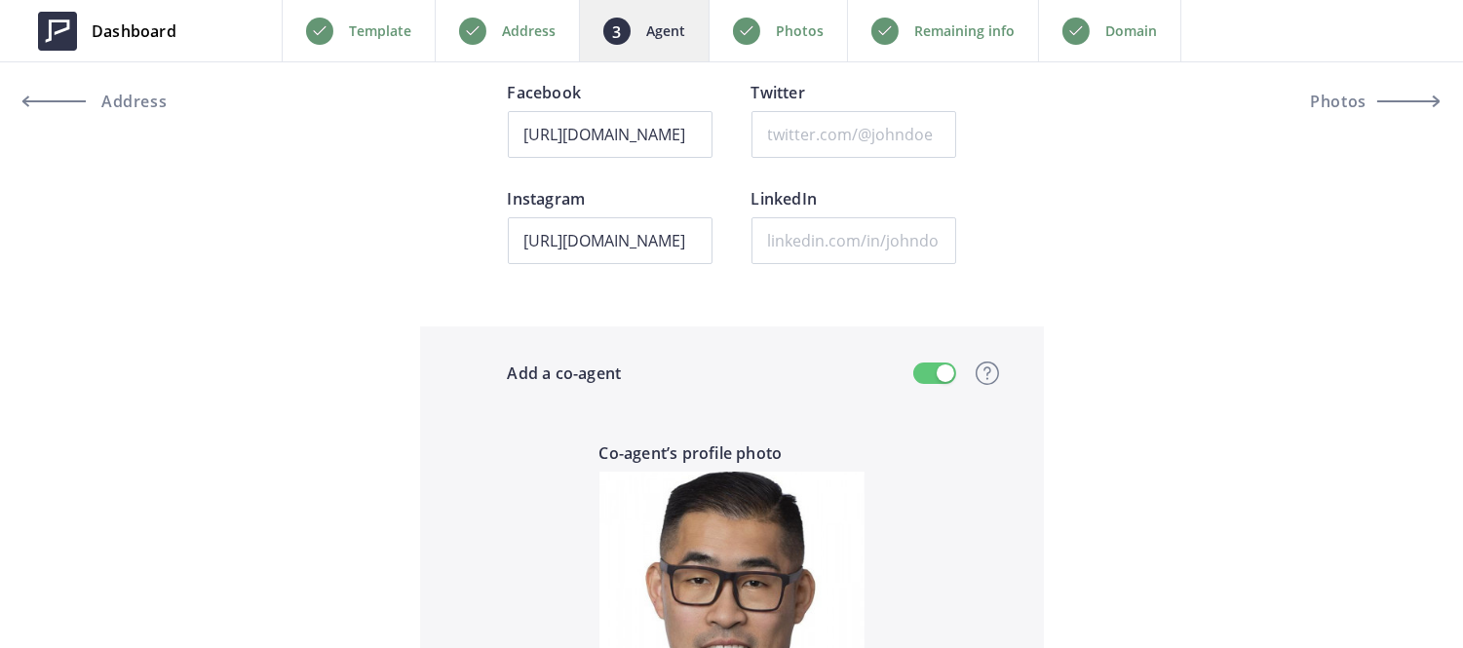
scroll to position [1502, 0]
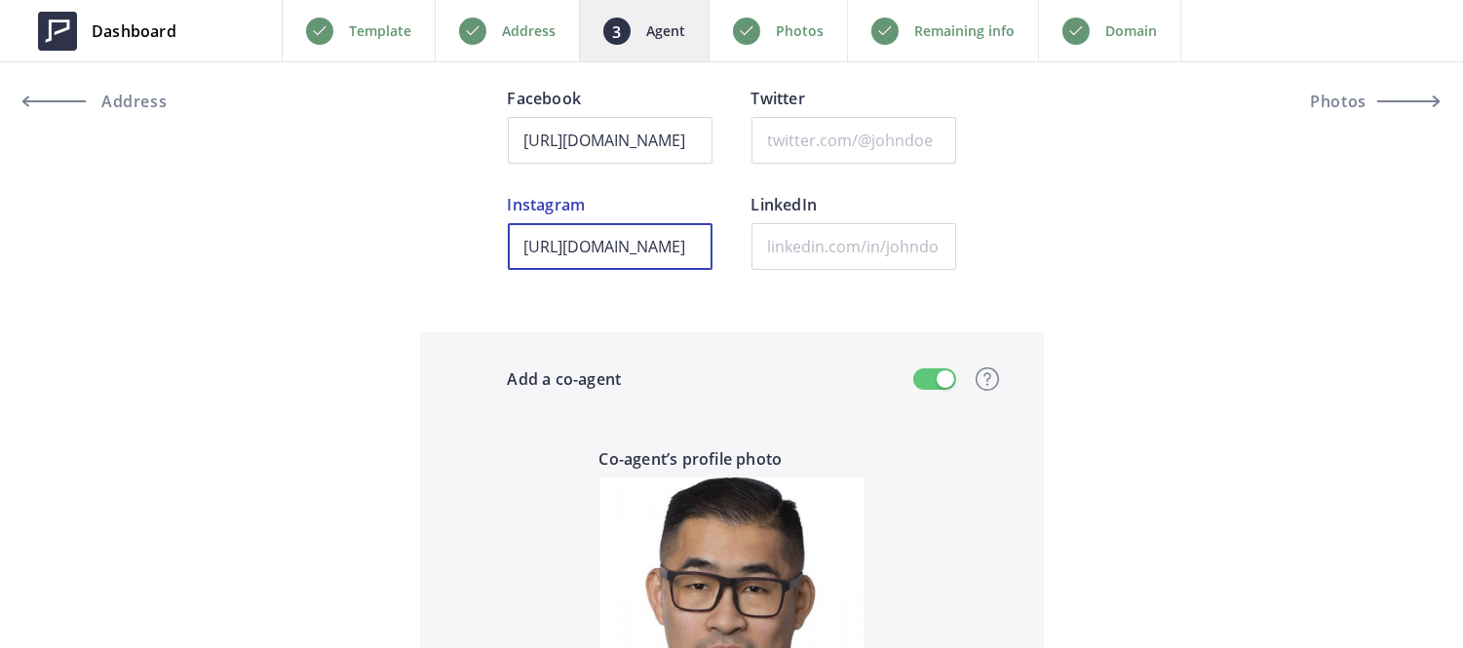
click at [622, 241] on input "https://www.instagram.com/junghee_schwartz/?hl=en" at bounding box center [610, 246] width 205 height 47
paste input "[URL][DOMAIN_NAME]"
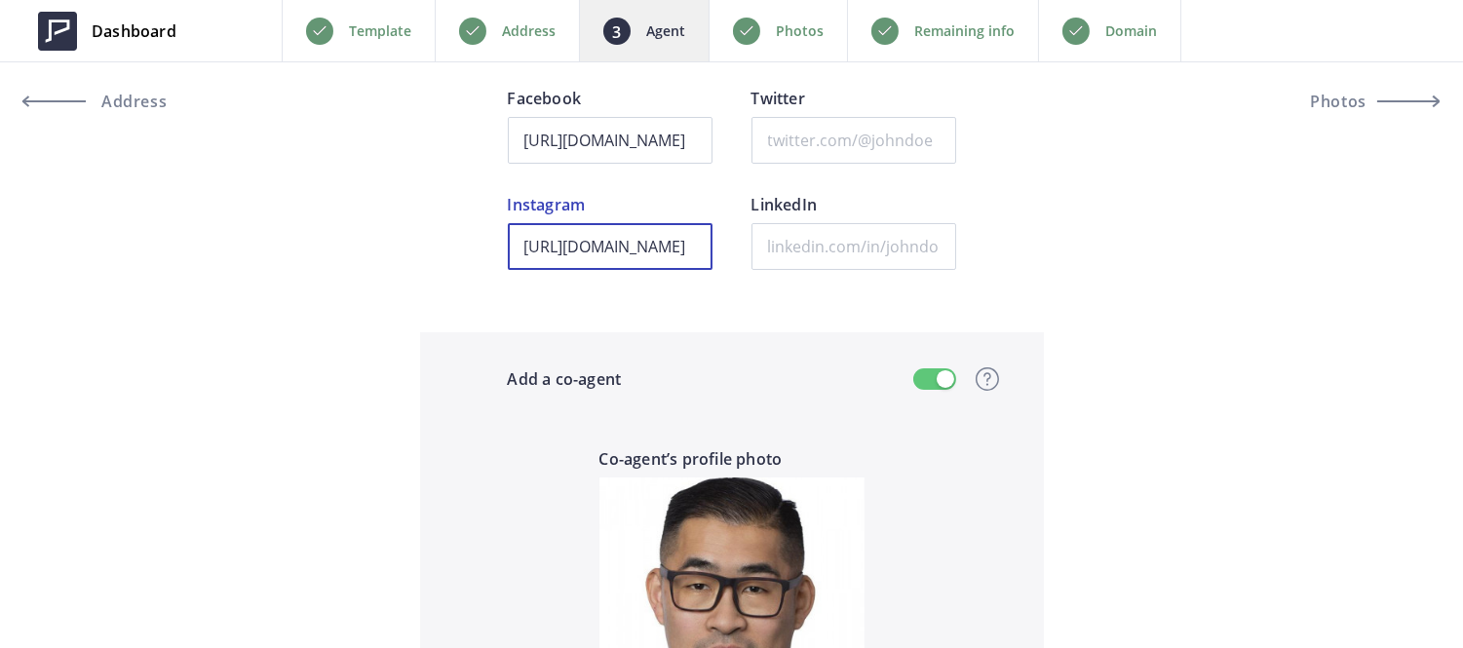
type input "[URL][DOMAIN_NAME]"
click at [475, 290] on div "Preview Crop & resize Agent profile photo Kenny Truong Full name REALTOR® Occup…" at bounding box center [731, 609] width 1463 height 3786
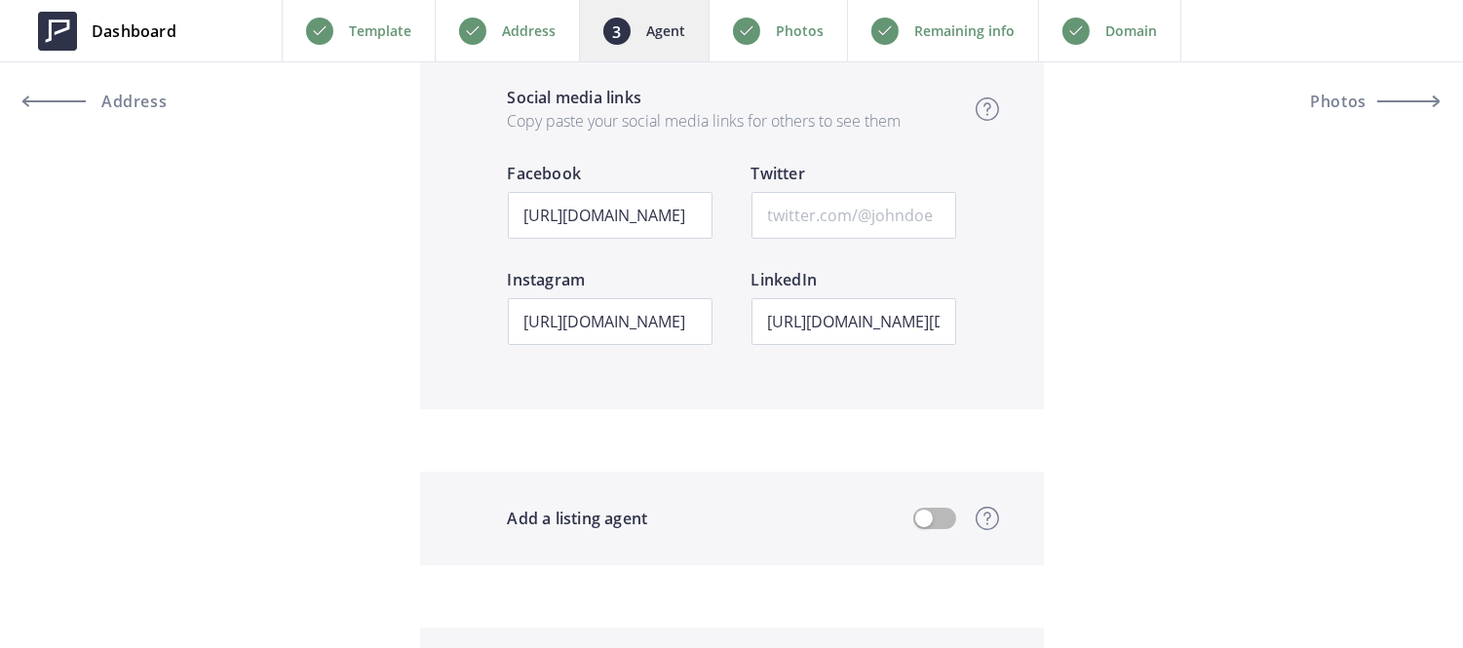
scroll to position [3160, 0]
click at [884, 324] on input "https://www.linkedin.com/in/fastagent?original_referer=https%3A%2F%2F114orchard…" at bounding box center [853, 319] width 205 height 47
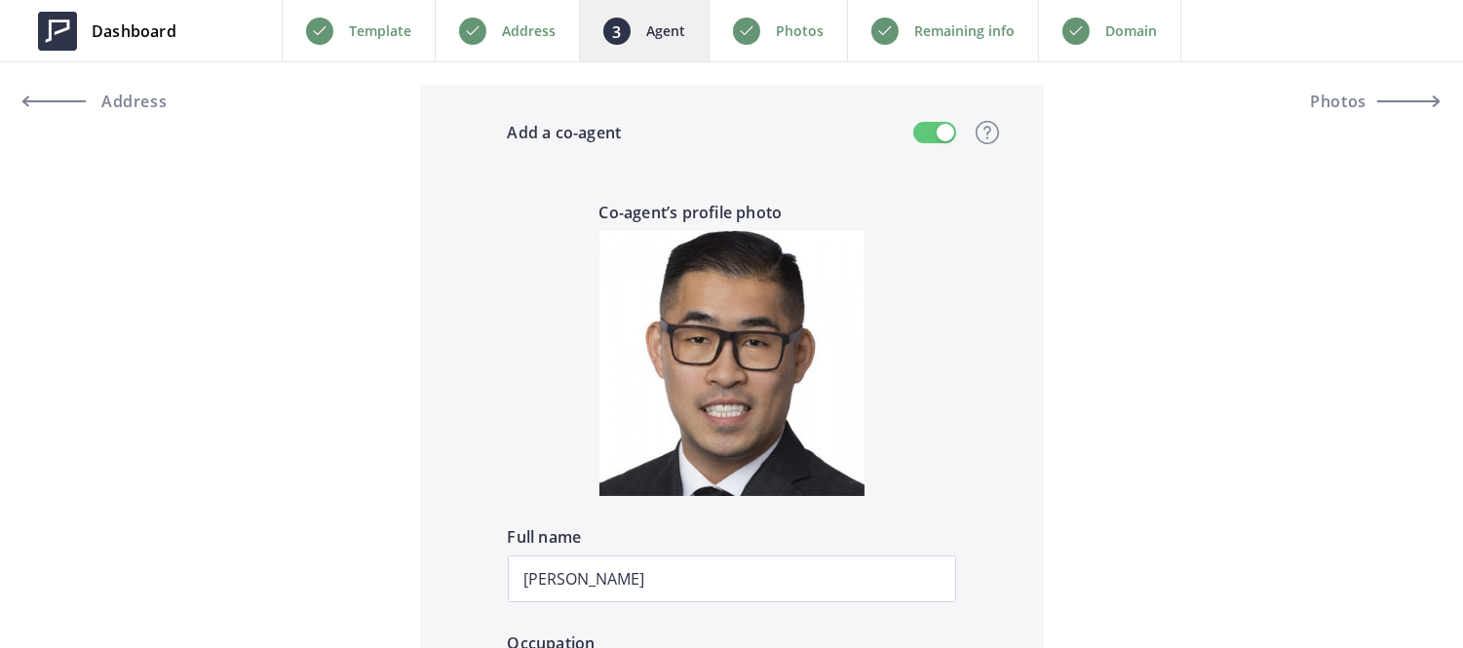
scroll to position [1585, 0]
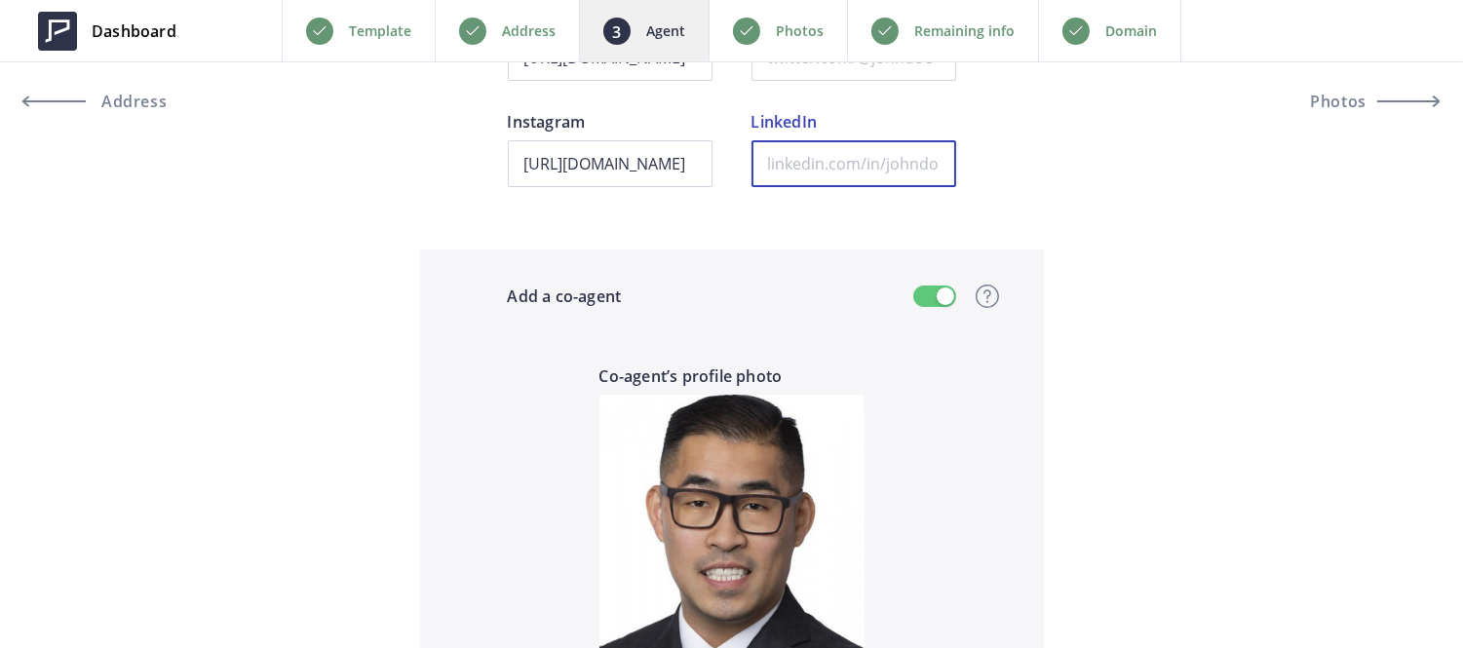
click at [833, 177] on input "LinkedIn" at bounding box center [853, 163] width 205 height 47
paste input "https://www.linkedin.com/in/fastagent?original_referer=https%3A%2F%2F114orchard…"
type input "https://www.linkedin.com/in/fastagent?original_referer=https%3A%2F%2F114orchard…"
drag, startPoint x: 910, startPoint y: 161, endPoint x: 741, endPoint y: 159, distance: 169.6
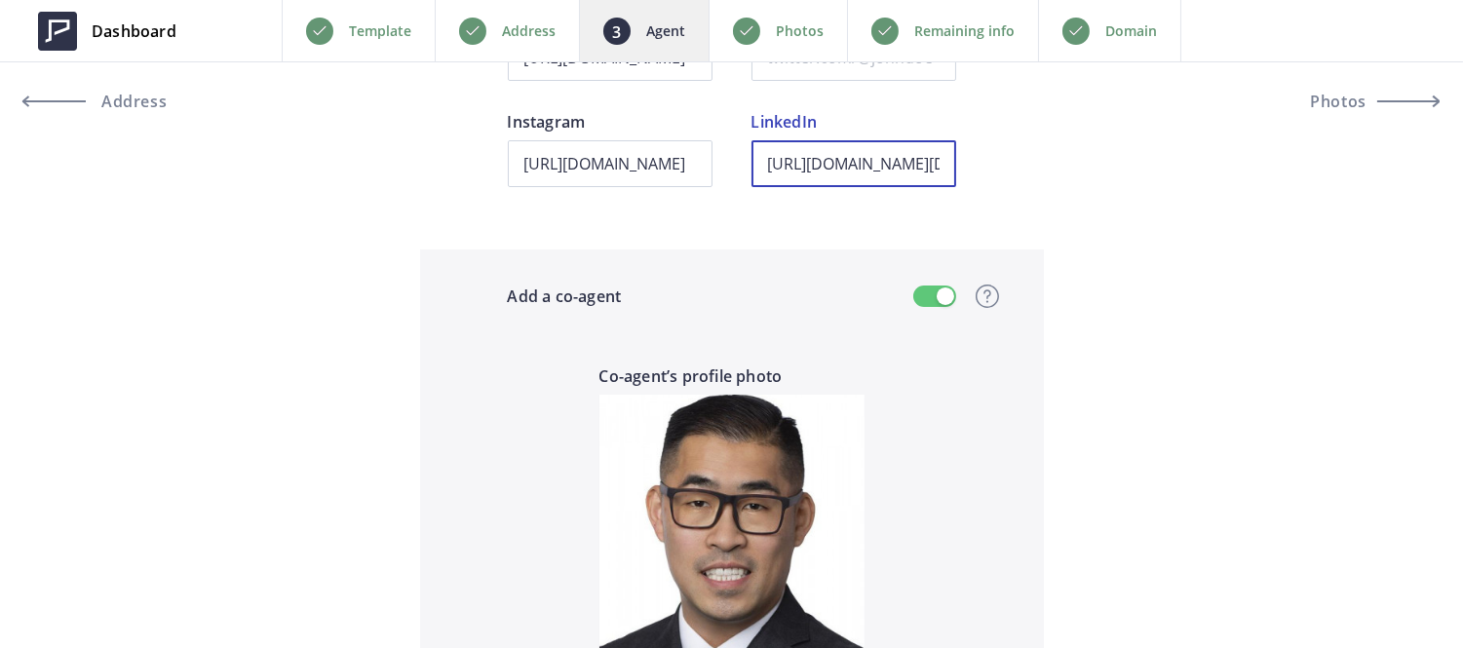
click at [741, 159] on div "https://www.instagram.com/kenny_fast/ Instagram https://www.linkedin.com/in/fas…" at bounding box center [732, 163] width 448 height 106
click at [835, 173] on input "https://www.linkedin.com/in/fastagent?original_referer=https%3A%2F%2F114orchard…" at bounding box center [853, 163] width 205 height 47
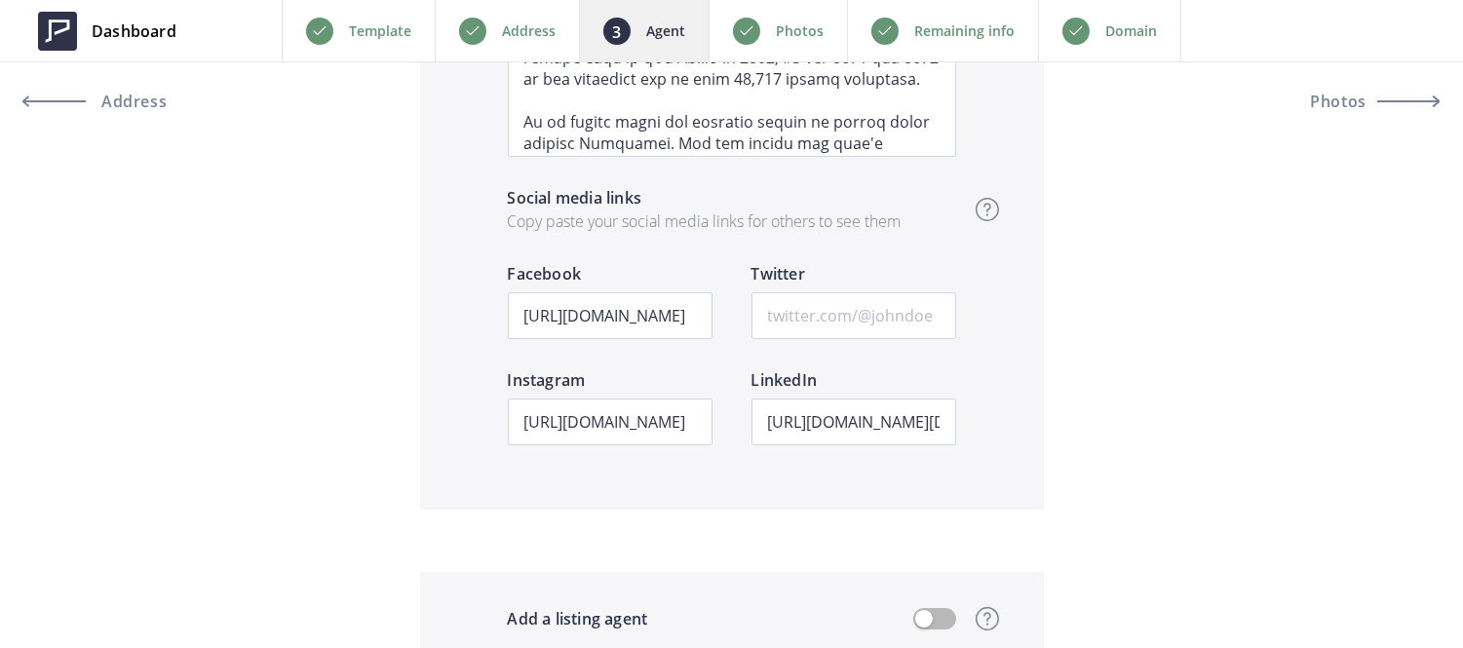
scroll to position [3322, 0]
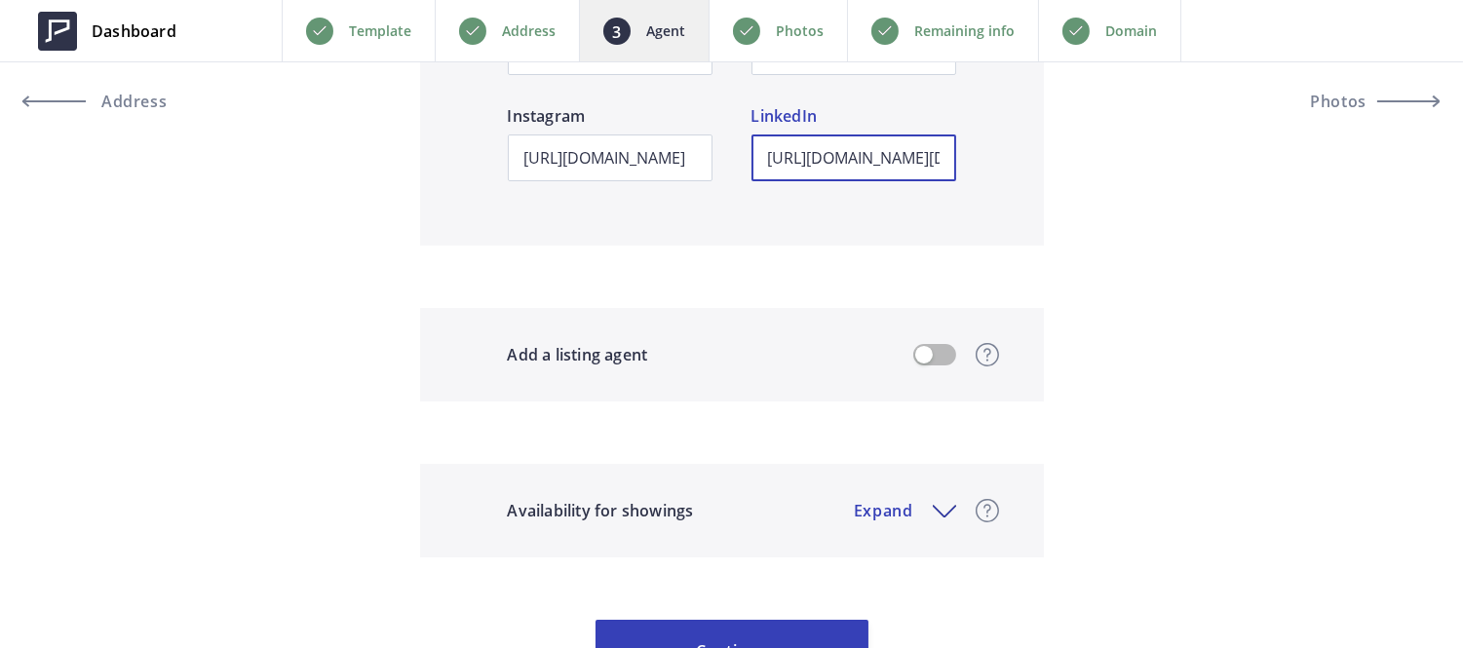
click at [832, 148] on input "https://www.linkedin.com/in/fastagent?original_referer=https%3A%2F%2F114orchard…" at bounding box center [853, 158] width 205 height 47
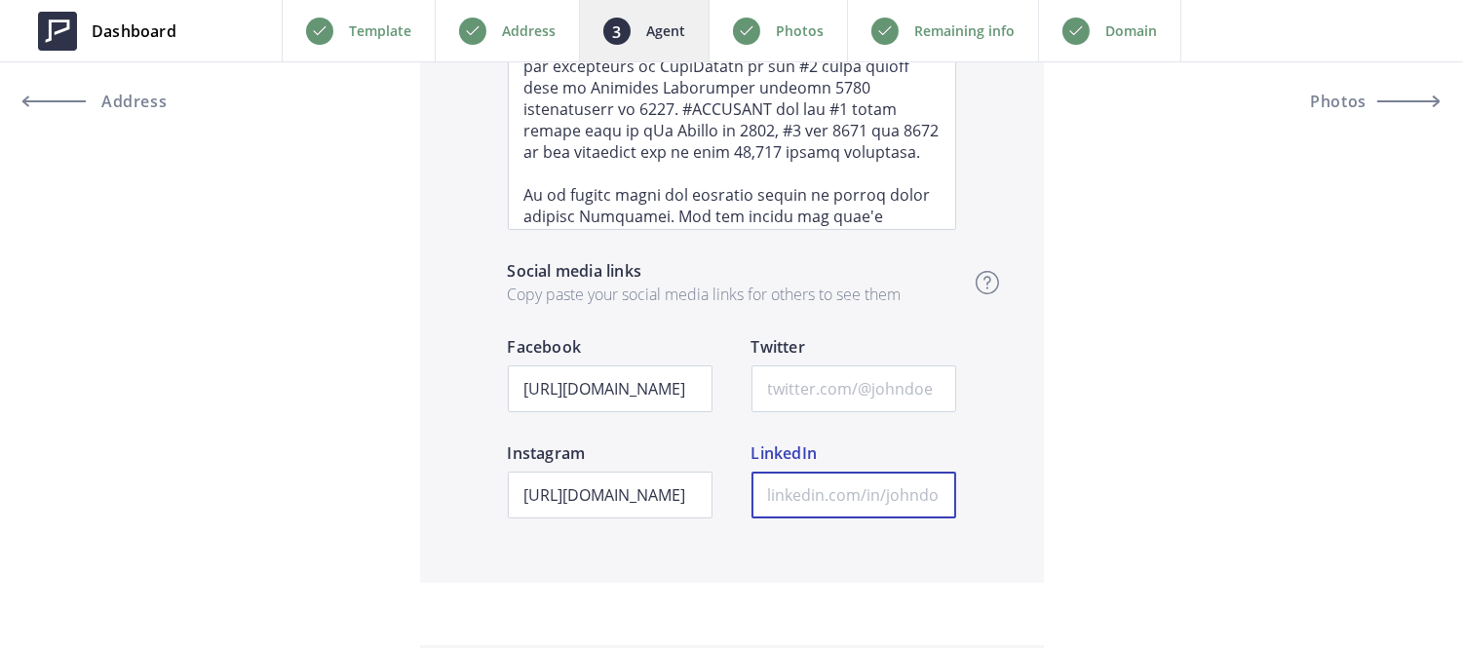
scroll to position [2980, 0]
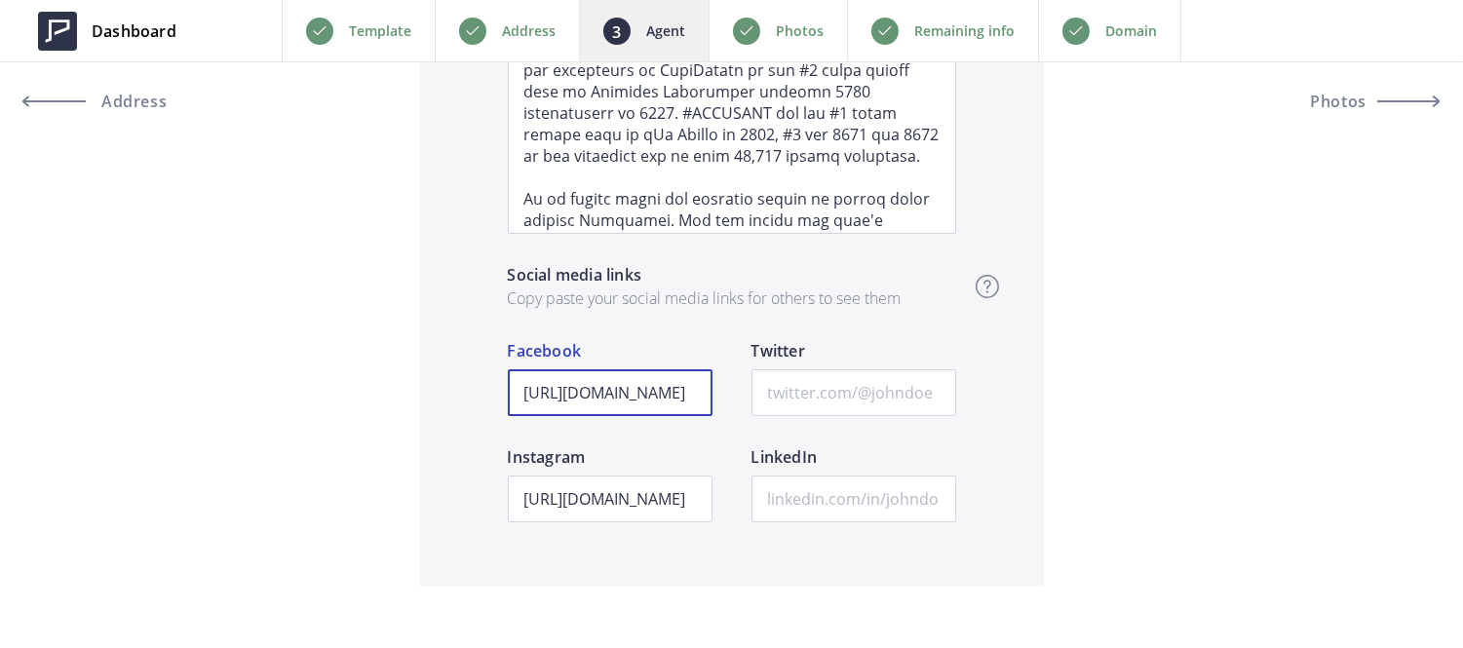
click at [693, 391] on input "[URL][DOMAIN_NAME]" at bounding box center [610, 392] width 205 height 47
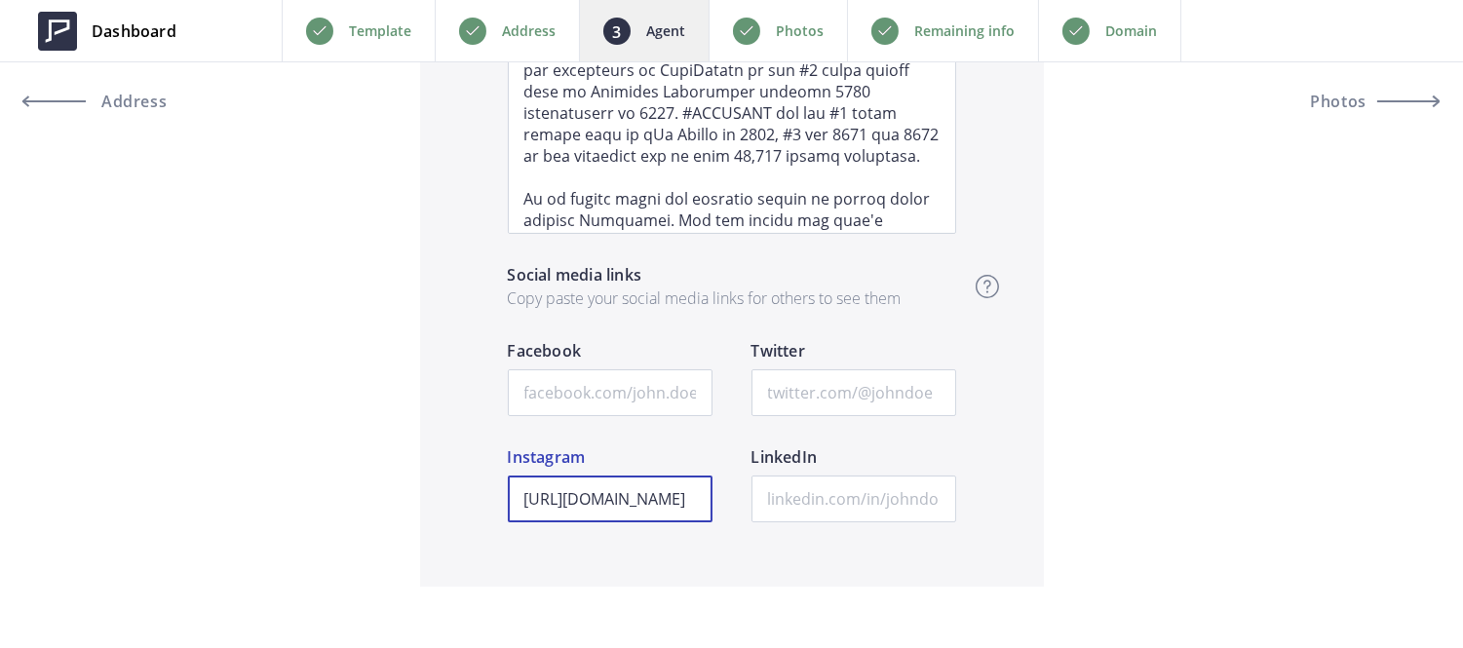
click at [650, 489] on input "[URL][DOMAIN_NAME]" at bounding box center [610, 499] width 205 height 47
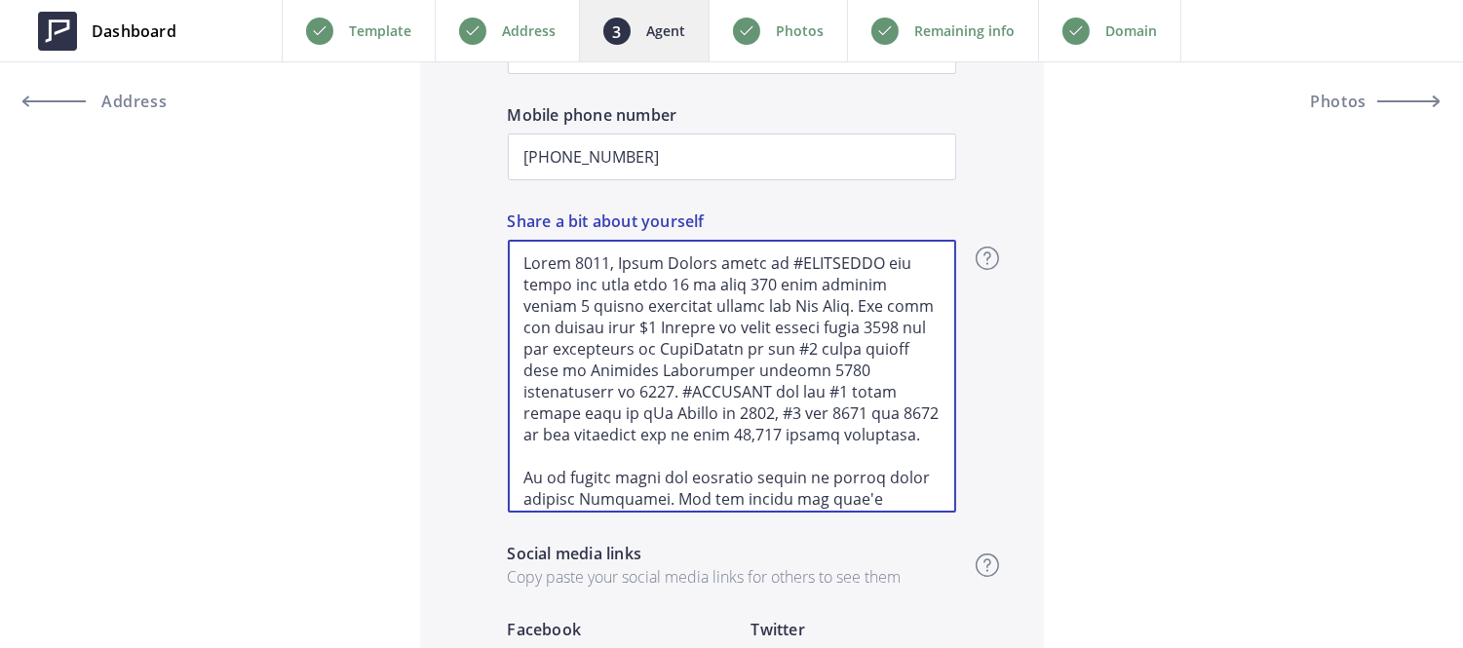
scroll to position [328, 0]
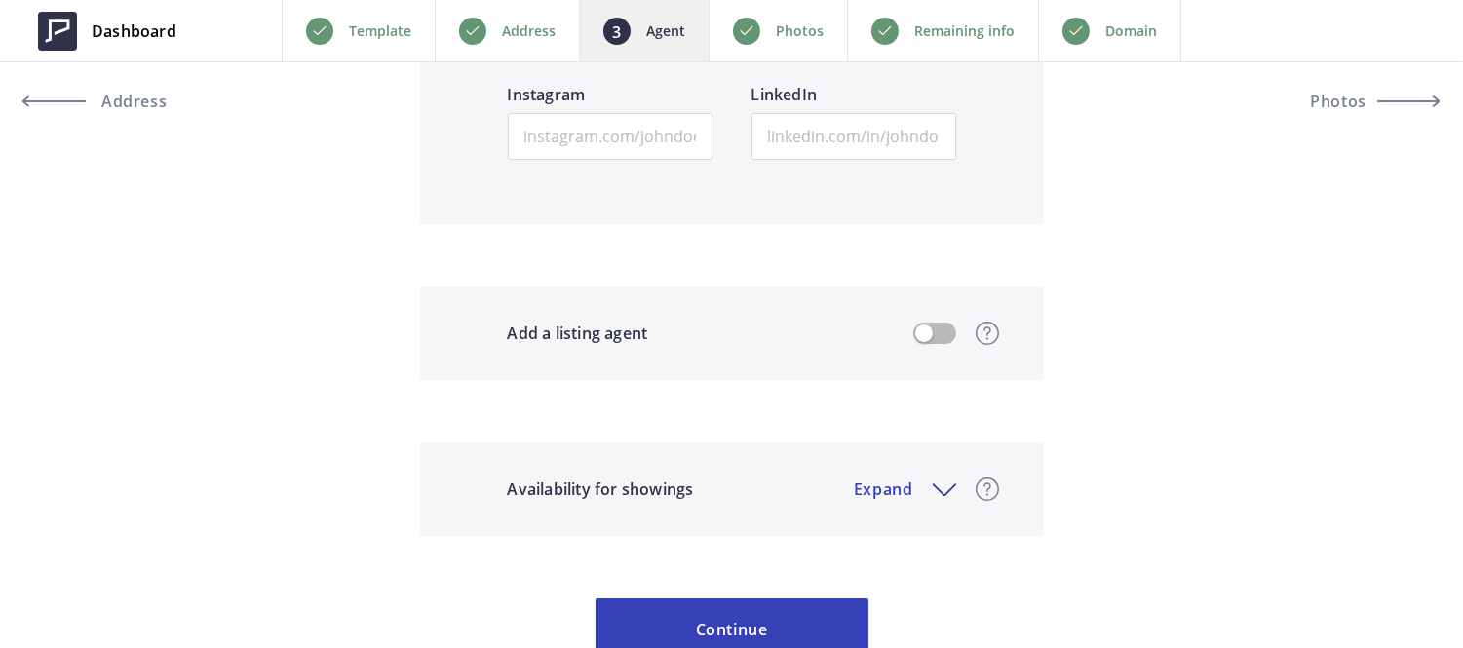
drag, startPoint x: 510, startPoint y: 502, endPoint x: 937, endPoint y: 688, distance: 465.7
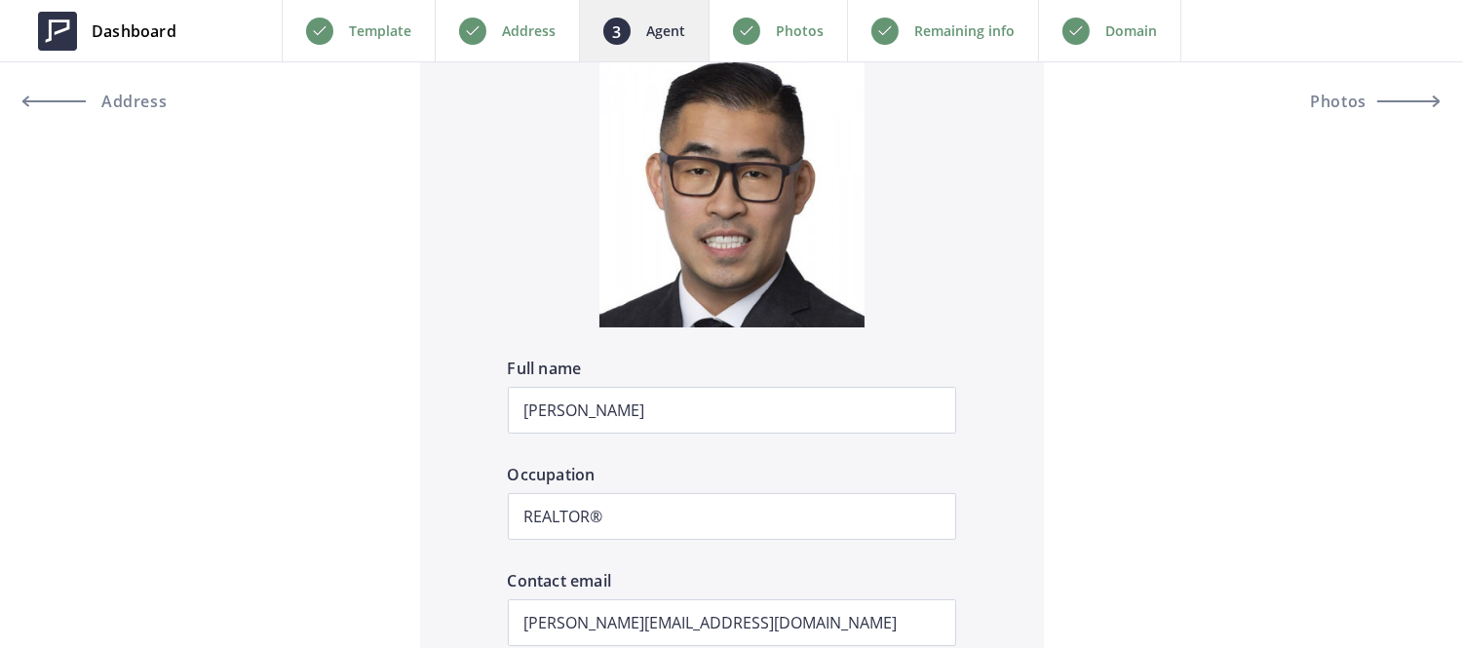
scroll to position [1918, 0]
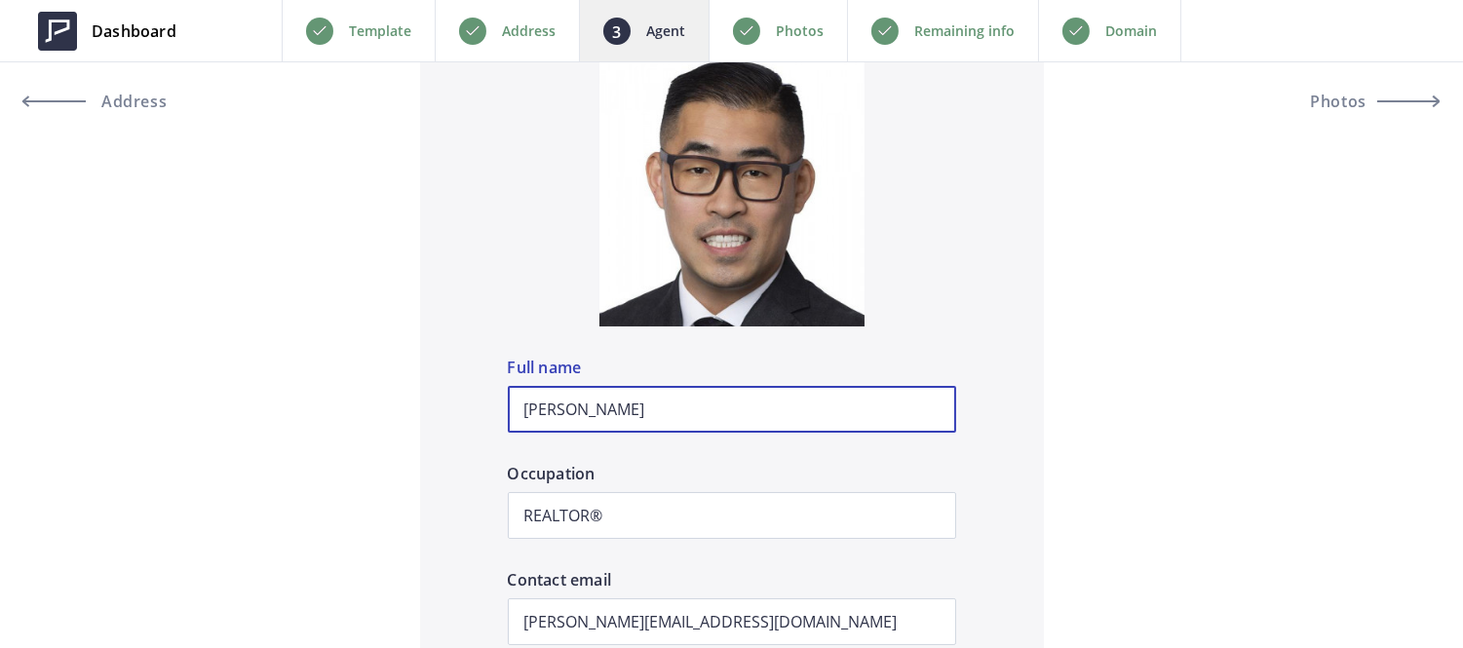
drag, startPoint x: 677, startPoint y: 426, endPoint x: 326, endPoint y: 256, distance: 390.6
click at [326, 256] on div "Preview Crop & resize Agent profile photo Kenny Truong Full name REALTOR® Occup…" at bounding box center [731, 193] width 1463 height 3786
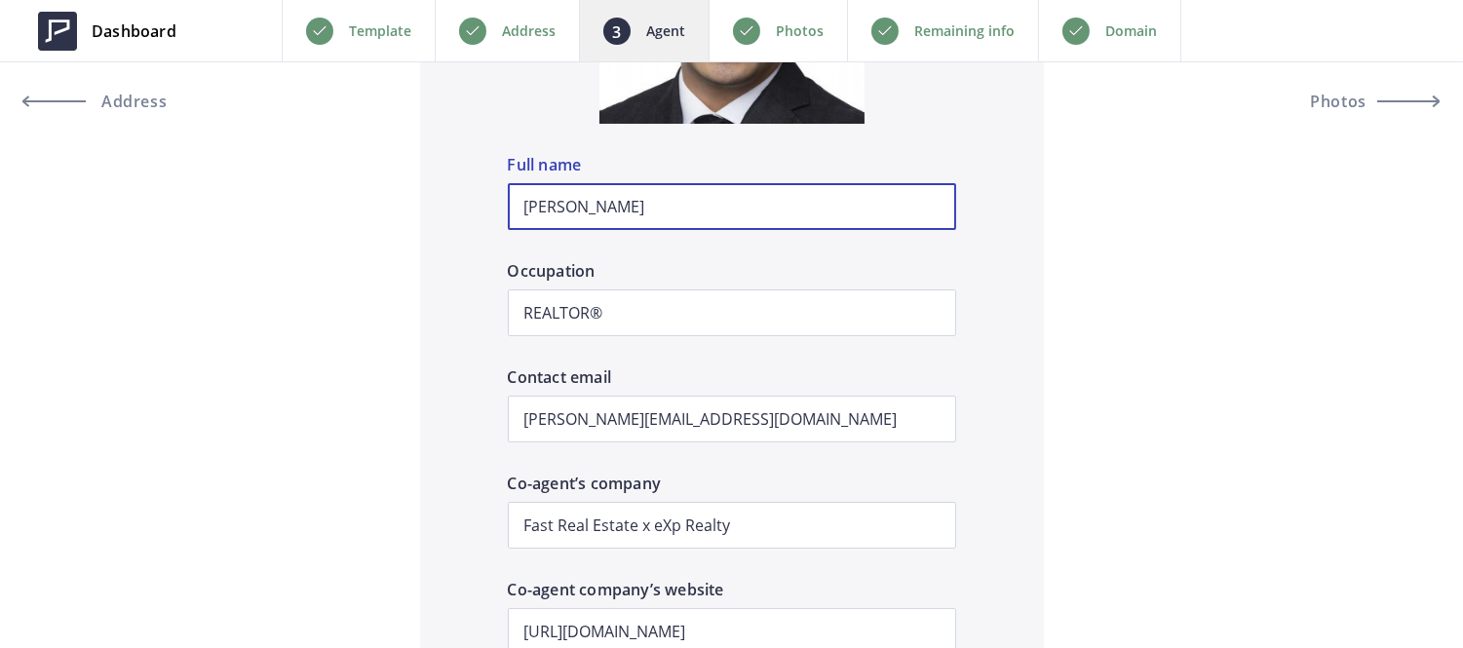
scroll to position [2122, 0]
type input "[PERSON_NAME]"
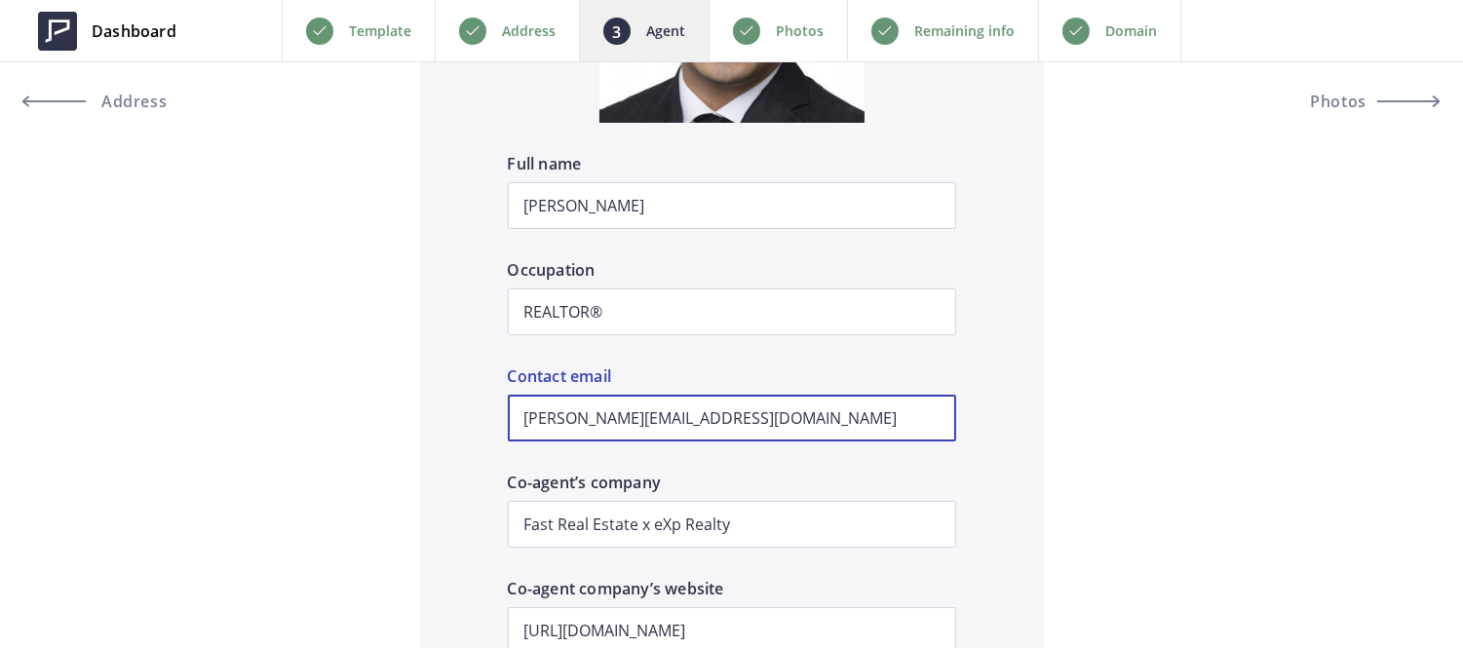
drag, startPoint x: 702, startPoint y: 421, endPoint x: 411, endPoint y: 352, distance: 298.6
paste input "annaoliverrealtor@gmail"
type input "[EMAIL_ADDRESS][DOMAIN_NAME]"
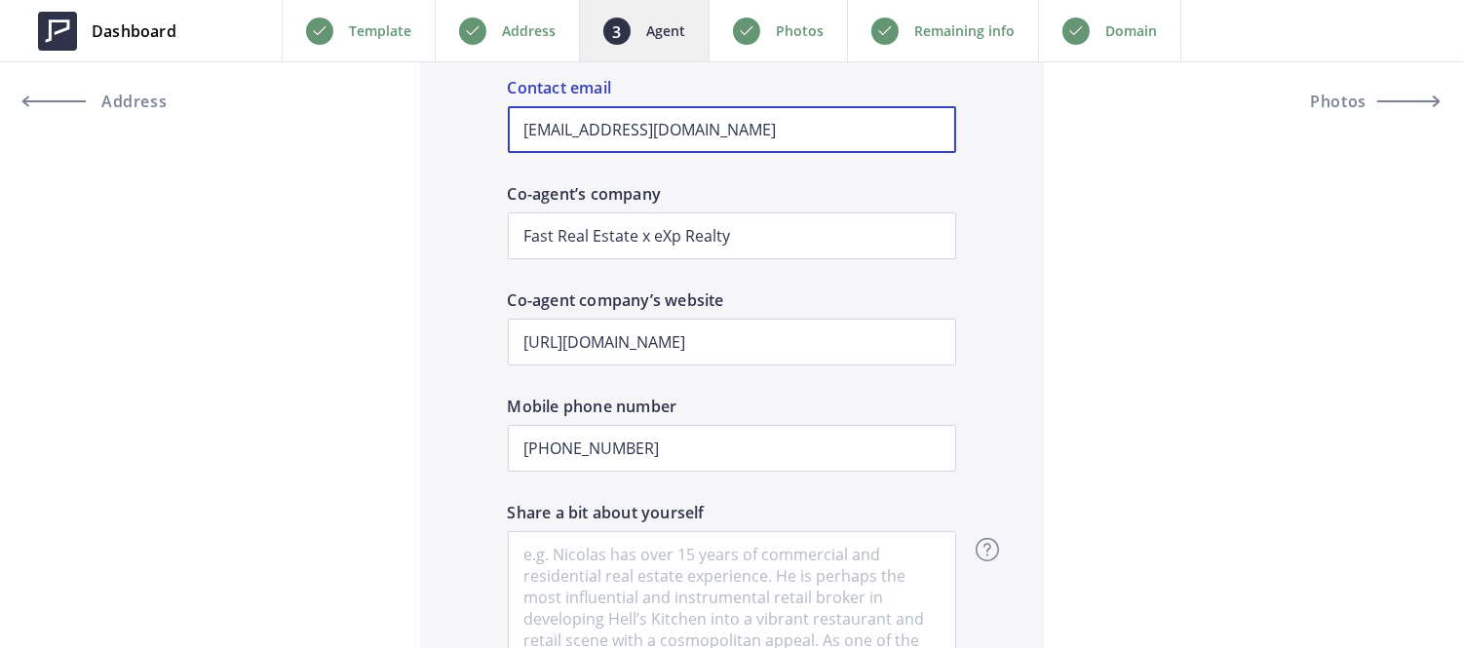
scroll to position [2462, 0]
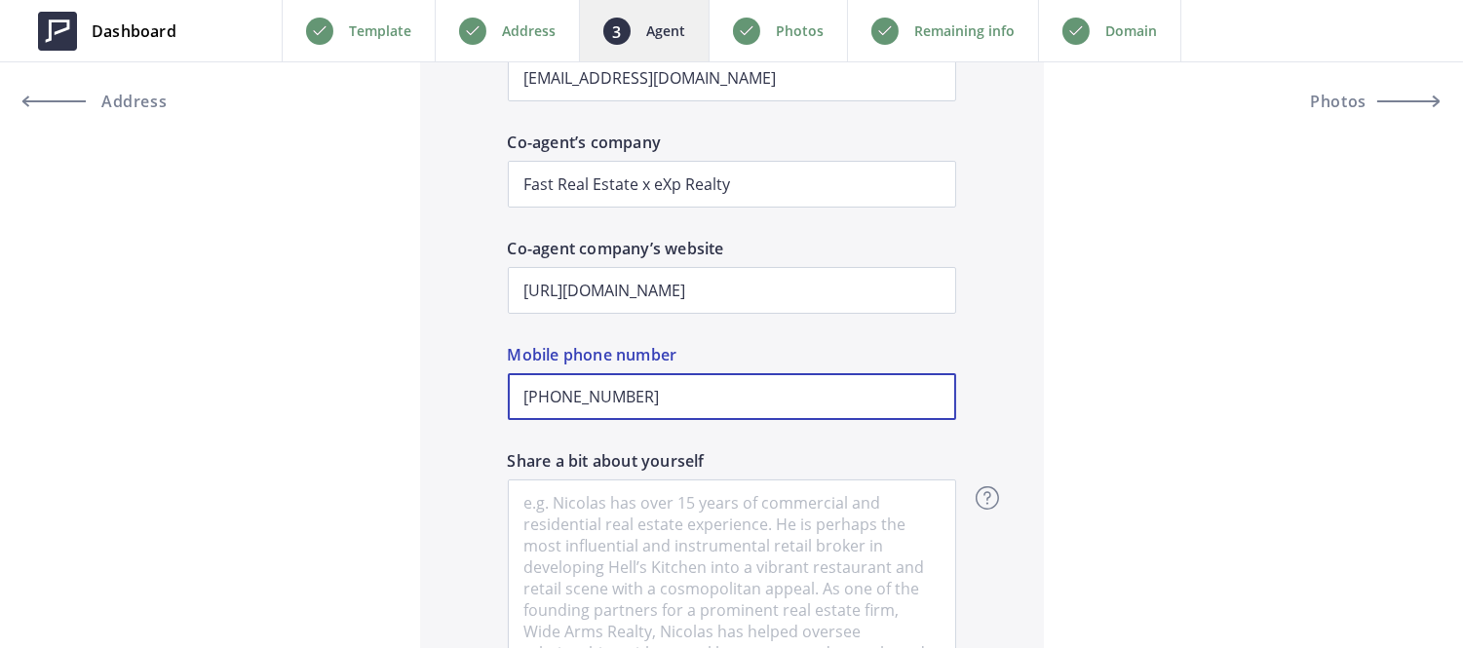
drag, startPoint x: 670, startPoint y: 410, endPoint x: 546, endPoint y: 394, distance: 124.9
click at [546, 394] on input "[PHONE_NUMBER]" at bounding box center [732, 396] width 448 height 47
paste input "(510) 774-9490"
click at [550, 393] on input "+1 (510) 774-9490" at bounding box center [732, 396] width 448 height 47
click at [583, 396] on input "+1 510) 774-9490" at bounding box center [732, 396] width 448 height 47
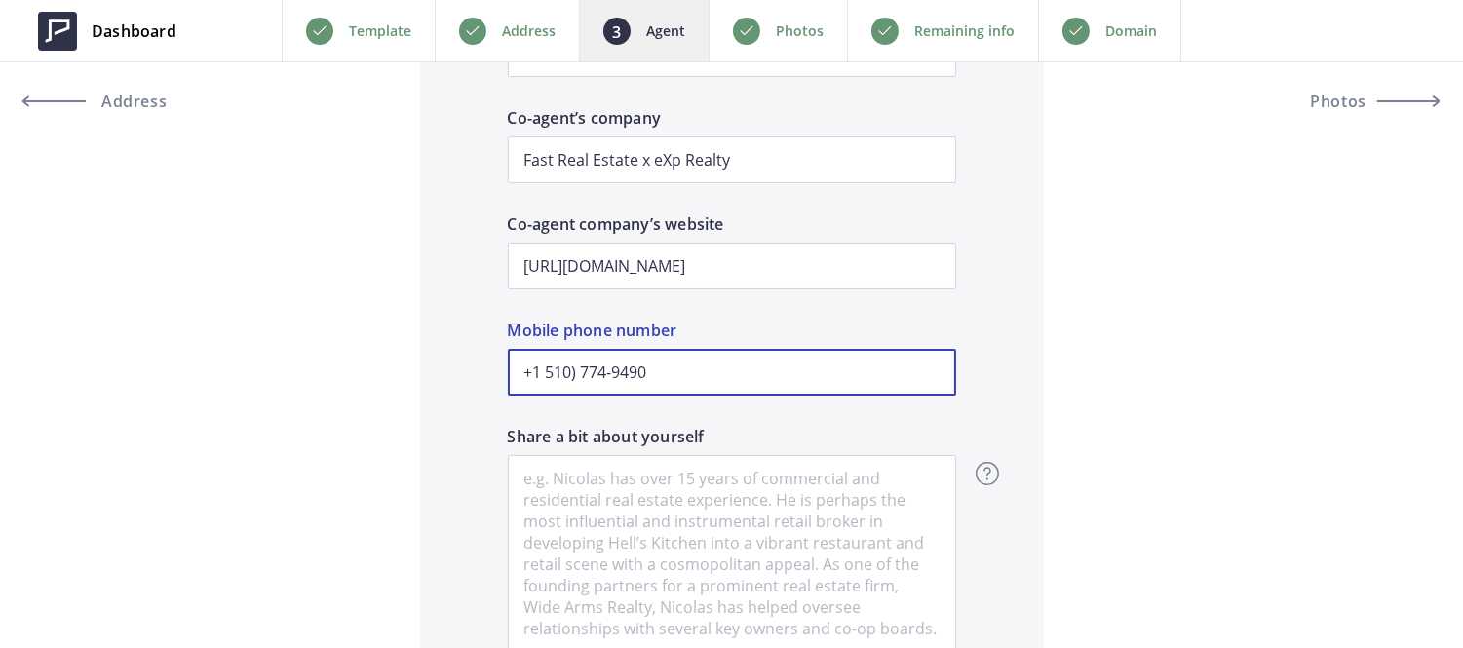
scroll to position [2491, 0]
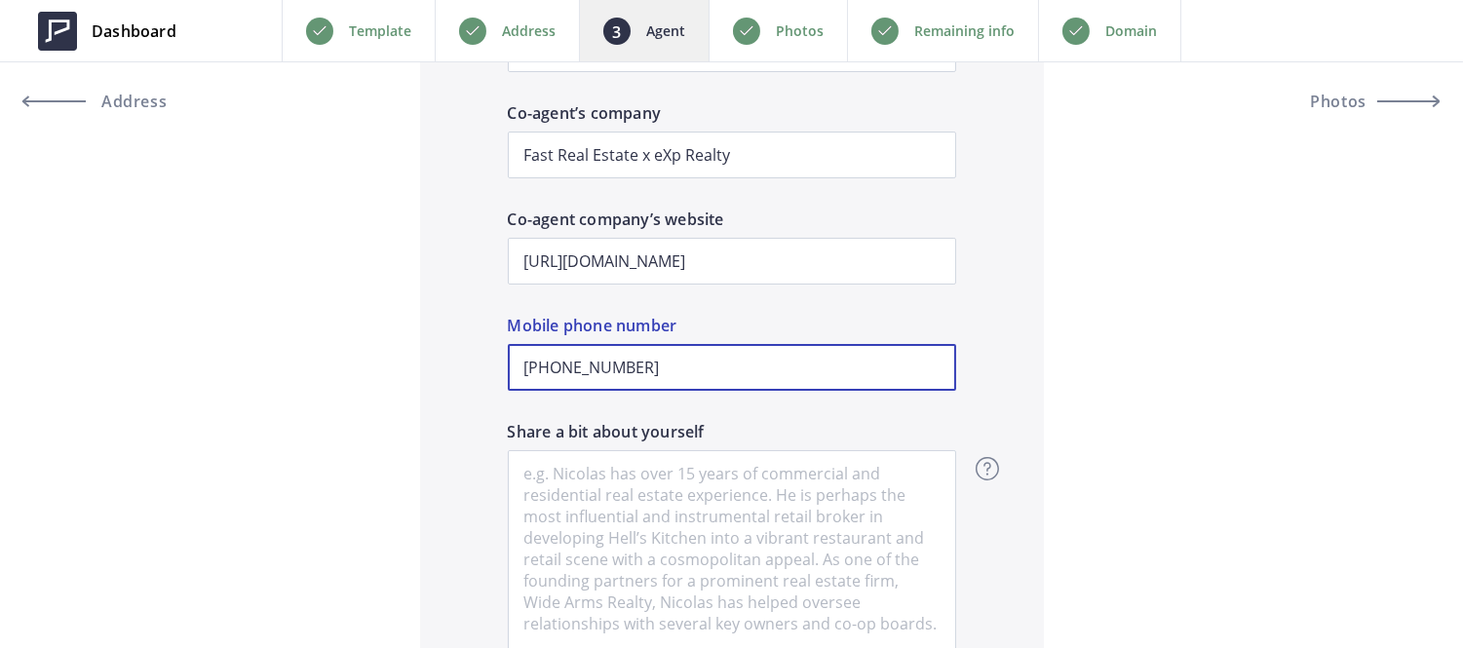
type input "[PHONE_NUMBER]"
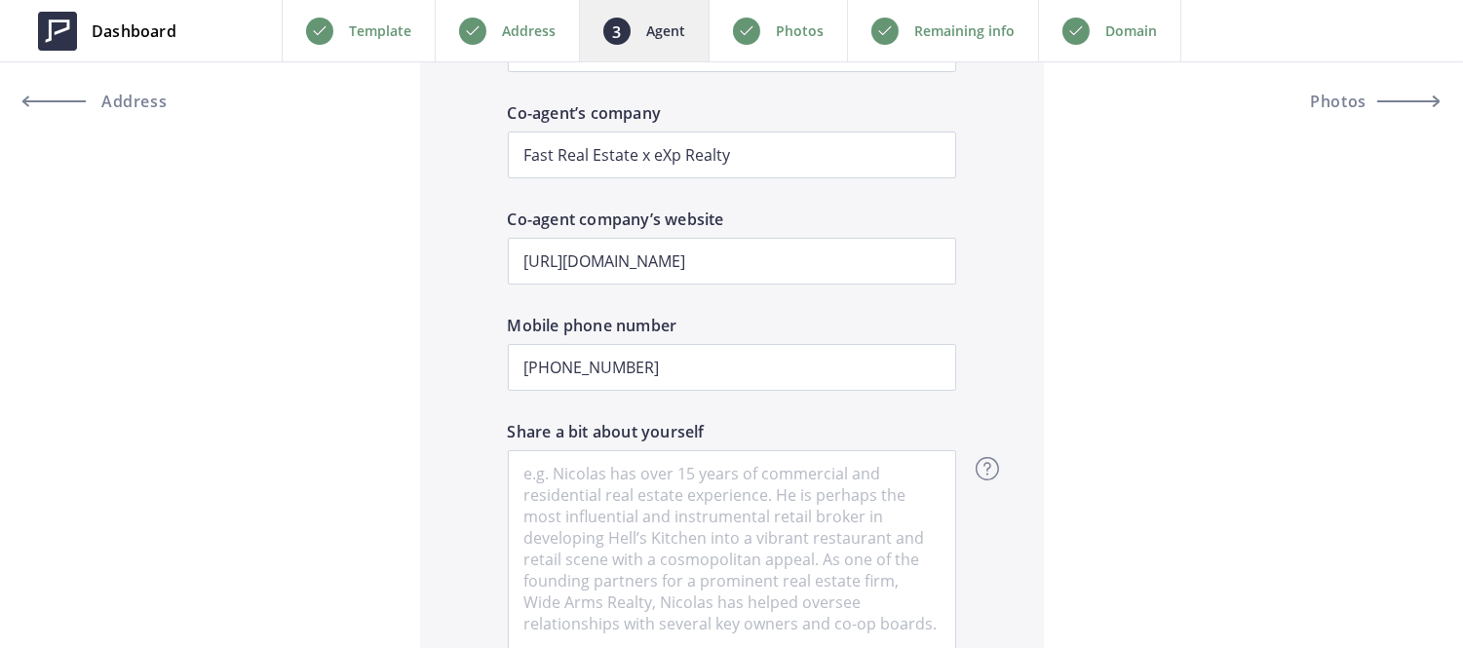
click at [423, 319] on div "Add a co-agent Have you listed this property together with another agent? Add a…" at bounding box center [732, 209] width 624 height 1733
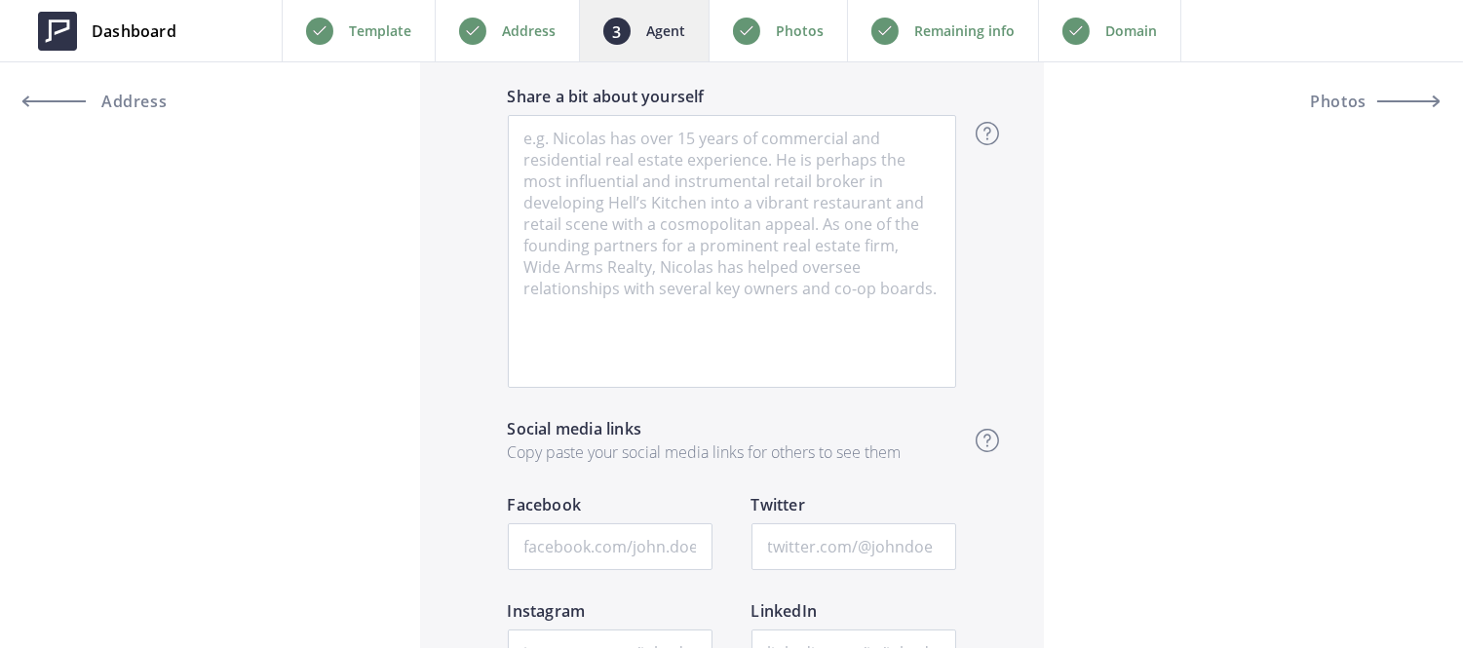
scroll to position [2827, 0]
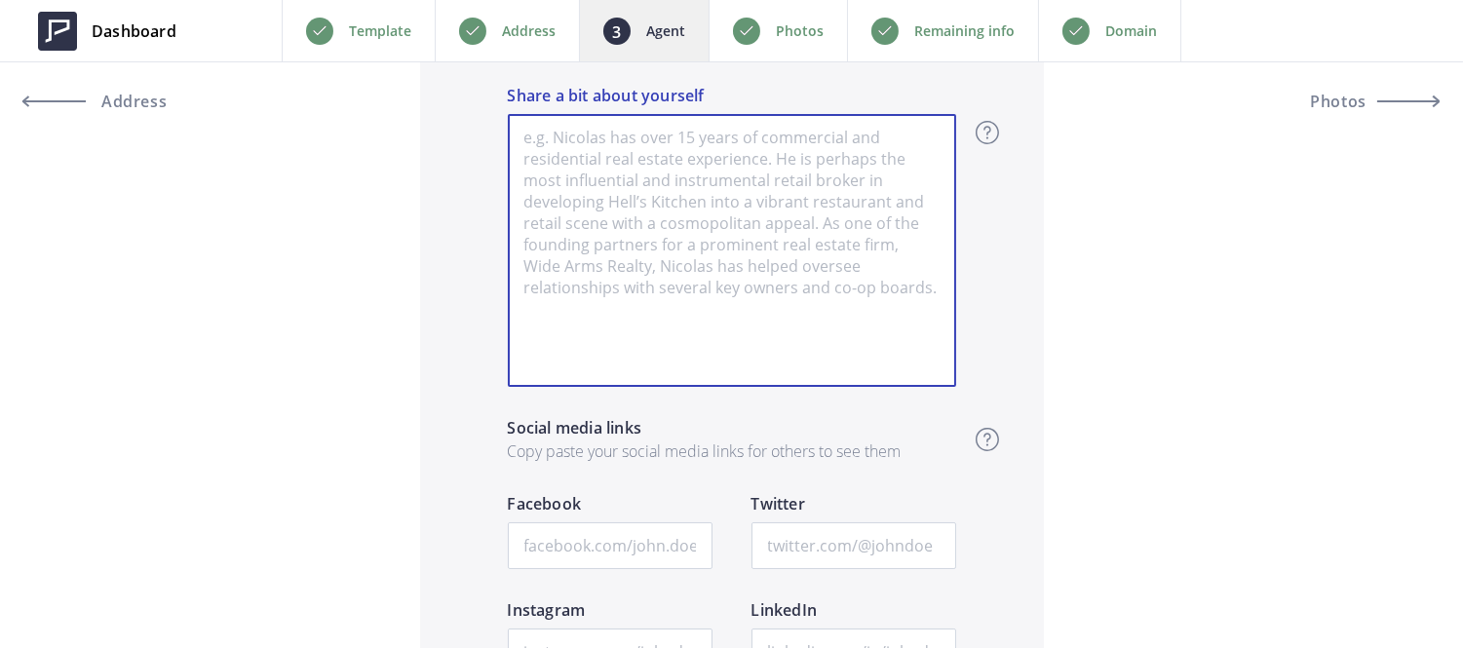
click at [544, 261] on textarea at bounding box center [732, 250] width 448 height 273
paste textarea "Anna Oliver Oakland native Anna Oliver offers an insider’s perspective of the B…"
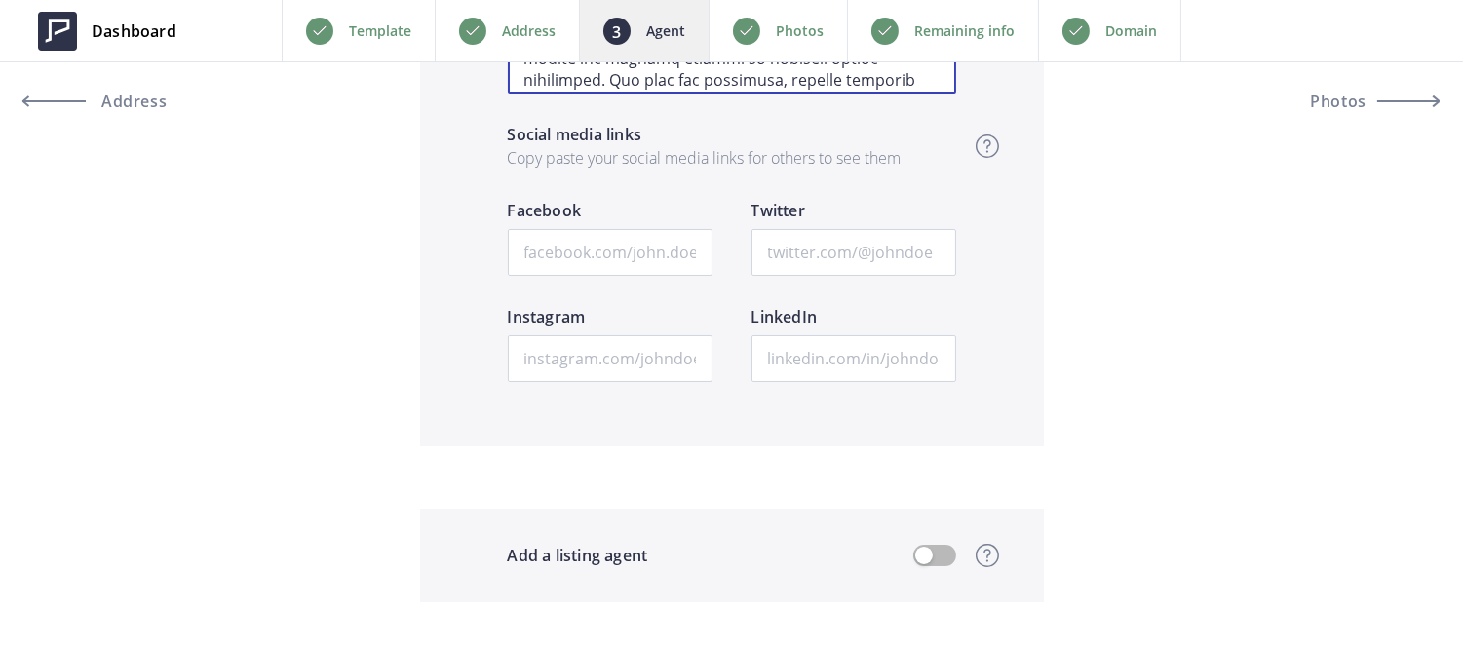
scroll to position [3125, 0]
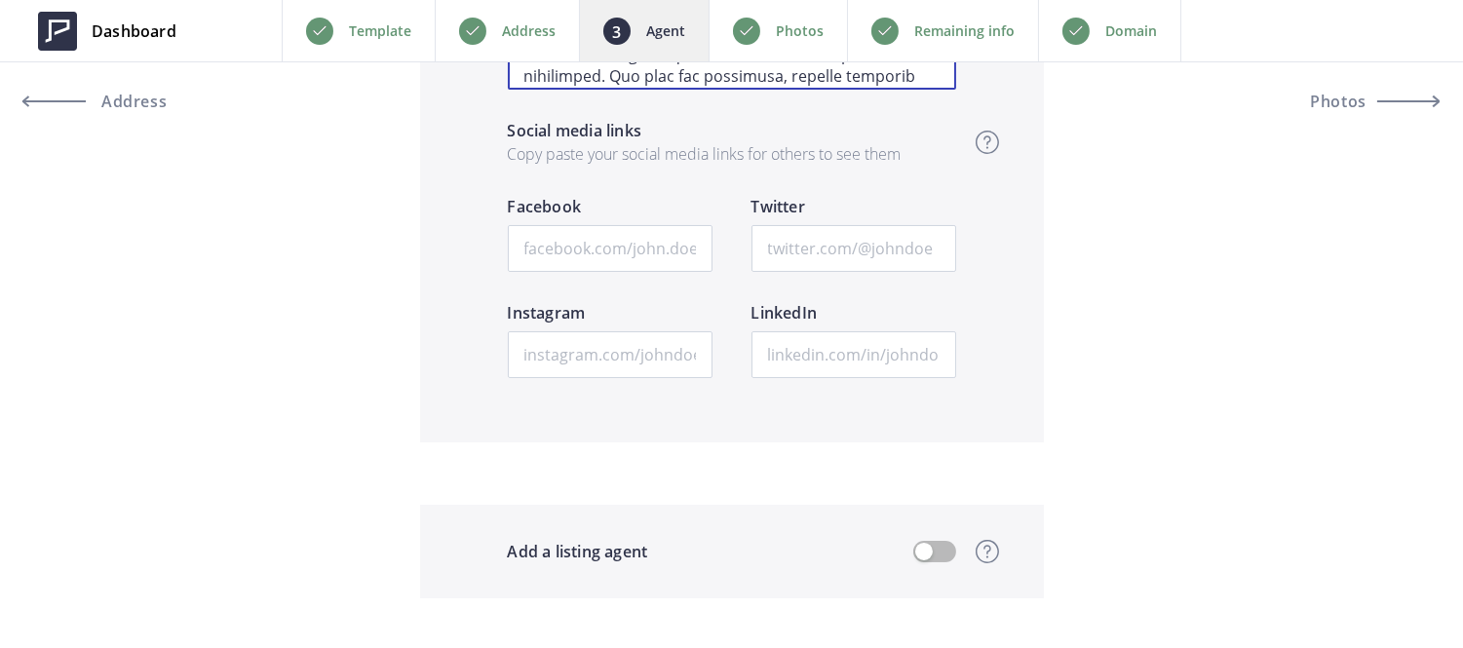
type textarea "Anna Oliver Oakland native Anna Oliver offers an insider’s perspective of the B…"
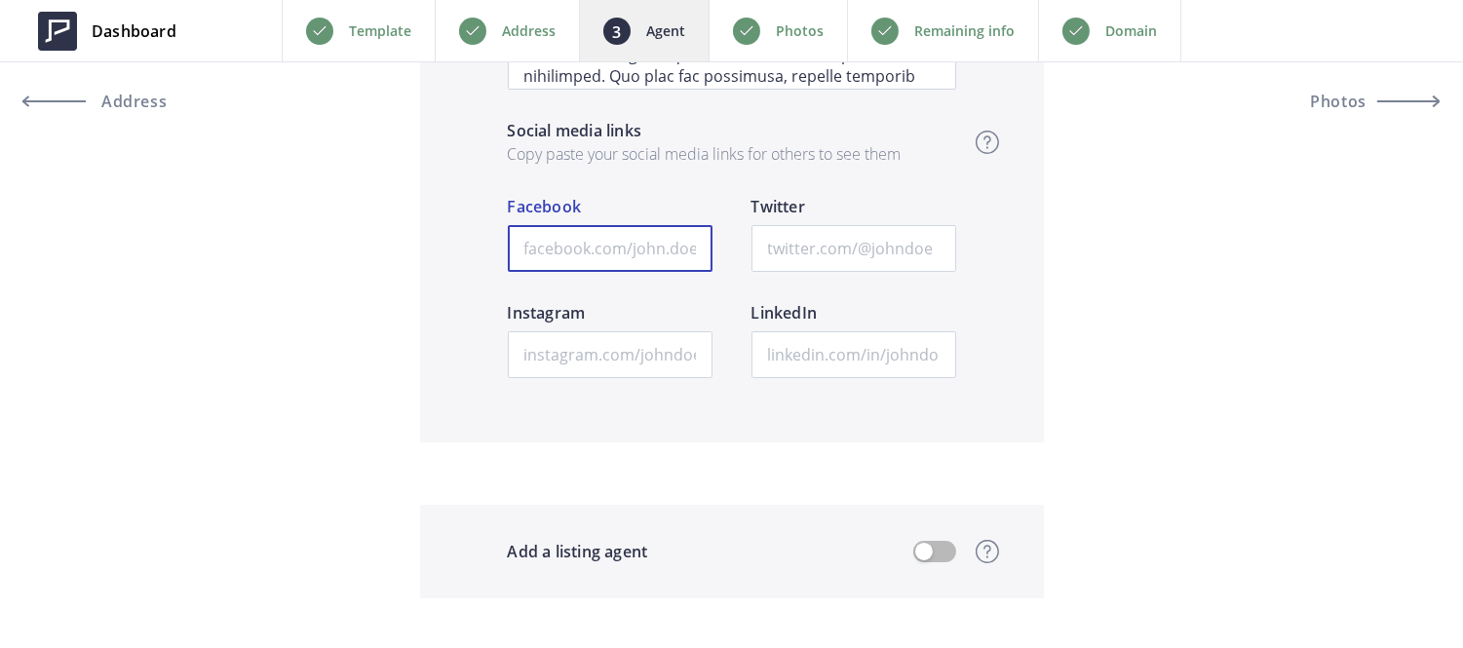
click at [634, 250] on input "text" at bounding box center [610, 248] width 205 height 47
paste input "[URL][DOMAIN_NAME]"
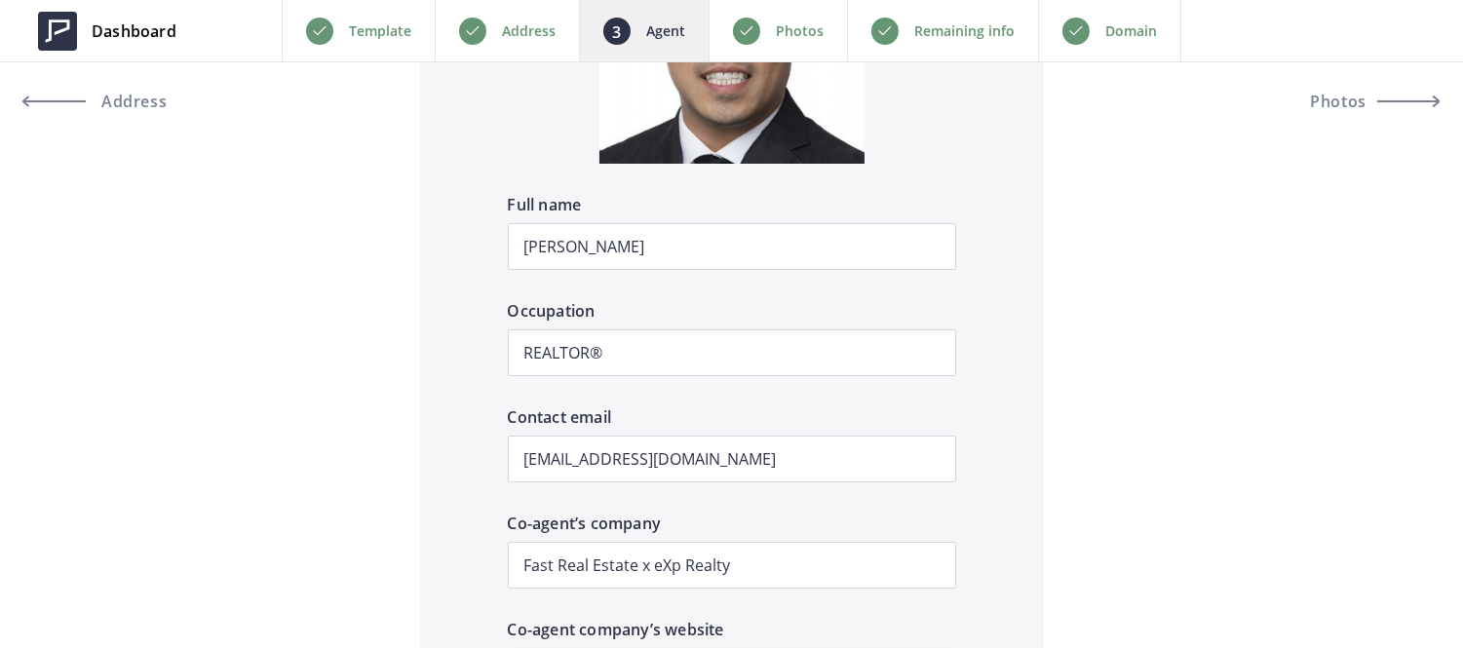
scroll to position [1980, 0]
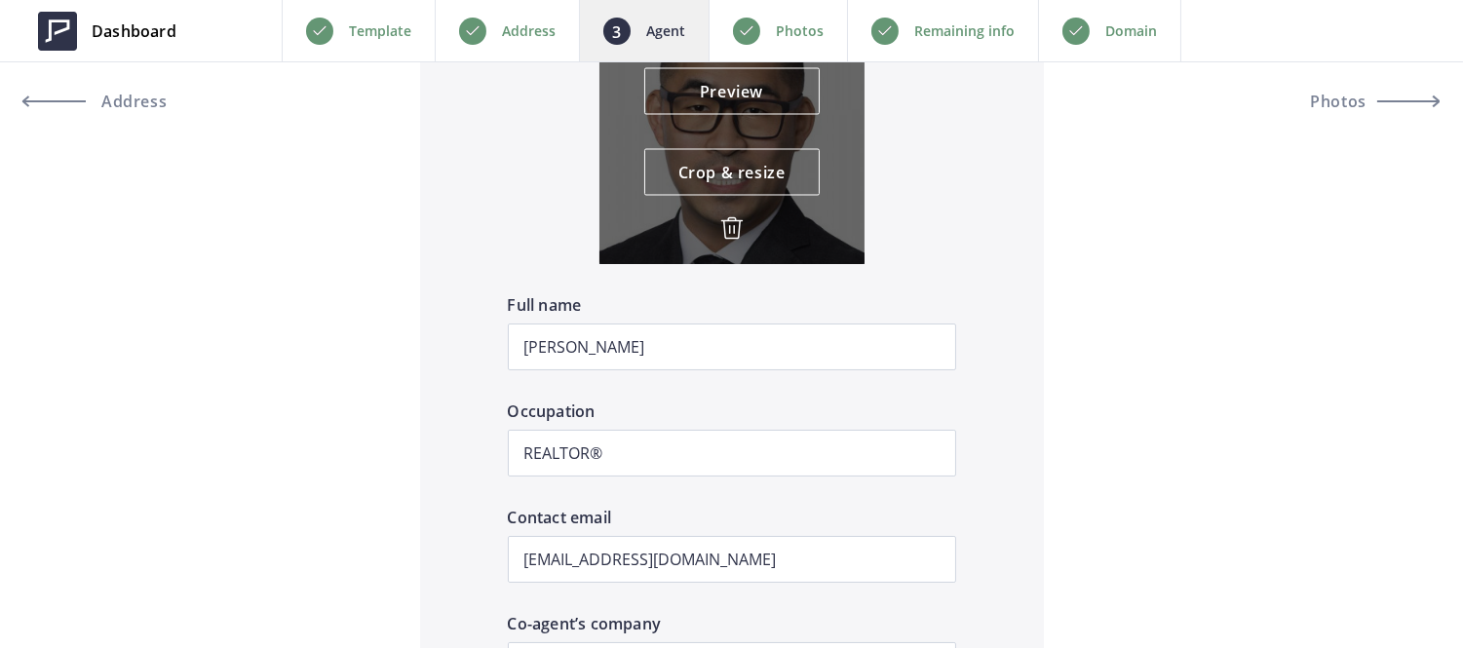
type input "[URL][DOMAIN_NAME]"
click at [725, 231] on img at bounding box center [731, 227] width 23 height 23
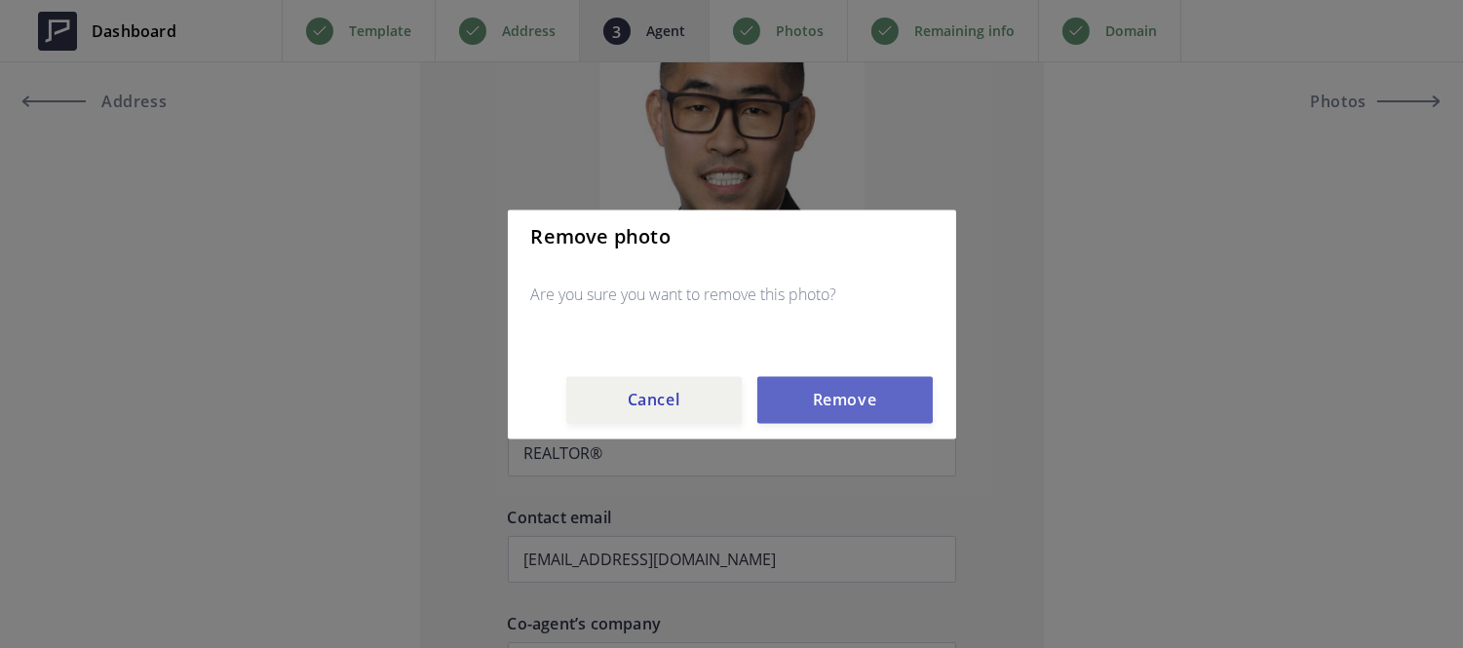
click at [834, 414] on button "Remove" at bounding box center [844, 399] width 175 height 47
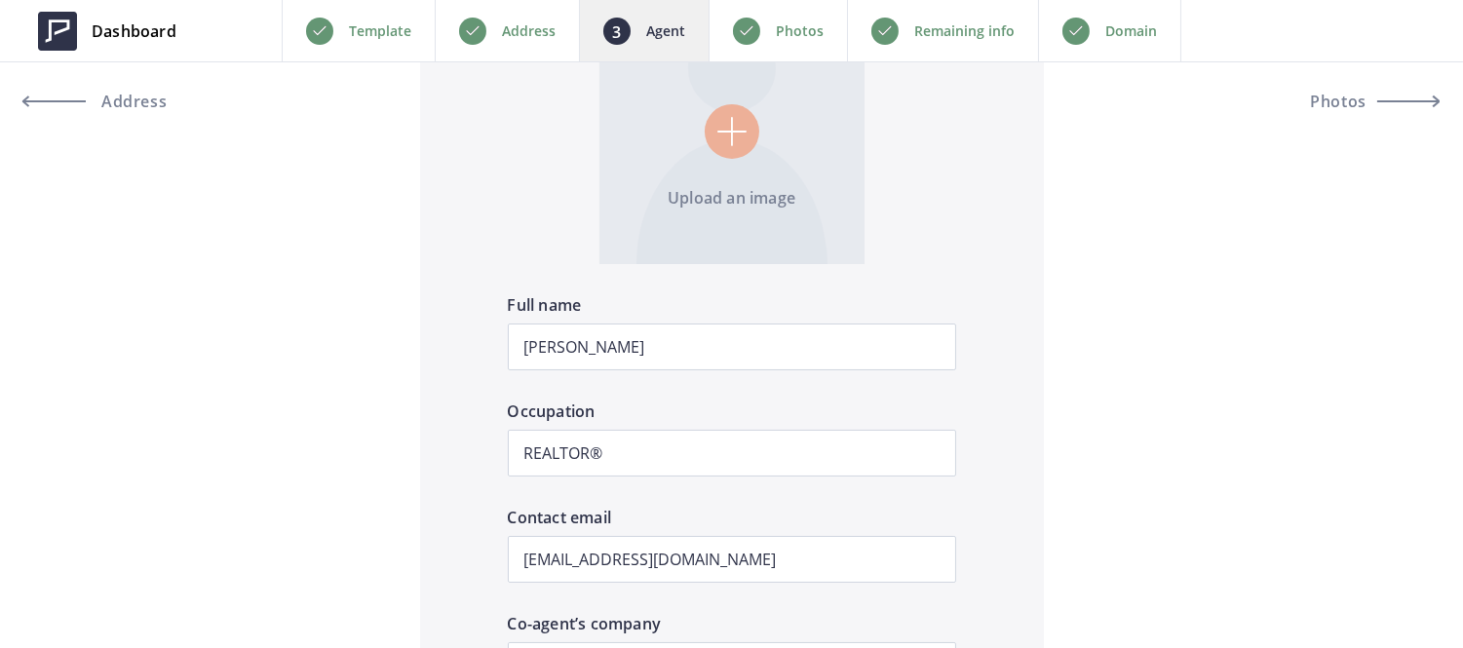
click at [715, 141] on input "file" at bounding box center [731, 131] width 265 height 265
type input "C:\fakepath\IMG_4816-preview.jpeg"
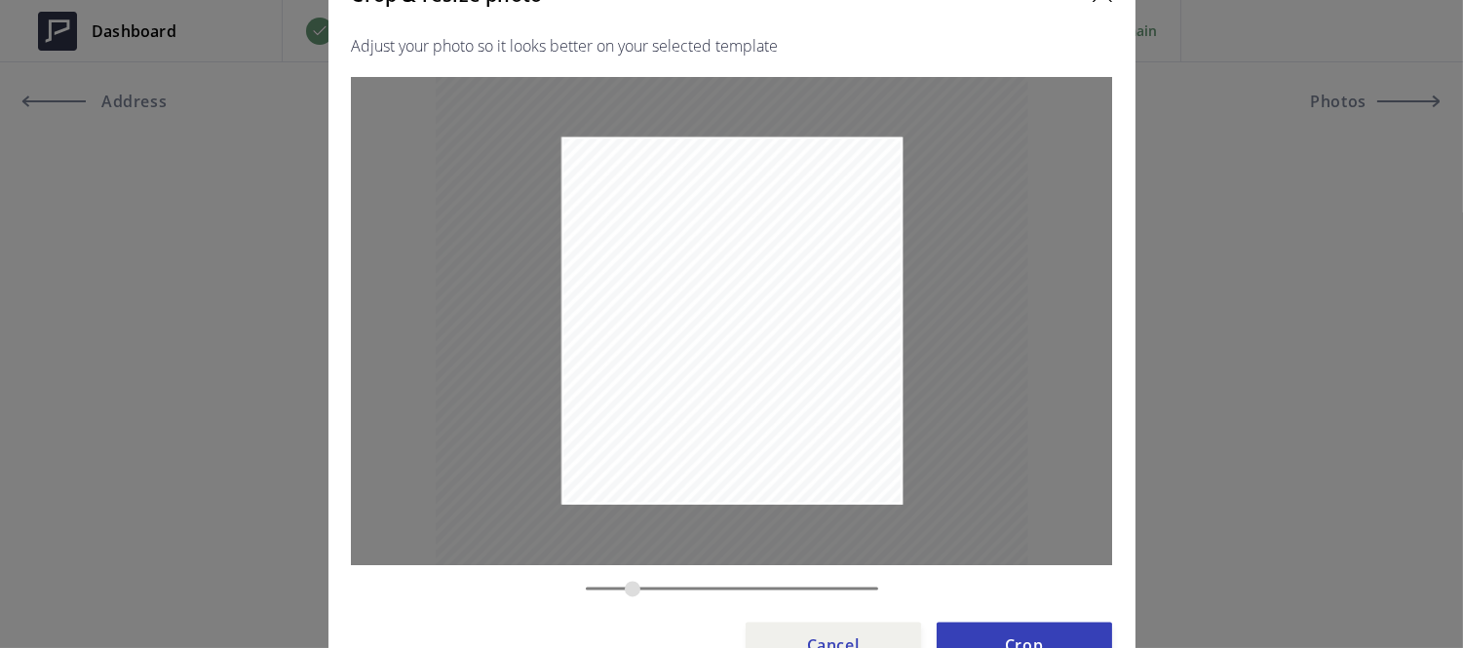
drag, startPoint x: 655, startPoint y: 586, endPoint x: 632, endPoint y: 561, distance: 33.8
type input "0.4217"
click at [632, 579] on input "zoom" at bounding box center [732, 588] width 292 height 19
click at [982, 627] on button "Crop" at bounding box center [1024, 645] width 175 height 47
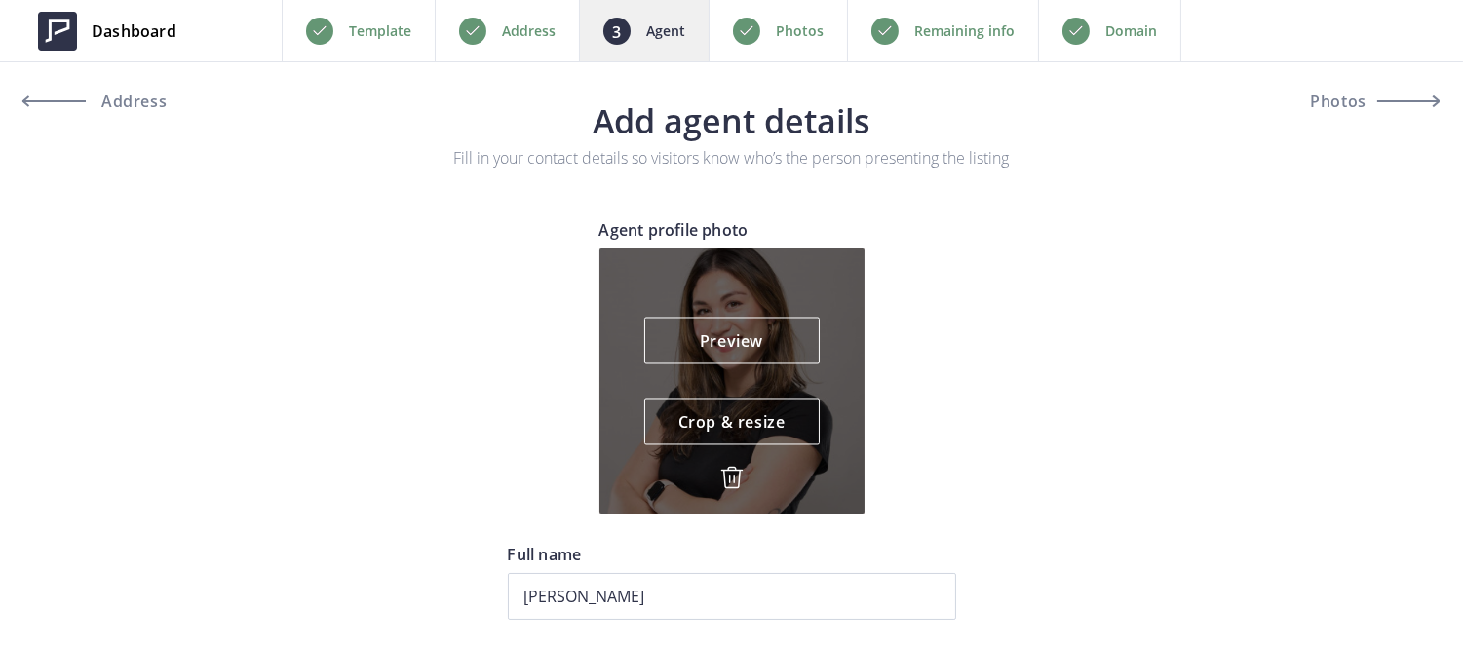
click at [723, 475] on img at bounding box center [731, 477] width 23 height 23
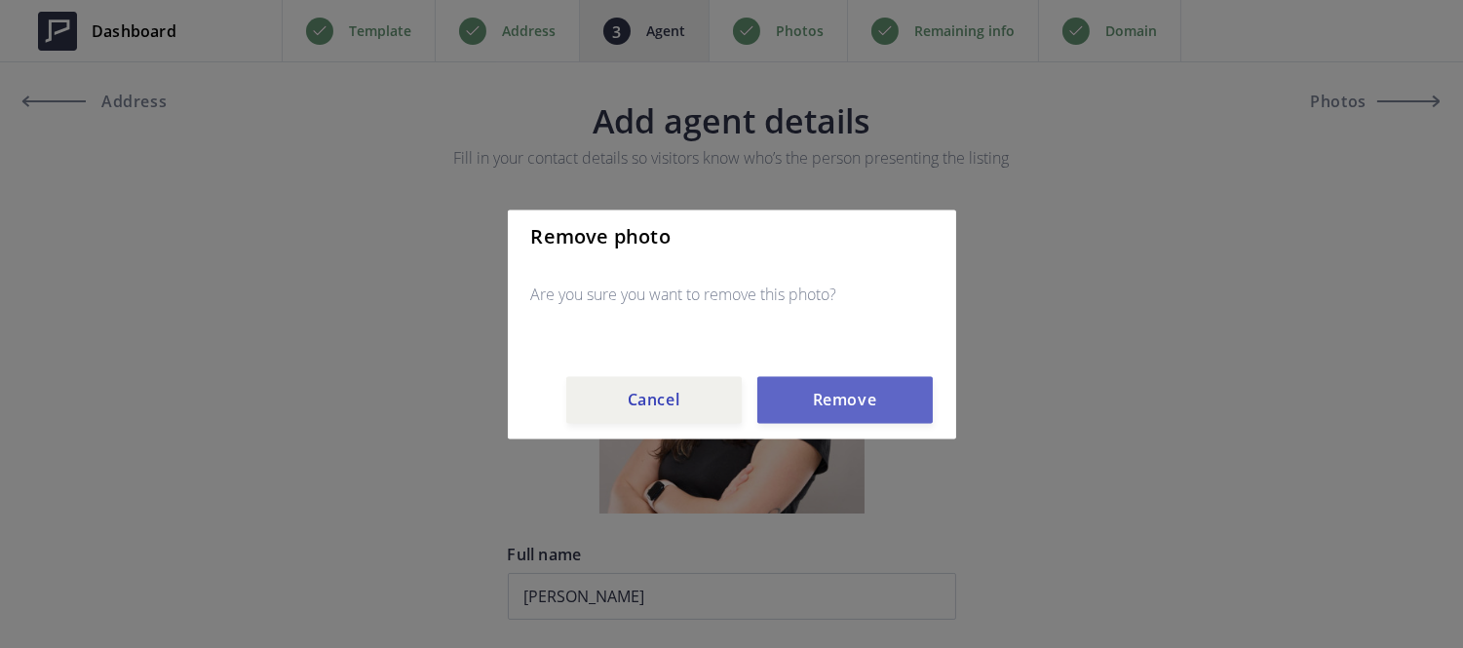
click at [811, 411] on button "Remove" at bounding box center [844, 399] width 175 height 47
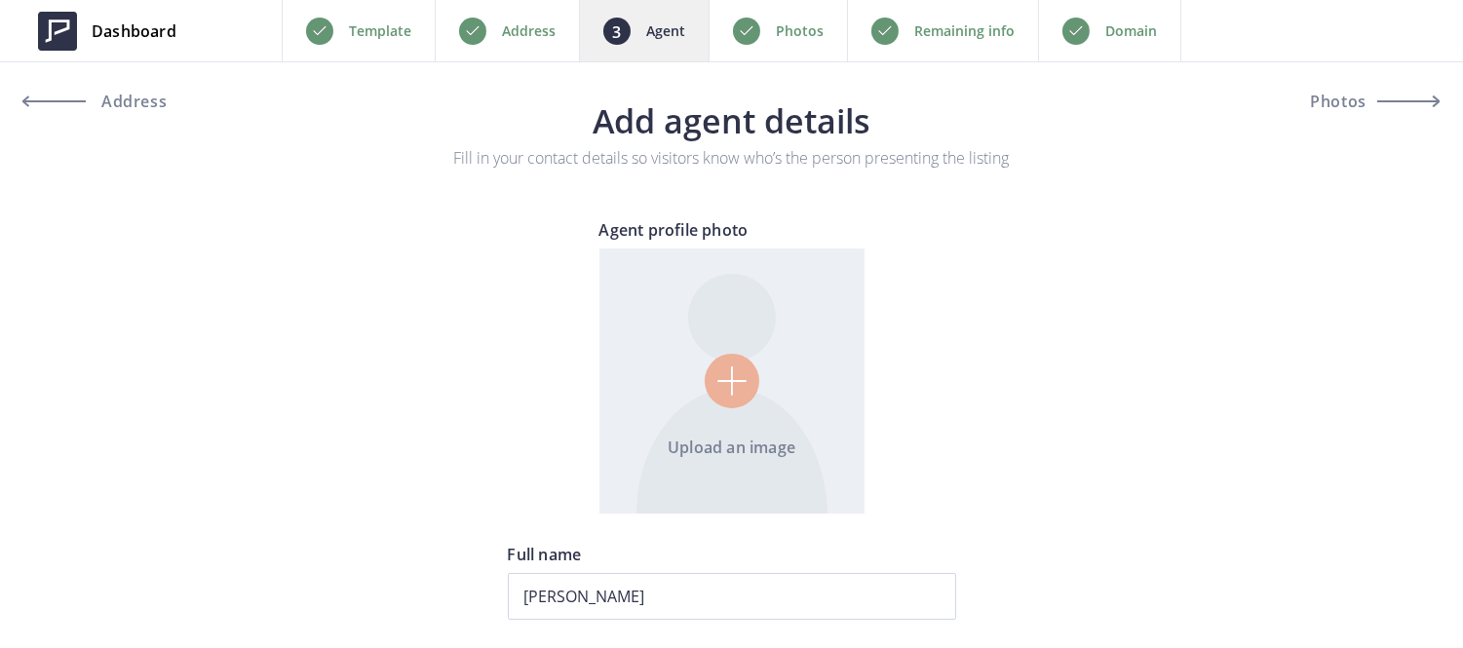
click at [733, 356] on input "file" at bounding box center [731, 381] width 265 height 265
type input "C:\fakepath\Kenny Truong (2) (1).png"
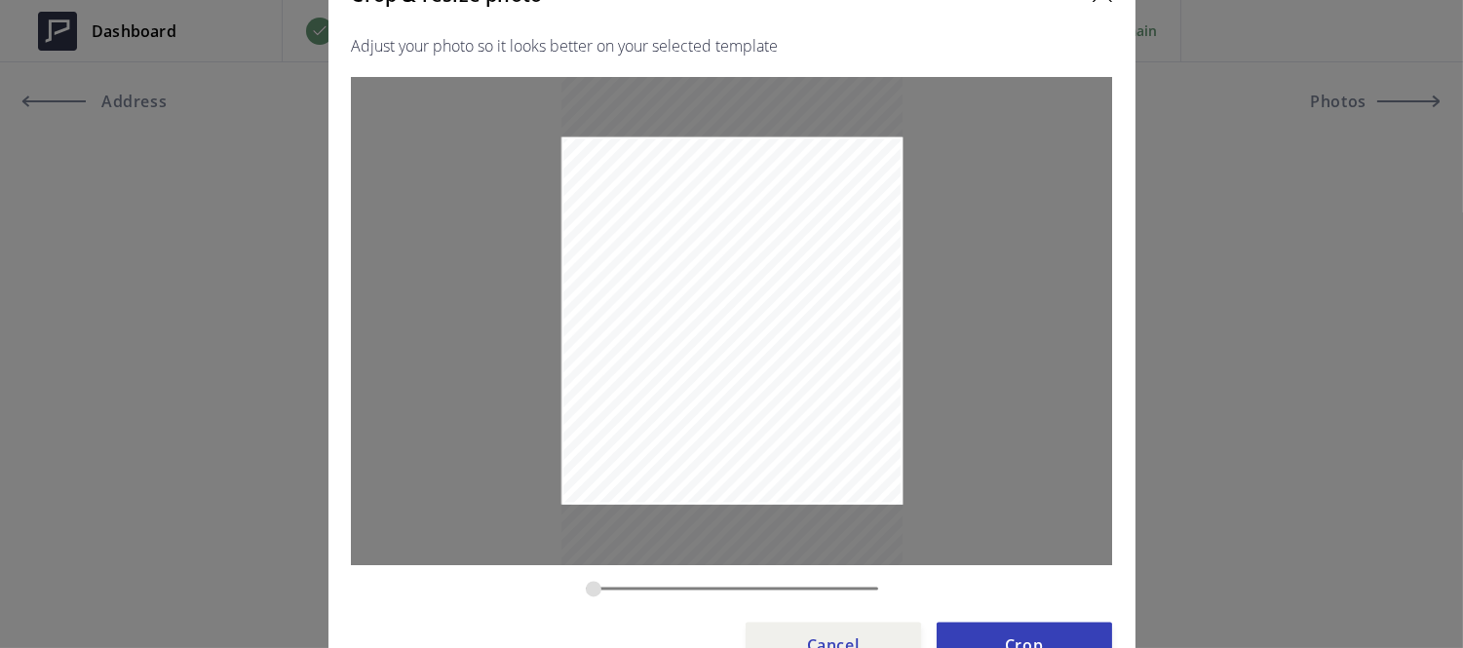
drag, startPoint x: 782, startPoint y: 587, endPoint x: 510, endPoint y: 552, distance: 274.2
type input "0.5469"
click at [586, 579] on input "zoom" at bounding box center [732, 588] width 292 height 19
drag, startPoint x: 711, startPoint y: 327, endPoint x: 708, endPoint y: 401, distance: 74.2
click at [708, 401] on div at bounding box center [730, 391] width 341 height 512
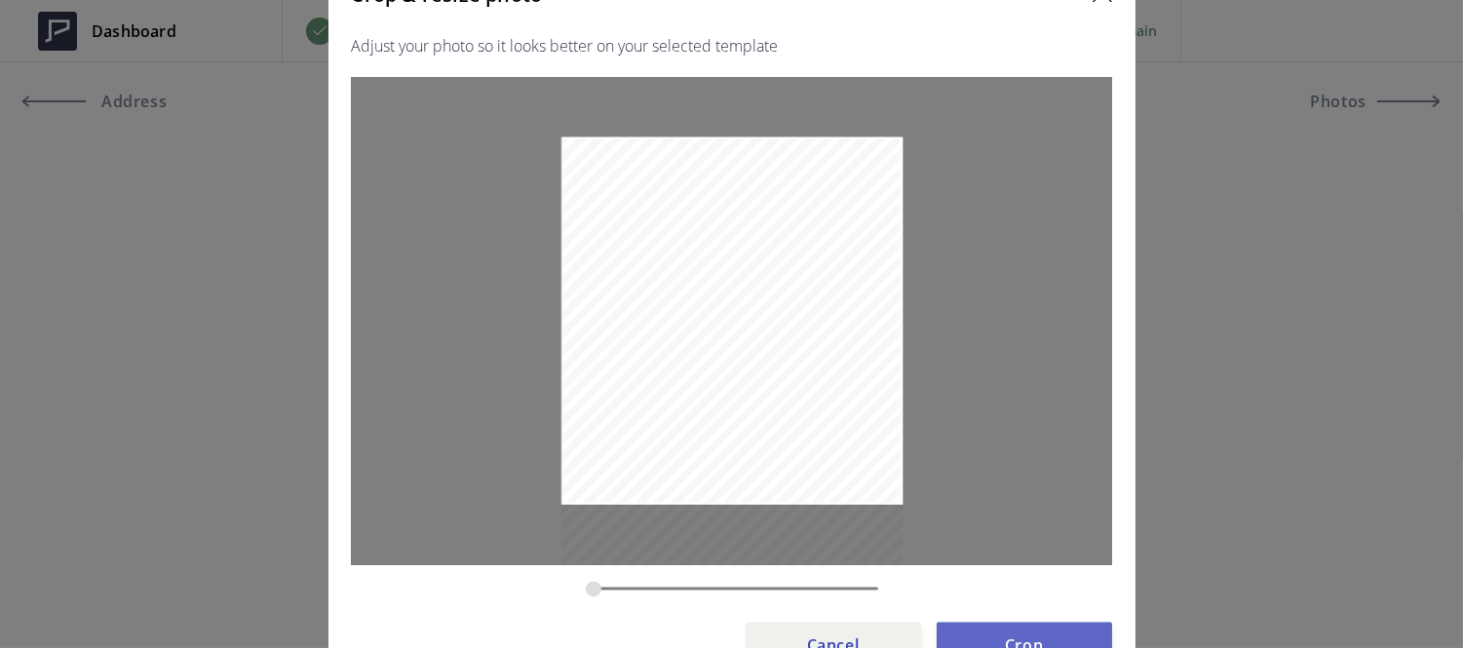
click at [988, 630] on button "Crop" at bounding box center [1024, 645] width 175 height 47
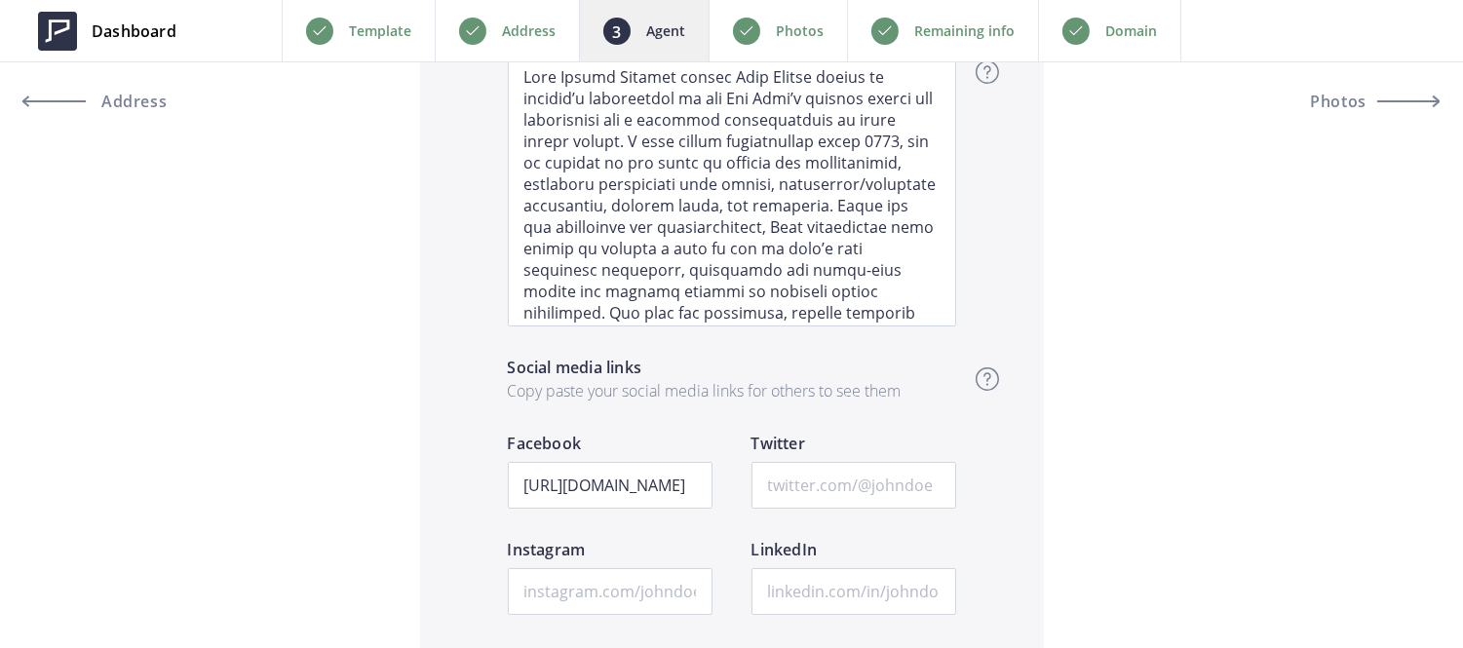
scroll to position [2901, 0]
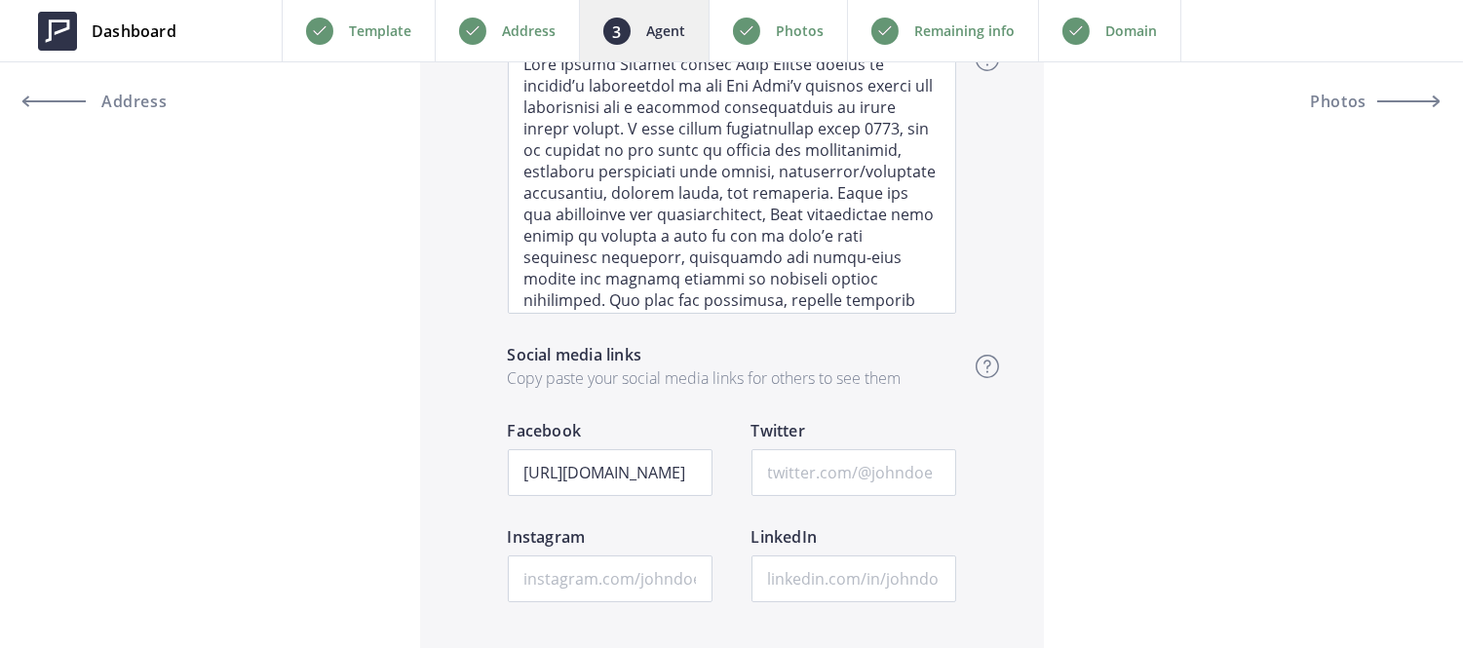
click at [910, 27] on div "Remaining info" at bounding box center [942, 30] width 191 height 61
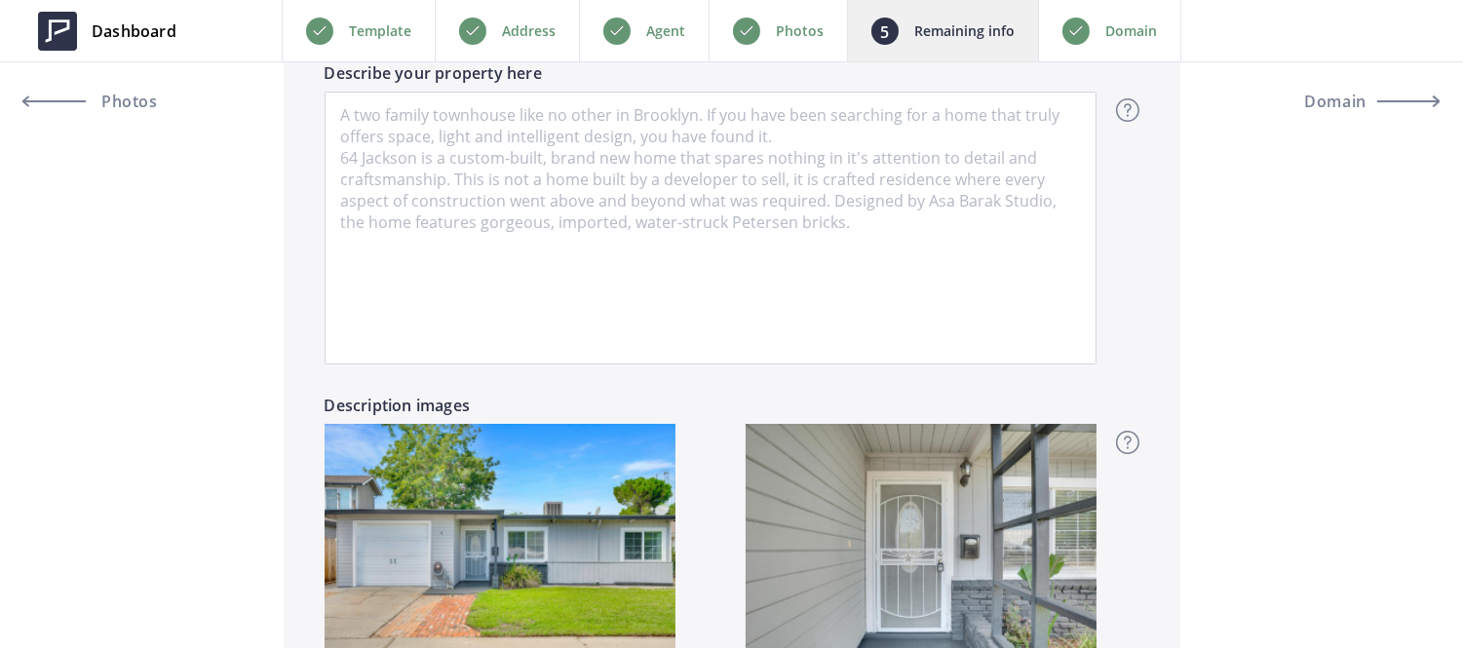
scroll to position [1468, 0]
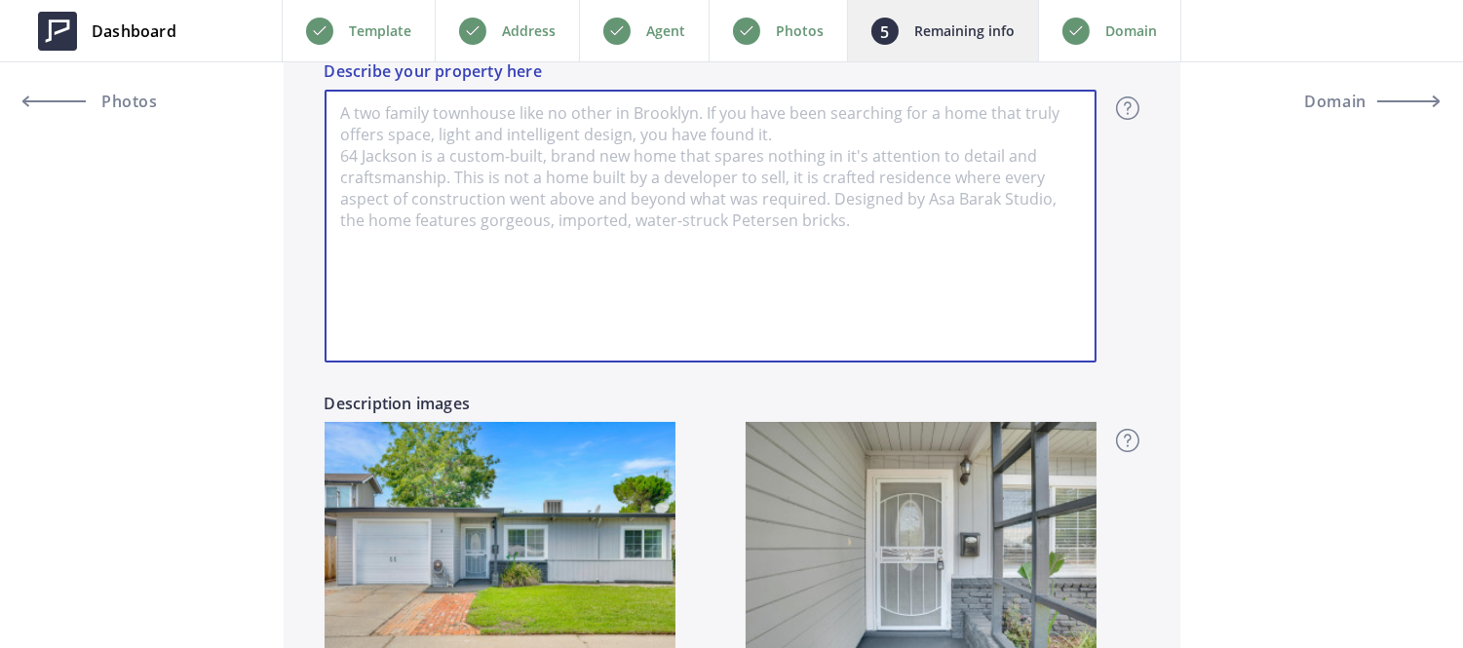
click at [709, 203] on textarea "Describe your property here" at bounding box center [711, 226] width 772 height 273
paste textarea "Welcome to [STREET_ADDRESS][PERSON_NAME], a charming single-level home tucked a…"
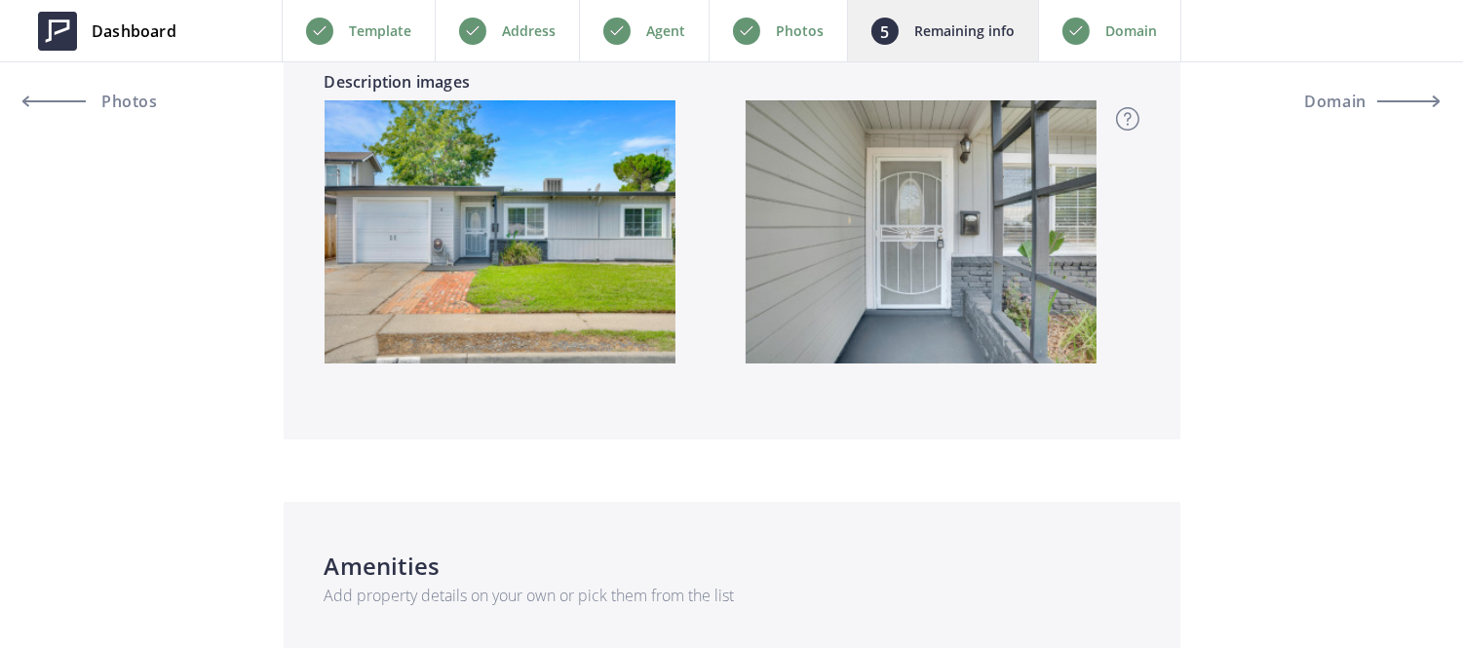
scroll to position [1790, 0]
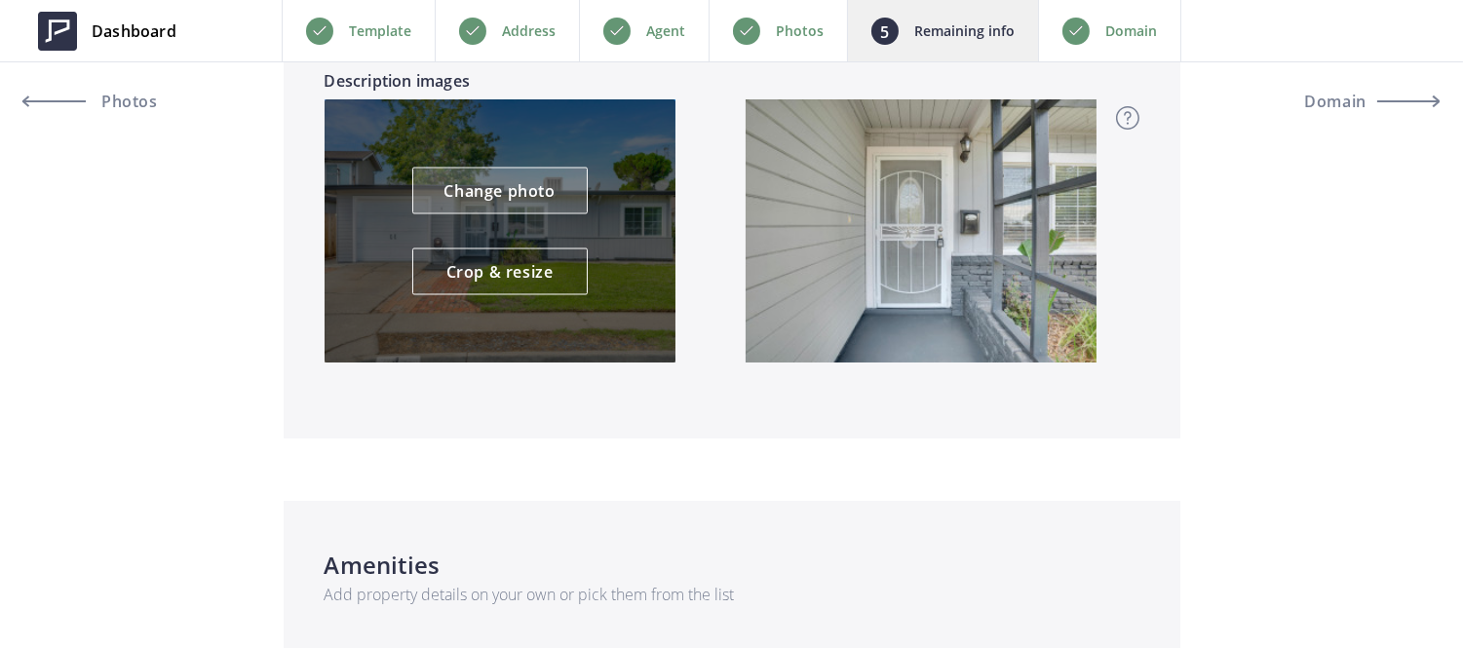
type textarea "Welcome to 4 Wightman Ct, a charming single-level home tucked away on a quiet A…"
click at [462, 183] on link "Change photo" at bounding box center [499, 191] width 175 height 47
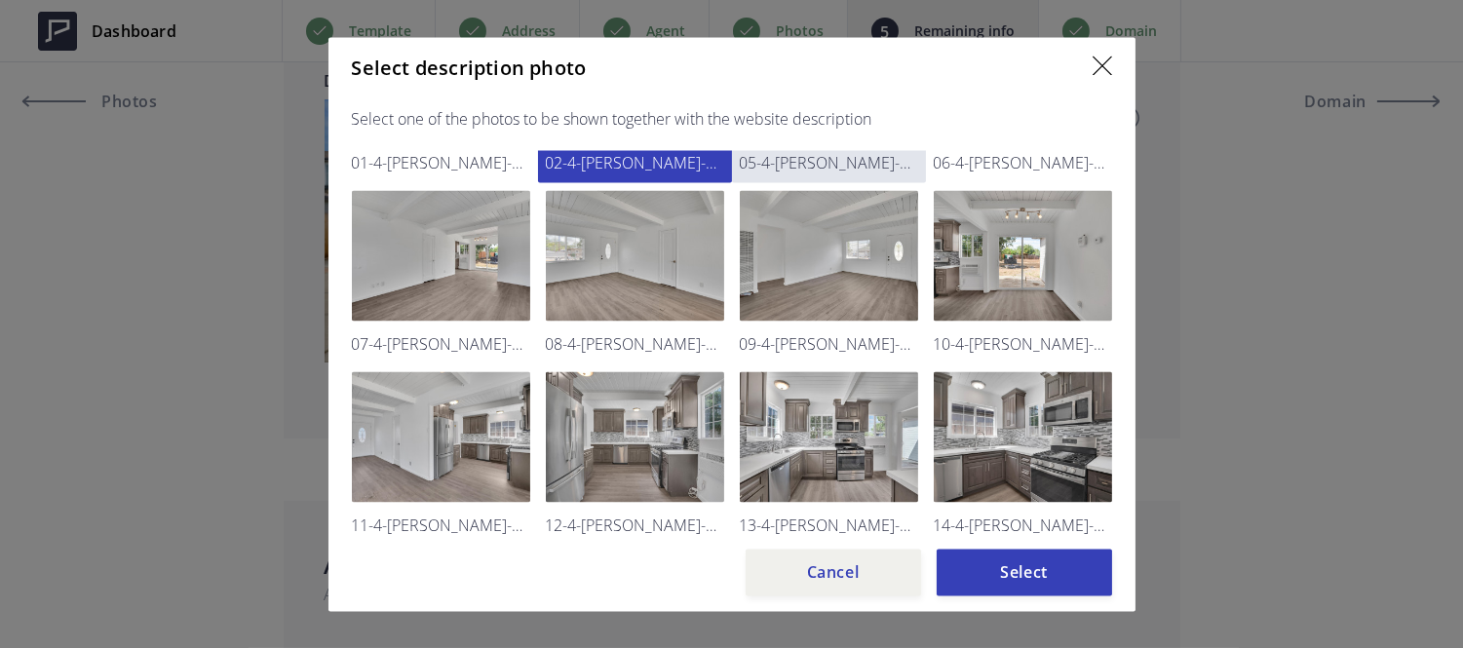
scroll to position [150, 0]
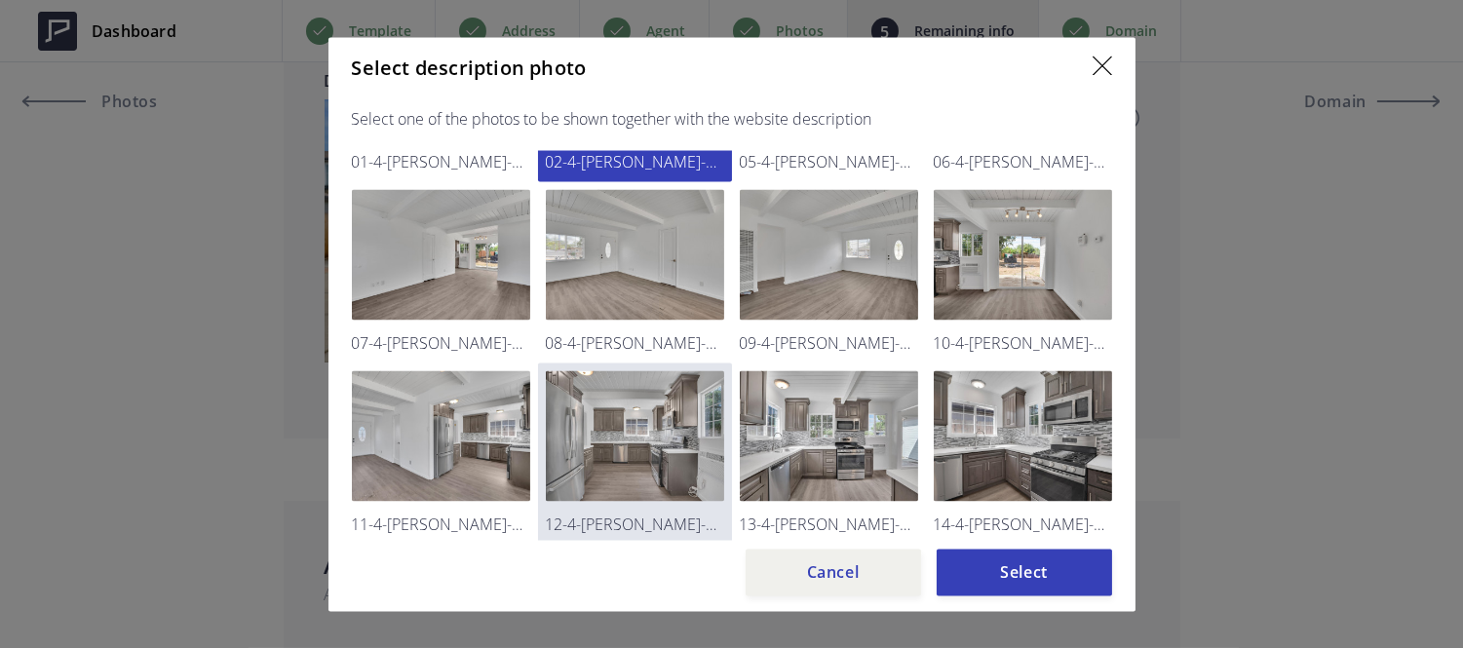
click at [673, 407] on img at bounding box center [635, 435] width 178 height 131
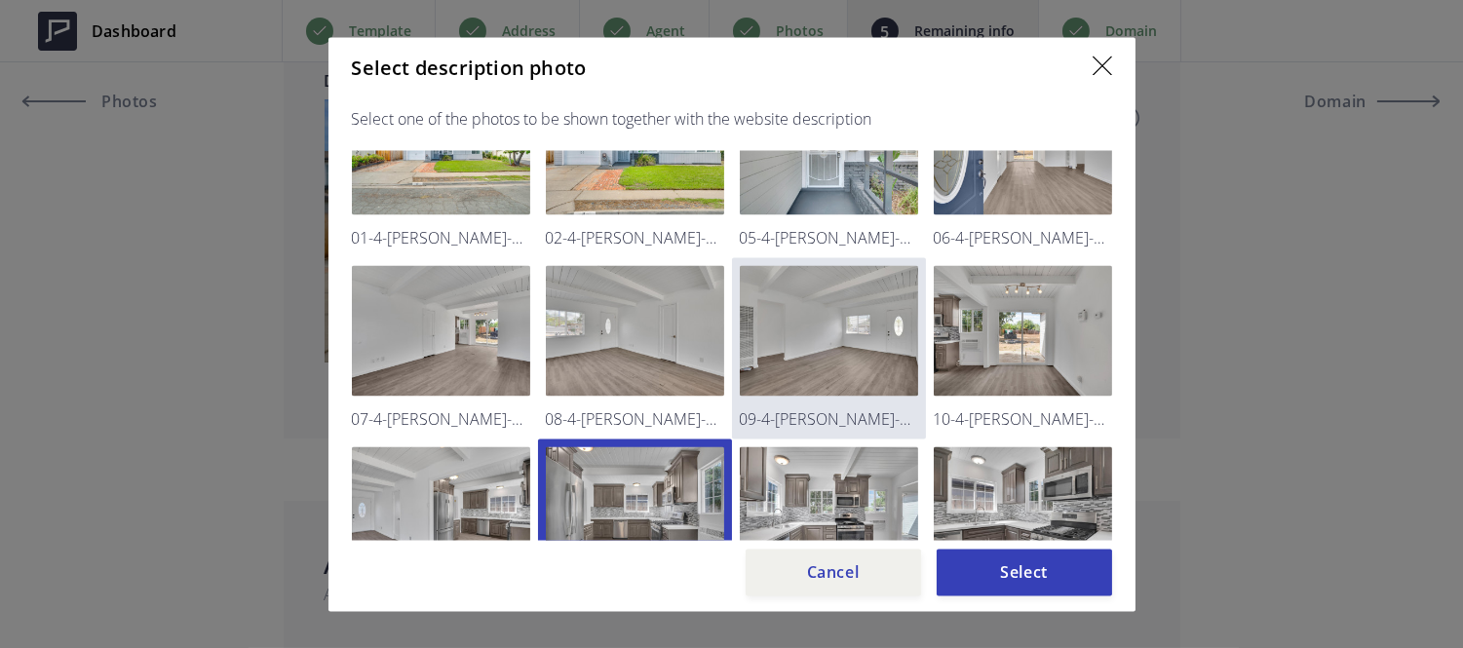
scroll to position [73, 0]
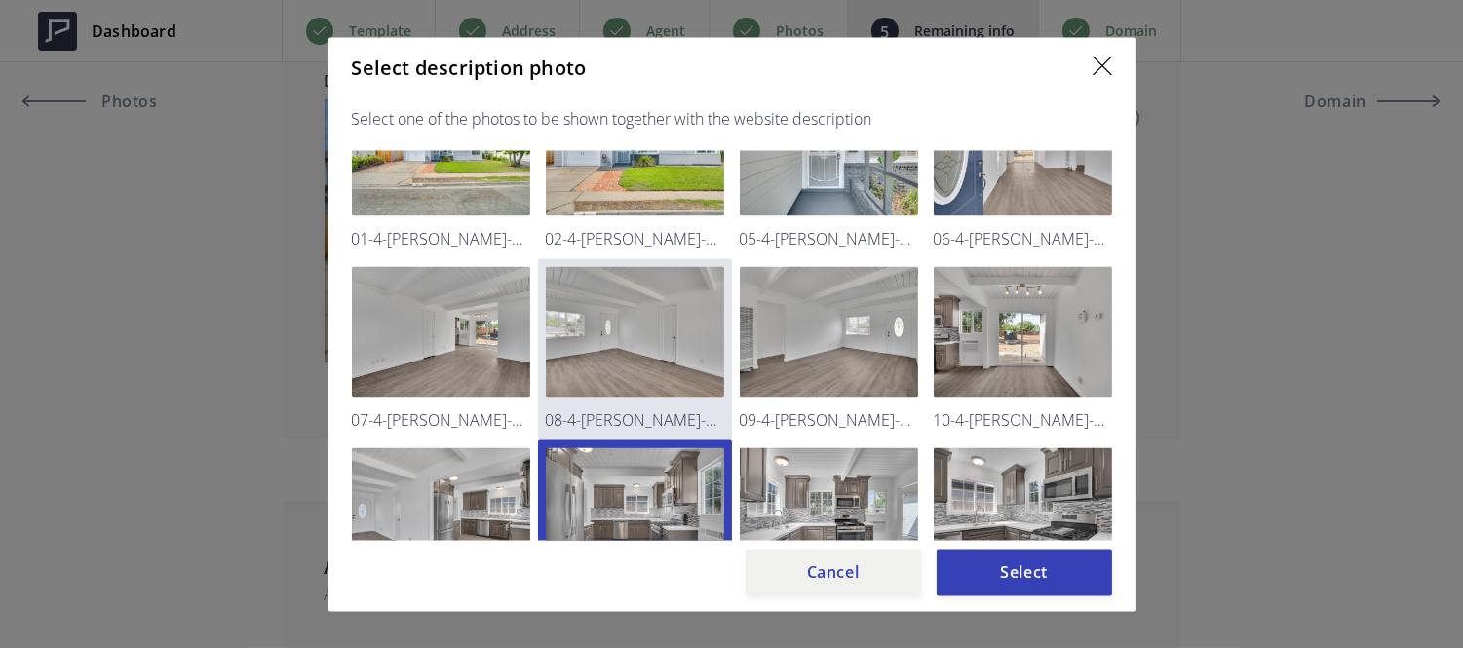
click at [608, 375] on img at bounding box center [635, 331] width 178 height 131
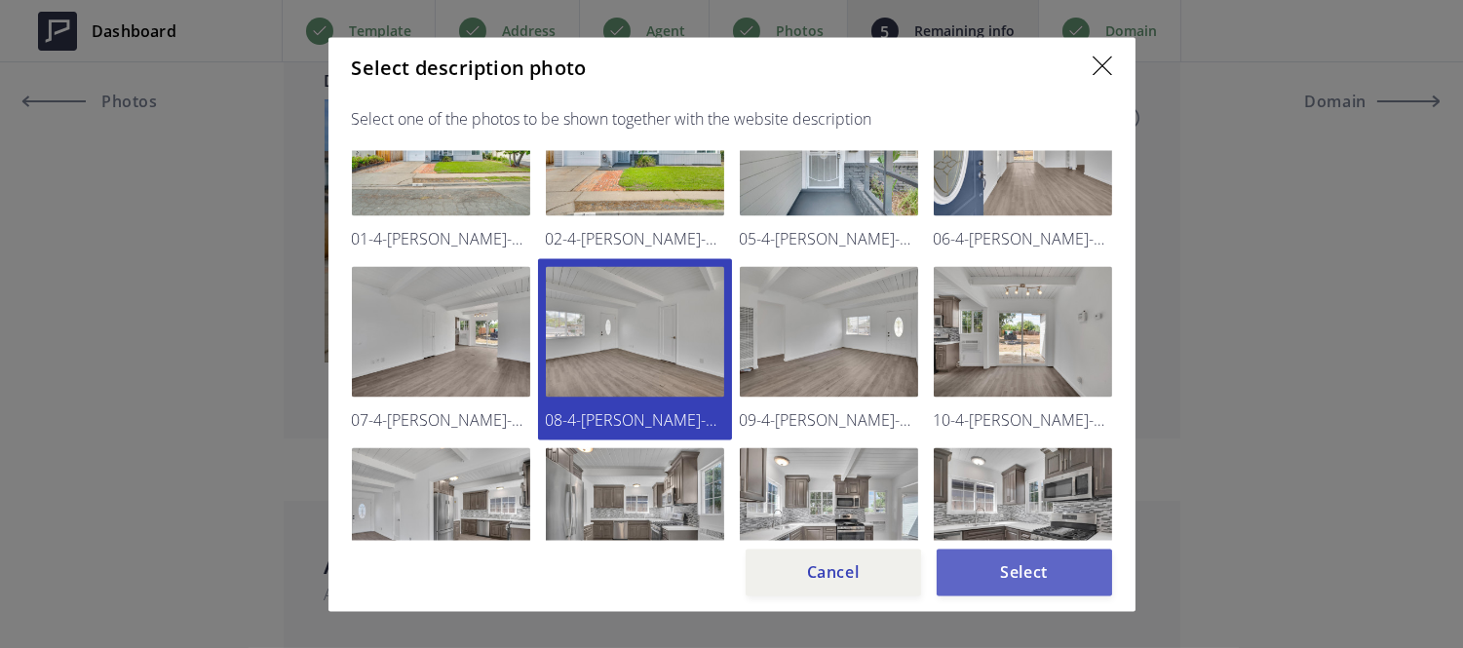
click at [1016, 572] on button "Select" at bounding box center [1024, 572] width 175 height 47
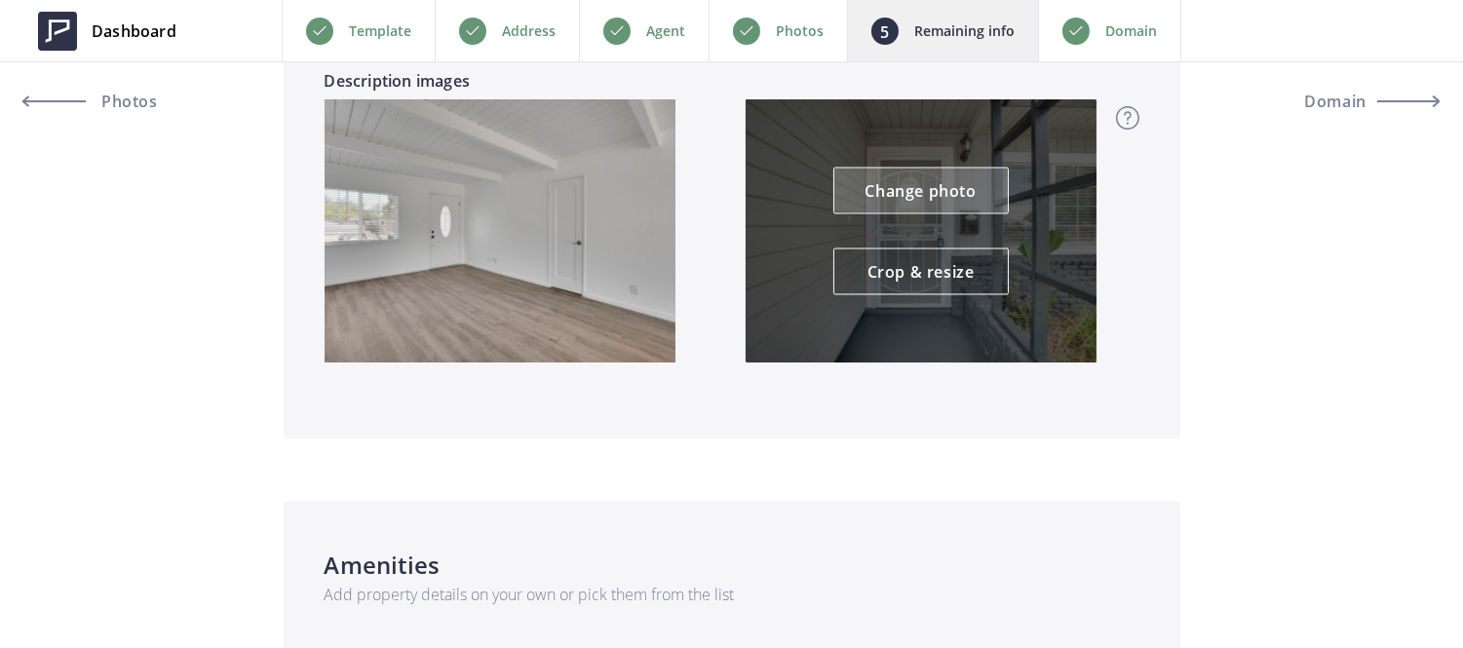
click at [904, 171] on link "Change photo" at bounding box center [920, 191] width 175 height 47
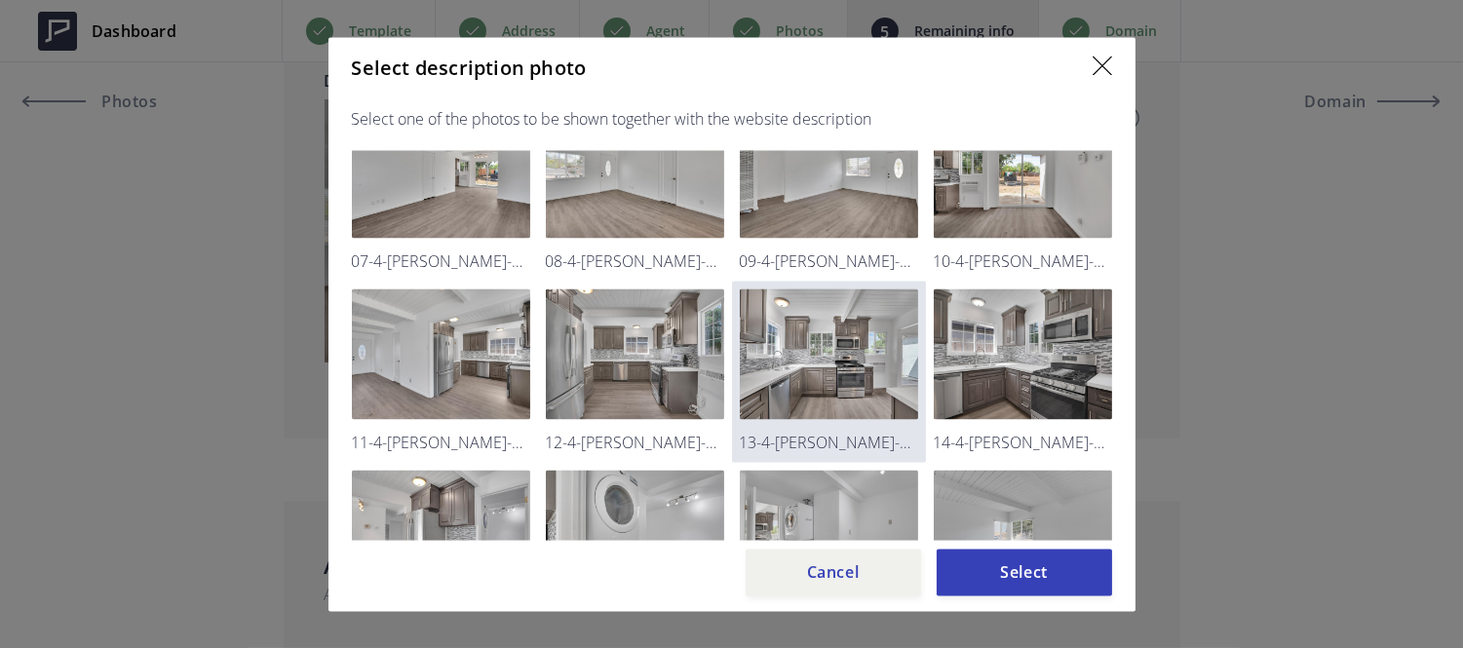
scroll to position [231, 0]
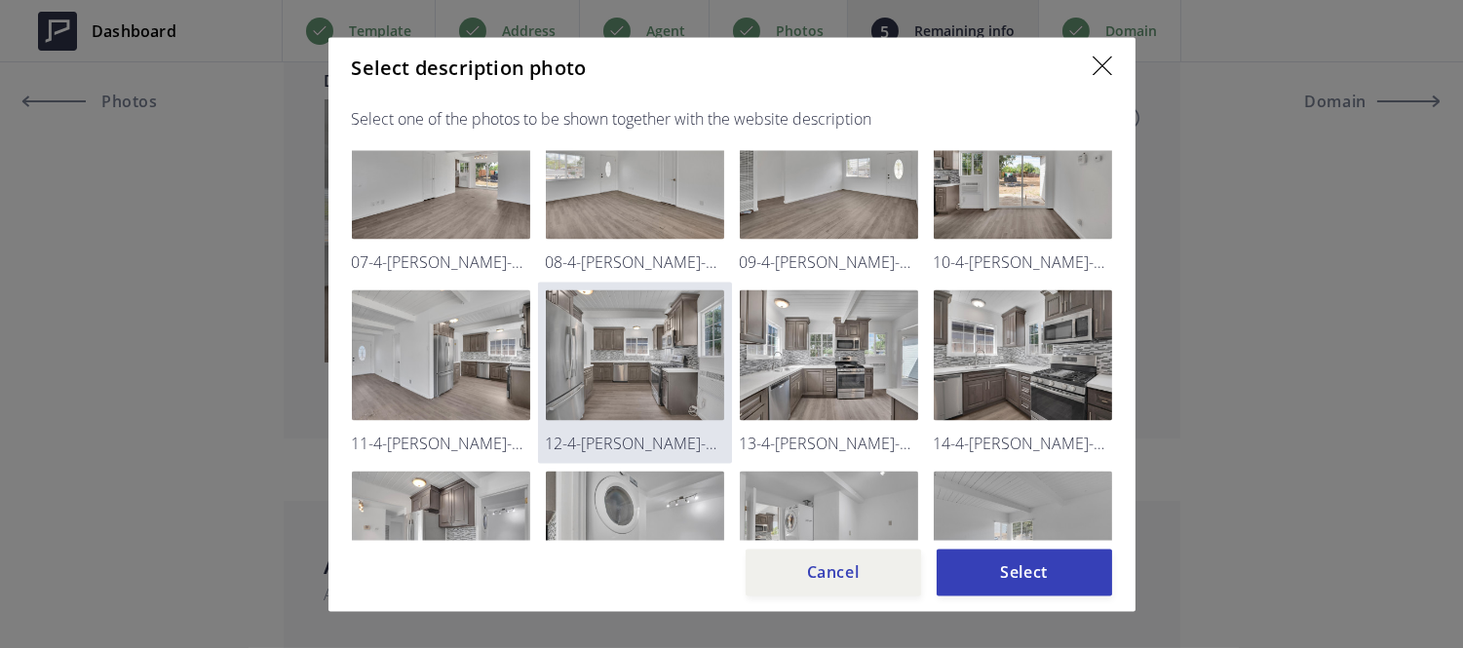
click at [644, 328] on img at bounding box center [635, 354] width 178 height 131
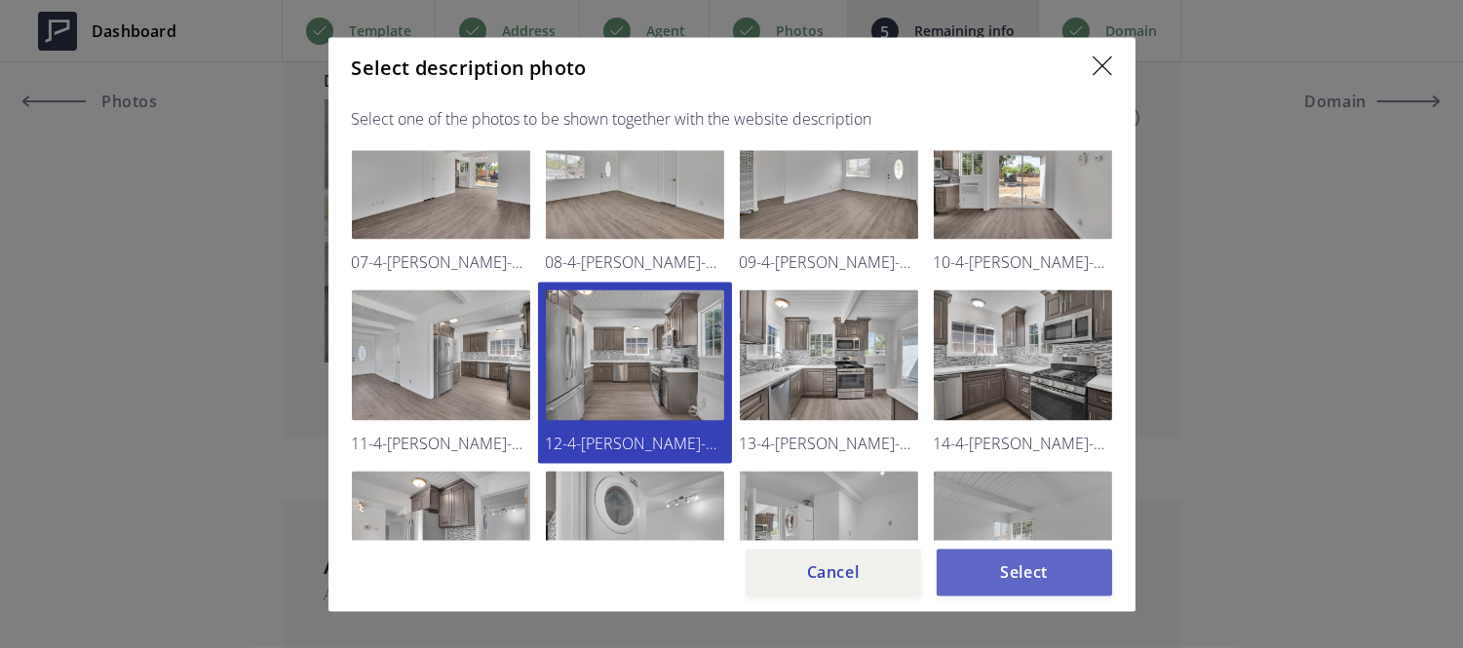
click at [1060, 570] on button "Select" at bounding box center [1024, 572] width 175 height 47
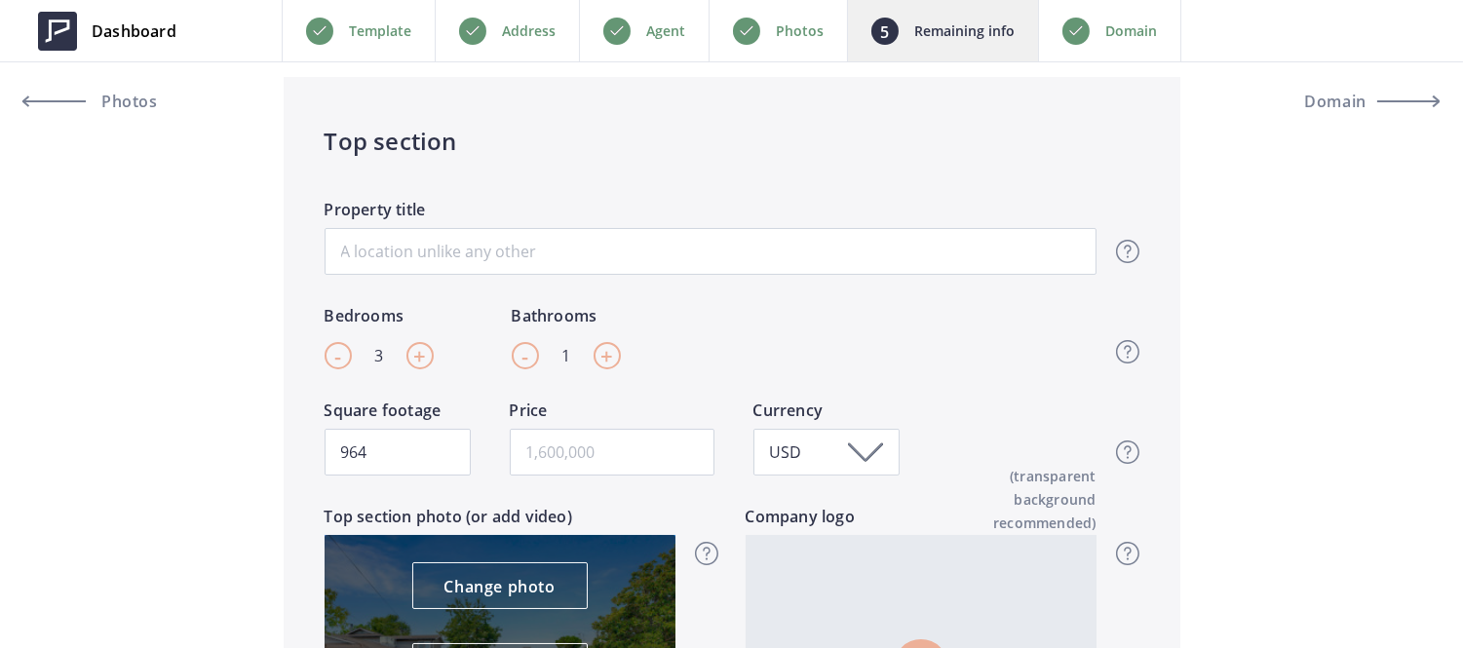
scroll to position [363, 0]
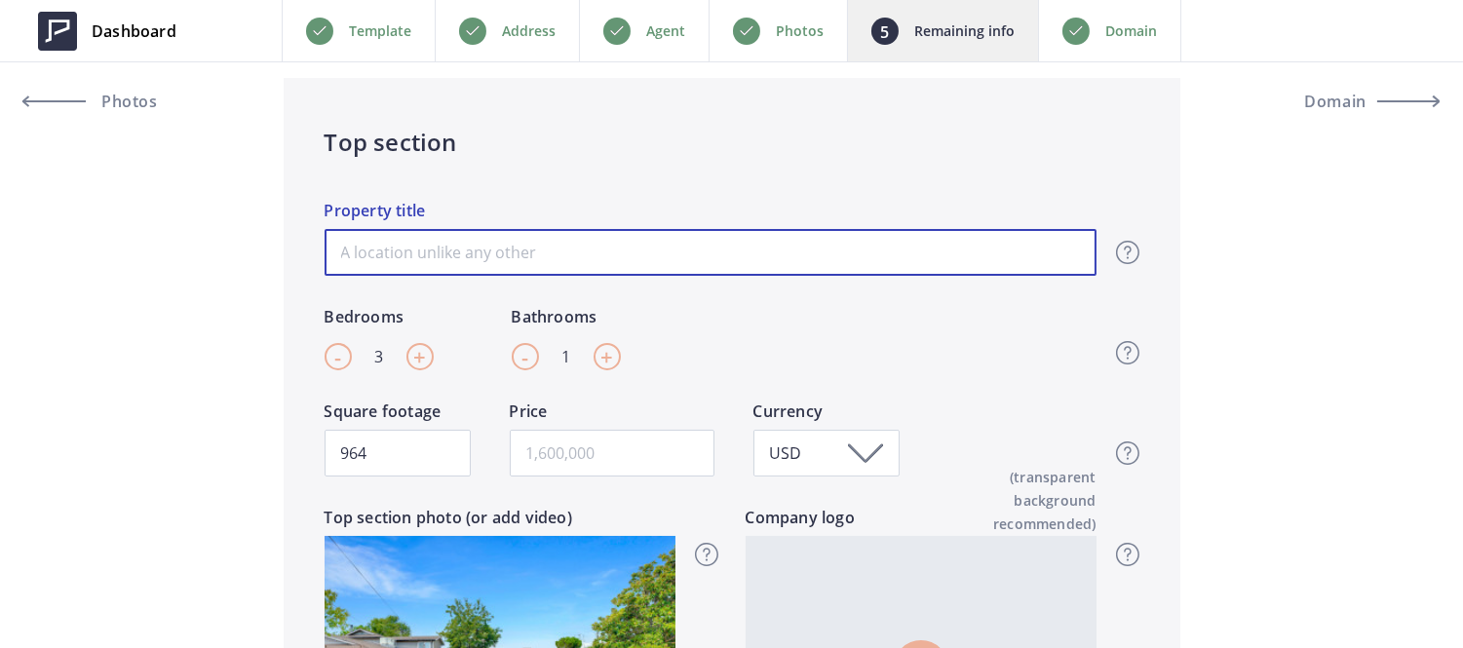
click at [598, 241] on input "Property title" at bounding box center [711, 252] width 772 height 47
paste input "charming single-level home"
click at [344, 246] on input "charming single-level home" at bounding box center [711, 252] width 772 height 47
click at [417, 250] on input "Charming single-level home" at bounding box center [711, 252] width 772 height 47
click at [507, 249] on input "Charming Single-level home" at bounding box center [711, 252] width 772 height 47
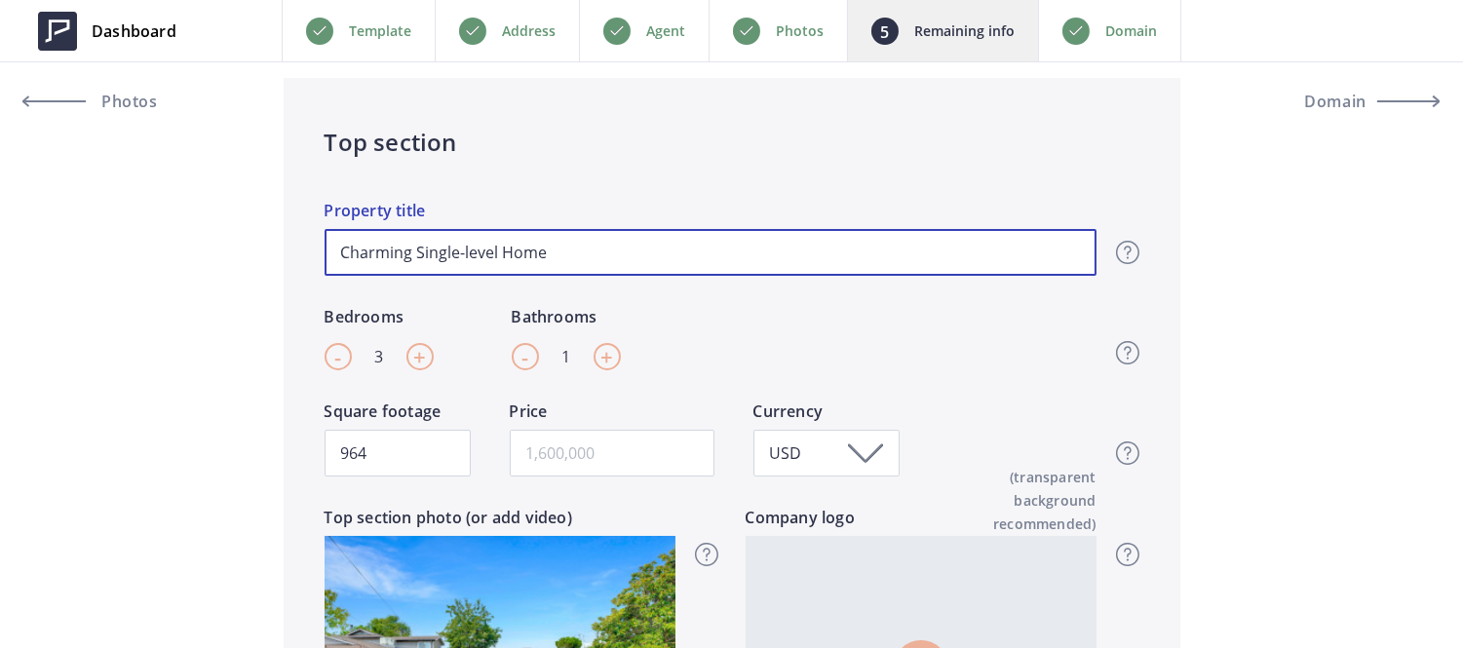
type input "Charming Single-level Home"
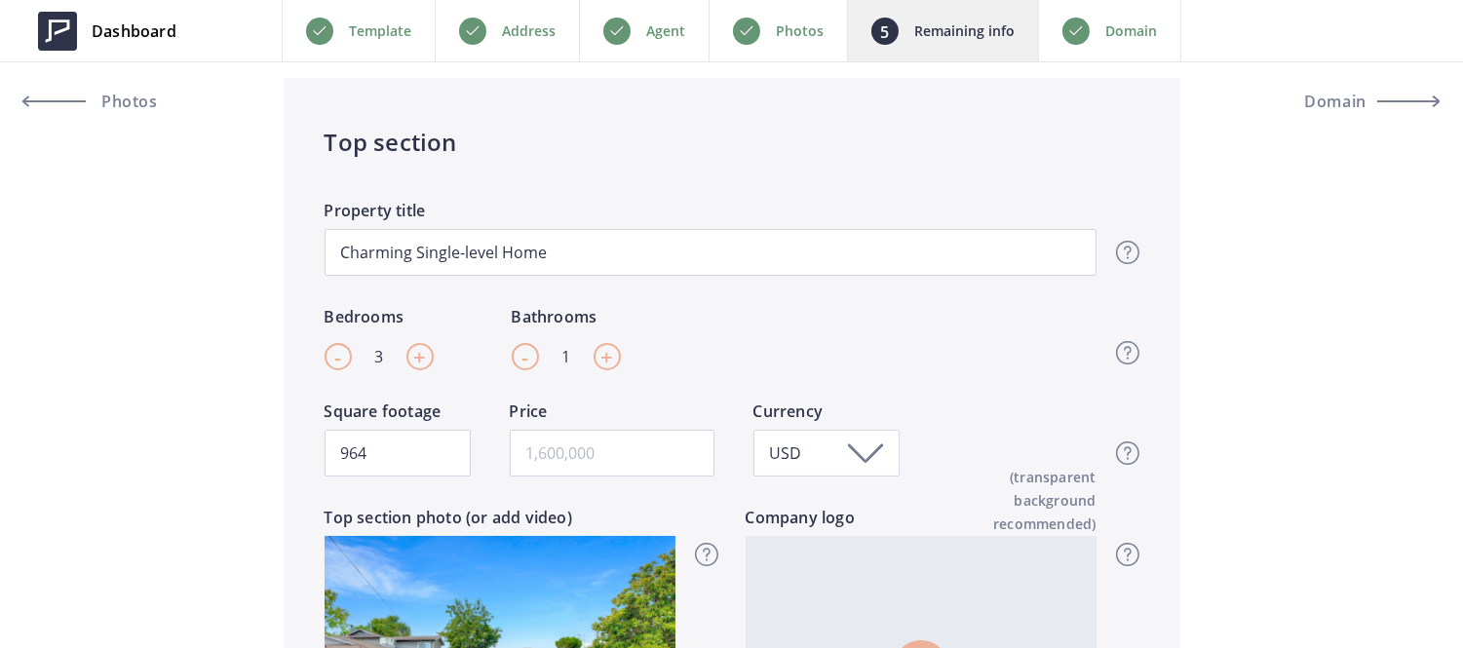
click at [680, 179] on div "Top section Charming Single-level Home Property title Top section title It’s th…" at bounding box center [732, 476] width 897 height 797
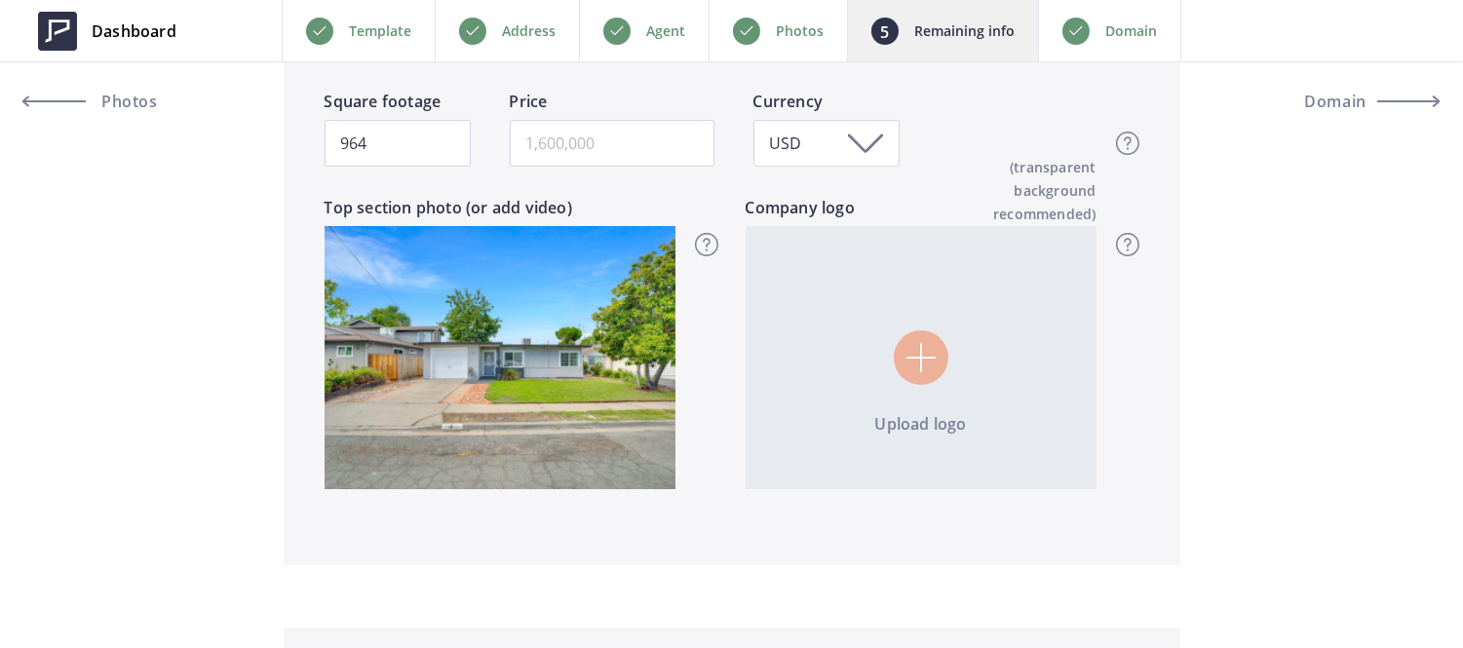
scroll to position [674, 0]
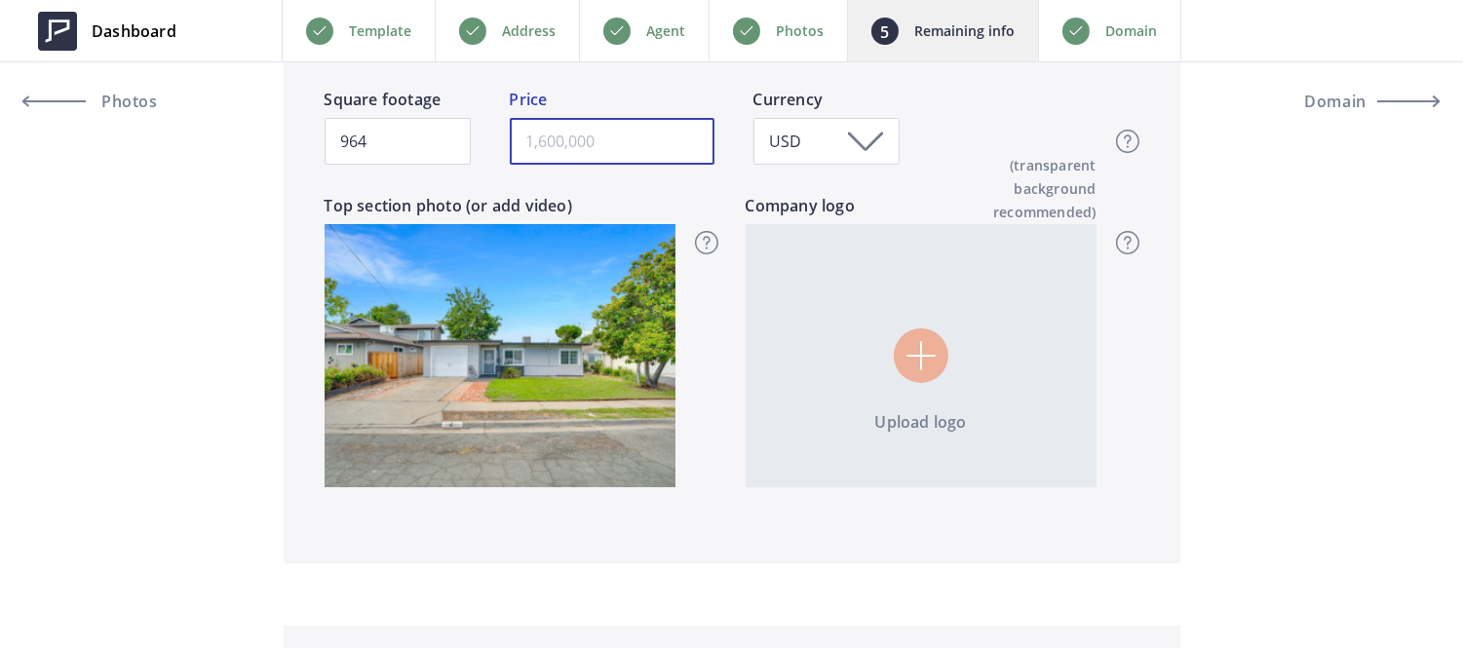
click at [570, 141] on input "text" at bounding box center [612, 141] width 205 height 47
paste input "475,000"
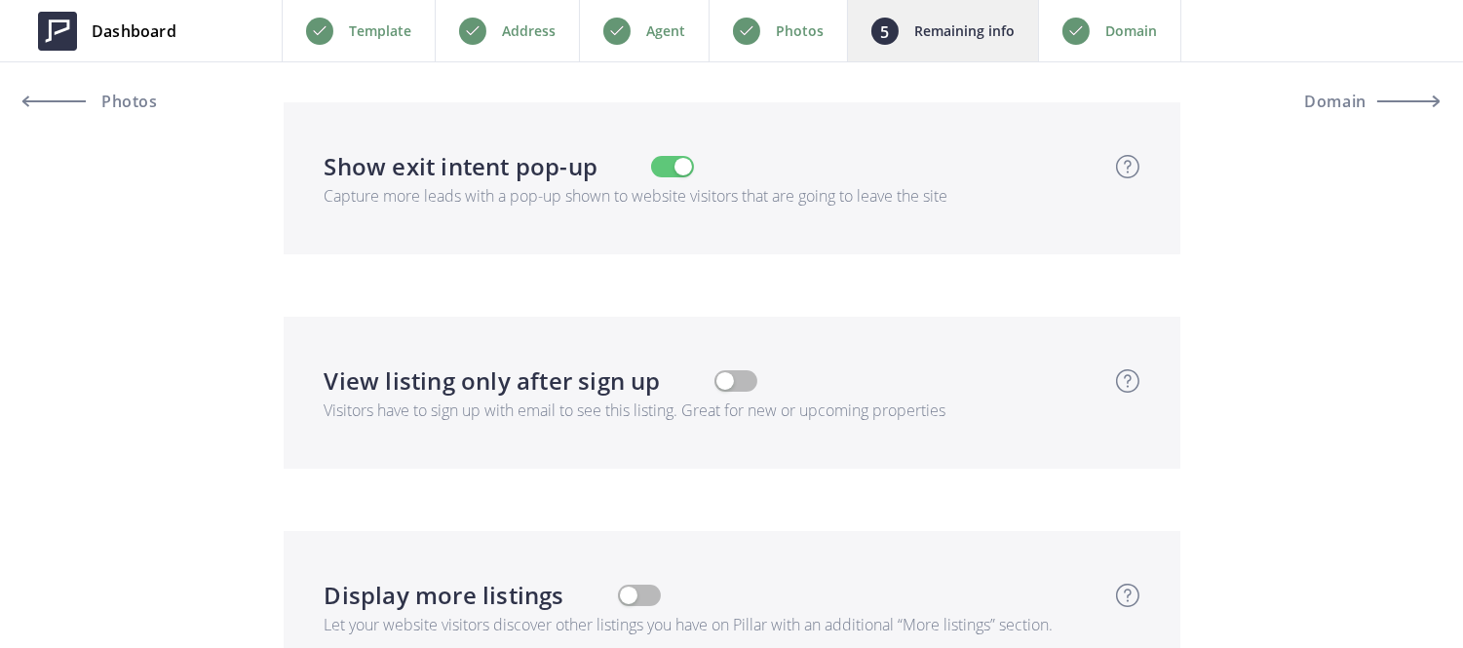
scroll to position [4506, 0]
type input "475,000"
click at [770, 10] on div "Photos" at bounding box center [778, 30] width 138 height 61
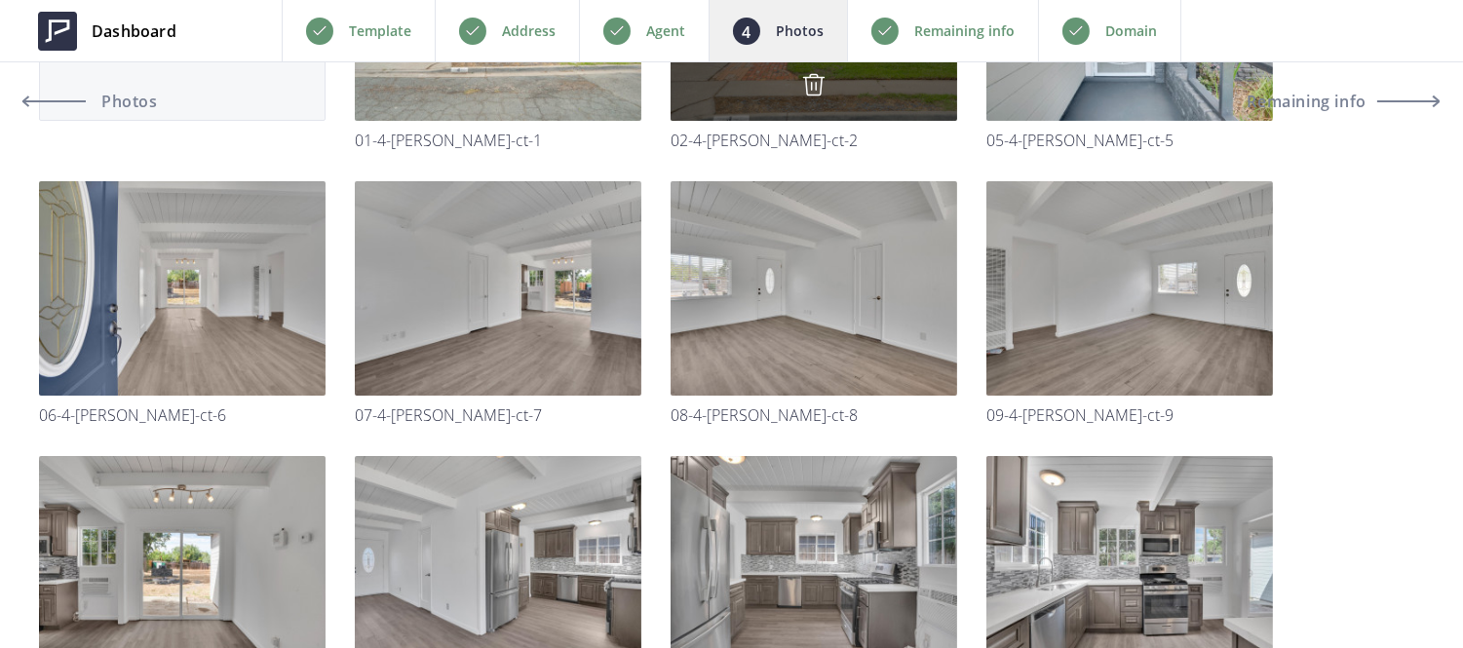
scroll to position [365, 0]
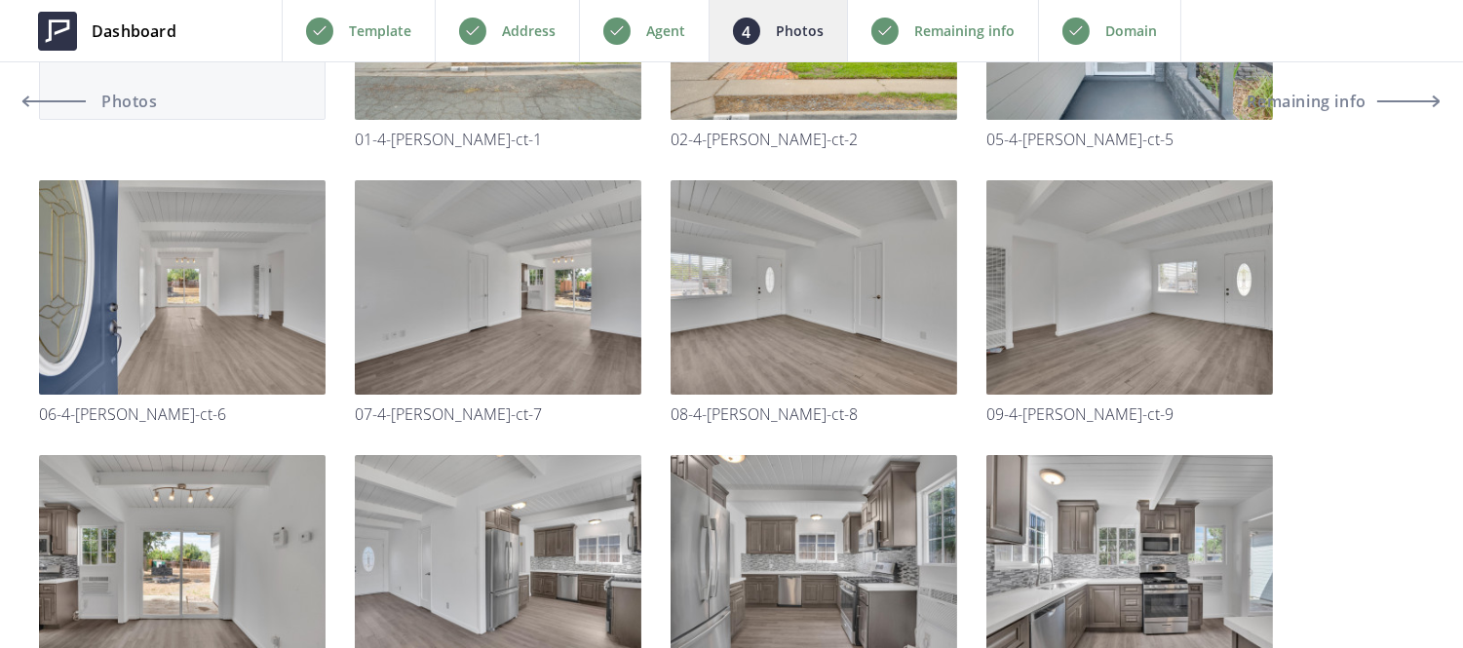
click at [1089, 25] on div "Domain" at bounding box center [1109, 30] width 143 height 61
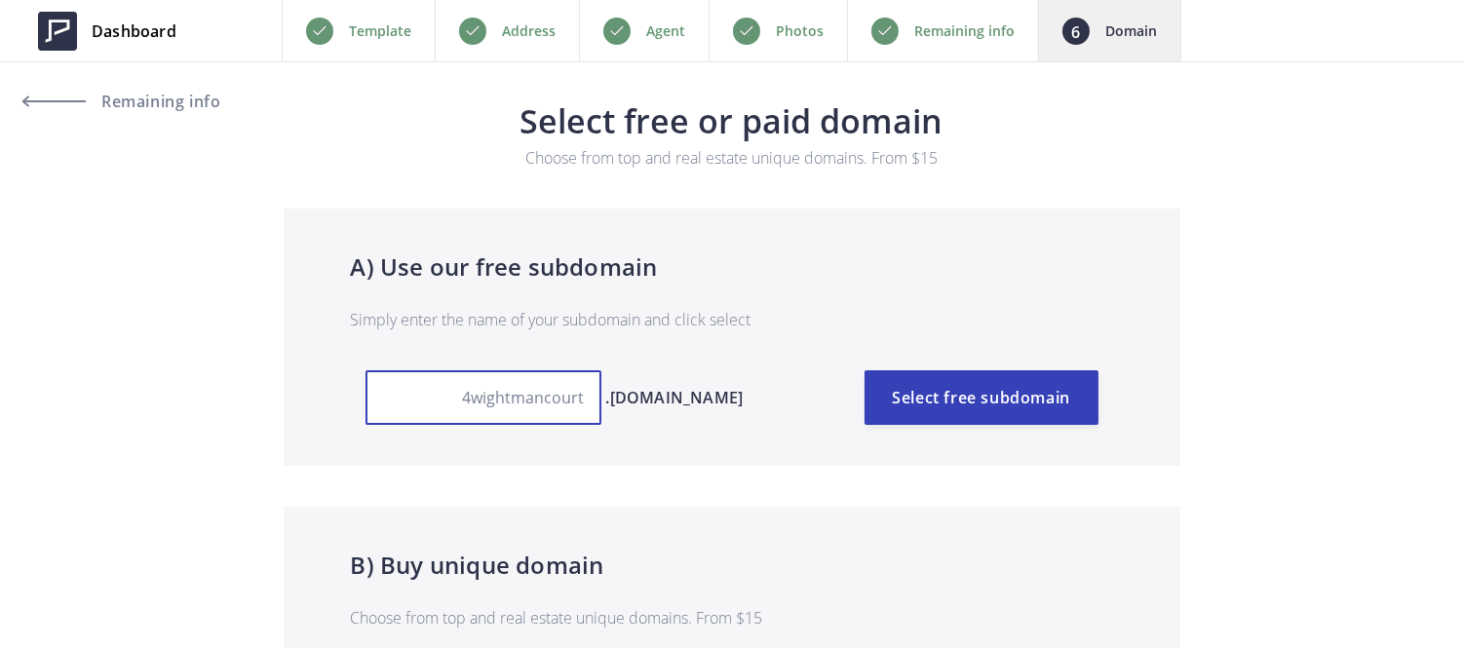
click at [567, 397] on input "4wightmancourt" at bounding box center [483, 397] width 236 height 55
type input "4wightmanct"
click at [719, 327] on p "Simply enter the name of your subdomain and click select" at bounding box center [732, 319] width 762 height 23
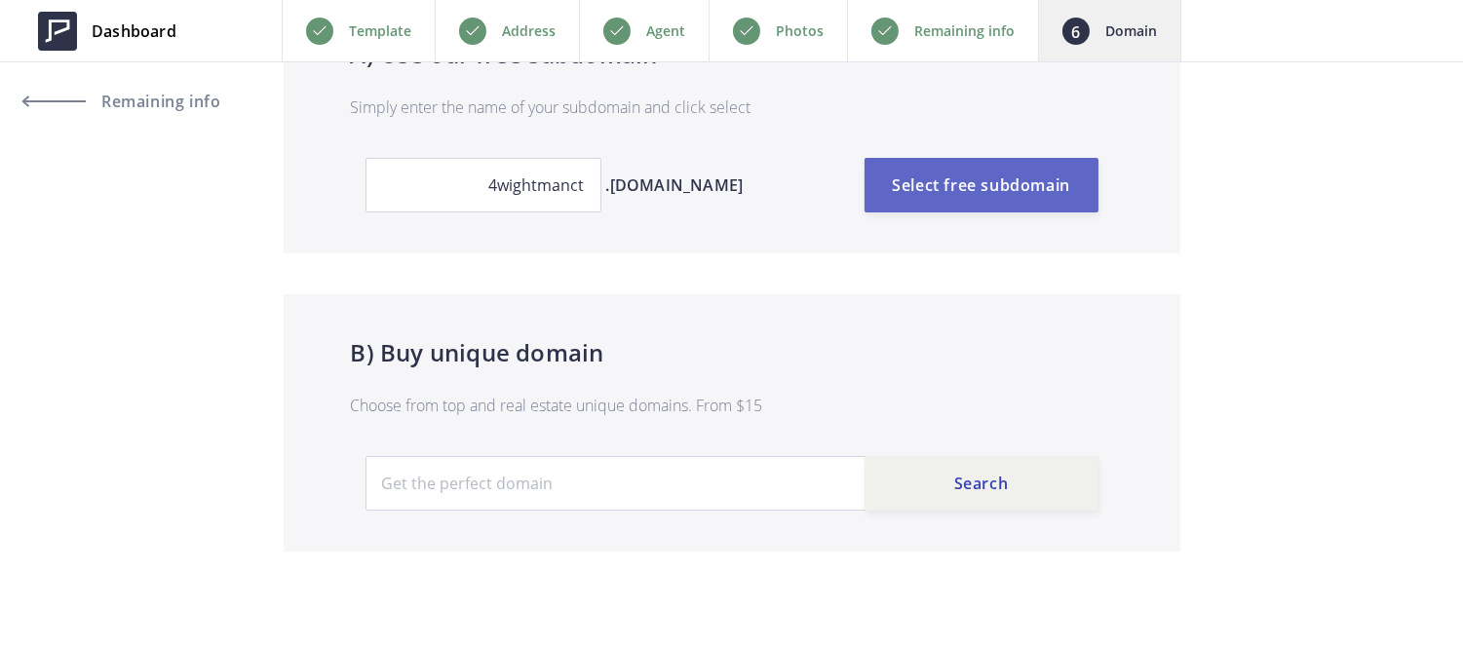
click at [919, 173] on button "Select free subdomain" at bounding box center [982, 185] width 234 height 55
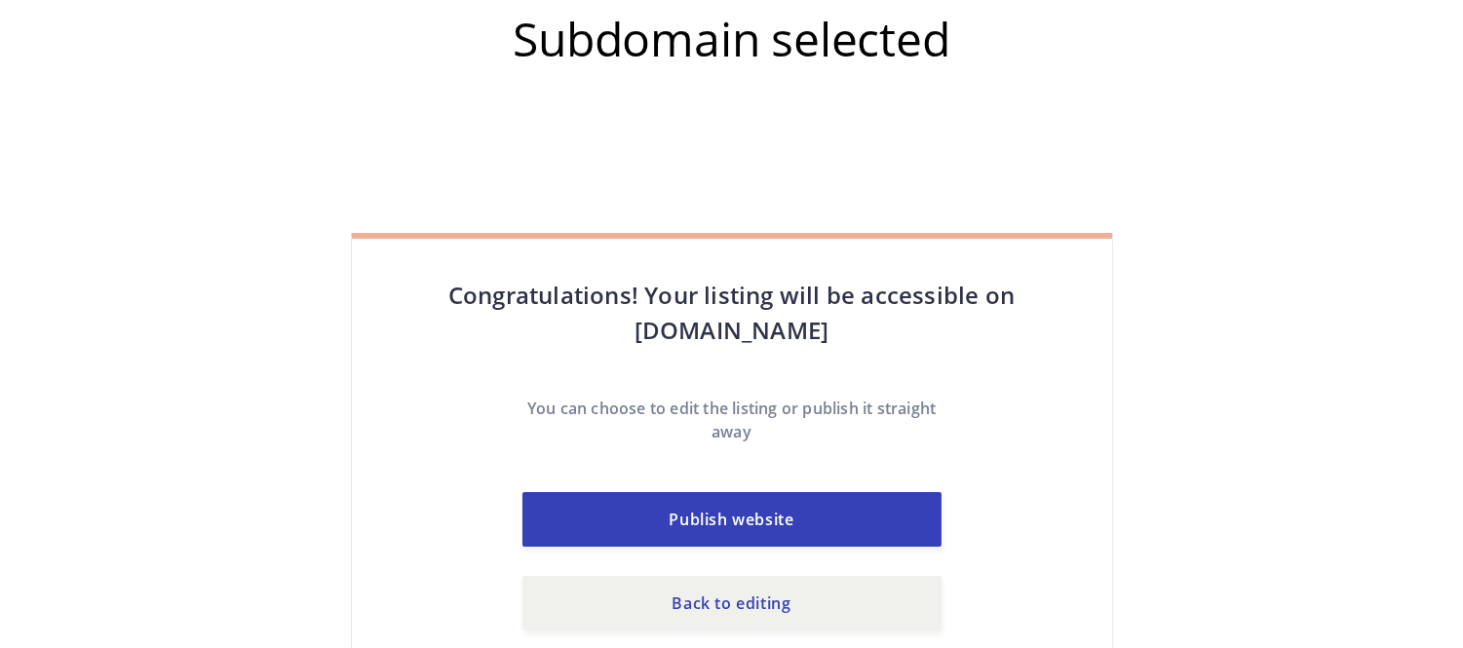
scroll to position [21, 0]
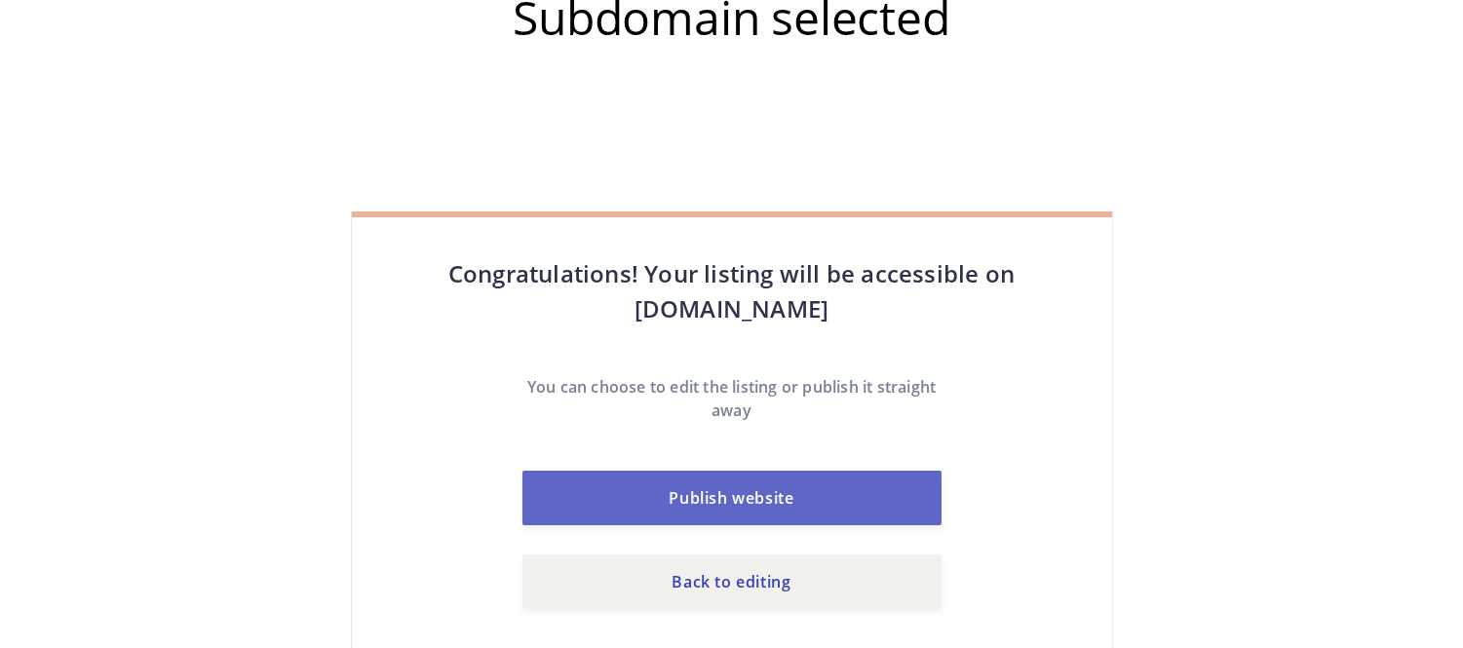
click at [774, 488] on button "Publish website" at bounding box center [731, 498] width 419 height 55
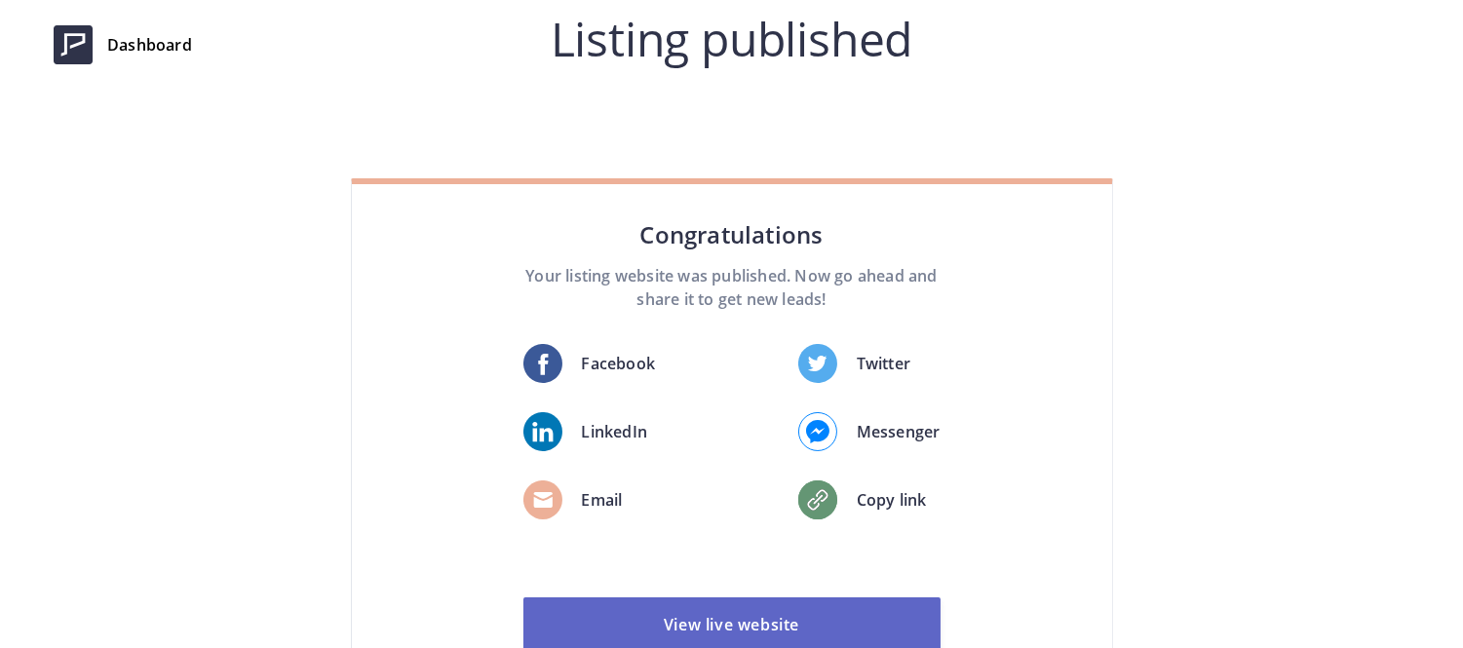
click at [767, 619] on link "View live website" at bounding box center [731, 624] width 417 height 55
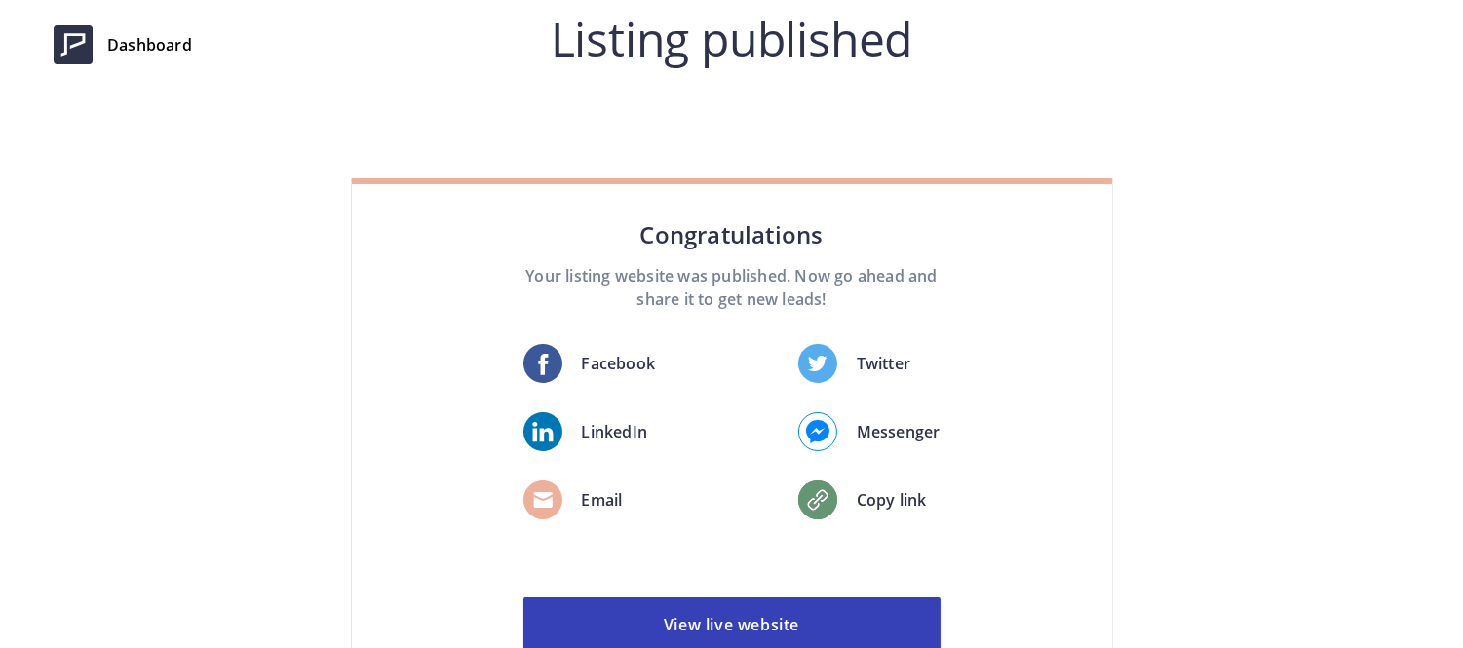
scroll to position [150, 0]
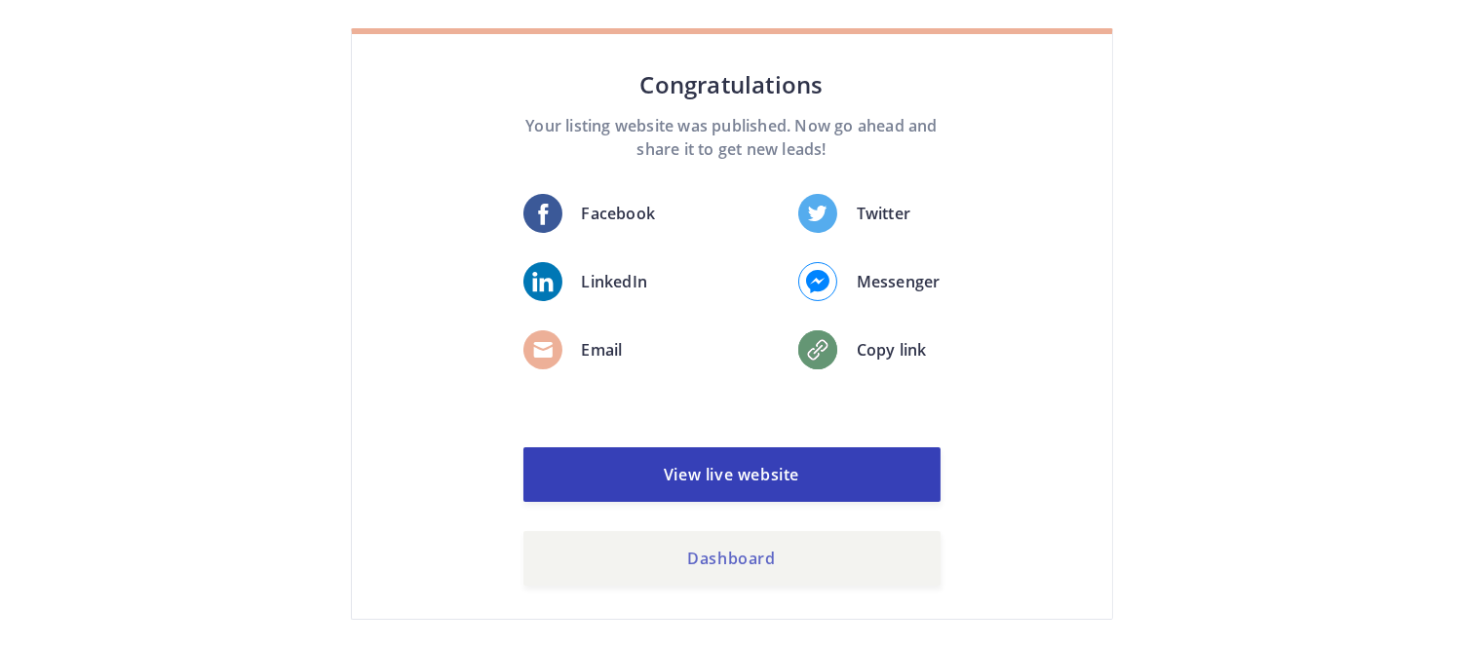
click at [767, 556] on link "Dashboard" at bounding box center [731, 558] width 417 height 55
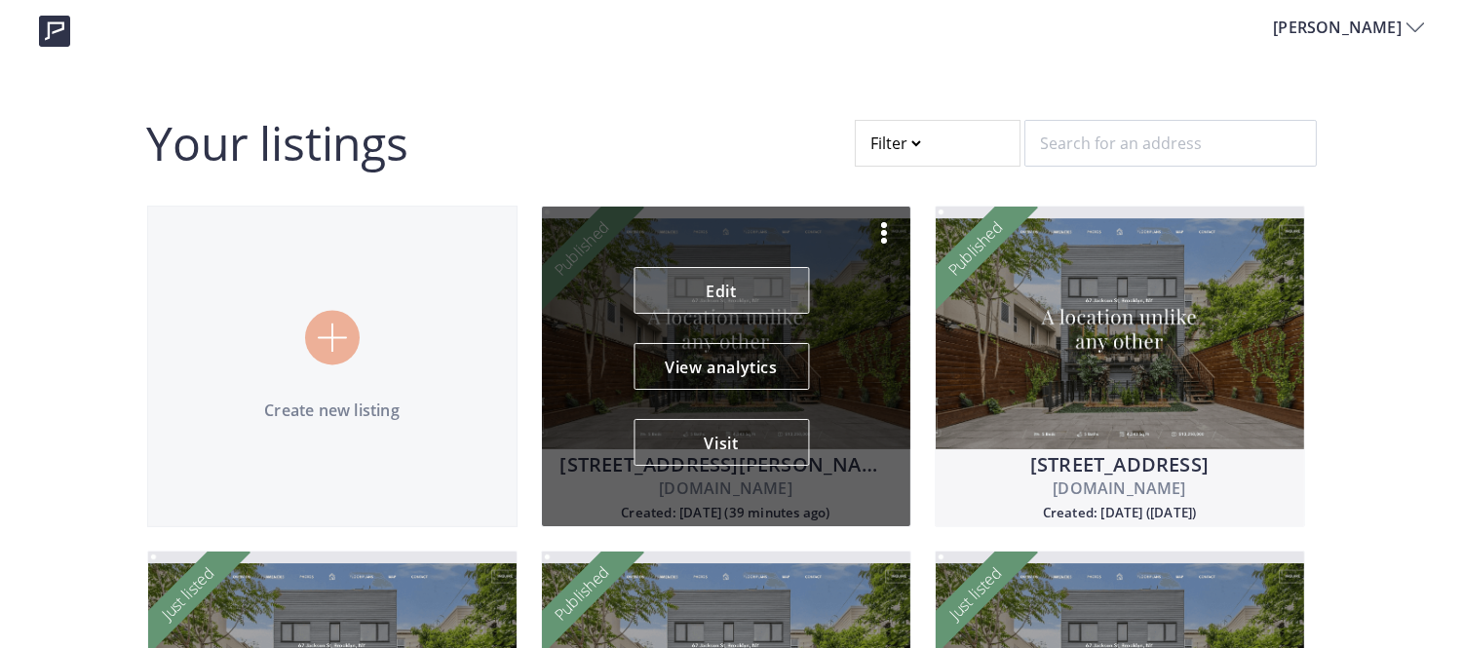
click at [765, 288] on link "Edit" at bounding box center [721, 290] width 175 height 47
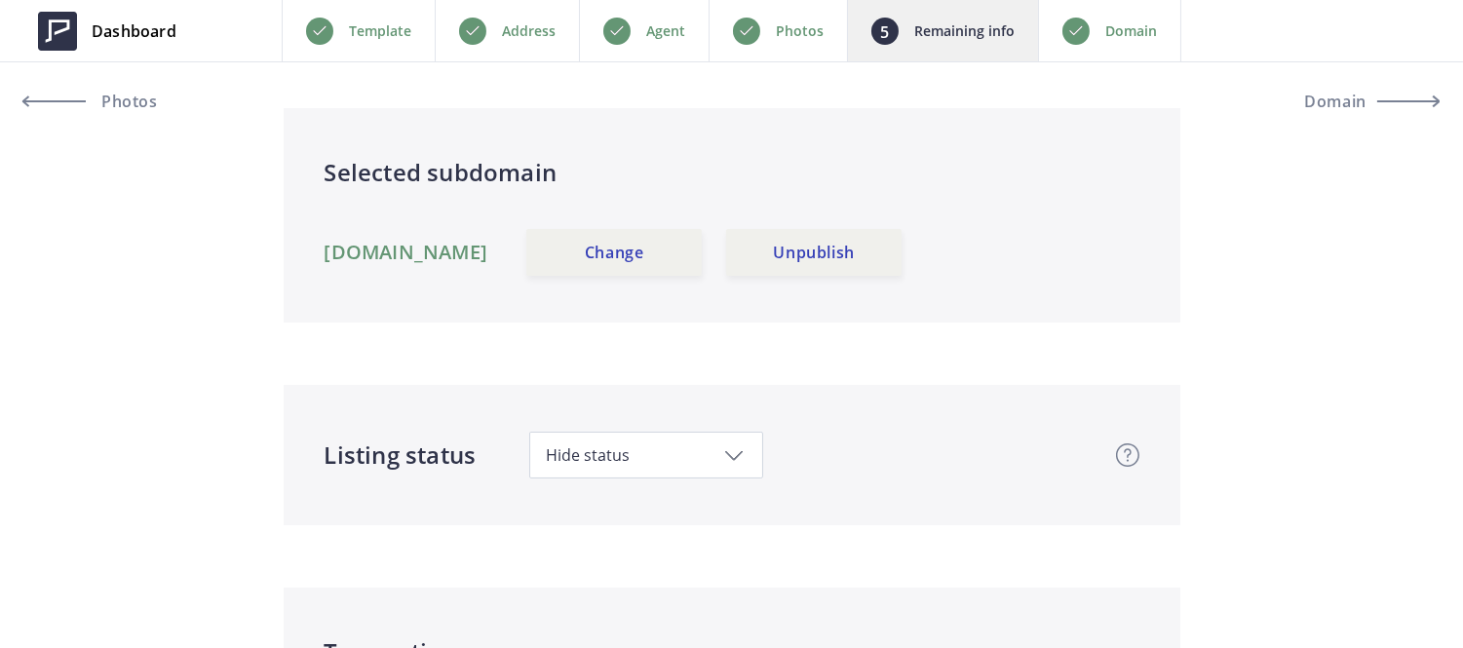
scroll to position [129, 0]
click at [650, 12] on div "Agent" at bounding box center [644, 30] width 130 height 61
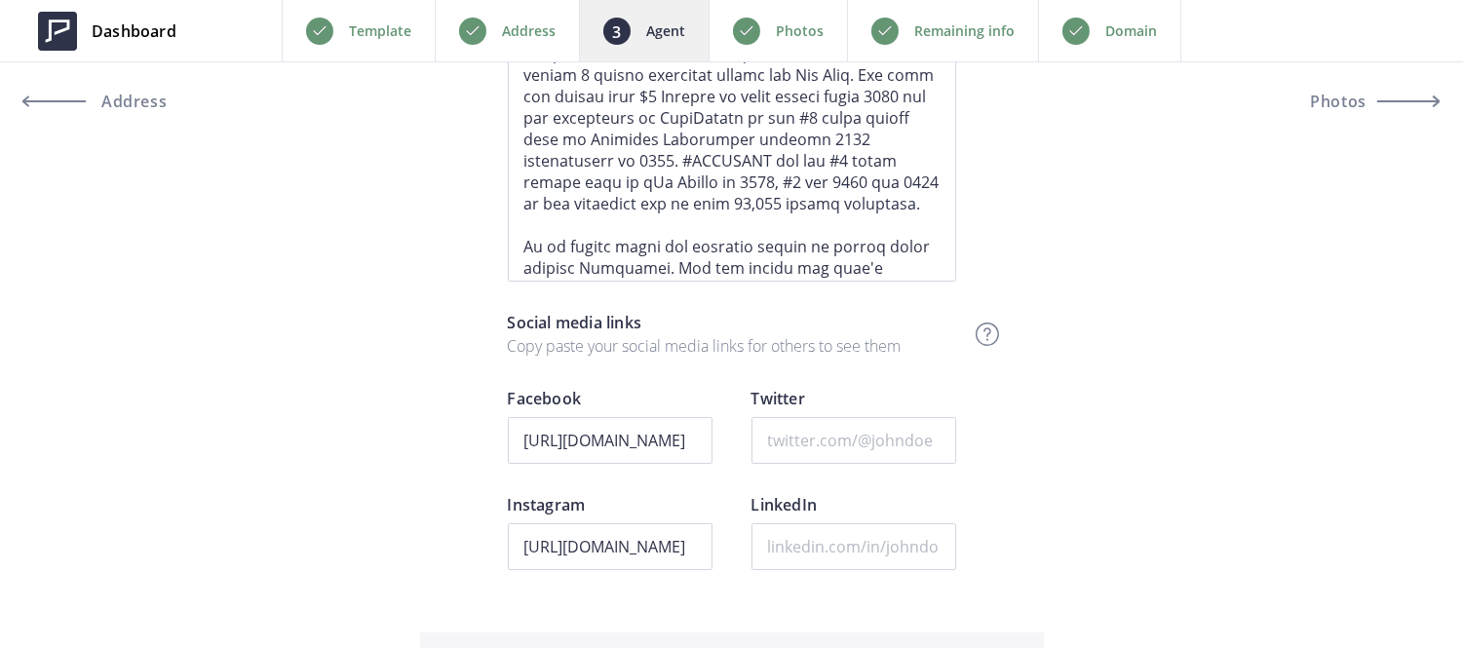
scroll to position [1704, 0]
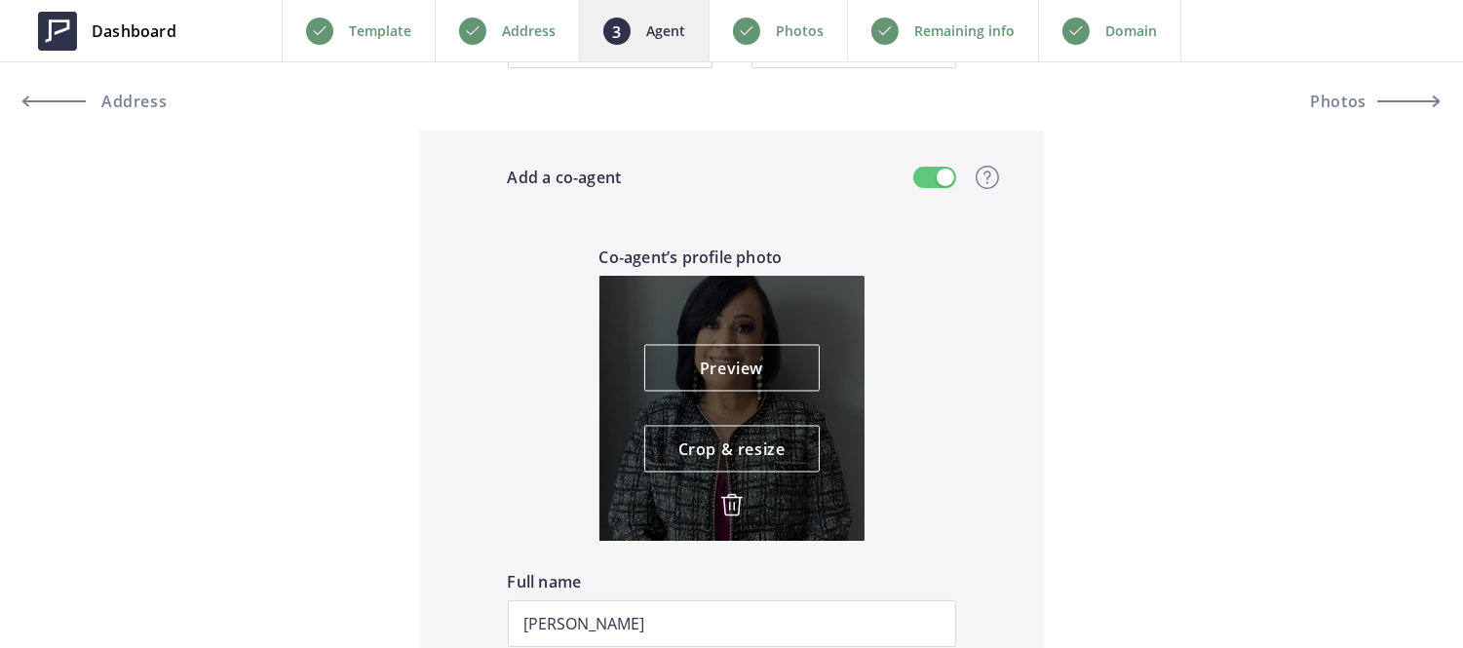
click at [729, 500] on img at bounding box center [731, 504] width 23 height 23
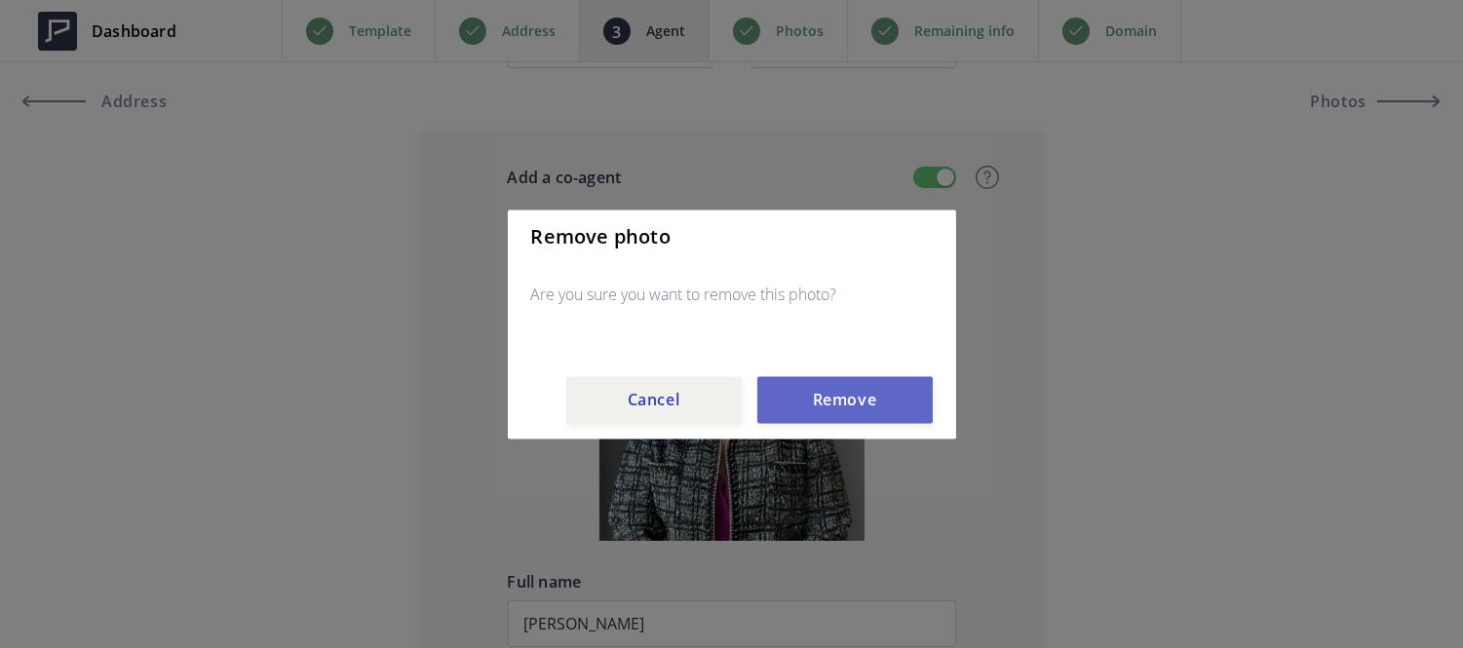
click at [806, 398] on button "Remove" at bounding box center [844, 399] width 175 height 47
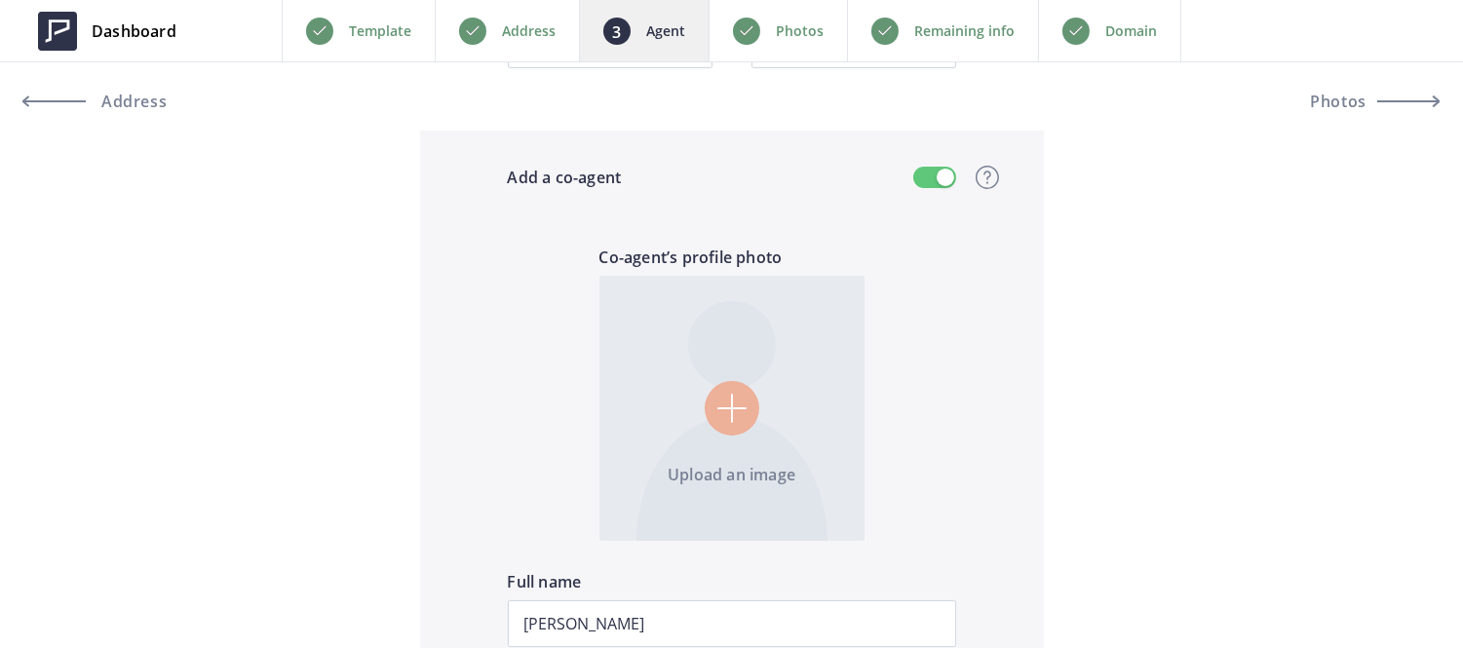
click at [755, 388] on input "file" at bounding box center [731, 408] width 265 height 265
click at [717, 409] on input "file" at bounding box center [731, 408] width 265 height 265
type input "C:\fakepath\Untitled design (12).png"
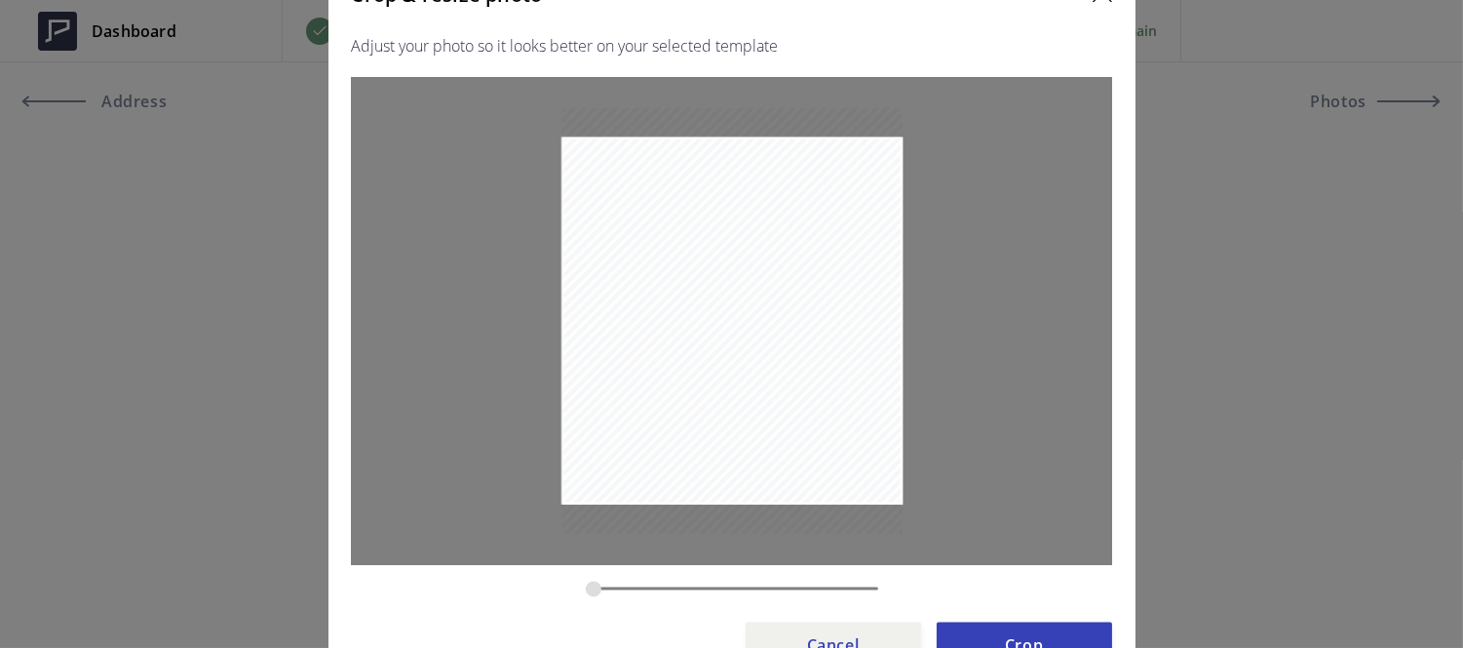
drag, startPoint x: 687, startPoint y: 585, endPoint x: 579, endPoint y: 562, distance: 110.5
type input "0.3241"
click at [586, 579] on input "zoom" at bounding box center [732, 588] width 292 height 19
drag, startPoint x: 719, startPoint y: 417, endPoint x: 722, endPoint y: 443, distance: 26.5
click at [722, 443] on div at bounding box center [730, 347] width 341 height 427
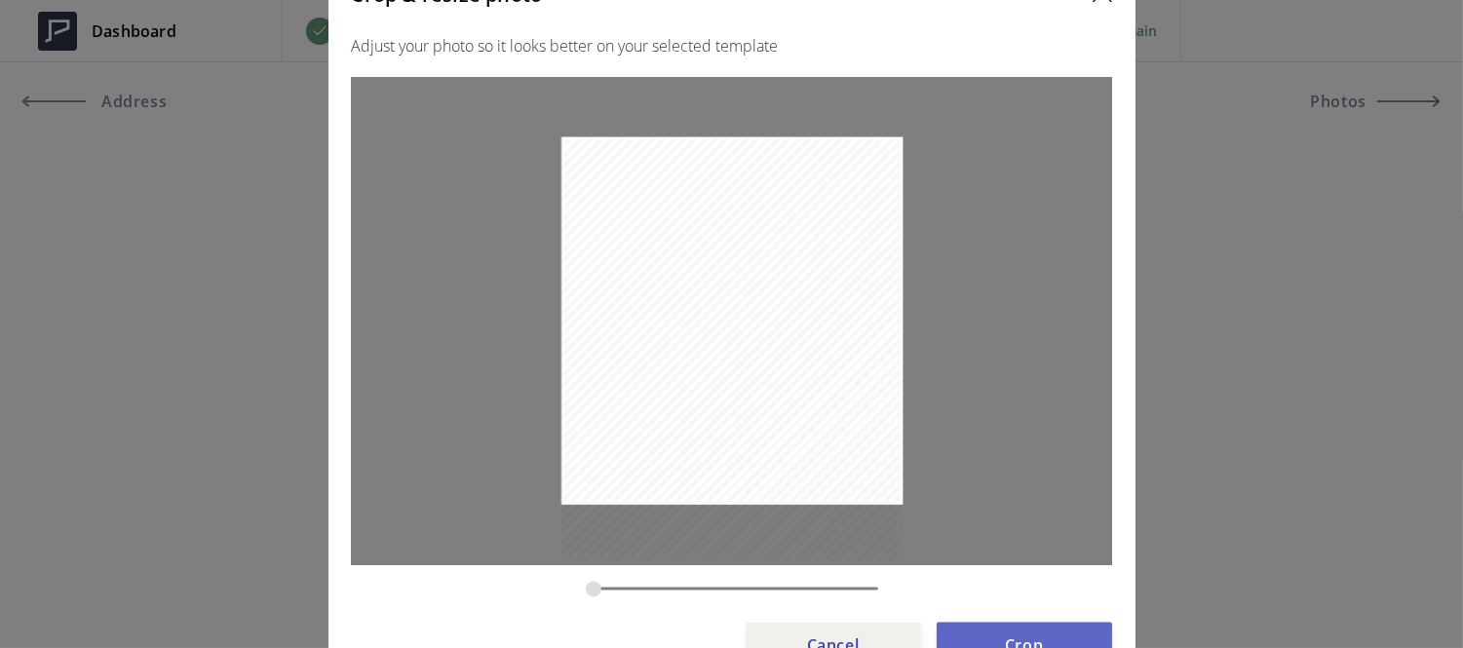
click at [1065, 632] on button "Crop" at bounding box center [1024, 645] width 175 height 47
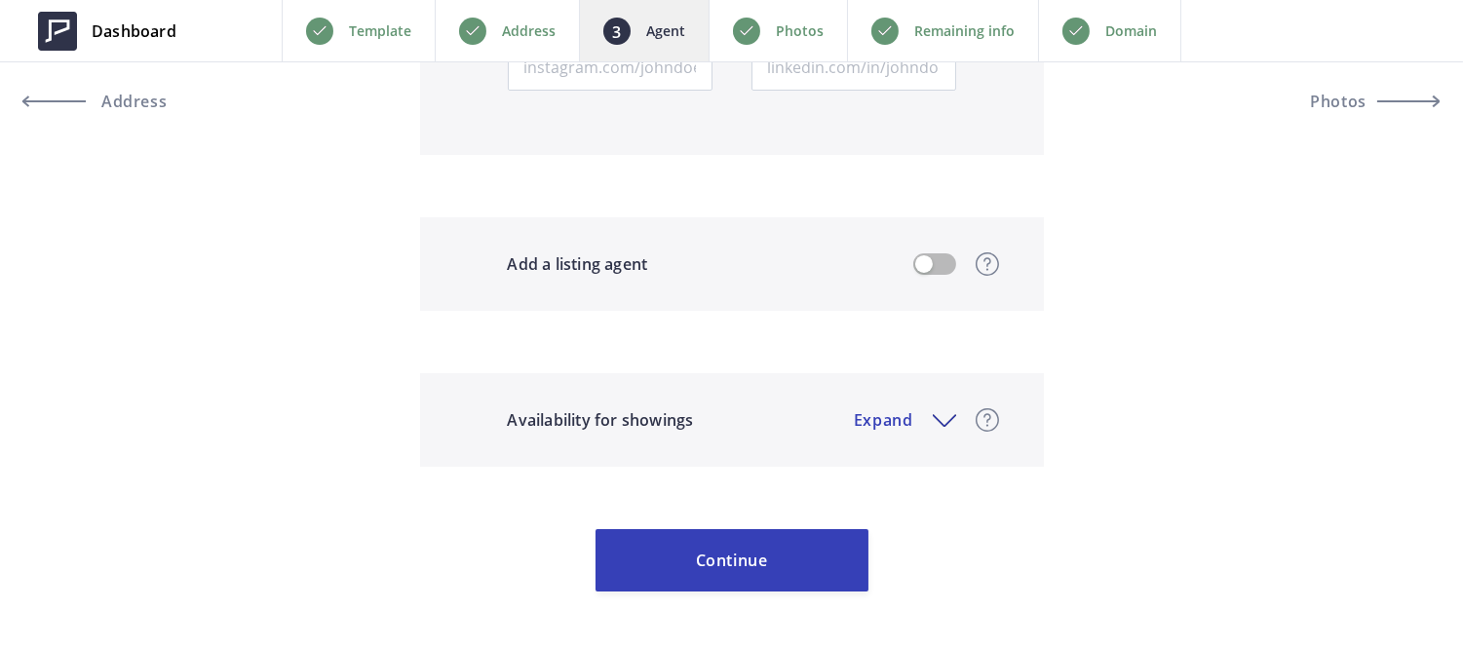
scroll to position [3439, 0]
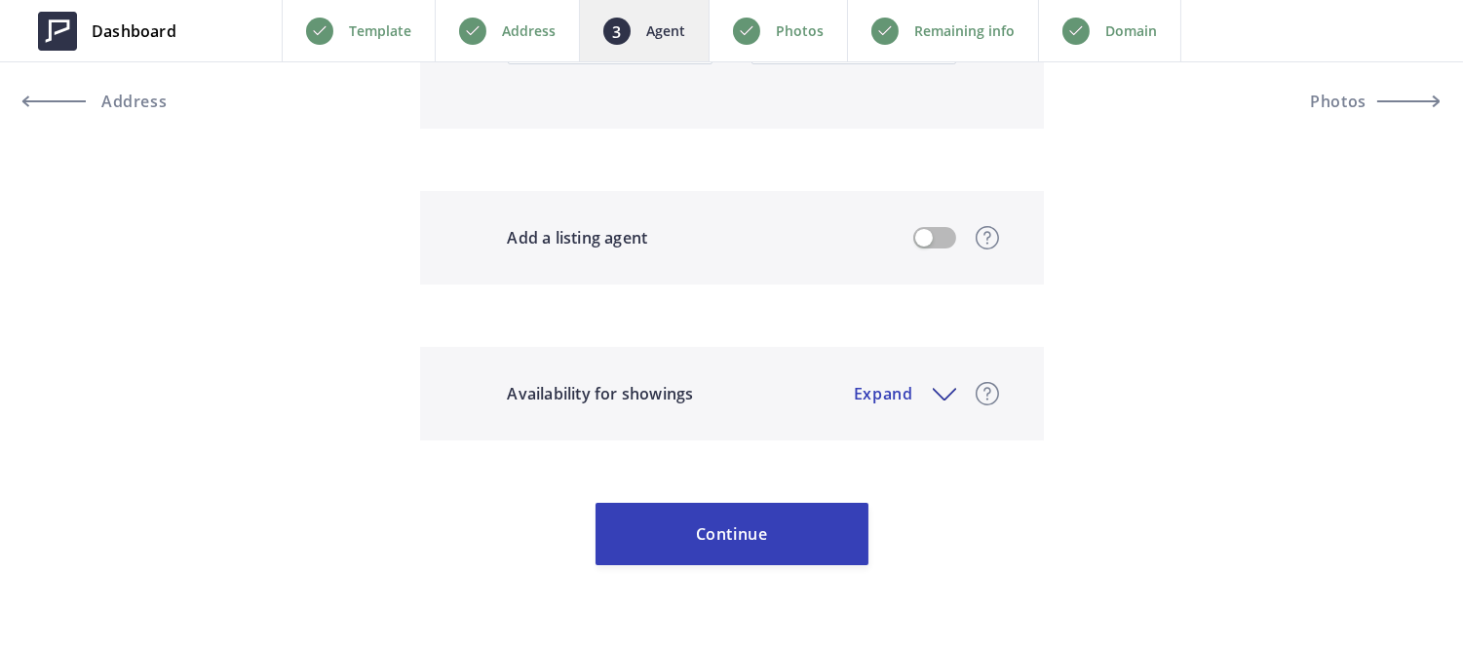
click at [1136, 35] on p "Domain" at bounding box center [1131, 30] width 52 height 23
